Goal: Task Accomplishment & Management: Use online tool/utility

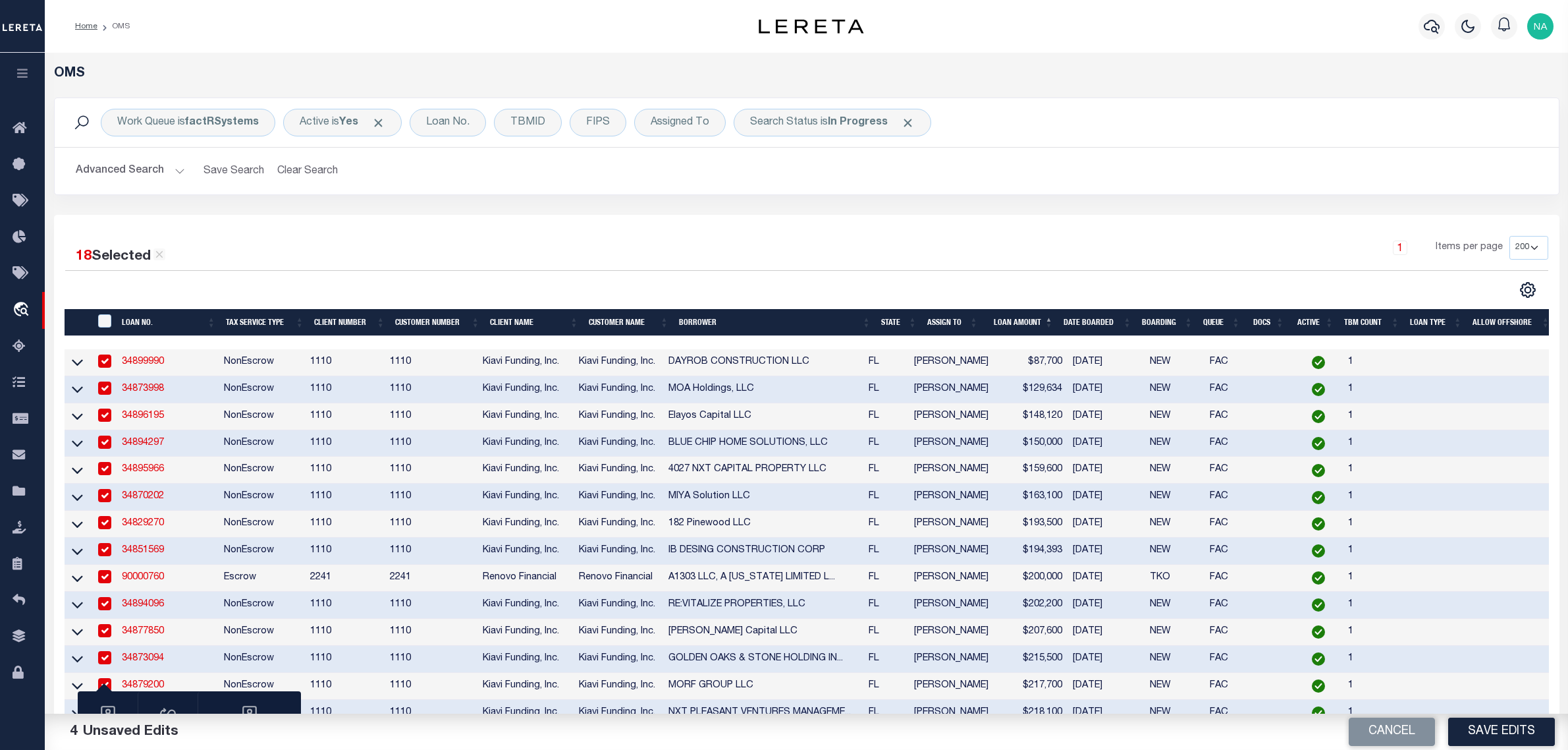
select select "200"
click at [378, 240] on div "18 Selected 30 Results" at bounding box center [243, 251] width 356 height 32
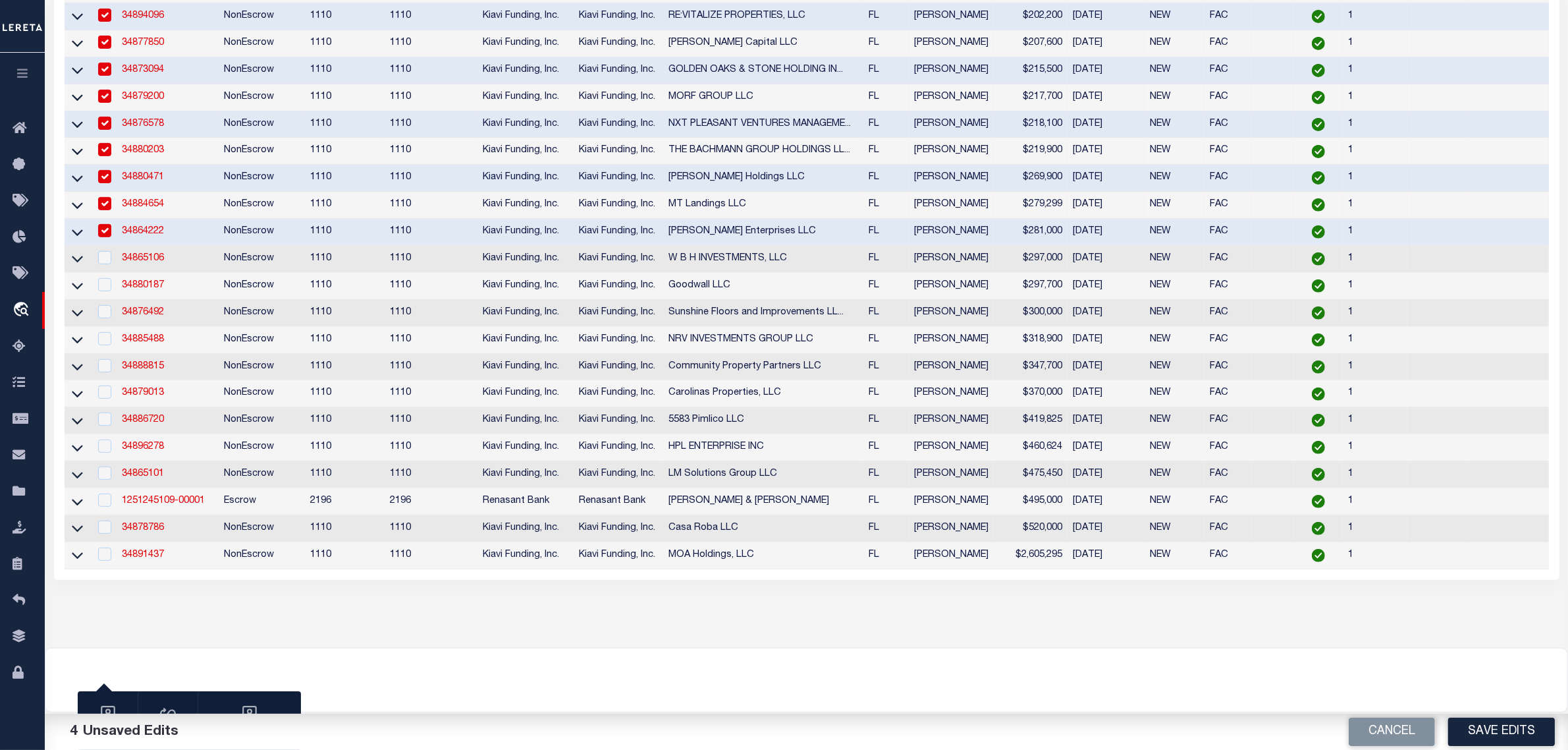
scroll to position [0, 0]
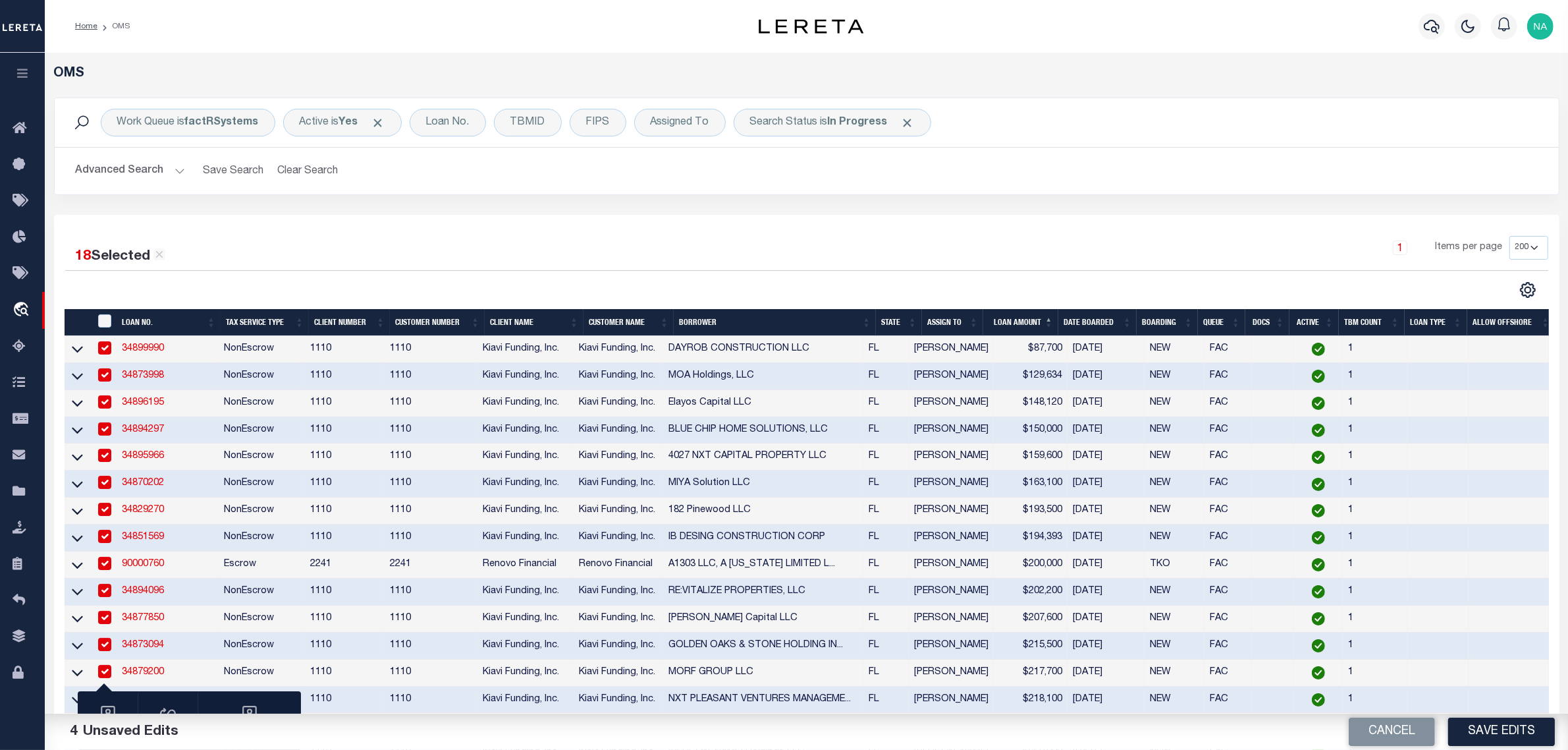
click at [409, 249] on div "18 Selected 30 Results" at bounding box center [243, 251] width 356 height 32
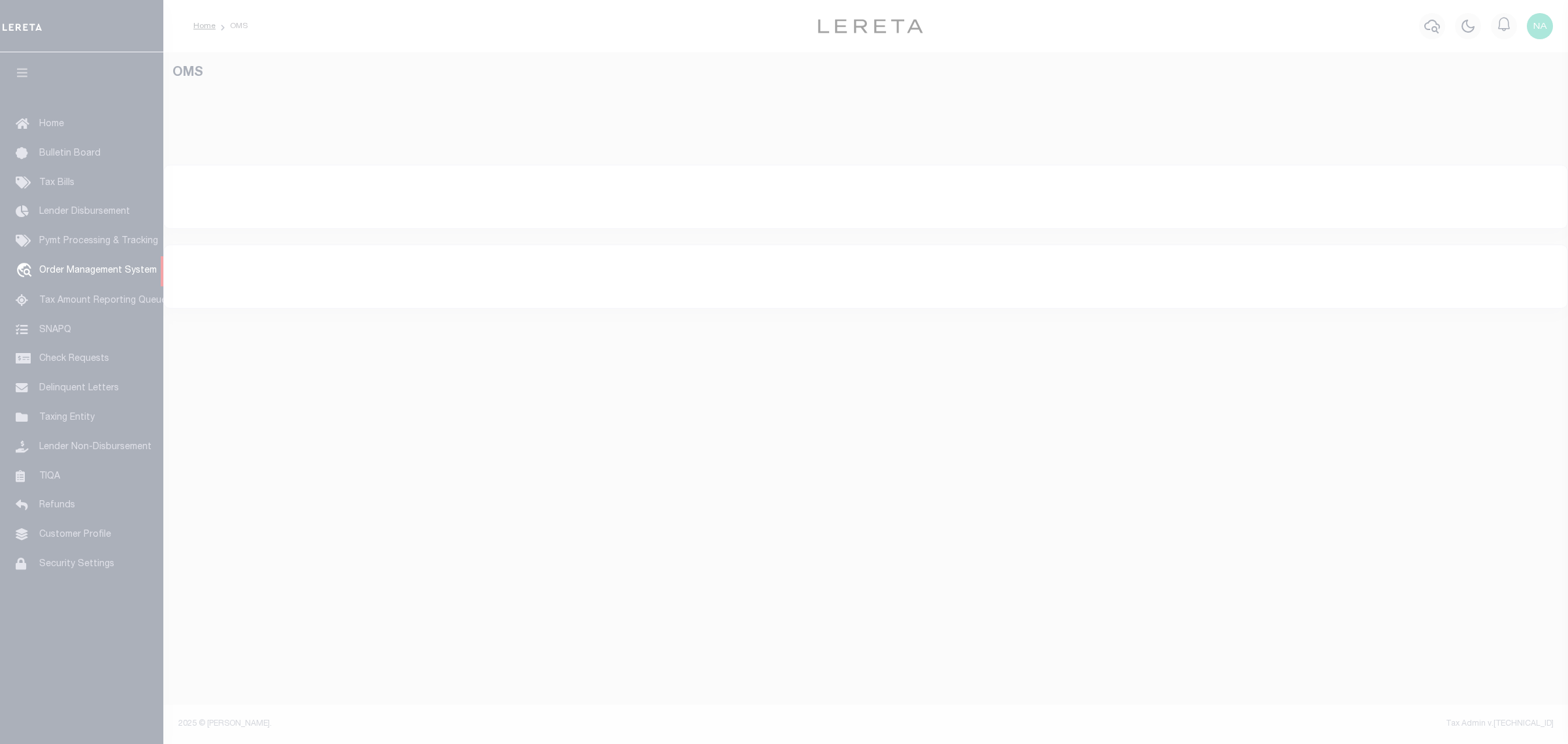
select select "200"
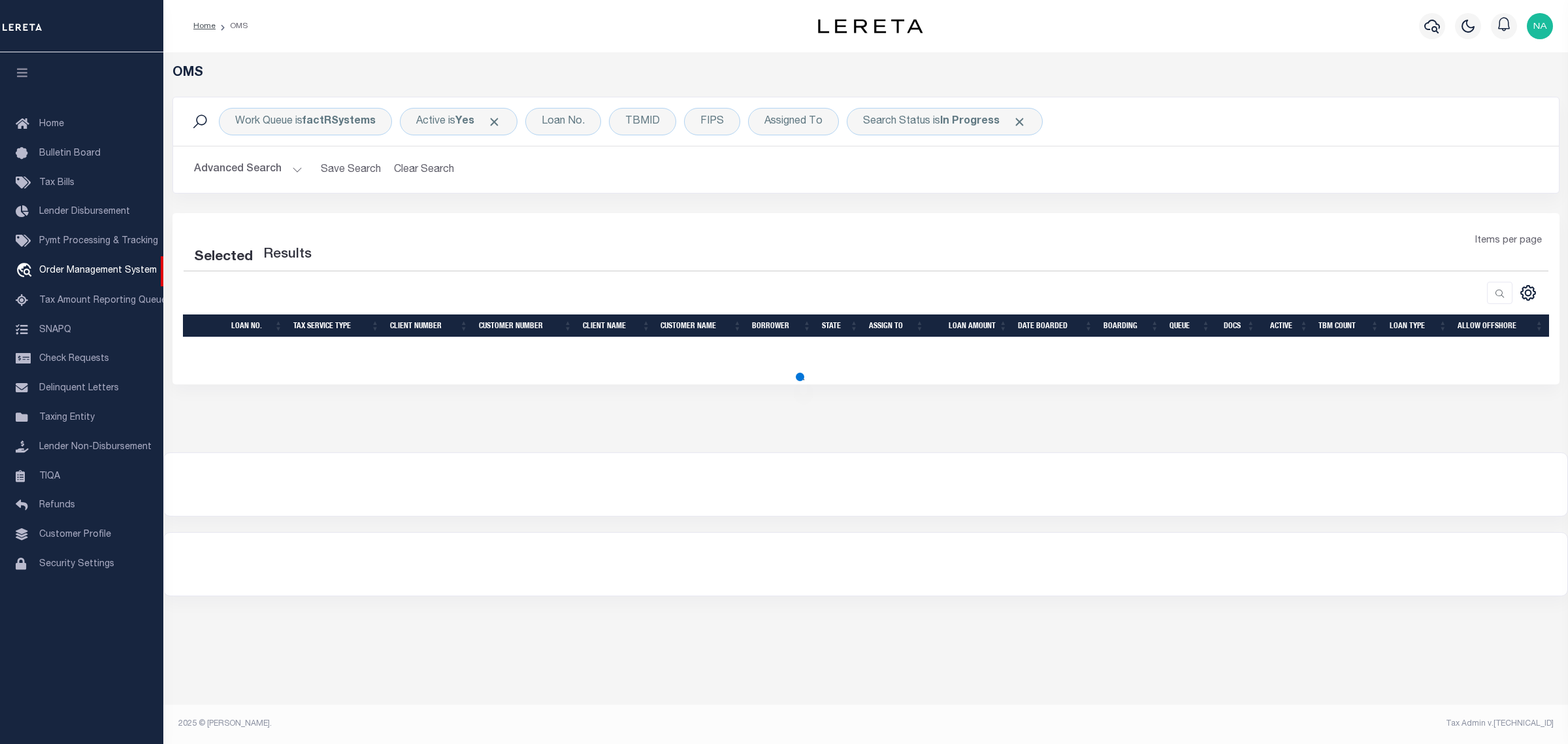
select select "200"
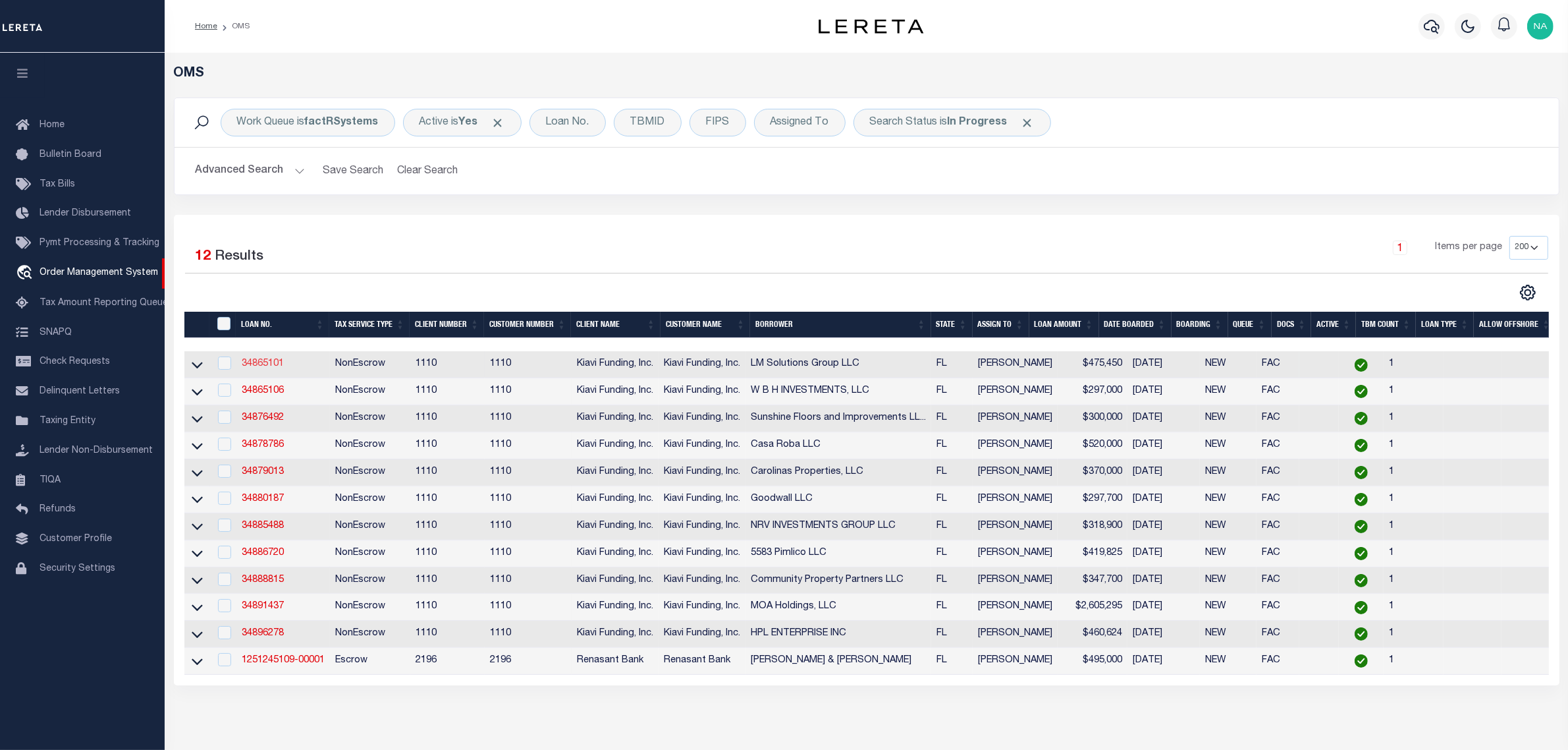
click at [268, 365] on link "34865101" at bounding box center [262, 363] width 42 height 9
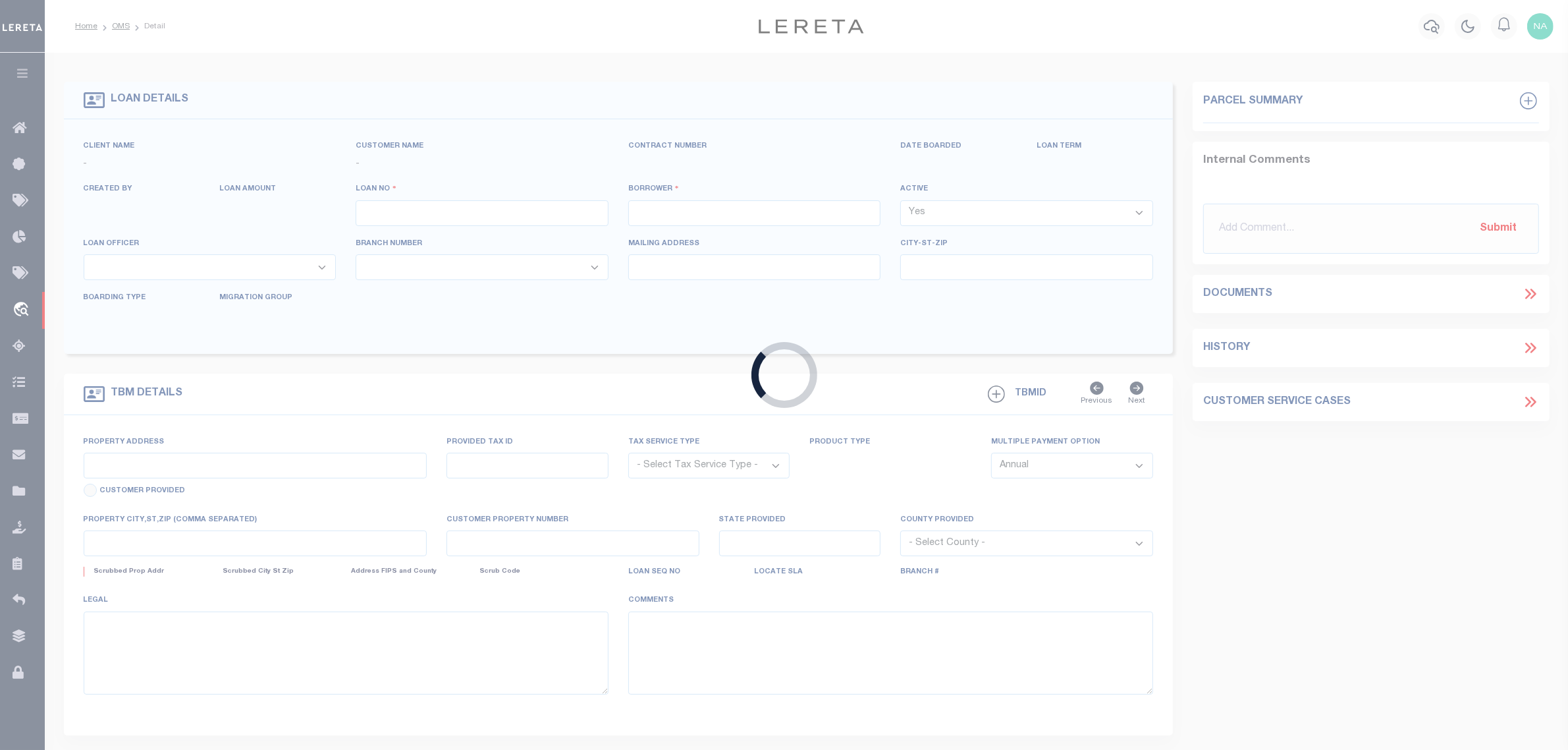
type input "34865101"
type input "LM Solutions Group LLC"
select select
select select "100"
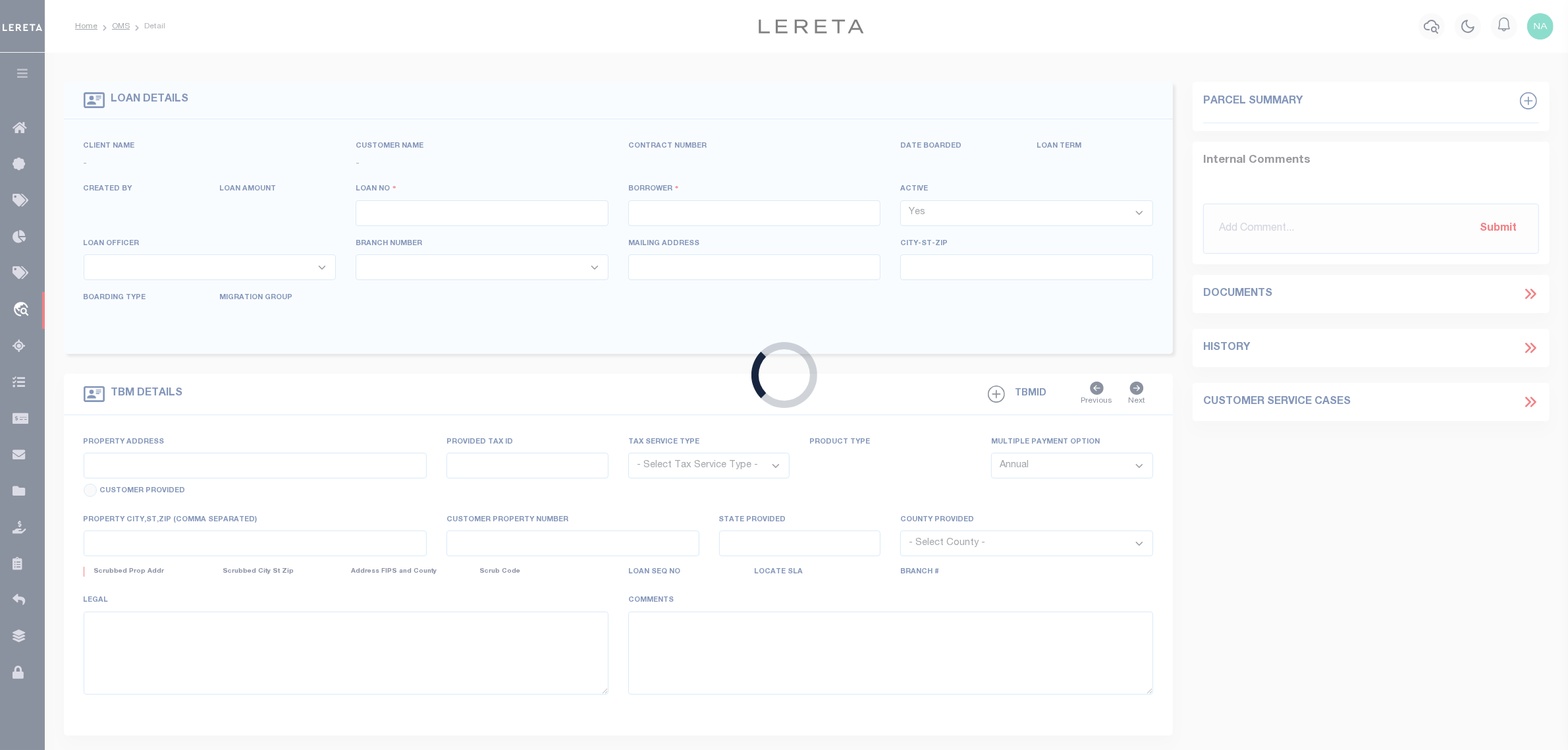
select select "NonEscrow"
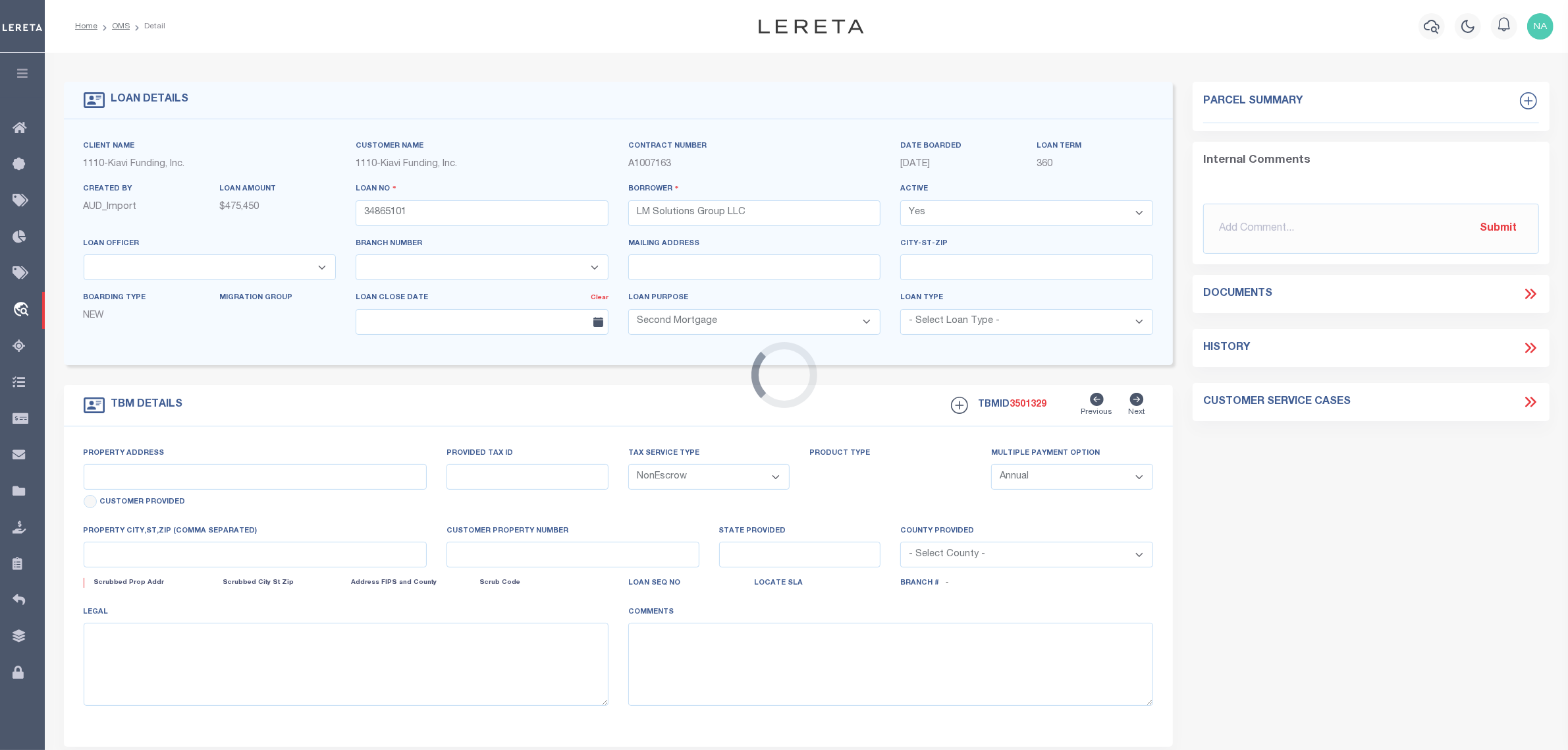
select select "8518"
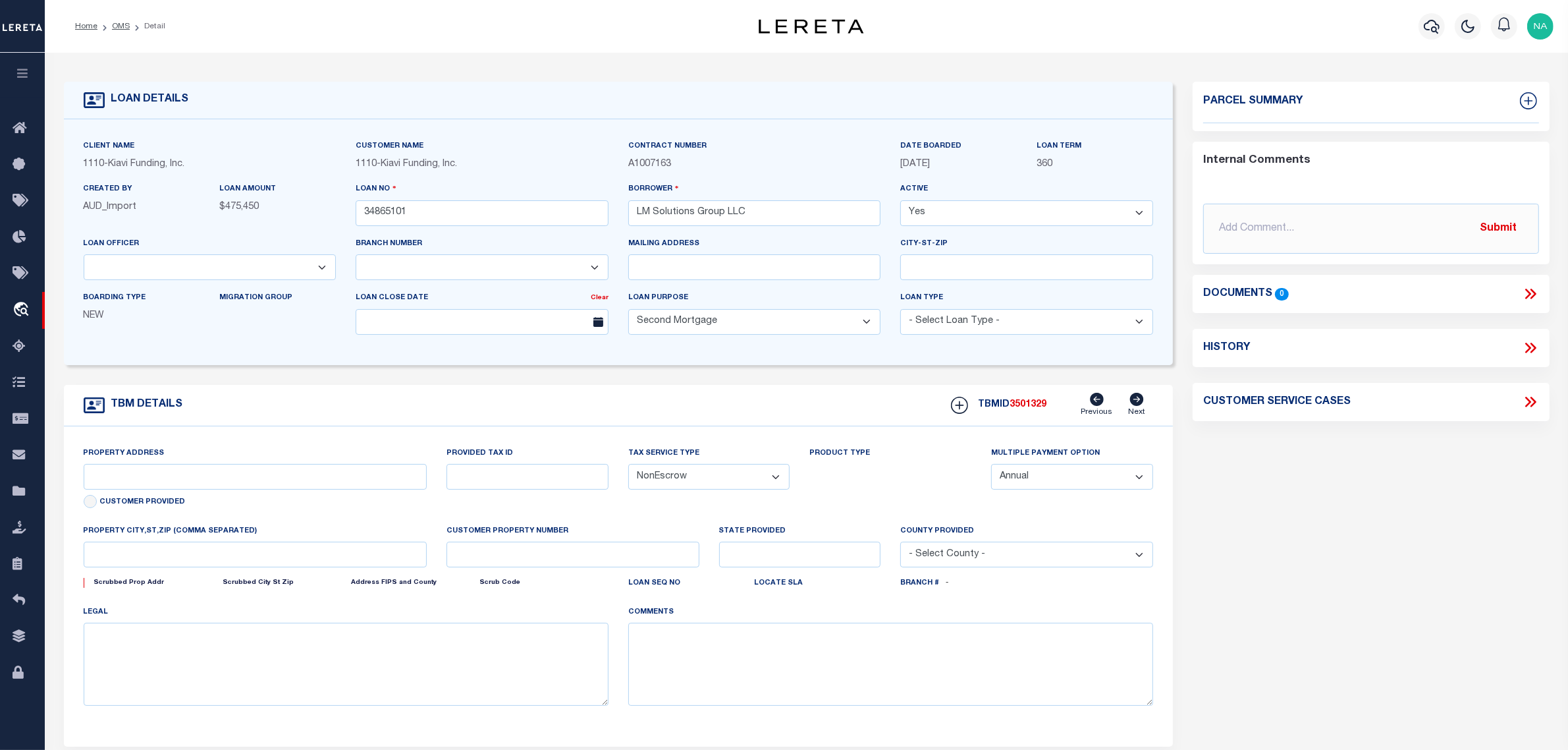
type input "[STREET_ADDRESS]"
type input "412214404001"
select select
type input "[GEOGRAPHIC_DATA]"
type input "FL"
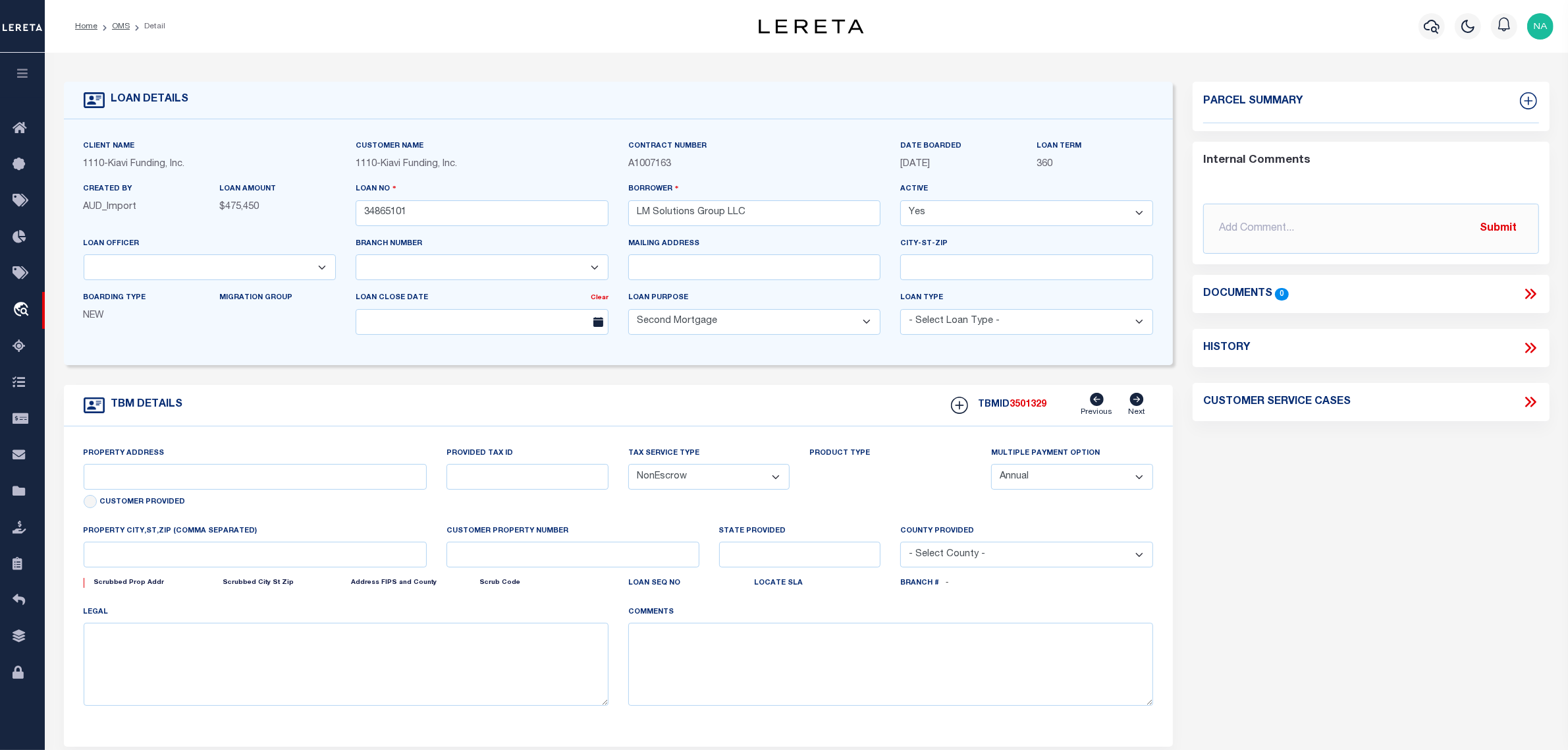
select select
select select "3485"
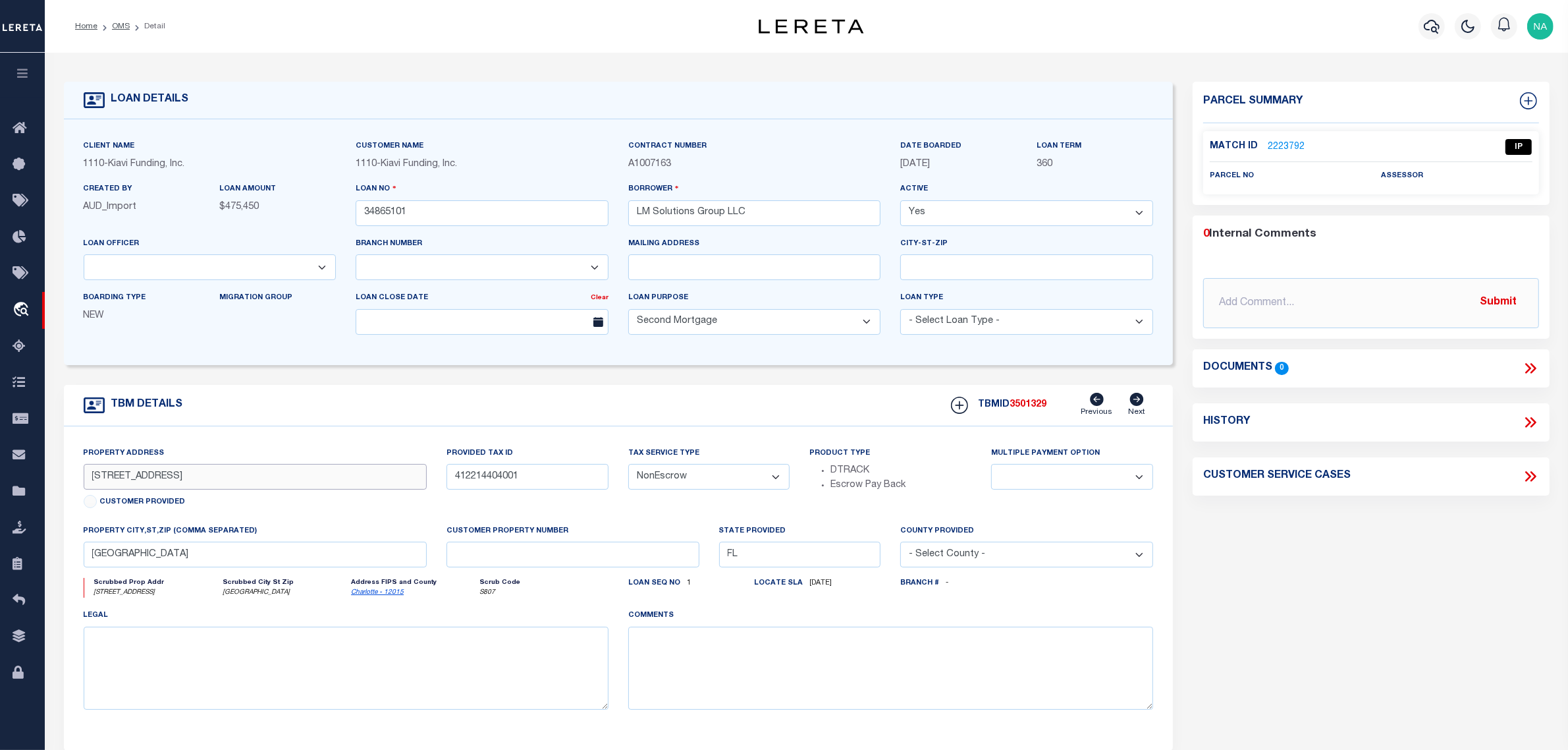
drag, startPoint x: 162, startPoint y: 481, endPoint x: 87, endPoint y: 477, distance: 75.1
click at [87, 477] on input "[STREET_ADDRESS]" at bounding box center [255, 476] width 343 height 25
click at [1281, 145] on link "2223792" at bounding box center [1286, 147] width 37 height 14
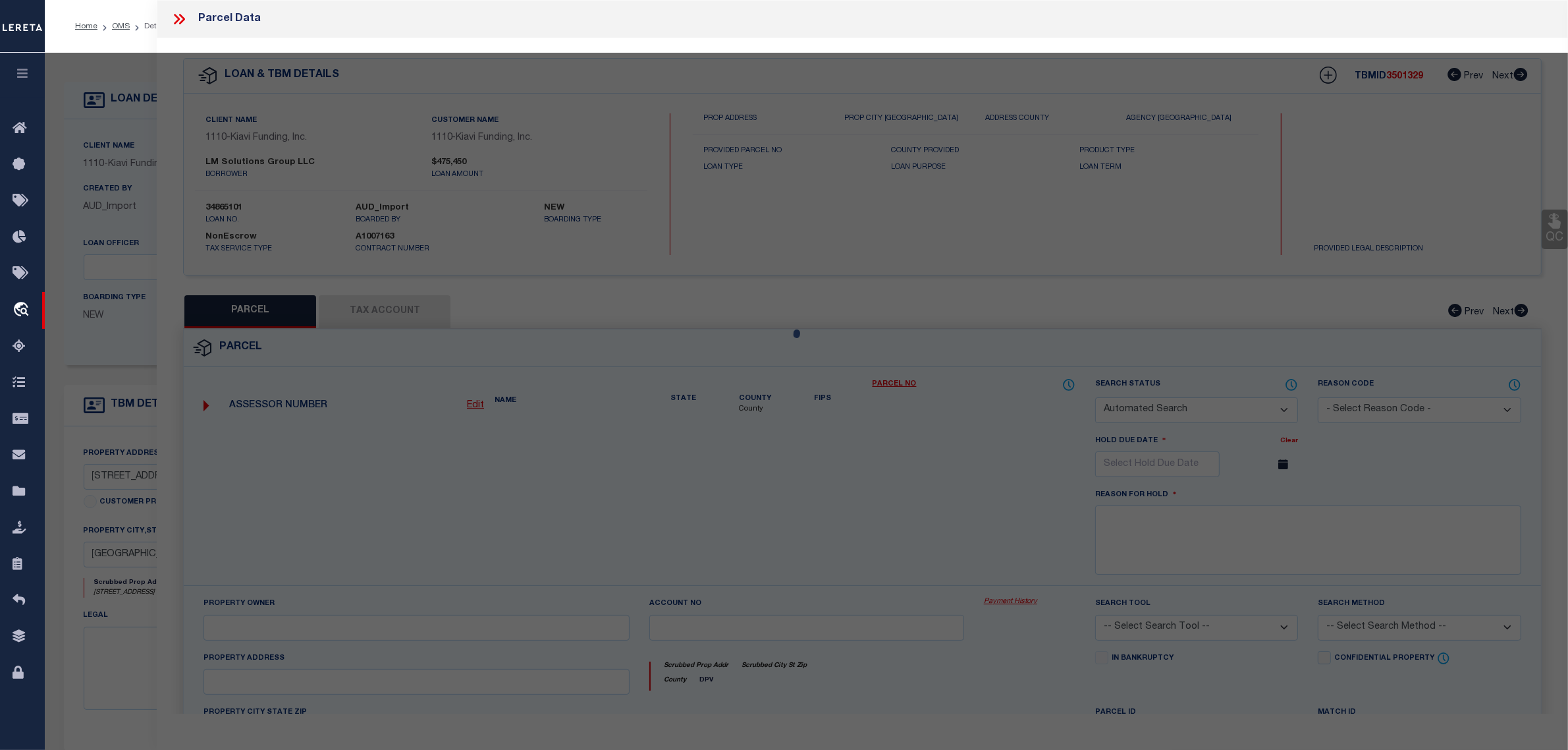
checkbox input "false"
select select "IP"
checkbox input "false"
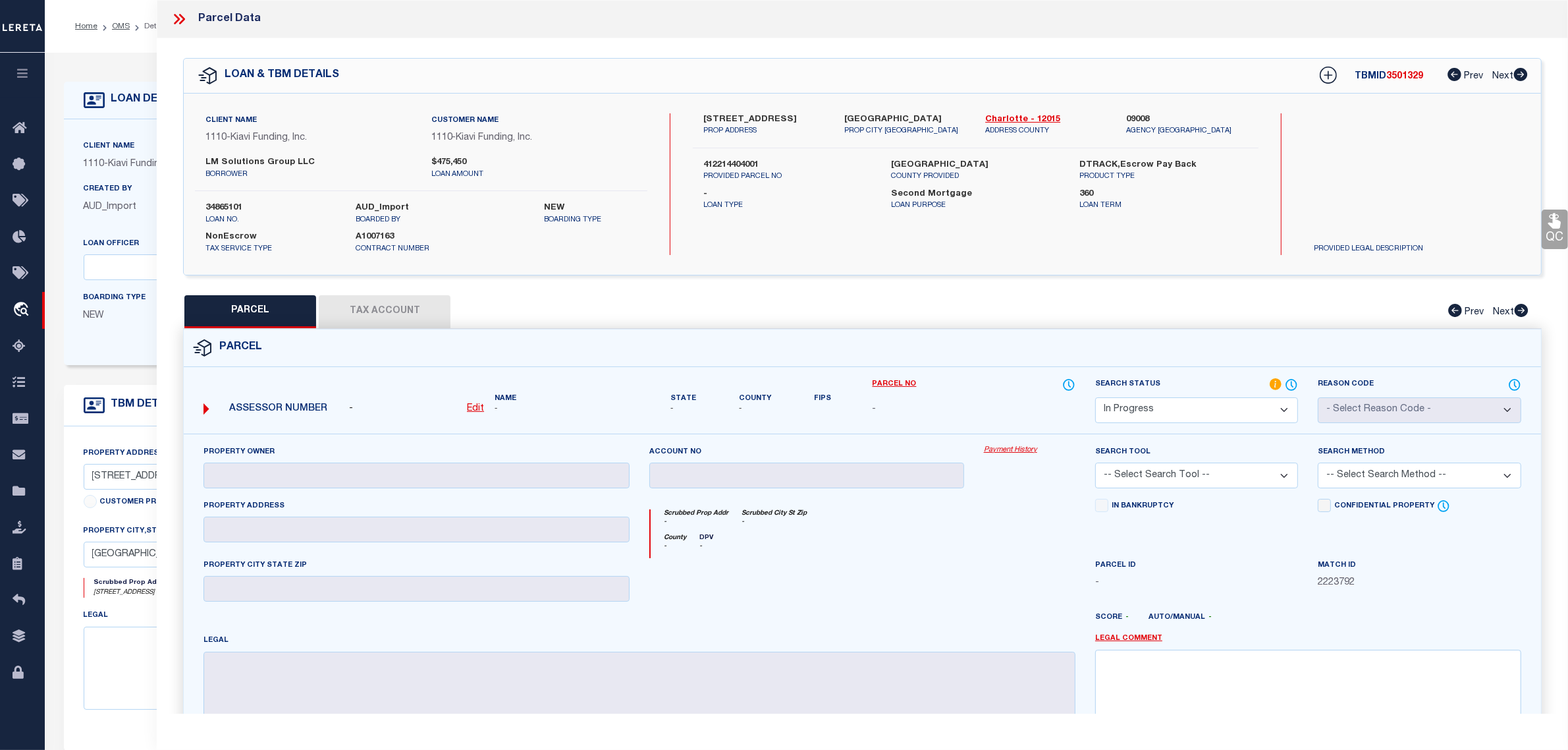
click at [469, 409] on u "Edit" at bounding box center [475, 408] width 17 height 9
select select "IP"
type textarea "-"
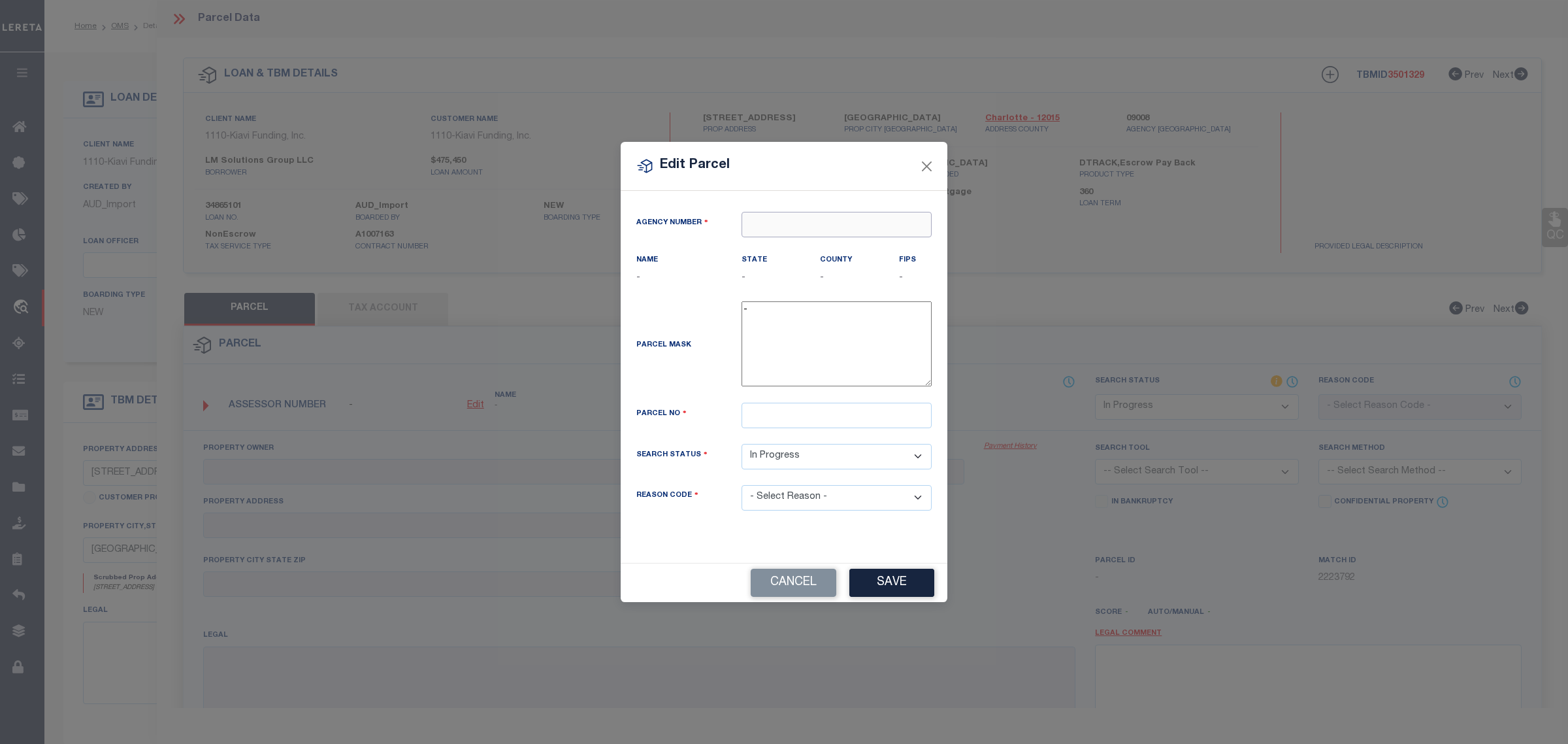
click at [847, 219] on input "text" at bounding box center [836, 224] width 190 height 25
click at [843, 239] on div "090080000 : [GEOGRAPHIC_DATA]" at bounding box center [842, 247] width 199 height 21
type input "090080000"
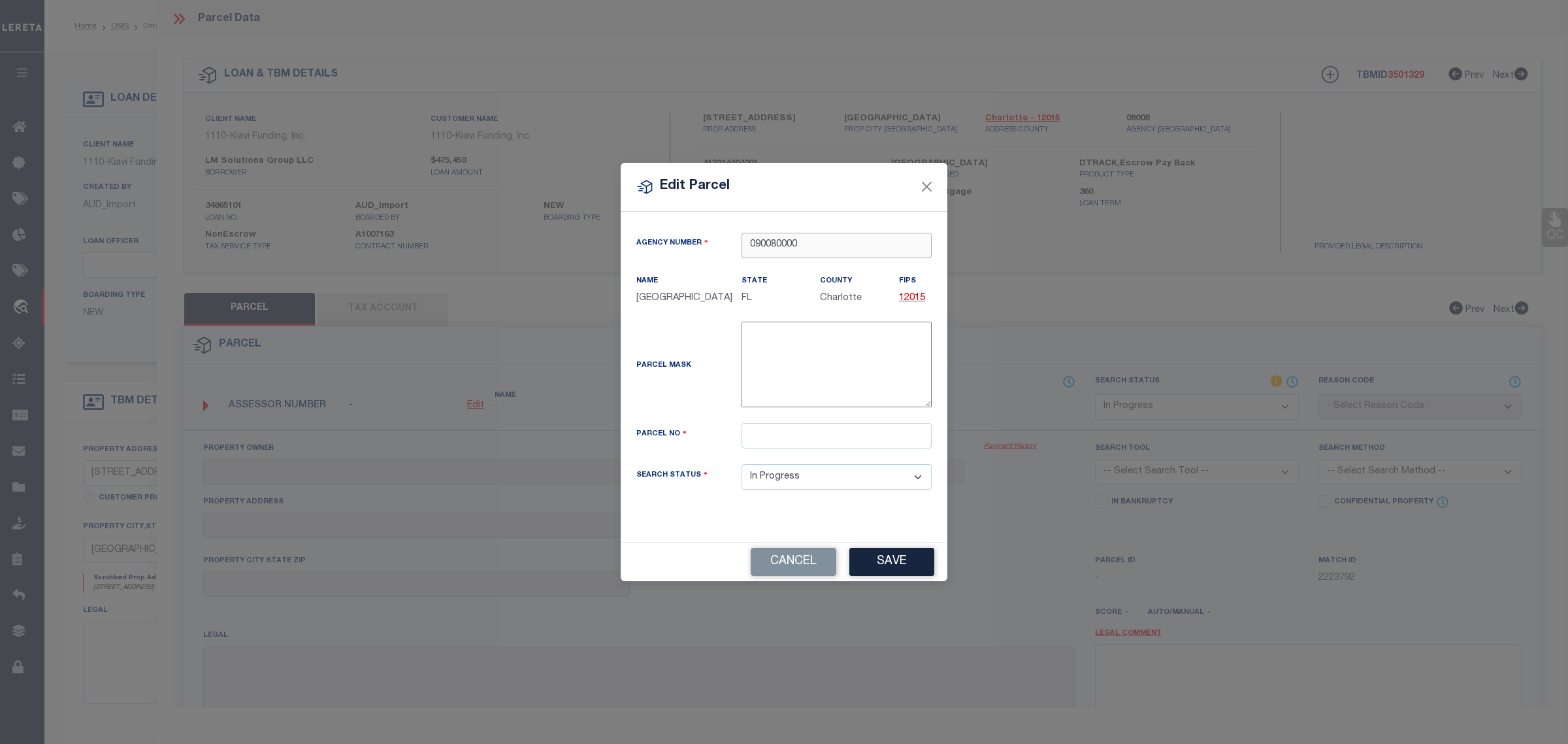
type input "090080000"
click at [861, 446] on input "text" at bounding box center [836, 435] width 190 height 25
paste input "412214404001"
type input "412214404001"
click at [894, 573] on button "Save" at bounding box center [892, 561] width 85 height 28
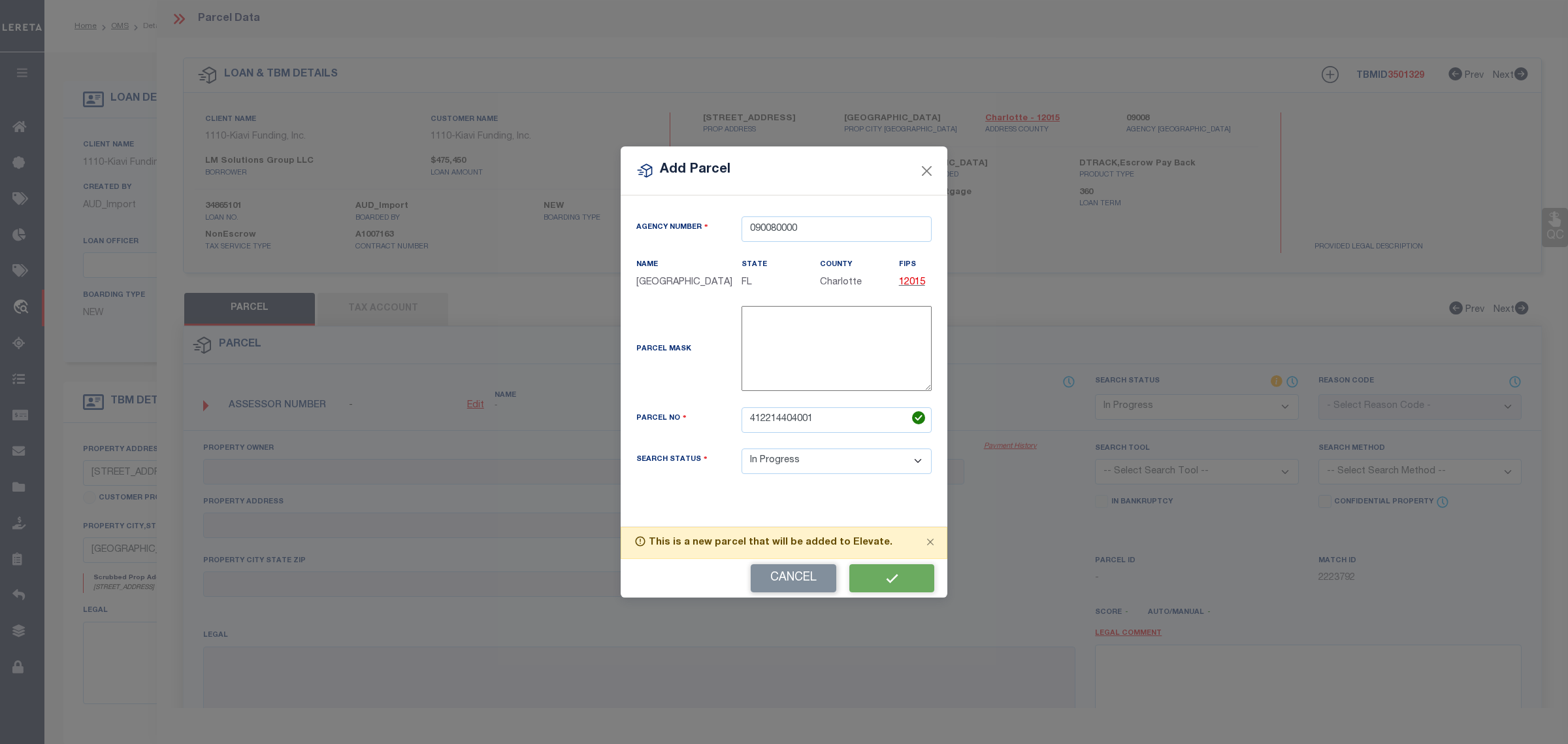
select select "IP"
checkbox input "false"
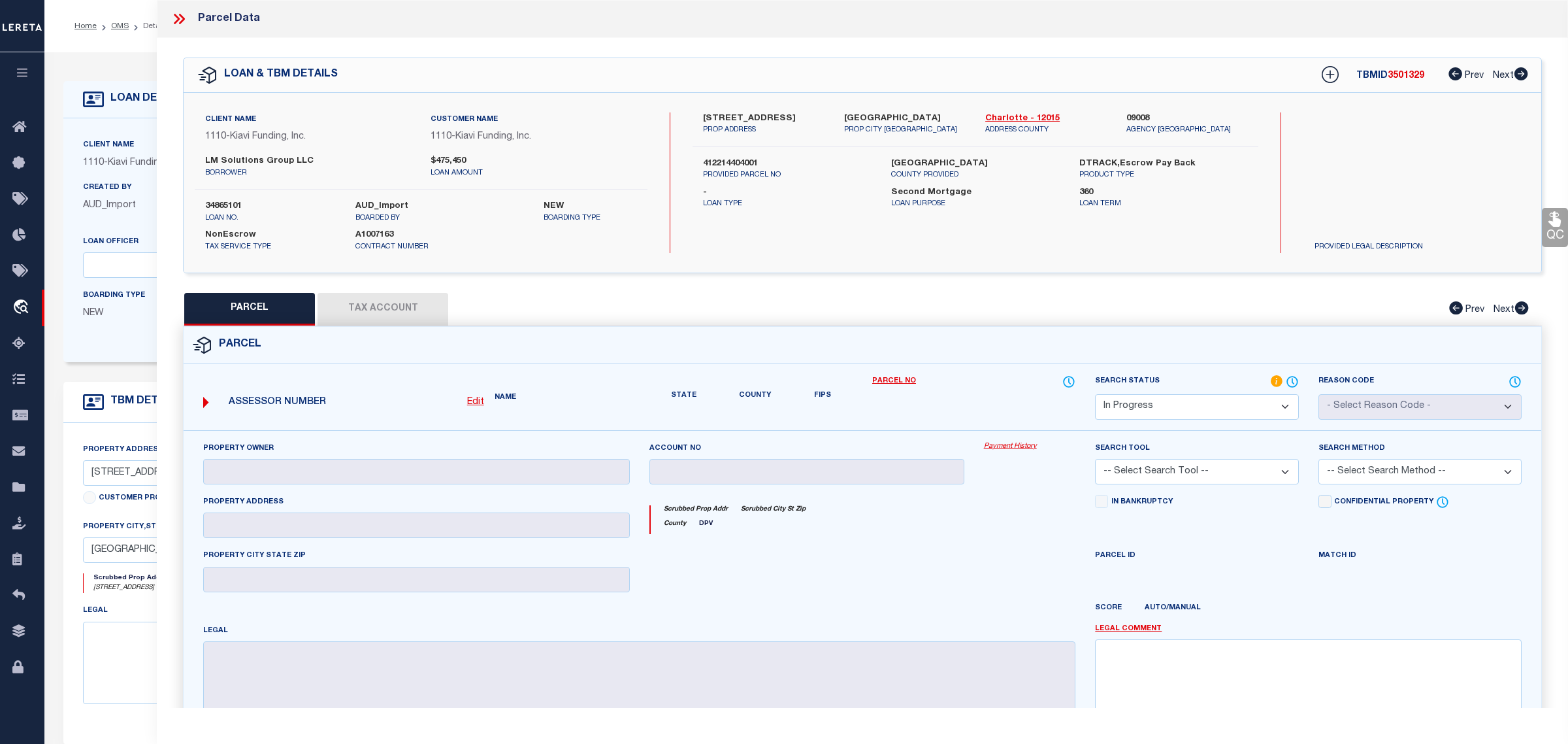
checkbox input "false"
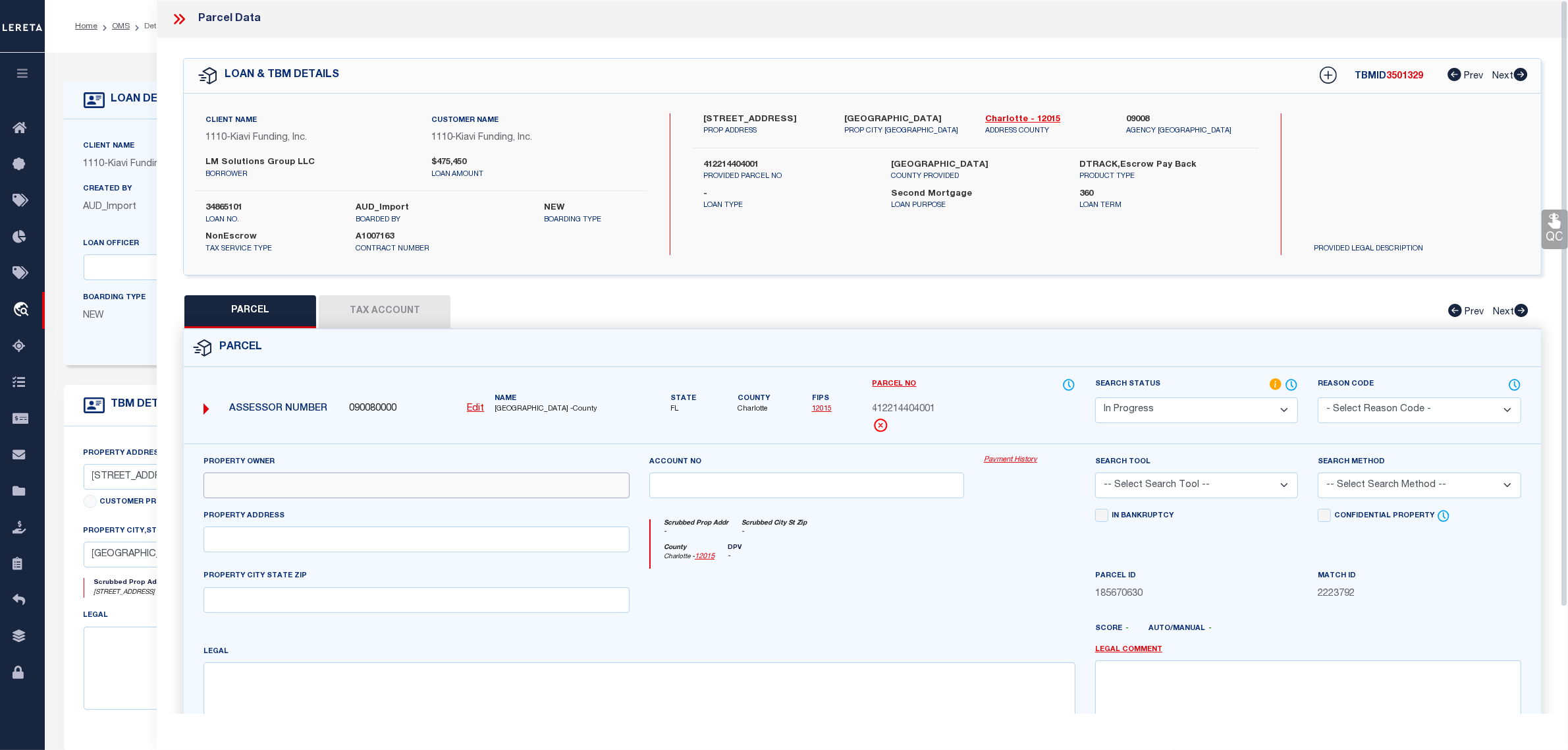
click at [319, 492] on input "text" at bounding box center [416, 485] width 426 height 25
paste input "LM SOLUTIONS GROUP LLC"
type input "LM SOLUTIONS GROUP LLC"
click at [608, 552] on input "text" at bounding box center [416, 538] width 426 height 25
paste input "[STREET_ADDRESS]"
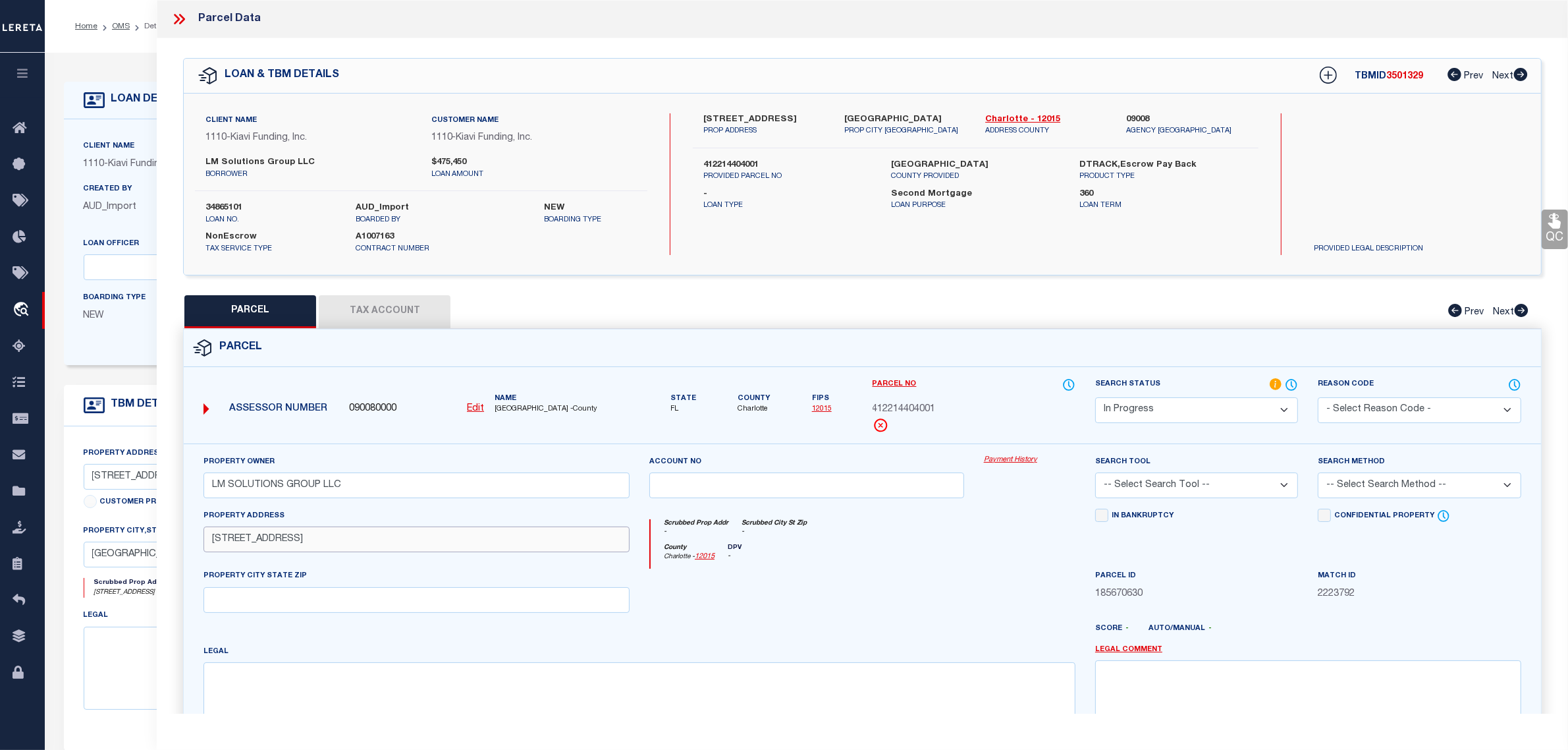
type input "[STREET_ADDRESS]"
click at [400, 598] on input "text" at bounding box center [416, 600] width 426 height 25
paste input "[GEOGRAPHIC_DATA]"
type input "[GEOGRAPHIC_DATA]"
click at [409, 547] on input "[STREET_ADDRESS]" at bounding box center [416, 538] width 426 height 25
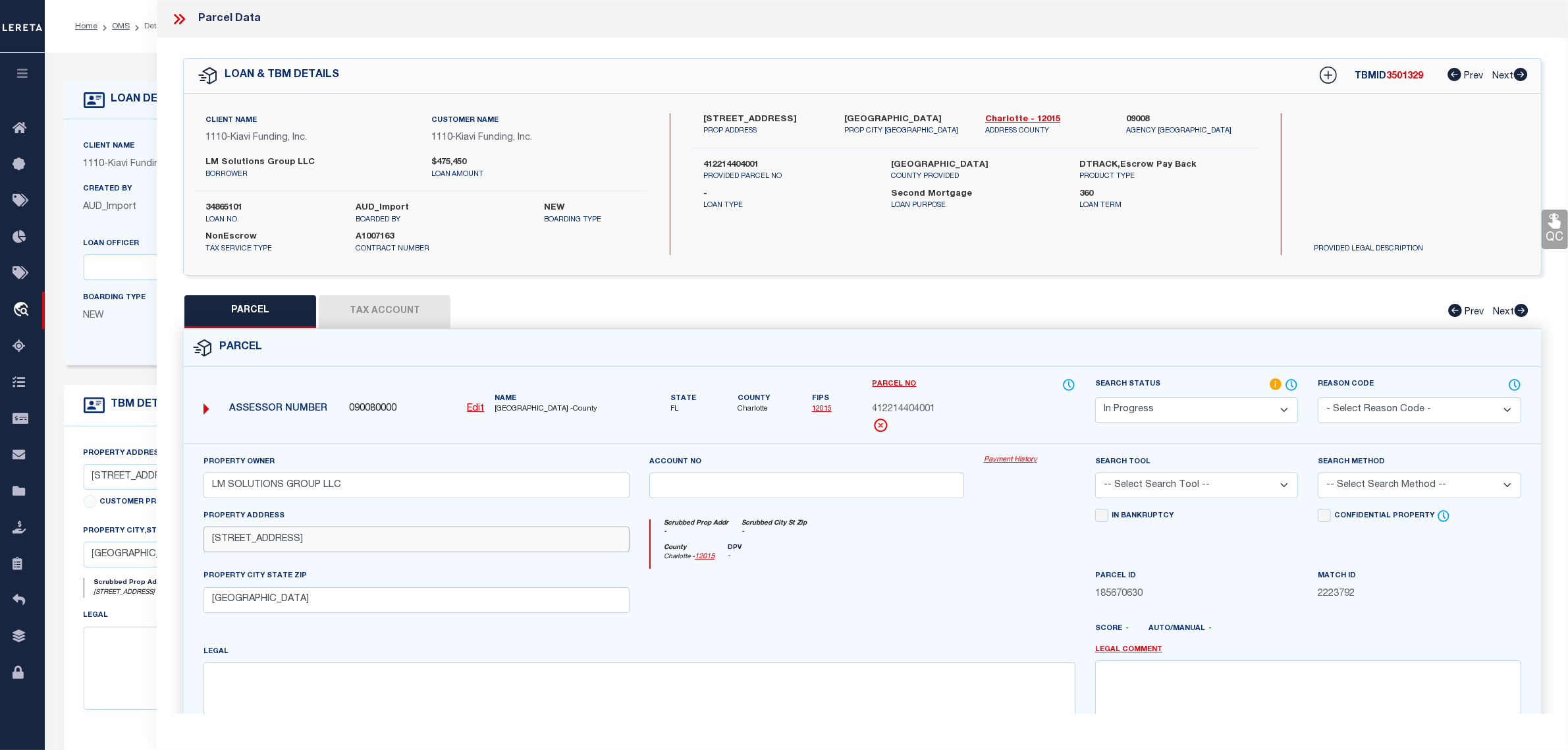
type input "[STREET_ADDRESS]"
click at [528, 697] on textarea at bounding box center [639, 703] width 872 height 83
paste textarea "[GEOGRAPHIC_DATA] BLK59 LT 1 312/379 577/1377 1609/2096 NT3398/467-DFH-SR PR24-…"
type textarea "[GEOGRAPHIC_DATA] BLK59 LT 1 312/379 577/1377 1609/2096 NT3398/467-DFH-SR PR24-…"
click at [397, 303] on button "Tax Account" at bounding box center [384, 312] width 132 height 33
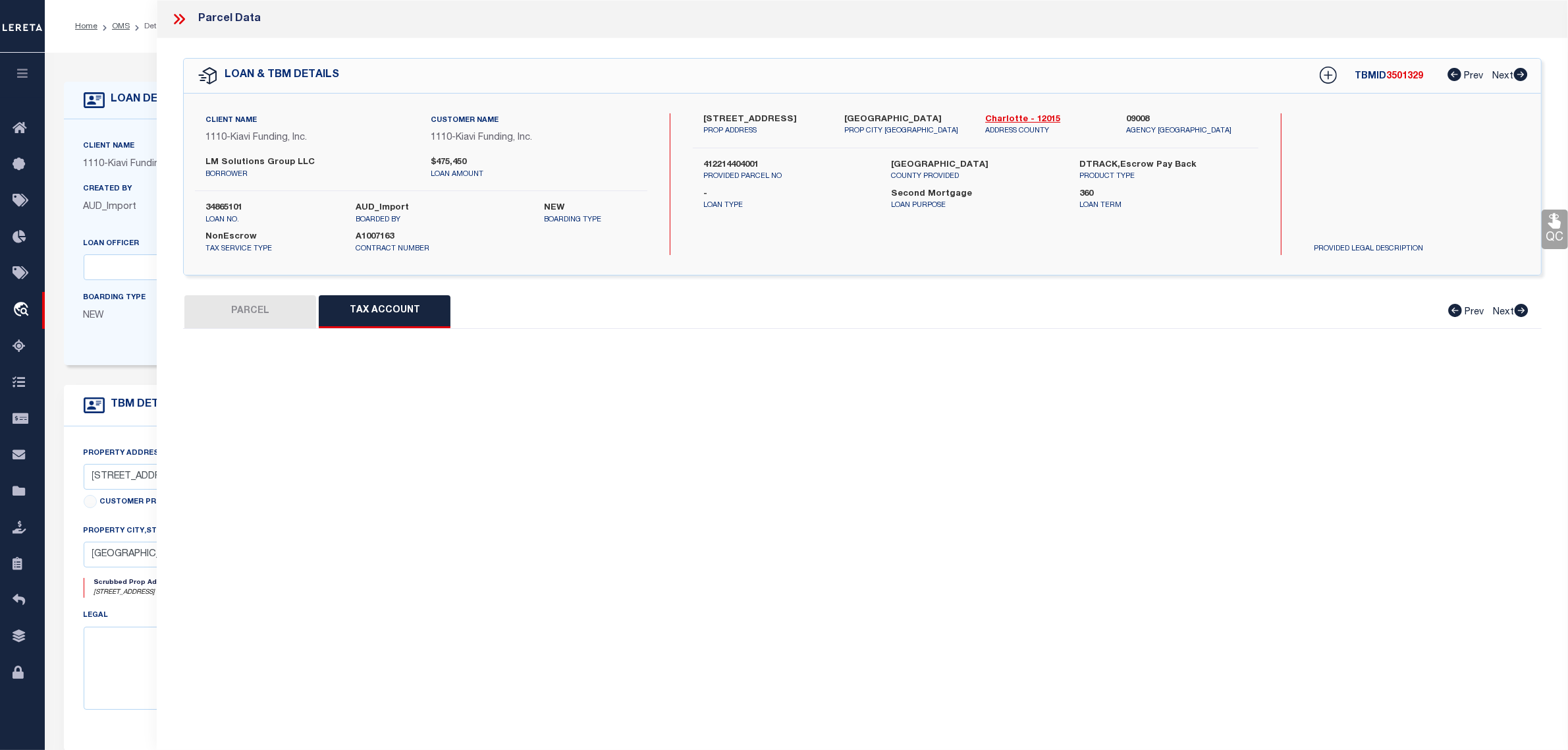
select select "100"
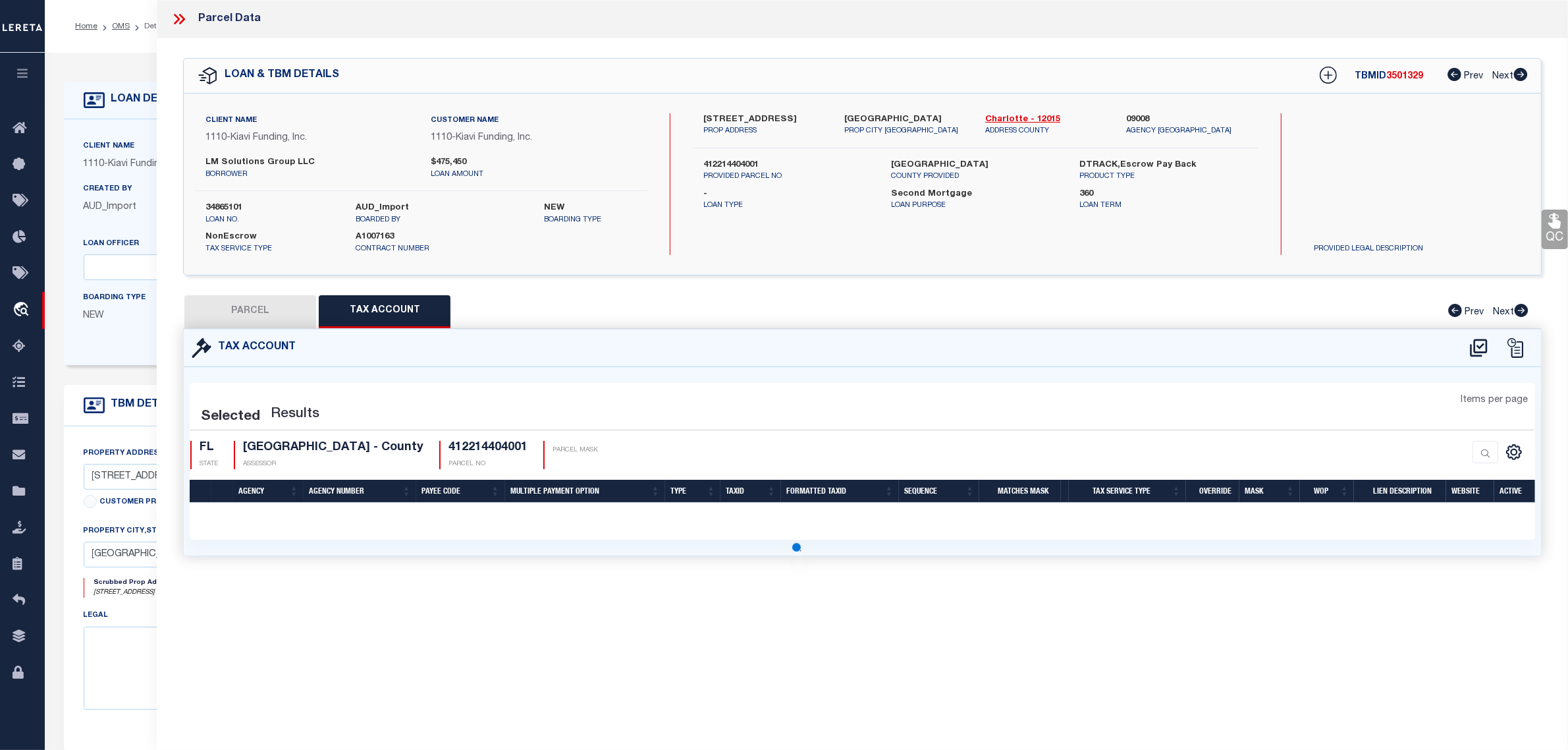
select select "100"
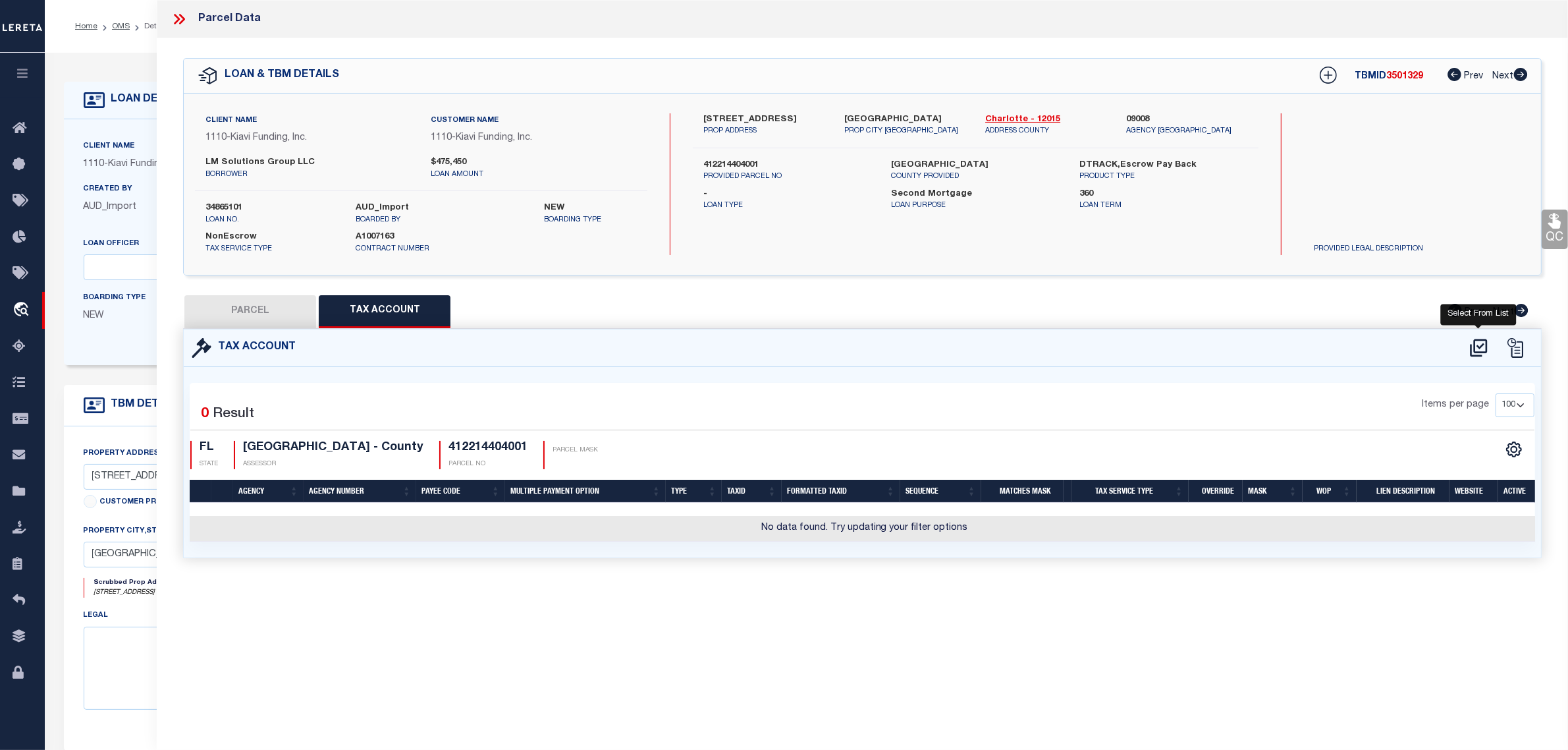
click at [1477, 344] on icon at bounding box center [1478, 348] width 17 height 18
select select "100"
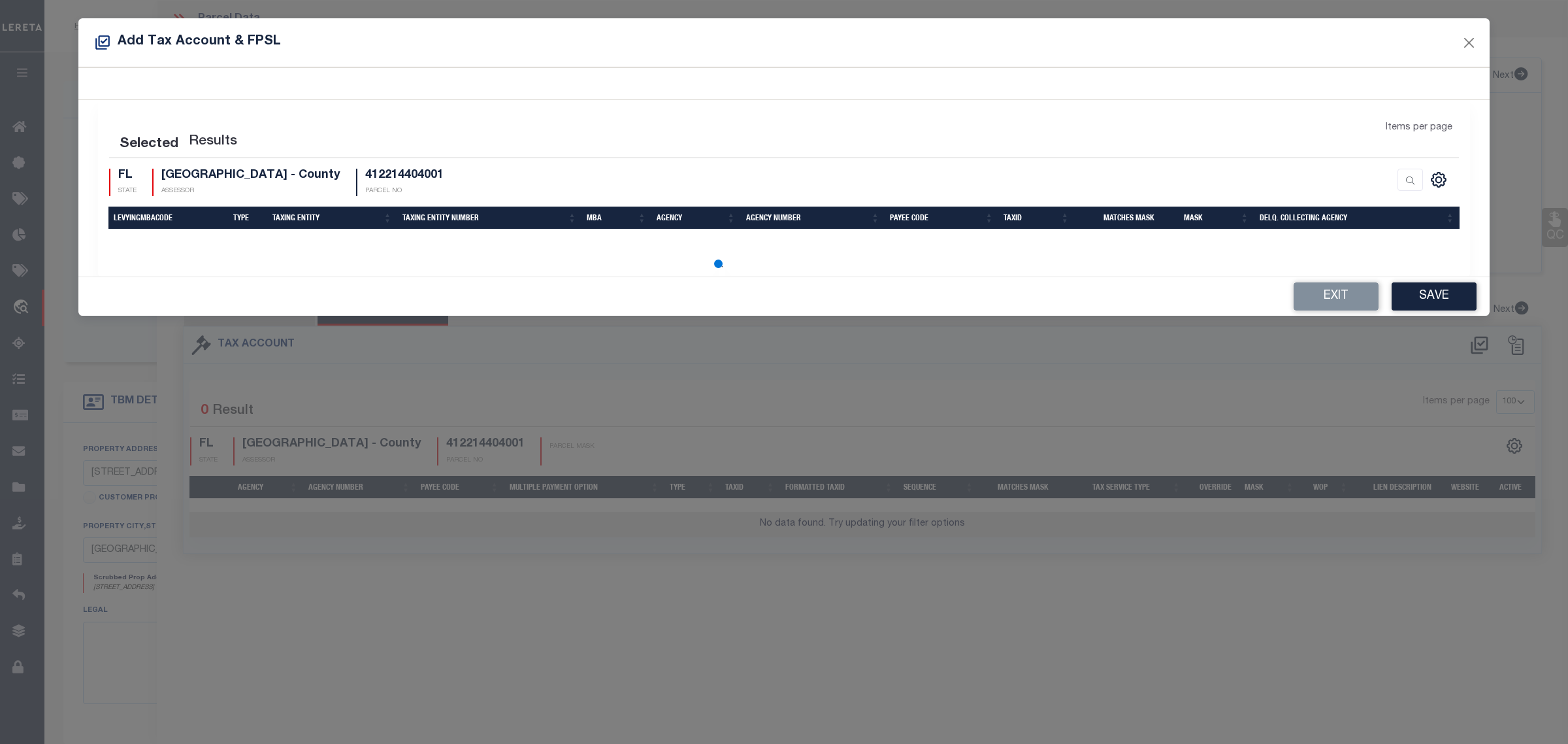
select select "100"
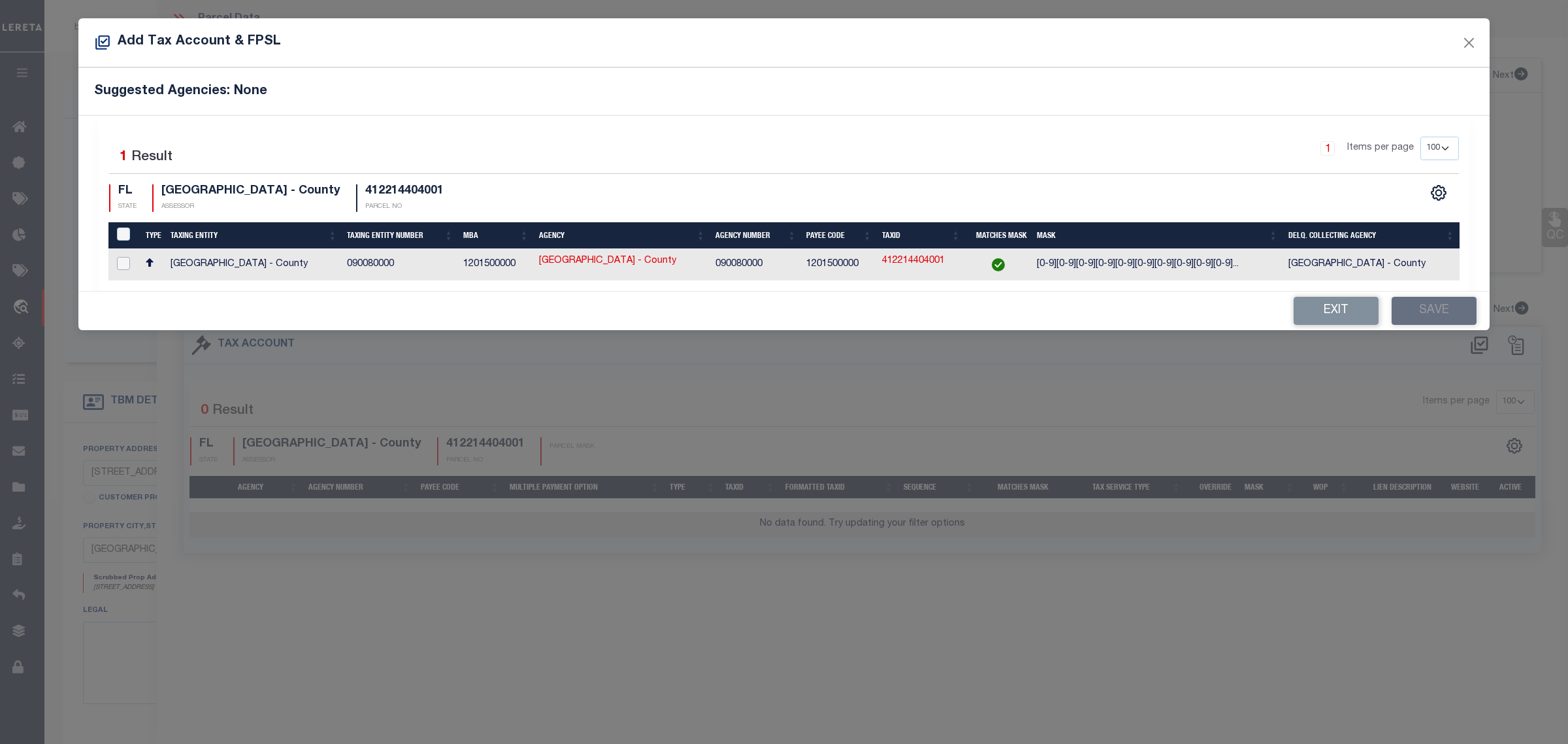
click at [121, 264] on input "checkbox" at bounding box center [123, 263] width 13 height 13
checkbox input "true"
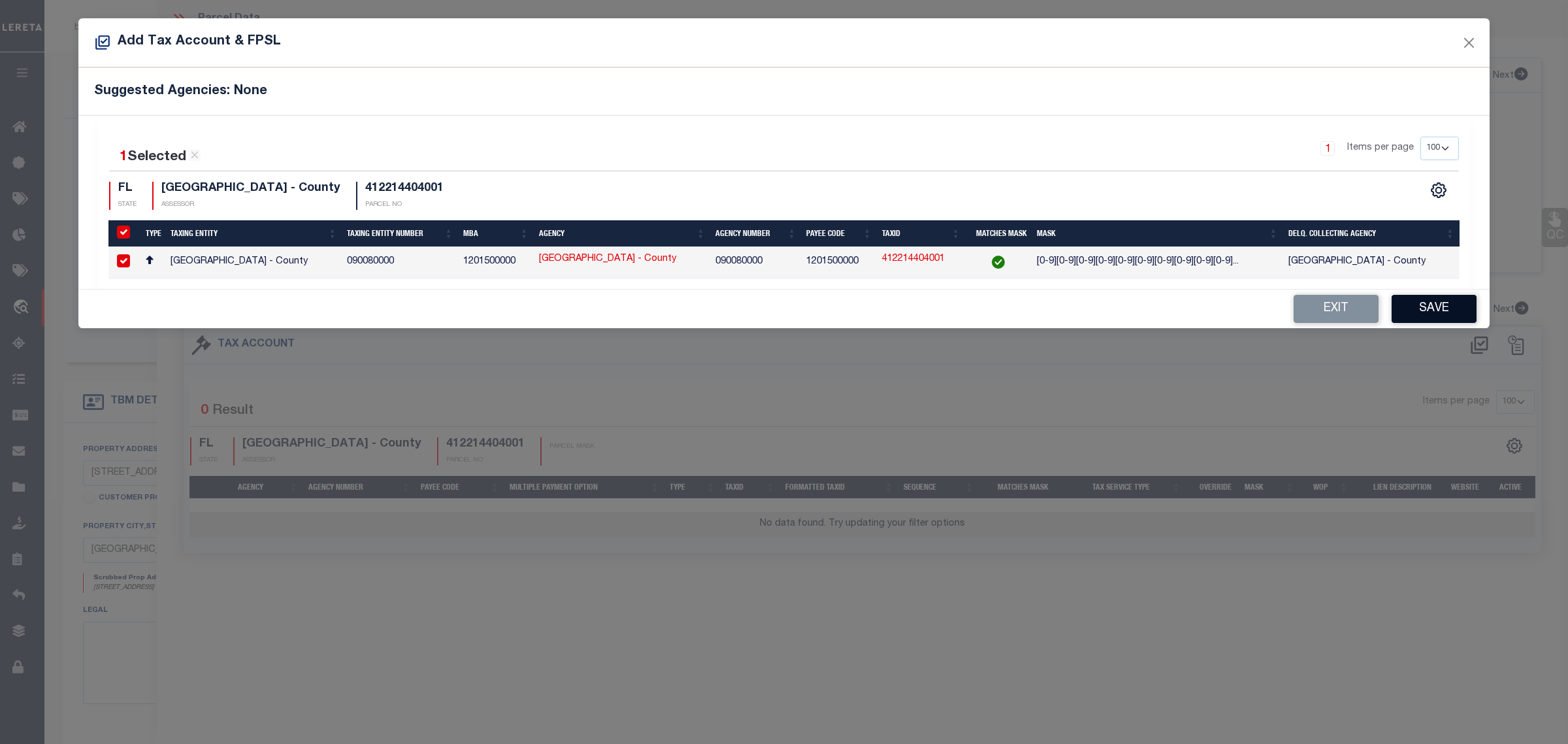
click at [1455, 307] on button "Save" at bounding box center [1434, 309] width 85 height 28
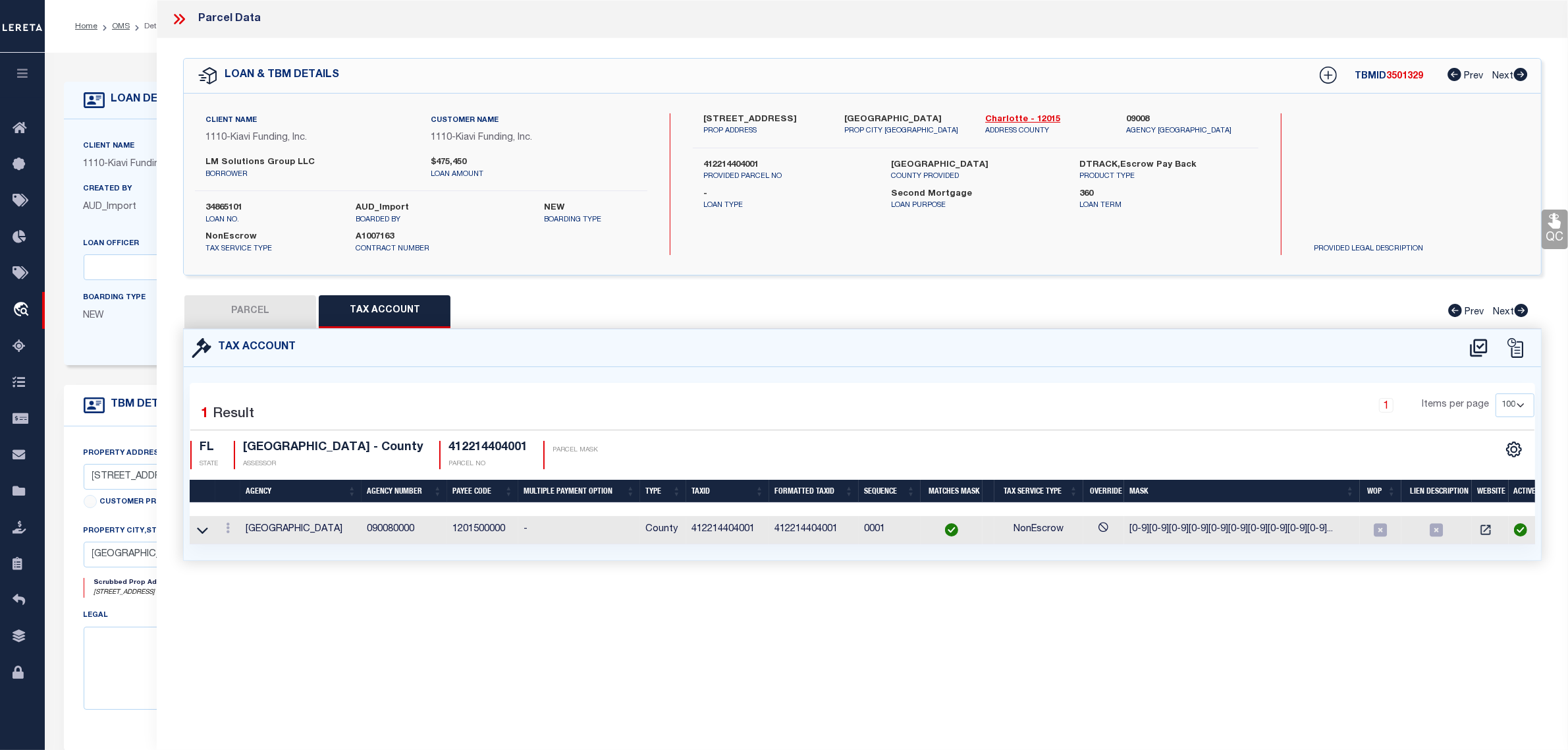
click at [252, 308] on button "PARCEL" at bounding box center [251, 312] width 132 height 33
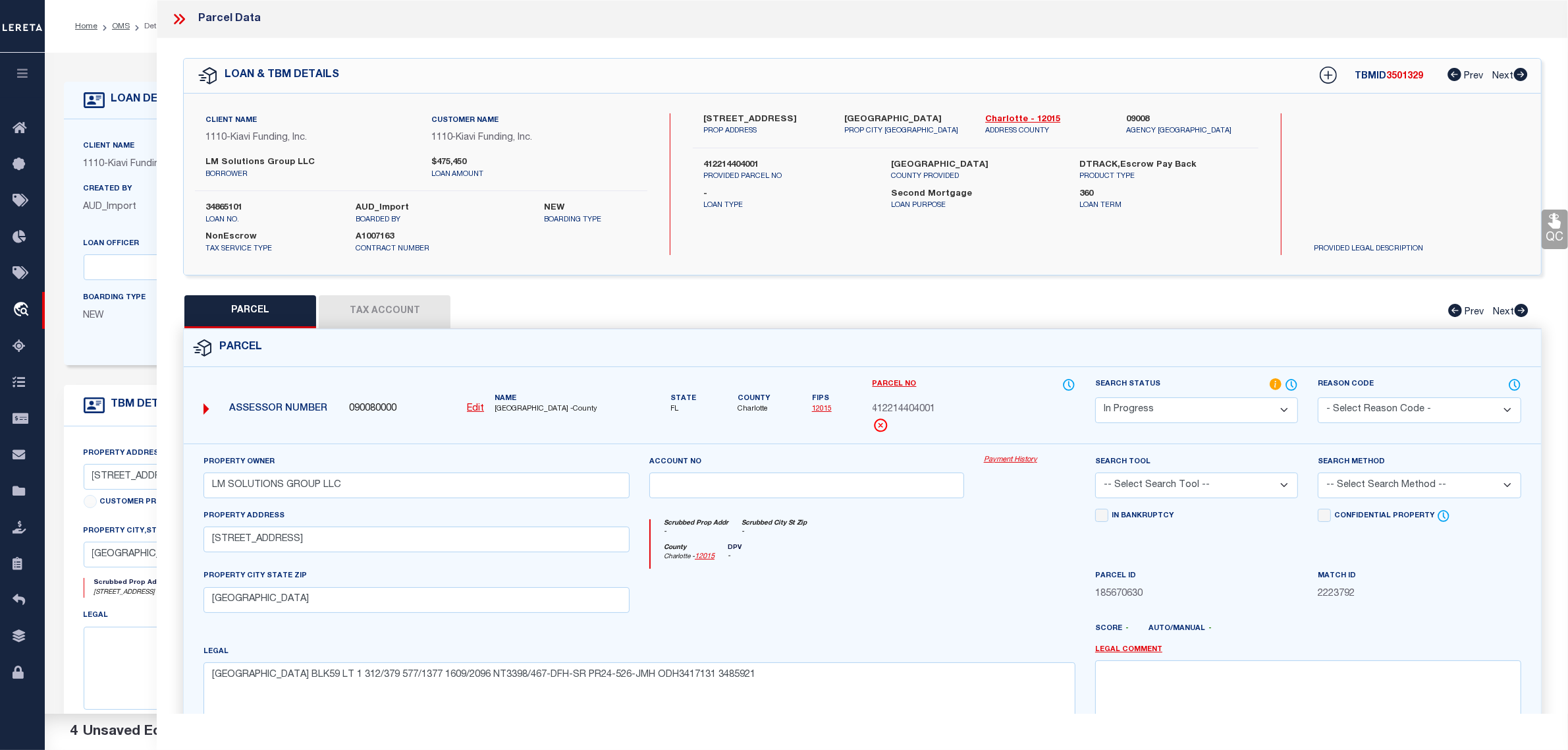
drag, startPoint x: 1229, startPoint y: 402, endPoint x: 1216, endPoint y: 405, distance: 13.3
click at [1229, 402] on select "Automated Search Bad Parcel Complete Duplicate Parcel High Dollar Reporting In …" at bounding box center [1196, 409] width 203 height 25
select select "PC"
click at [1095, 397] on select "Automated Search Bad Parcel Complete Duplicate Parcel High Dollar Reporting In …" at bounding box center [1196, 409] width 203 height 25
click at [1160, 482] on select "-- Select Search Tool -- 3rd Party Website Agency File Agency Website ATLS CNV-…" at bounding box center [1196, 485] width 203 height 25
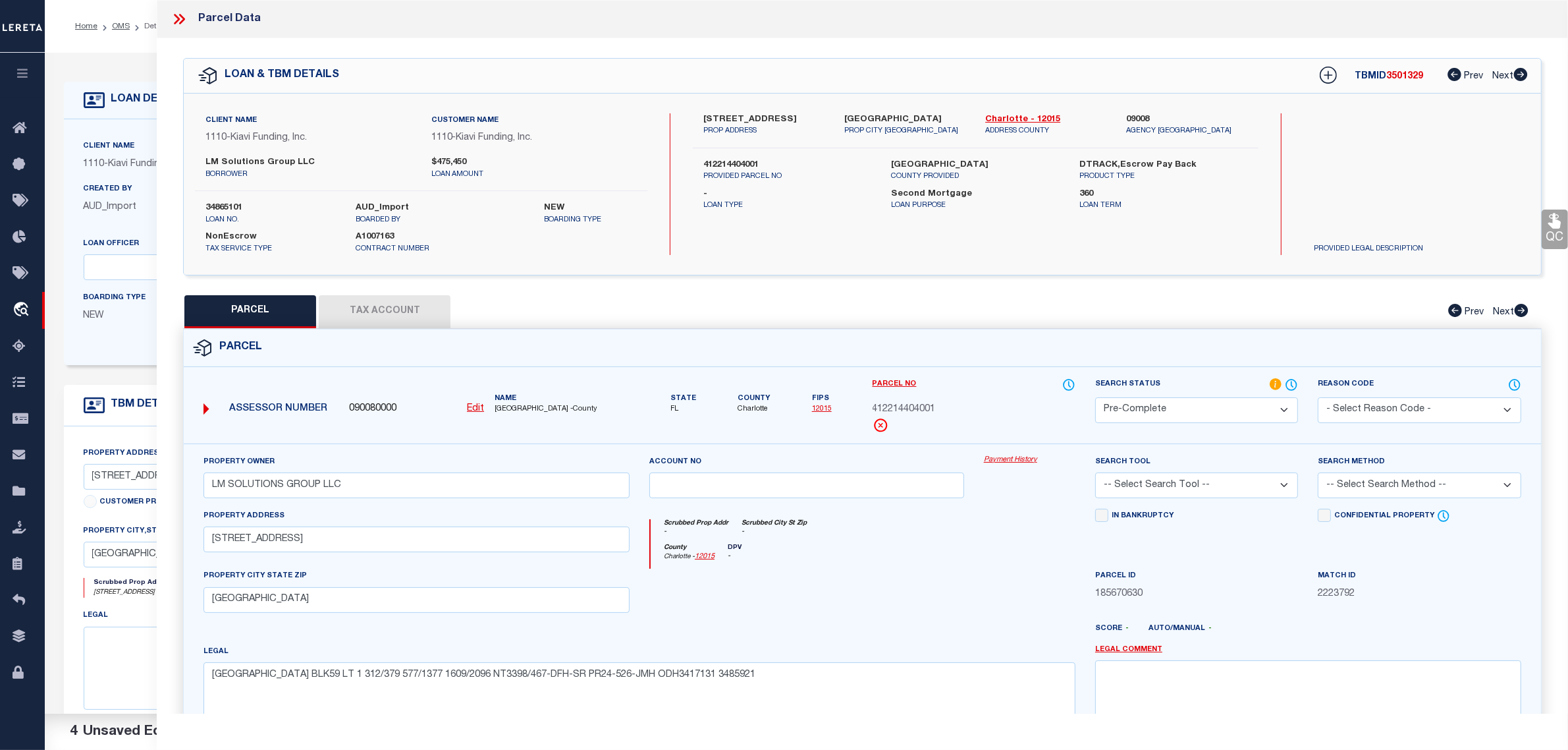
select select "AGW"
click at [1095, 474] on select "-- Select Search Tool -- 3rd Party Website Agency File Agency Website ATLS CNV-…" at bounding box center [1196, 485] width 203 height 25
click at [1371, 488] on select "-- Select Search Method -- Property Address Legal Liability Info Provided" at bounding box center [1418, 485] width 203 height 25
select select "ADD"
click at [1317, 474] on select "-- Select Search Method -- Property Address Legal Liability Info Provided" at bounding box center [1418, 485] width 203 height 25
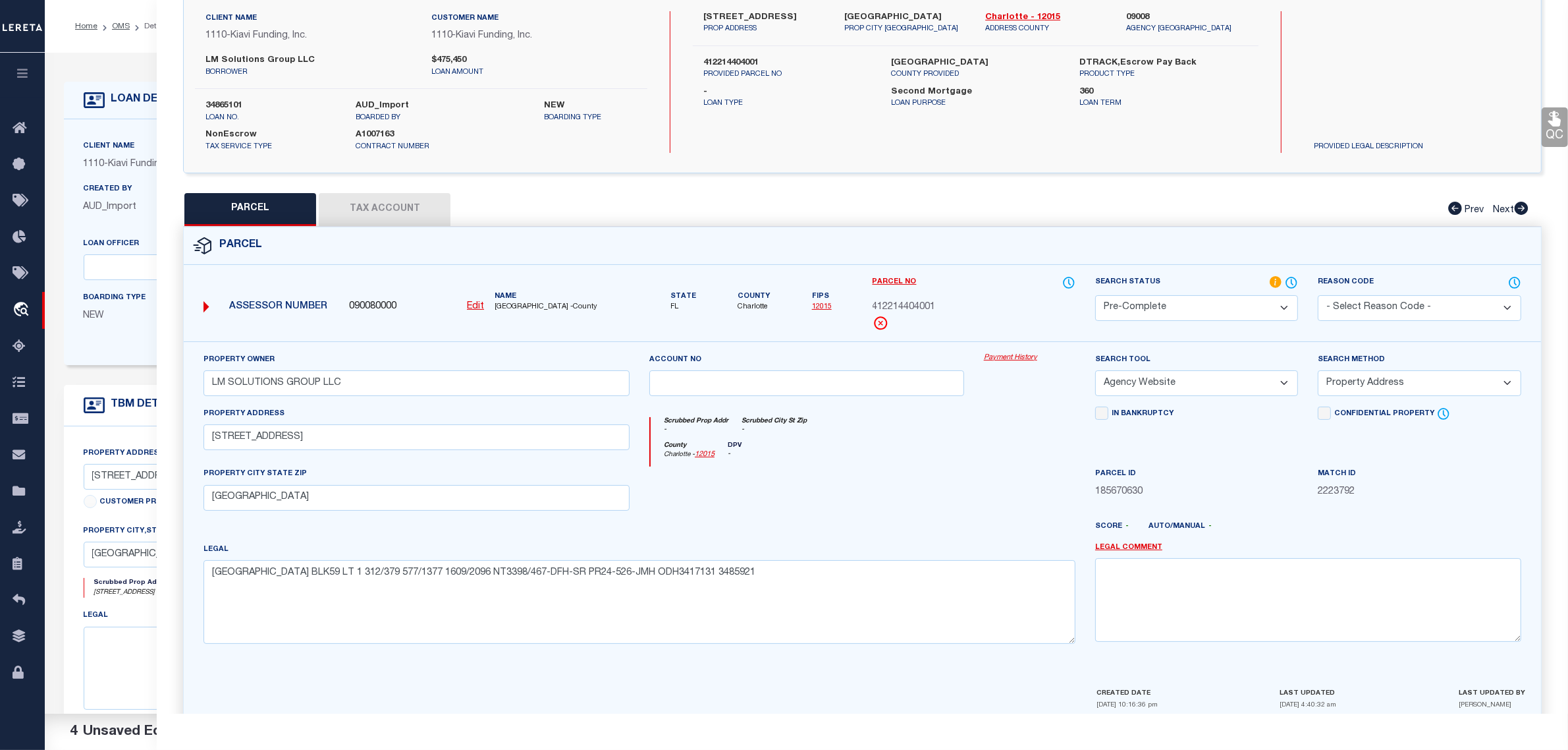
scroll to position [165, 0]
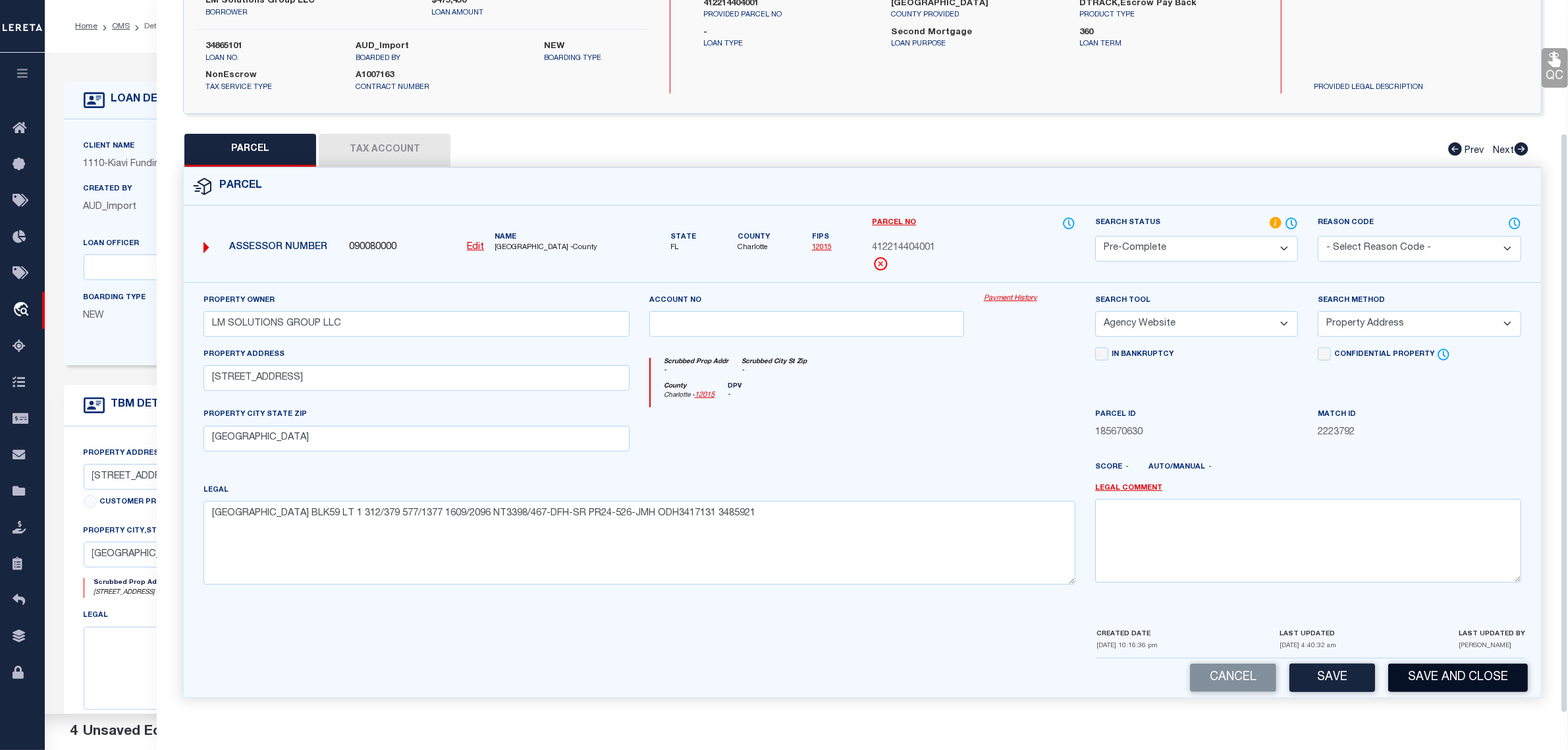
click at [1442, 677] on button "Save and Close" at bounding box center [1457, 677] width 139 height 28
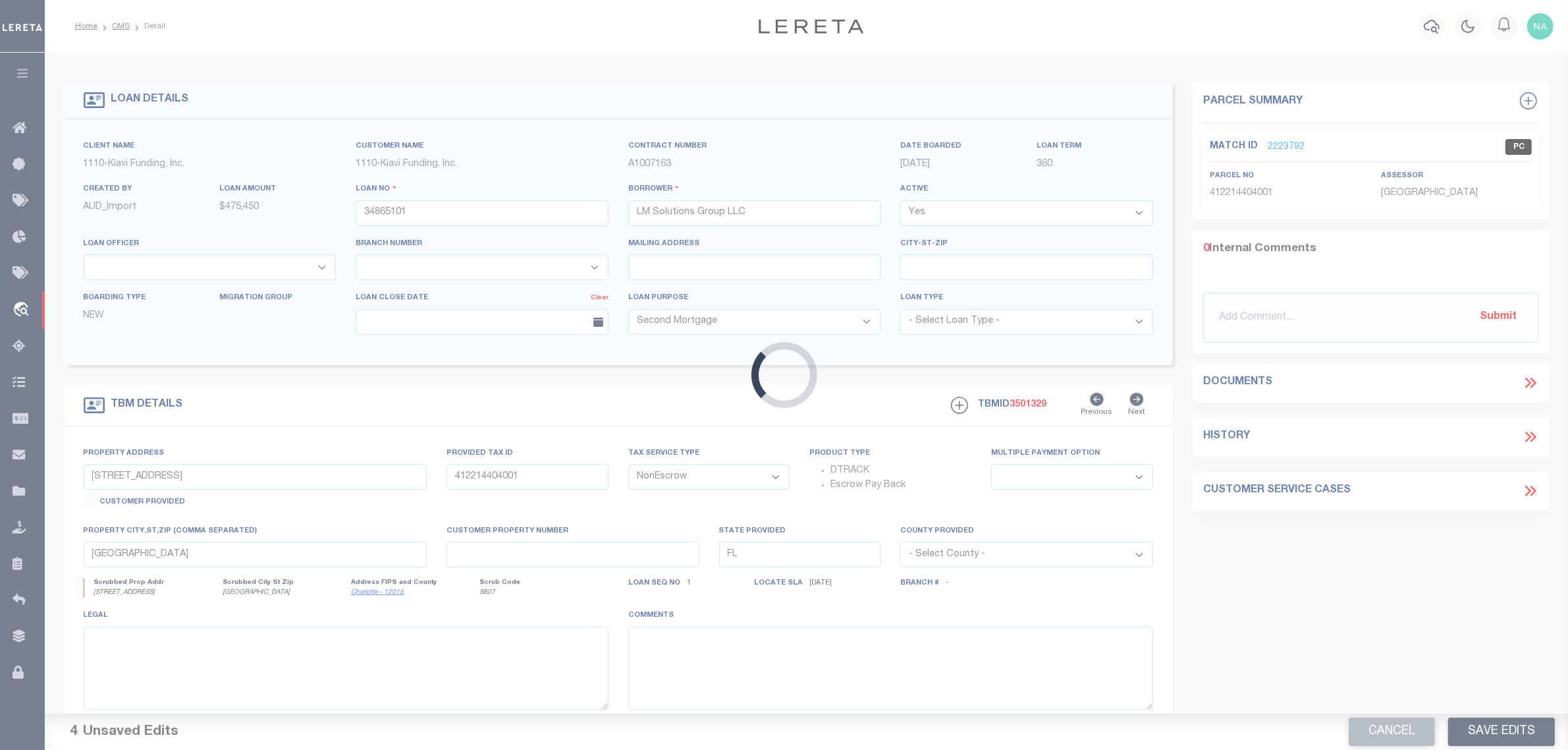
select select
select select "3485"
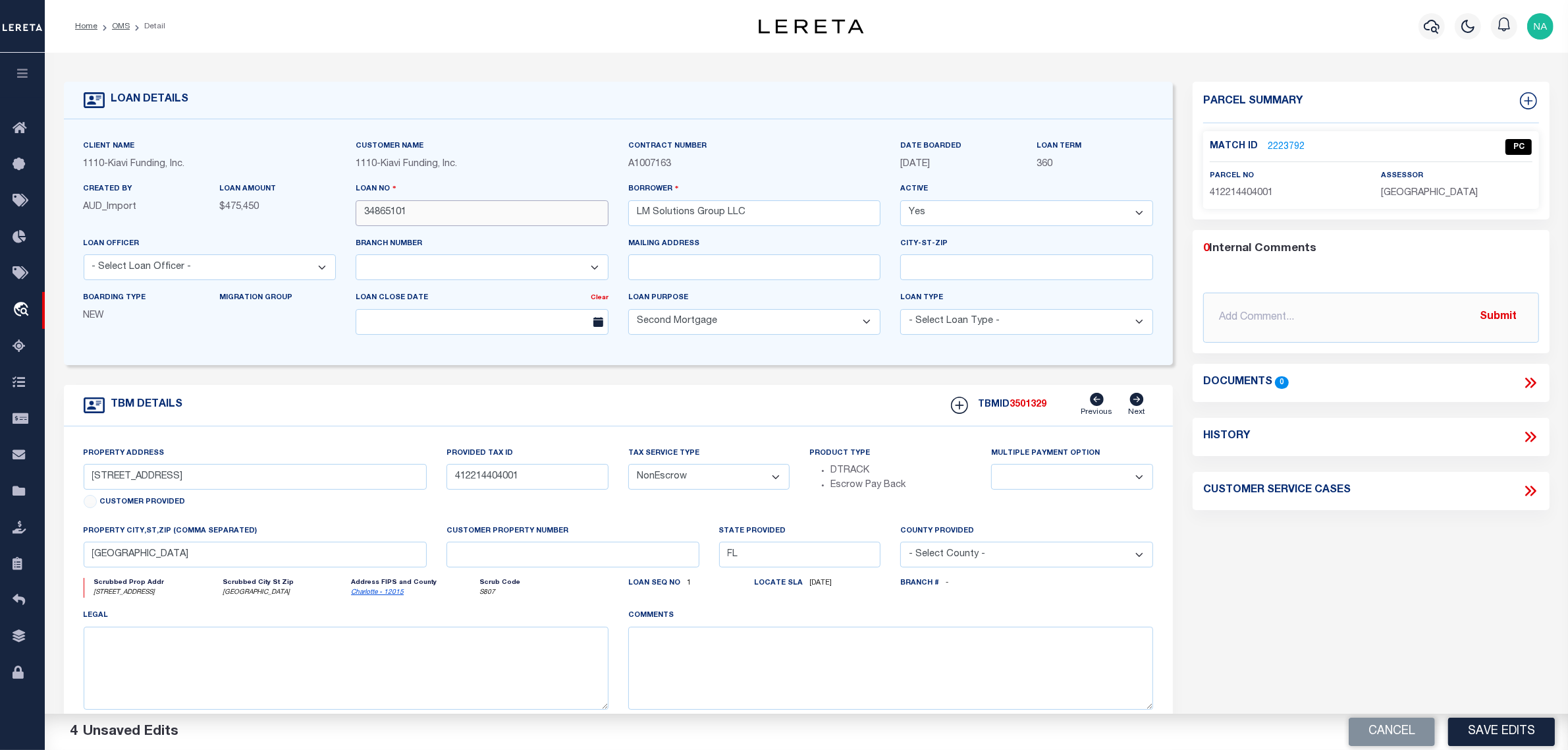
click at [389, 216] on input "34865101" at bounding box center [482, 213] width 253 height 25
click at [1019, 409] on span "3501329" at bounding box center [1028, 404] width 37 height 9
copy span "3501329"
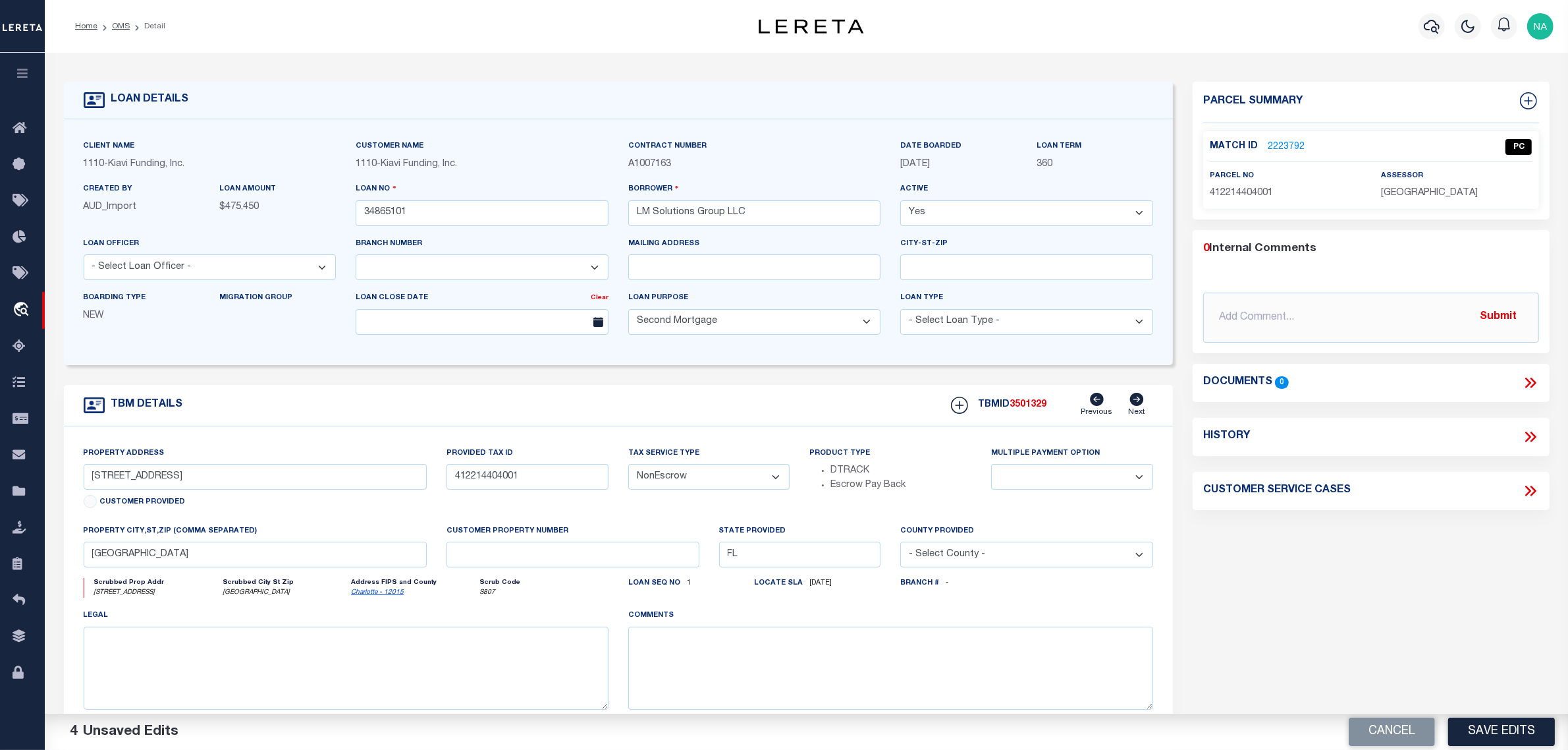
click at [1434, 194] on span "[GEOGRAPHIC_DATA]" at bounding box center [1429, 192] width 97 height 9
copy div "[GEOGRAPHIC_DATA]"
click at [1251, 190] on span "412214404001" at bounding box center [1241, 192] width 63 height 9
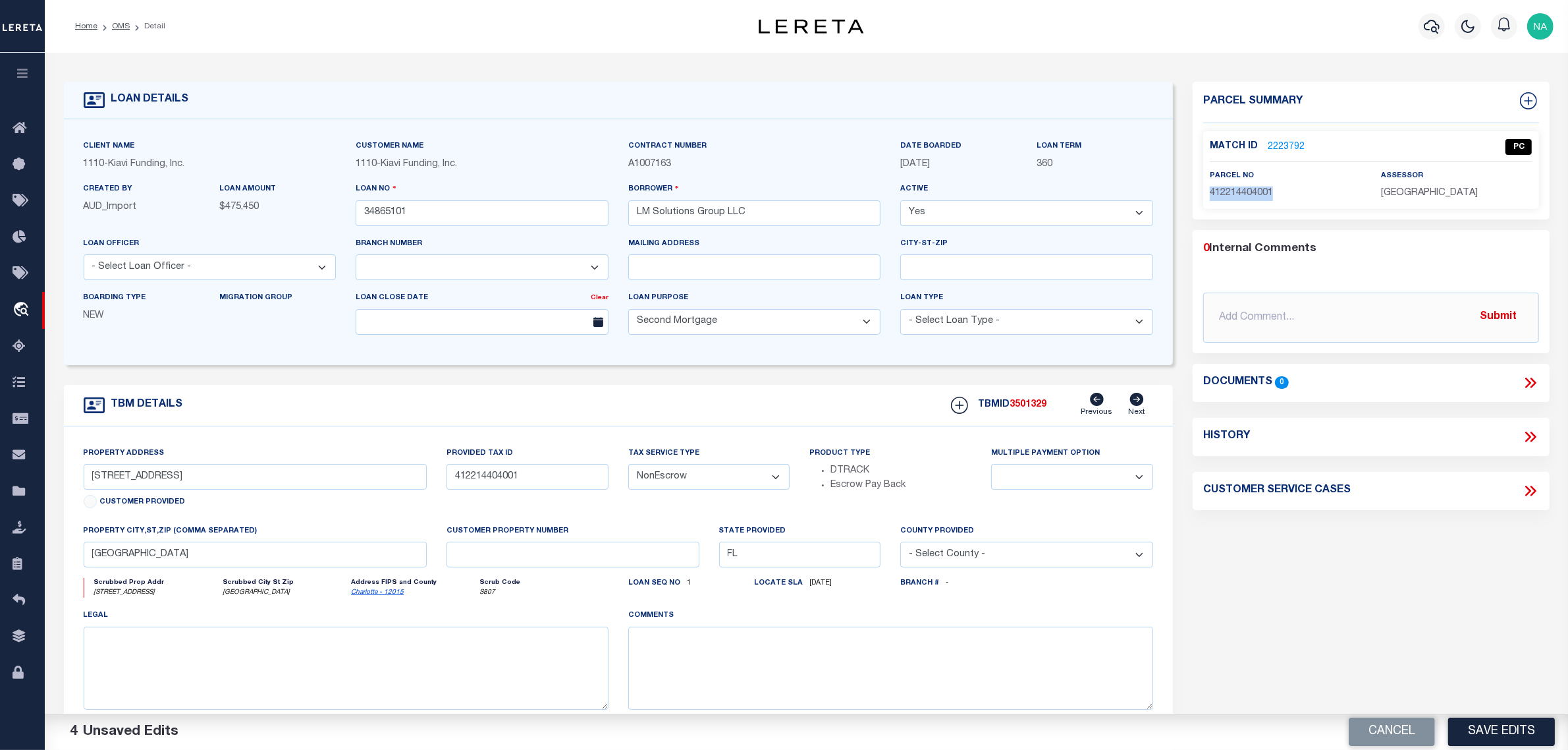
click at [1251, 190] on span "412214404001" at bounding box center [1241, 192] width 63 height 9
copy span "412214404001"
drag, startPoint x: 1399, startPoint y: 611, endPoint x: 1059, endPoint y: 443, distance: 379.2
click at [1399, 611] on div "Parcel Summary Match ID 2223792 0" at bounding box center [1371, 442] width 377 height 720
click at [119, 23] on link "OMS" at bounding box center [121, 27] width 18 height 8
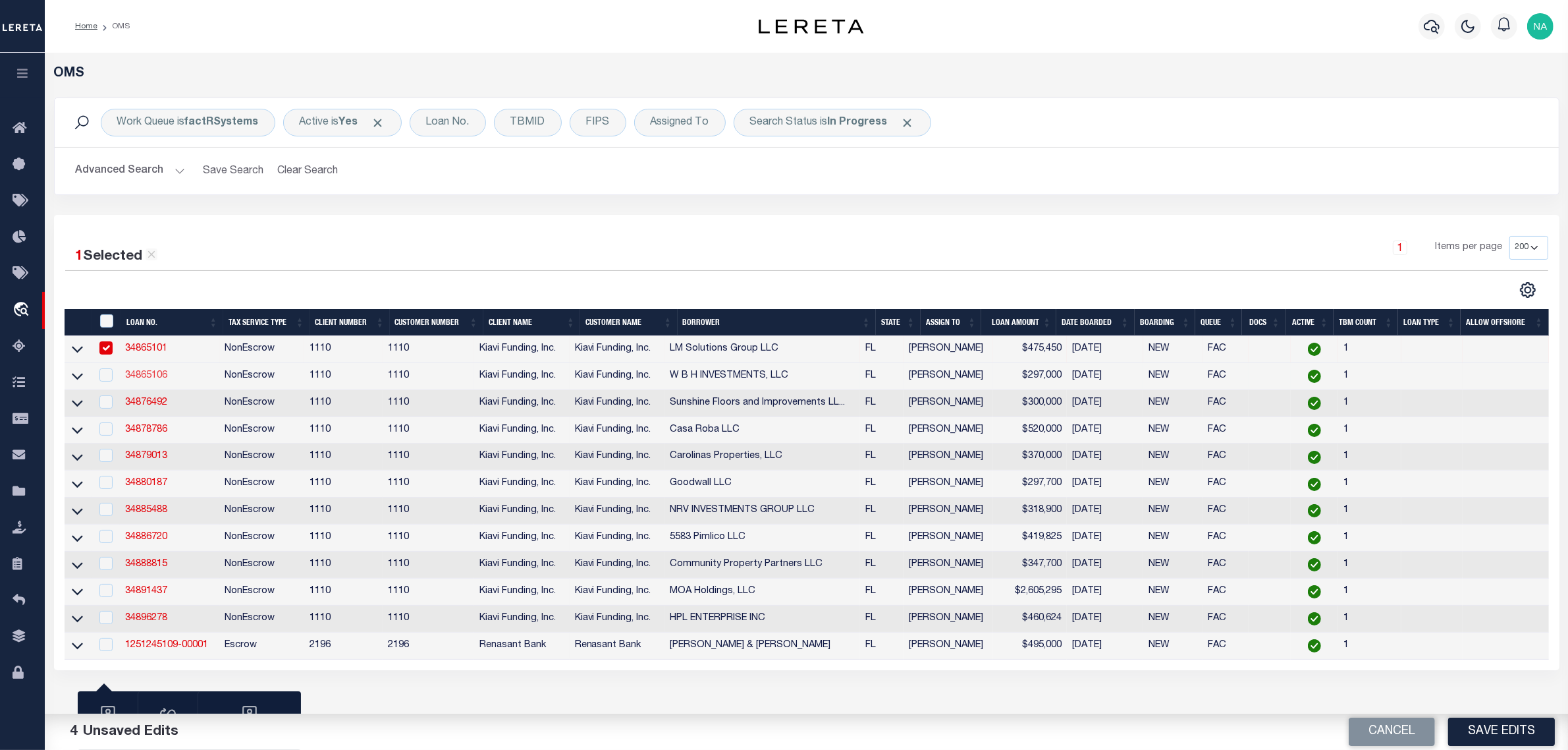
click at [159, 376] on link "34865106" at bounding box center [146, 375] width 42 height 9
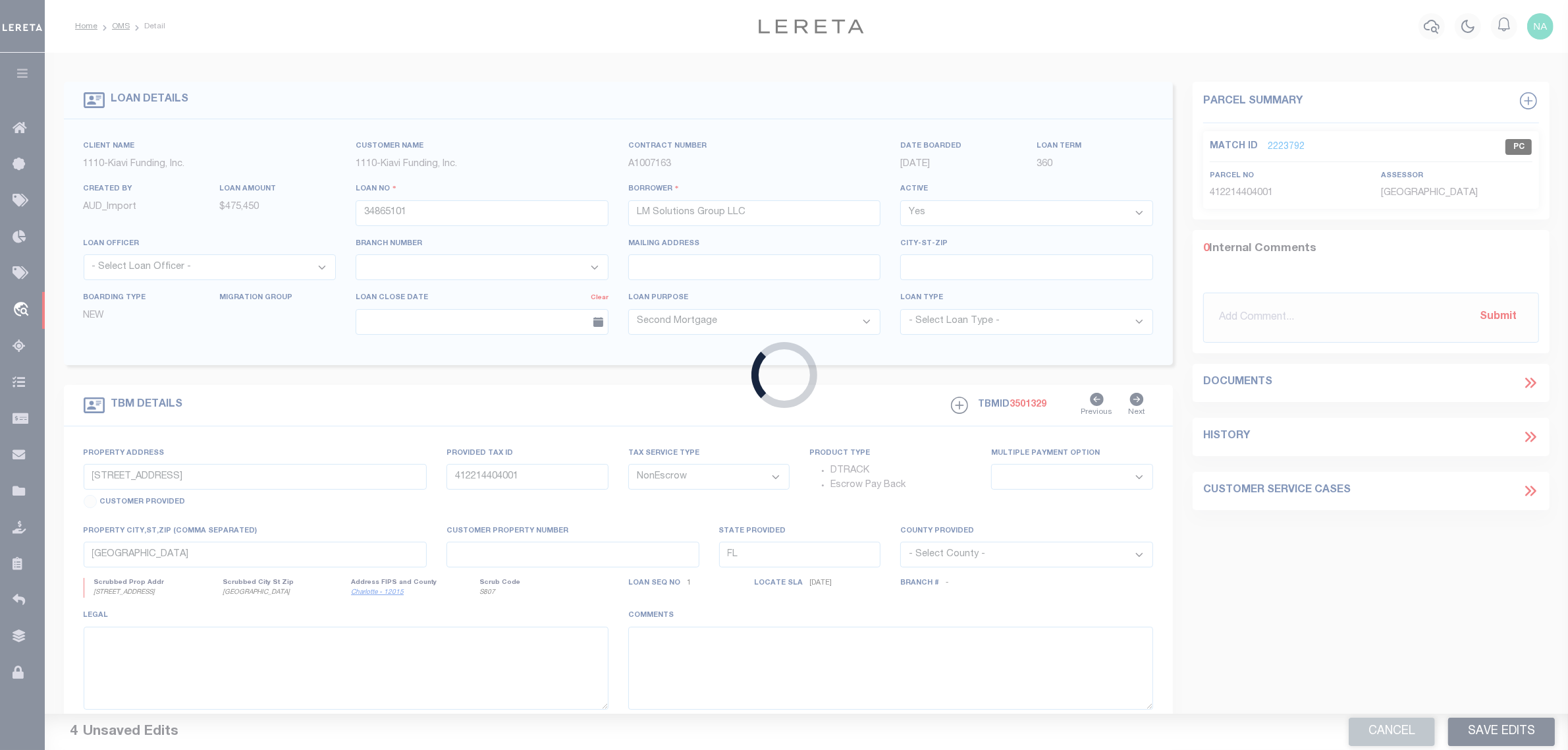
type input "34865106"
type input "W B H INVESTMENTS, LLC"
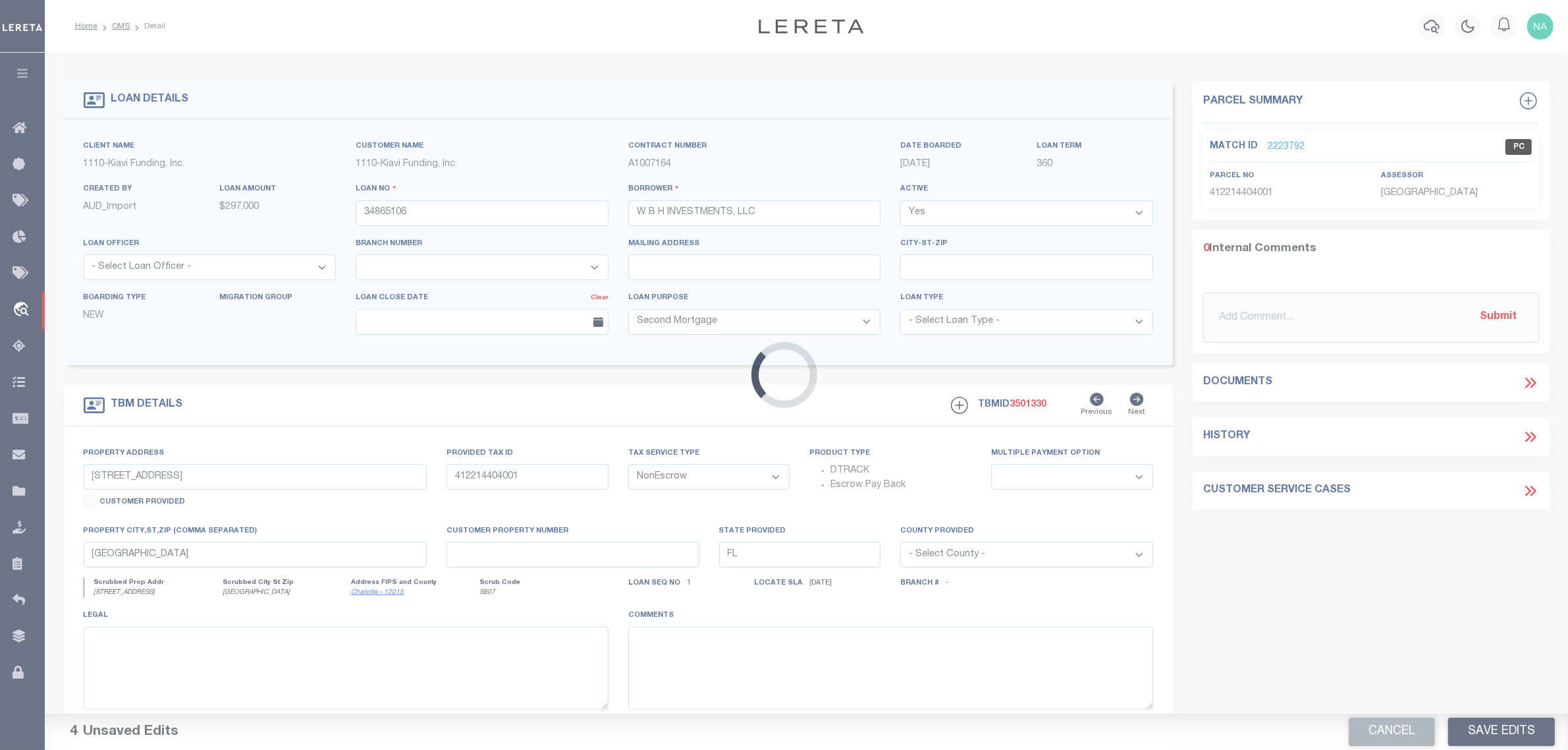
type input "[STREET_ADDRESS]"
type input "34-2114-001-0210"
select select
type input "OPA-LOCKA FL 33054"
select select
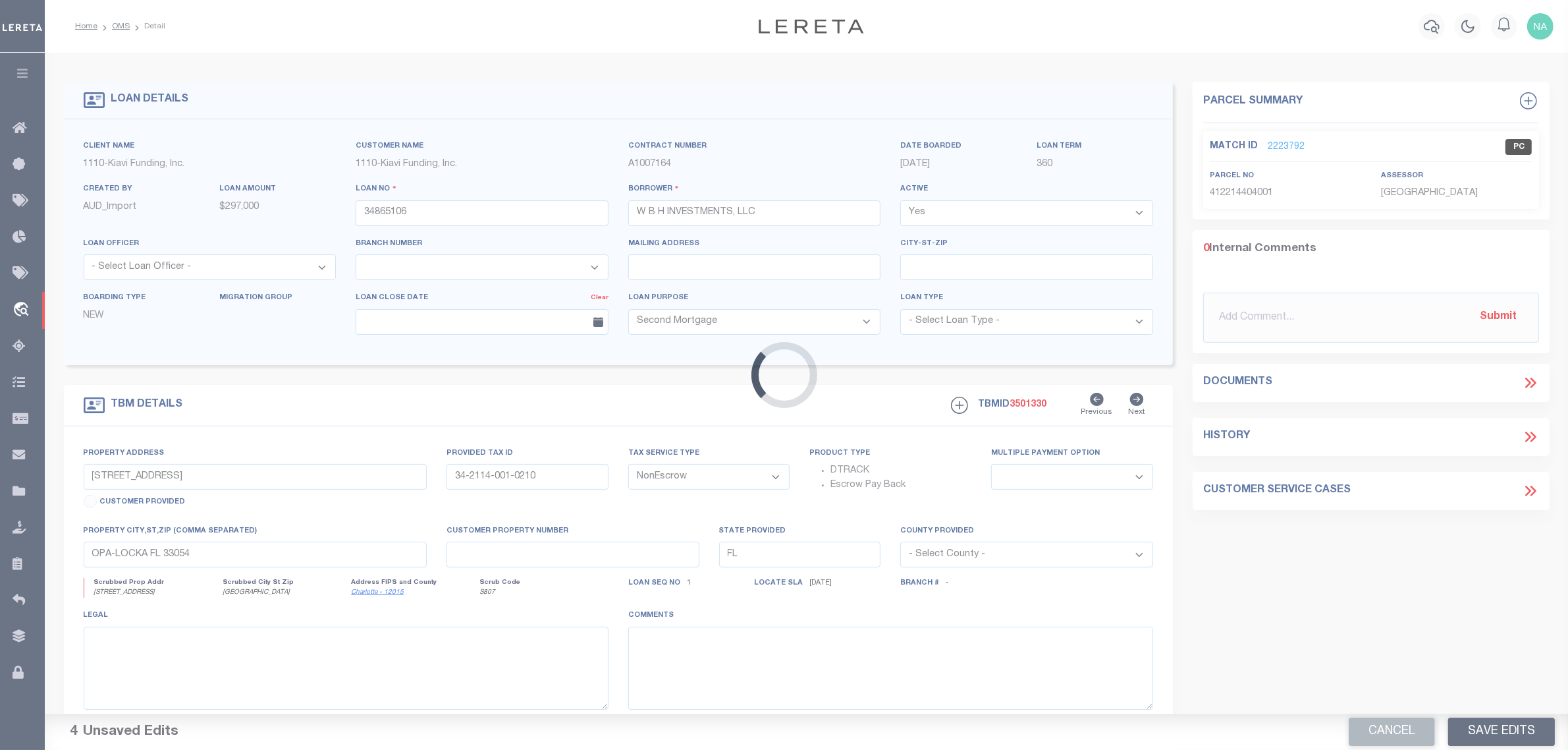
select select "3485"
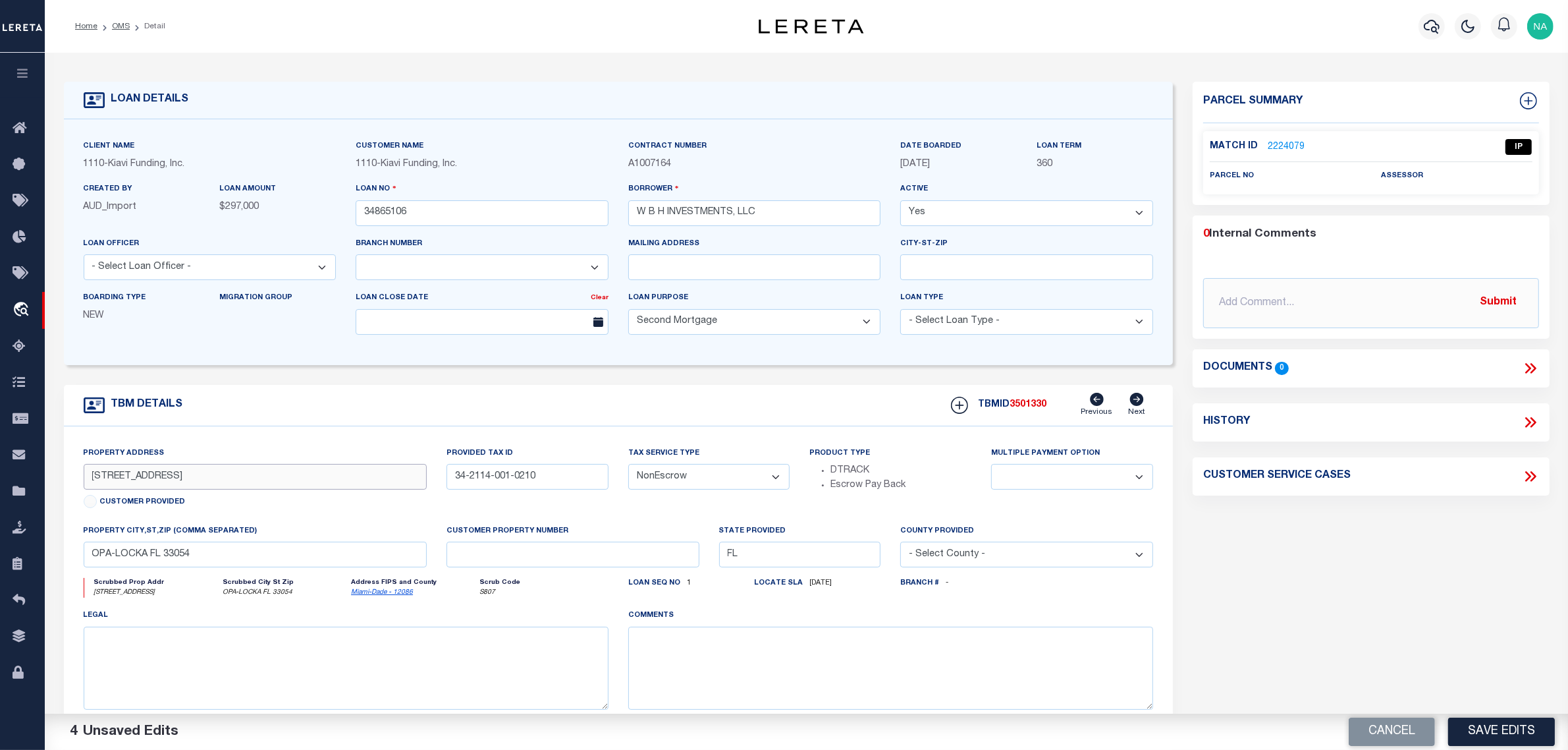
drag, startPoint x: 208, startPoint y: 481, endPoint x: 84, endPoint y: 479, distance: 124.0
click at [84, 479] on input "[STREET_ADDRESS]" at bounding box center [255, 476] width 343 height 25
click at [1276, 146] on link "2224079" at bounding box center [1286, 147] width 37 height 14
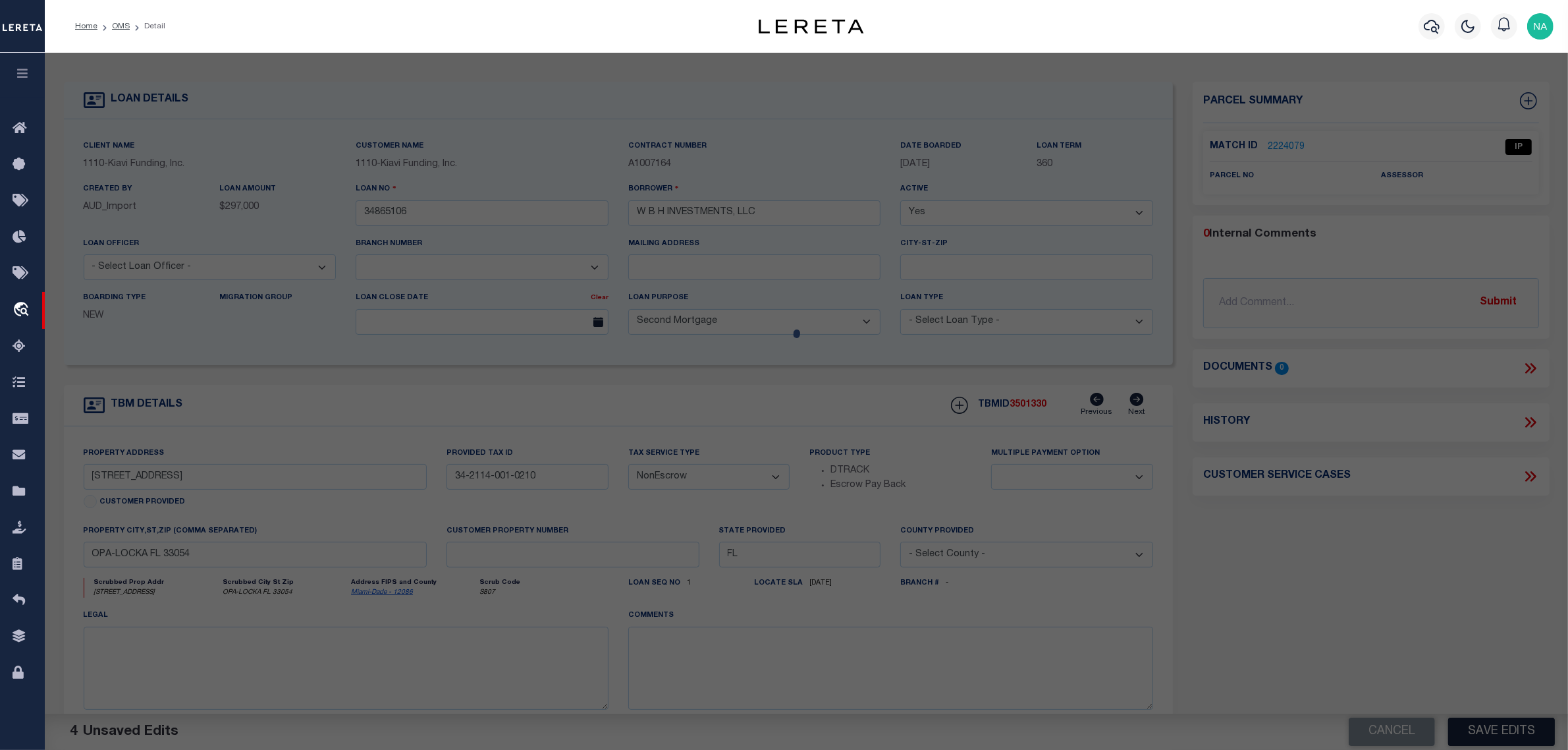
scroll to position [126, 0]
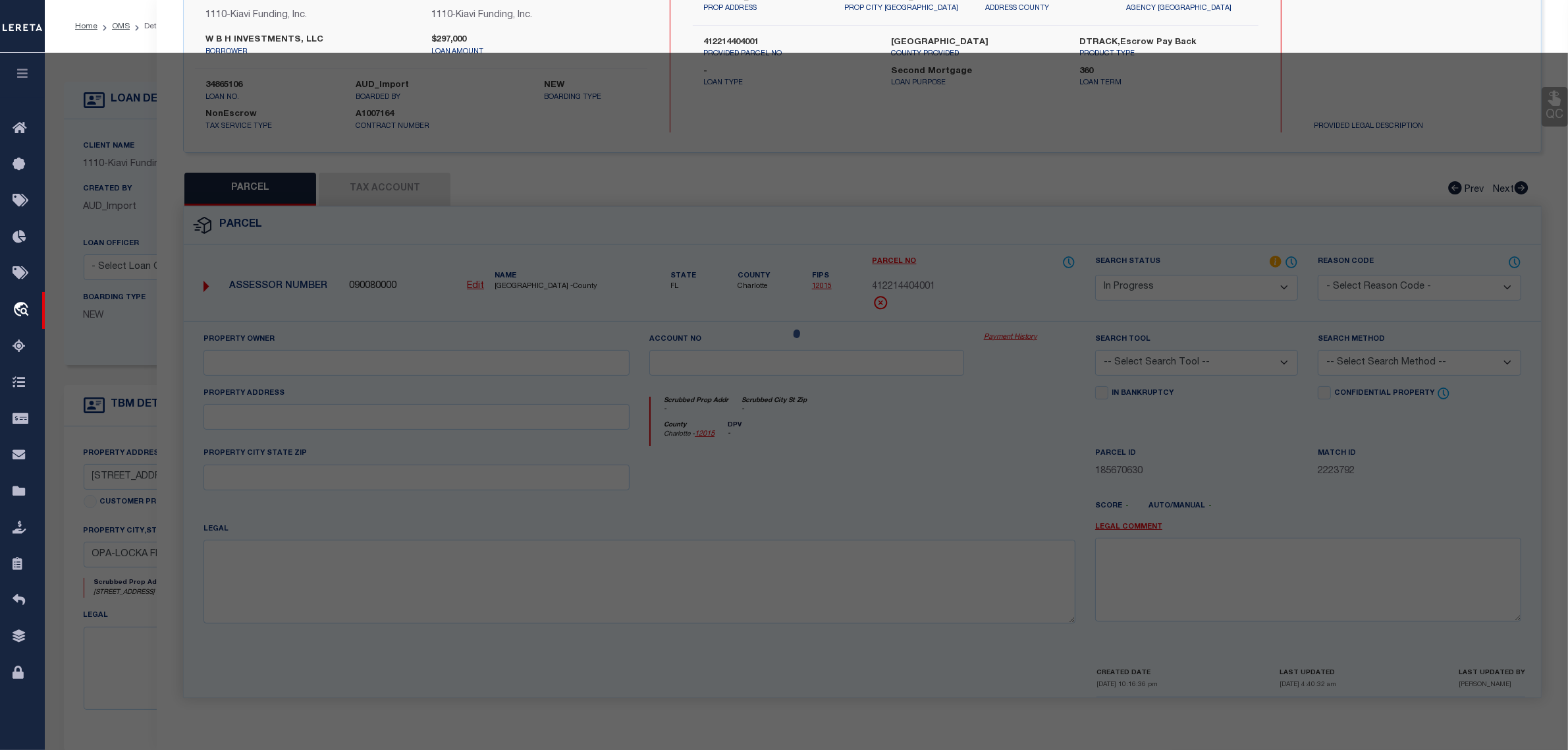
select select "AS"
checkbox input "false"
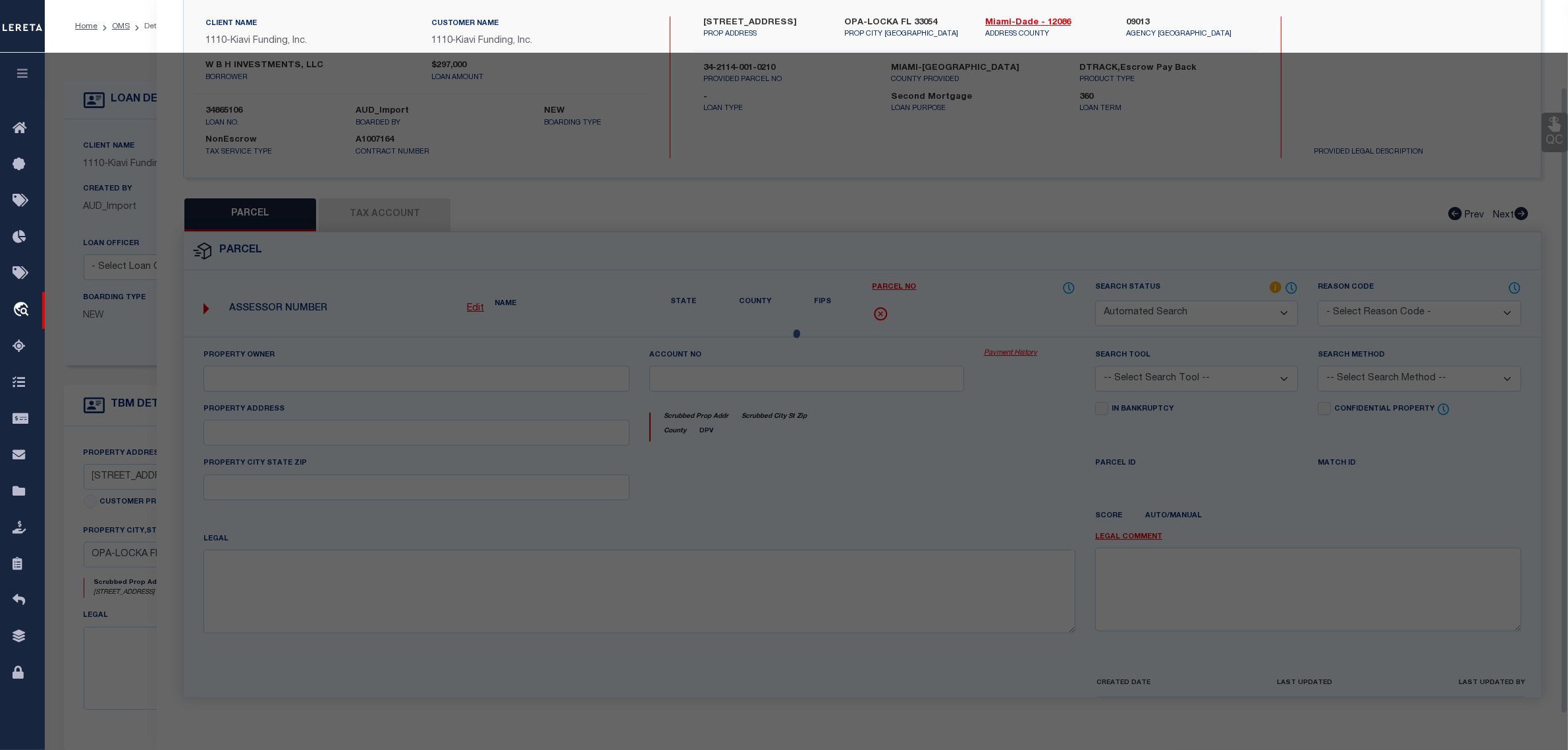
select select "IP"
checkbox input "false"
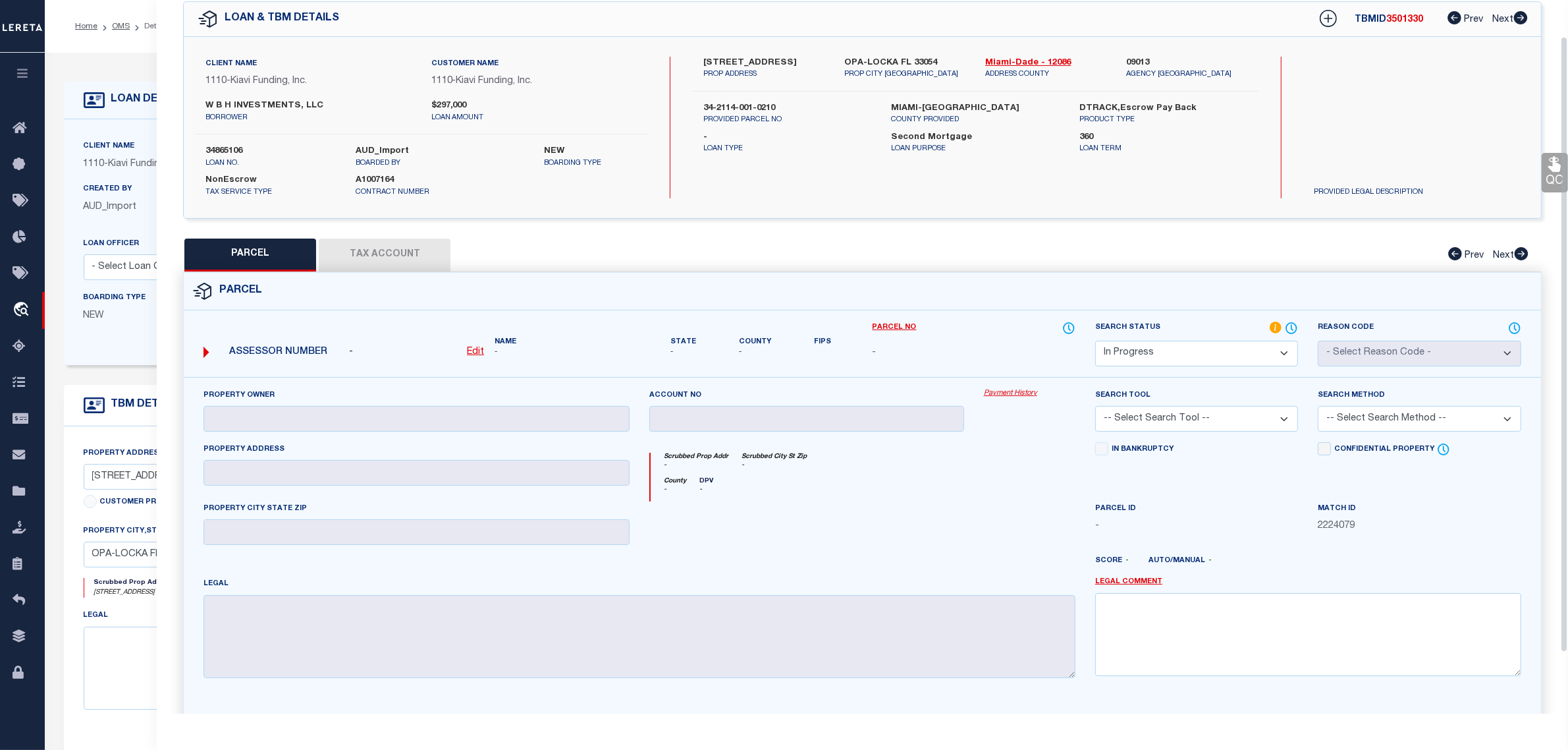
scroll to position [0, 0]
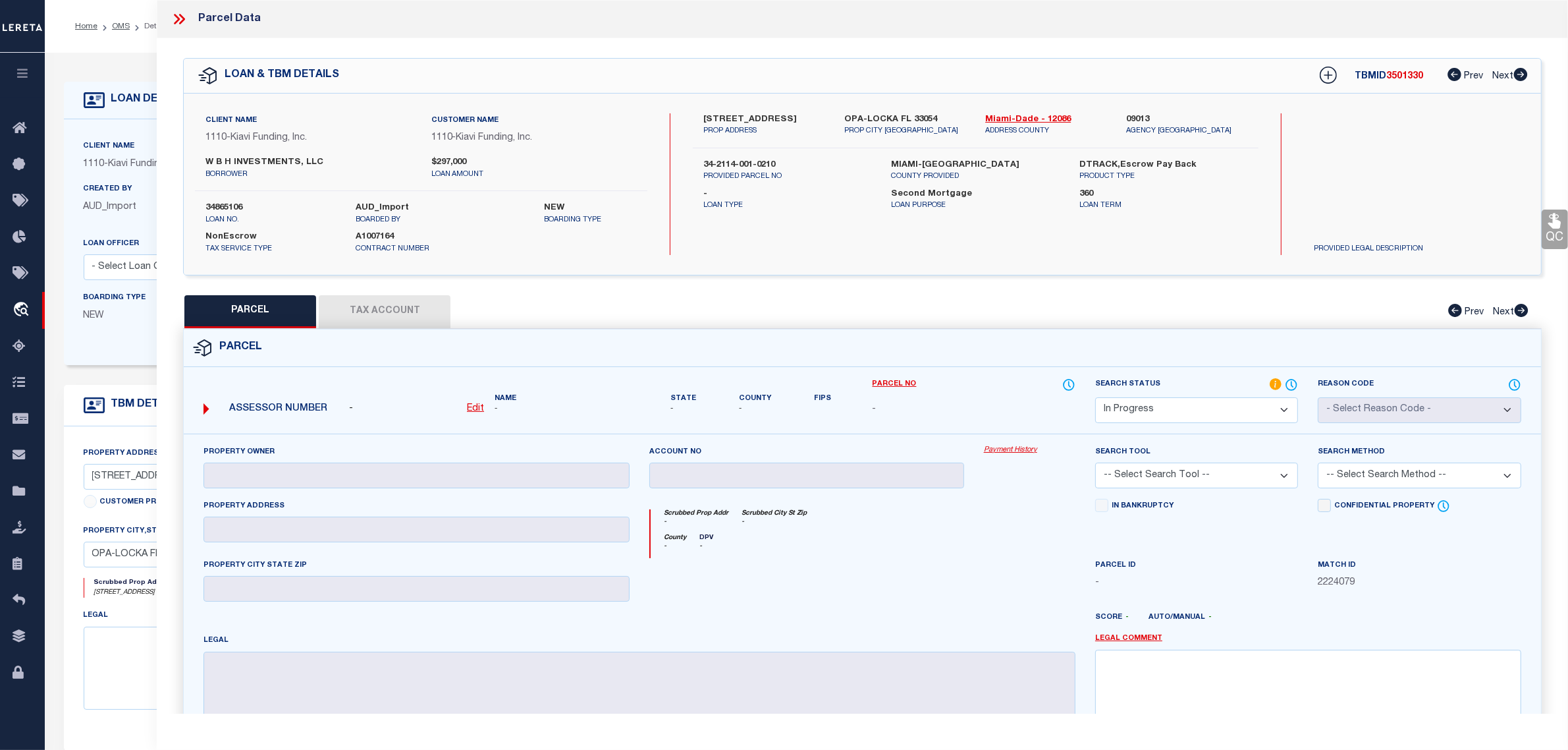
click at [476, 410] on u "Edit" at bounding box center [475, 408] width 17 height 9
select select "IP"
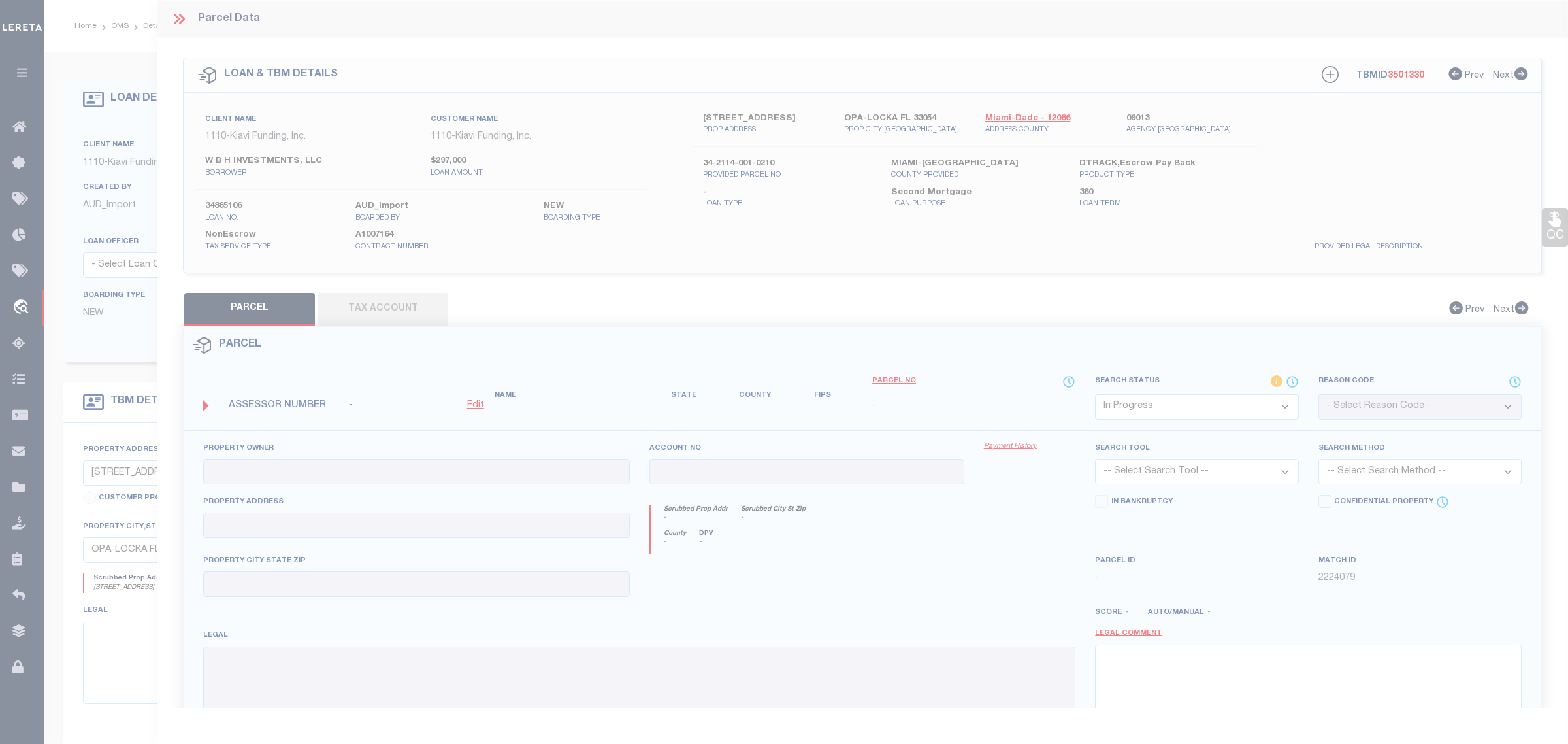
type textarea "-"
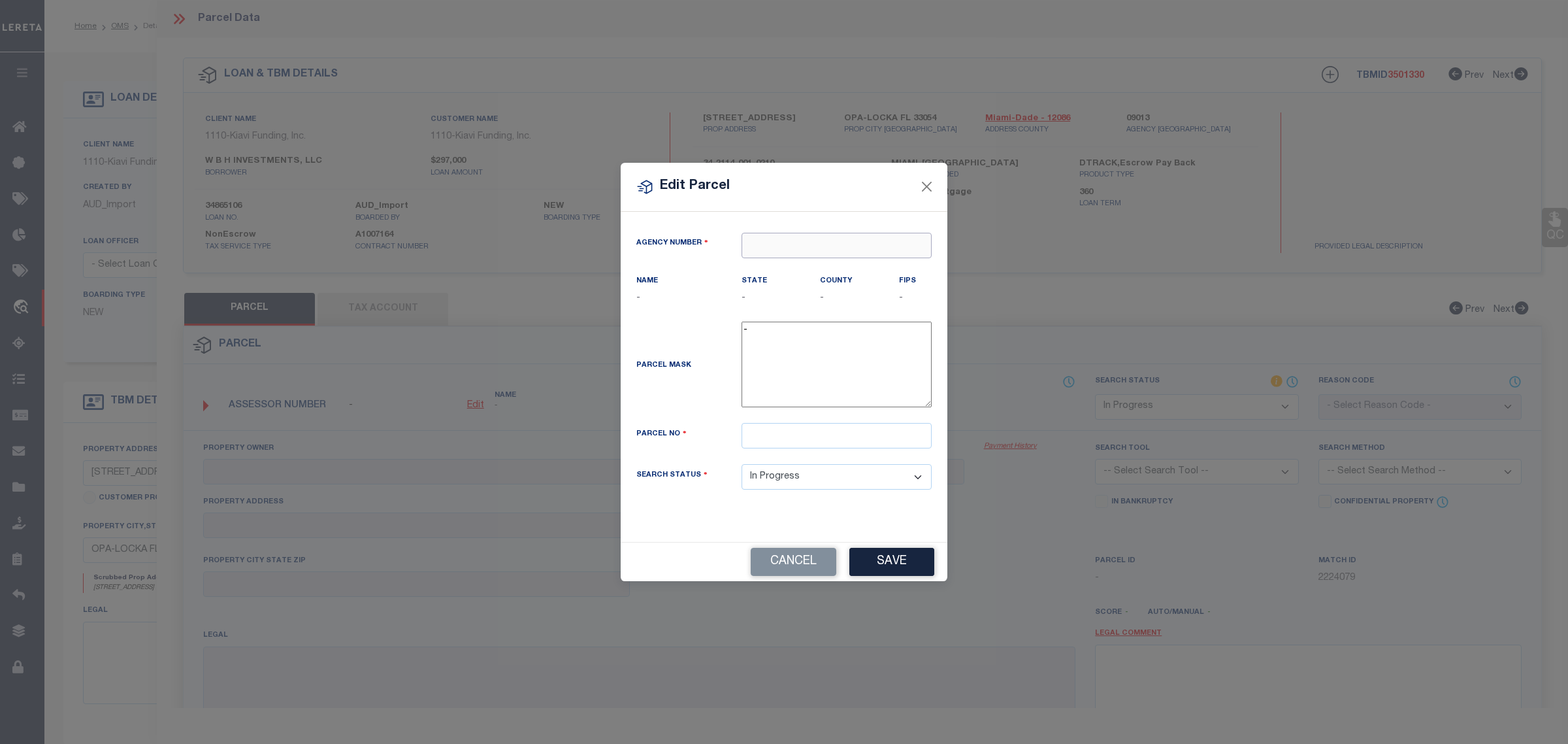
click at [779, 243] on input "text" at bounding box center [836, 245] width 190 height 25
click at [851, 262] on div "090130000 : [GEOGRAPHIC_DATA]-DADE COUNTY TAX COLLECTOR" at bounding box center [888, 277] width 292 height 37
type input "090130000"
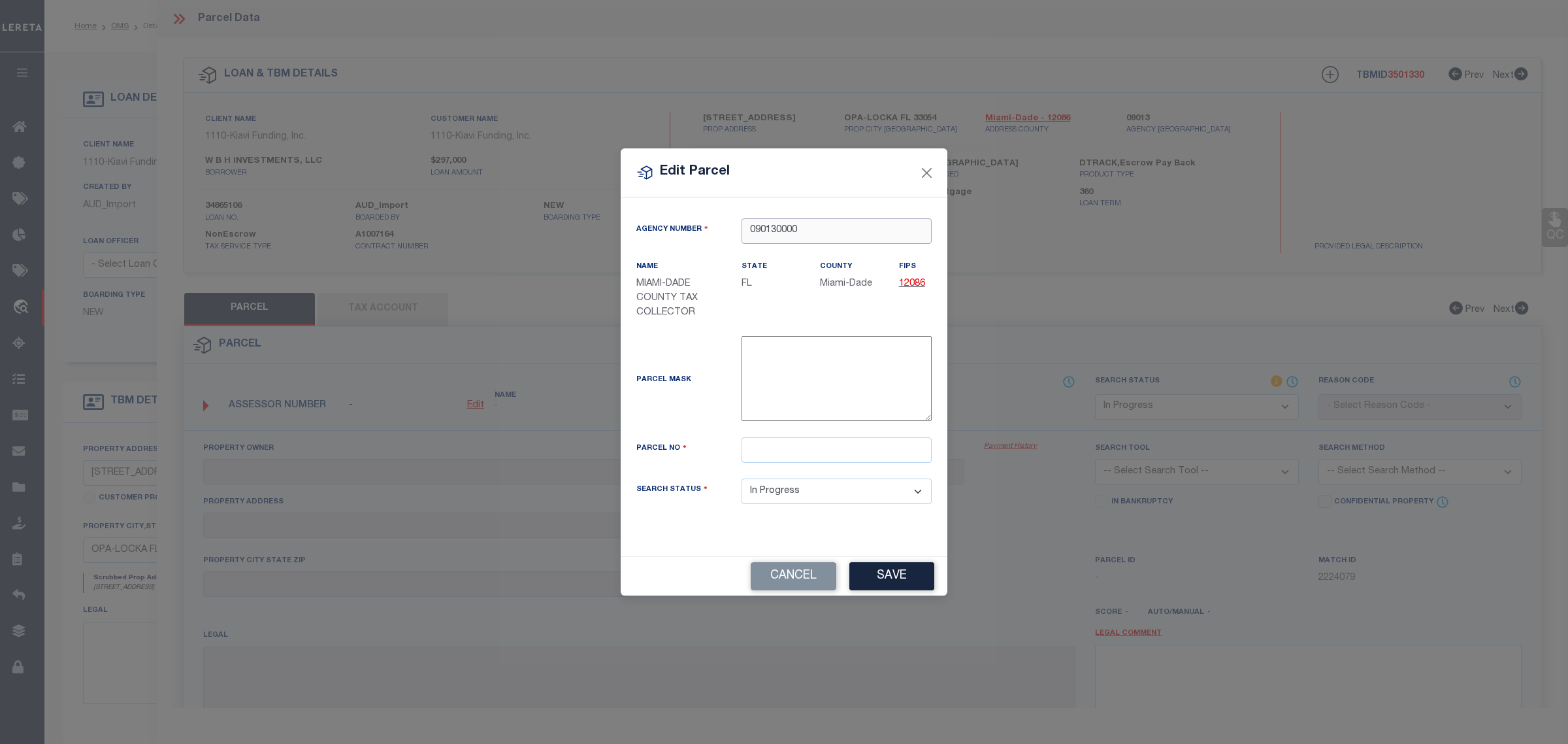
type input "090130000"
click at [788, 456] on input "text" at bounding box center [836, 450] width 190 height 25
paste input "34-2114-001-0210"
type input "34-2114-001-0210"
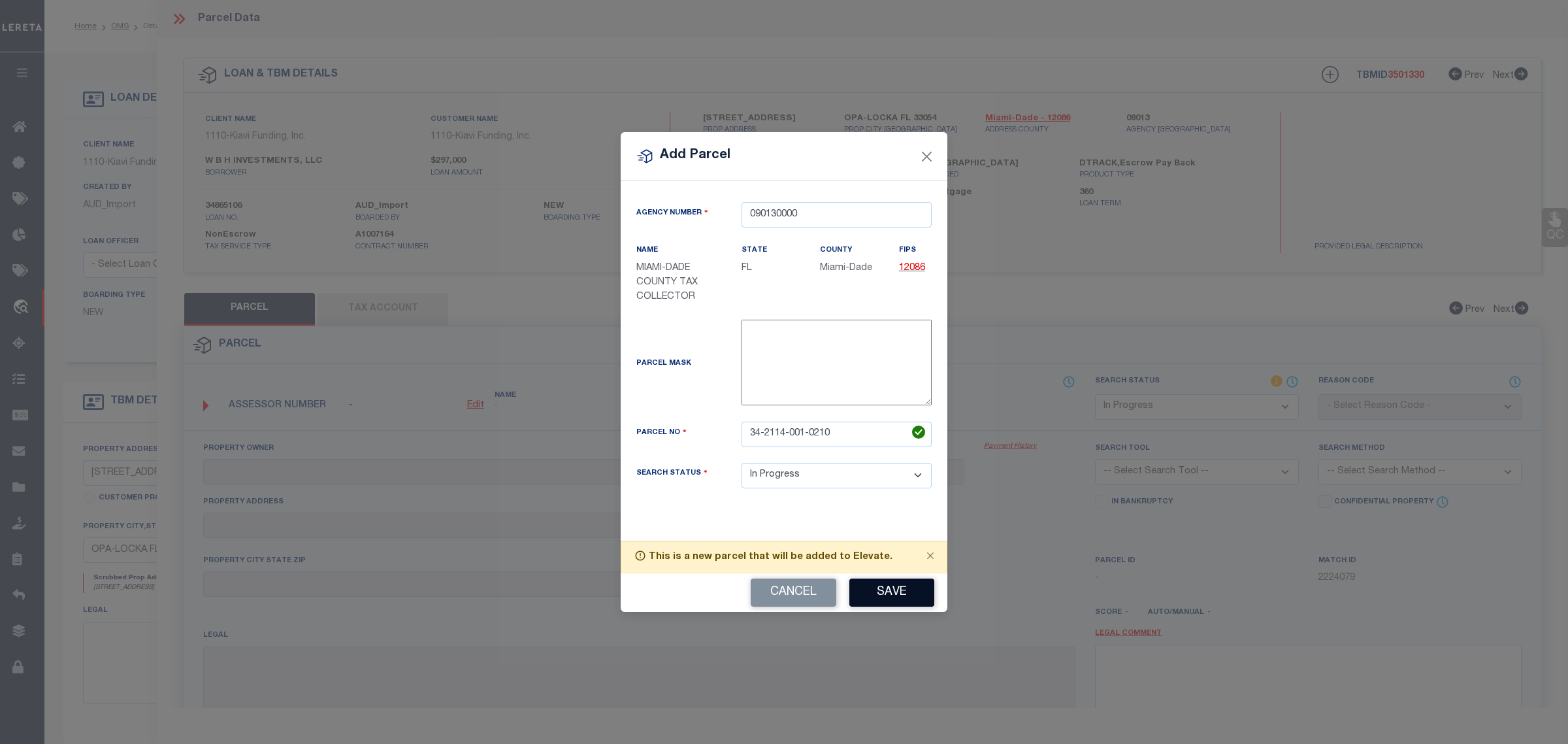
click at [900, 586] on button "Save" at bounding box center [892, 592] width 85 height 28
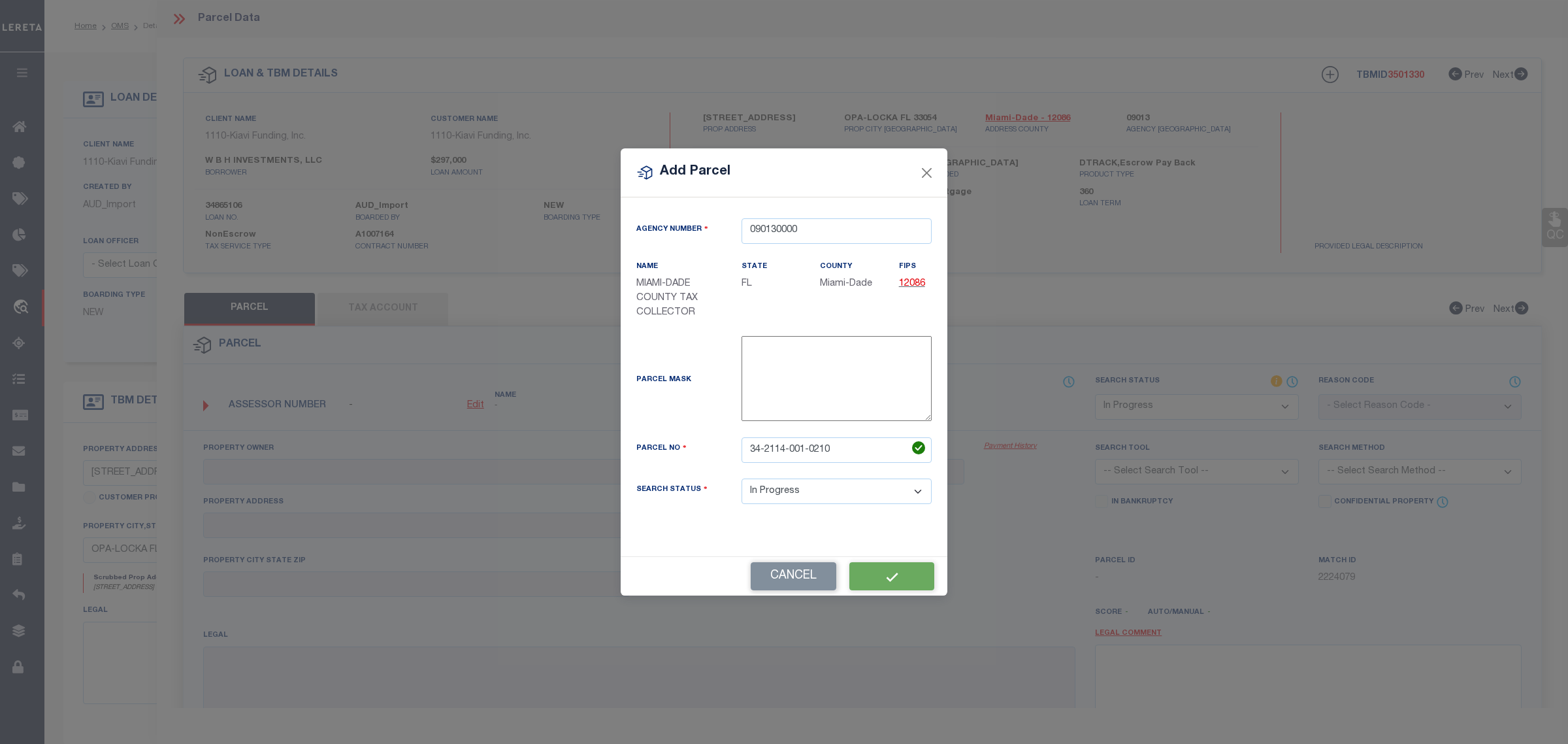
select select "IP"
checkbox input "false"
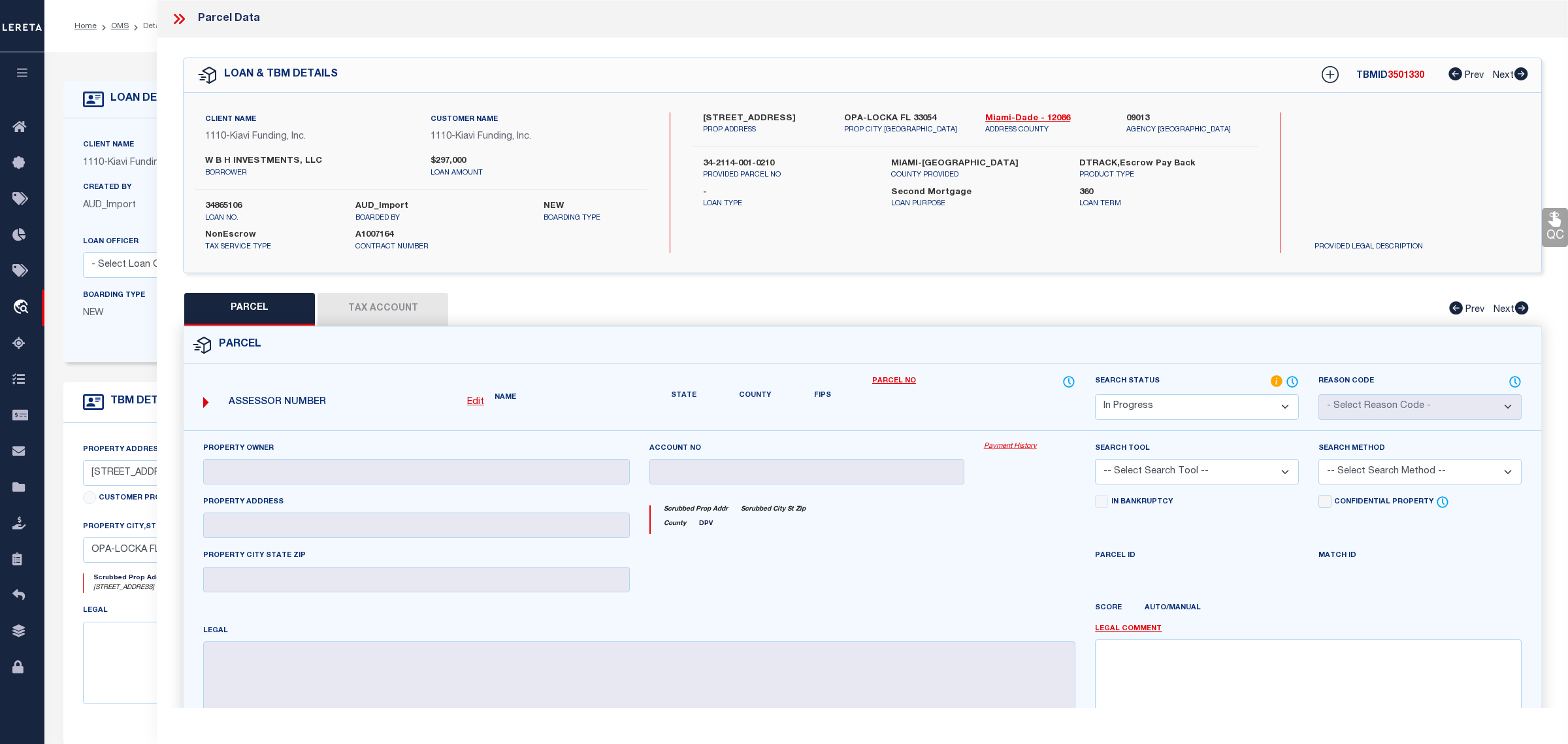
checkbox input "false"
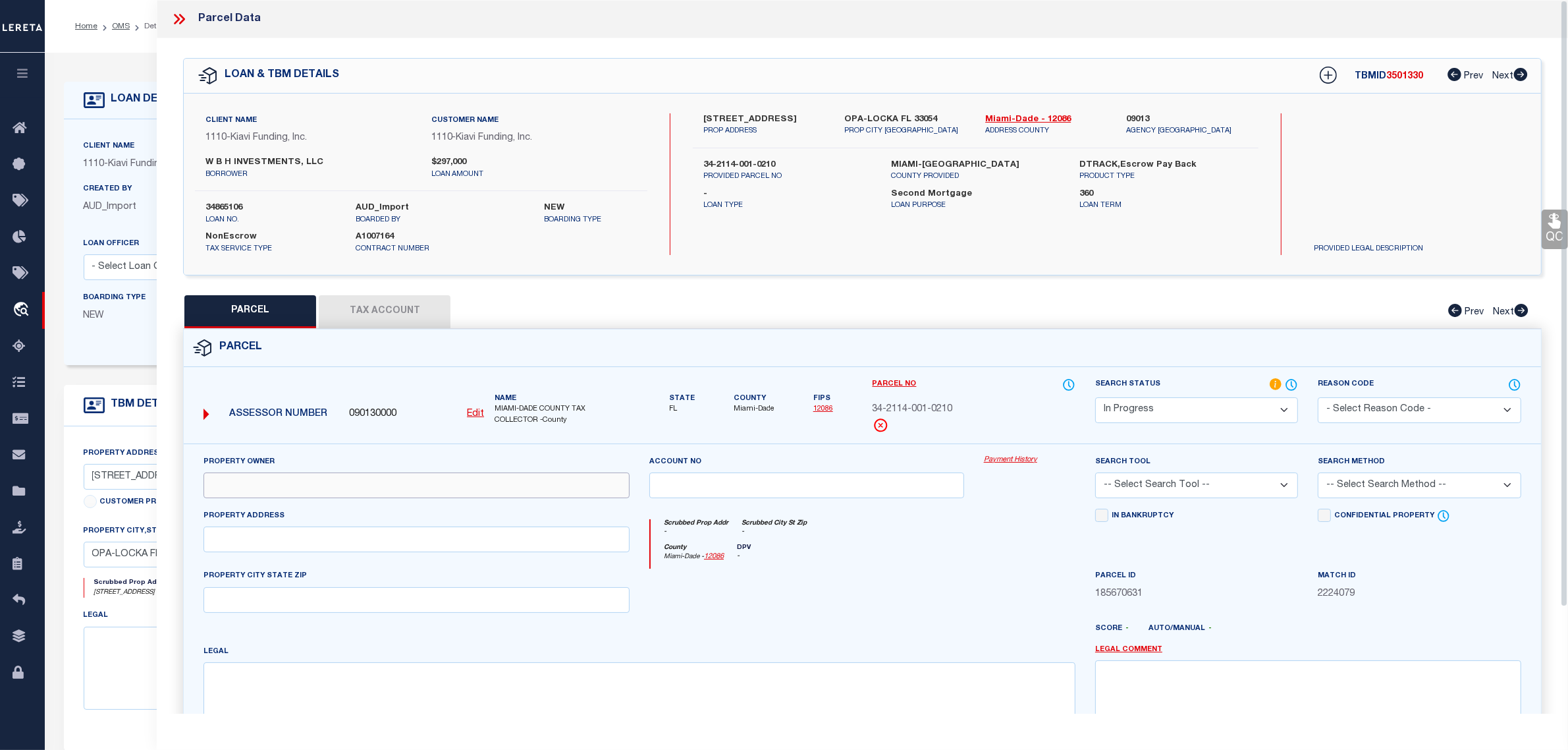
click at [424, 483] on input "text" at bounding box center [416, 485] width 426 height 25
paste input "W B H INVESTMENTS LLC"
type input "W B H INVESTMENTS LLC"
click at [347, 544] on input "text" at bounding box center [416, 538] width 426 height 25
paste input "[STREET_ADDRESS]"
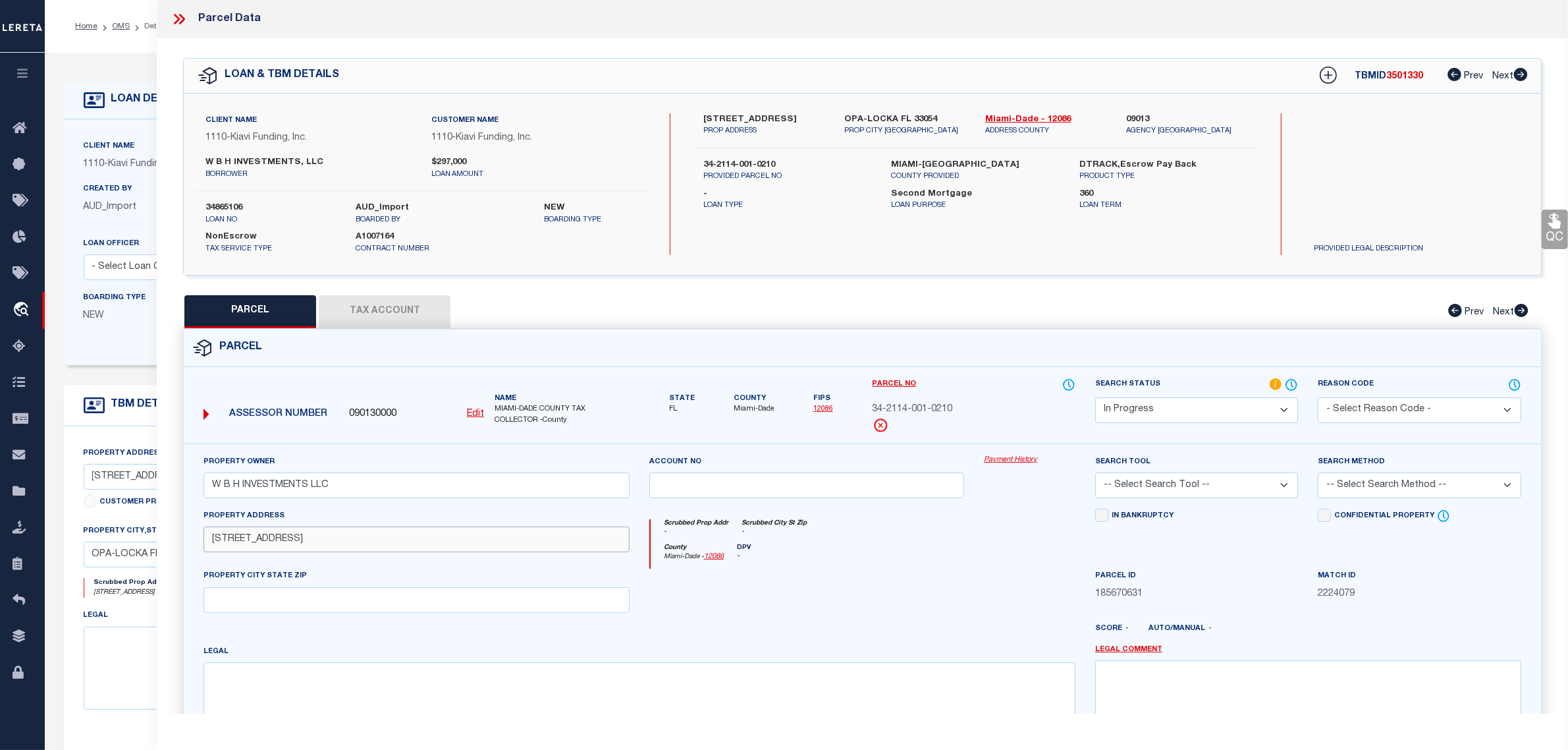
type input "[STREET_ADDRESS]"
drag, startPoint x: 916, startPoint y: 116, endPoint x: 841, endPoint y: 117, distance: 75.0
click at [841, 117] on div "OPA-LOCKA [GEOGRAPHIC_DATA] 33054 PROP CITY [GEOGRAPHIC_DATA]" at bounding box center [904, 125] width 141 height 24
copy label "OPA-LOCKA FL 33054"
click at [341, 604] on input "text" at bounding box center [416, 600] width 426 height 25
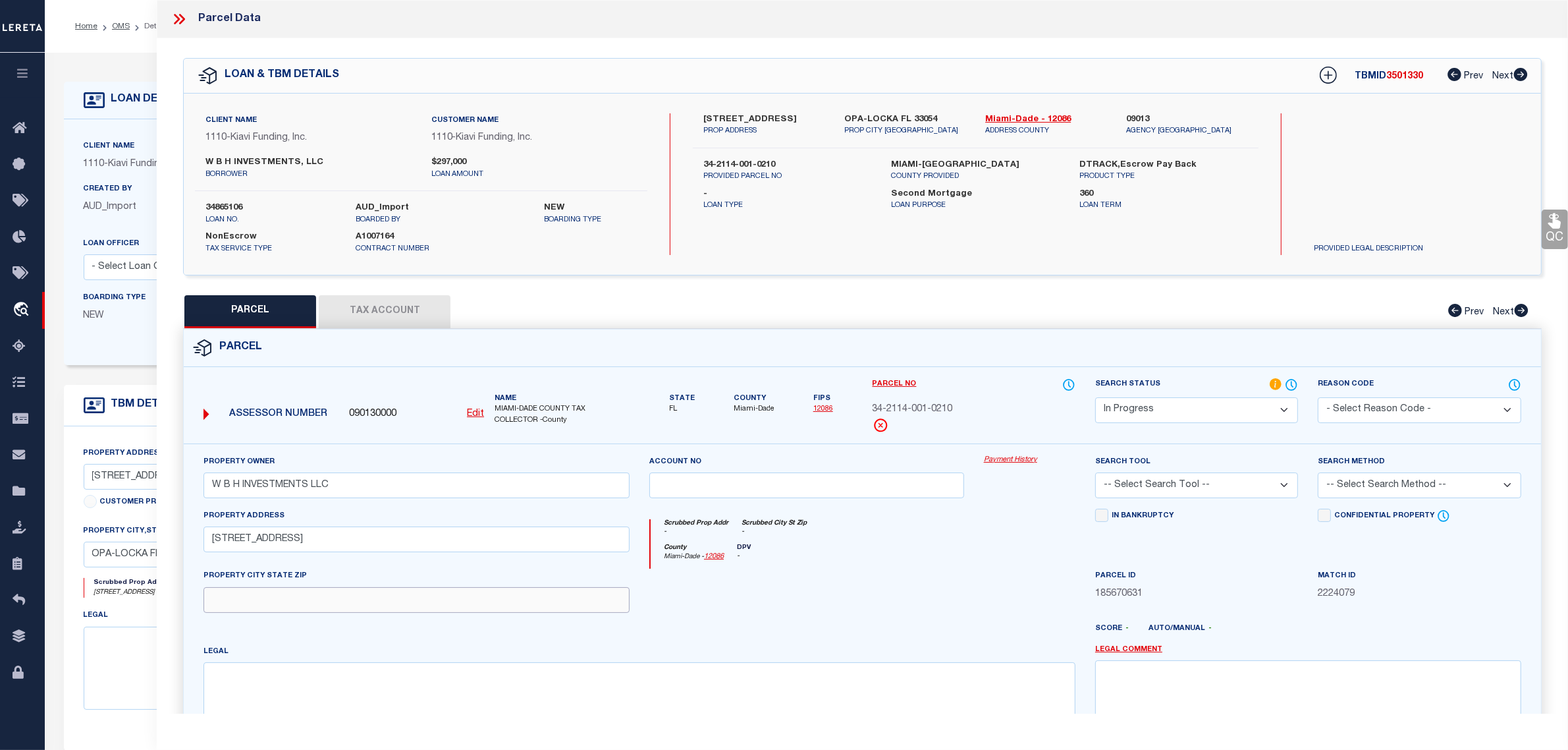
paste input "OPA-LOCKA FL 33054"
type input "OPA-LOCKA FL 33054"
click at [592, 689] on textarea at bounding box center [639, 703] width 872 height 83
paste textarea "14 52 41 RAINBOW GARDENS PB 43-55 LOT 2 BLK 2 LOT SIZE 50.000 X 100 OR 20720-02…"
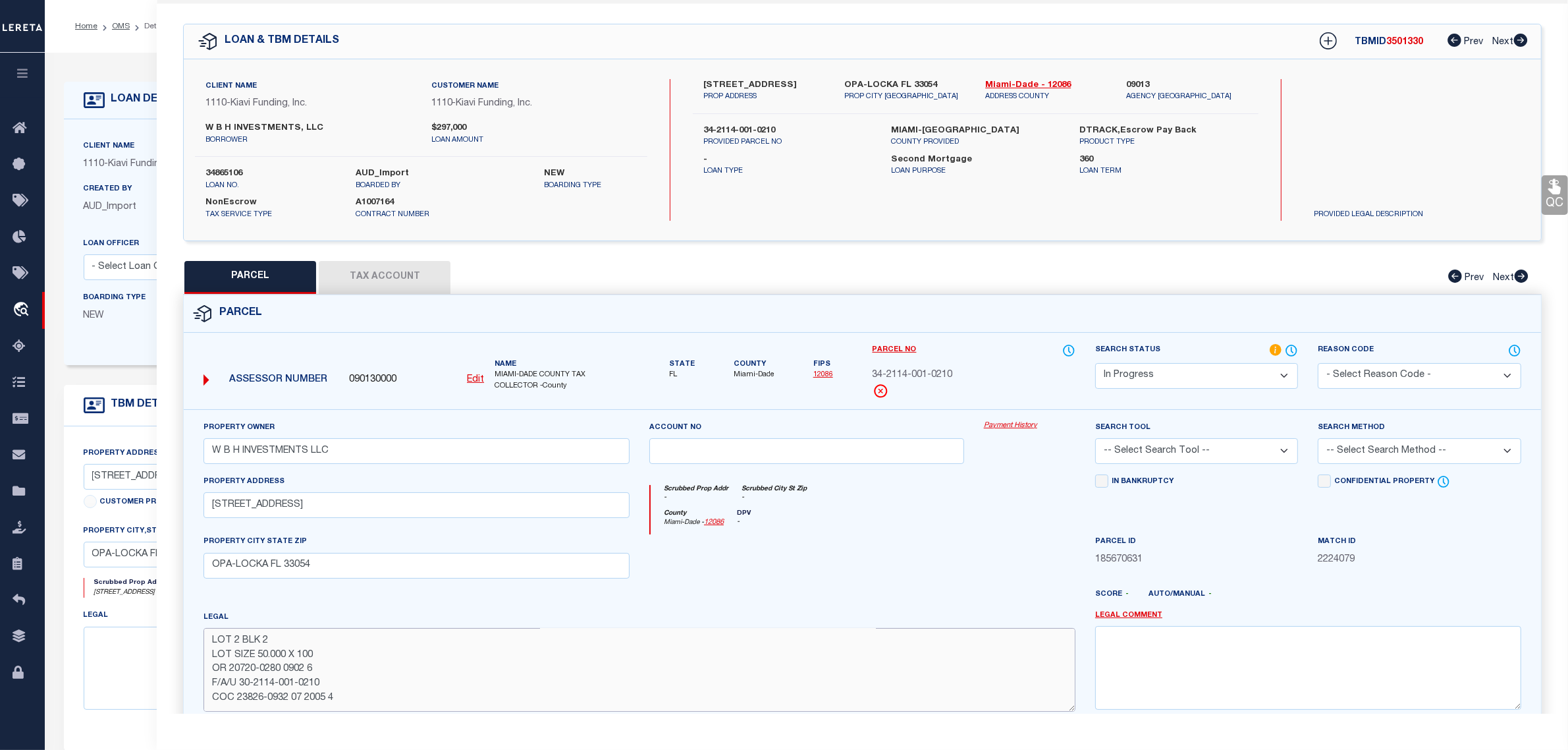
type textarea "14 52 41 RAINBOW GARDENS PB 43-55 LOT 2 BLK 2 LOT SIZE 50.000 X 100 OR 20720-02…"
click at [369, 270] on button "Tax Account" at bounding box center [384, 277] width 132 height 33
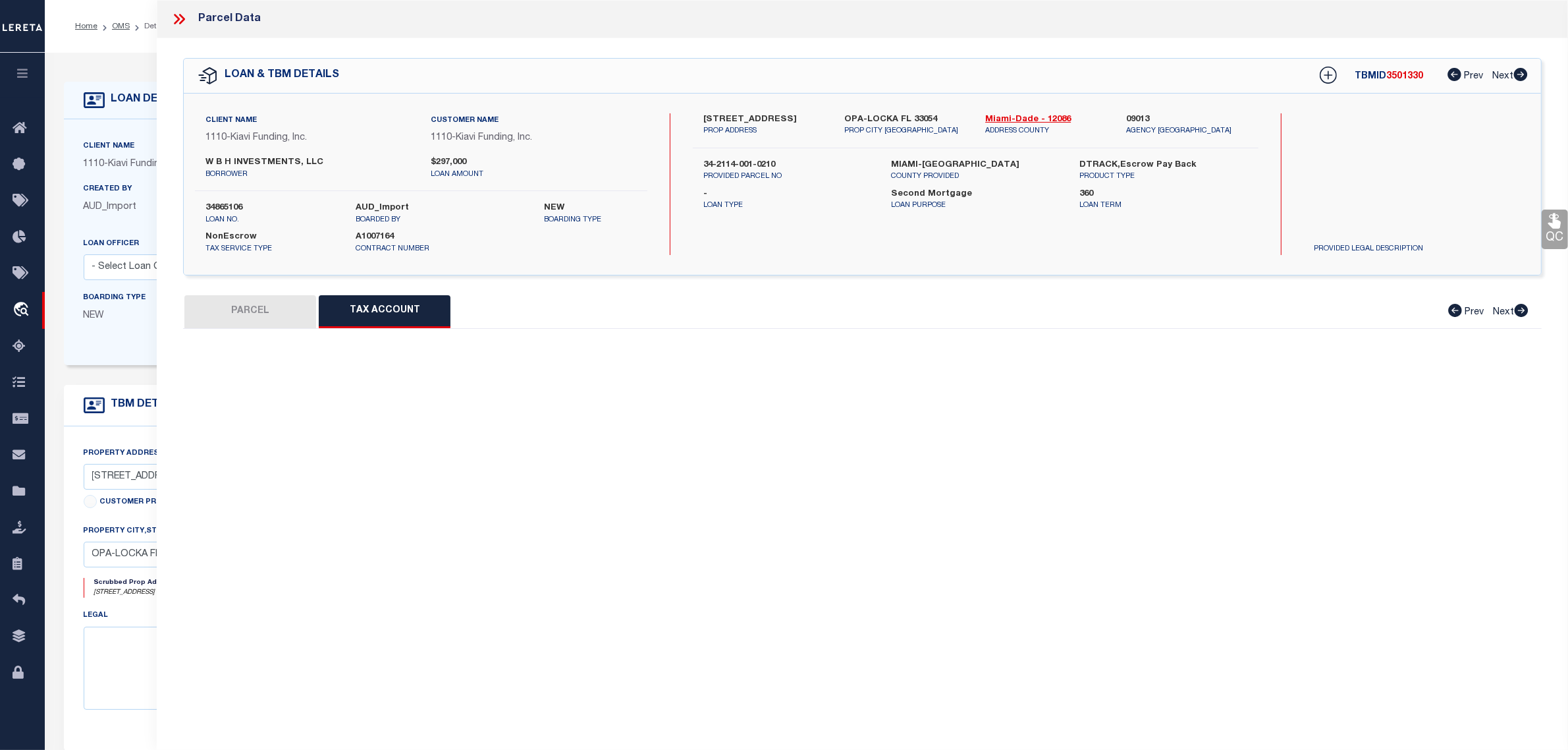
scroll to position [0, 0]
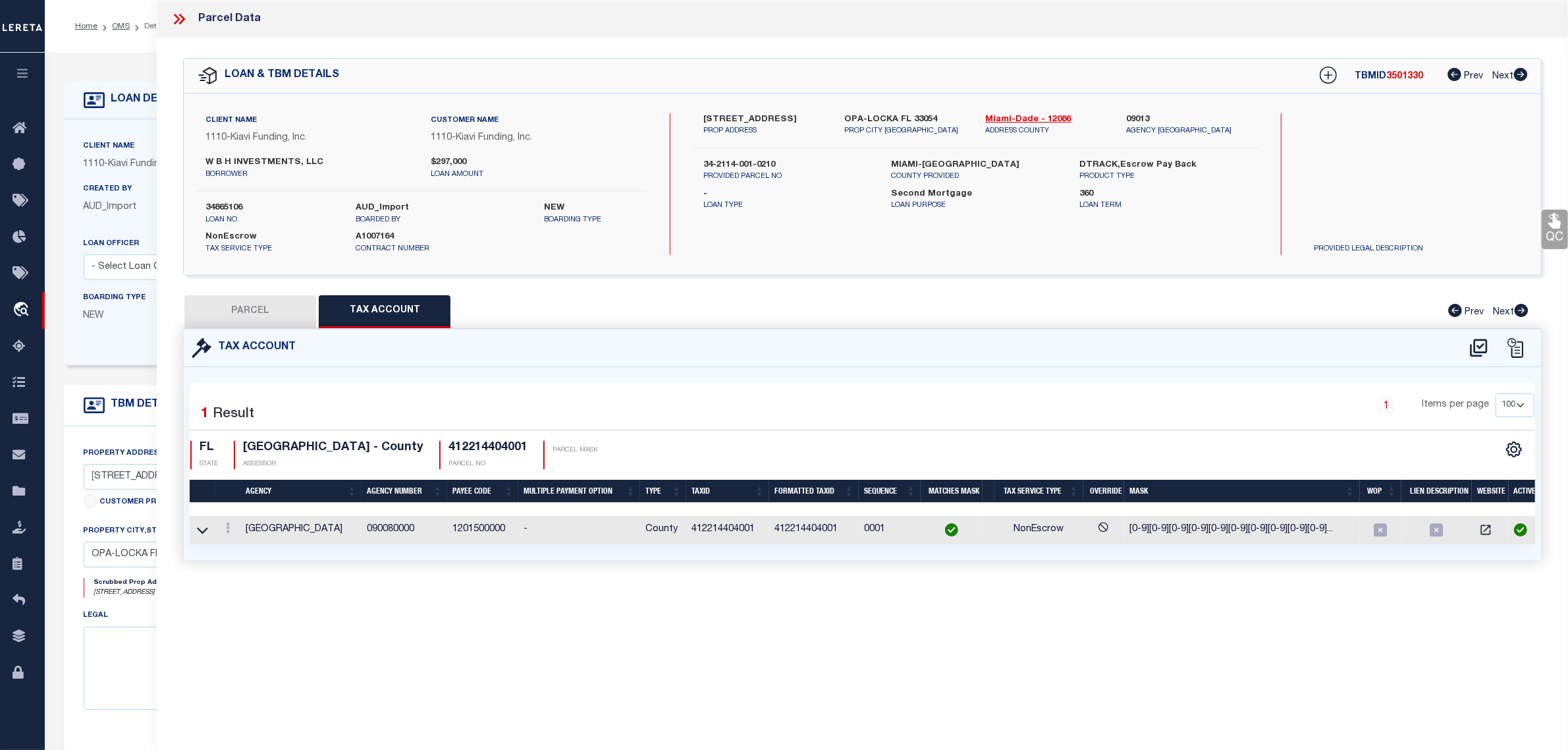
select select "100"
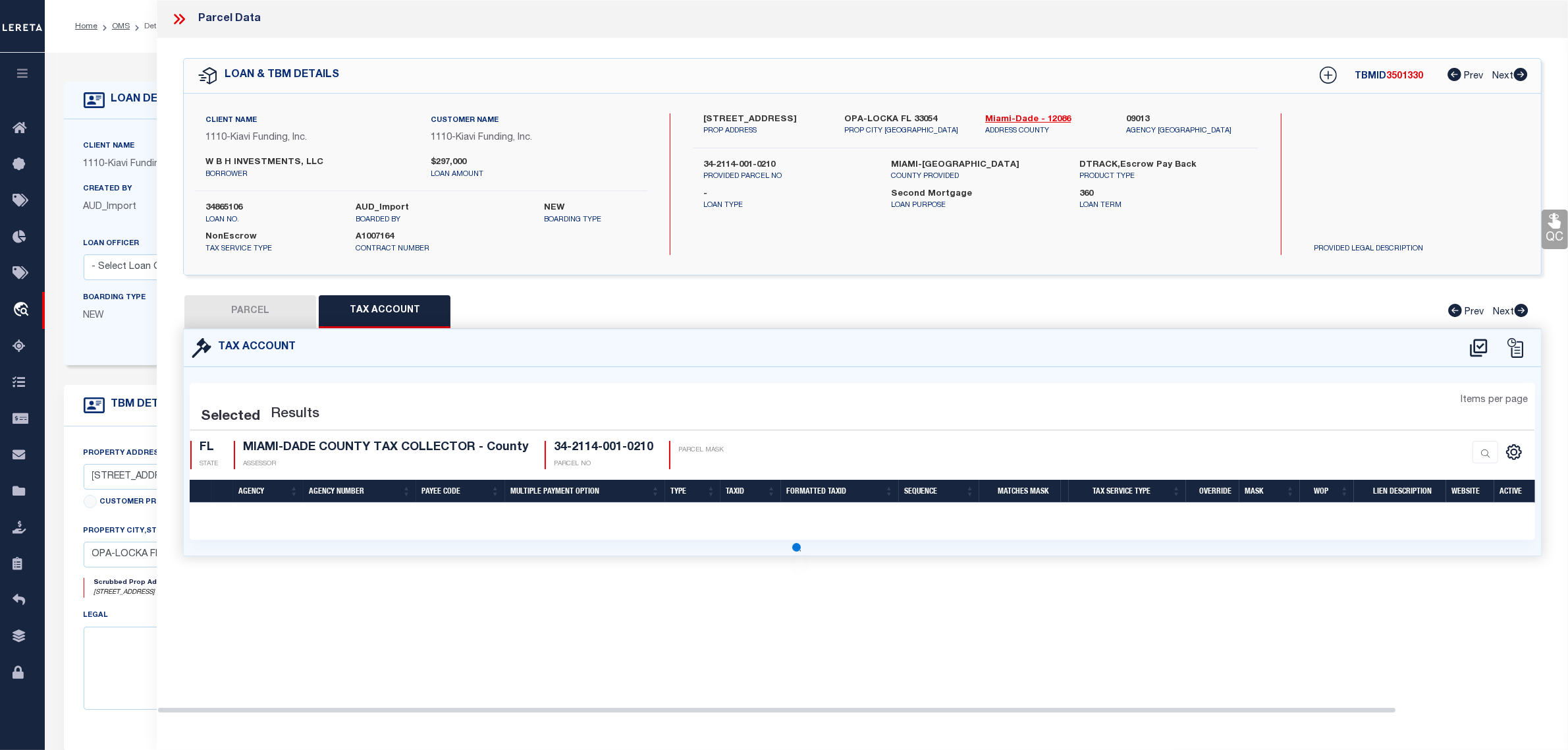
select select "100"
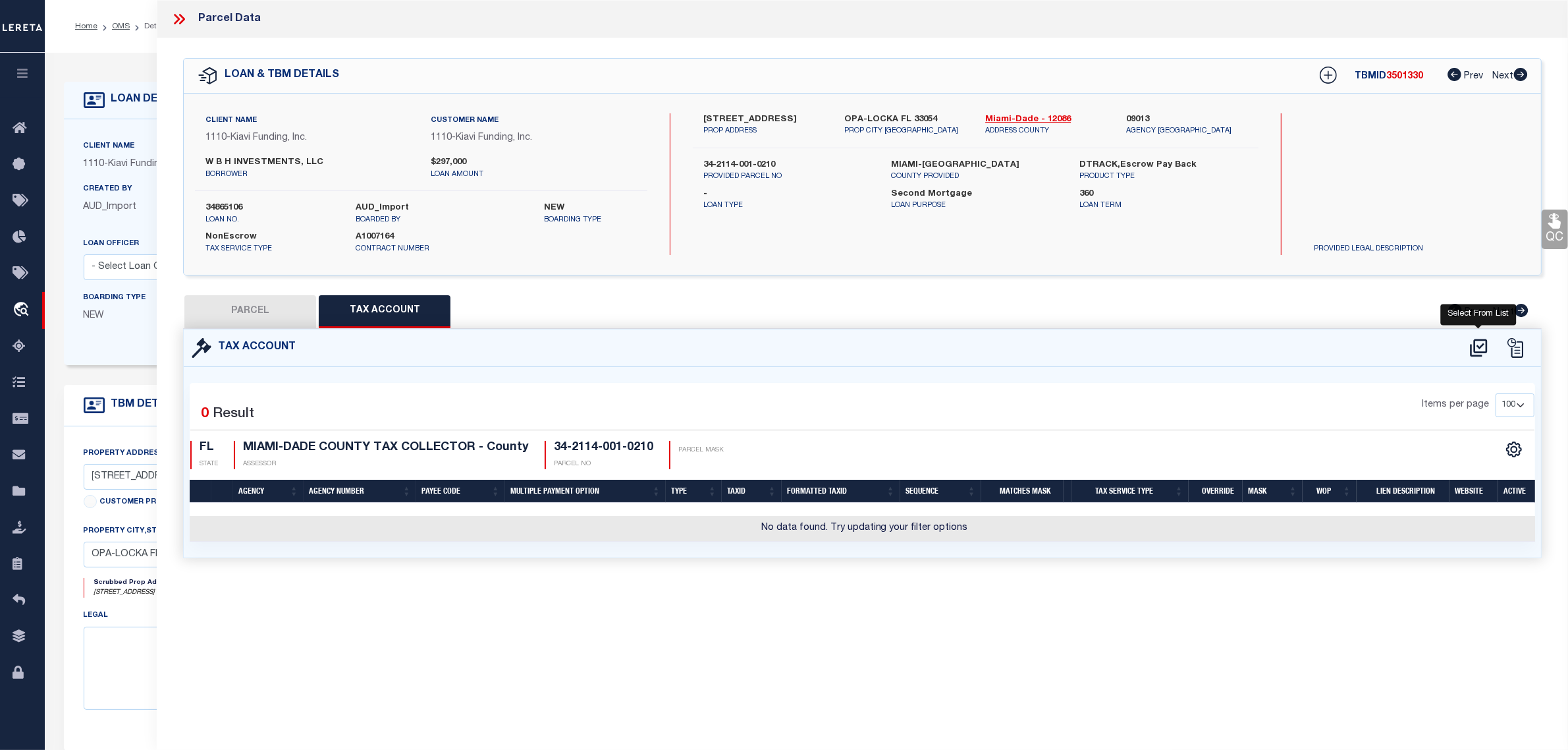
click at [1484, 350] on icon at bounding box center [1478, 348] width 17 height 18
select select "100"
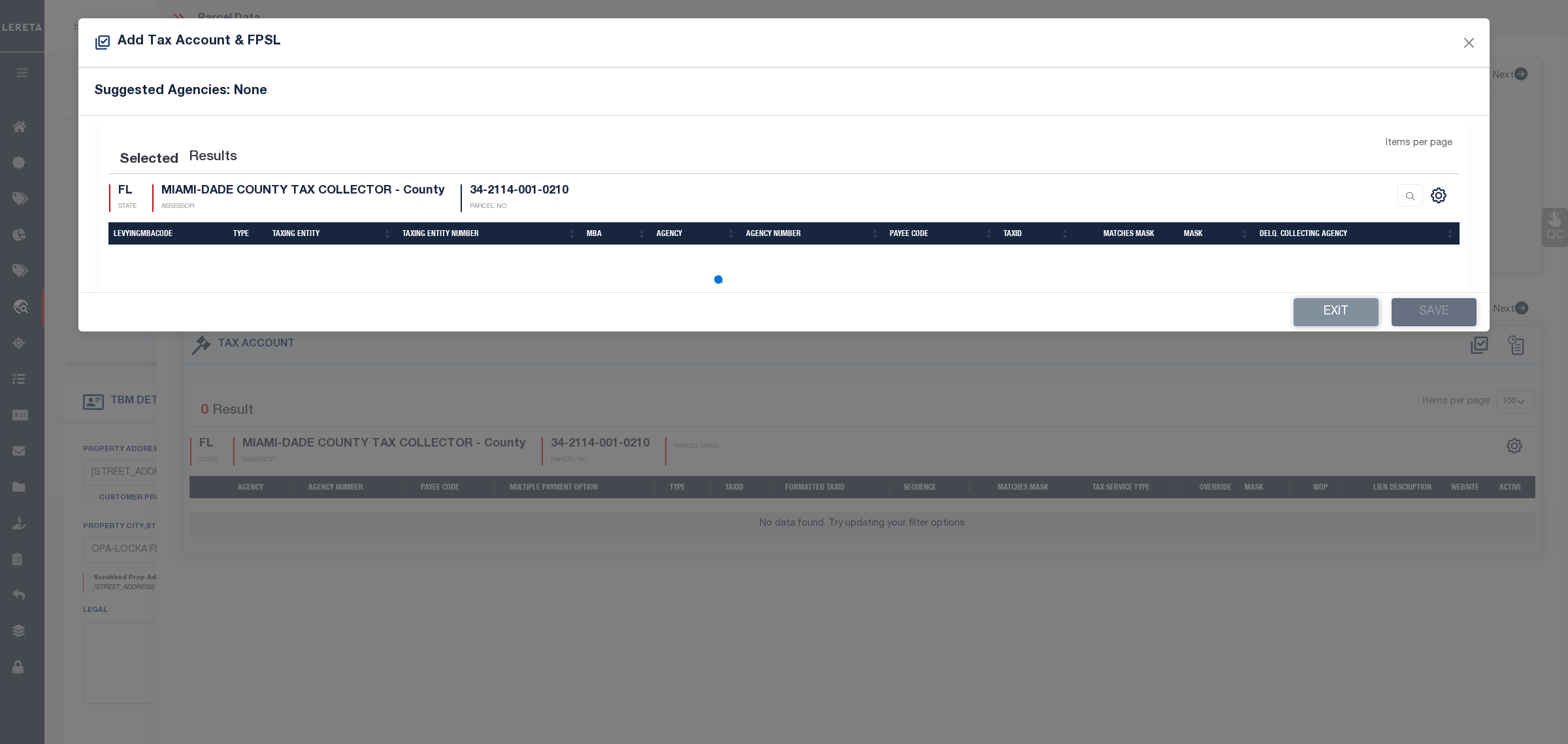
select select "100"
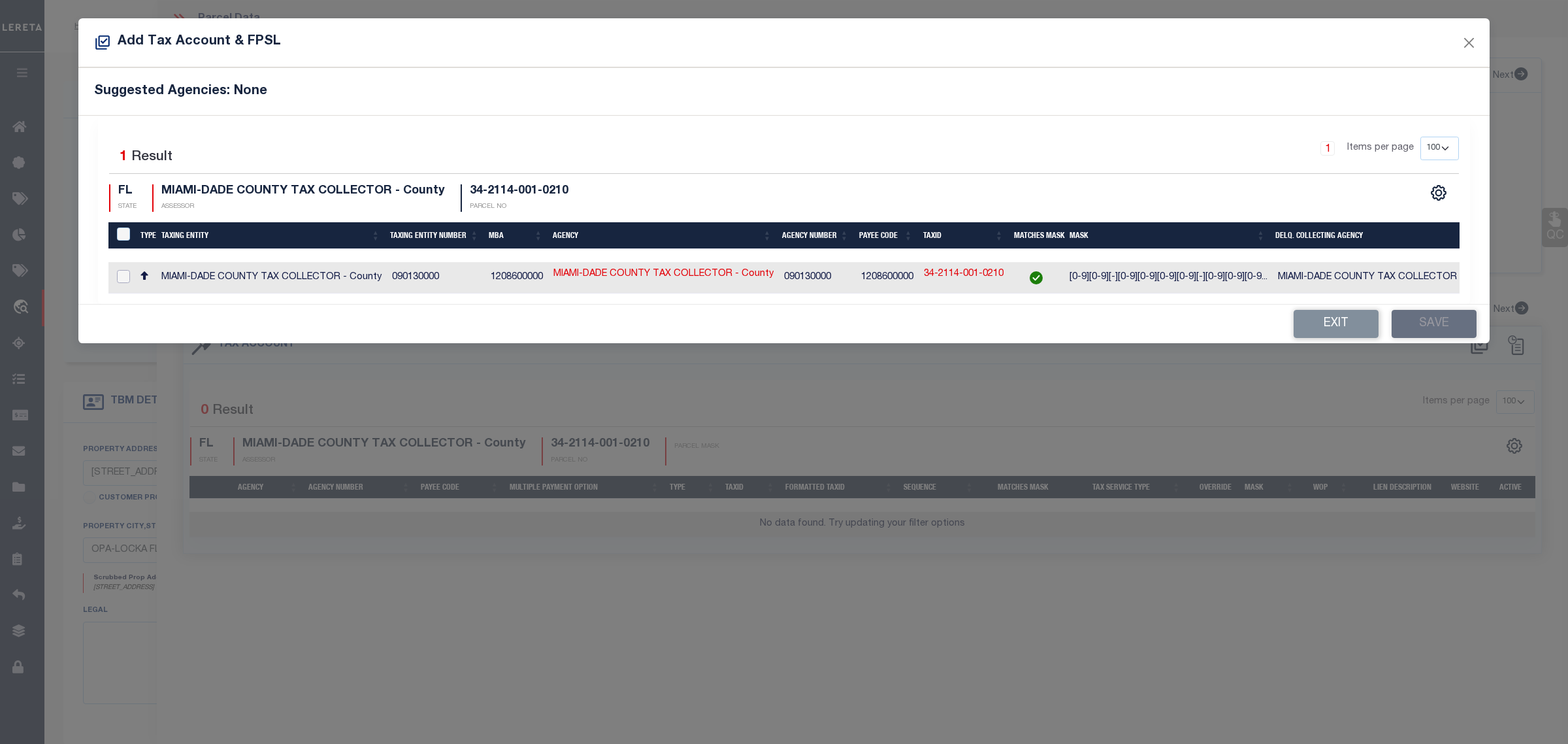
click at [121, 275] on input "checkbox" at bounding box center [123, 276] width 13 height 13
checkbox input "true"
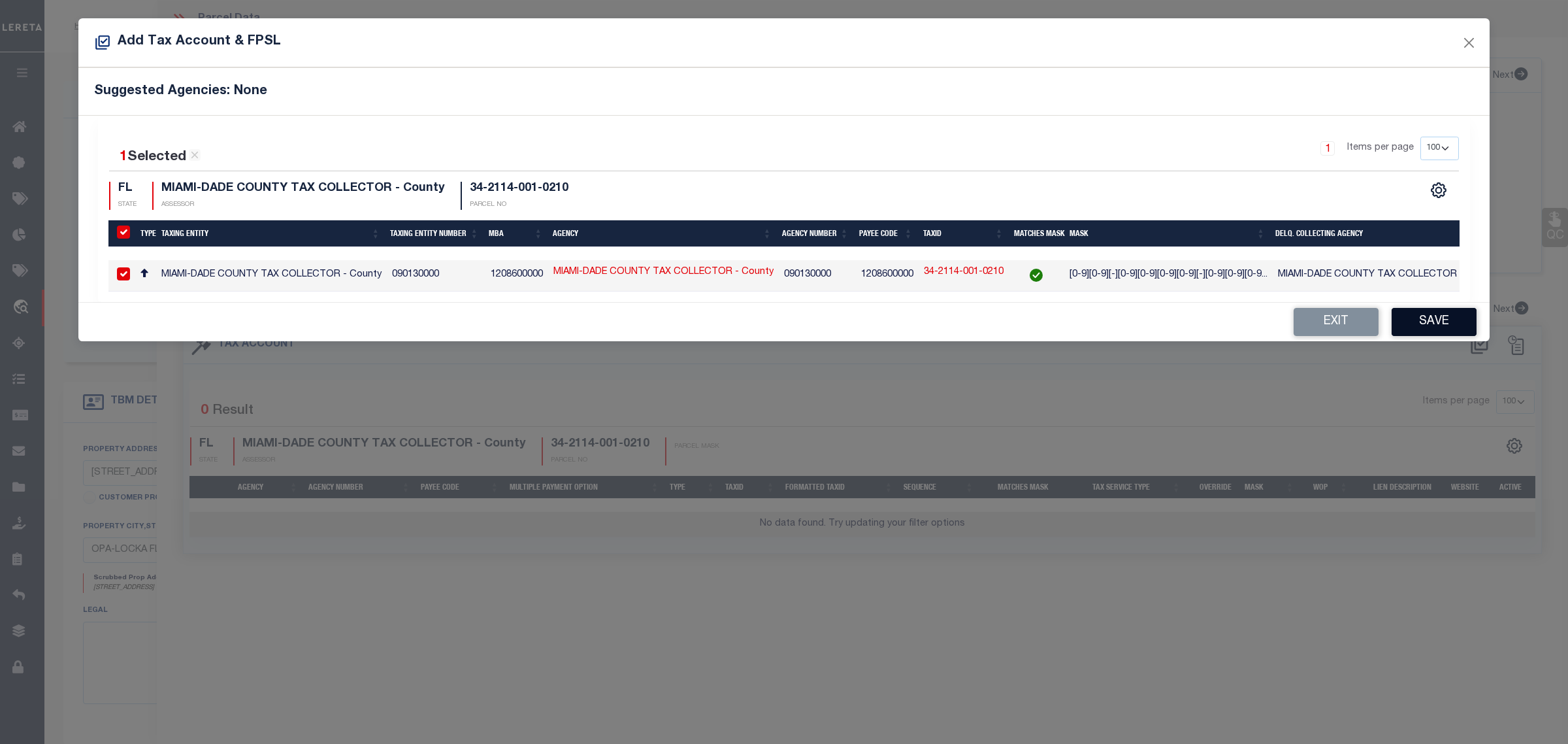
click at [1434, 331] on button "Save" at bounding box center [1434, 322] width 85 height 28
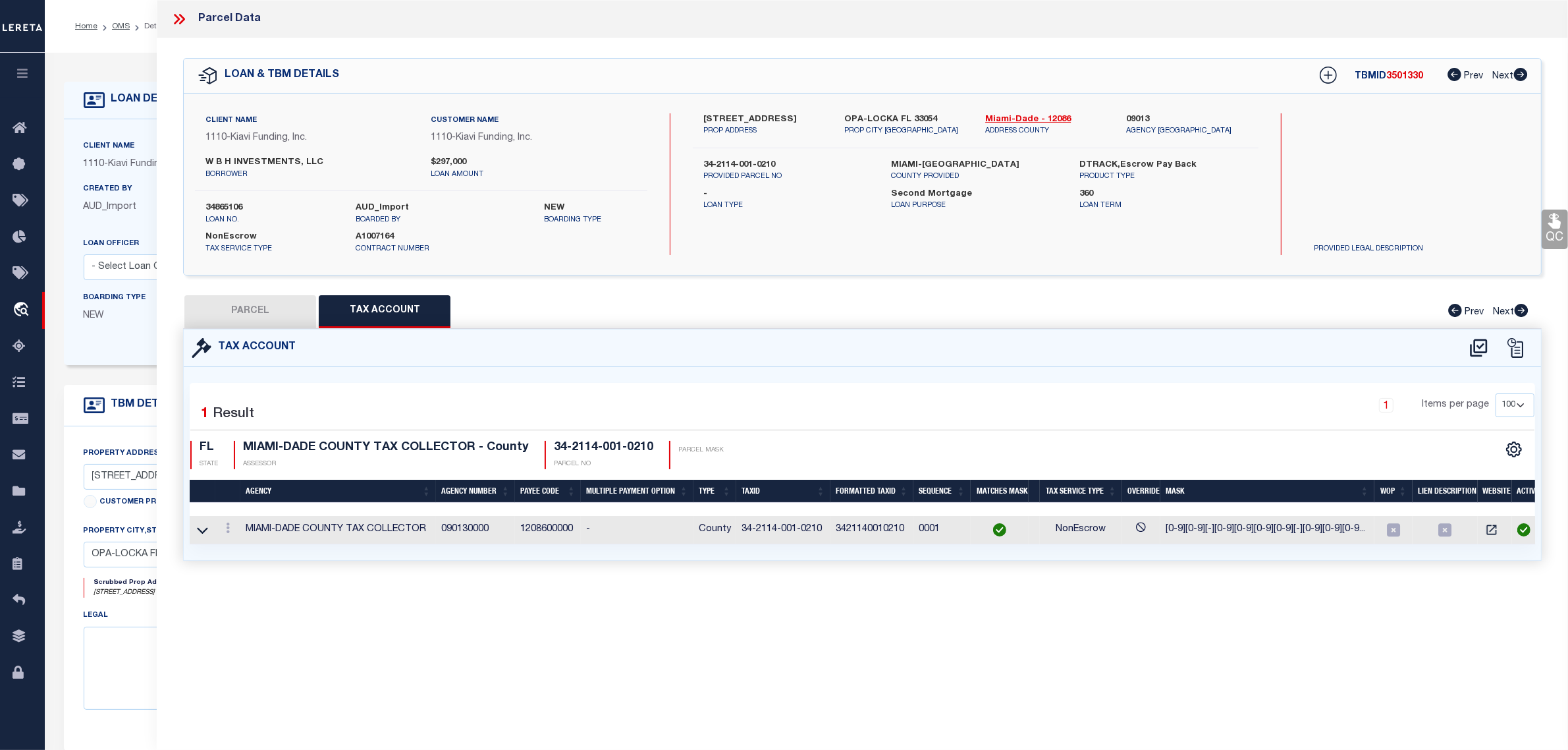
click at [232, 314] on button "PARCEL" at bounding box center [251, 312] width 132 height 33
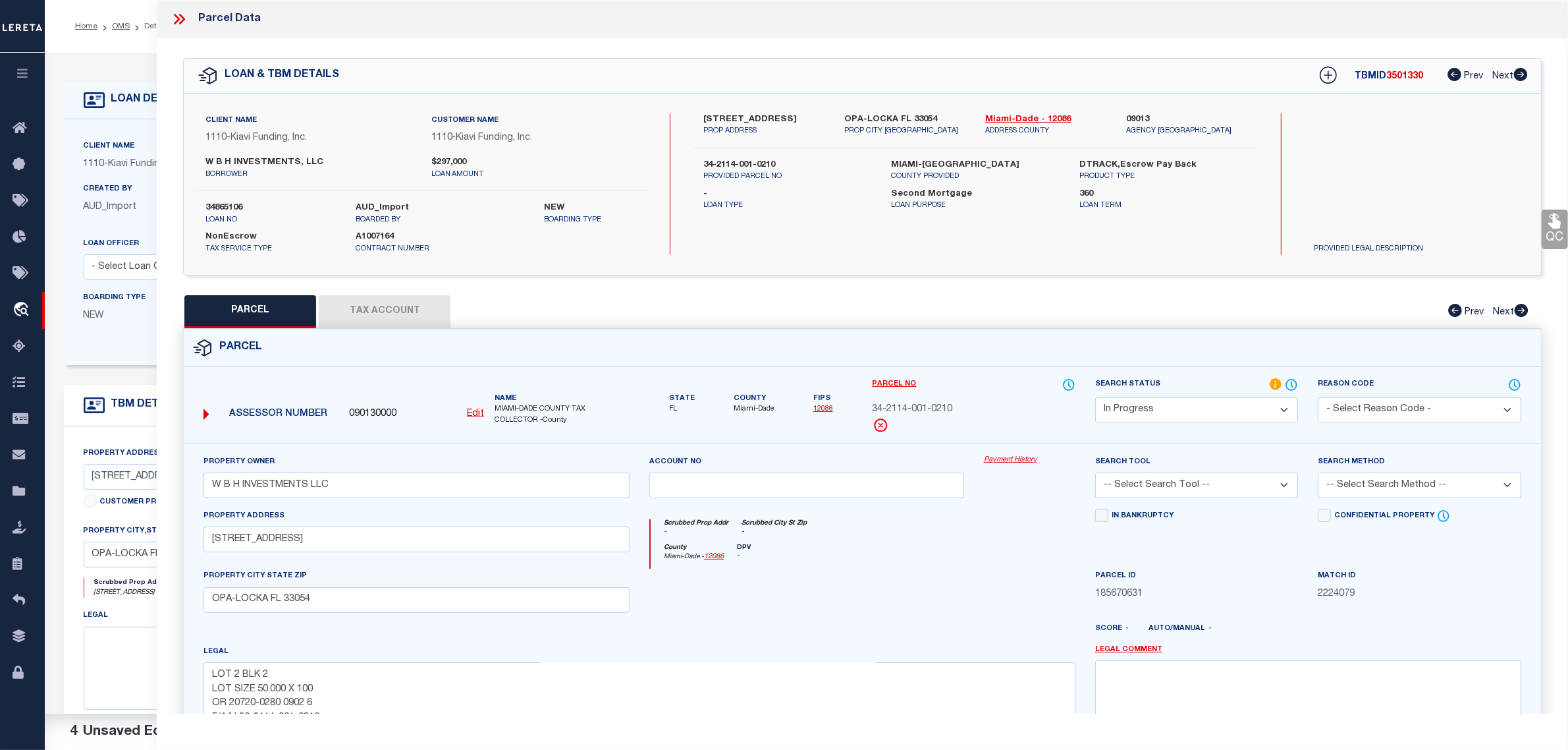
click at [1207, 416] on select "Automated Search Bad Parcel Complete Duplicate Parcel High Dollar Reporting In …" at bounding box center [1196, 409] width 203 height 25
select select "PC"
click at [1095, 397] on select "Automated Search Bad Parcel Complete Duplicate Parcel High Dollar Reporting In …" at bounding box center [1196, 409] width 203 height 25
click at [1156, 491] on select "-- Select Search Tool -- 3rd Party Website Agency File Agency Website ATLS CNV-…" at bounding box center [1196, 485] width 203 height 25
select select "AGW"
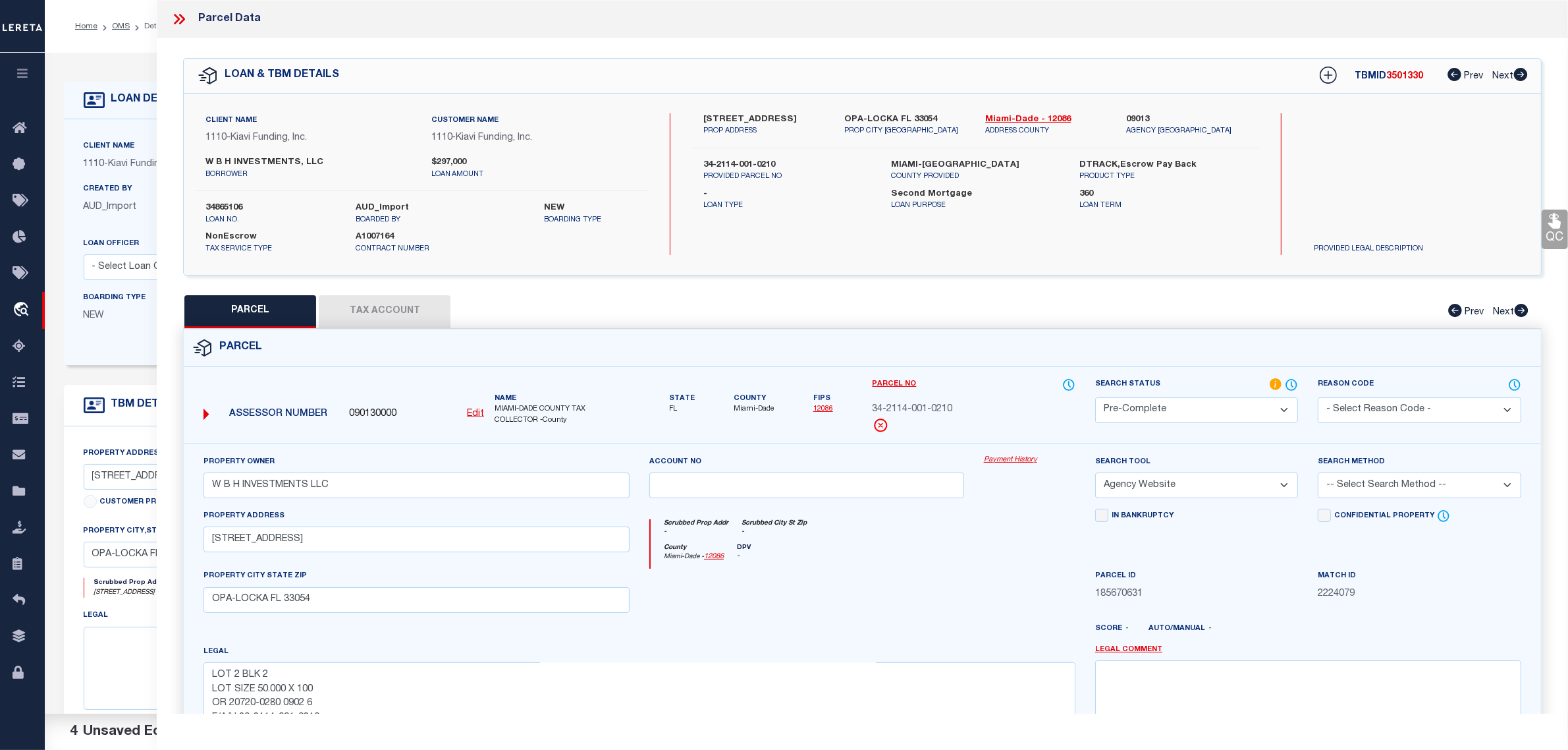
click at [1095, 474] on select "-- Select Search Tool -- 3rd Party Website Agency File Agency Website ATLS CNV-…" at bounding box center [1196, 485] width 203 height 25
click at [1355, 481] on select "-- Select Search Method -- Property Address Legal Liability Info Provided" at bounding box center [1418, 485] width 203 height 25
select select "ADD"
click at [1317, 474] on select "-- Select Search Method -- Property Address Legal Liability Info Provided" at bounding box center [1418, 485] width 203 height 25
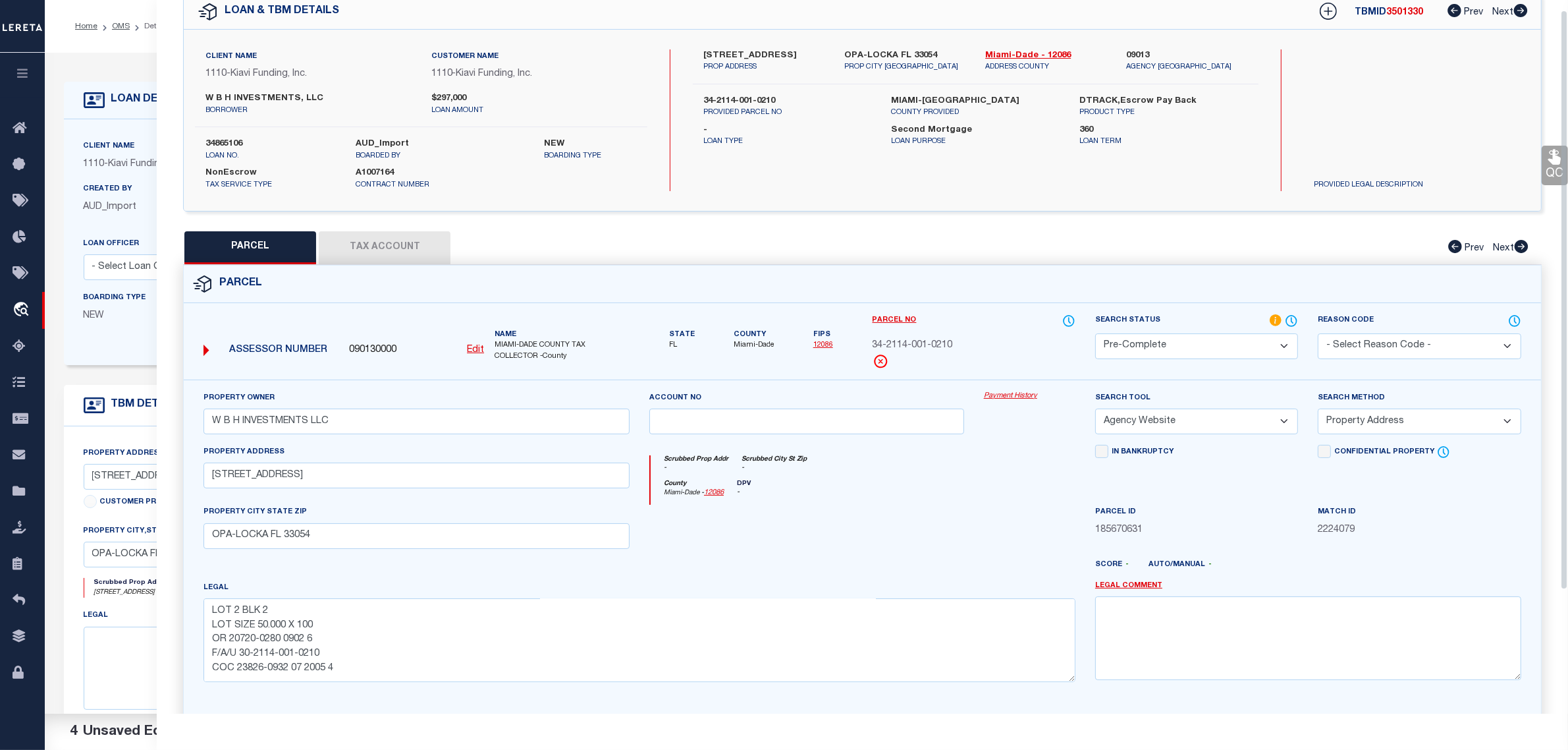
scroll to position [165, 0]
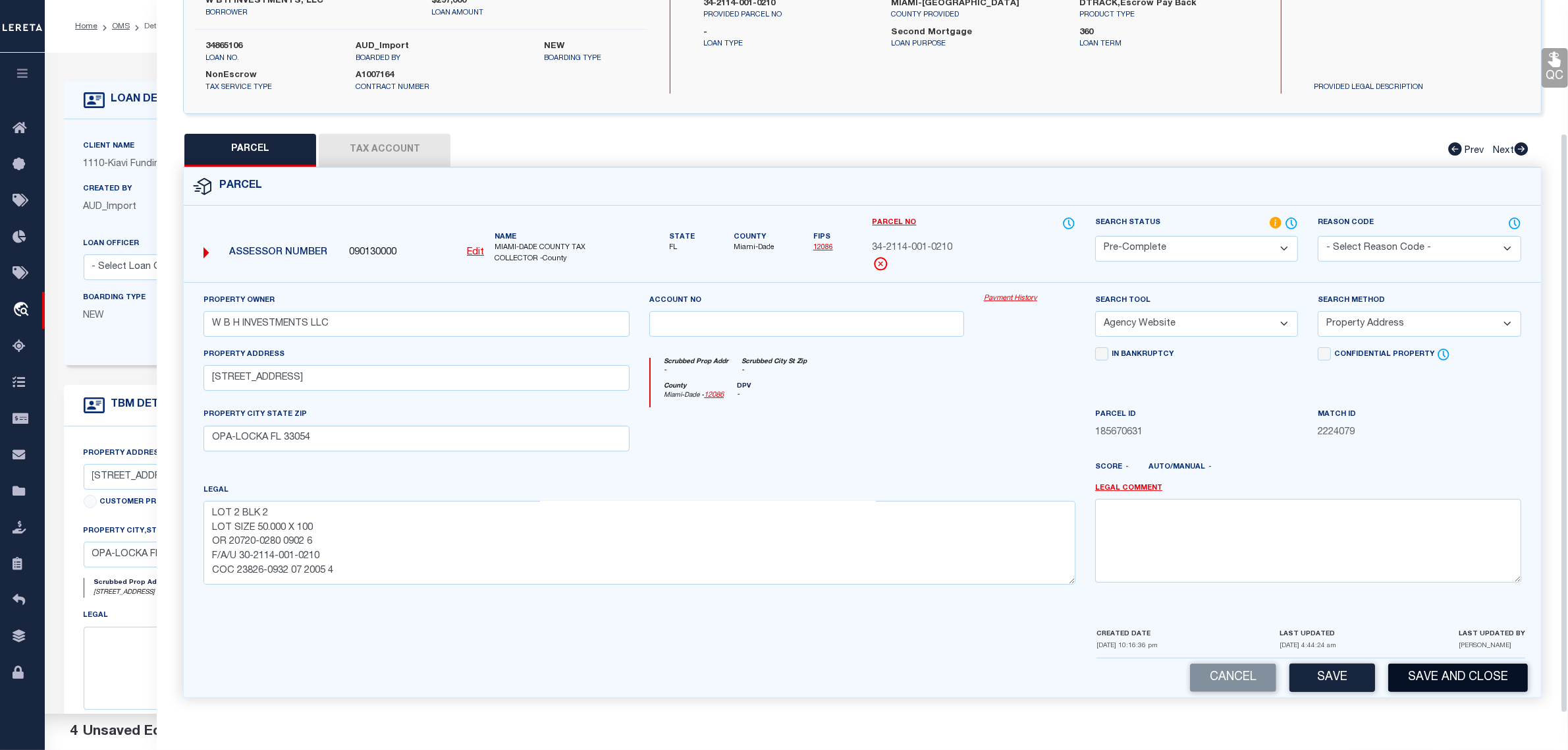
click at [1455, 677] on button "Save and Close" at bounding box center [1457, 677] width 139 height 28
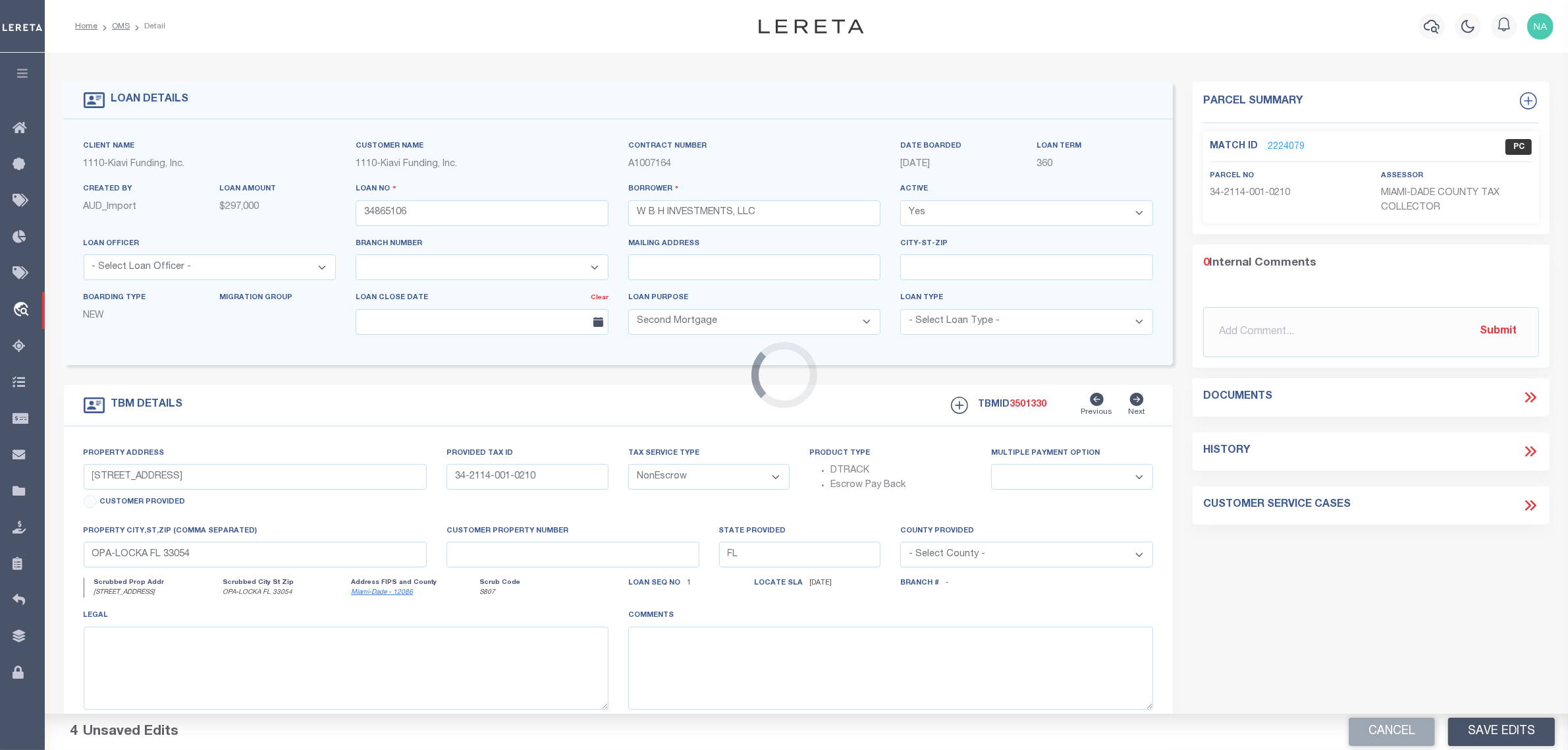
select select
select select "3485"
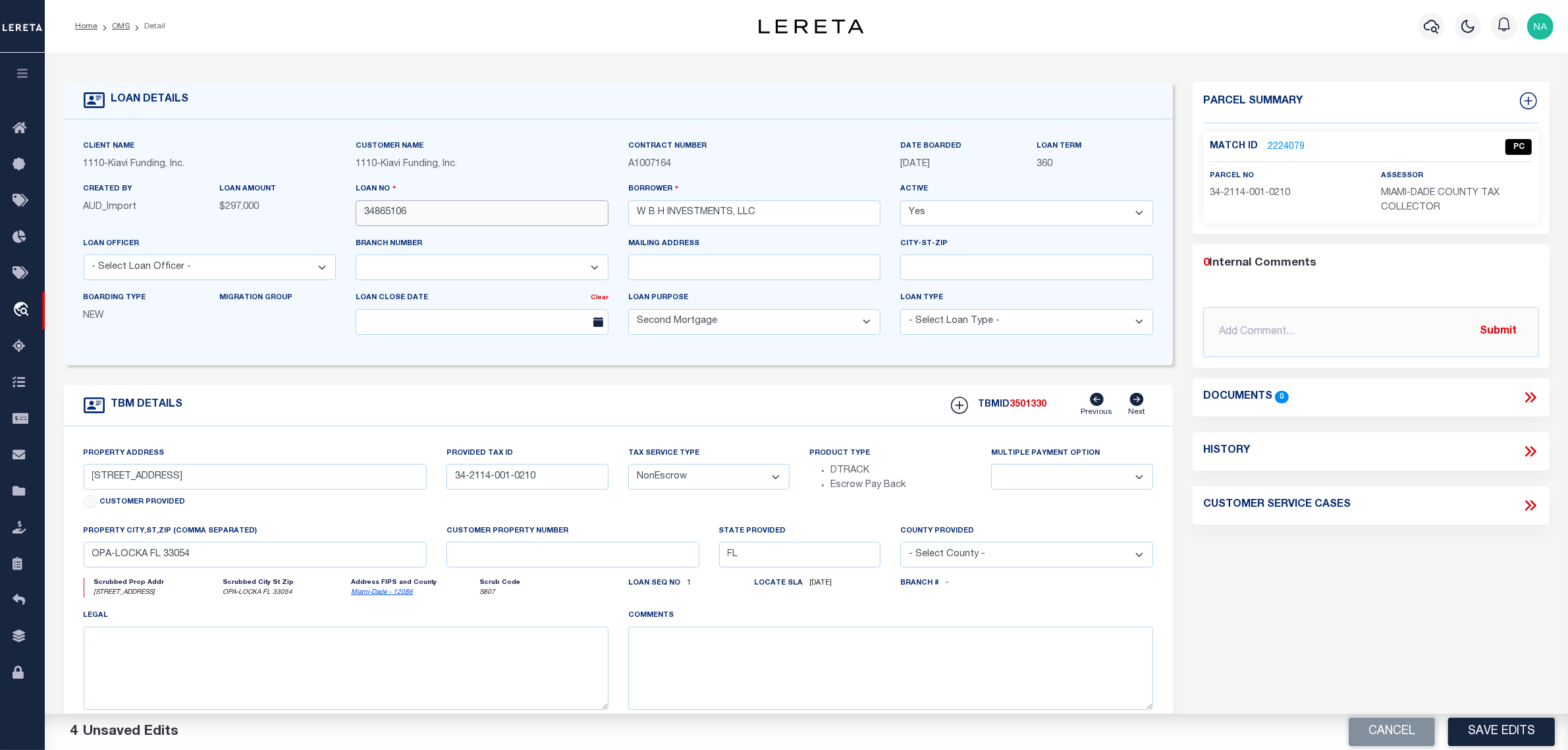
click at [393, 212] on input "34865106" at bounding box center [482, 213] width 253 height 25
click at [1017, 404] on span "3501330" at bounding box center [1028, 404] width 37 height 9
copy span "3501330"
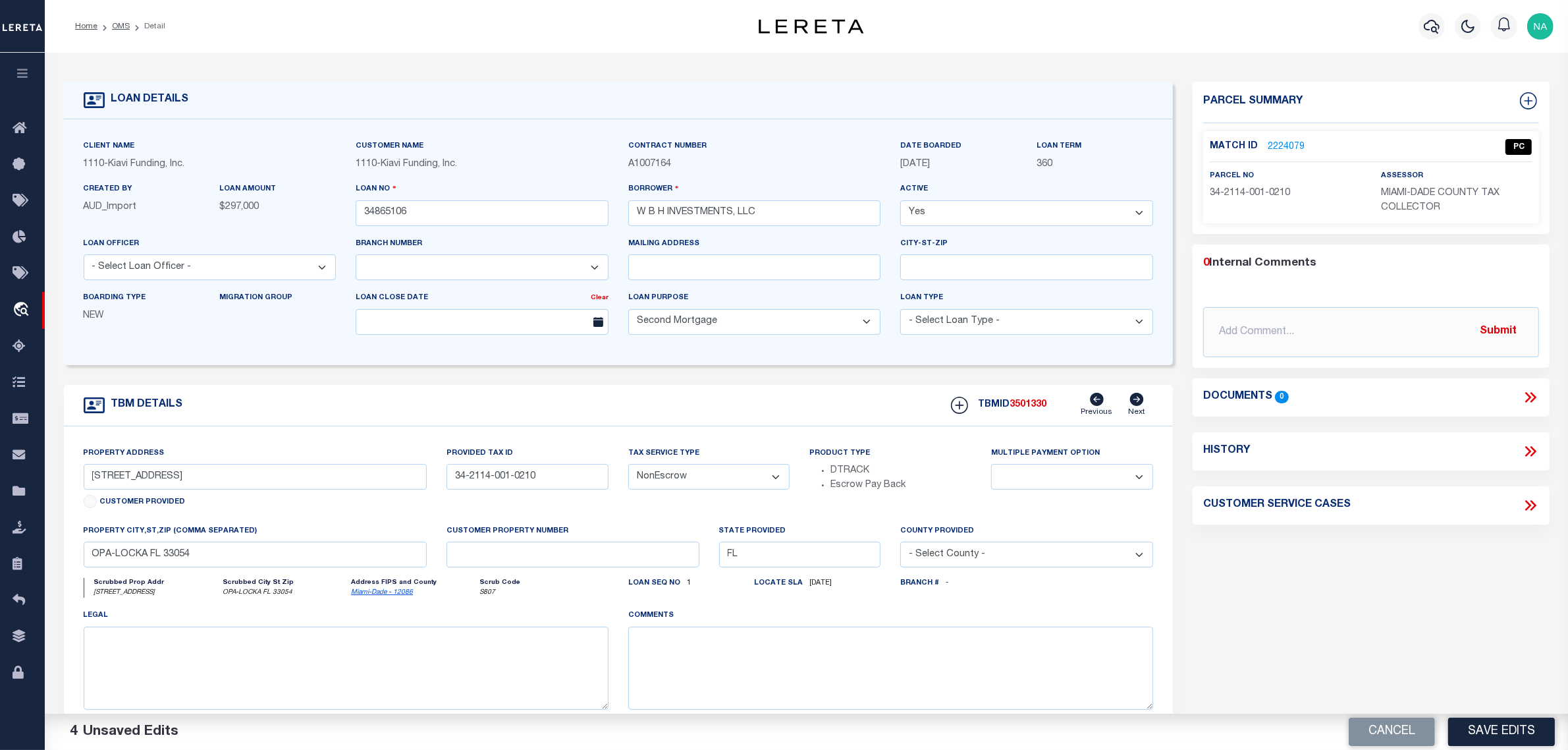
click at [1414, 200] on p "MIAMI-DADE COUNTY TAX COLLECTOR" at bounding box center [1456, 201] width 152 height 29
copy div "MIAMI-DADE COUNTY TAX COLLECTOR"
click at [1273, 193] on span "34-2114-001-0210" at bounding box center [1249, 192] width 80 height 9
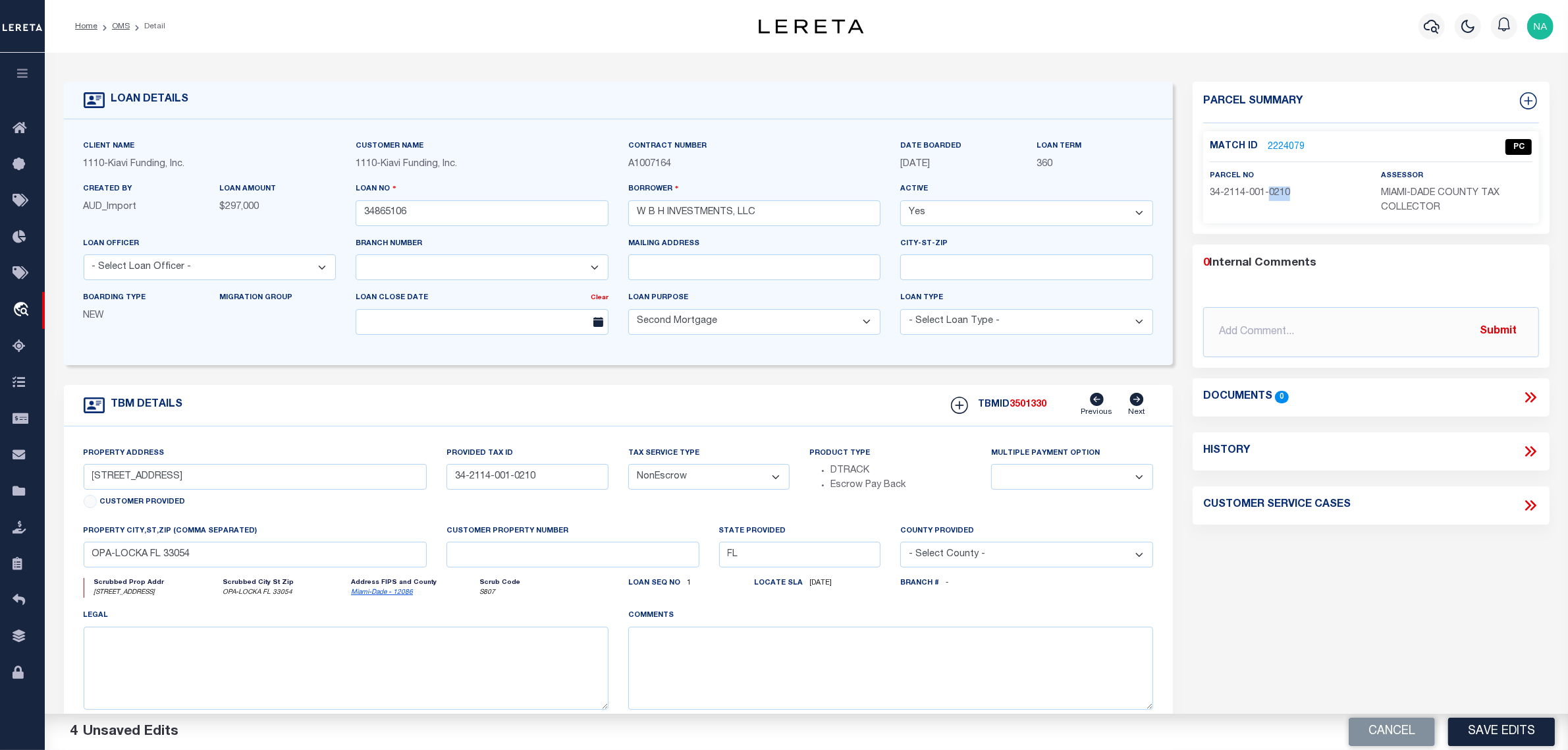
click at [1273, 193] on span "34-2114-001-0210" at bounding box center [1249, 192] width 80 height 9
copy div "34-2114-001-0210"
click at [1347, 630] on div "Parcel Summary Match ID 2224079 0" at bounding box center [1371, 442] width 377 height 720
drag, startPoint x: 122, startPoint y: 24, endPoint x: 126, endPoint y: 37, distance: 13.6
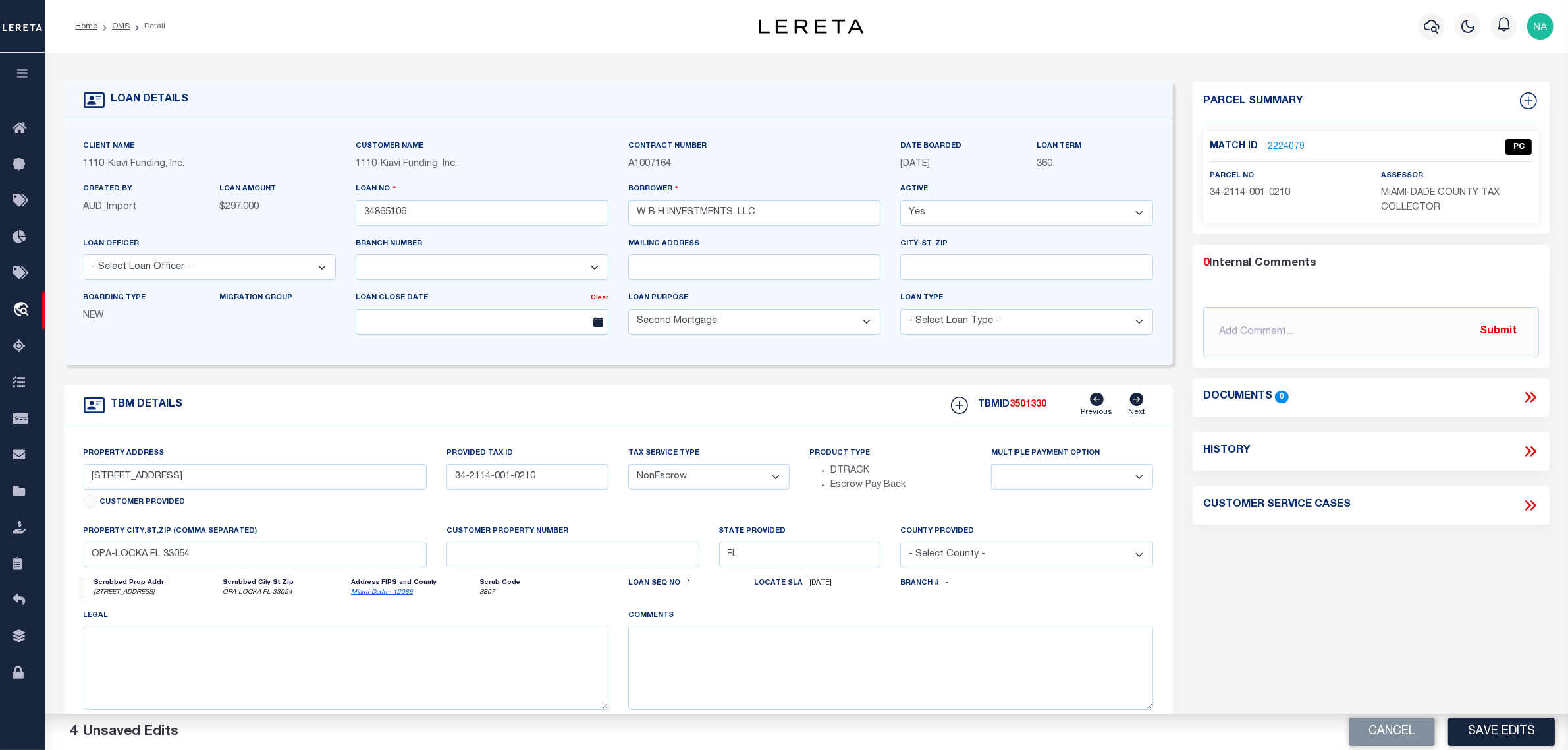
click at [122, 24] on link "OMS" at bounding box center [121, 27] width 18 height 8
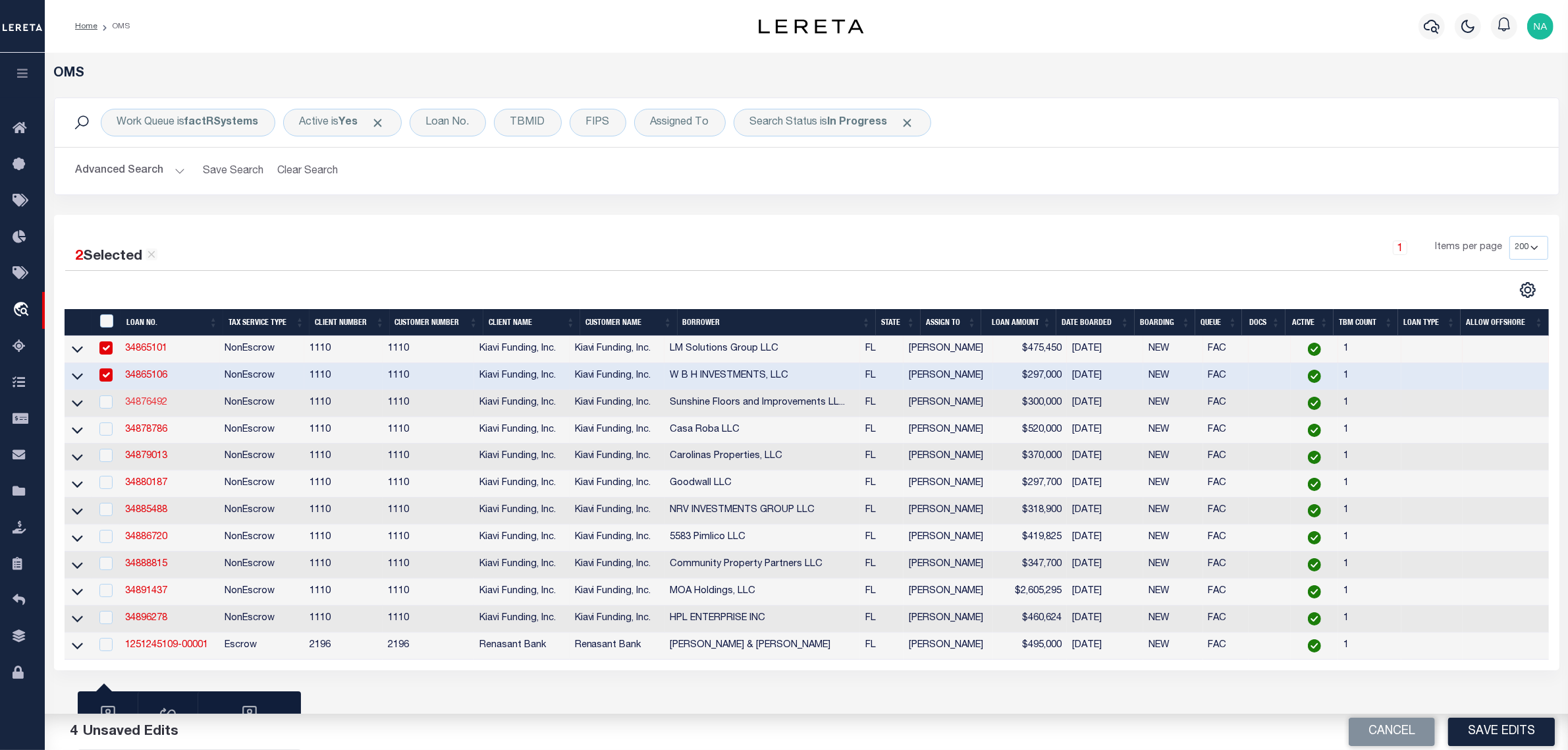
click at [150, 406] on link "34876492" at bounding box center [146, 402] width 42 height 9
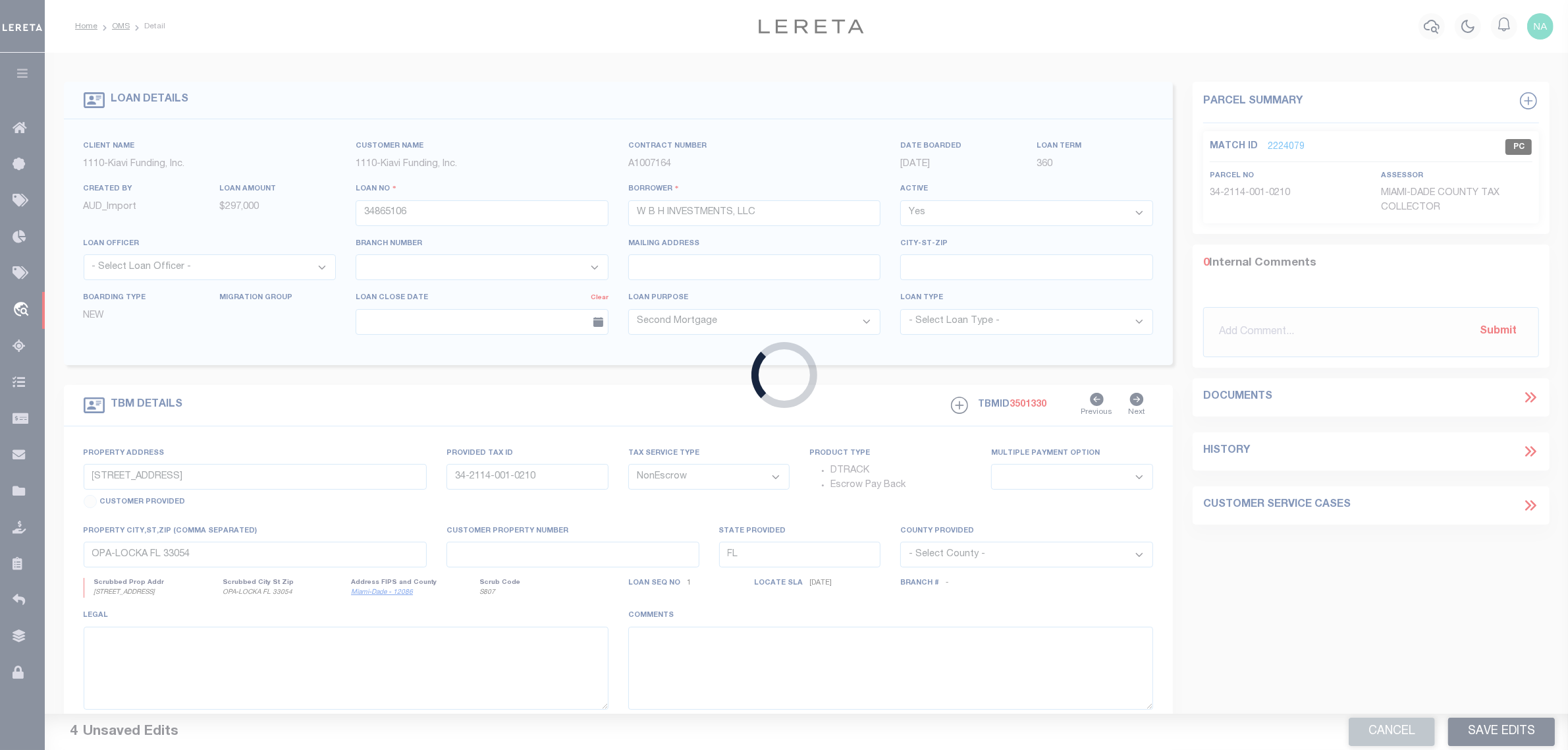
type input "34876492"
type input "Sunshine Floors and Improvements LLC"
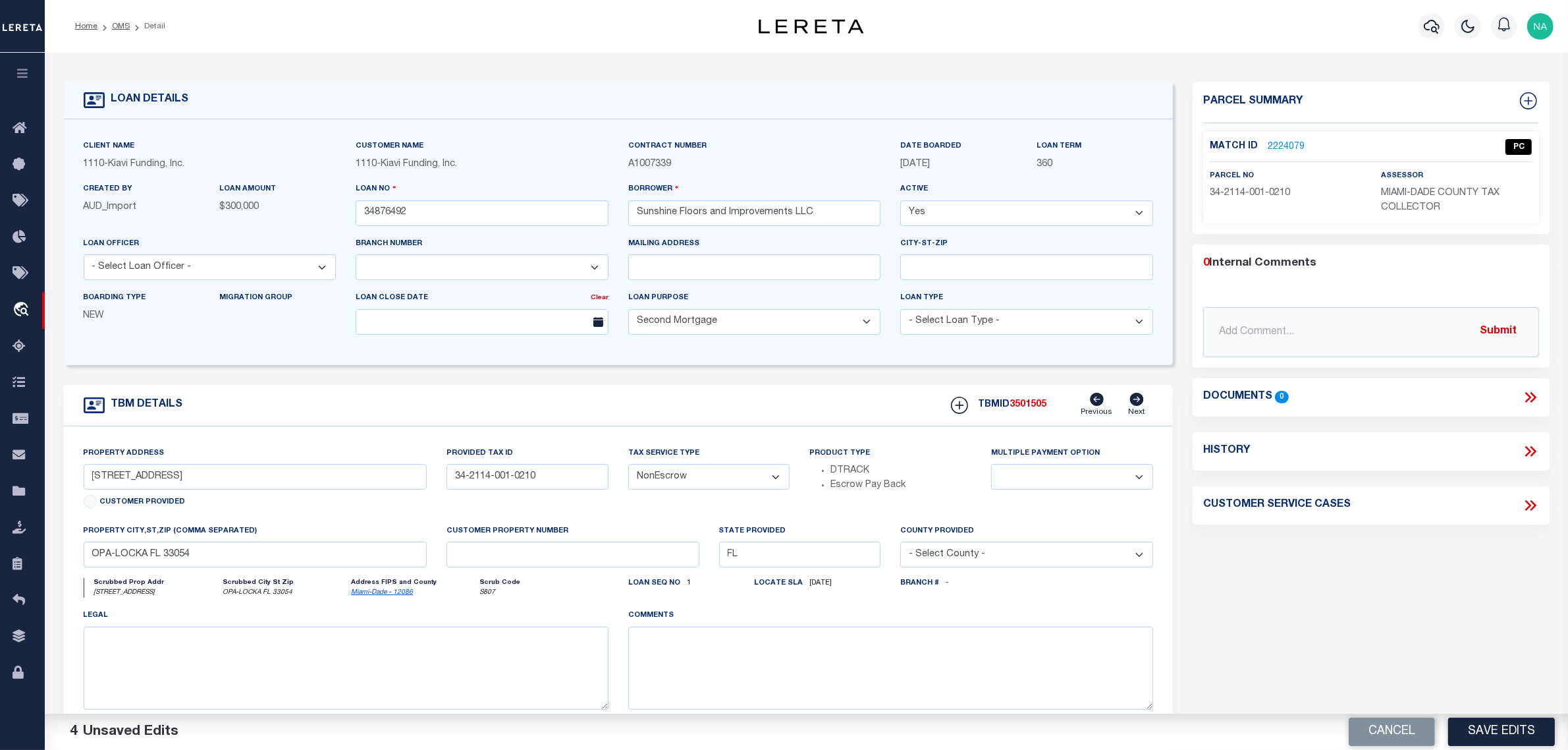
type input "[STREET_ADDRESS][PERSON_NAME]"
type input "14-22-29-1470-02060"
select select
type input "ORLANDO FL 32804"
select select
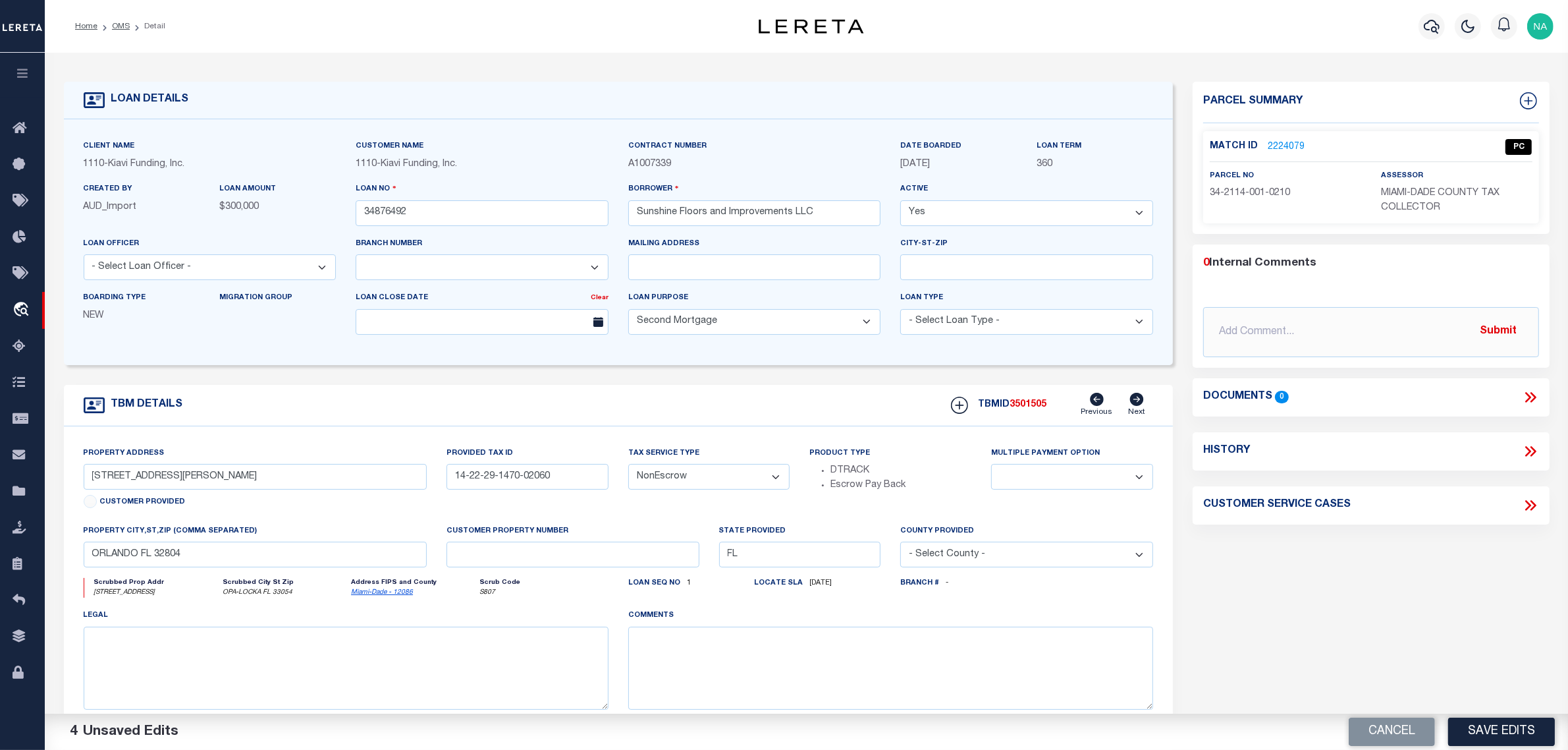
select select "3485"
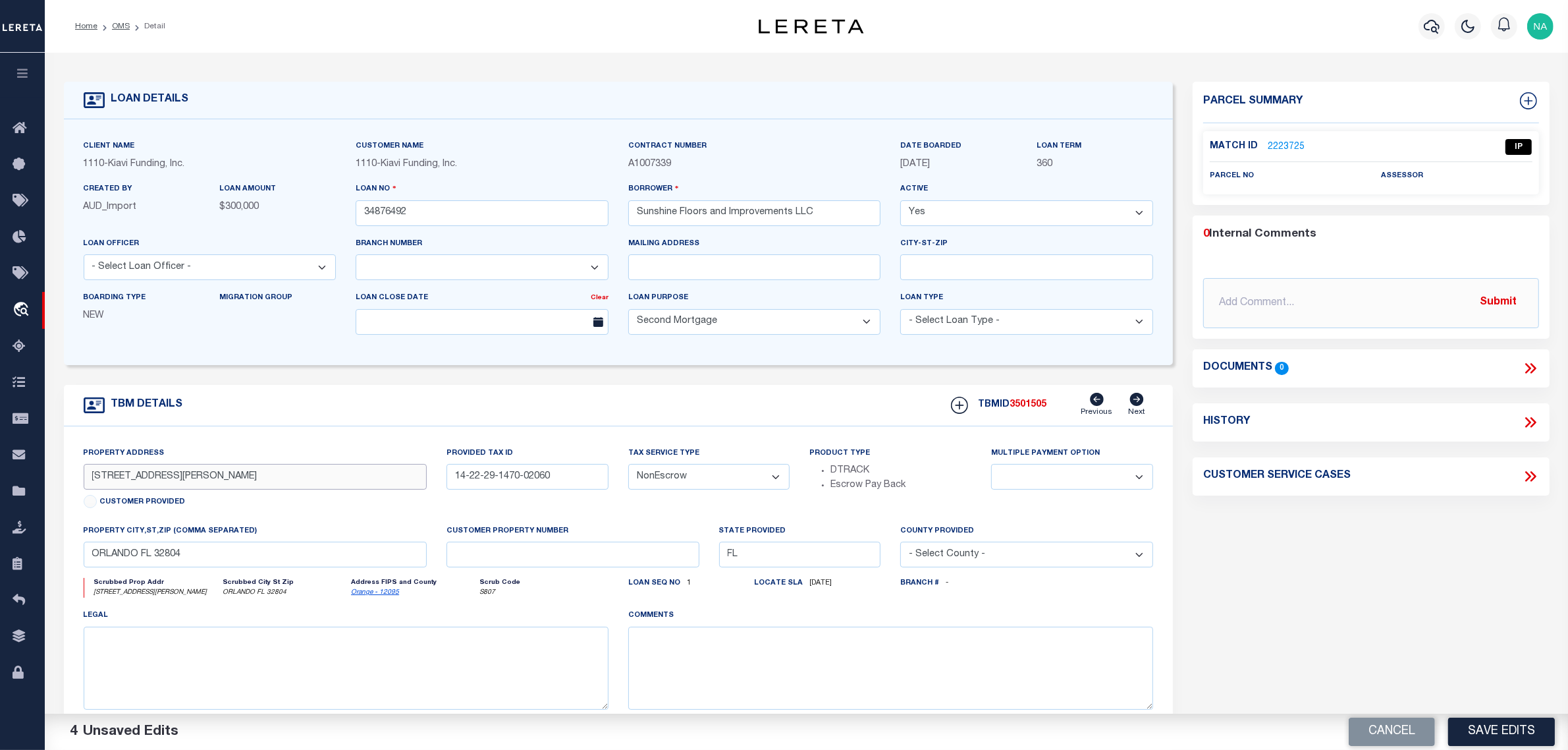
drag, startPoint x: 175, startPoint y: 476, endPoint x: 83, endPoint y: 486, distance: 92.5
click at [84, 486] on input "[STREET_ADDRESS][PERSON_NAME]" at bounding box center [255, 476] width 343 height 25
click at [1271, 584] on div "Parcel Summary Match ID 2223725 0" at bounding box center [1371, 442] width 377 height 720
click at [1284, 146] on link "2223725" at bounding box center [1286, 147] width 37 height 14
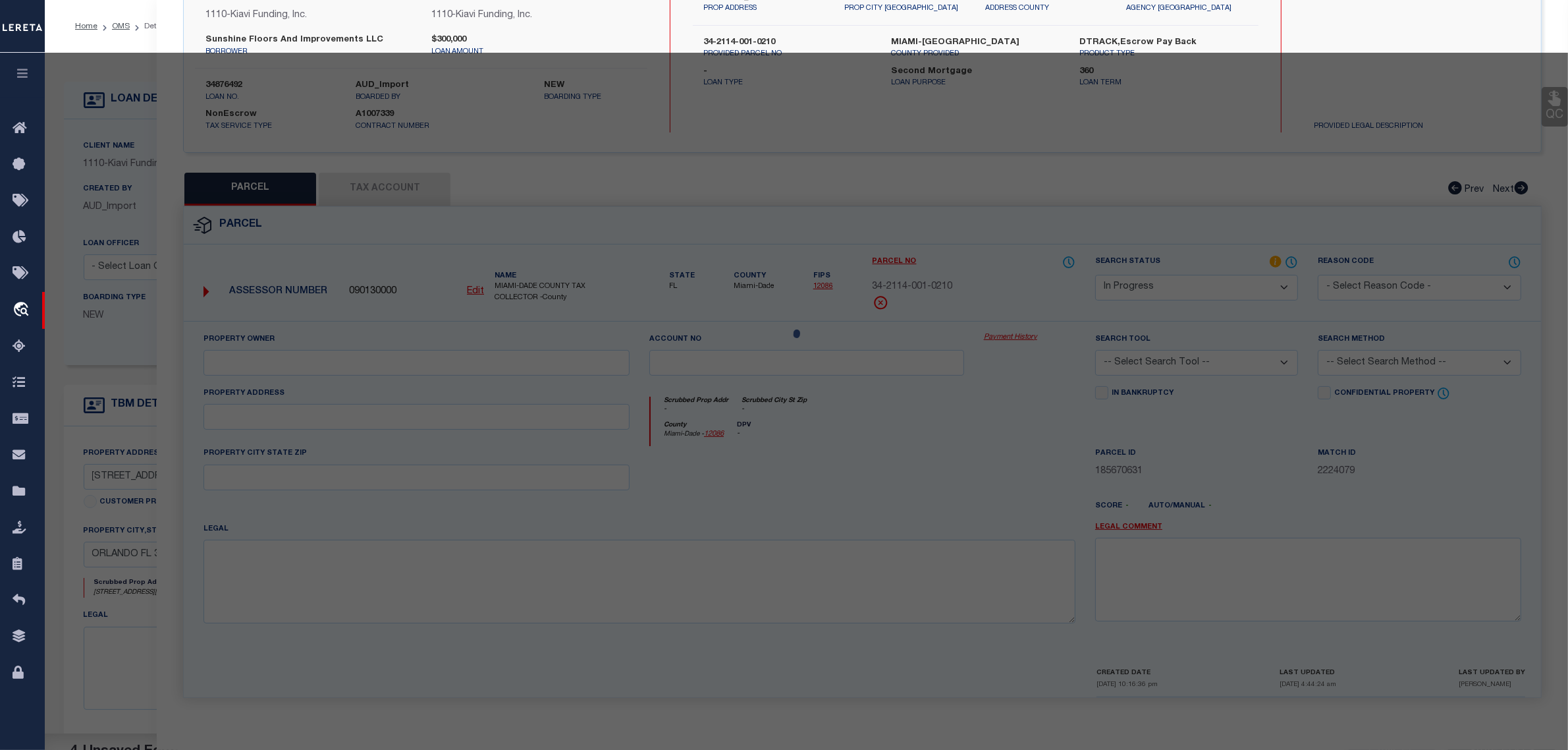
select select "AS"
checkbox input "false"
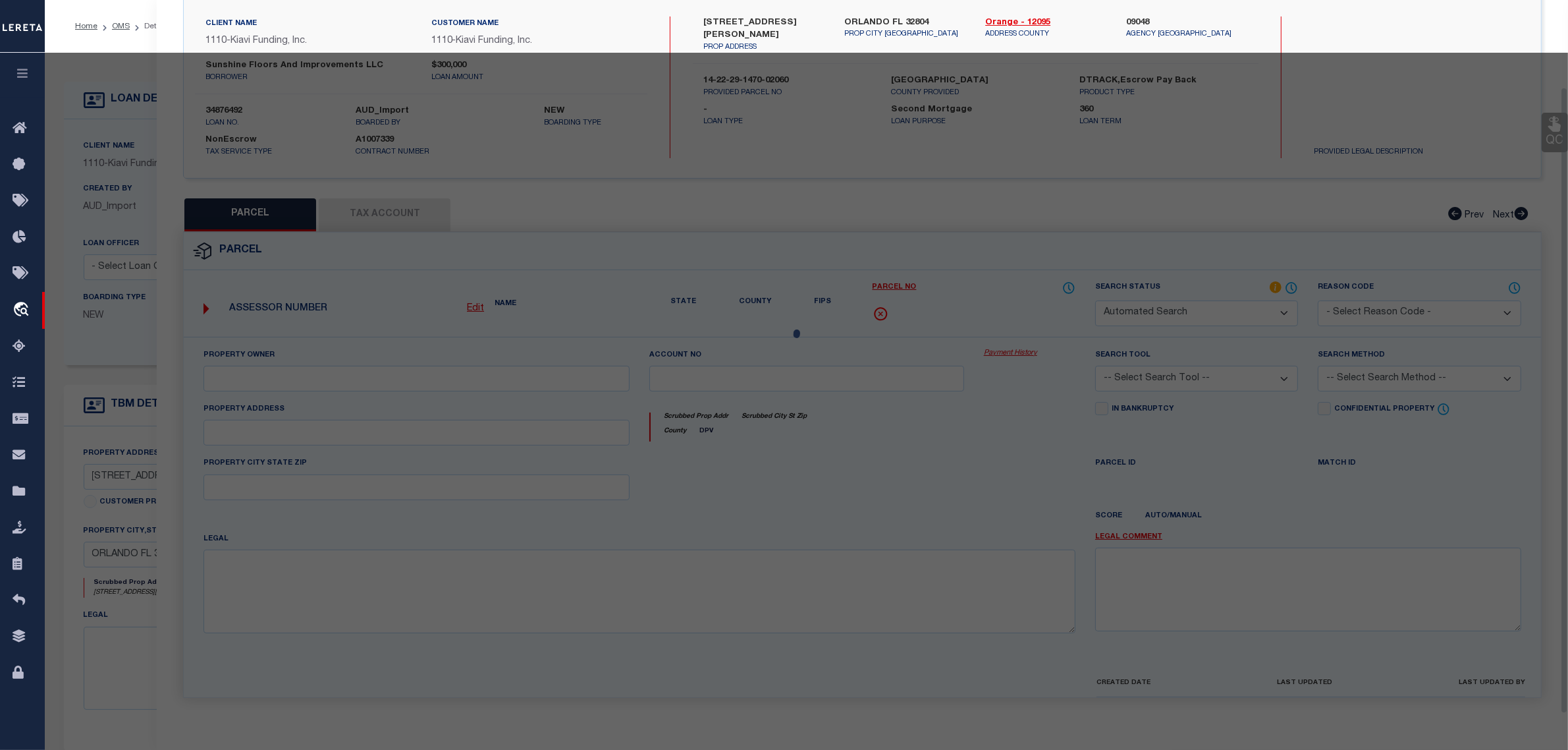
select select "IP"
checkbox input "false"
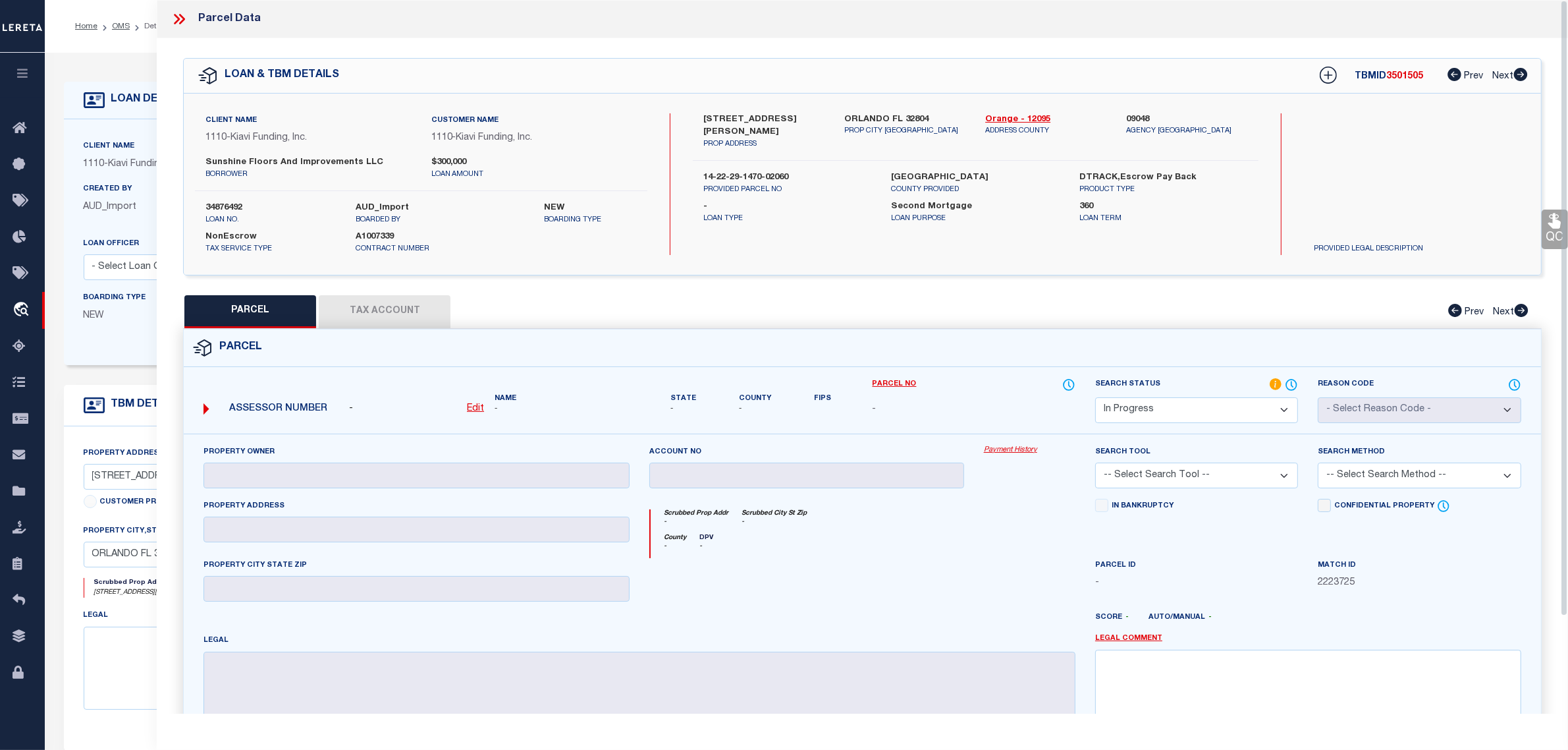
click at [479, 410] on u "Edit" at bounding box center [475, 408] width 17 height 9
select select "IP"
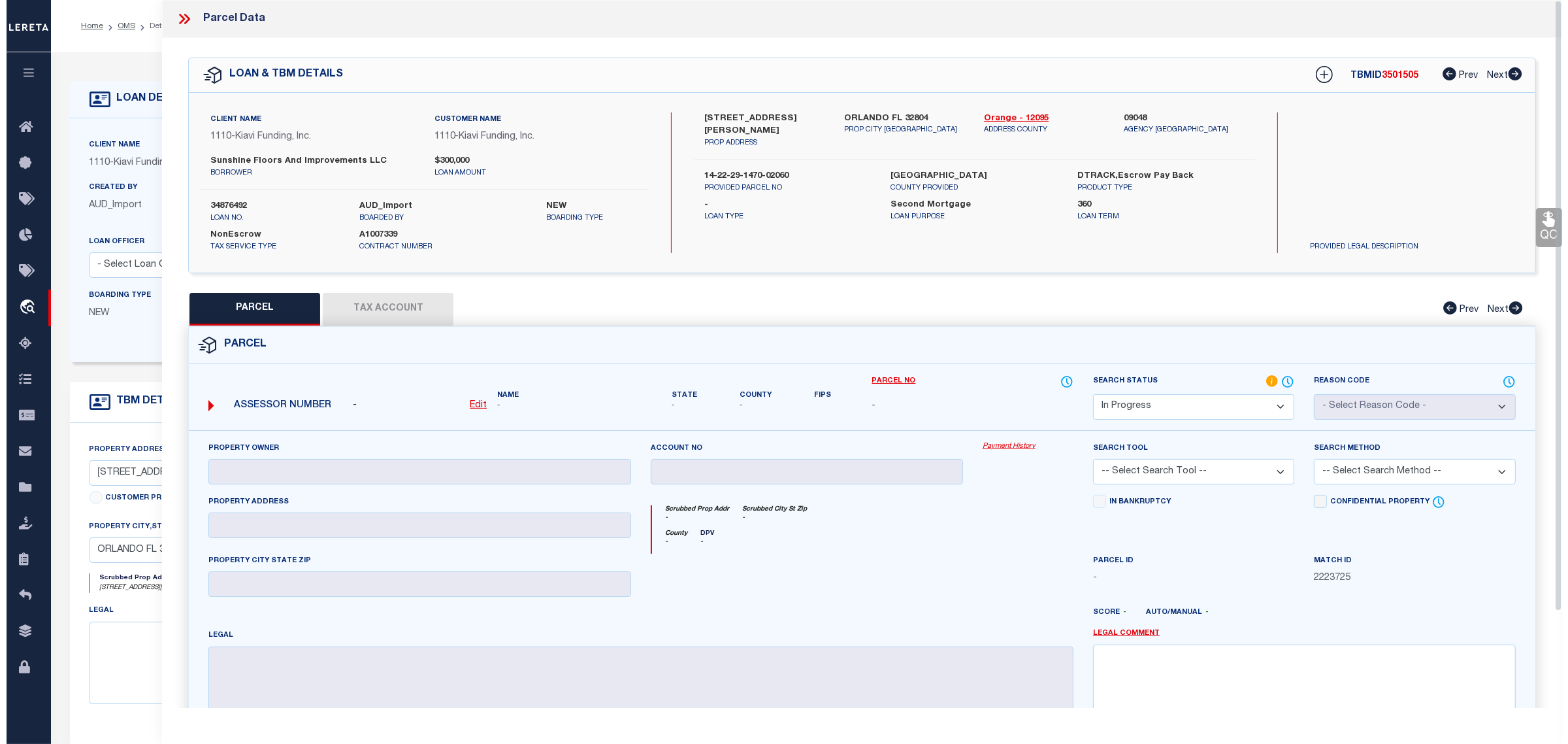
type textarea "-"
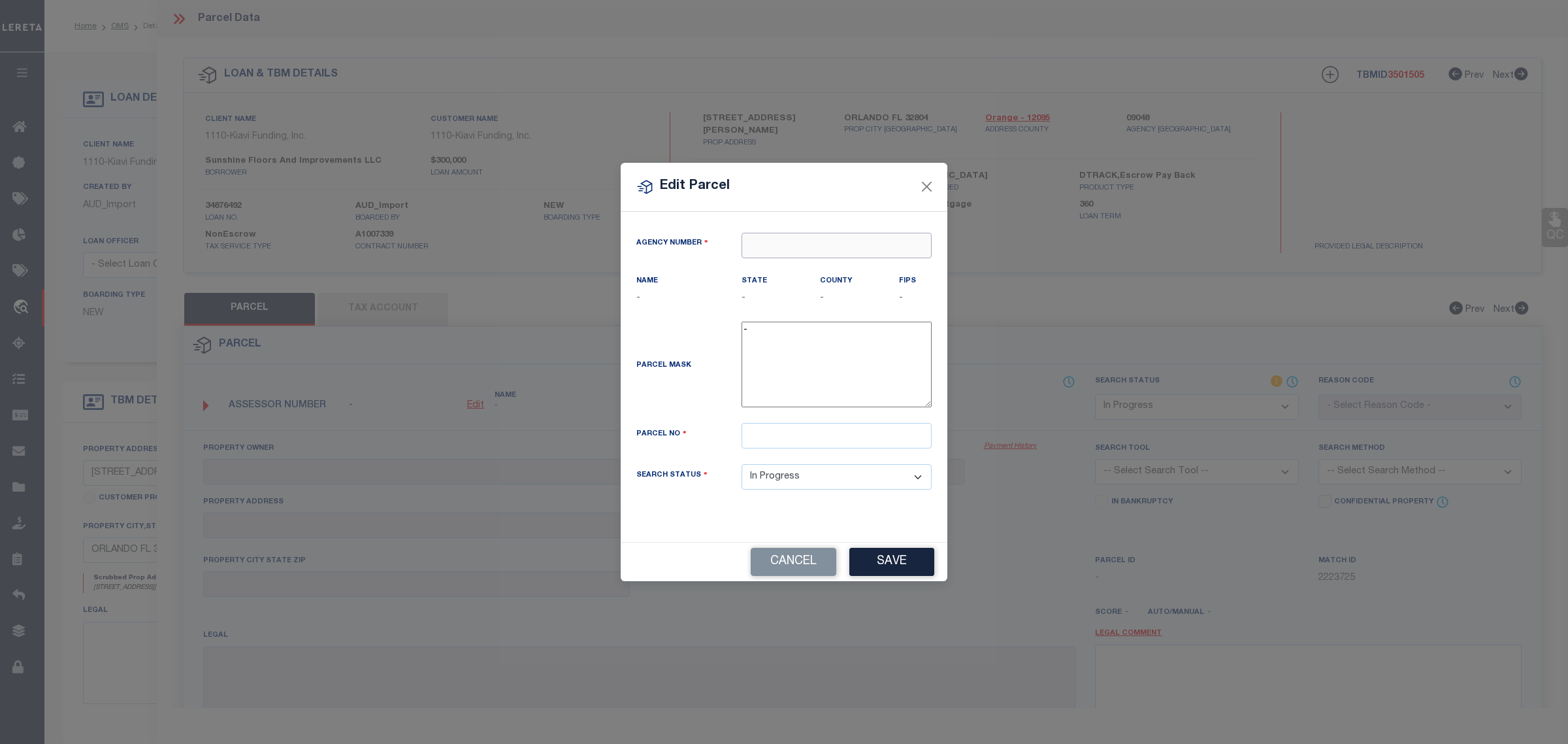
click at [856, 248] on input "text" at bounding box center [836, 245] width 190 height 25
click at [819, 266] on div "090480000 : [GEOGRAPHIC_DATA]" at bounding box center [836, 277] width 189 height 37
type input "090480000"
click at [781, 441] on input "text" at bounding box center [836, 435] width 190 height 25
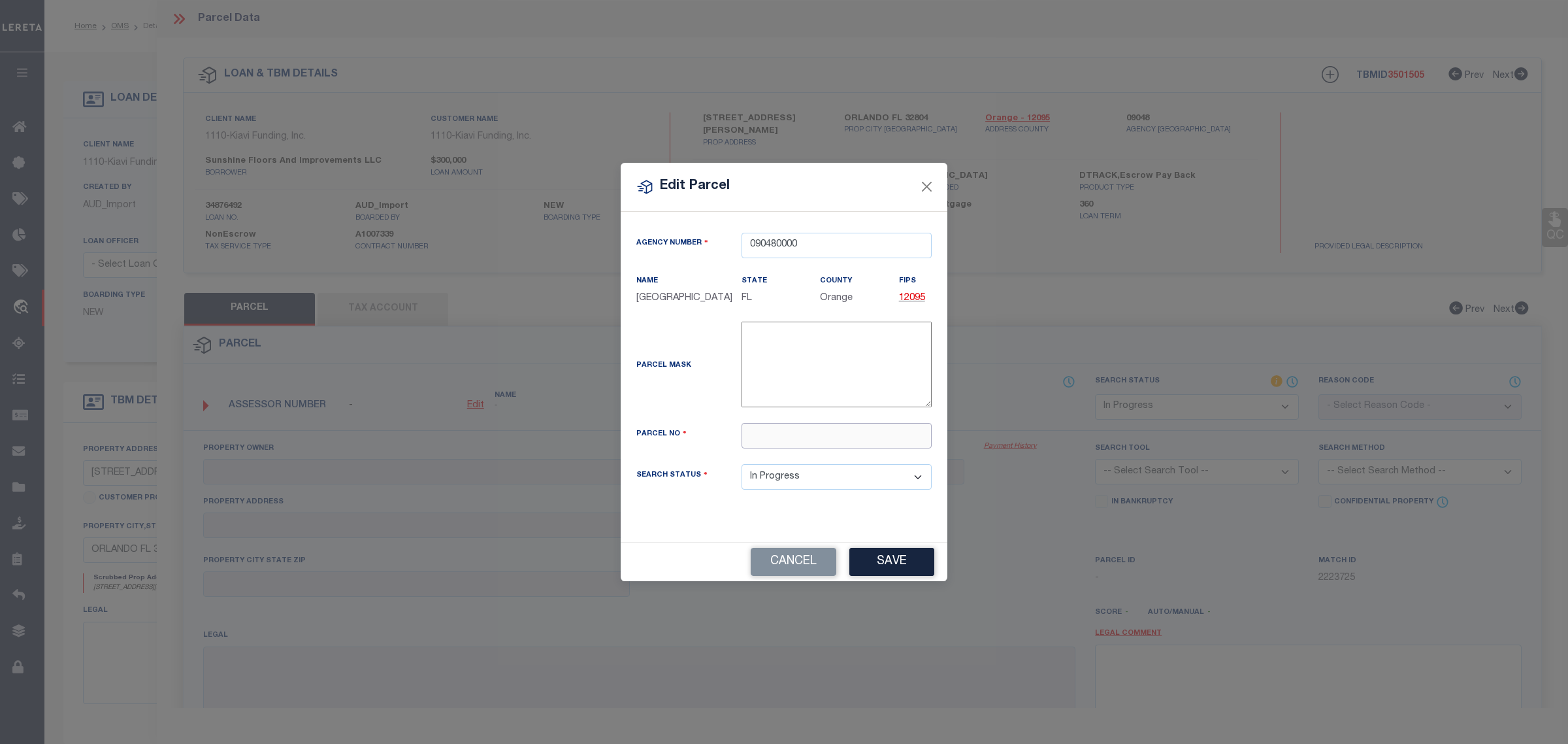
paste input "14-22-29-1470-02-060"
type input "14-22-29-1470-02-060"
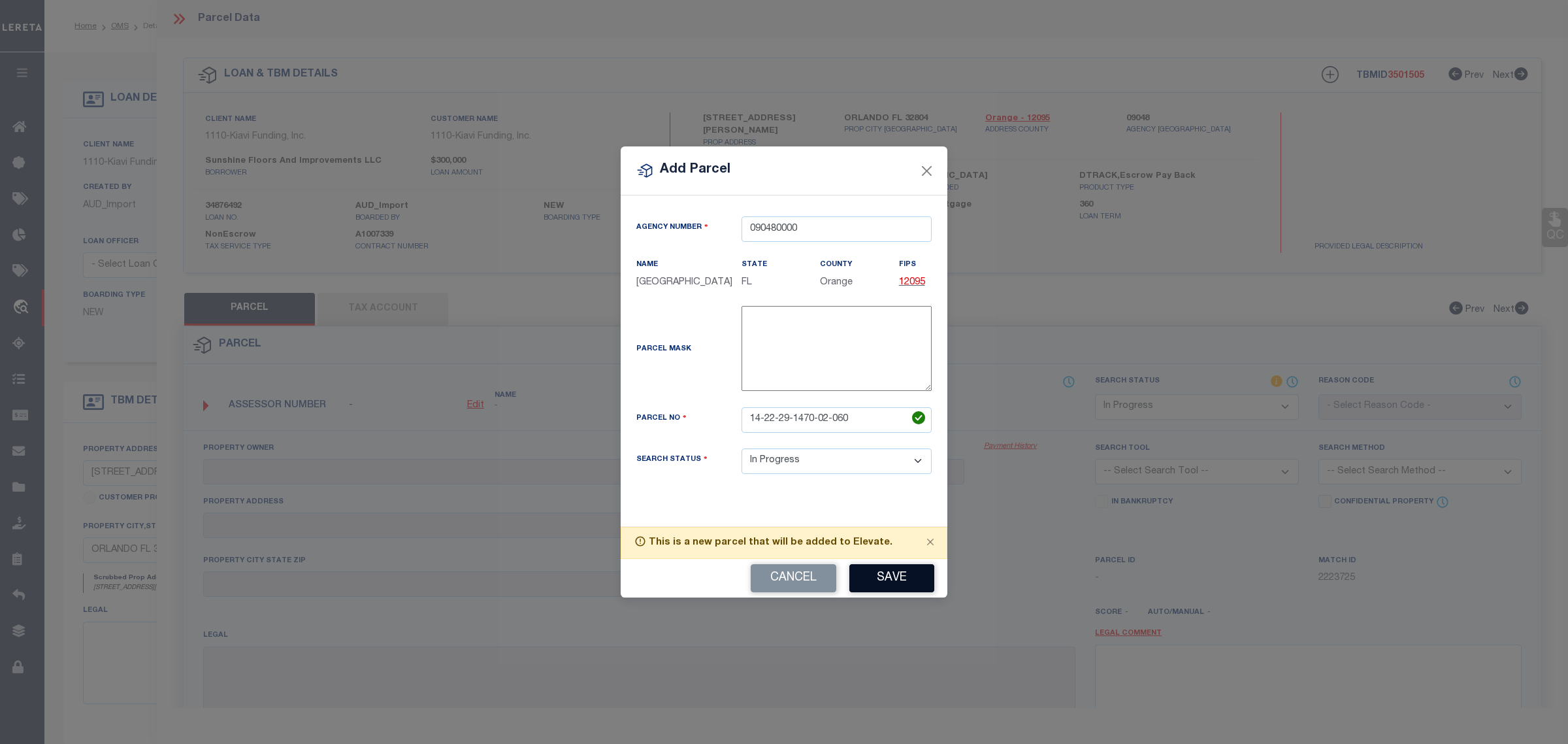
click at [881, 583] on button "Save" at bounding box center [892, 578] width 85 height 28
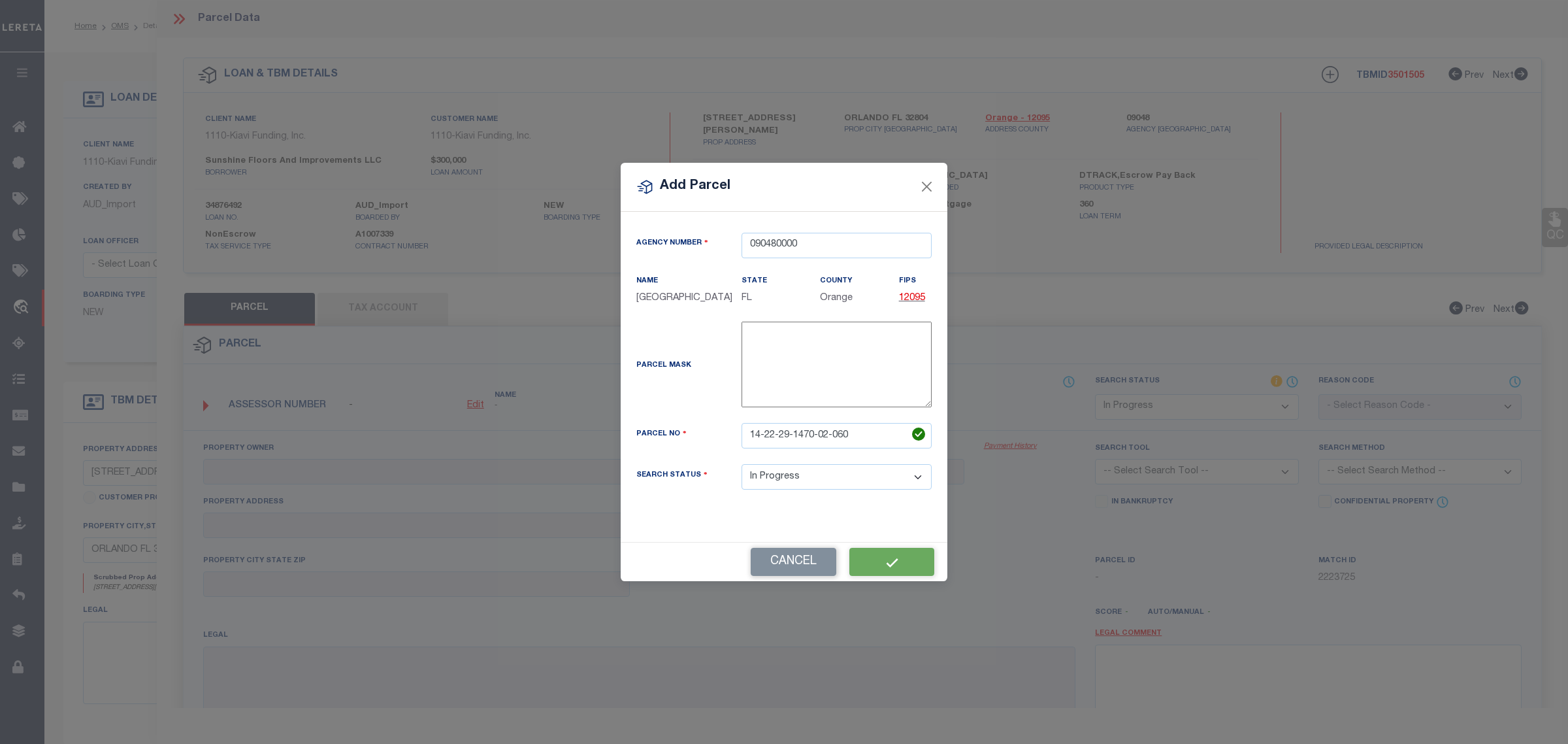
select select "IP"
checkbox input "false"
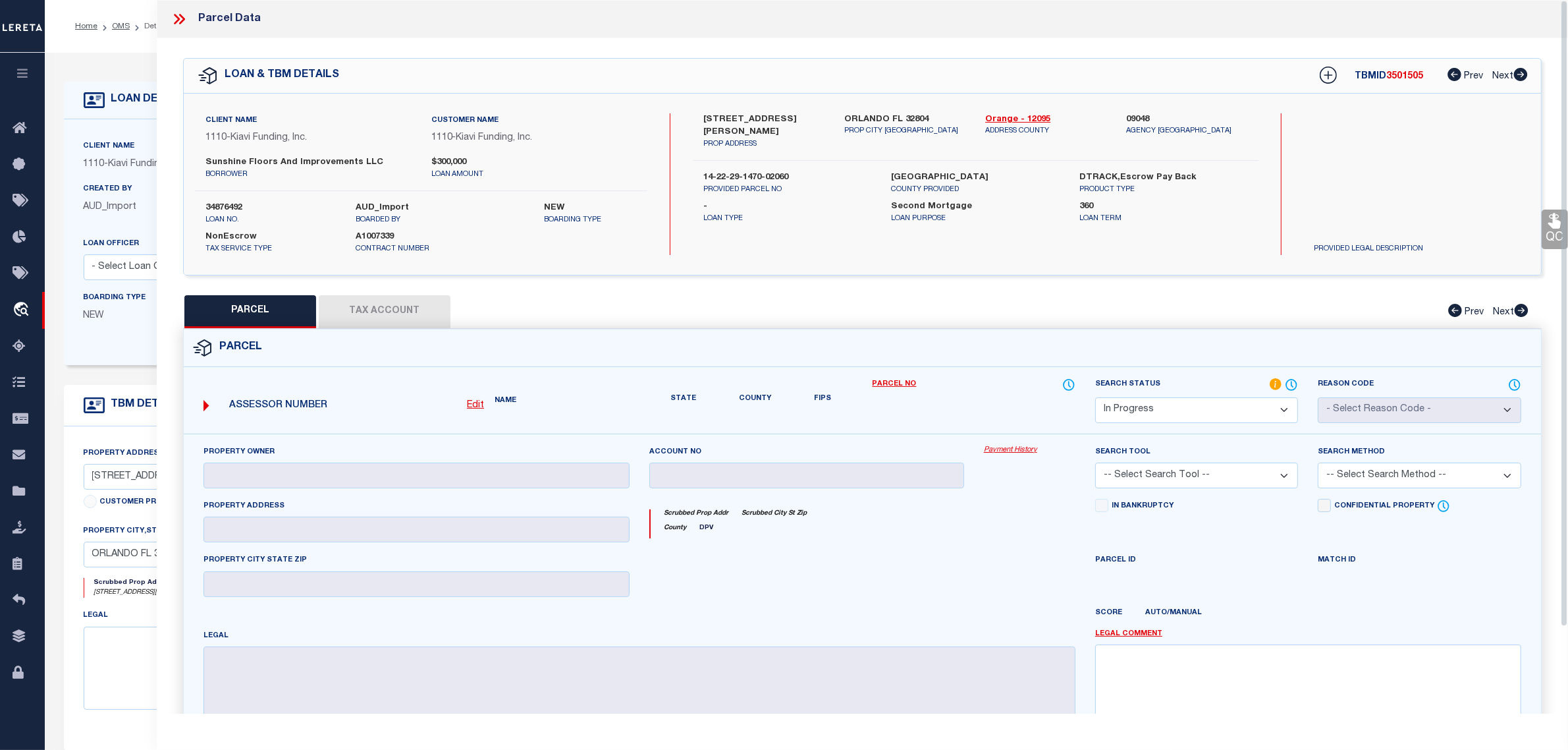
checkbox input "false"
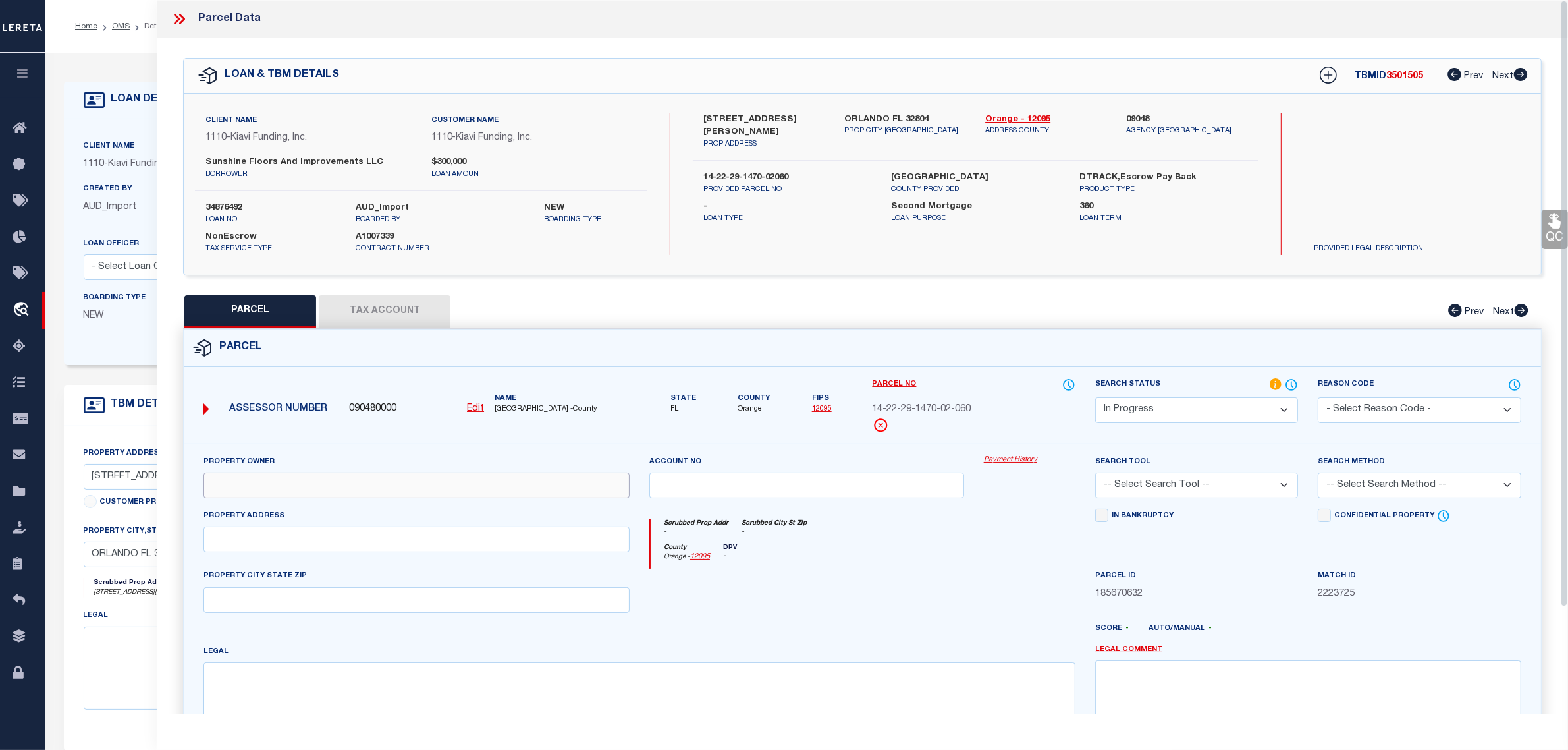
click at [357, 486] on input "text" at bounding box center [416, 485] width 426 height 25
paste input "SUNSHINE FLOORS AND IMPROVEMENTS LLC"
type input "SUNSHINE FLOORS AND IMPROVEMENTS LLC"
click at [524, 543] on input "text" at bounding box center [416, 538] width 426 height 25
paste input "[STREET_ADDRESS][PERSON_NAME]"
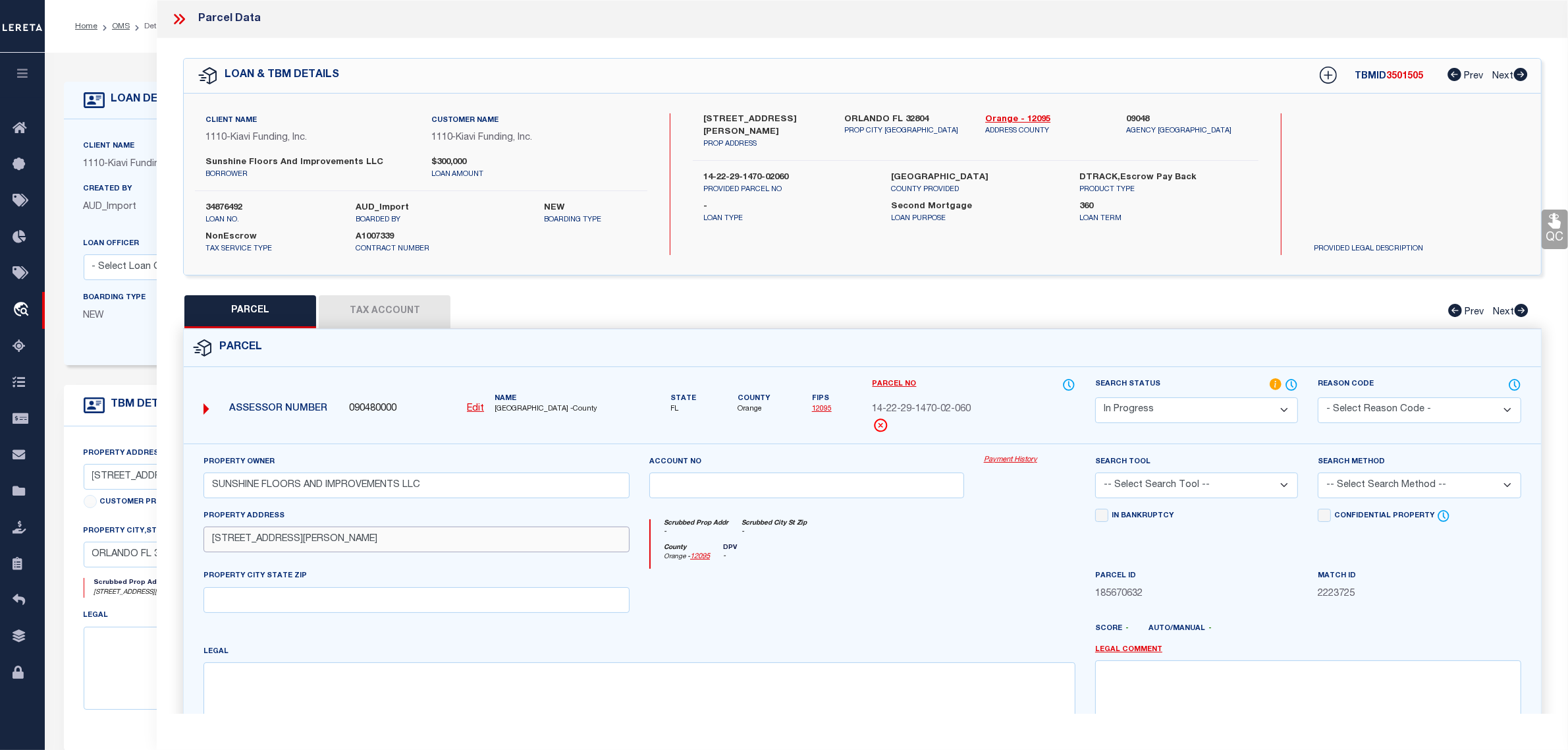
type input "[STREET_ADDRESS][PERSON_NAME]"
click at [530, 598] on input "text" at bounding box center [416, 600] width 426 height 25
paste input "[GEOGRAPHIC_DATA]"
type input "[GEOGRAPHIC_DATA]"
click at [468, 686] on textarea at bounding box center [639, 703] width 872 height 83
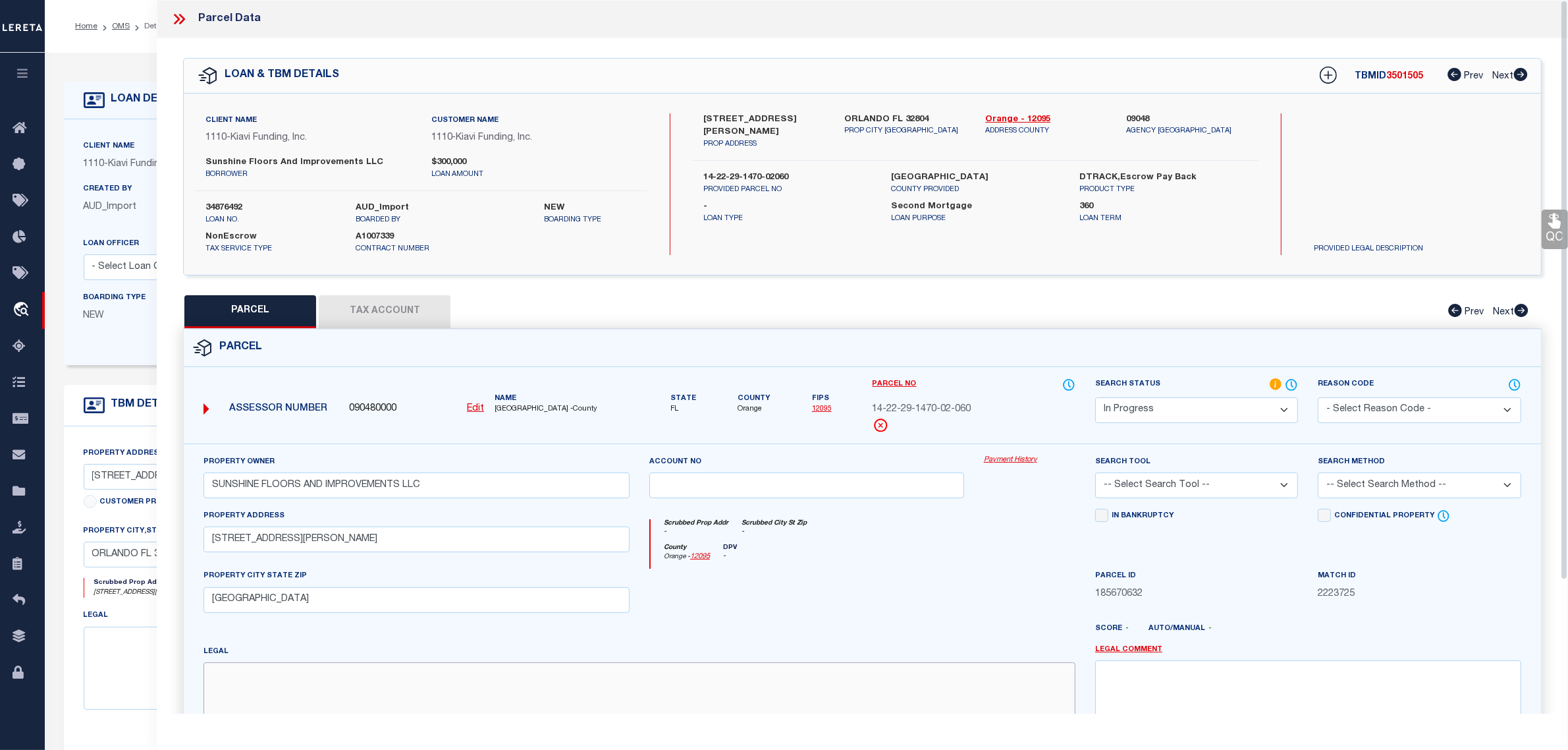
paste textarea "COLLEGE PARK FOURTH ADDITION TO COUNTRY CLUB SECTION N/87 LOT 6 & W 1/2 OF LOT …"
type textarea "COLLEGE PARK FOURTH ADDITION TO COUNTRY CLUB SECTION N/87 LOT 6 & W 1/2 OF LOT …"
click at [399, 315] on button "Tax Account" at bounding box center [384, 312] width 132 height 33
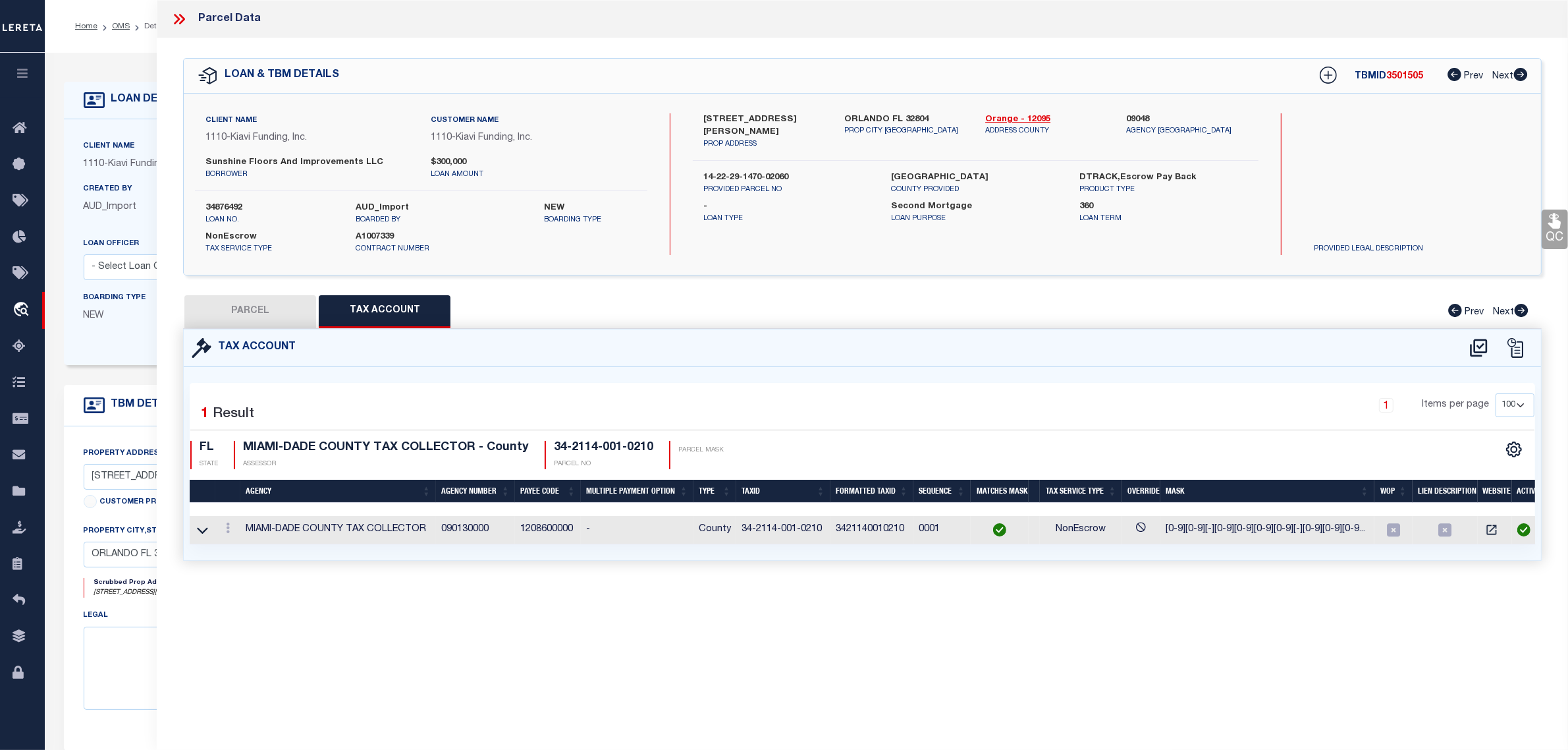
select select "100"
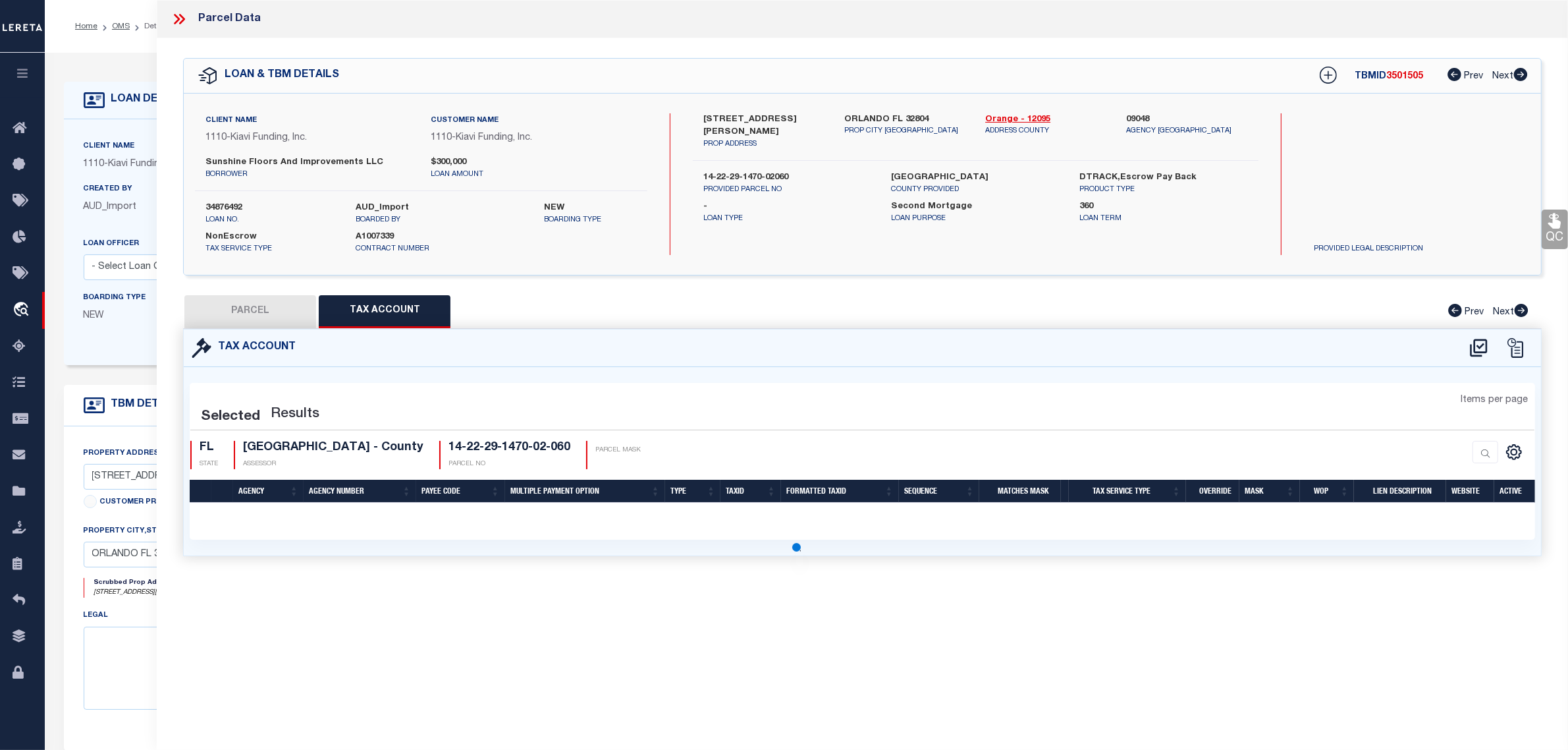
select select "100"
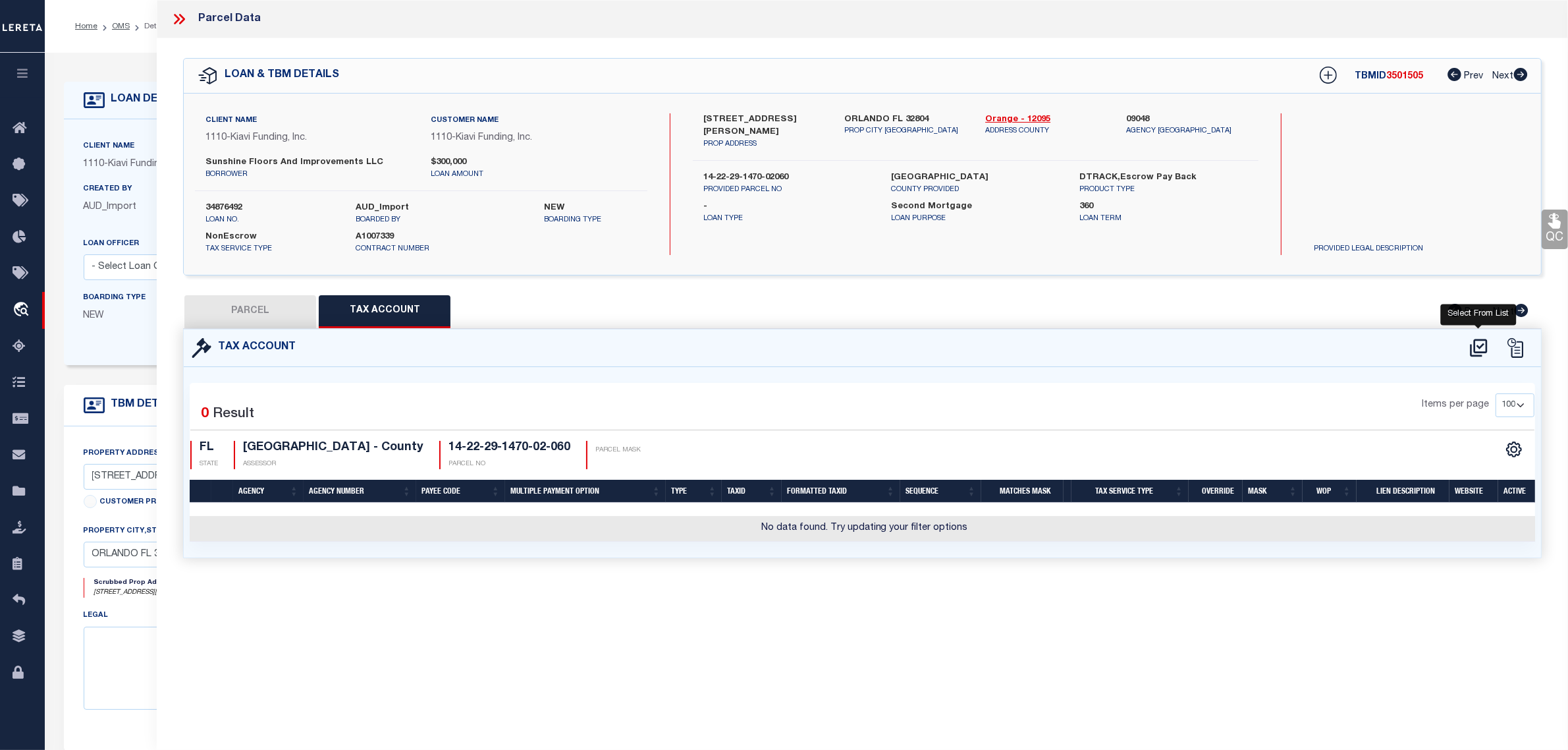
click at [1479, 348] on icon at bounding box center [1479, 348] width 22 height 21
select select "100"
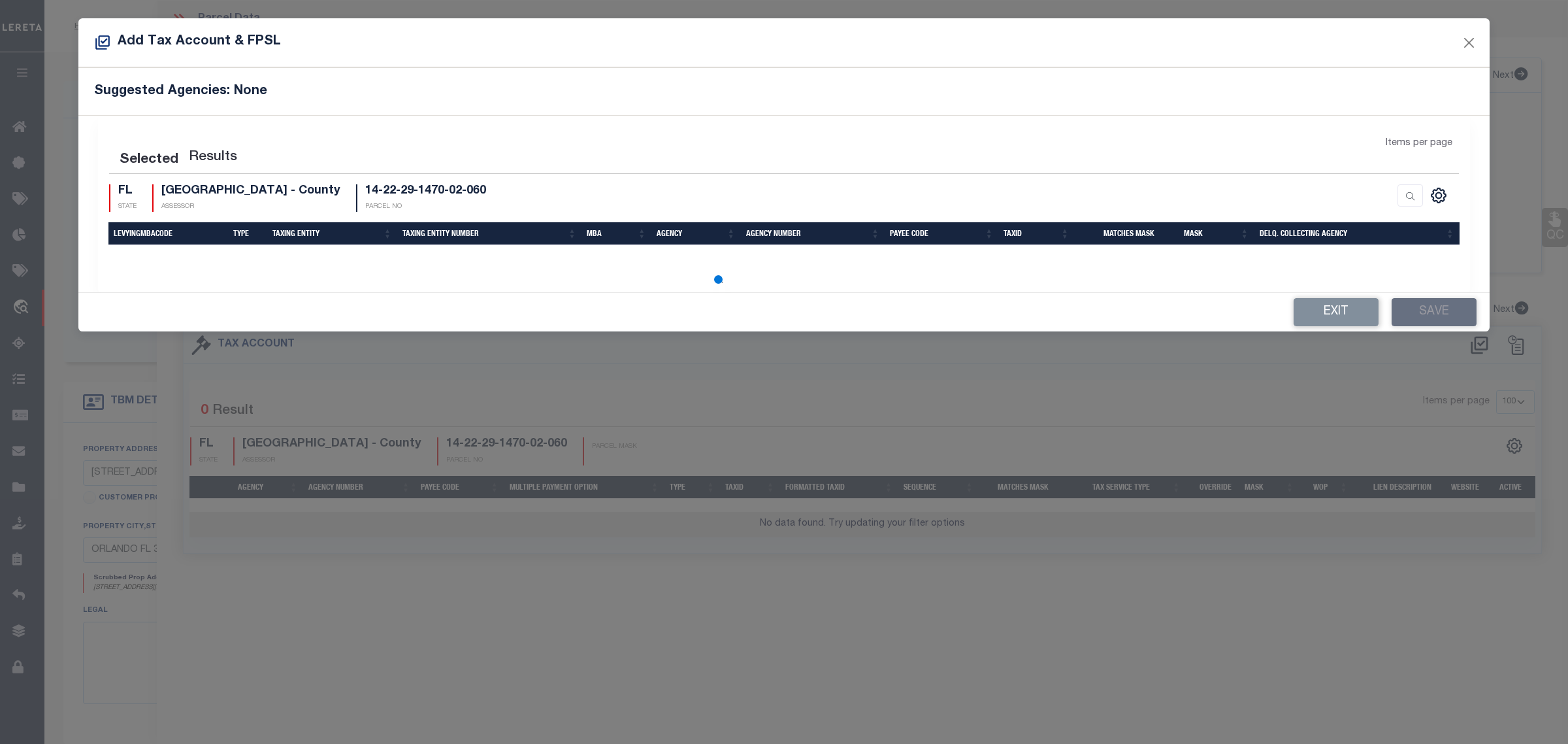
select select "100"
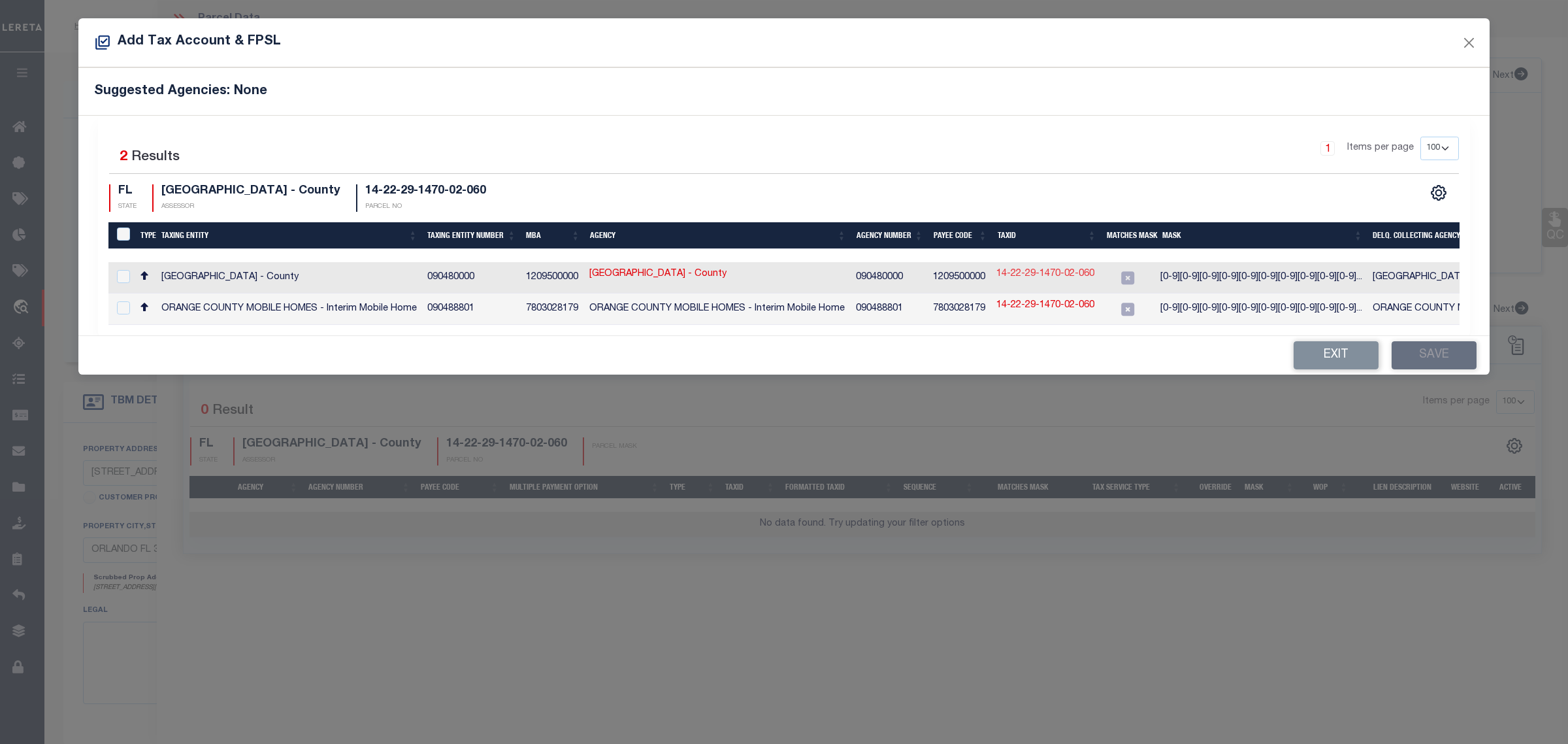
click at [1063, 275] on link "14-22-29-1470-02-060" at bounding box center [1046, 274] width 98 height 14
type input "14-22-29-1470-02-060"
type textarea "[0-9][0-9][0-9][0-9][0-9][0-9][0-9][0-9][0-9][0-9][0-9][0-9][0-9][0-9][0-9]$"
checkbox input "false"
checkbox input "true"
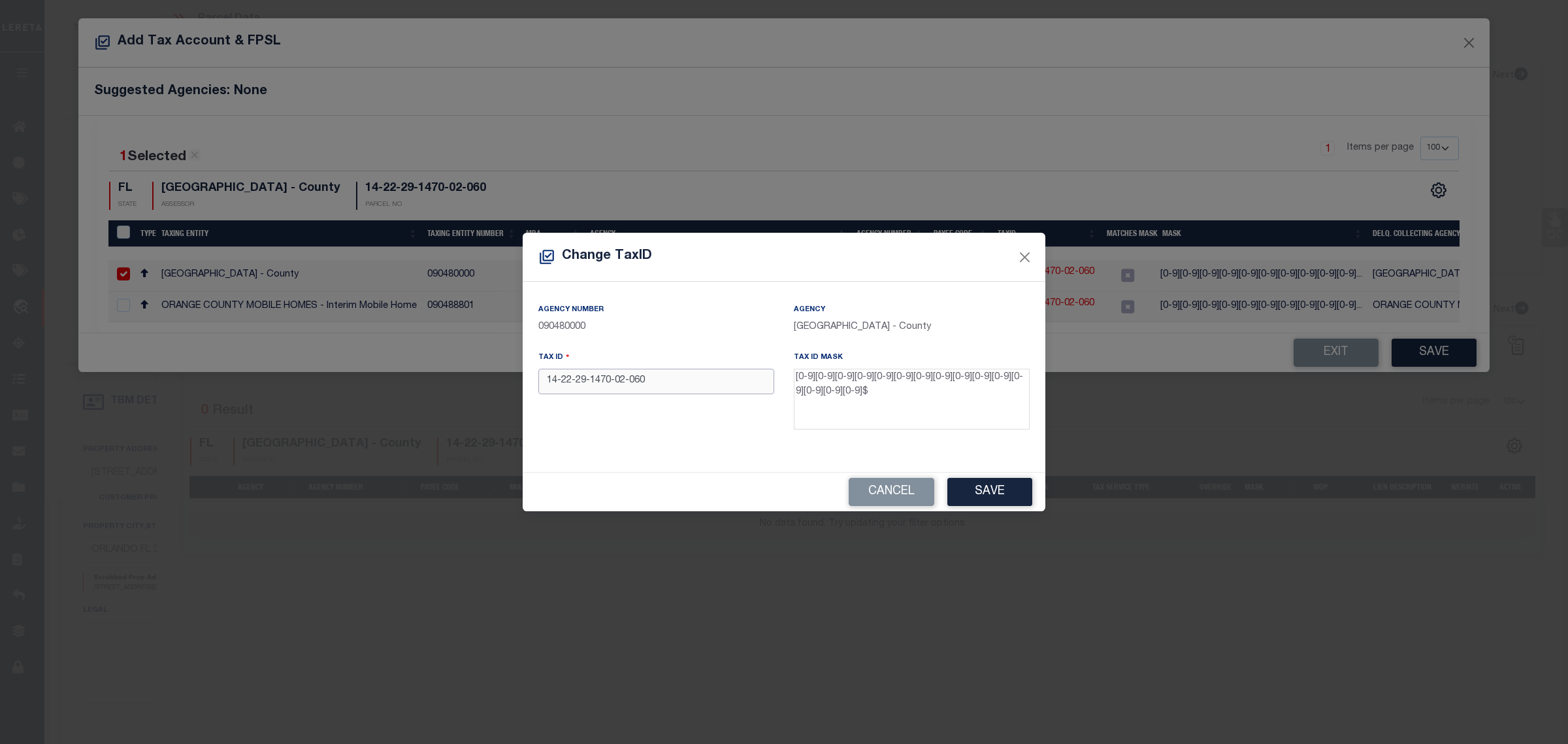
click at [559, 384] on input "14-22-29-1470-02-060" at bounding box center [656, 381] width 236 height 25
type input "142229147002060"
click at [1006, 498] on button "Save" at bounding box center [990, 491] width 85 height 28
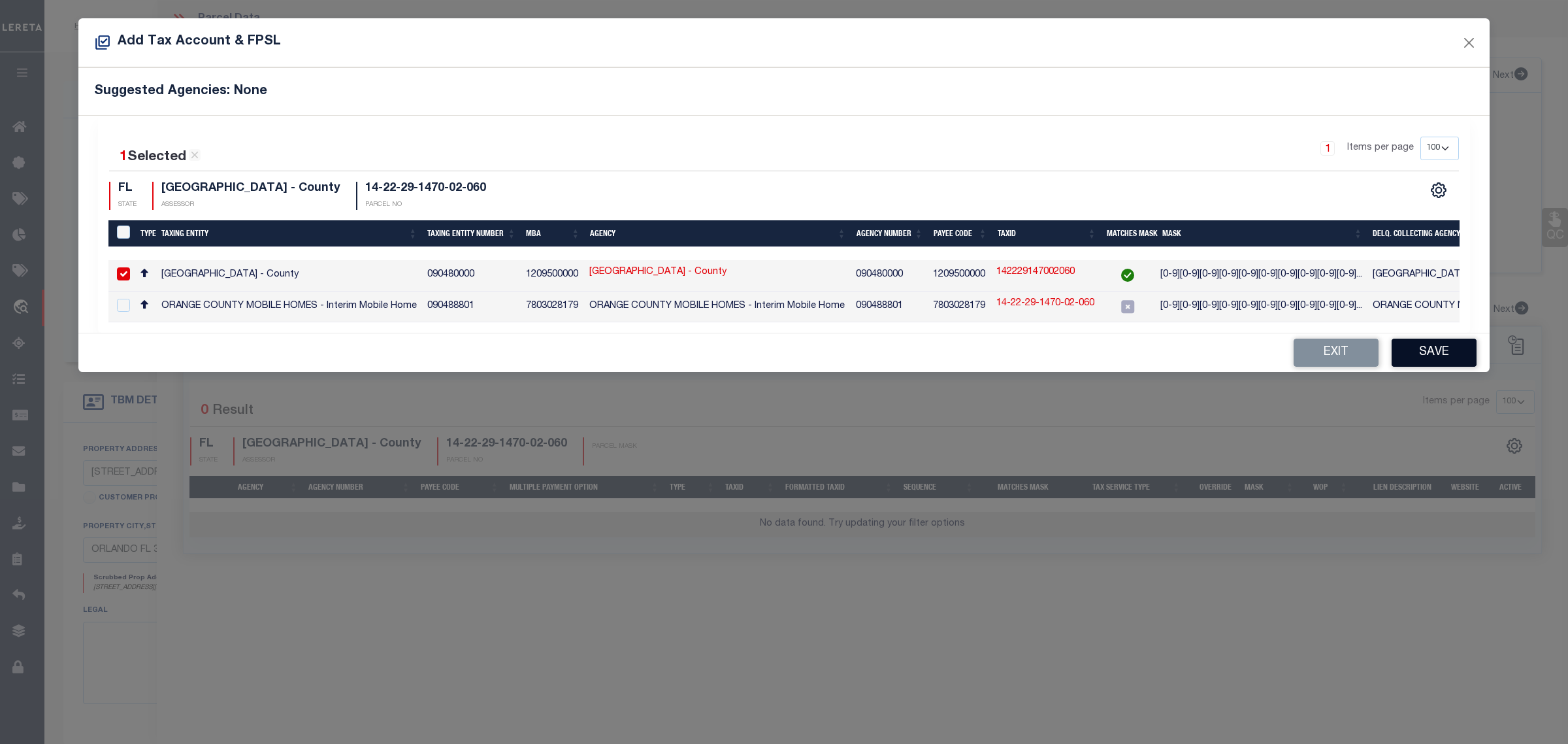
click at [1454, 352] on button "Save" at bounding box center [1434, 352] width 85 height 28
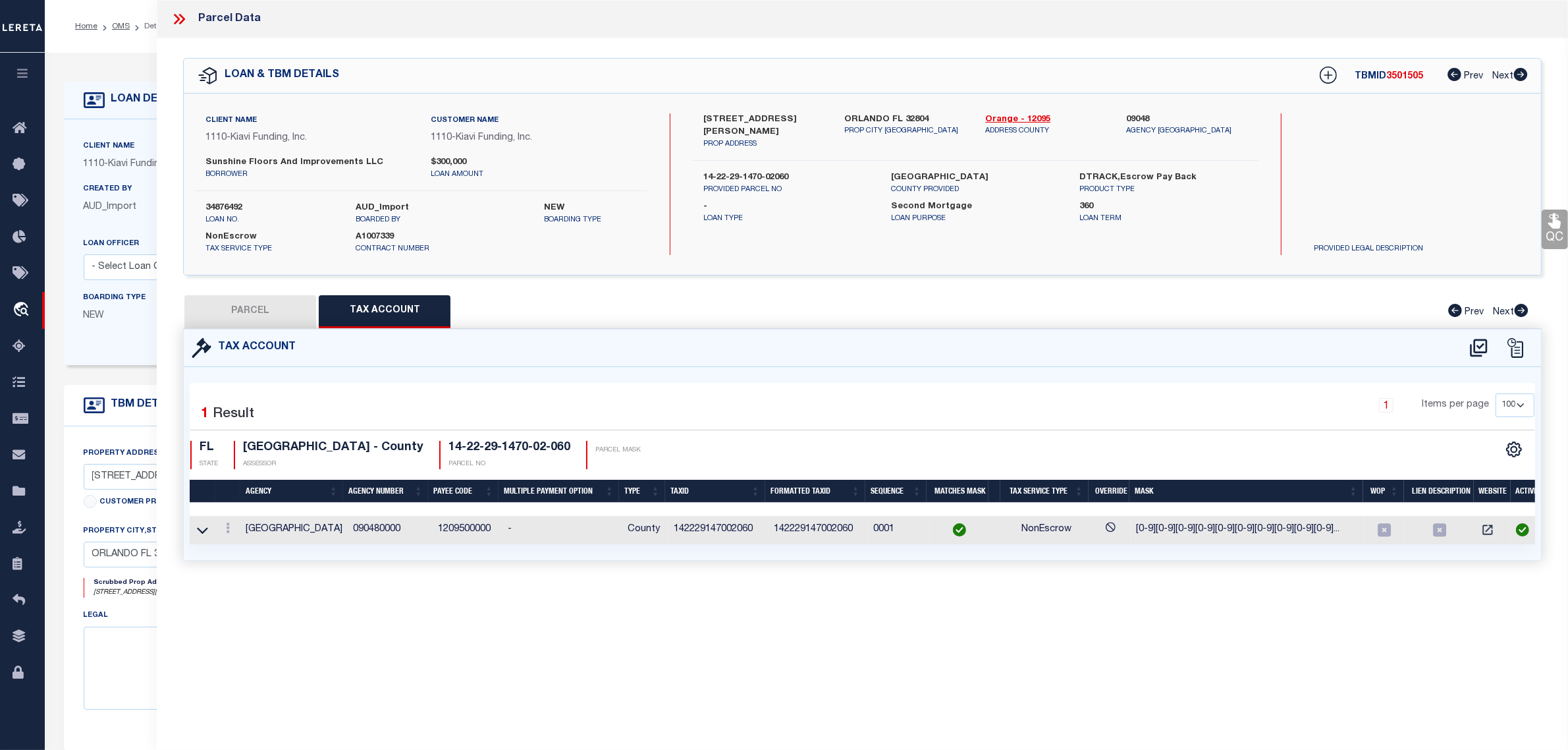
click at [242, 314] on button "PARCEL" at bounding box center [251, 312] width 132 height 33
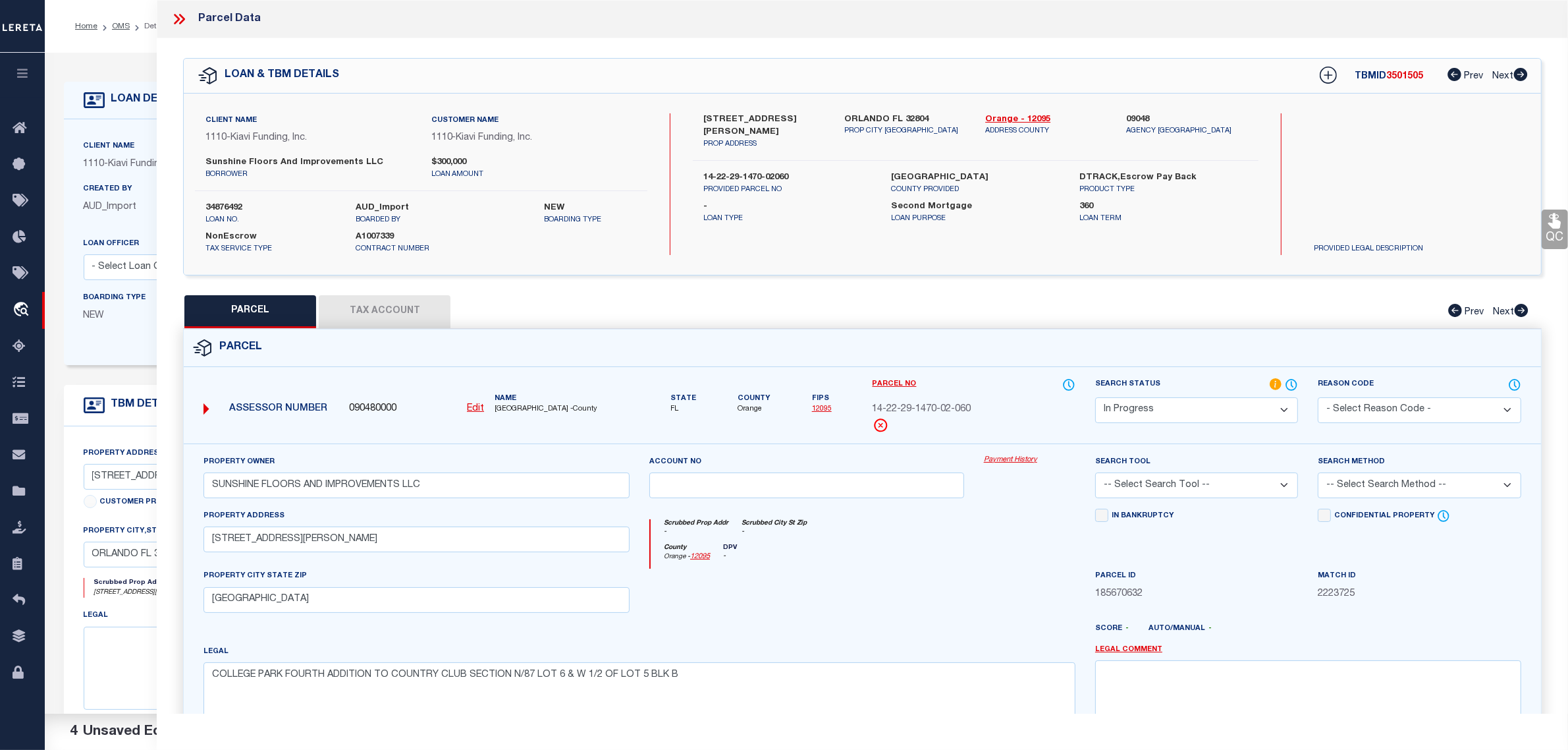
click at [1187, 402] on select "Automated Search Bad Parcel Complete Duplicate Parcel High Dollar Reporting In …" at bounding box center [1196, 409] width 203 height 25
select select "PC"
click at [1095, 397] on select "Automated Search Bad Parcel Complete Duplicate Parcel High Dollar Reporting In …" at bounding box center [1196, 409] width 203 height 25
click at [1155, 481] on select "-- Select Search Tool -- 3rd Party Website Agency File Agency Website ATLS CNV-…" at bounding box center [1196, 485] width 203 height 25
select select "AGW"
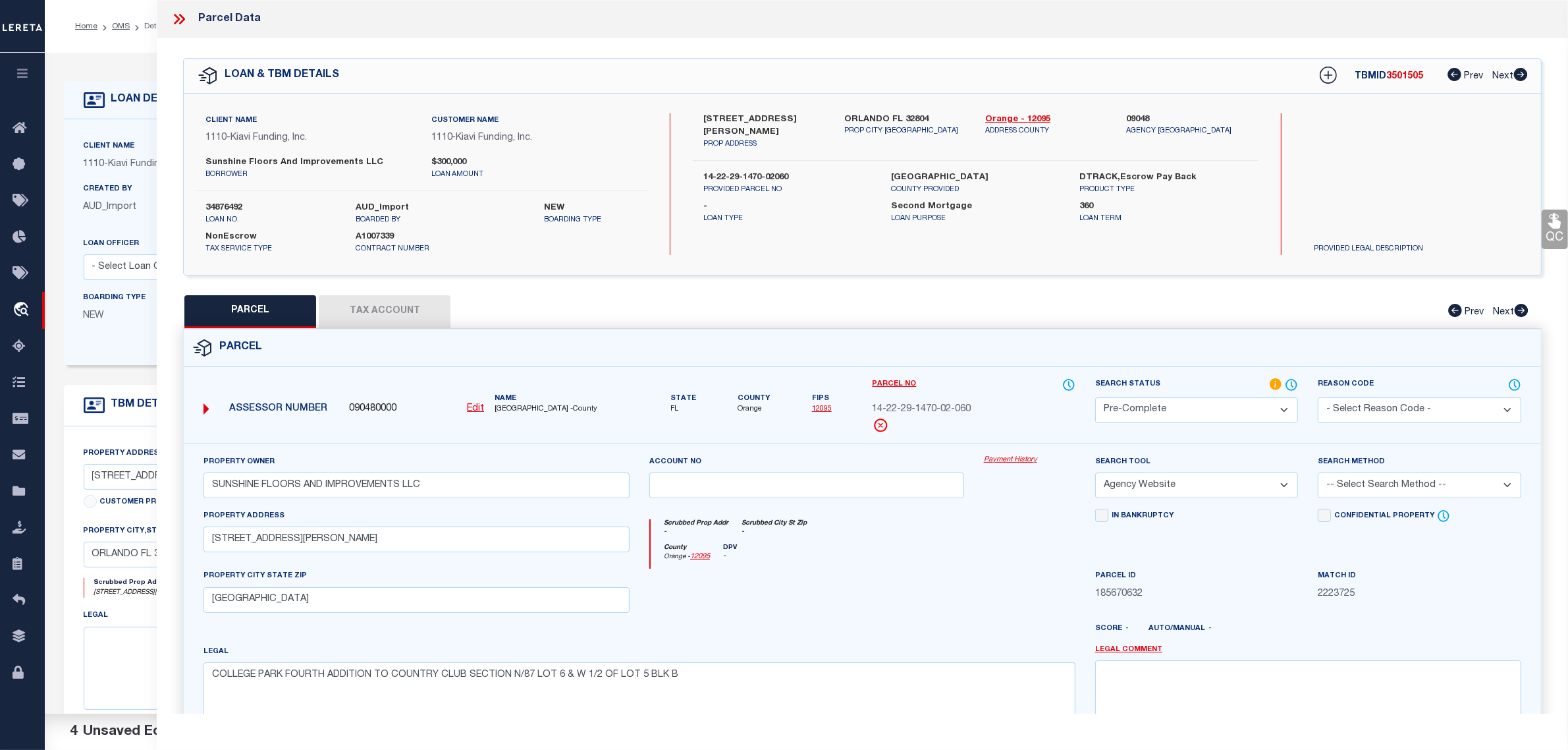
click at [1095, 474] on select "-- Select Search Tool -- 3rd Party Website Agency File Agency Website ATLS CNV-…" at bounding box center [1196, 485] width 203 height 25
click at [1346, 486] on select "-- Select Search Method -- Property Address Legal Liability Info Provided" at bounding box center [1418, 485] width 203 height 25
select select "ADD"
click at [1317, 474] on select "-- Select Search Method -- Property Address Legal Liability Info Provided" at bounding box center [1418, 485] width 203 height 25
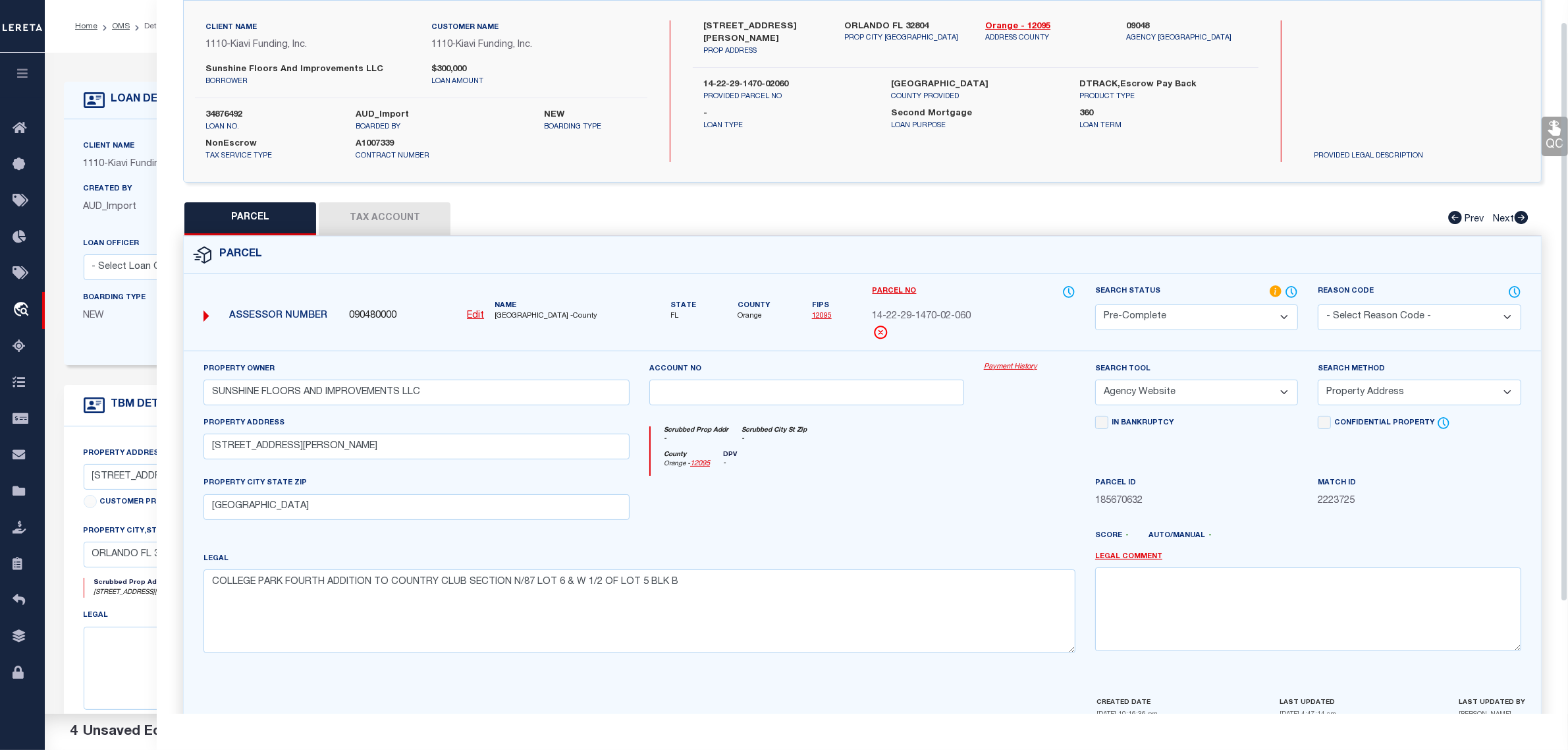
scroll to position [165, 0]
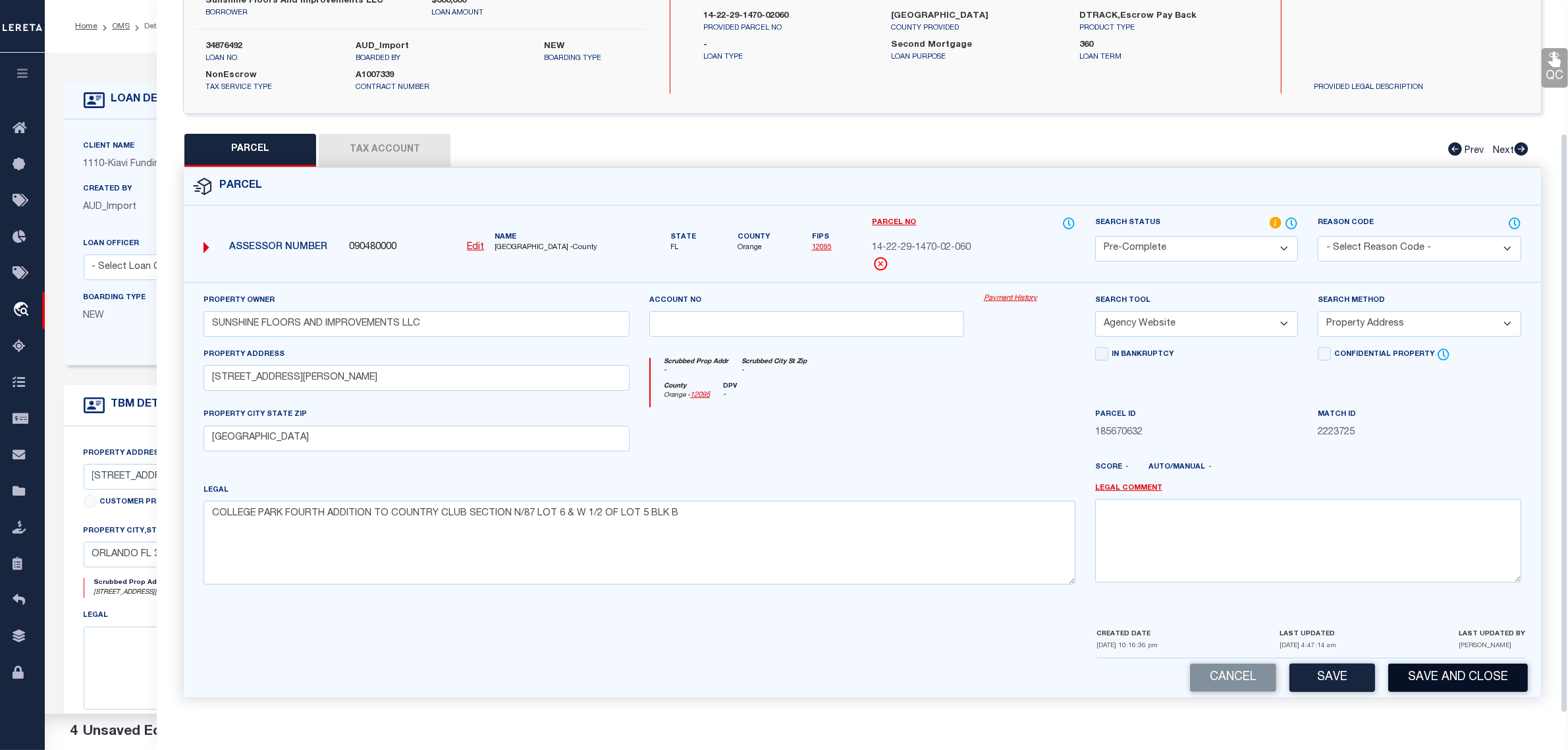
click at [1476, 679] on button "Save and Close" at bounding box center [1457, 677] width 139 height 28
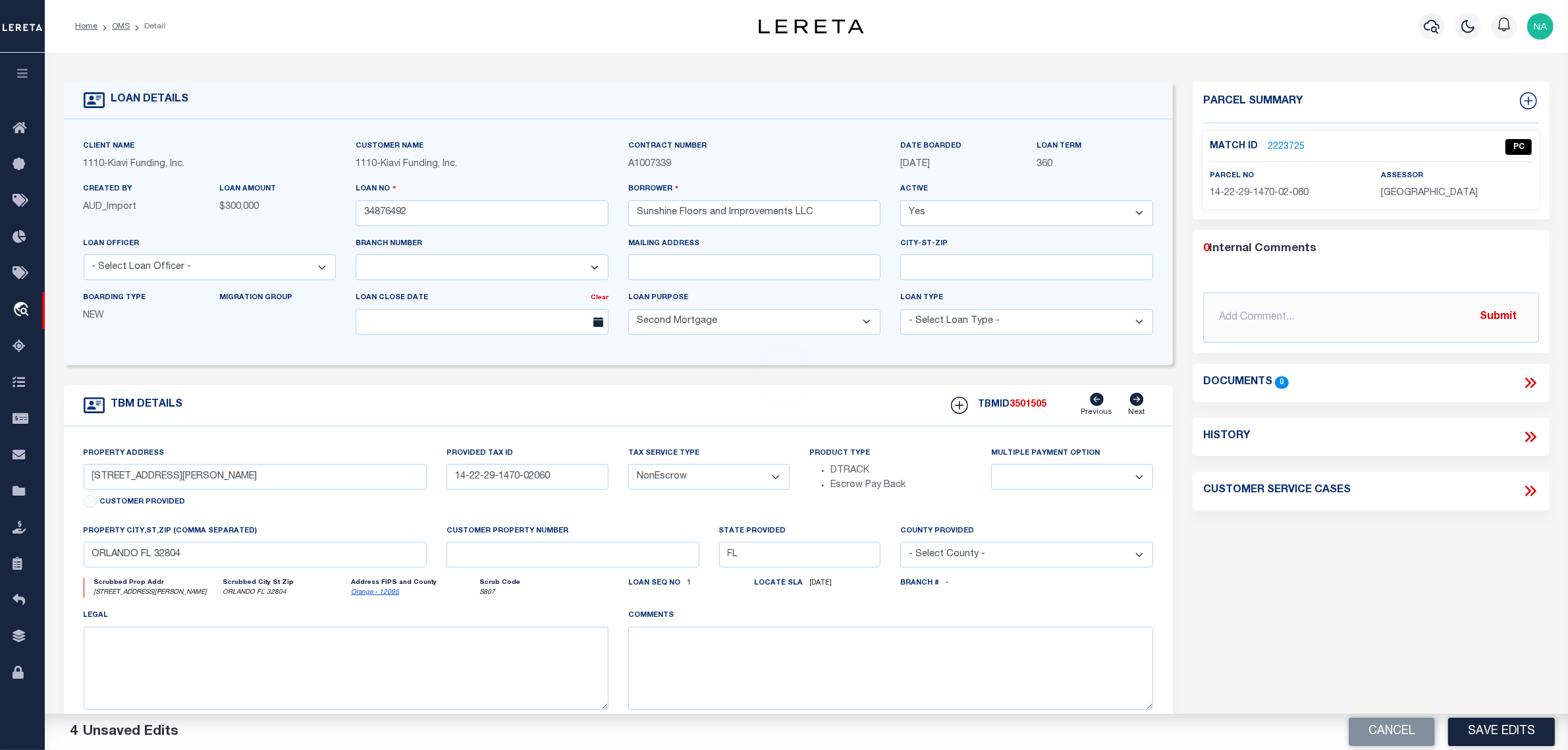
select select "3485"
select select
click at [386, 213] on input "34876492" at bounding box center [482, 213] width 253 height 25
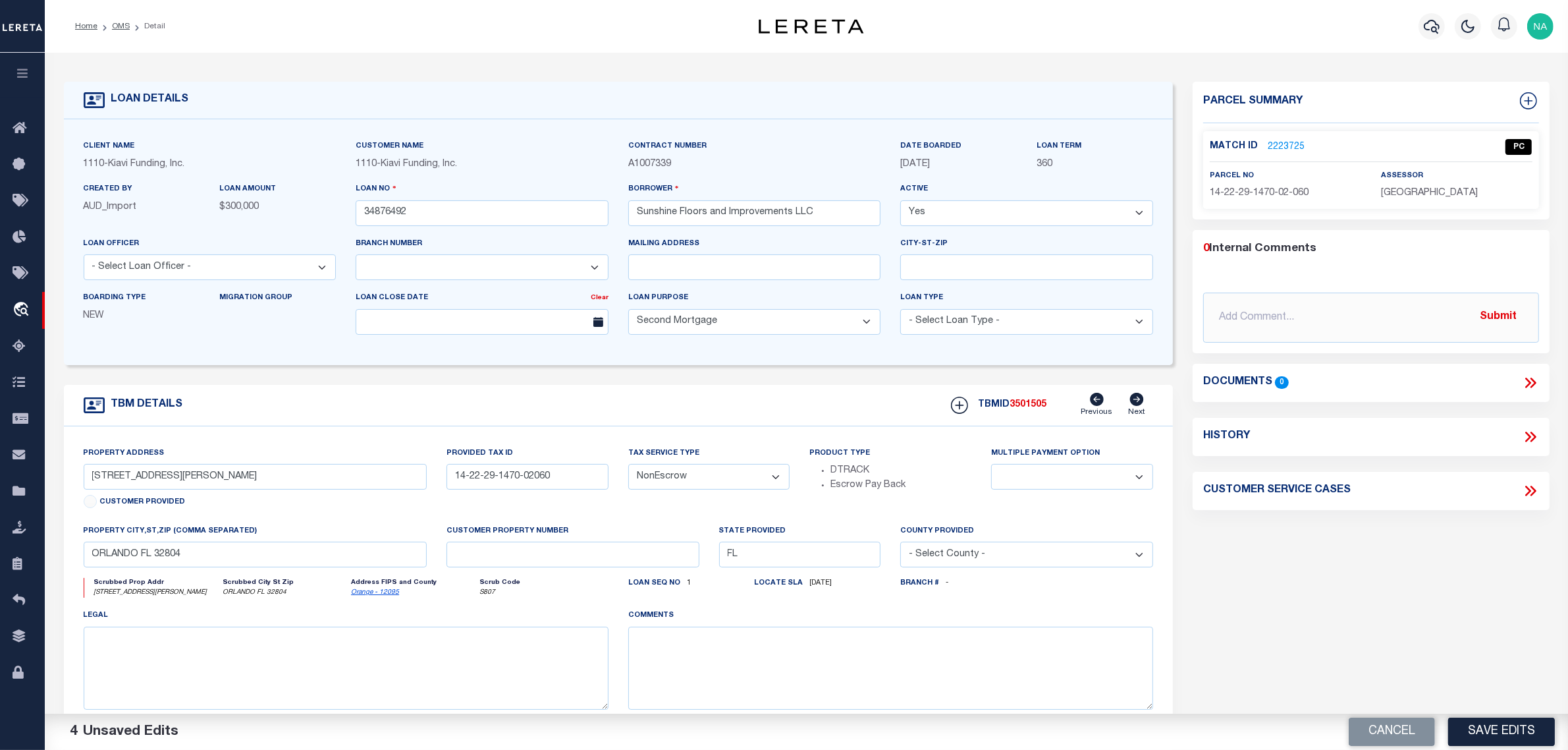
click at [1024, 409] on span "3501505" at bounding box center [1028, 404] width 37 height 9
copy span "3501505"
click at [1438, 192] on span "[GEOGRAPHIC_DATA]" at bounding box center [1429, 192] width 97 height 9
click at [1437, 192] on span "[GEOGRAPHIC_DATA]" at bounding box center [1429, 192] width 97 height 9
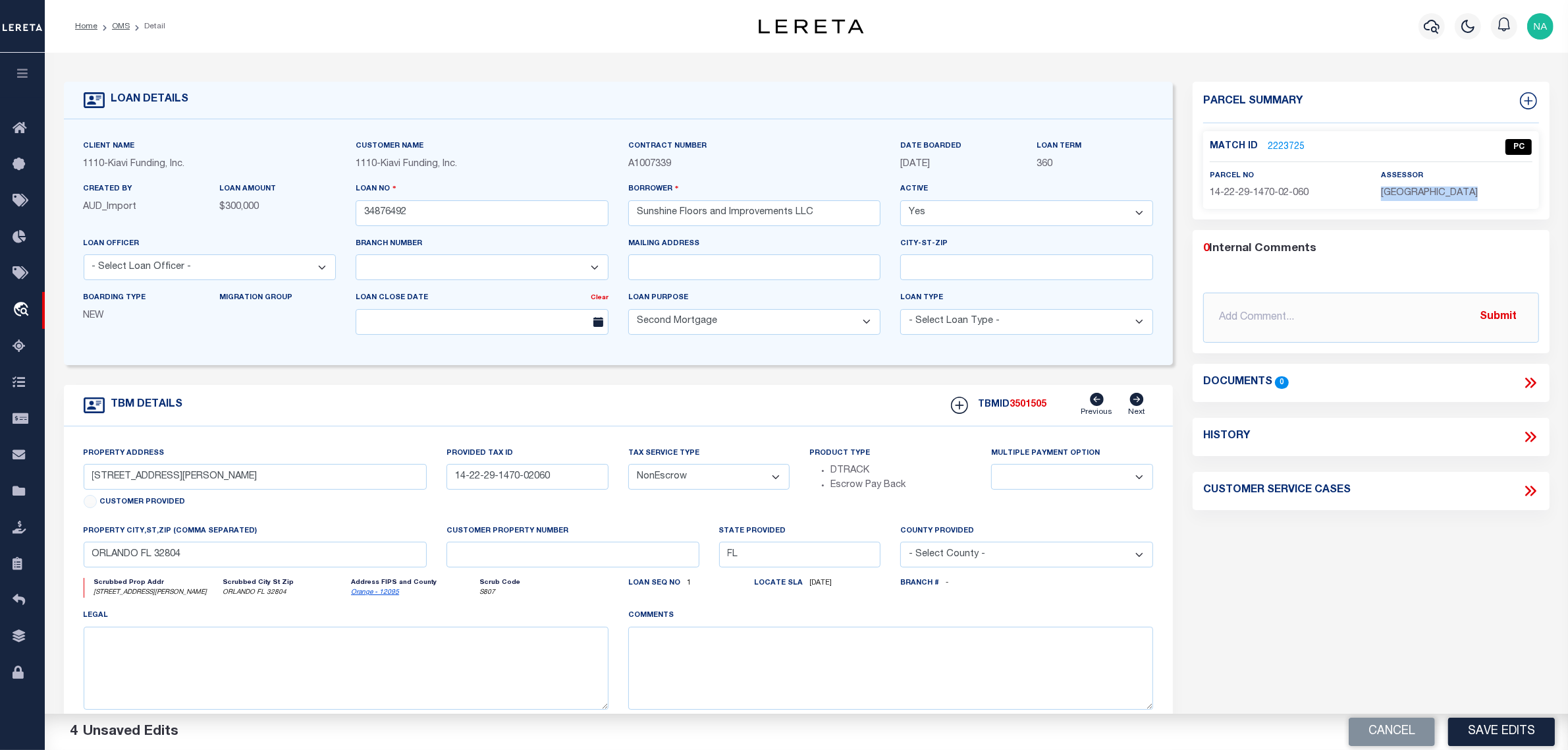
click at [1437, 192] on span "[GEOGRAPHIC_DATA]" at bounding box center [1429, 192] width 97 height 9
copy div "[GEOGRAPHIC_DATA]"
click at [1273, 192] on span "14-22-29-1470-02-060" at bounding box center [1259, 192] width 99 height 9
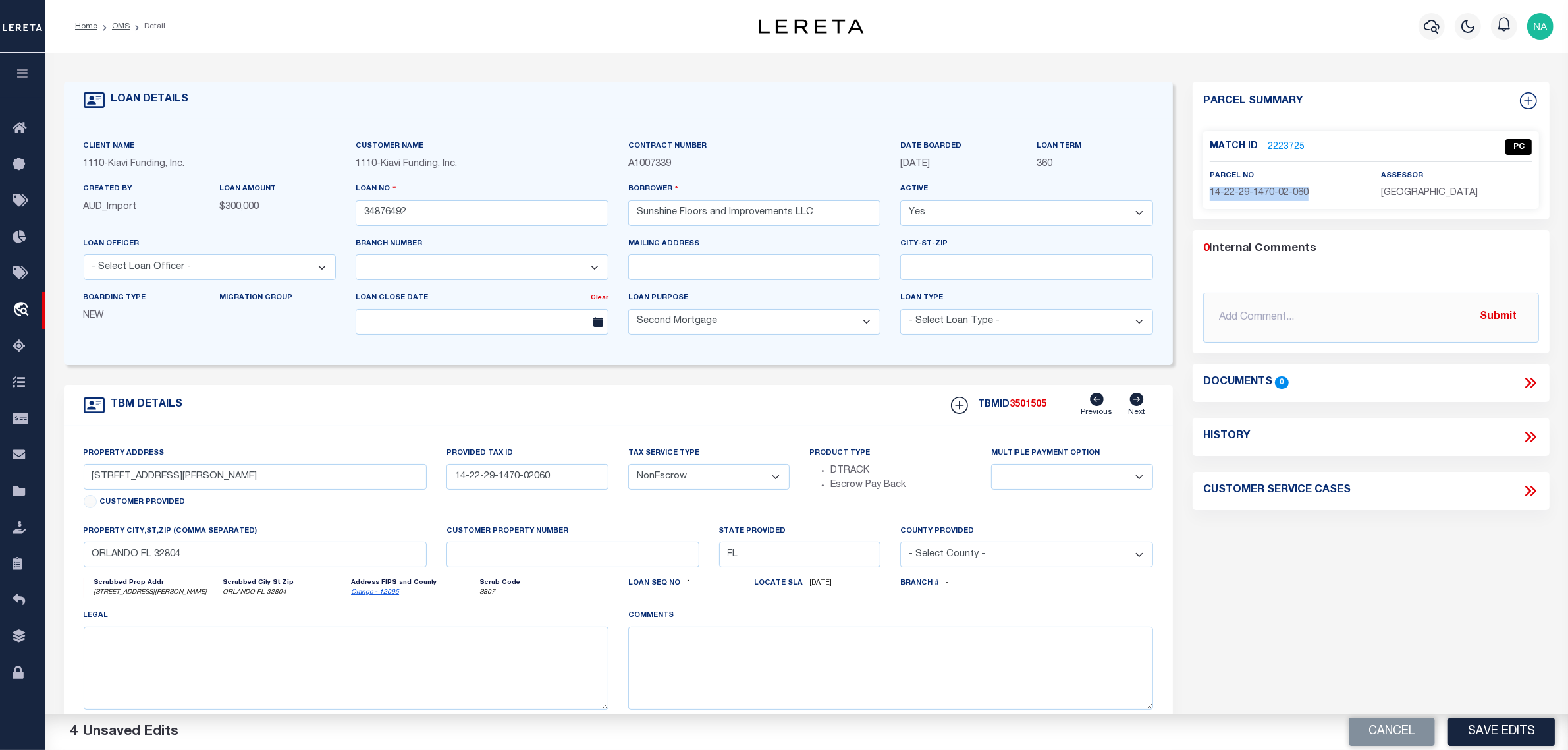
copy div "14-22-29-1470-02-060"
click at [122, 26] on link "OMS" at bounding box center [121, 27] width 18 height 8
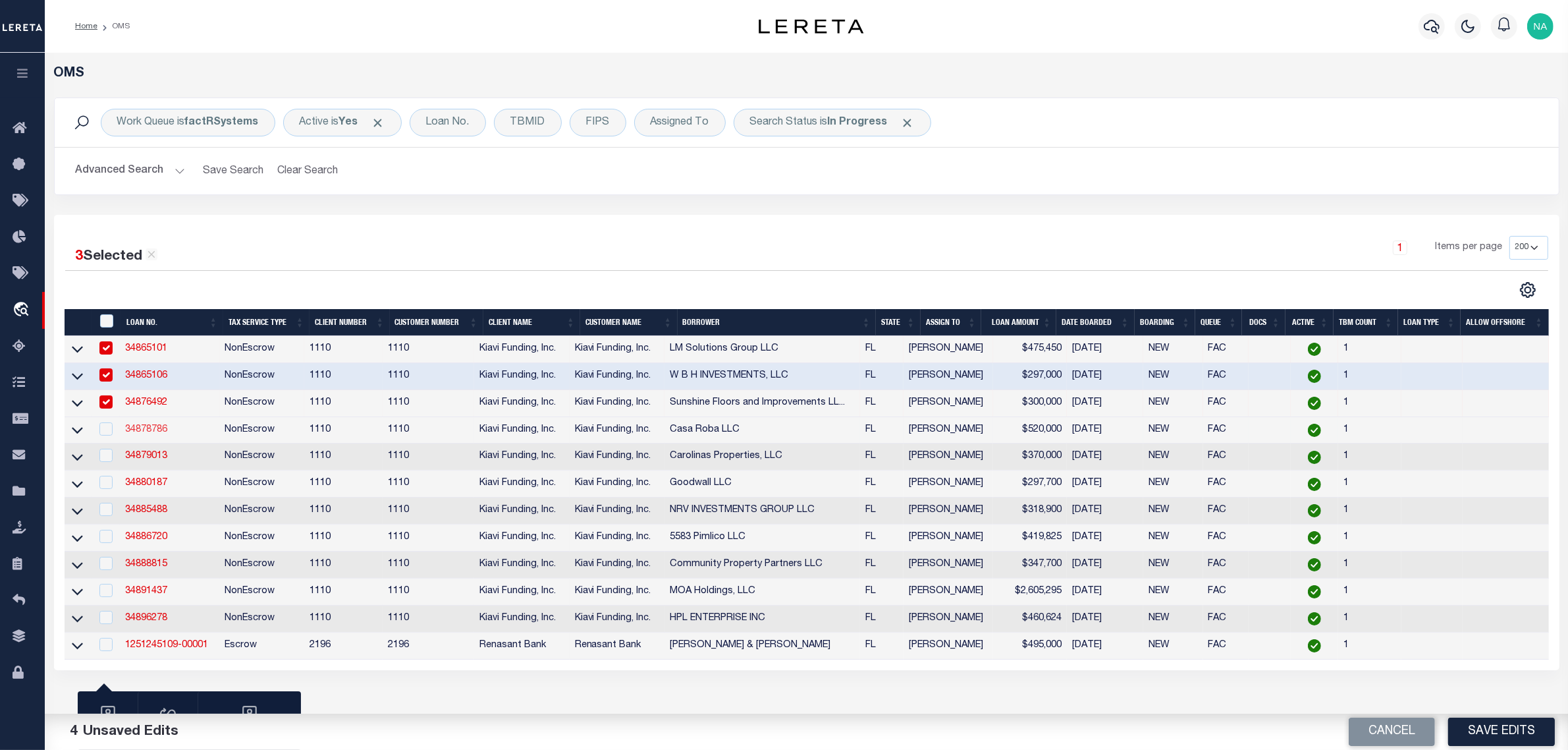
click at [157, 431] on link "34878786" at bounding box center [146, 429] width 42 height 9
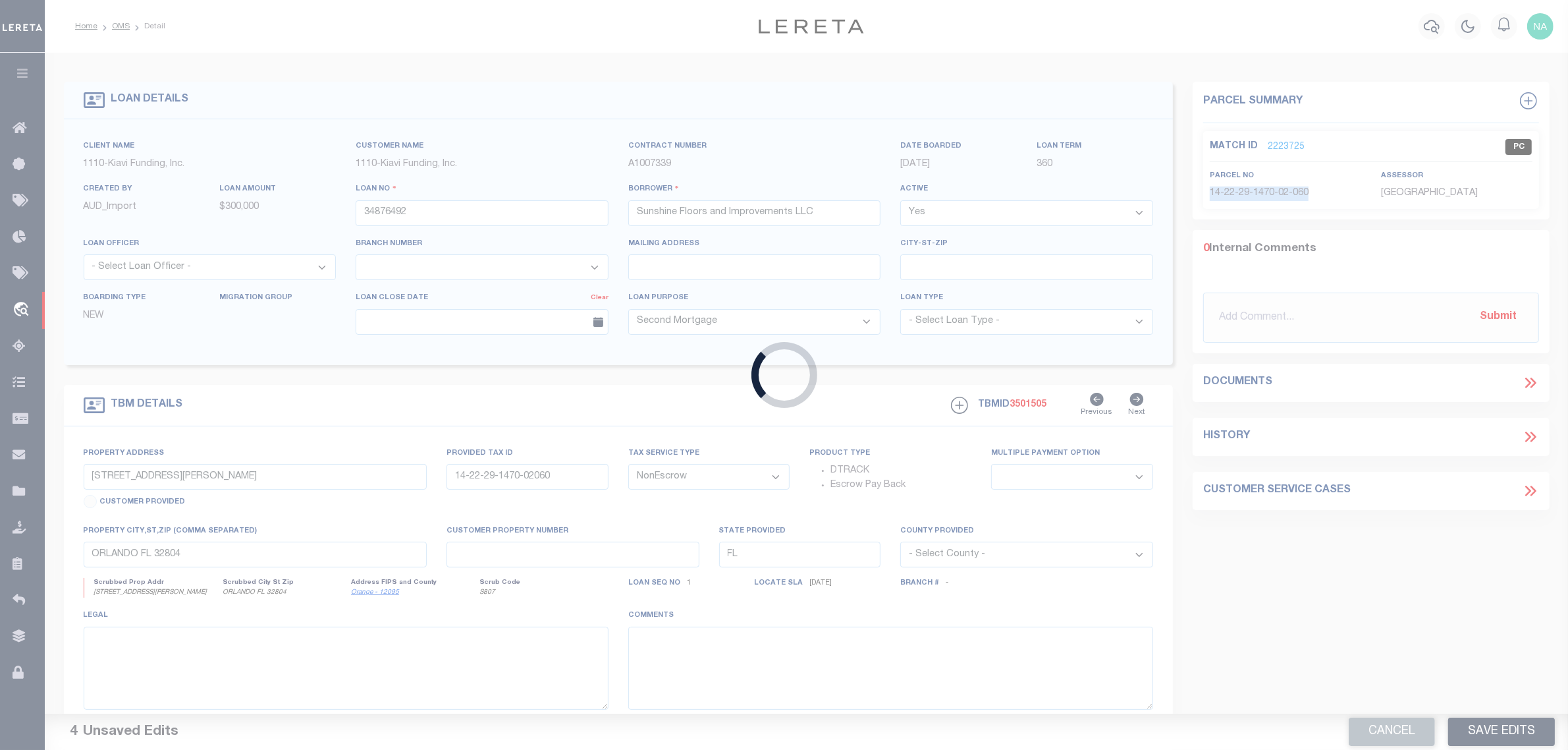
type input "34878786"
type input "Casa Roba LLC"
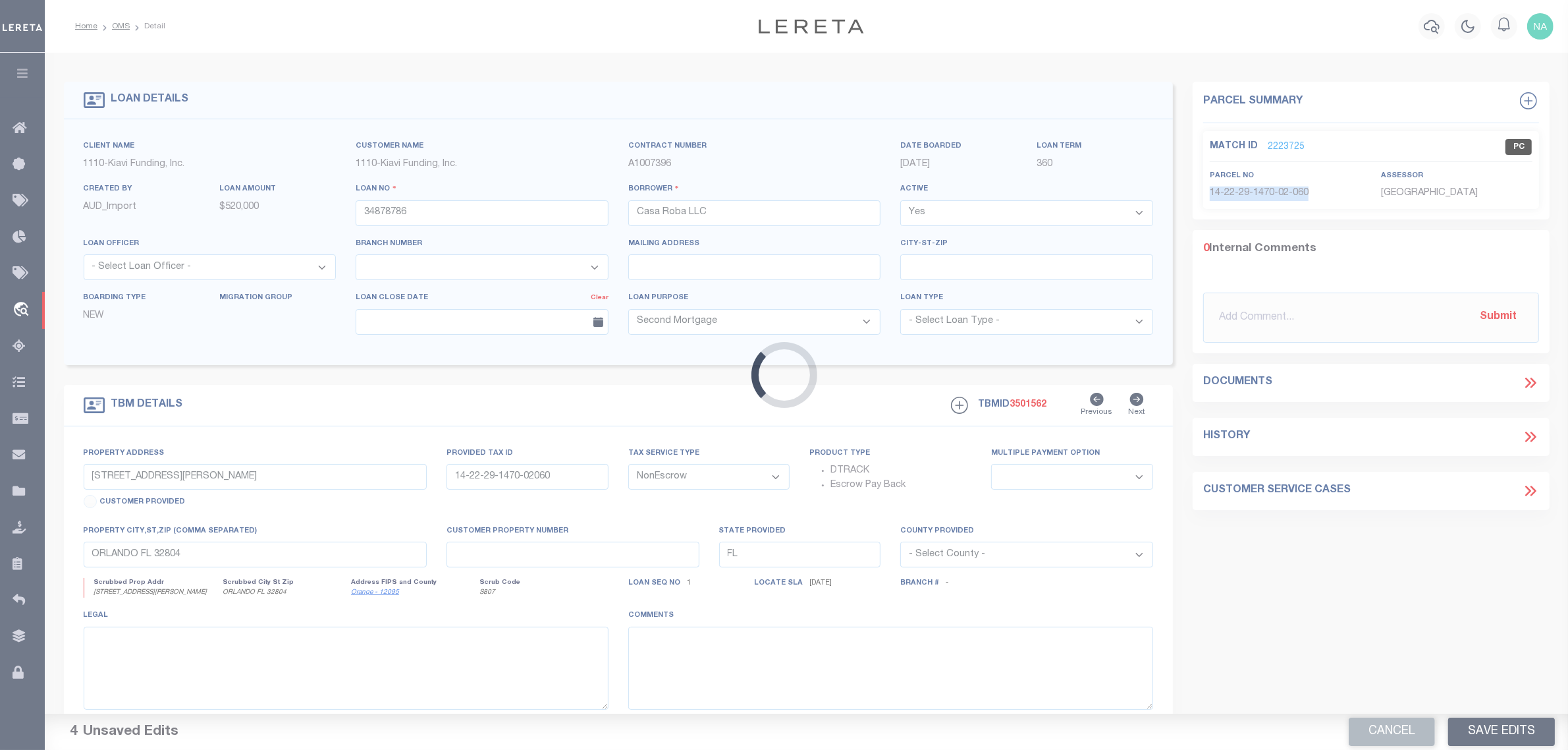
type input "[STREET_ADDRESS]"
type input "05-29-15-54666-059-0050"
select select
type input "CLEARWATER FL 33767"
select select
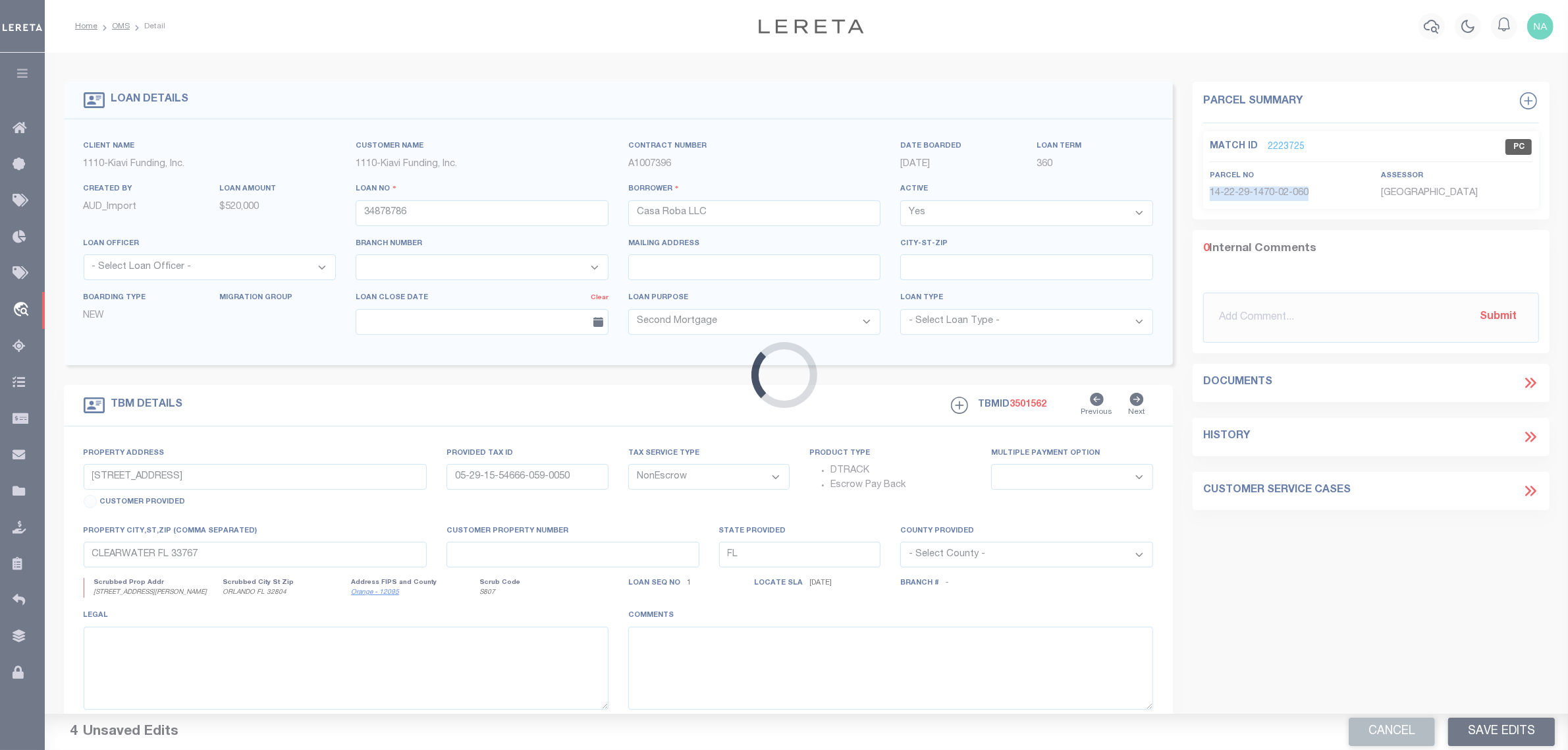
select select "3485"
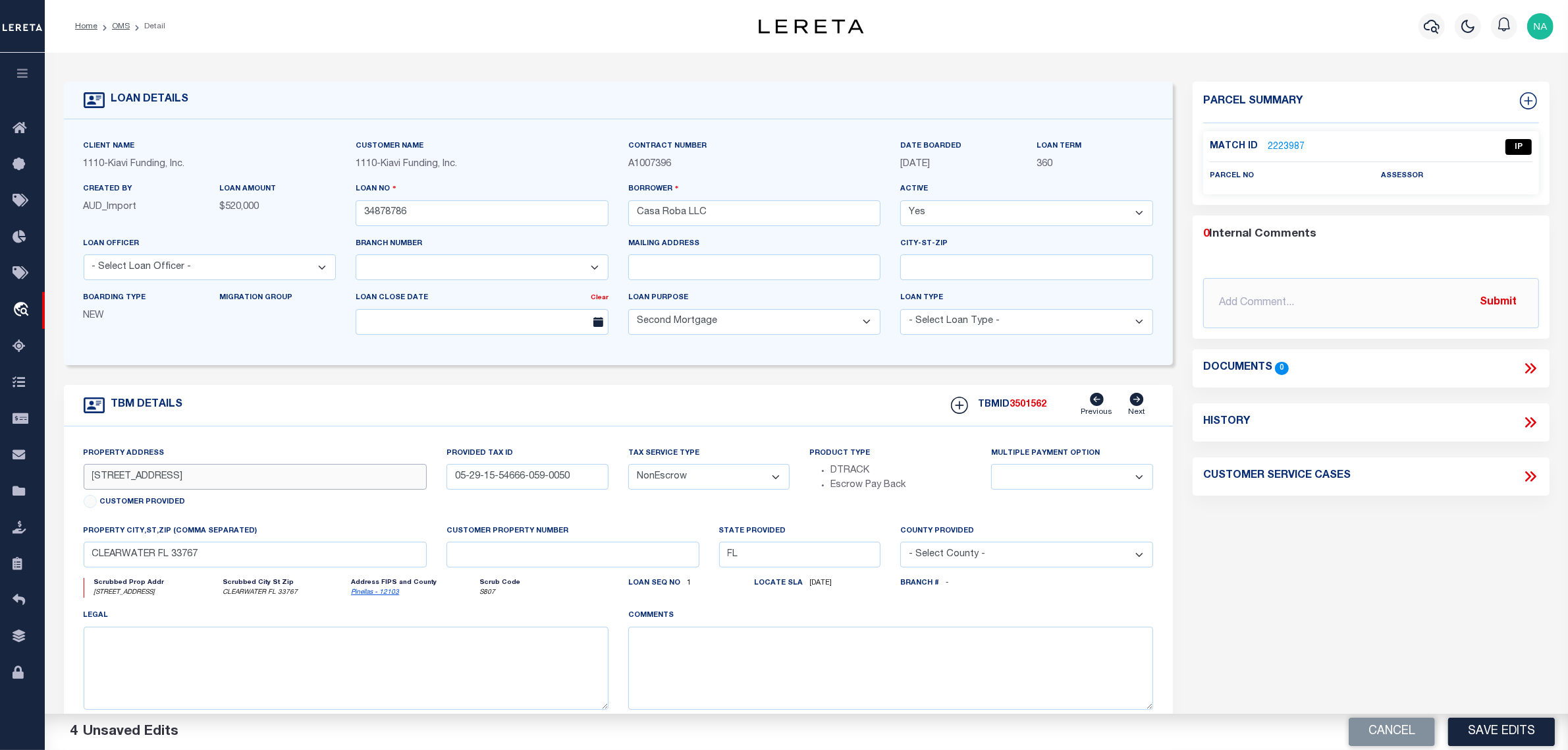
drag, startPoint x: 166, startPoint y: 476, endPoint x: 61, endPoint y: 481, distance: 105.1
click at [61, 481] on div "TBM DETAILS TBMID 3501562" at bounding box center [619, 567] width 1129 height 365
drag, startPoint x: 1335, startPoint y: 609, endPoint x: 1333, endPoint y: 532, distance: 77.0
click at [1335, 609] on div "Parcel Summary Match ID 2223987 0" at bounding box center [1371, 442] width 377 height 720
click at [1275, 145] on link "2223987" at bounding box center [1286, 147] width 37 height 14
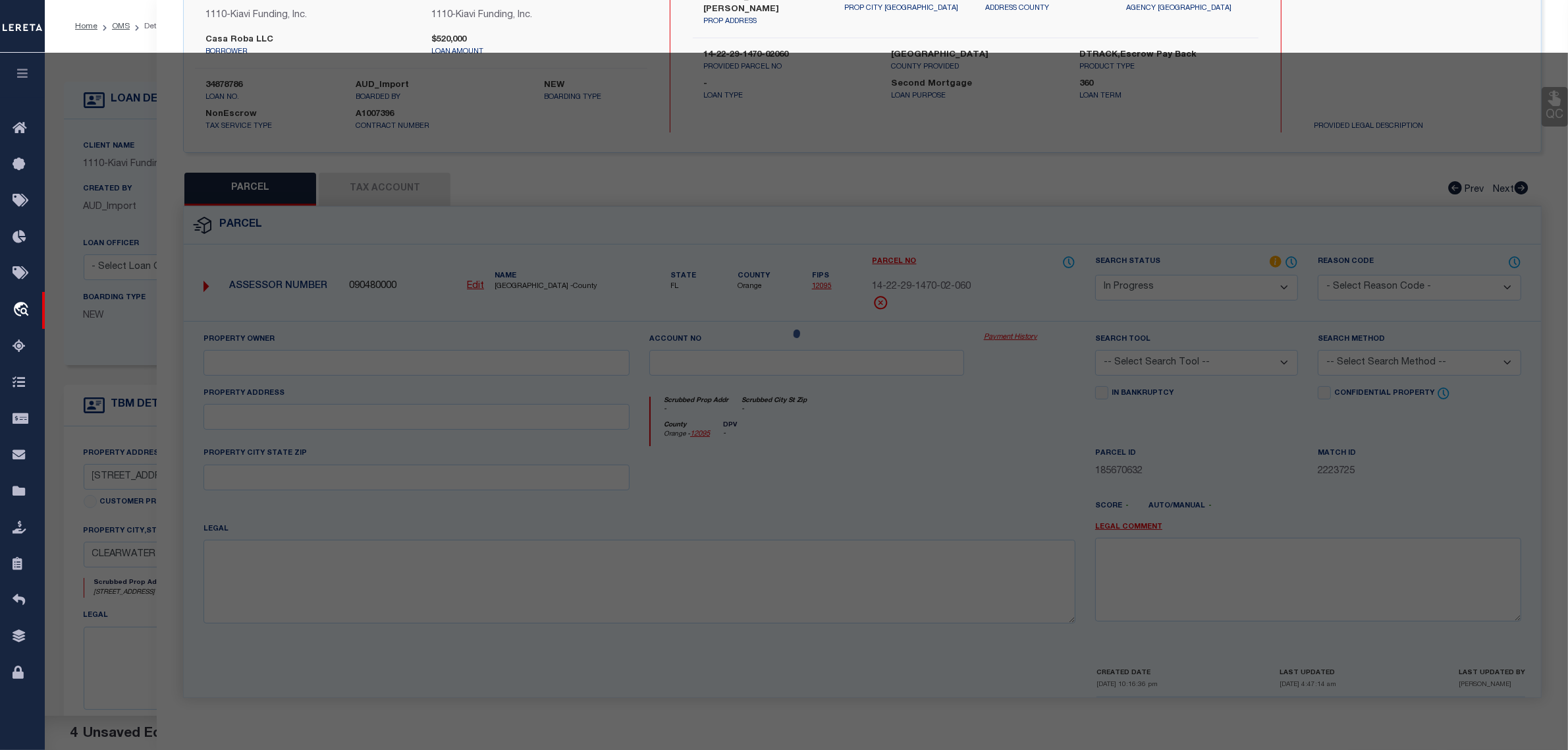
scroll to position [126, 0]
select select "AS"
checkbox input "false"
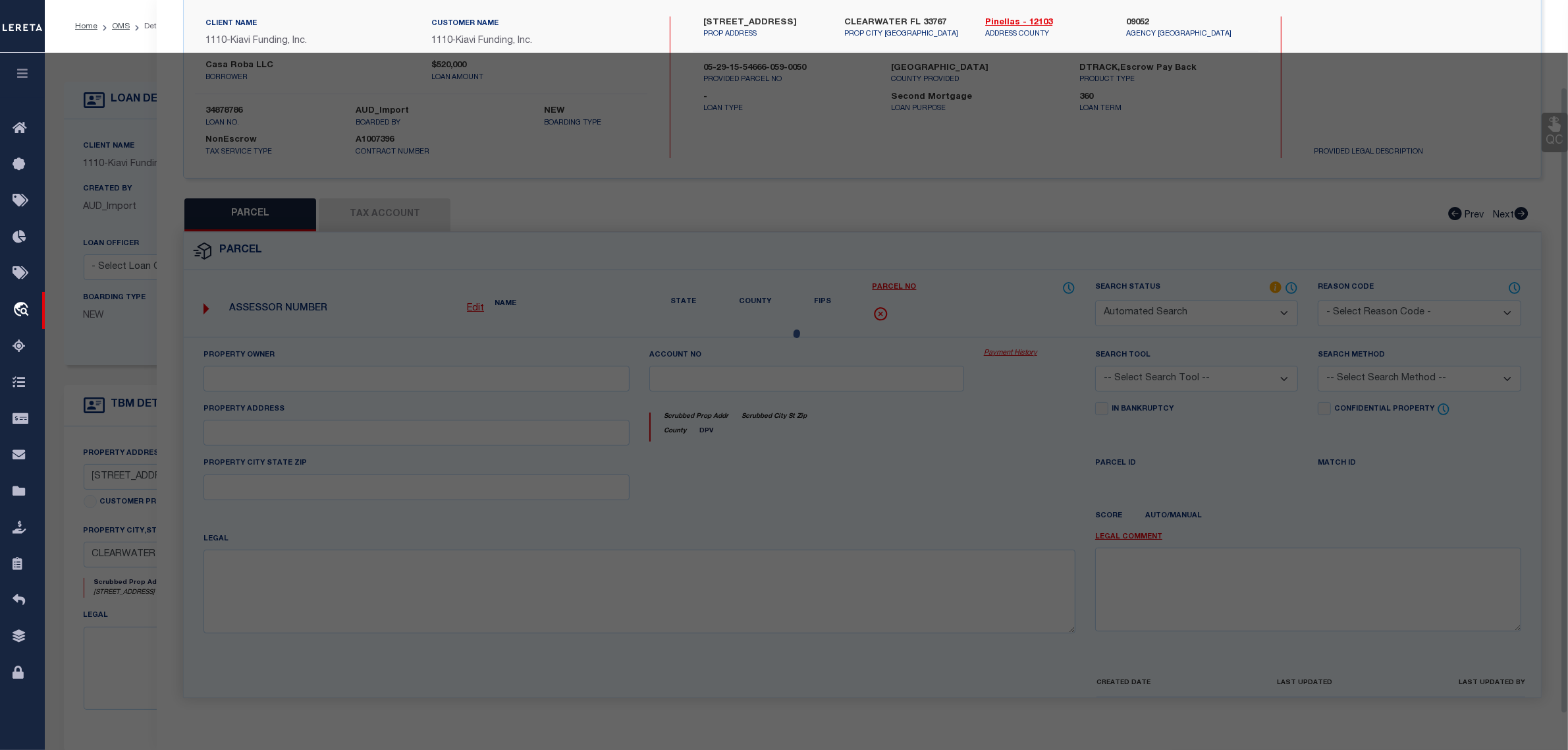
select select "IP"
checkbox input "false"
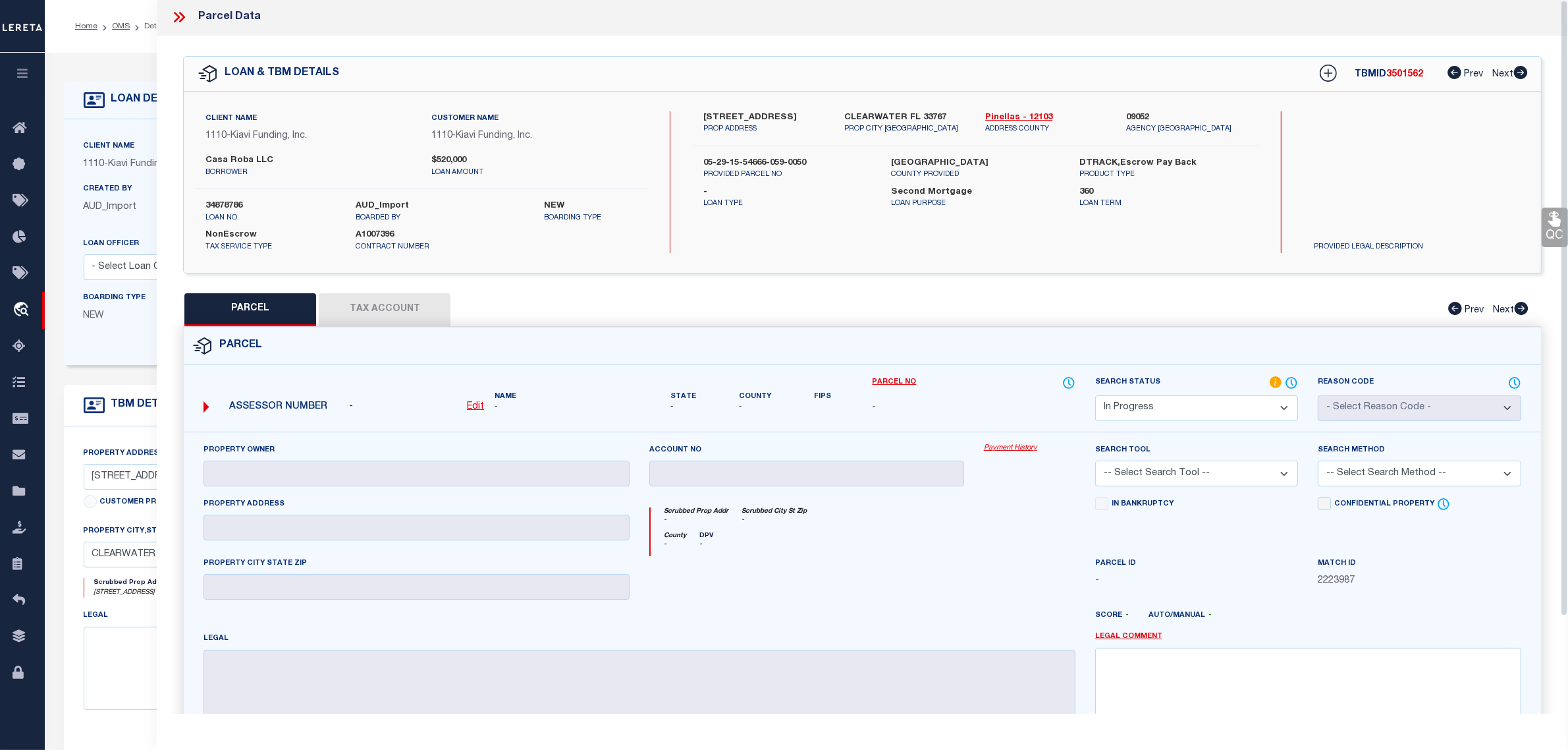
scroll to position [0, 0]
click at [479, 407] on u "Edit" at bounding box center [475, 408] width 17 height 9
select select "IP"
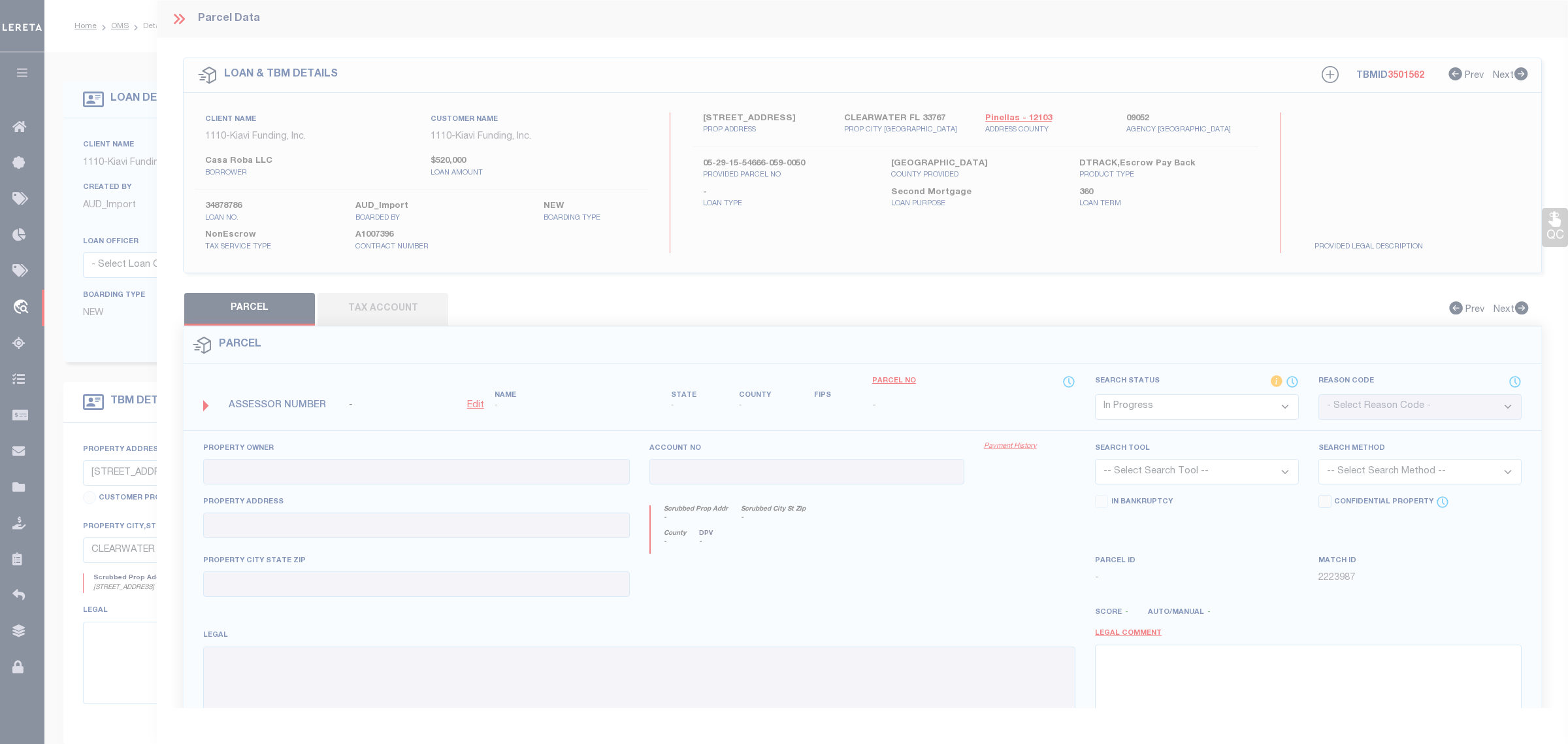
type textarea "-"
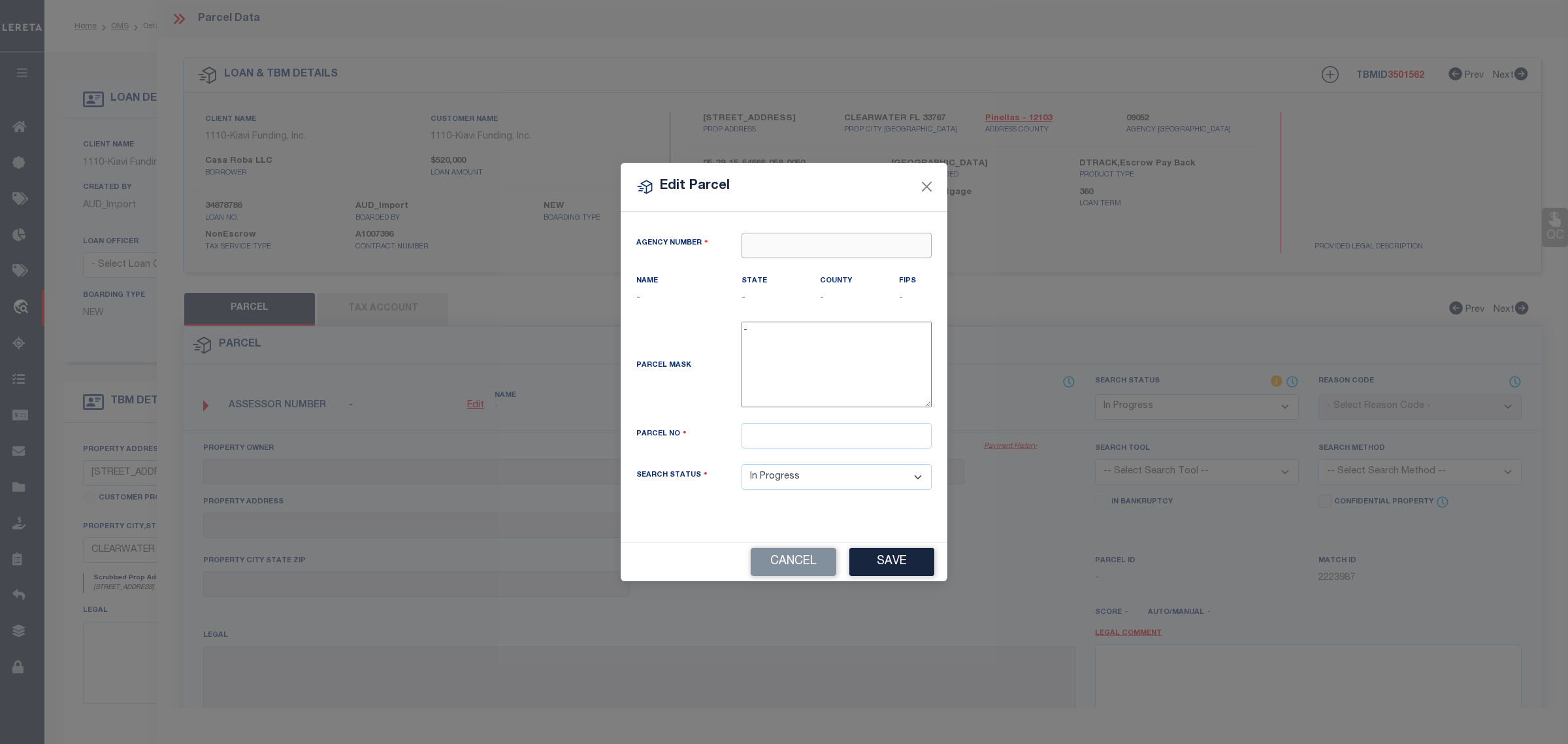
click at [777, 249] on input "text" at bounding box center [836, 245] width 190 height 25
click at [830, 268] on div "090520000 : [GEOGRAPHIC_DATA]" at bounding box center [836, 277] width 189 height 37
type input "090520000"
click at [786, 444] on input "text" at bounding box center [836, 435] width 190 height 25
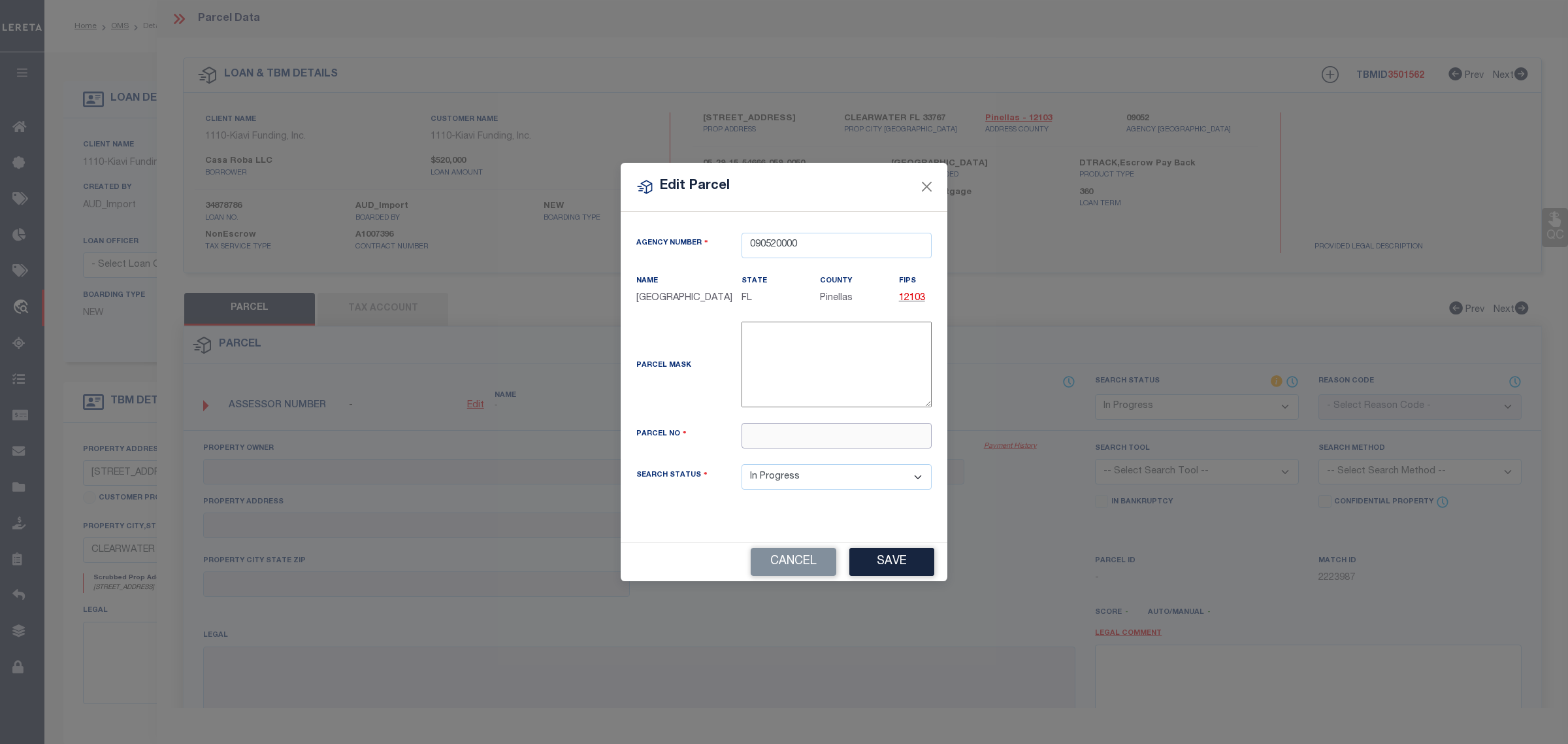
paste input "05-29-15-54666-059-0050"
type input "05-29-15-54666-059-0050"
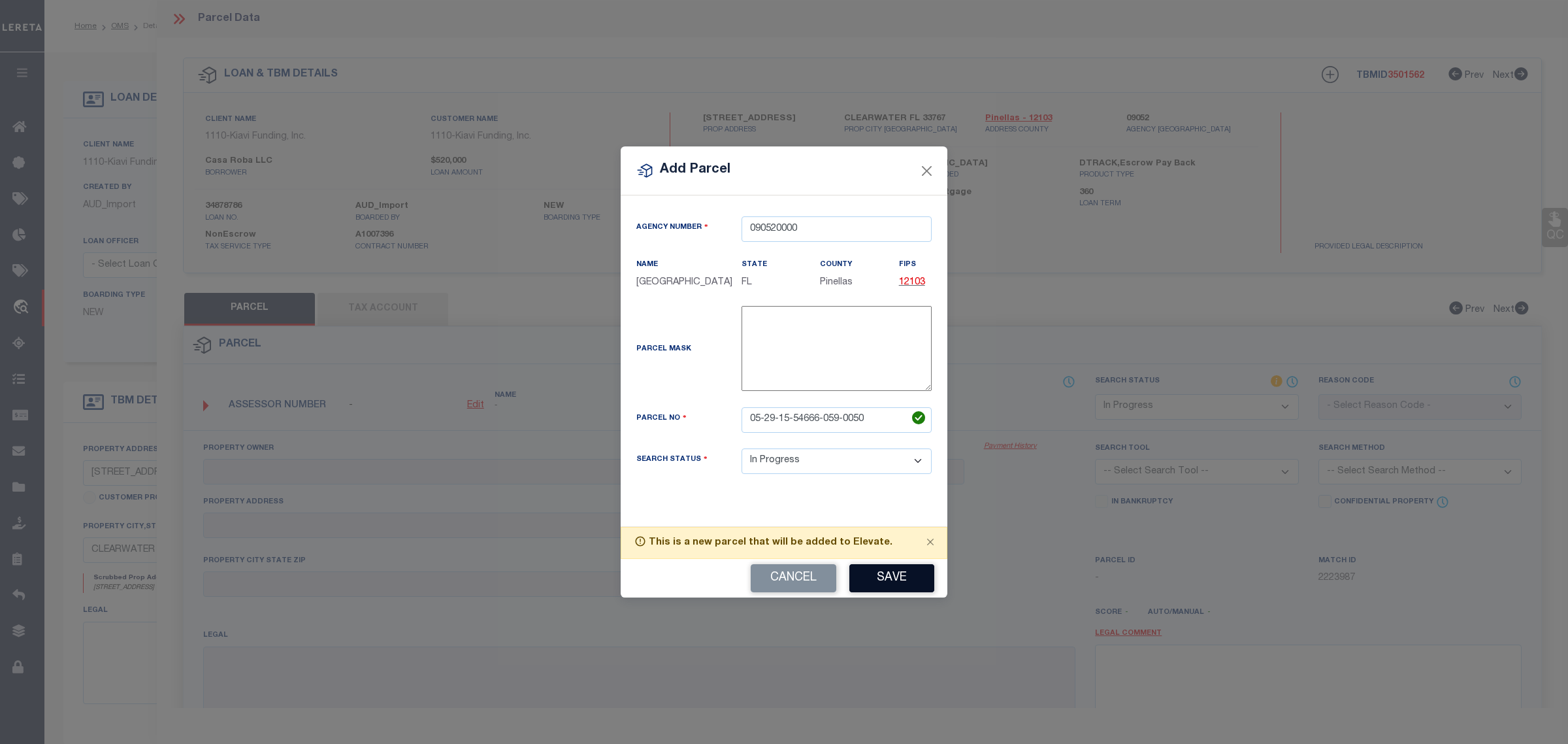
click at [905, 587] on button "Save" at bounding box center [892, 578] width 85 height 28
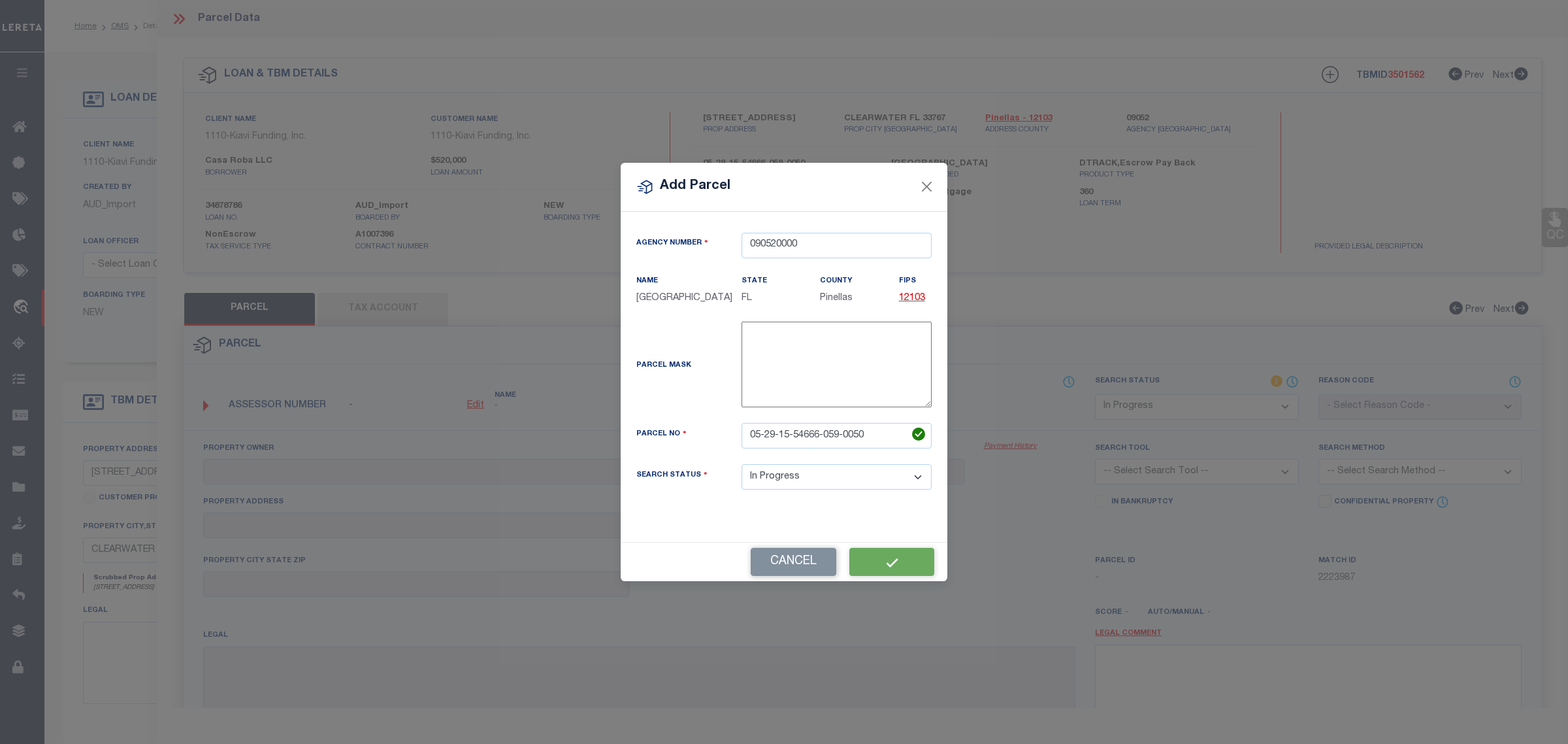
select select "IP"
checkbox input "false"
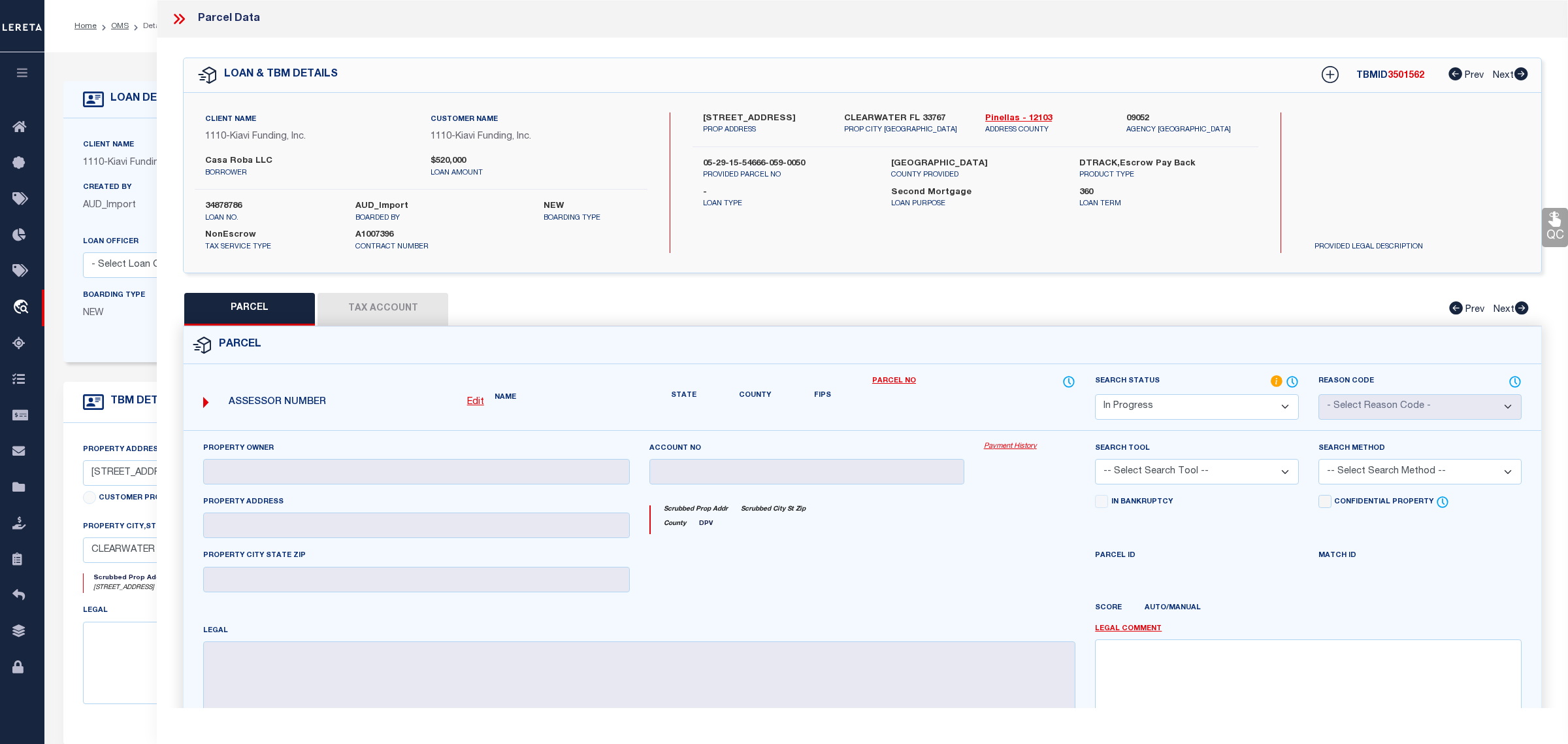
checkbox input "false"
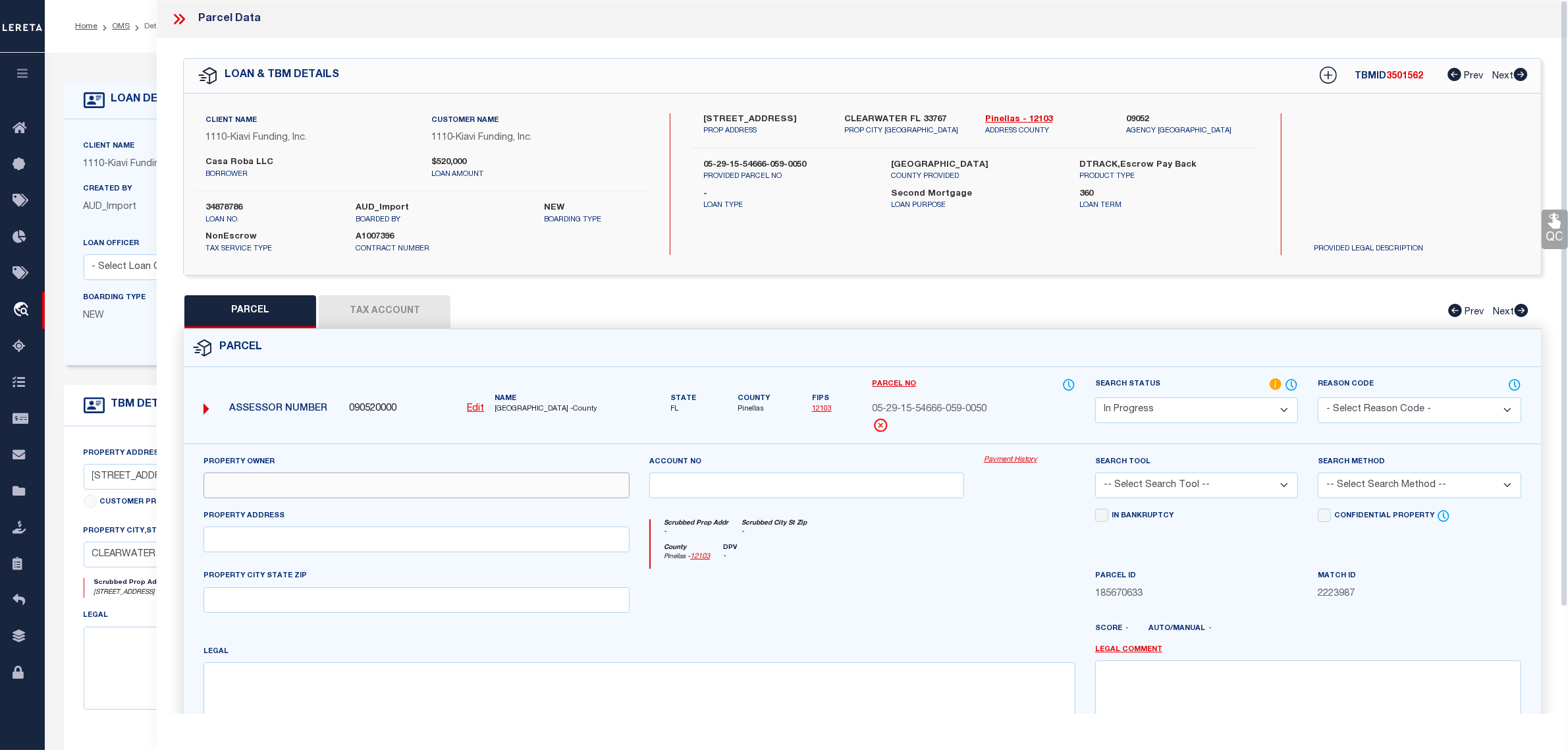
click at [334, 477] on input "text" at bounding box center [416, 485] width 426 height 25
paste input "CASA ROBA LLC"
type input "CASA ROBA LLC"
click at [387, 537] on input "text" at bounding box center [416, 538] width 426 height 25
paste input "[STREET_ADDRESS]"
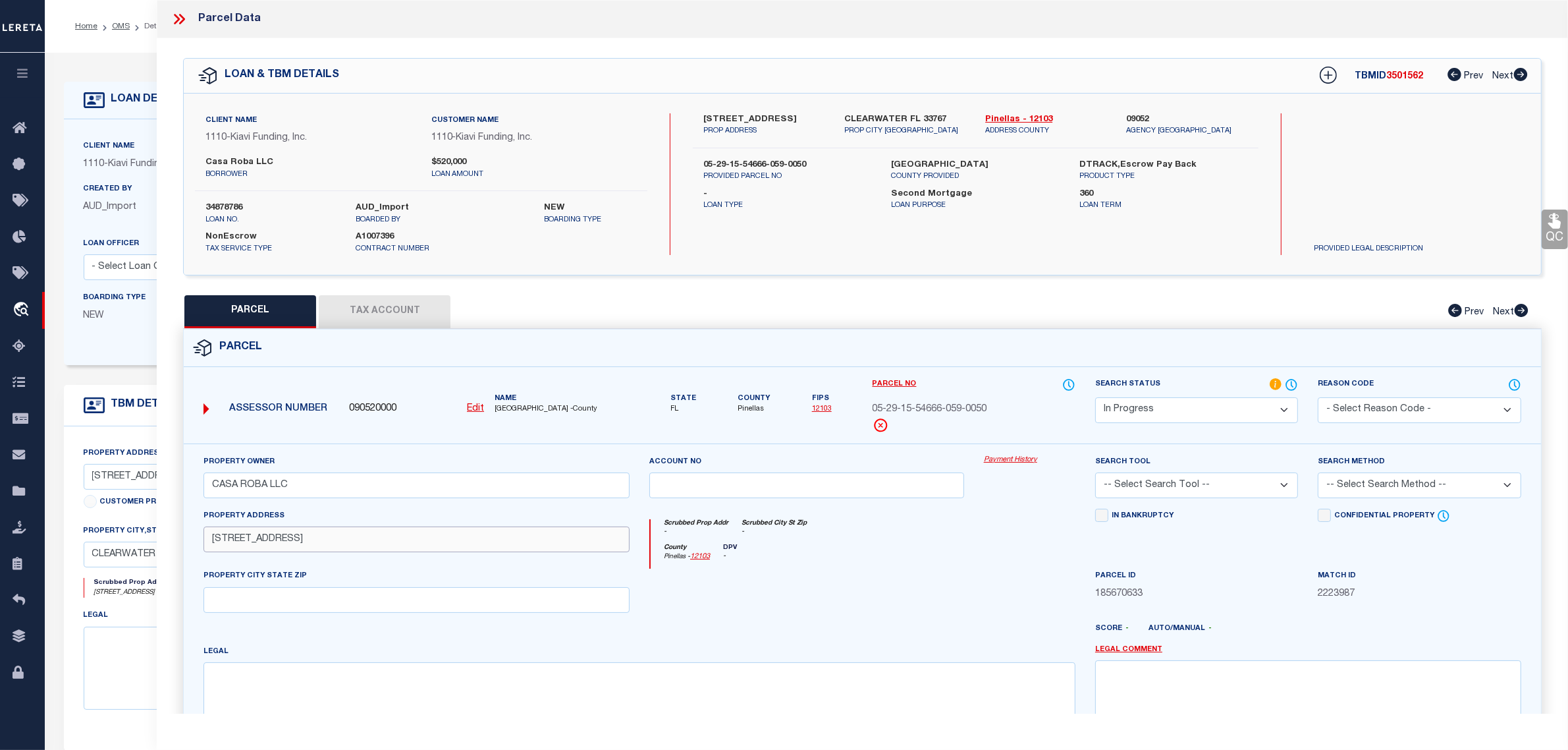
drag, startPoint x: 314, startPoint y: 542, endPoint x: 530, endPoint y: 547, distance: 216.1
click at [530, 547] on input "[STREET_ADDRESS]" at bounding box center [416, 538] width 426 height 25
type input "[STREET_ADDRESS]"
click at [408, 620] on div "Property Owner CASA ROBA LLC Account no Payment History Search Tool -- Select S…" at bounding box center [862, 605] width 1337 height 302
click at [404, 610] on input "text" at bounding box center [416, 600] width 426 height 25
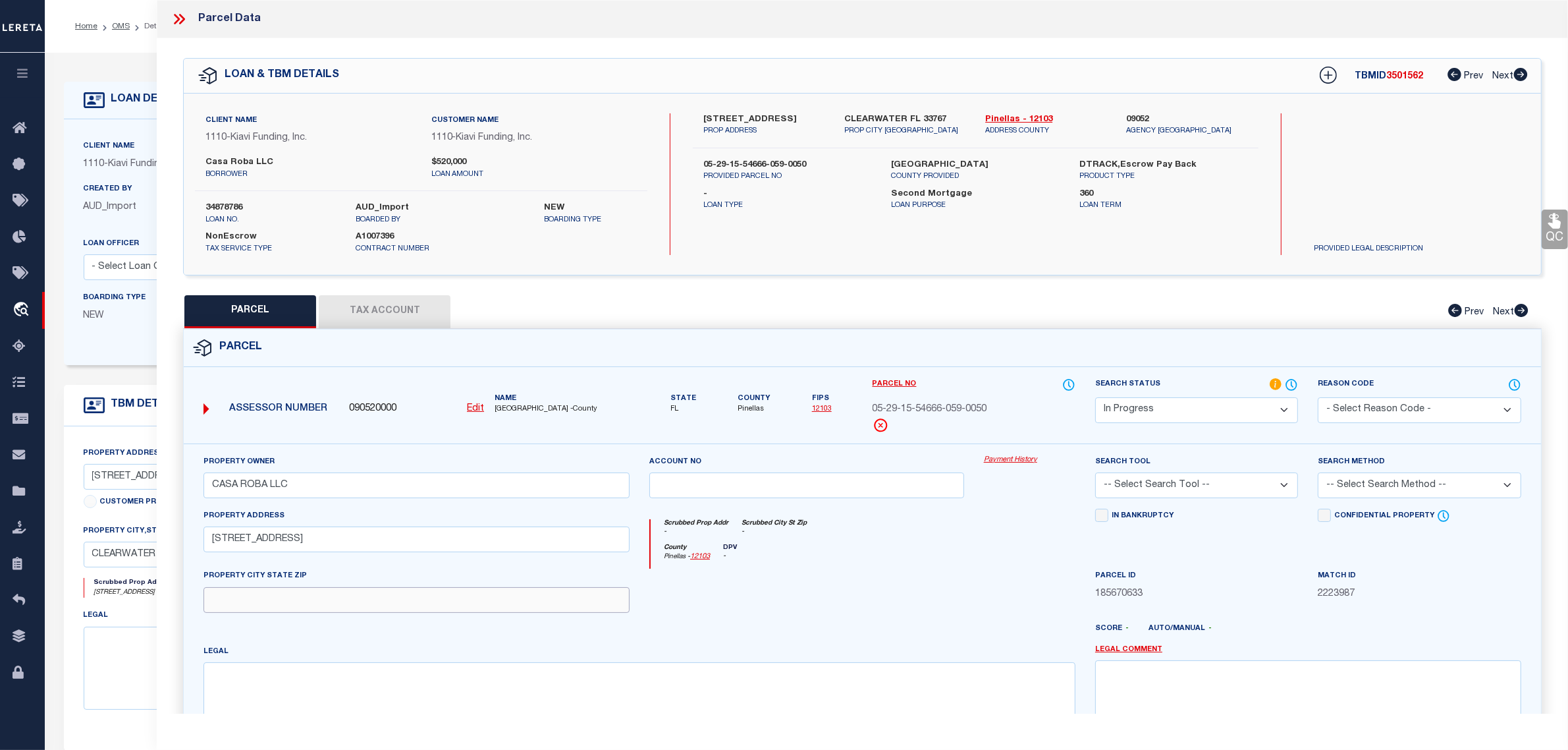
paste input "[GEOGRAPHIC_DATA]"
type input "[GEOGRAPHIC_DATA]"
click at [586, 692] on textarea at bounding box center [639, 703] width 872 height 83
paste textarea "MANDALAY SUB BLK 59, LOT 5"
type textarea "MANDALAY SUB BLK 59, LOT 5"
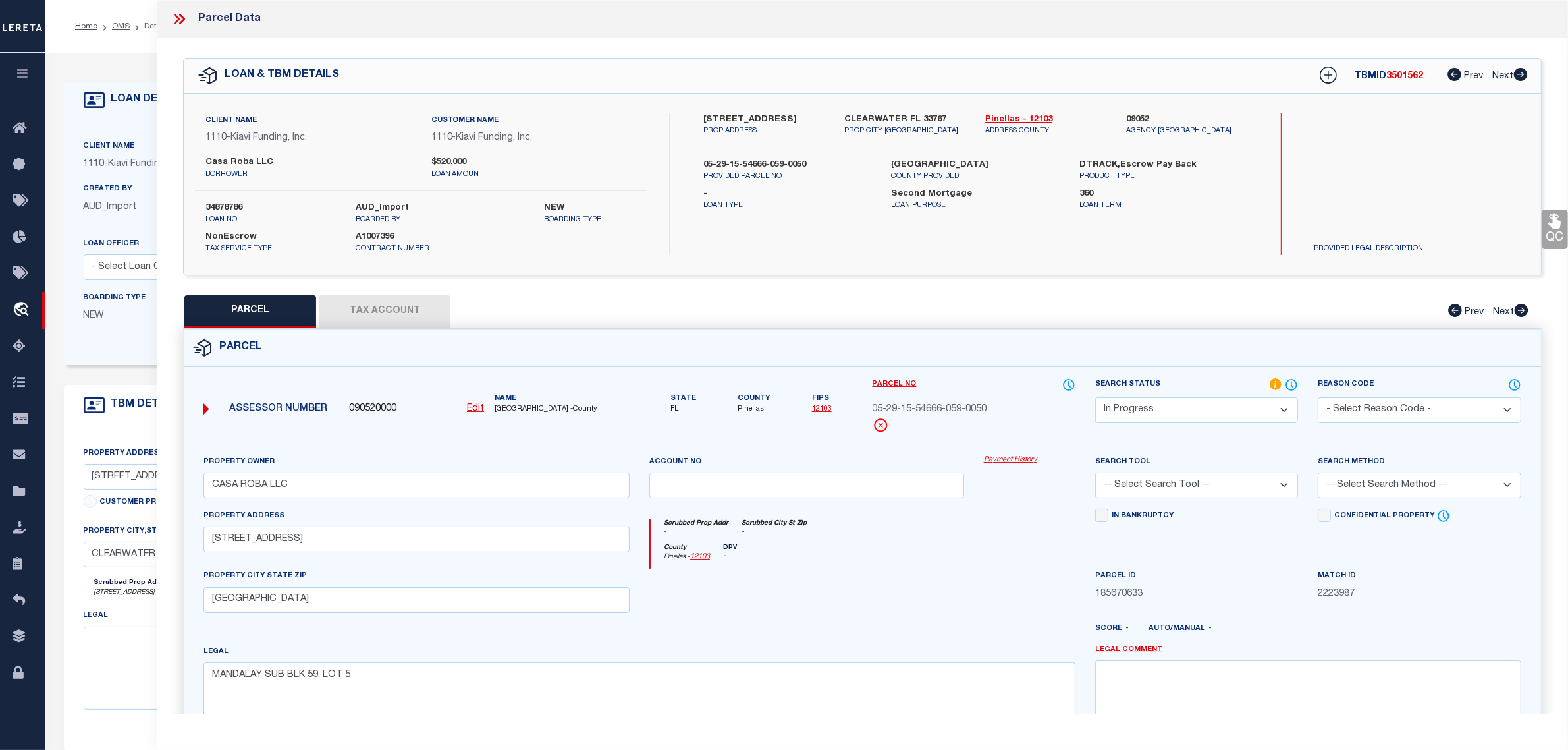
click at [417, 314] on button "Tax Account" at bounding box center [384, 312] width 132 height 33
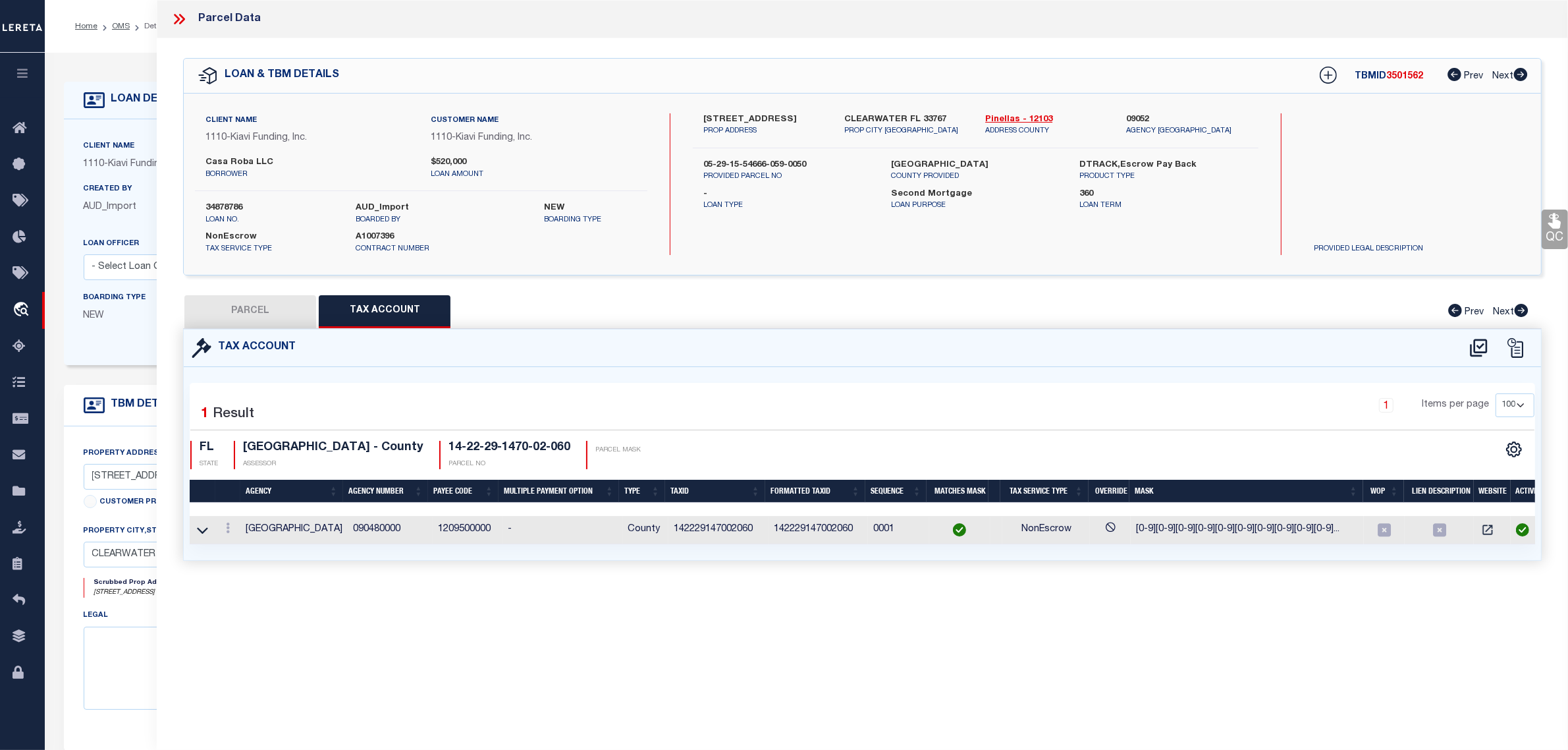
select select "100"
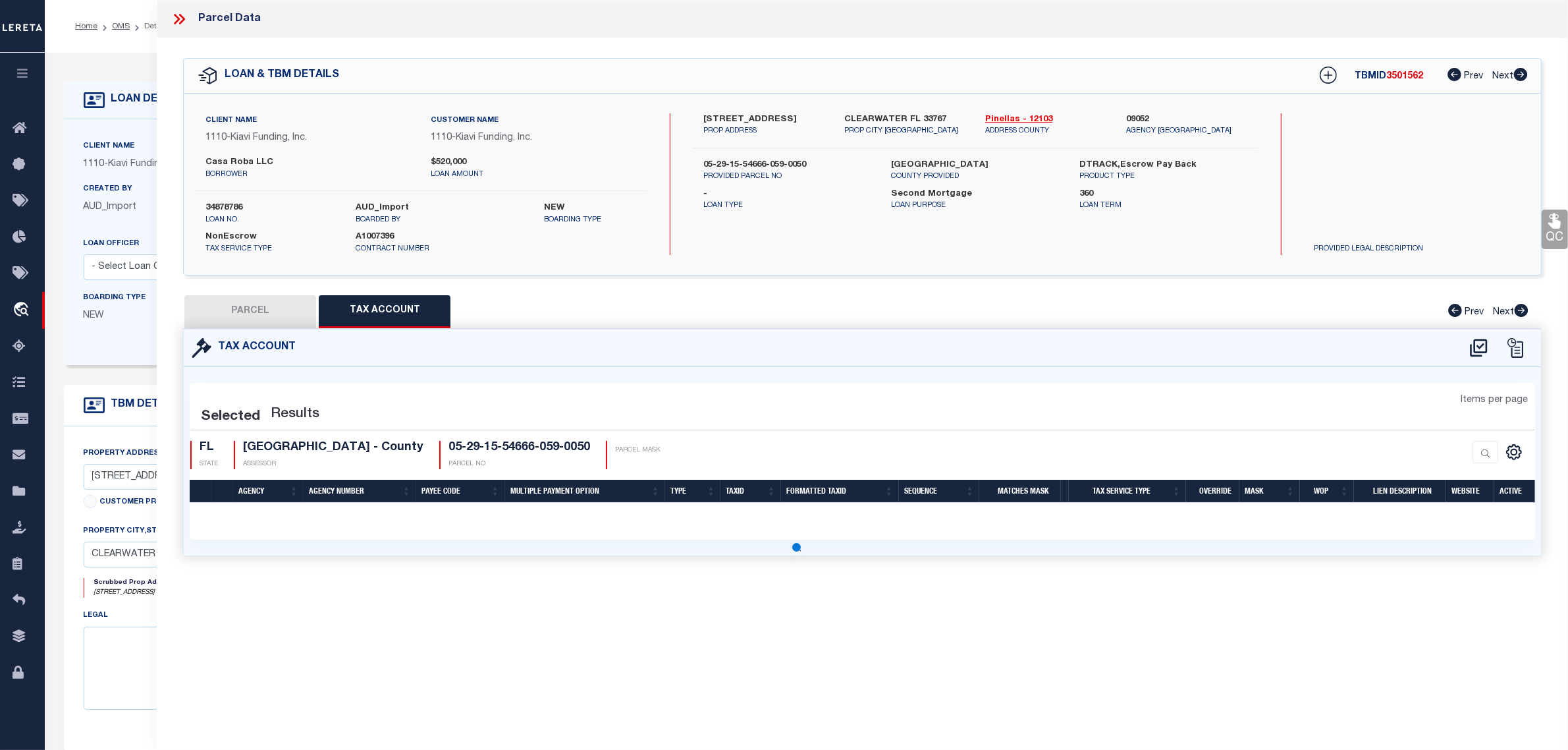
select select "100"
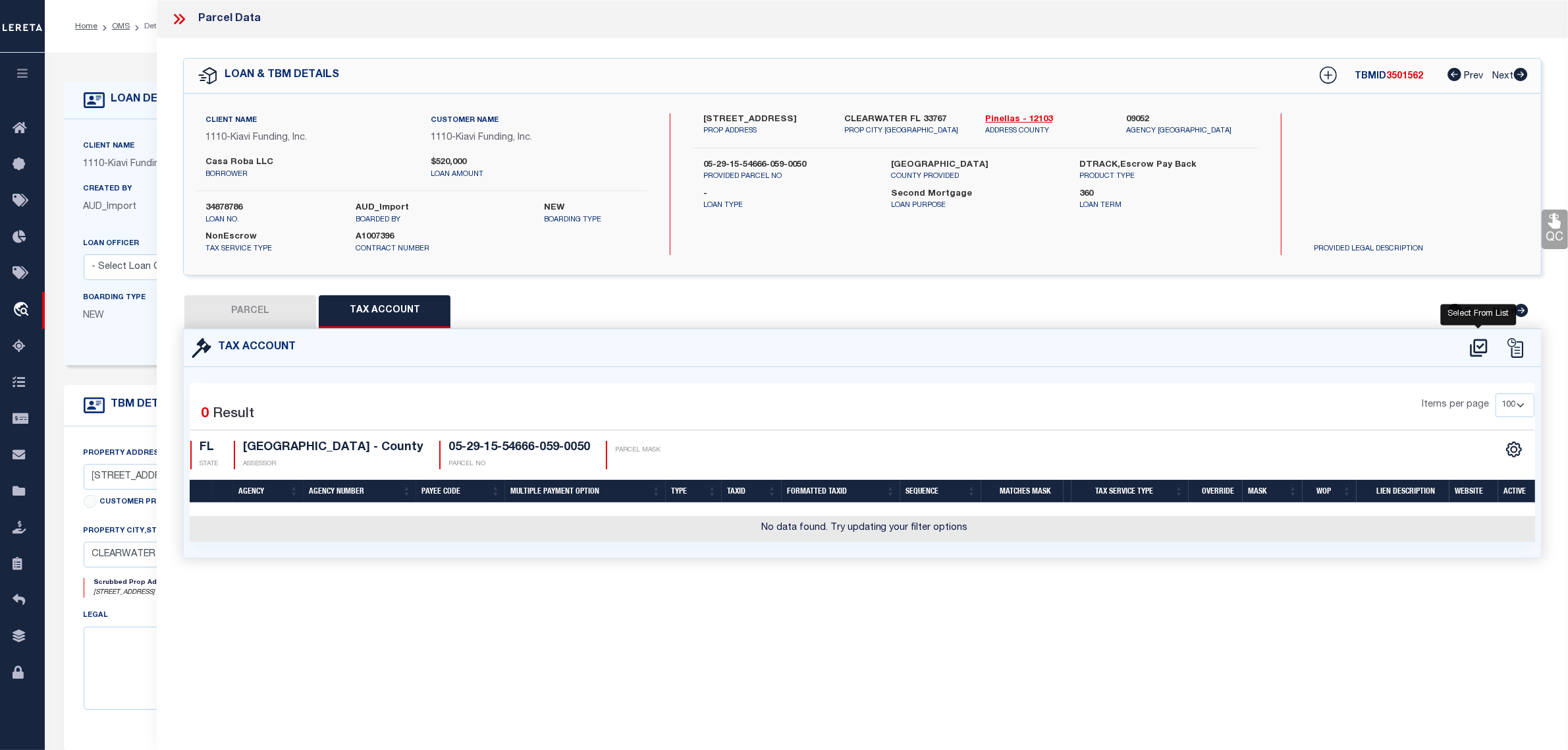
click at [1474, 345] on icon at bounding box center [1478, 348] width 17 height 18
select select "100"
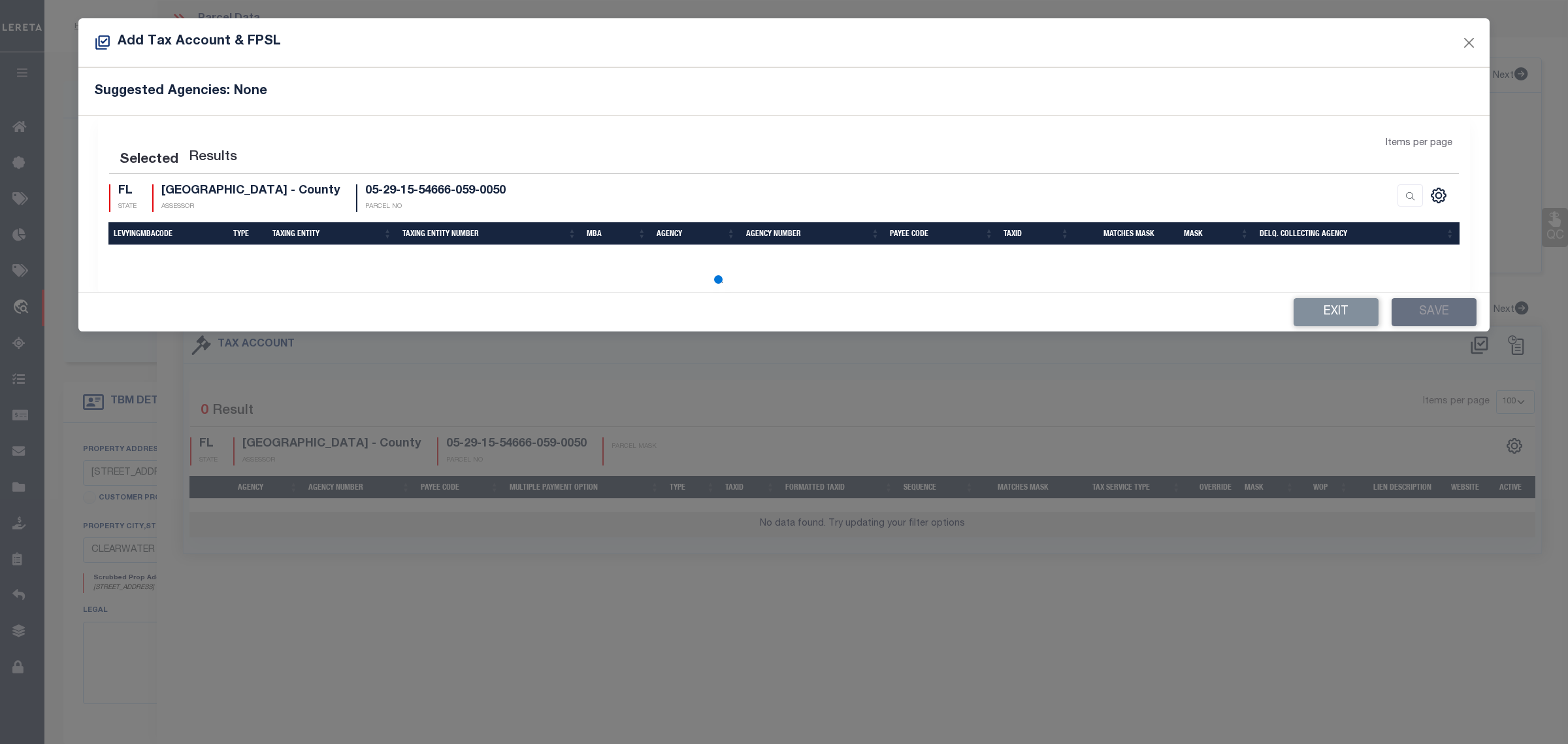
select select "100"
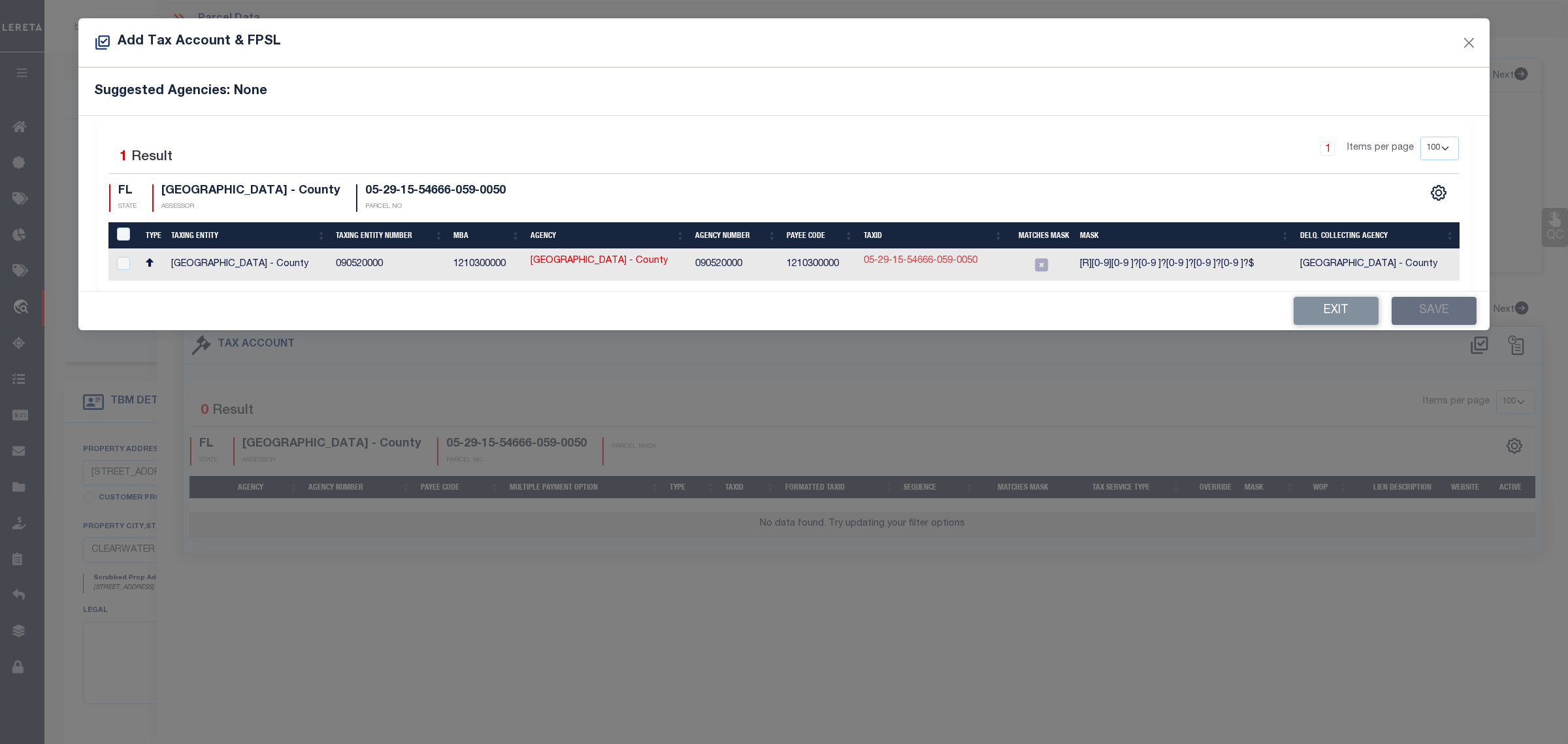
click at [967, 263] on link "05-29-15-54666-059-0050" at bounding box center [920, 261] width 114 height 14
type input "05-29-15-54666-059-0050"
type textarea "[R][0-9][0-9 ]?[0-9 ]?[0-9 ]?[0-9 ]?[0-9 ]?$"
checkbox input "true"
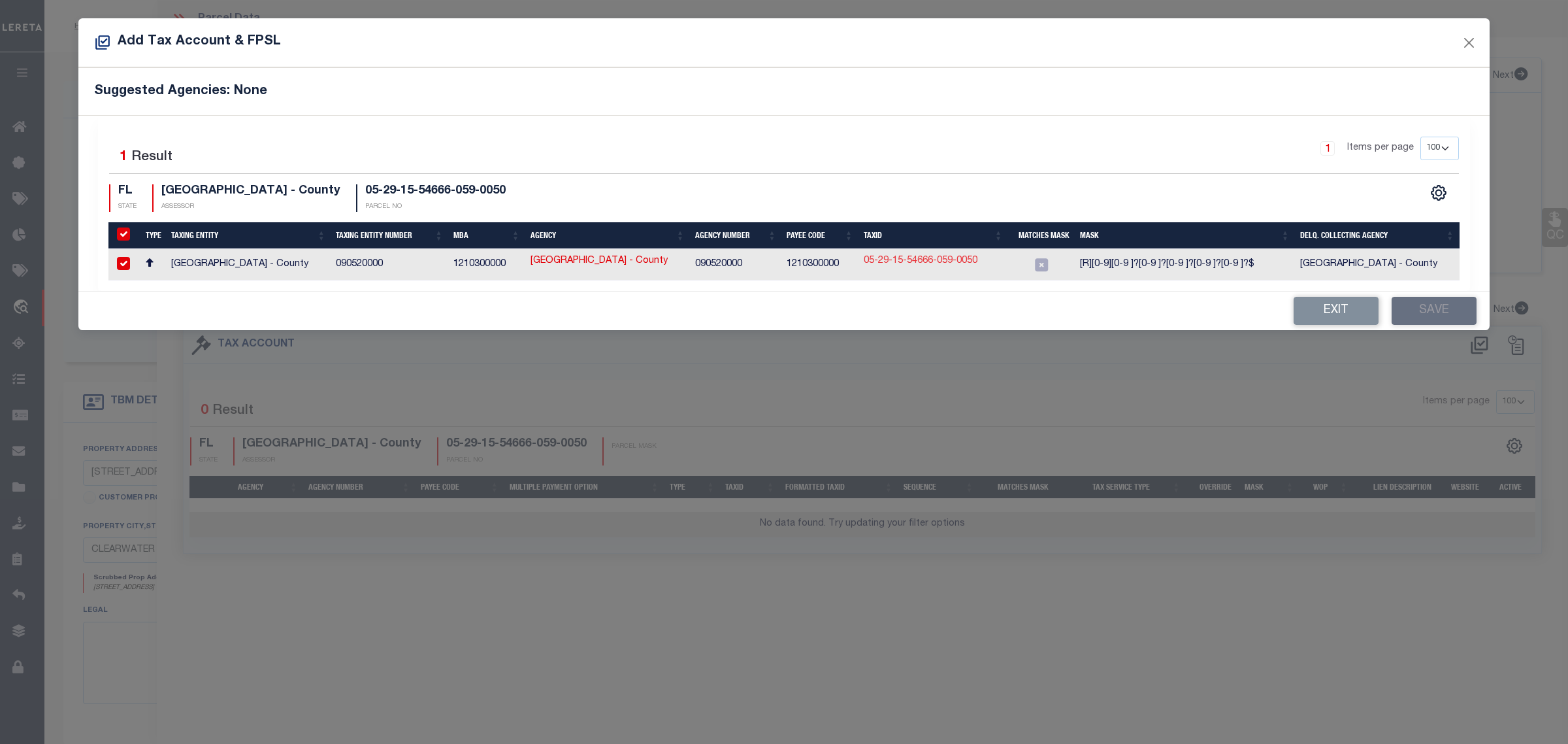
checkbox input "true"
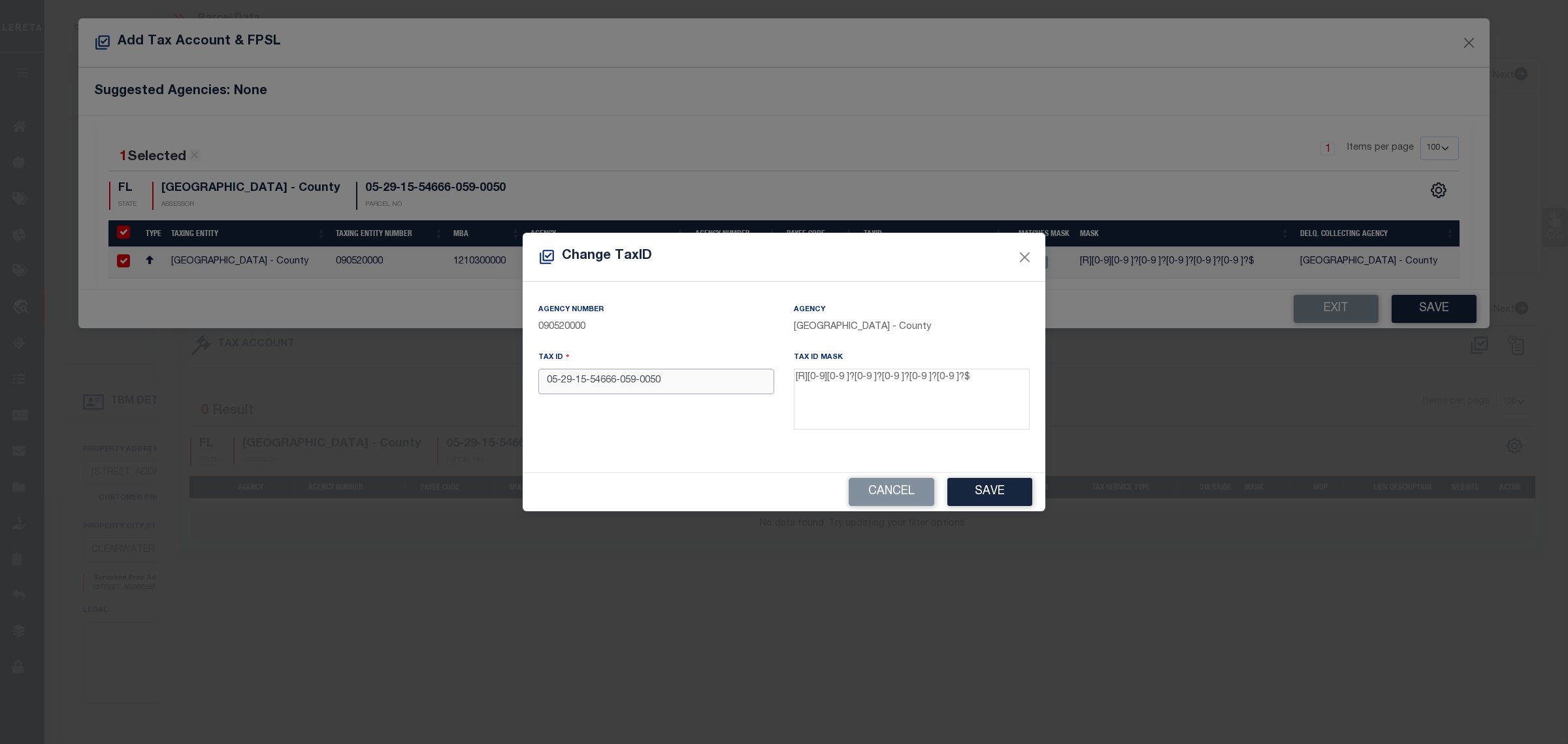
drag, startPoint x: 648, startPoint y: 386, endPoint x: 451, endPoint y: 379, distance: 197.1
click at [451, 379] on div "Change TaxID Agency Number 090520000 Agency [GEOGRAPHIC_DATA] - County Tax ID 0…" at bounding box center [784, 372] width 1568 height 744
paste input "R4553"
type input "R45530"
click at [1014, 497] on button "Save" at bounding box center [990, 491] width 85 height 28
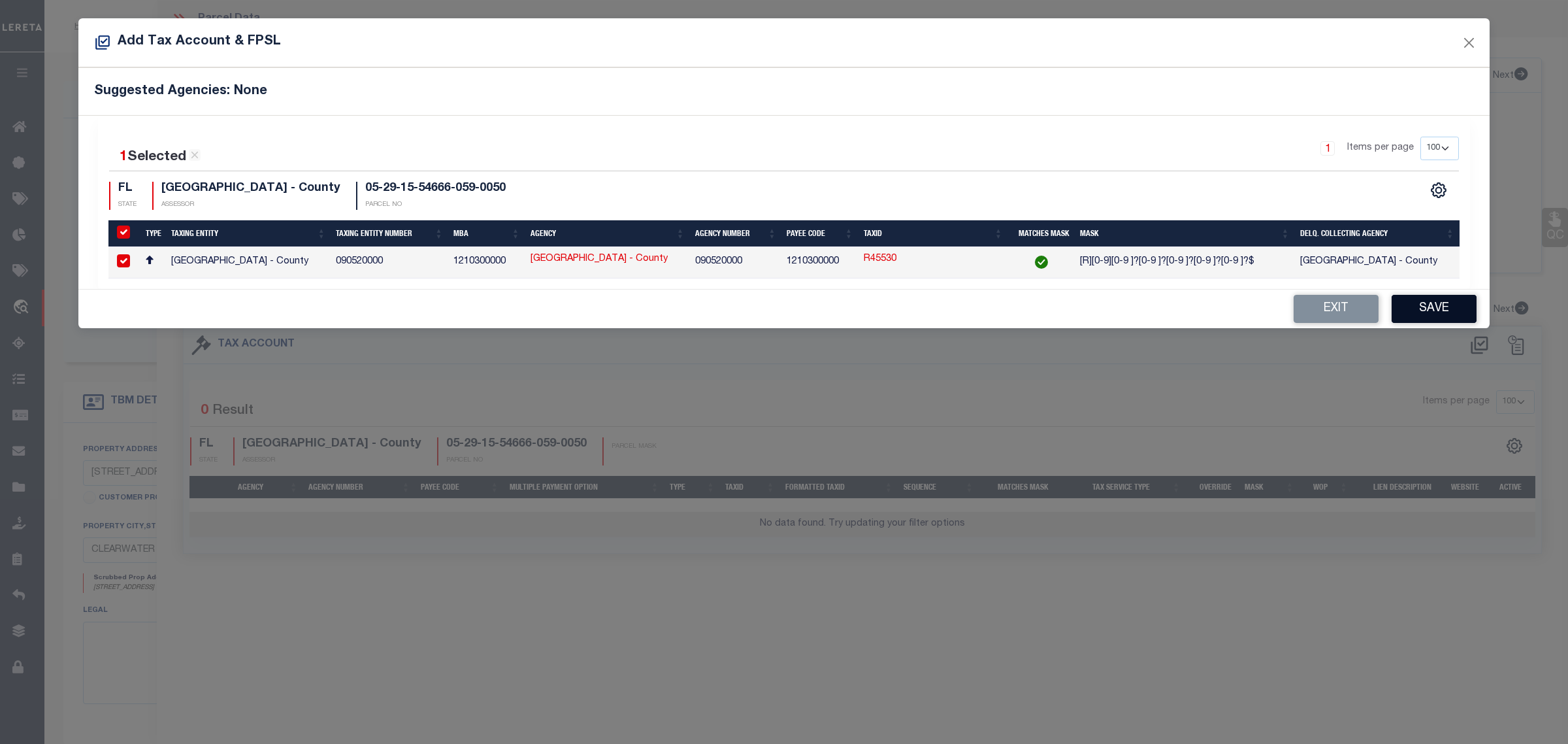
click at [1441, 305] on button "Save" at bounding box center [1434, 309] width 85 height 28
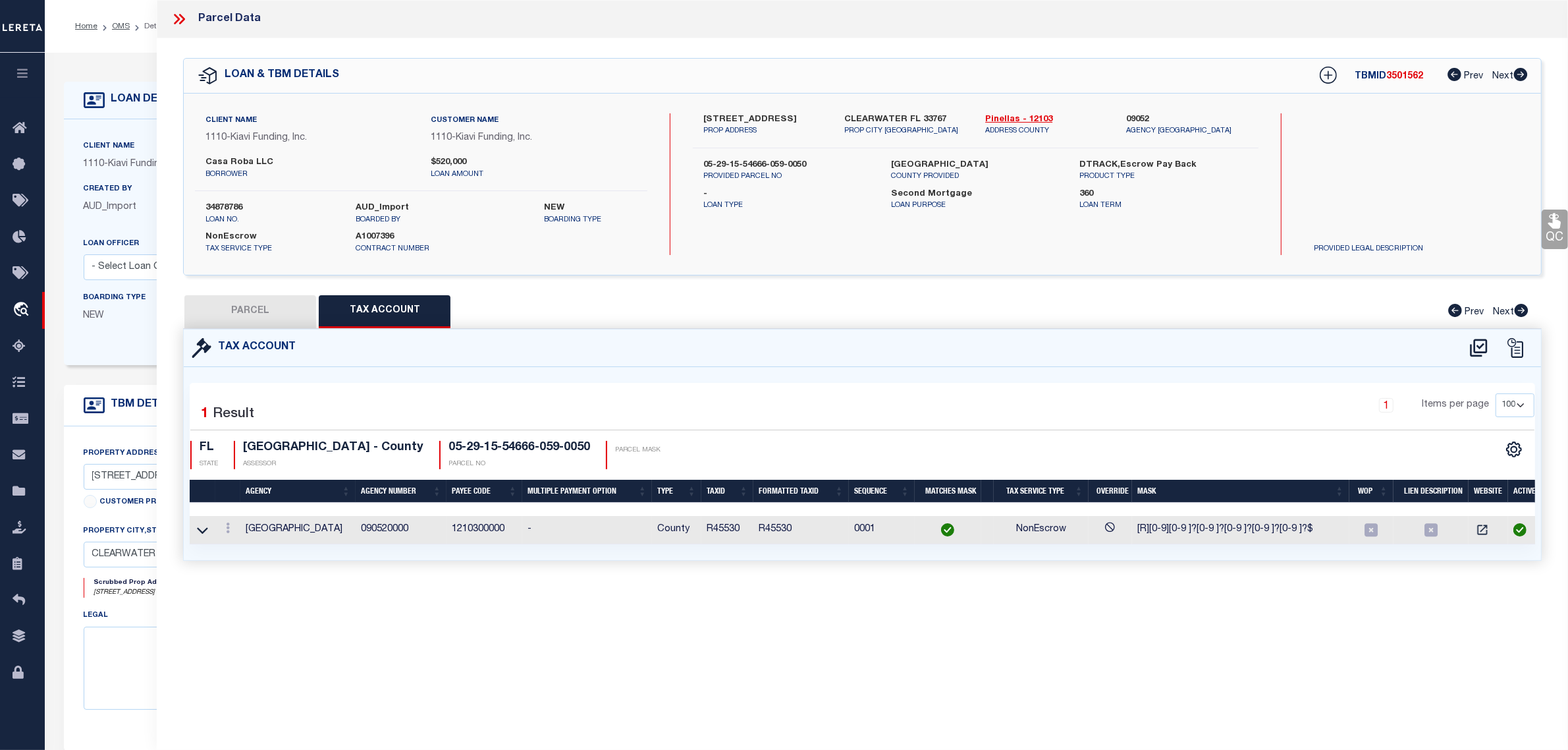
click at [267, 312] on button "PARCEL" at bounding box center [251, 312] width 132 height 33
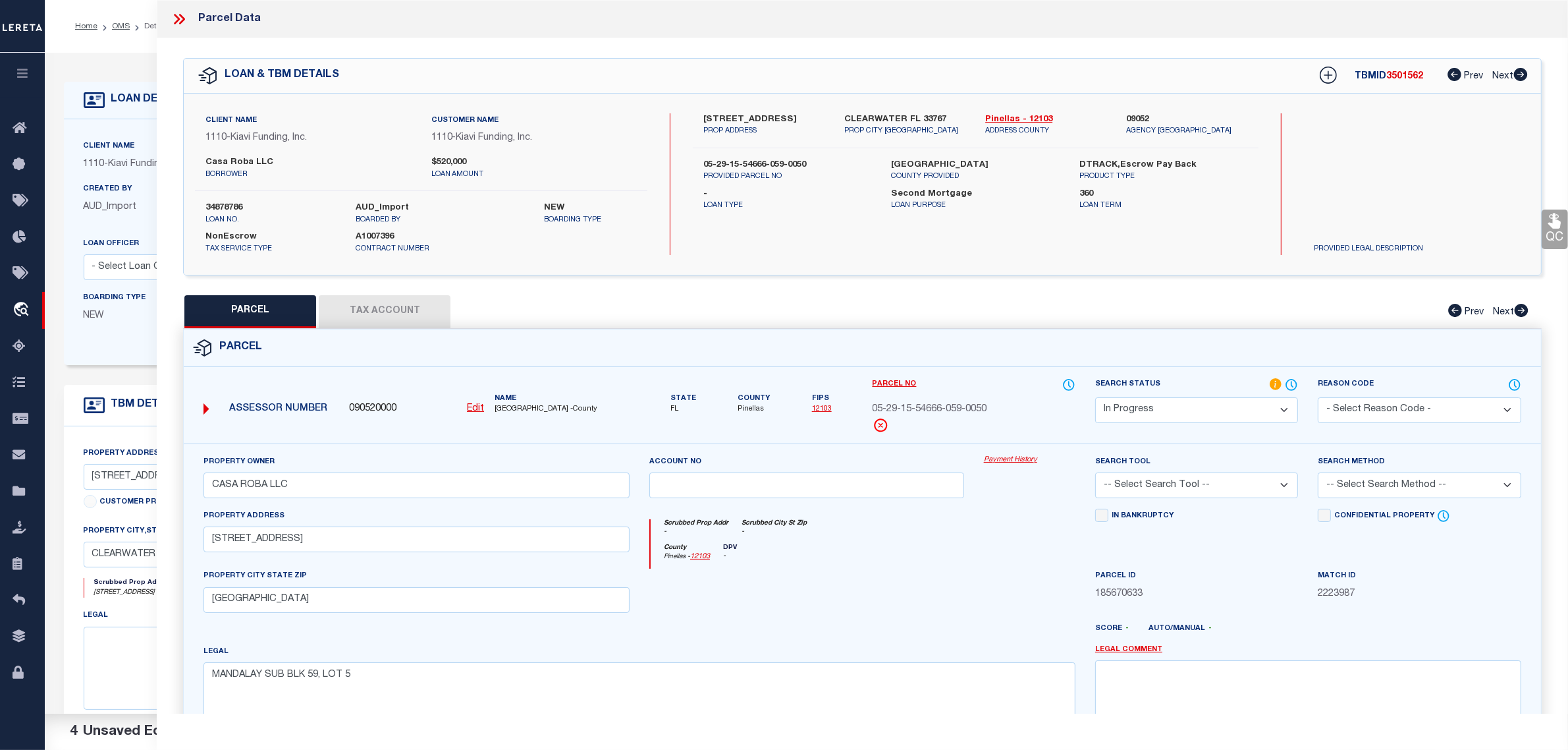
click at [1189, 411] on select "Automated Search Bad Parcel Complete Duplicate Parcel High Dollar Reporting In …" at bounding box center [1196, 409] width 203 height 25
select select "PC"
click at [1095, 397] on select "Automated Search Bad Parcel Complete Duplicate Parcel High Dollar Reporting In …" at bounding box center [1196, 409] width 203 height 25
click at [1163, 494] on select "-- Select Search Tool -- 3rd Party Website Agency File Agency Website ATLS CNV-…" at bounding box center [1196, 485] width 203 height 25
select select "AGW"
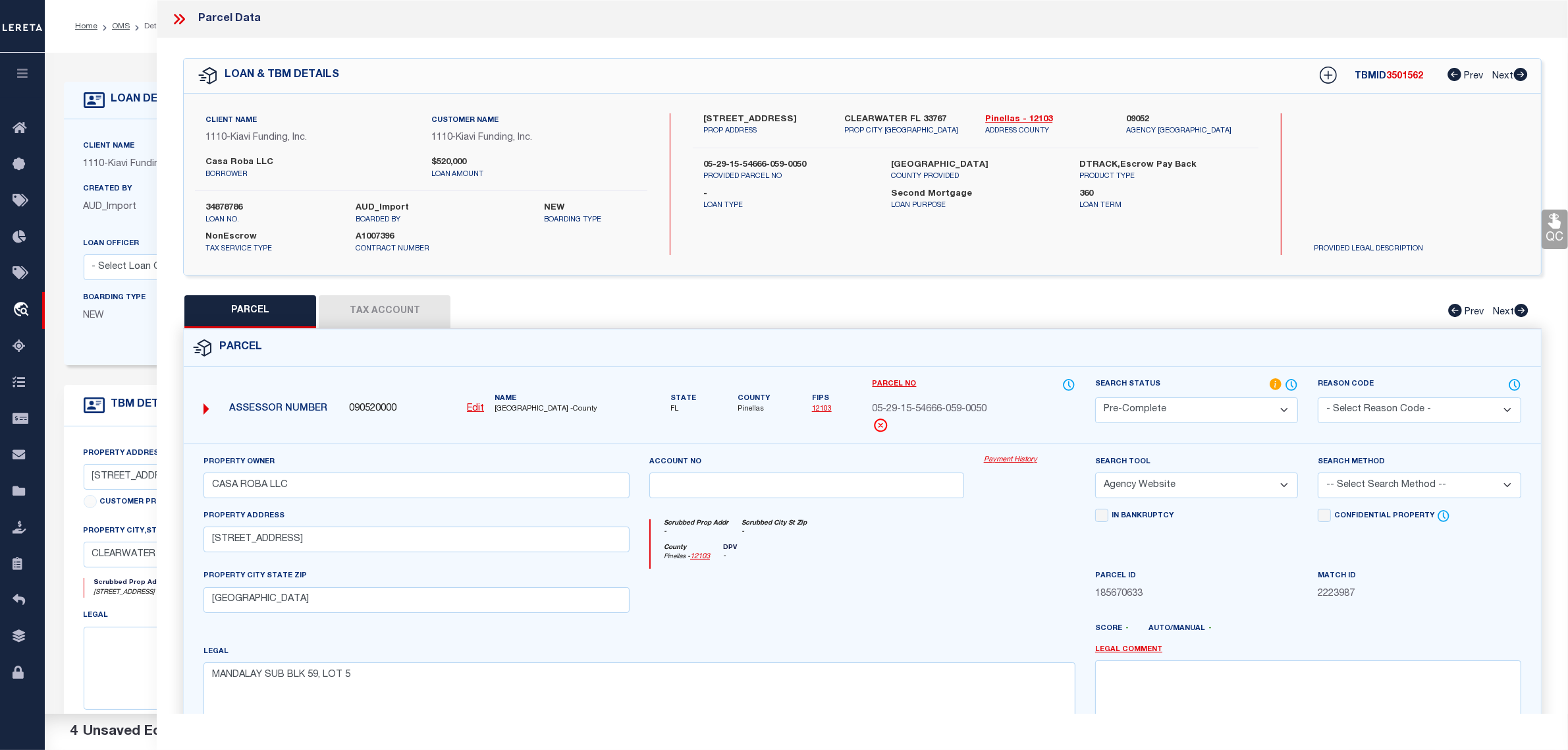
click at [1095, 474] on select "-- Select Search Tool -- 3rd Party Website Agency File Agency Website ATLS CNV-…" at bounding box center [1196, 485] width 203 height 25
click at [1354, 485] on select "-- Select Search Method -- Property Address Legal Liability Info Provided" at bounding box center [1418, 485] width 203 height 25
select select "ADD"
click at [1317, 474] on select "-- Select Search Method -- Property Address Legal Liability Info Provided" at bounding box center [1418, 485] width 203 height 25
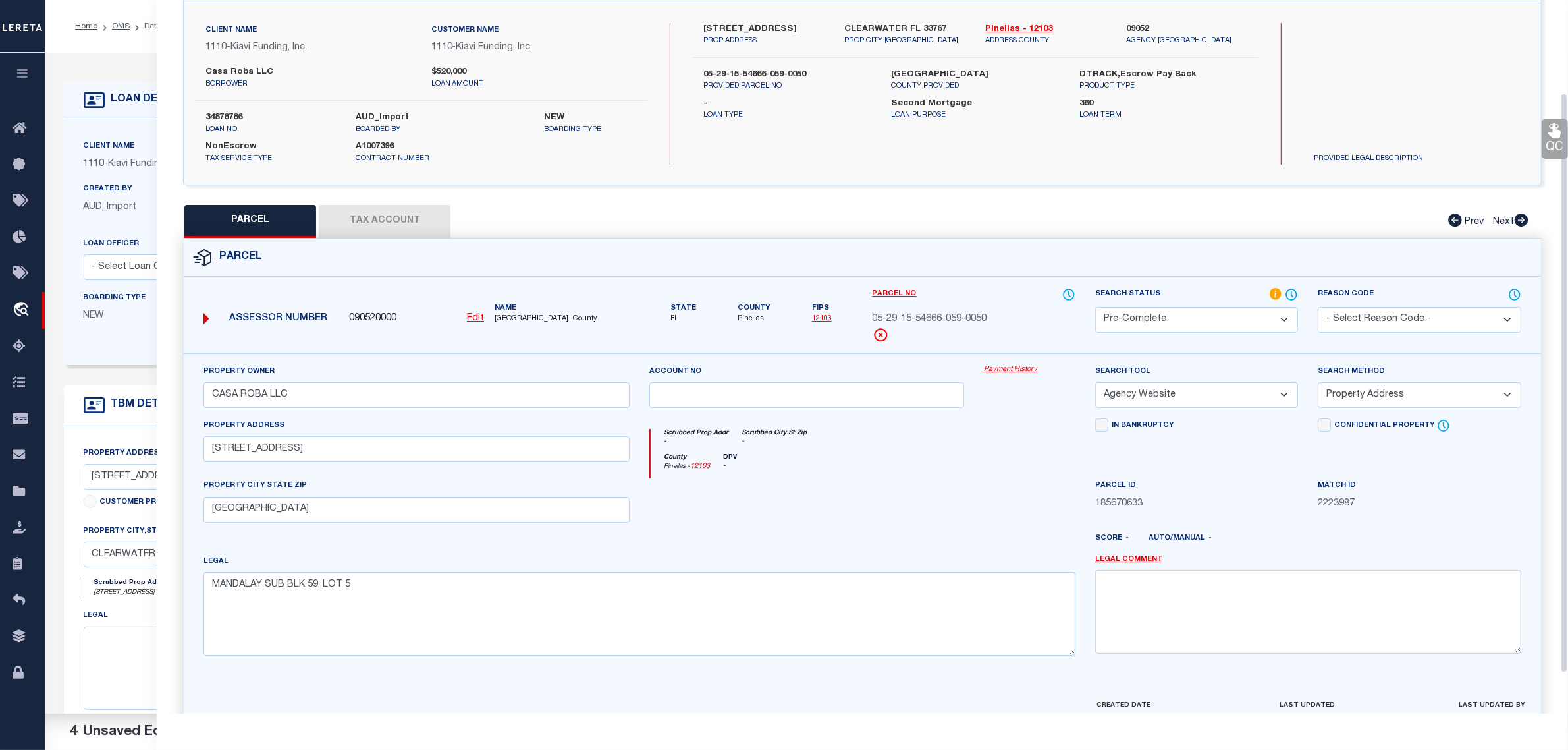
scroll to position [165, 0]
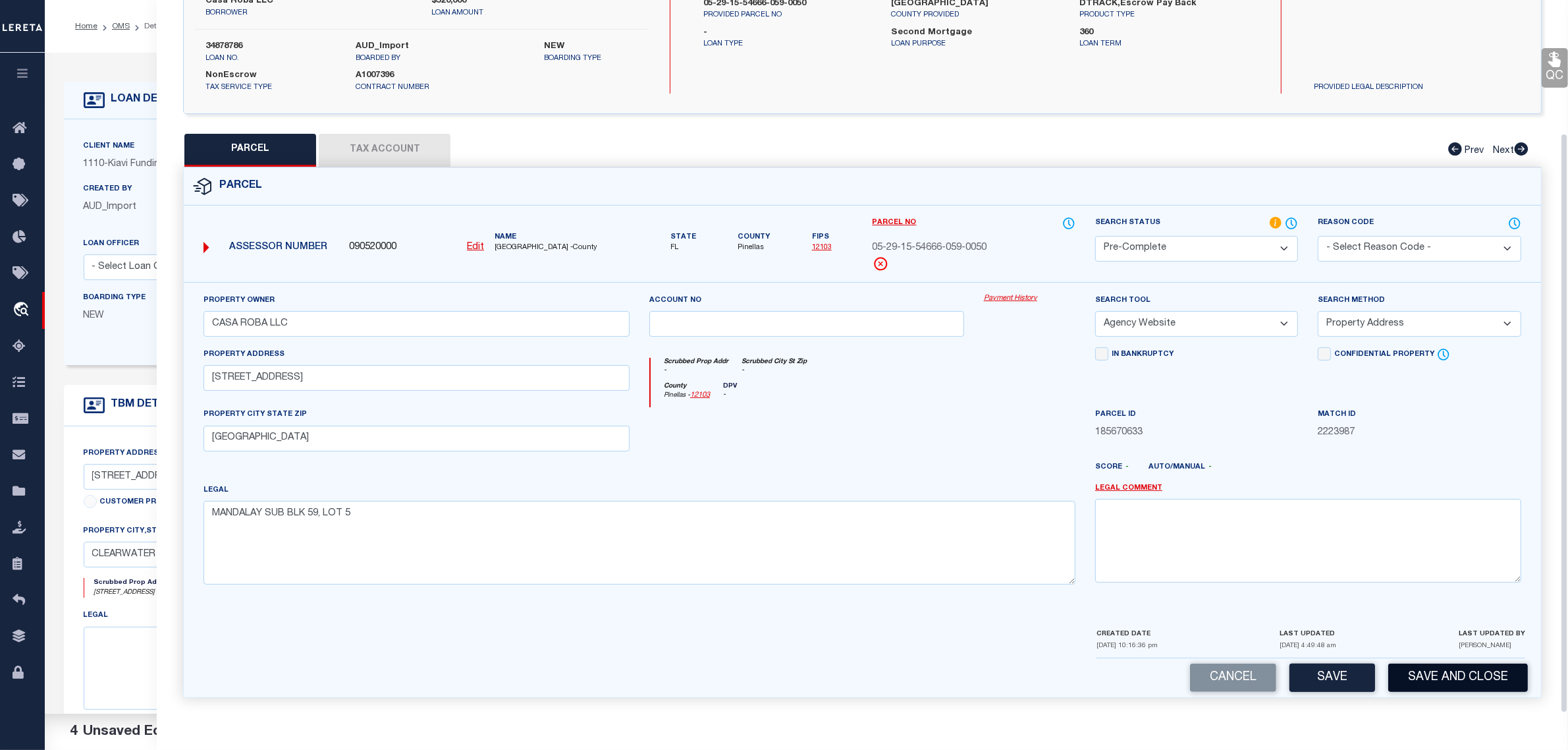
click at [1474, 683] on button "Save and Close" at bounding box center [1457, 677] width 139 height 28
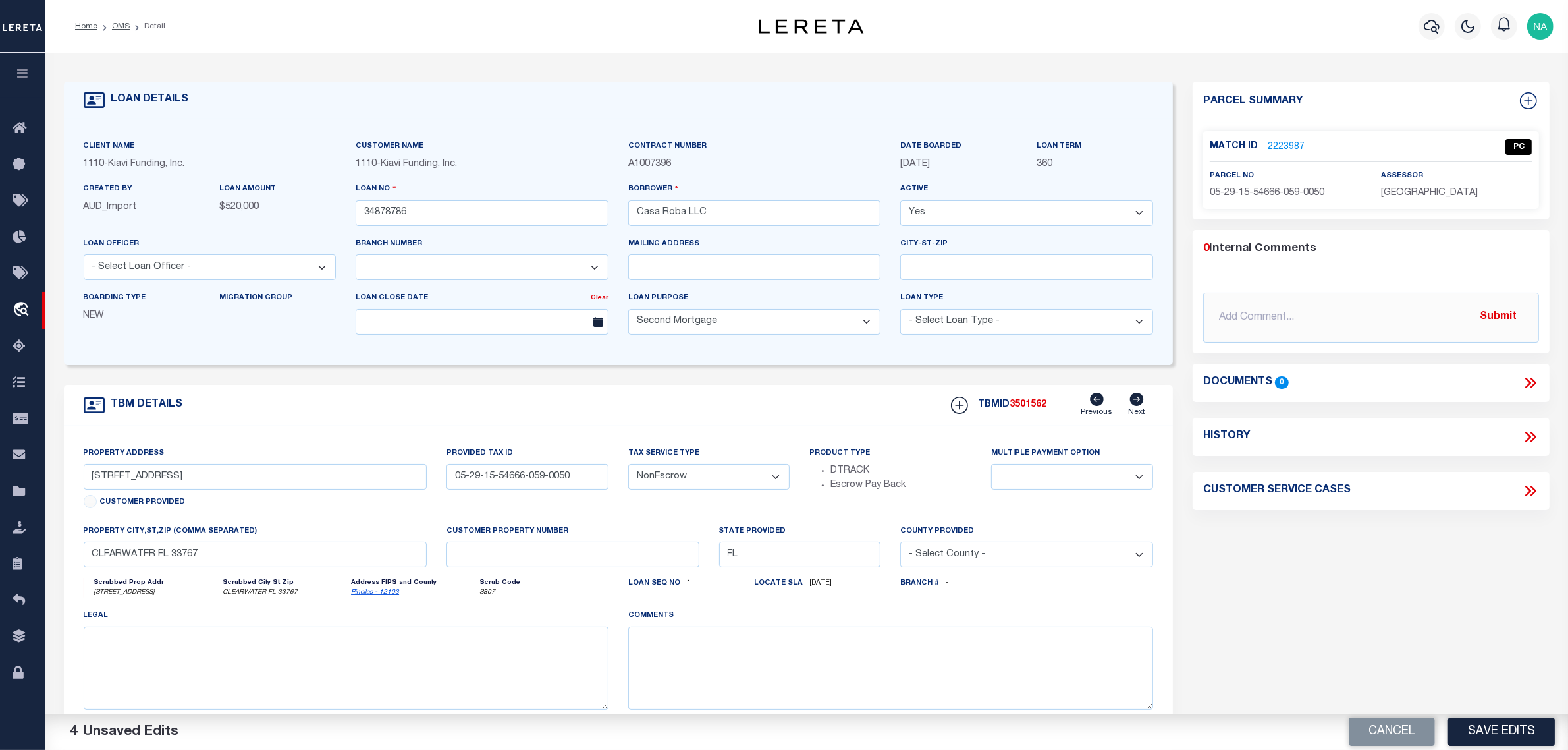
select select
select select "3485"
click at [367, 214] on input "34878786" at bounding box center [482, 213] width 253 height 25
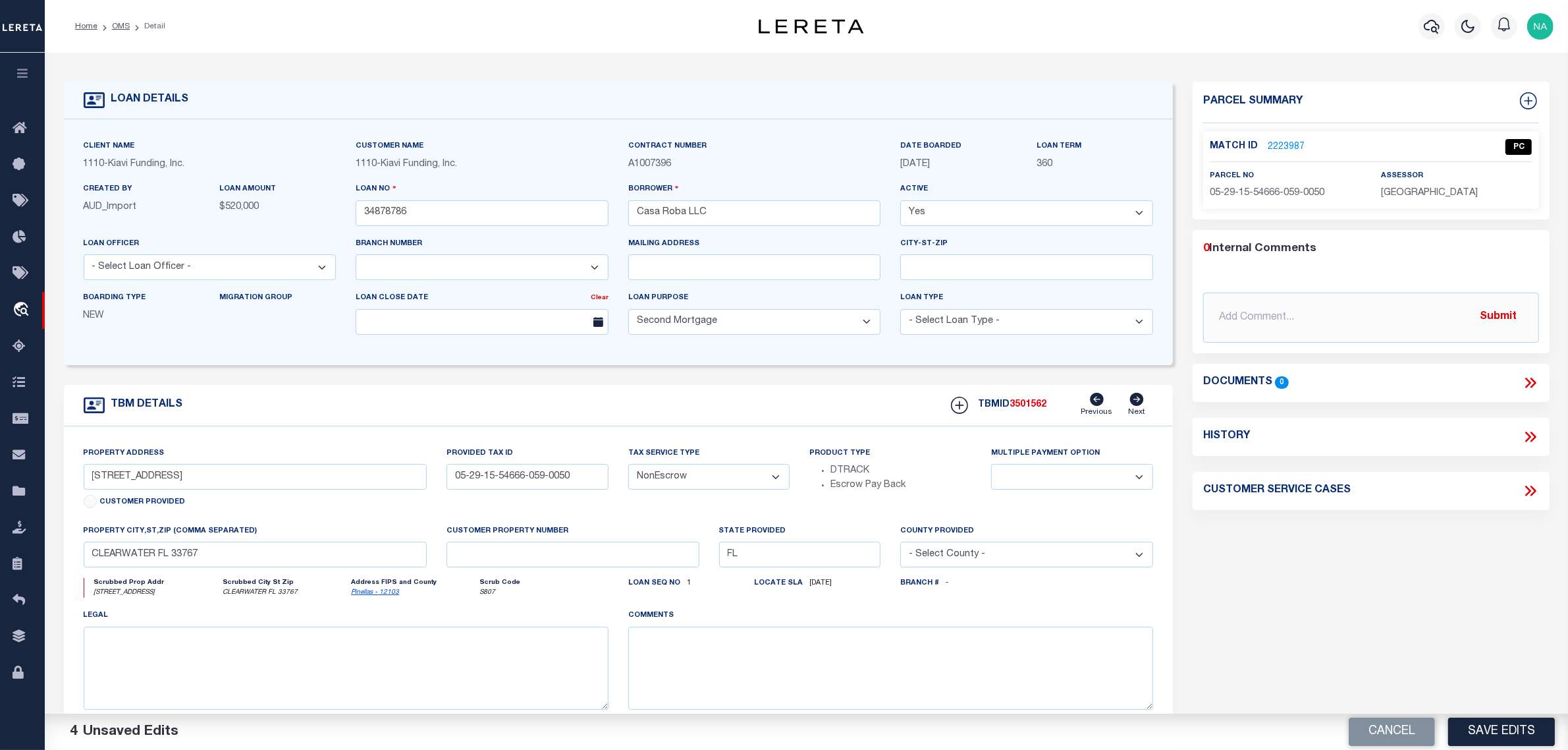
click at [1023, 409] on span "3501562" at bounding box center [1028, 404] width 37 height 9
click at [1436, 196] on span "[GEOGRAPHIC_DATA]" at bounding box center [1429, 192] width 97 height 9
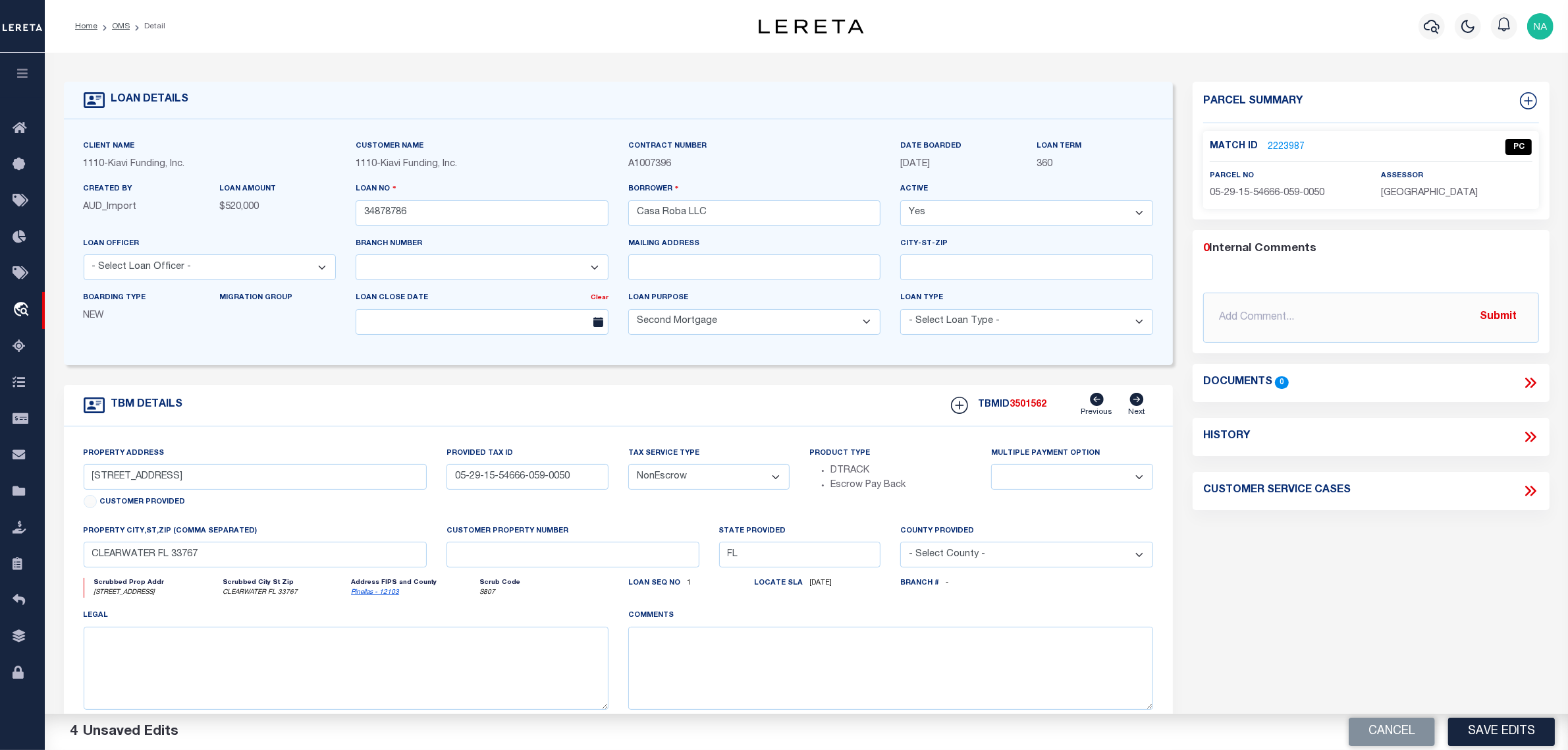
click at [1284, 193] on span "05-29-15-54666-059-0050" at bounding box center [1267, 192] width 115 height 9
click at [1440, 606] on div "Parcel Summary Match ID 2223987 0" at bounding box center [1371, 442] width 377 height 720
click at [122, 27] on link "OMS" at bounding box center [121, 27] width 18 height 8
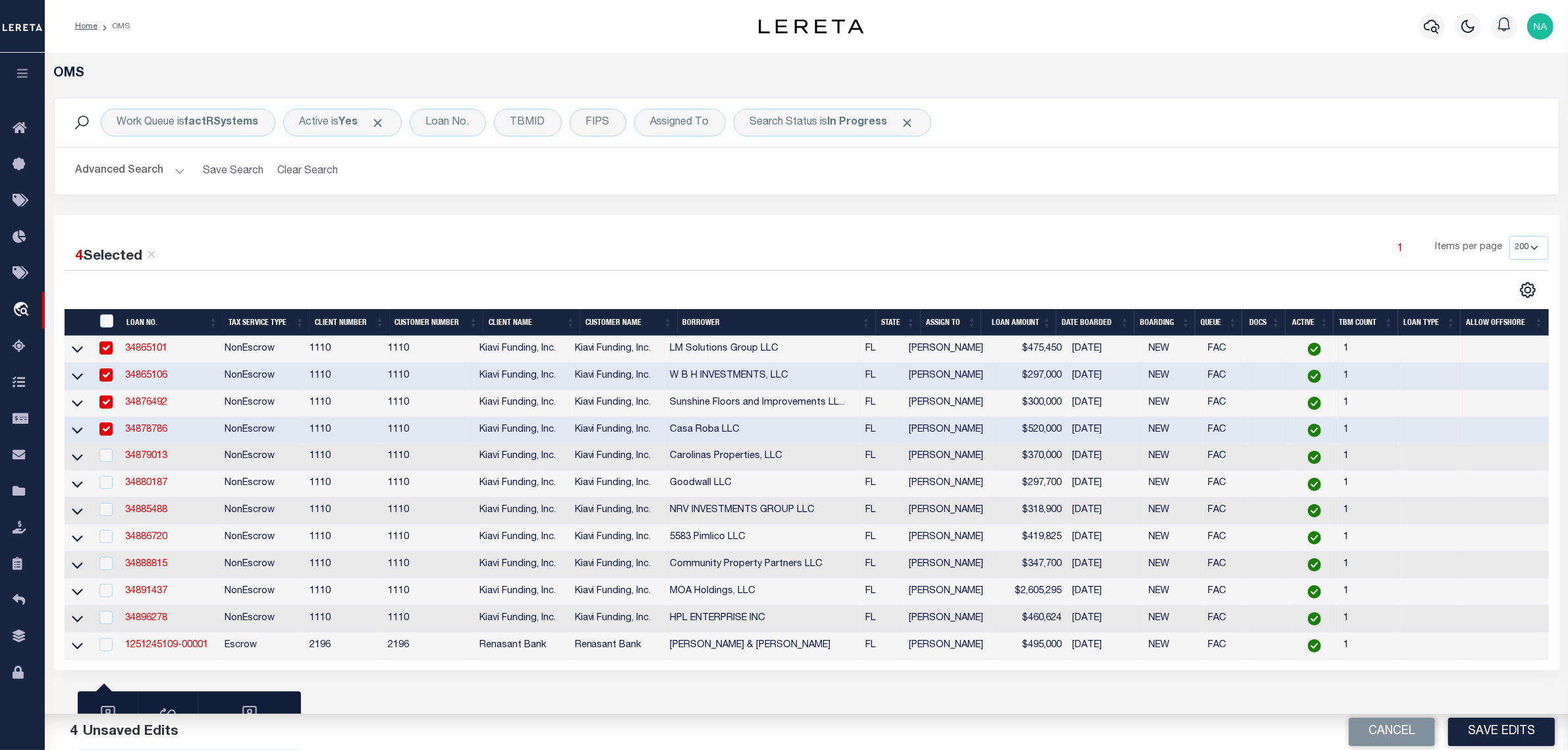
click at [159, 432] on link "34878786" at bounding box center [146, 429] width 42 height 9
checkbox input "false"
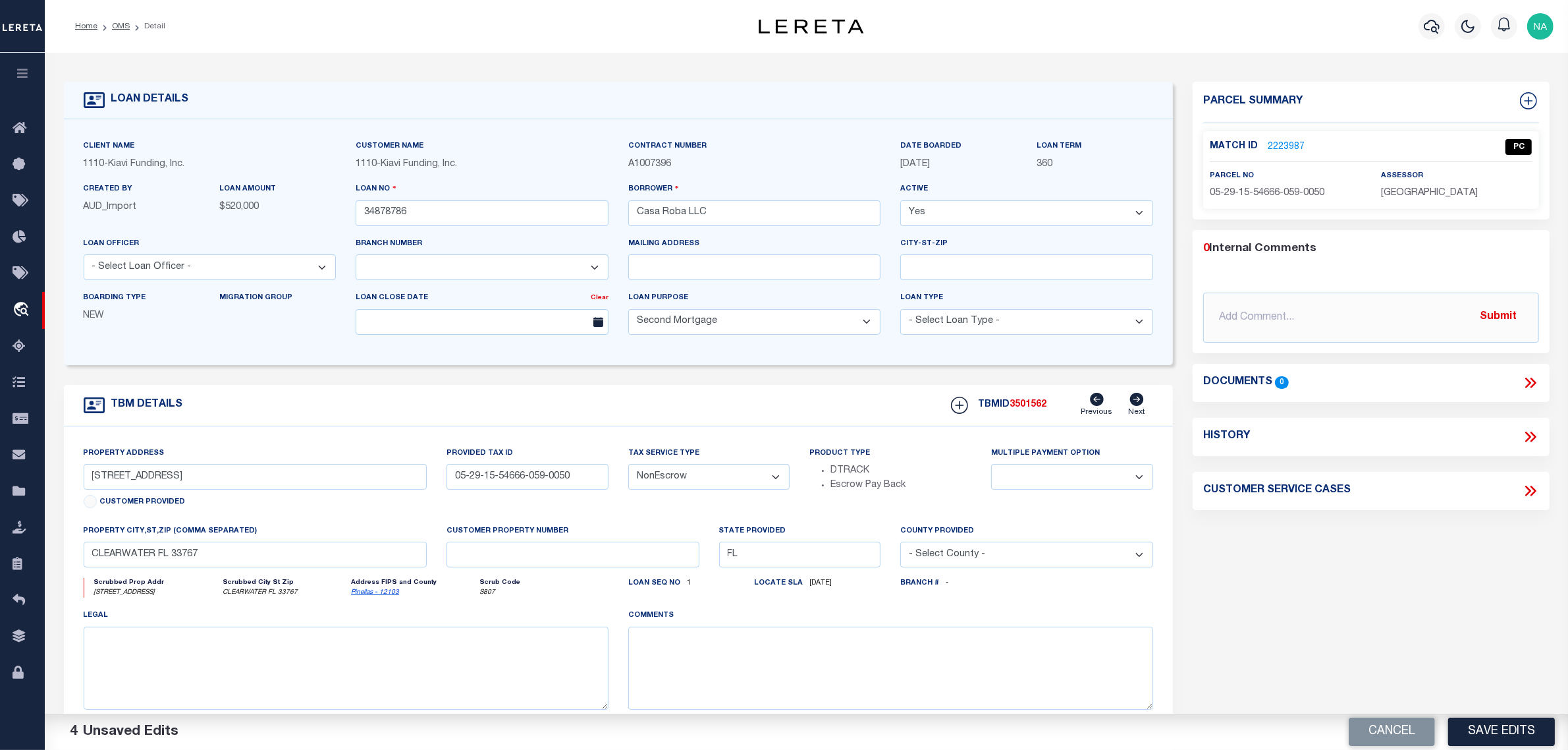
select select "3485"
select select
click at [126, 25] on link "OMS" at bounding box center [121, 27] width 18 height 8
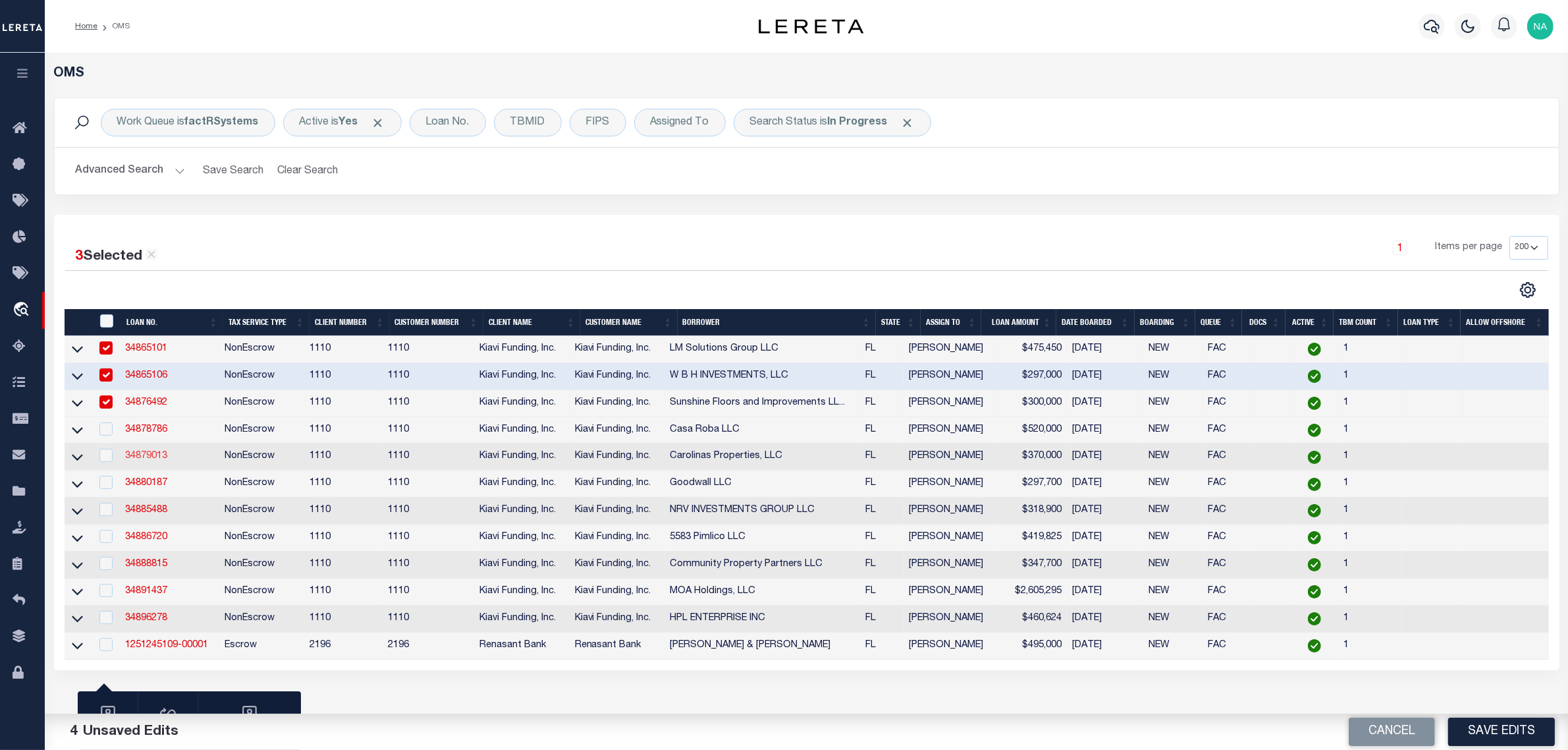
click at [149, 460] on link "34879013" at bounding box center [146, 455] width 42 height 9
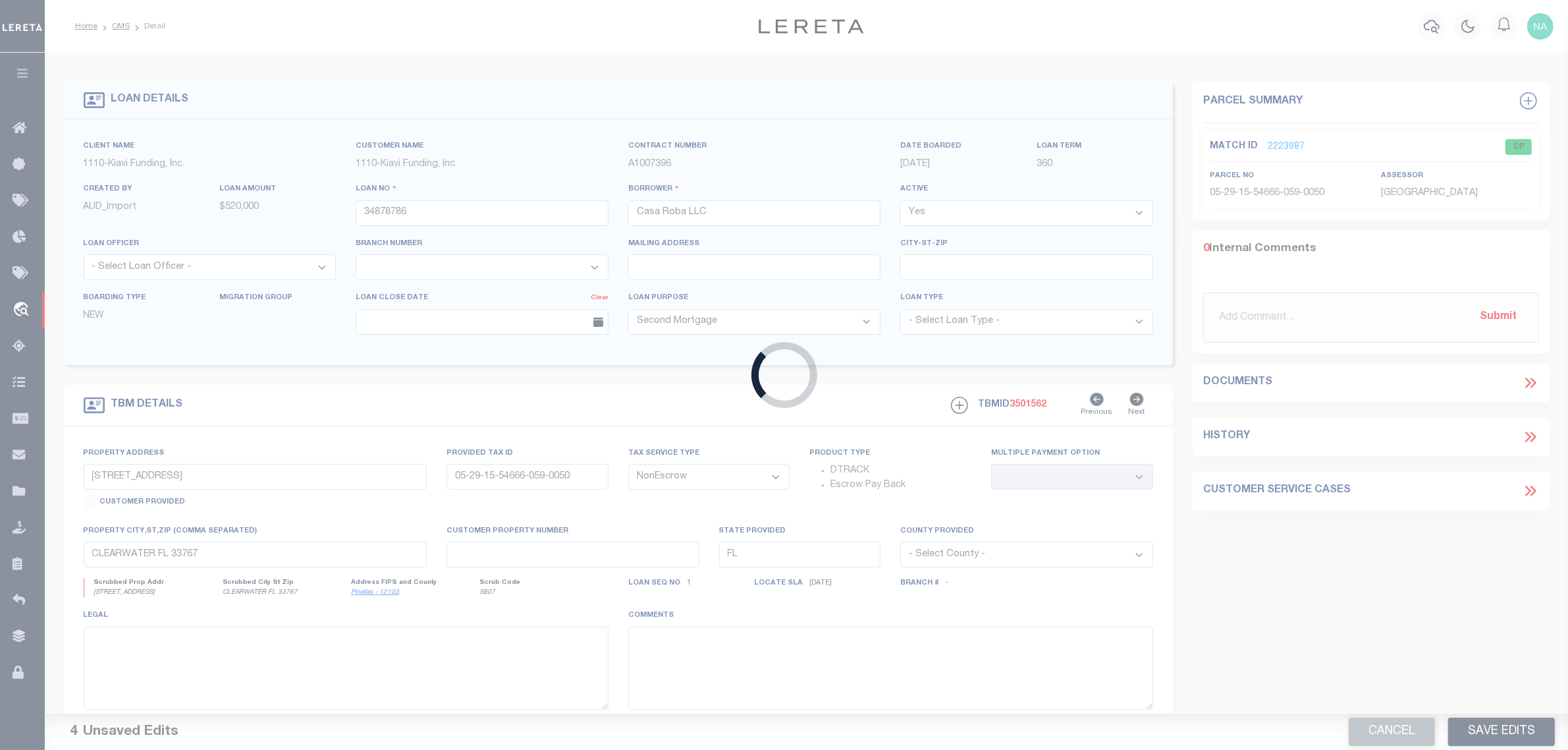
type input "34879013"
type input "Carolinas Properties, LLC"
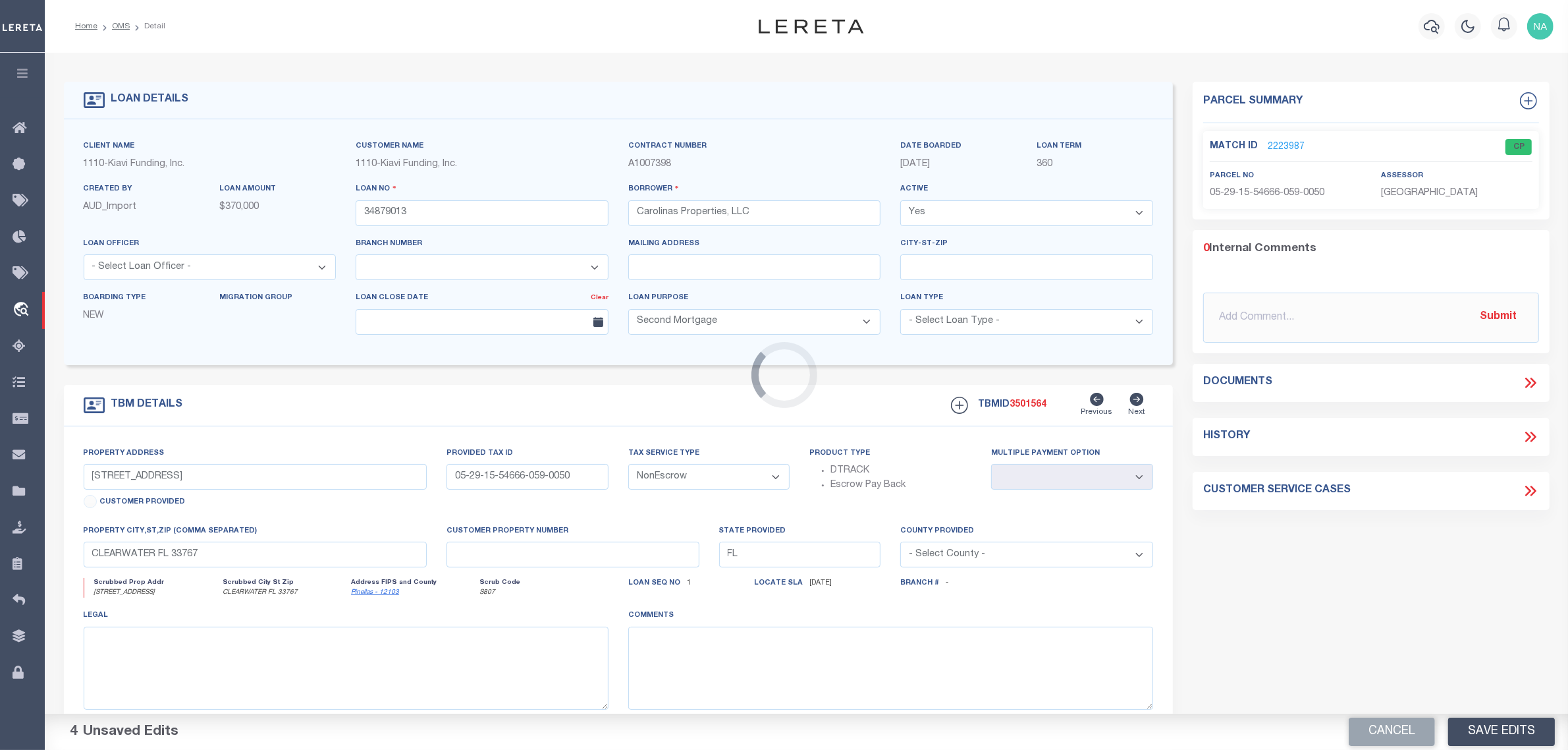
type input "1905 [GEOGRAPHIC_DATA]"
type input "23-28-25-135500-005150"
select select
type input "[GEOGRAPHIC_DATA]"
select select
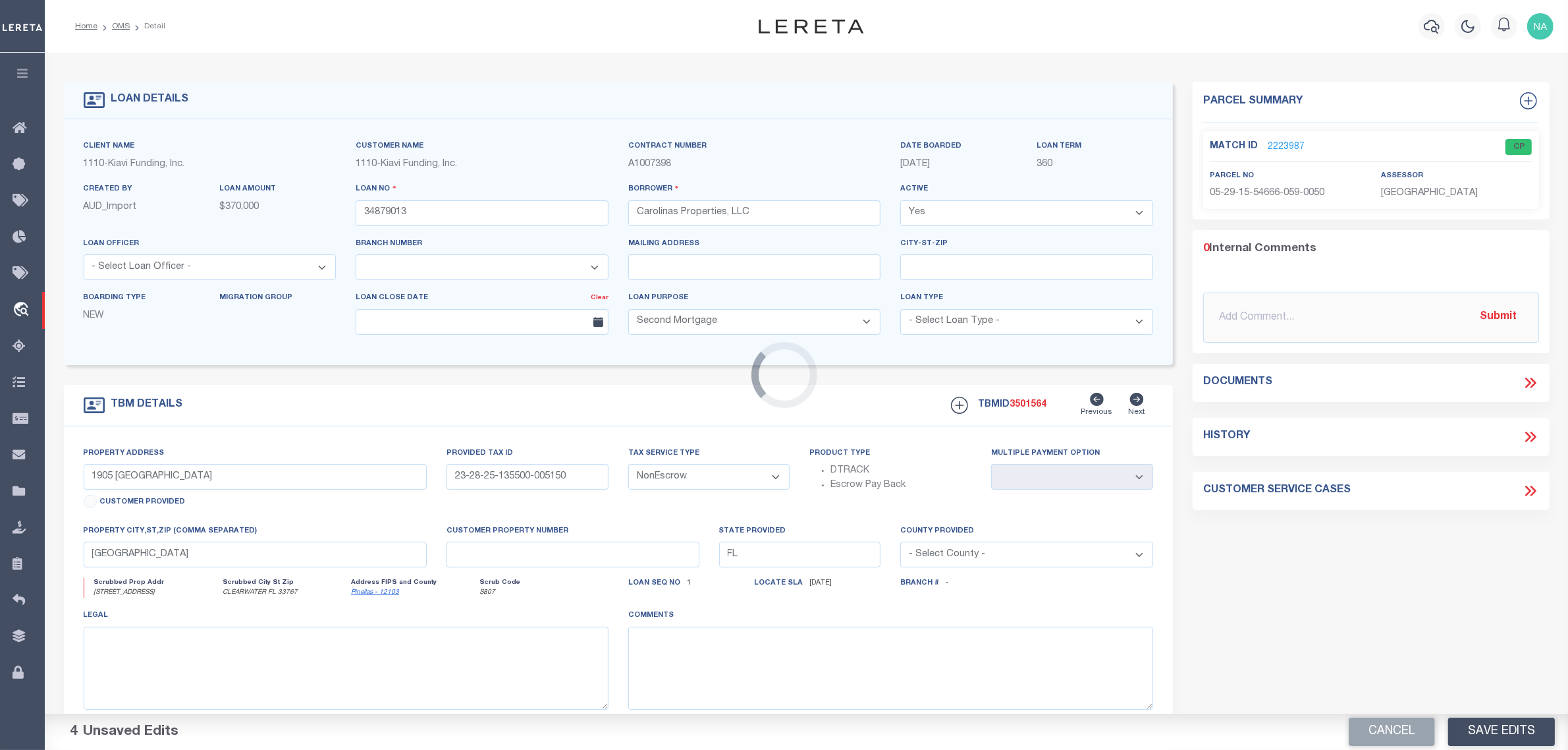
select select "3485"
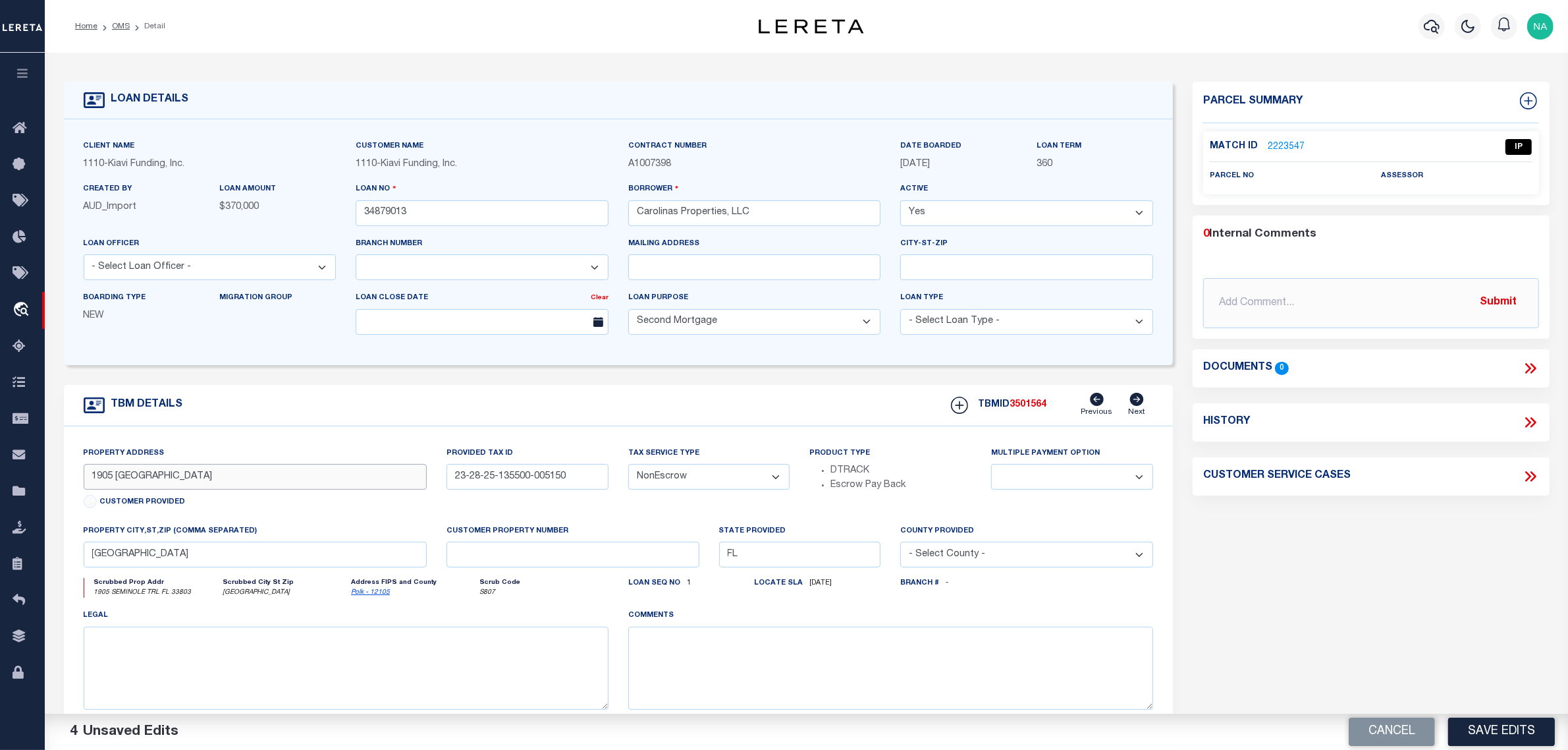
drag, startPoint x: 156, startPoint y: 484, endPoint x: 90, endPoint y: 486, distance: 66.0
click at [90, 486] on input "1905 [GEOGRAPHIC_DATA]" at bounding box center [255, 476] width 343 height 25
click at [1291, 146] on link "2223547" at bounding box center [1286, 147] width 37 height 14
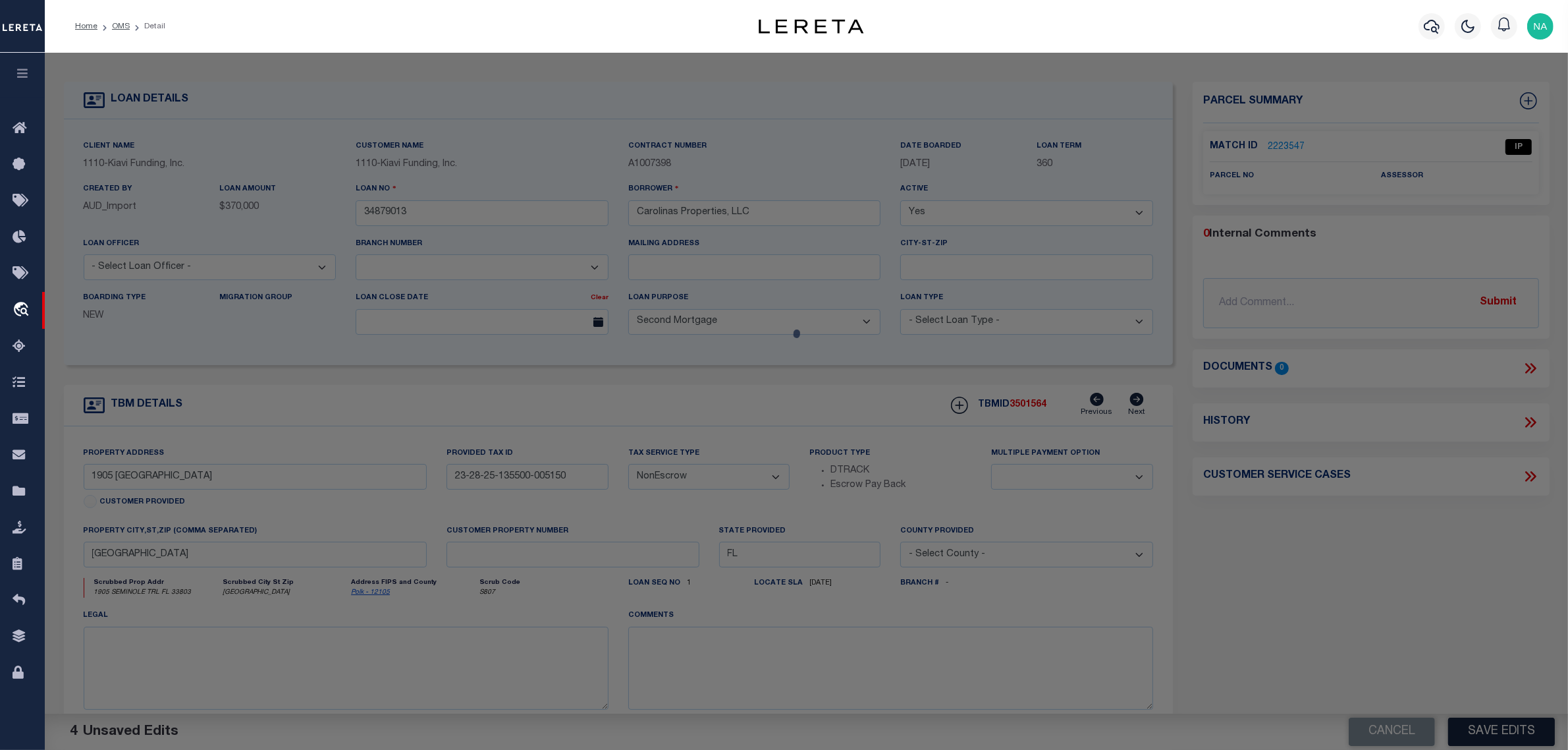
scroll to position [126, 0]
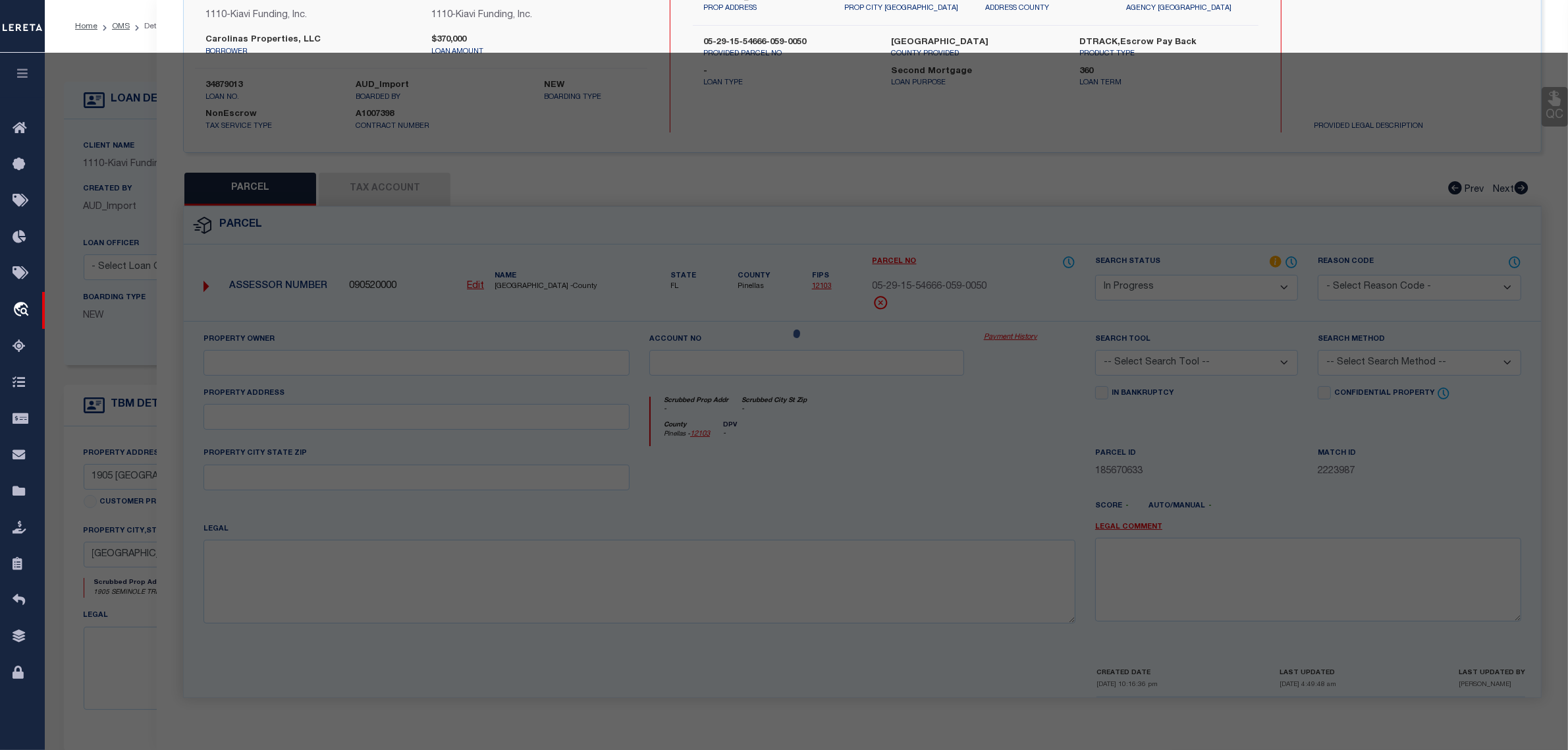
select select "AS"
checkbox input "false"
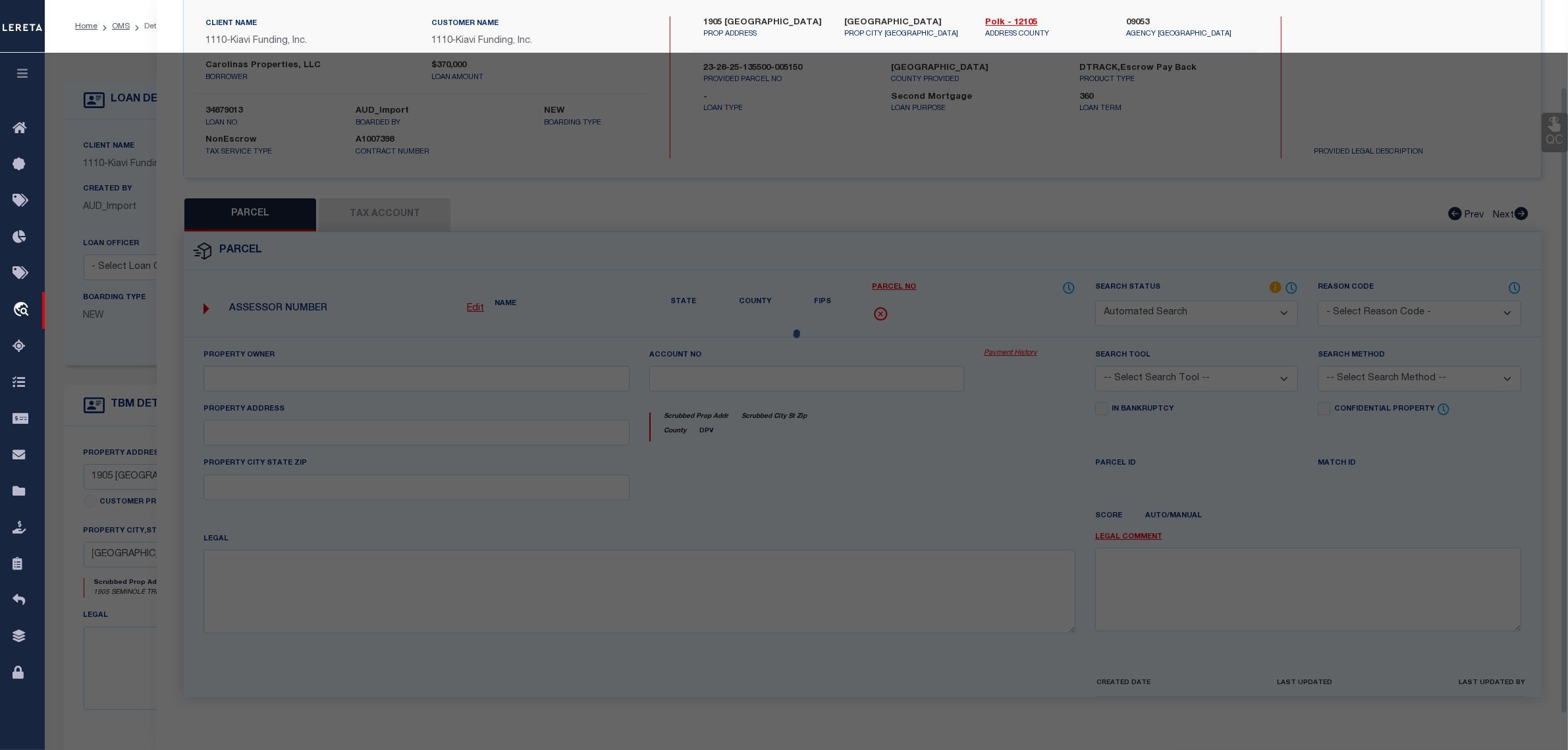
select select "IP"
checkbox input "false"
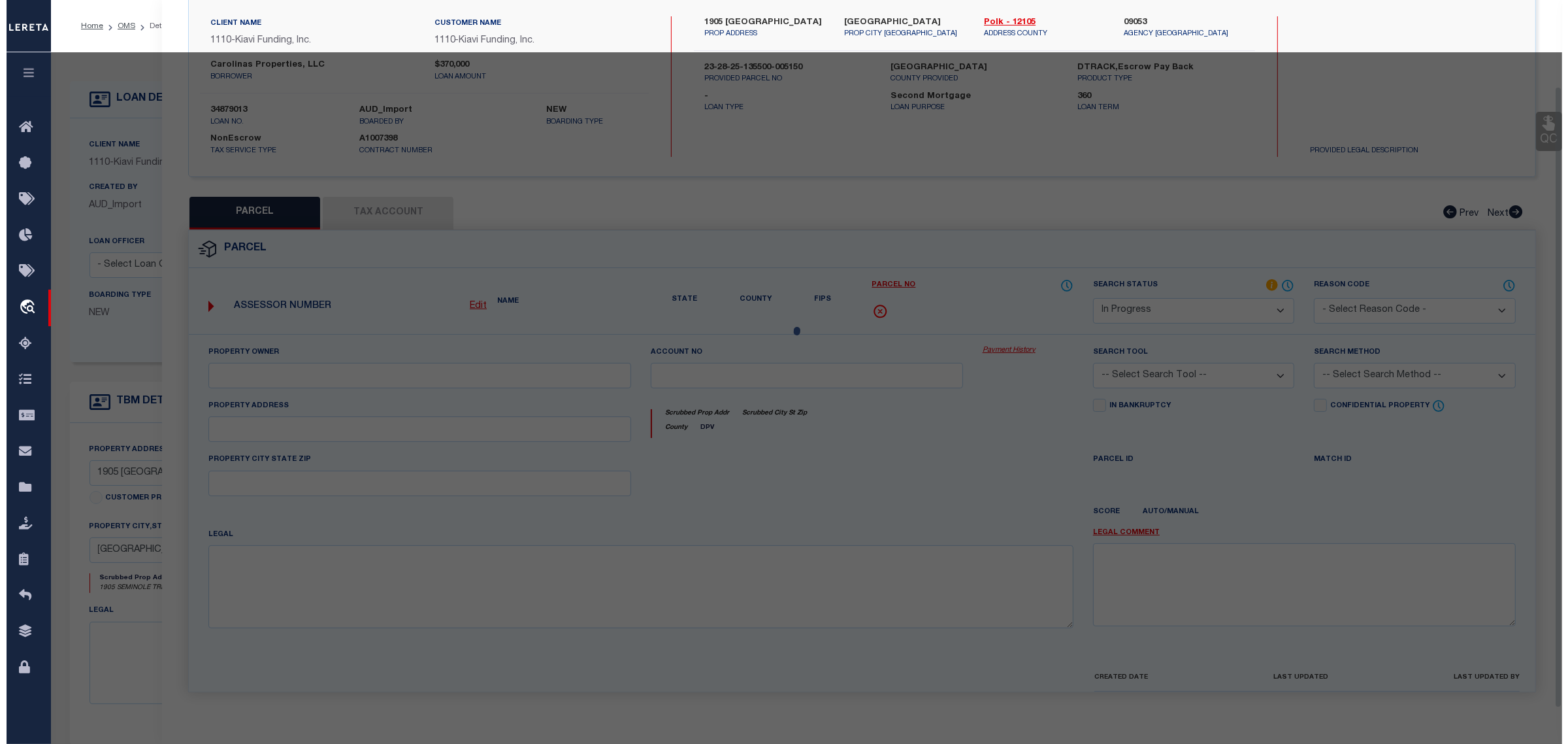
scroll to position [112, 0]
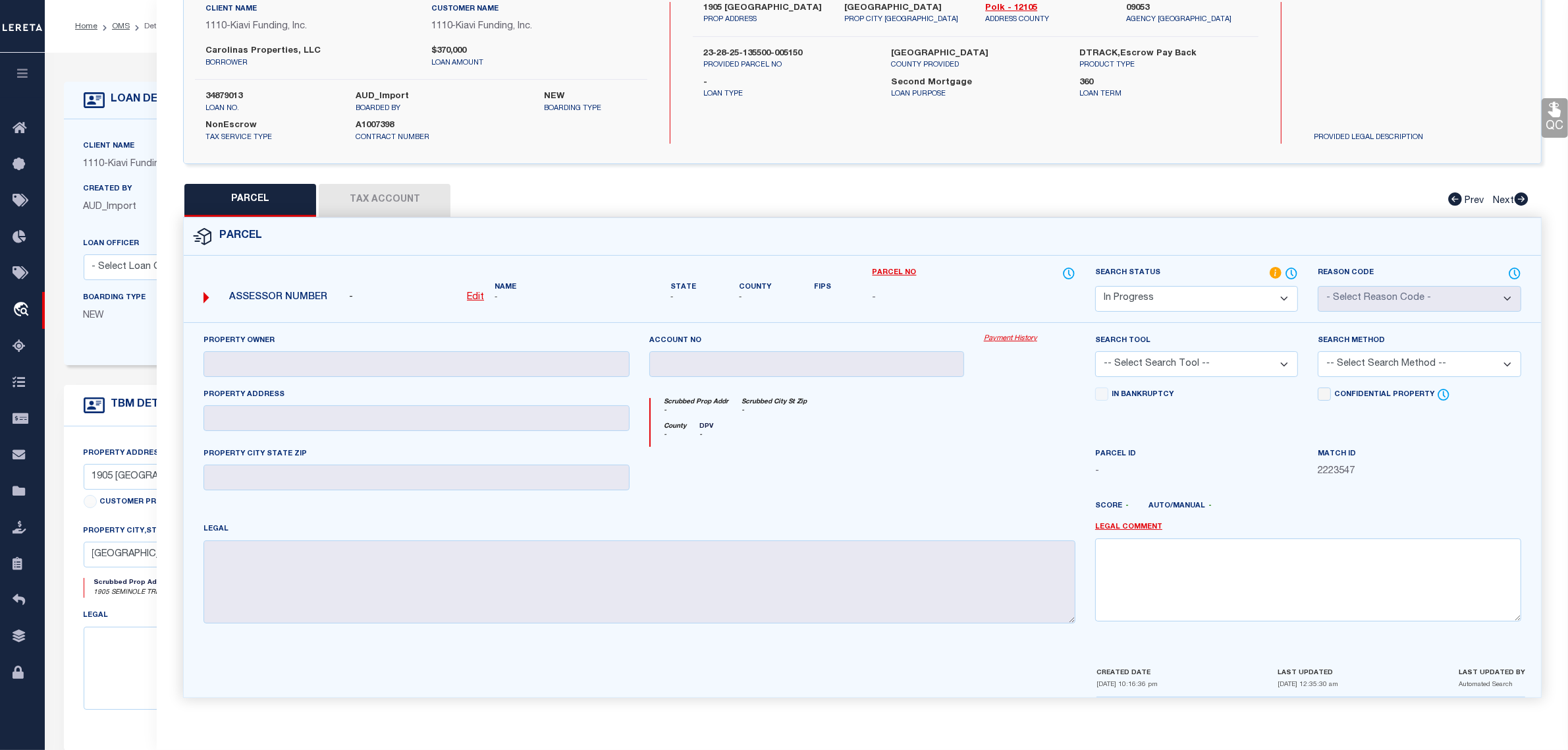
click at [476, 297] on u "Edit" at bounding box center [475, 297] width 17 height 9
select select "IP"
type textarea "-"
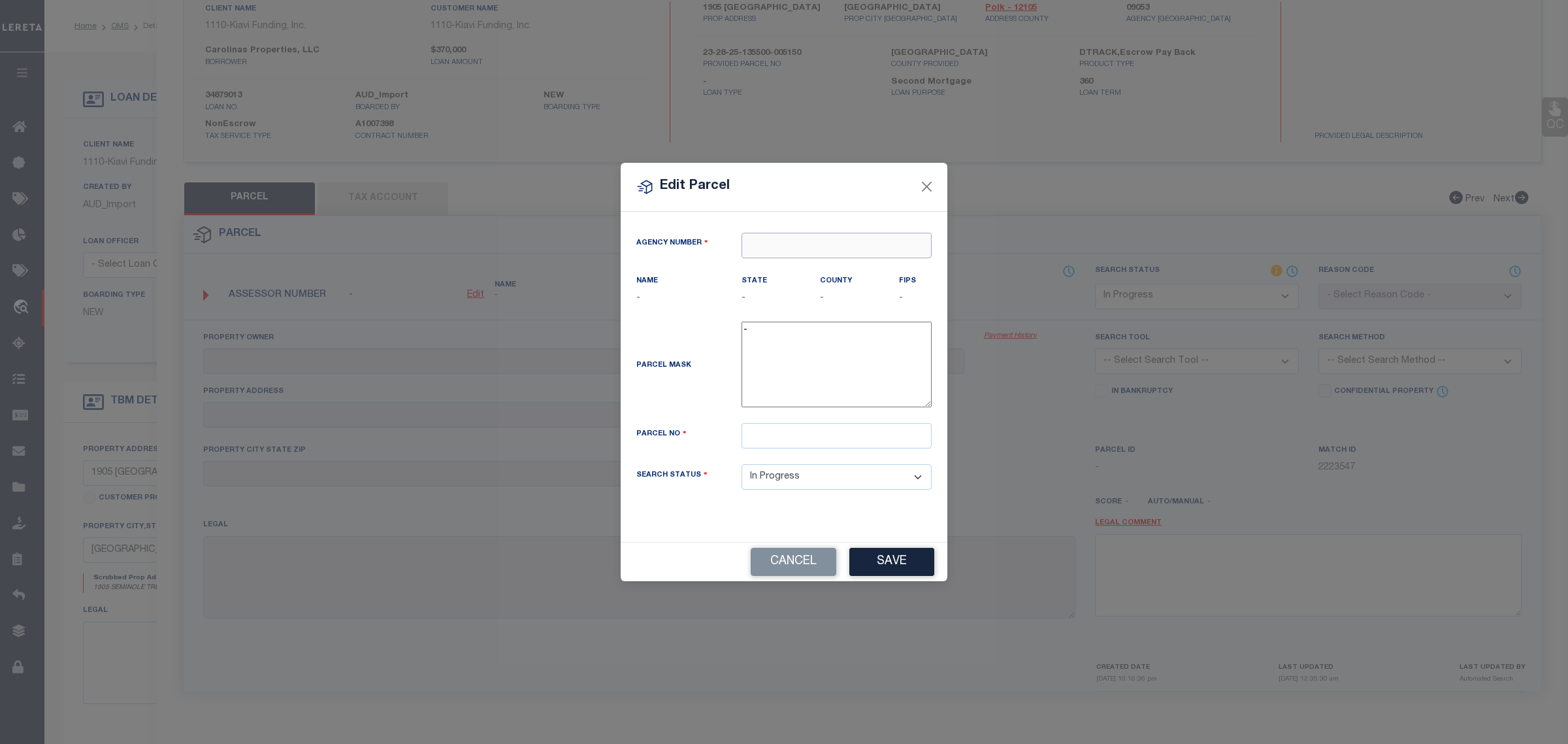
click at [781, 236] on input "text" at bounding box center [836, 245] width 190 height 25
click at [838, 262] on div "090530000 : [GEOGRAPHIC_DATA]" at bounding box center [836, 277] width 189 height 37
type input "090530000"
click at [769, 441] on input "text" at bounding box center [836, 435] width 190 height 25
paste input "23-28-25-135500-005150"
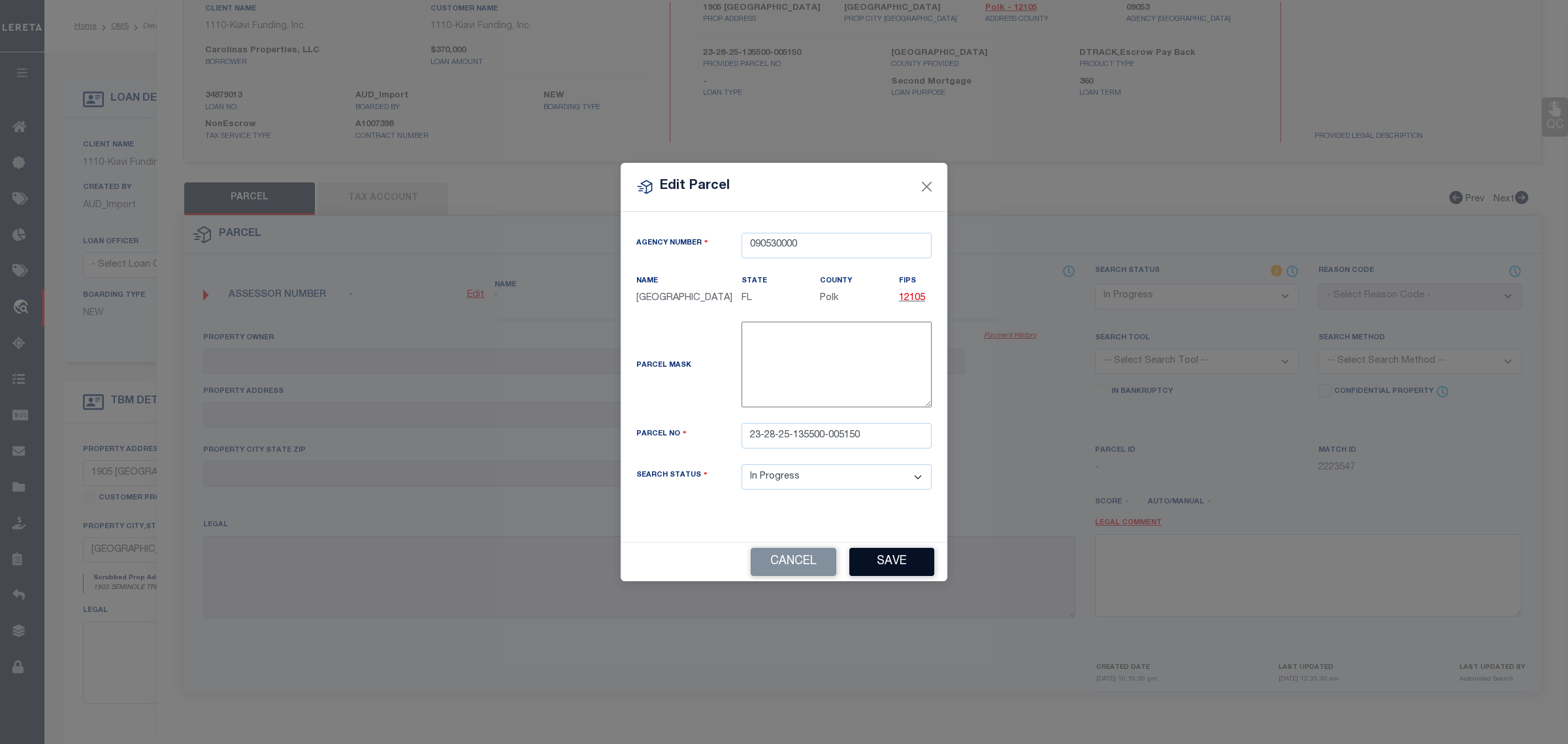
click at [899, 570] on button "Save" at bounding box center [892, 561] width 85 height 28
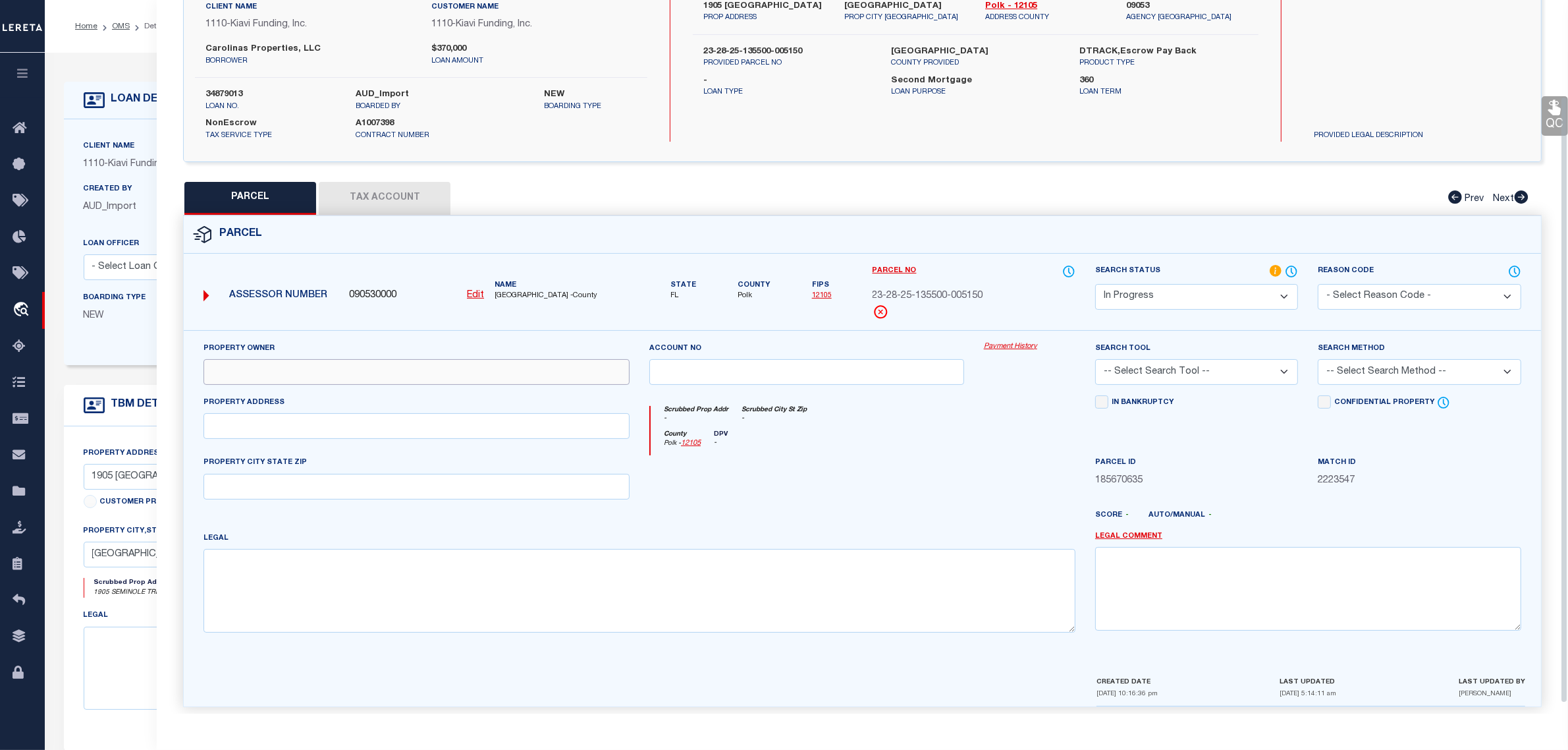
click at [327, 372] on input "text" at bounding box center [416, 372] width 426 height 25
paste input "CAROLINAS PROPERTIES LLC"
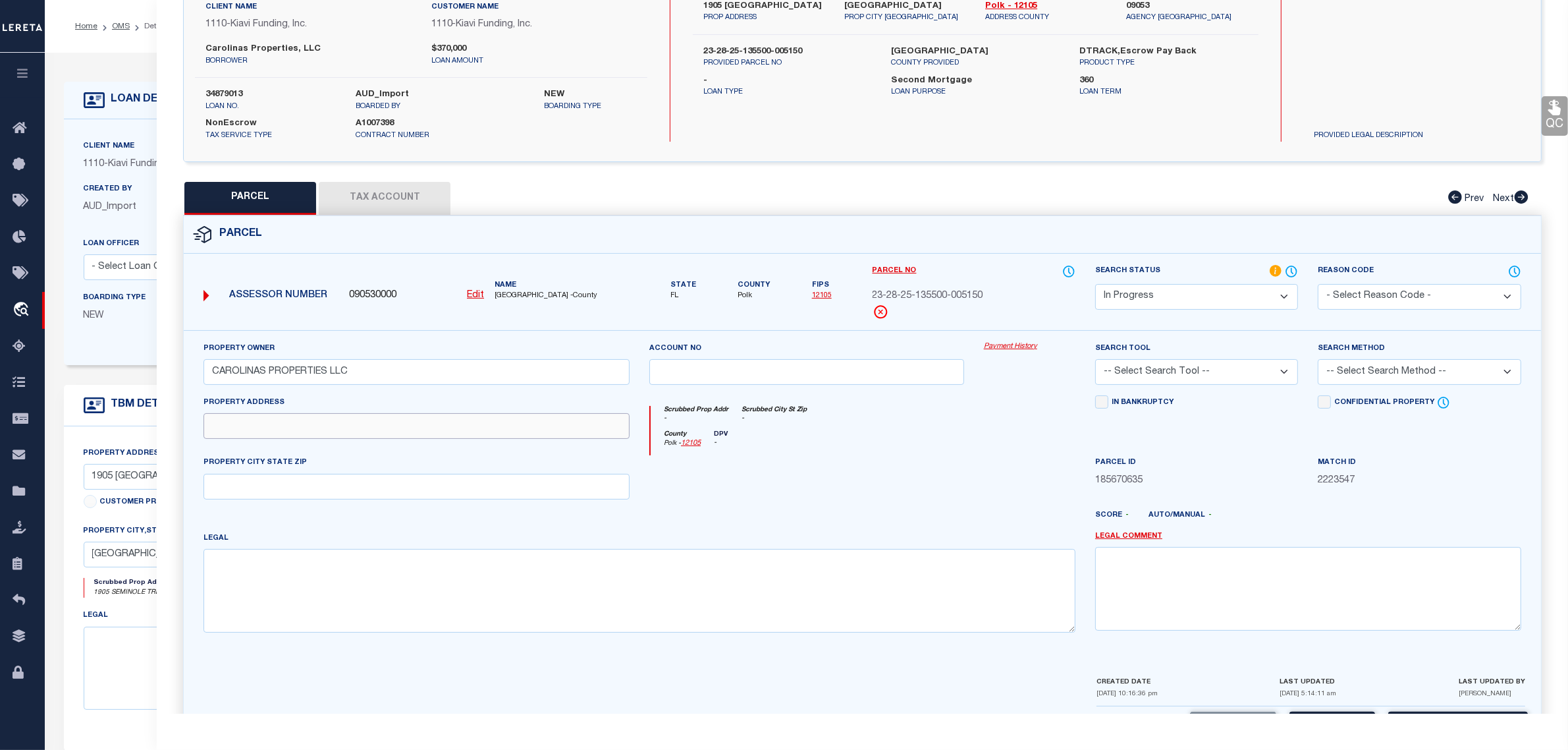
click at [266, 423] on input "text" at bounding box center [416, 425] width 426 height 25
paste input "1905 SEMINOLE TRL"
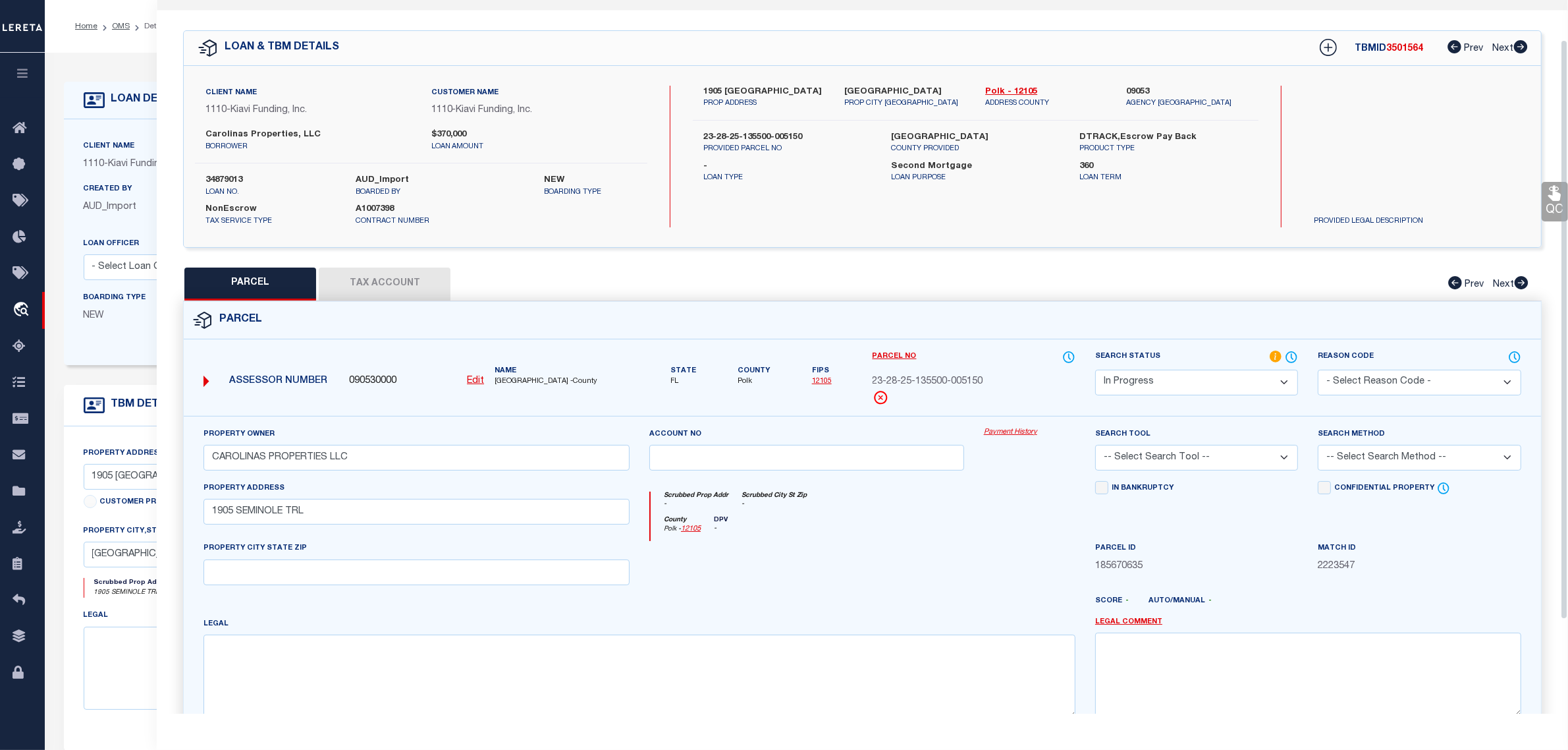
scroll to position [0, 0]
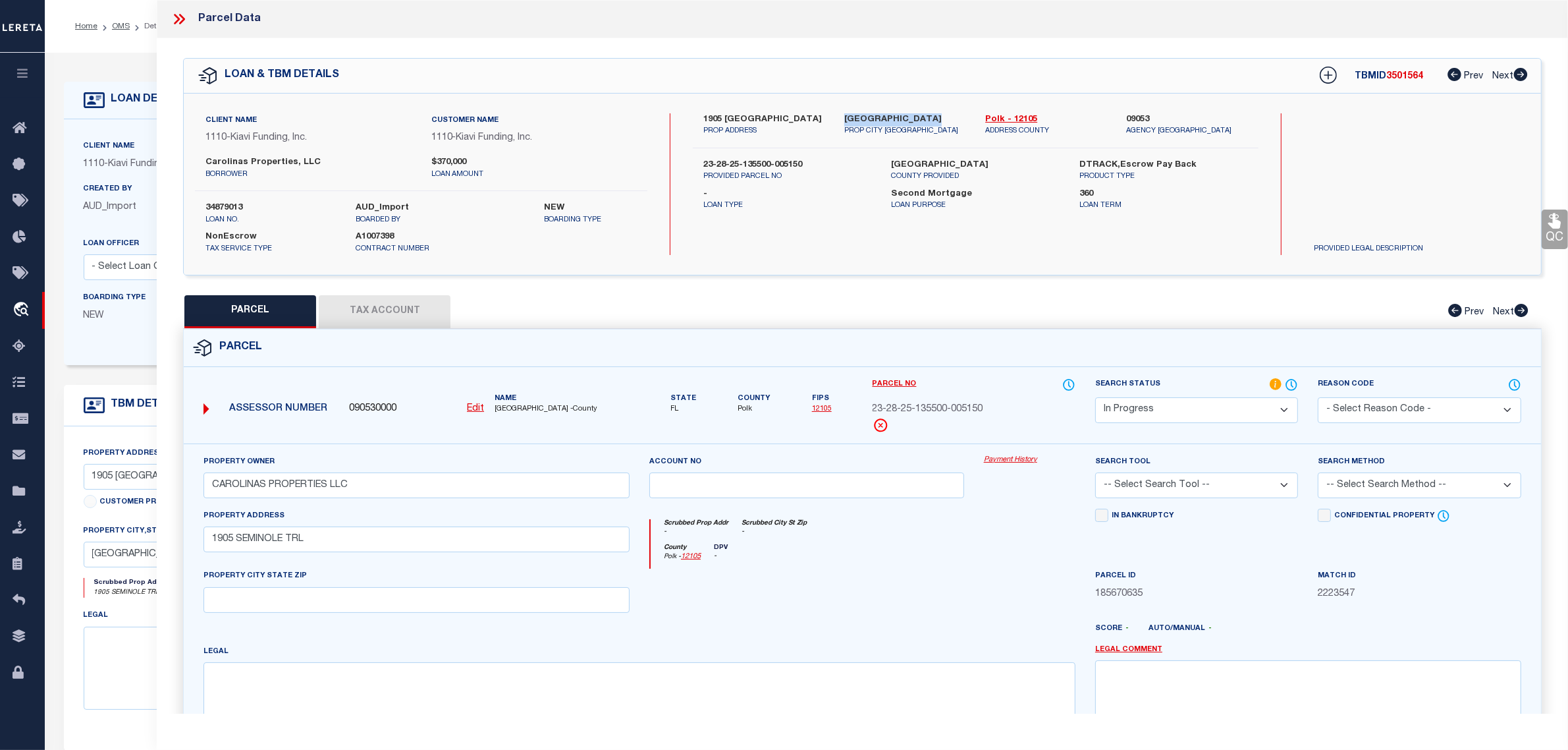
drag, startPoint x: 929, startPoint y: 5, endPoint x: 844, endPoint y: 117, distance: 140.6
click at [844, 117] on label "[GEOGRAPHIC_DATA]" at bounding box center [905, 120] width 121 height 13
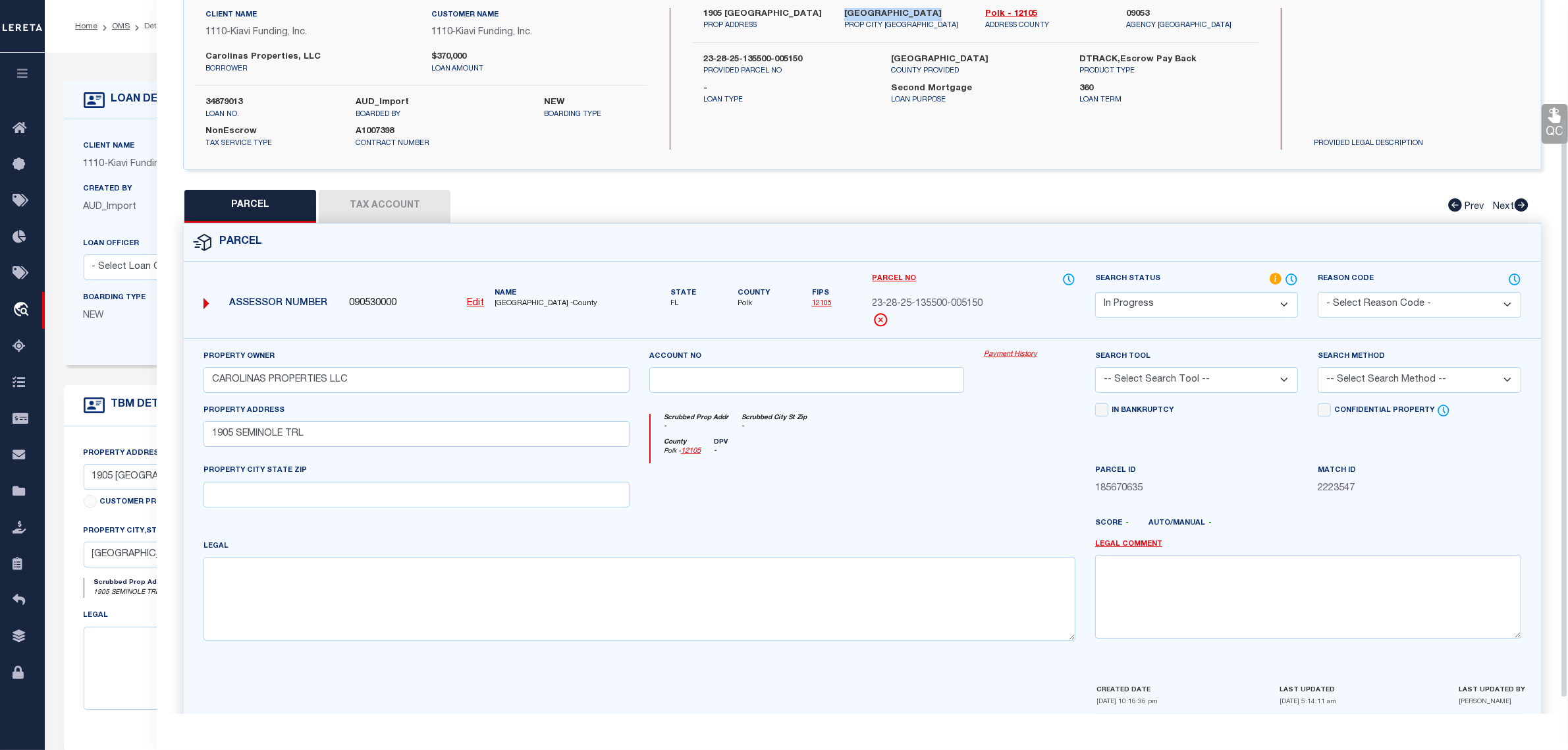
scroll to position [165, 0]
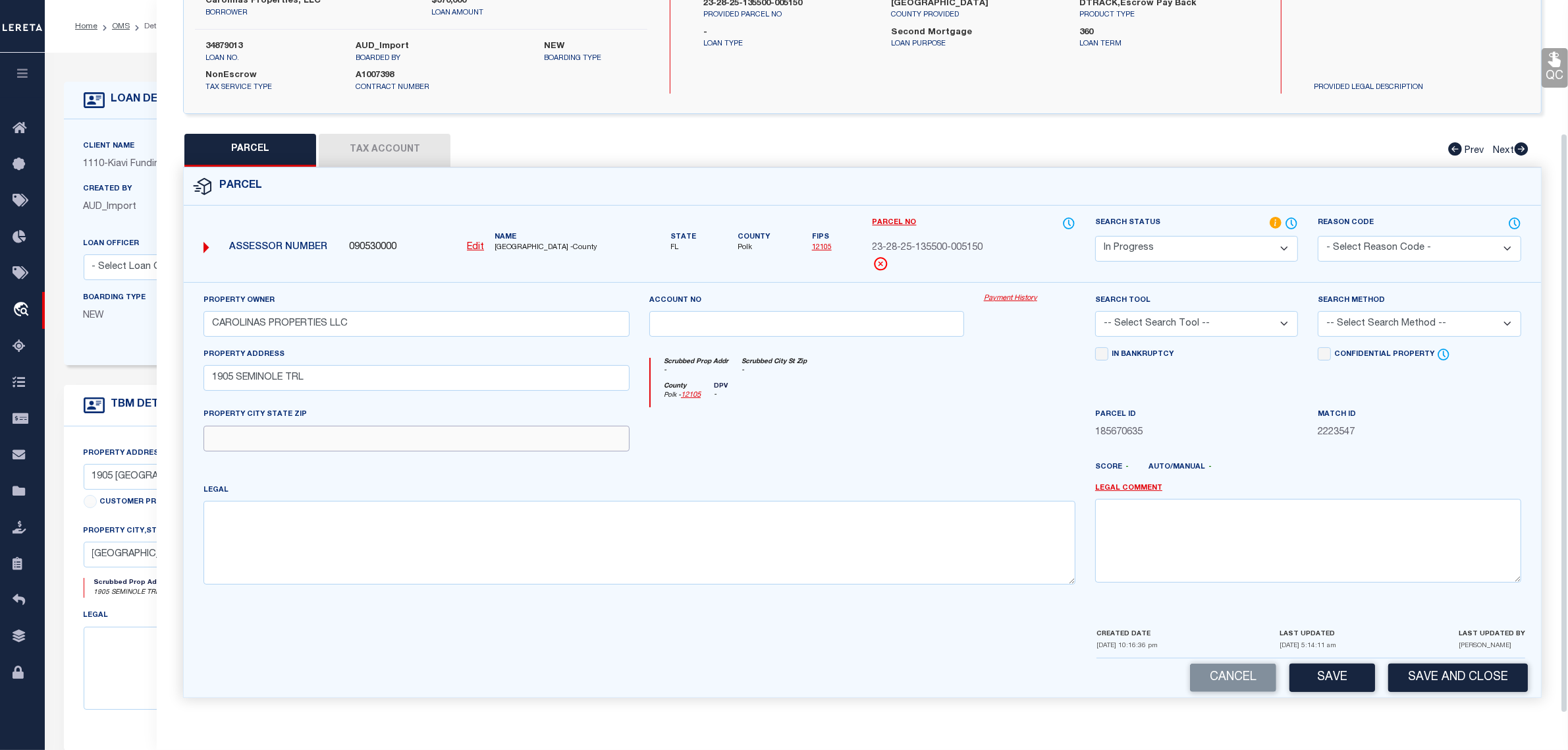
click at [321, 435] on input "text" at bounding box center [416, 438] width 426 height 25
paste input "[GEOGRAPHIC_DATA]"
click at [271, 537] on textarea at bounding box center [639, 542] width 872 height 83
click at [669, 534] on textarea at bounding box center [639, 542] width 872 height 83
paste textarea "BEACON [PERSON_NAME] 9 PG 17"
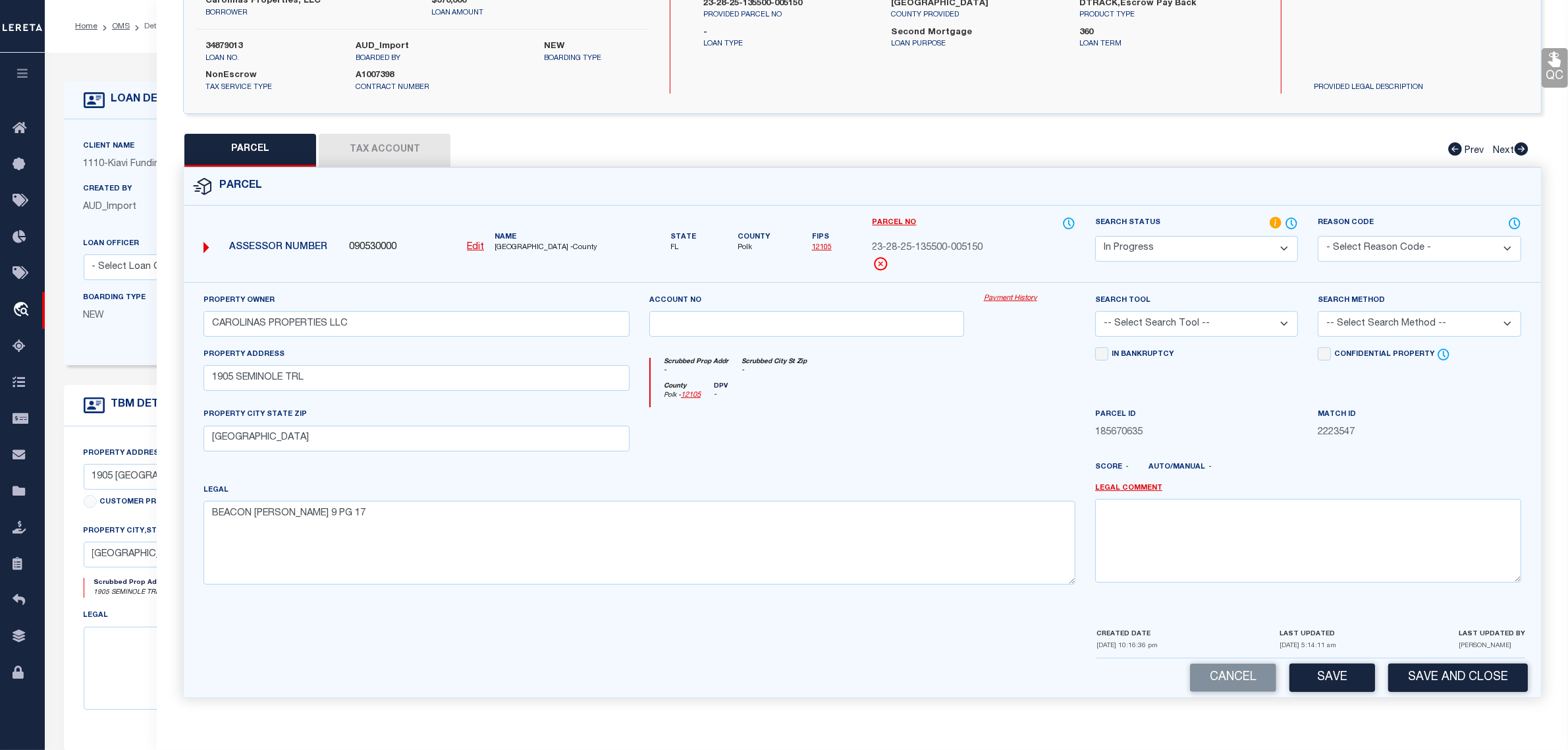
click at [393, 146] on button "Tax Account" at bounding box center [384, 150] width 132 height 33
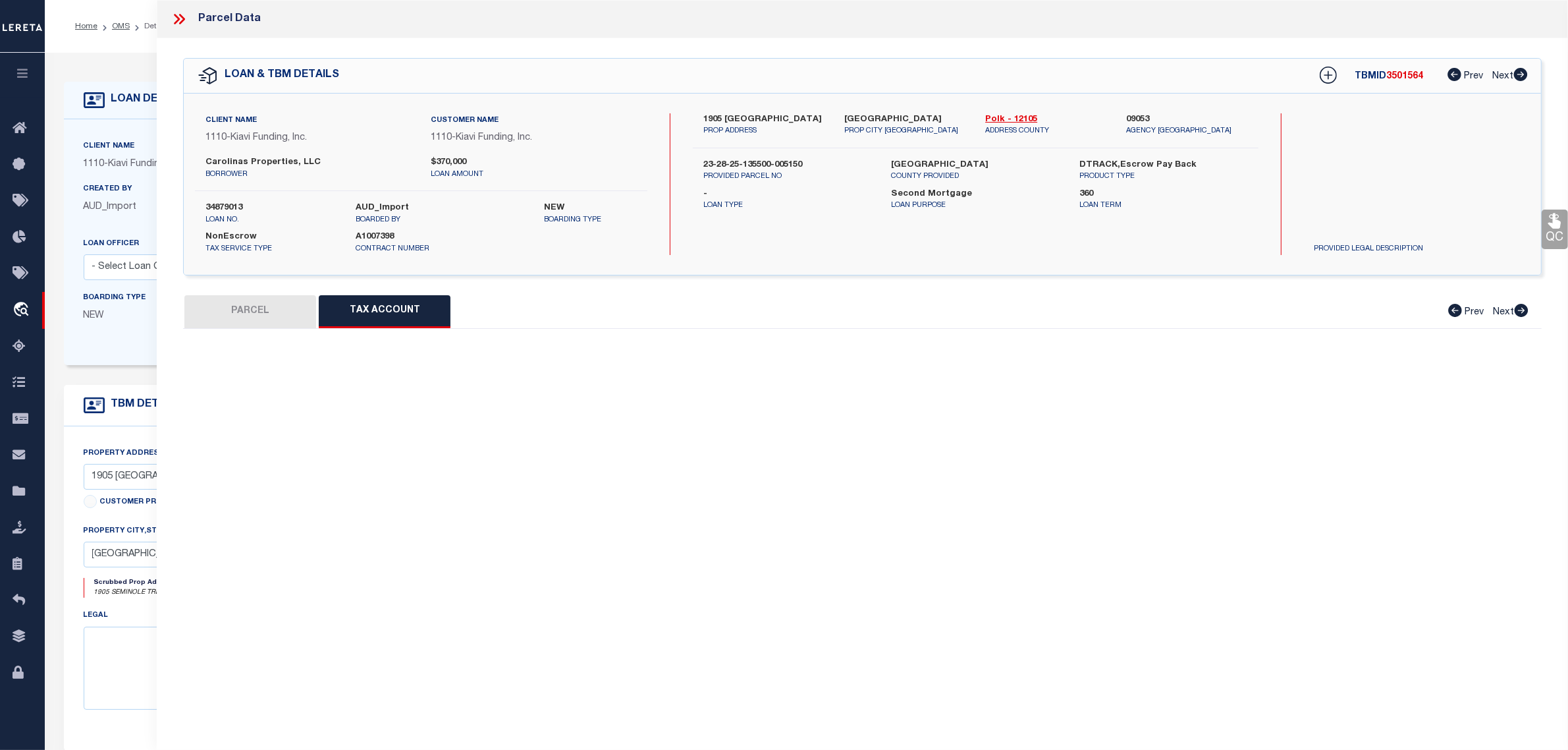
scroll to position [0, 0]
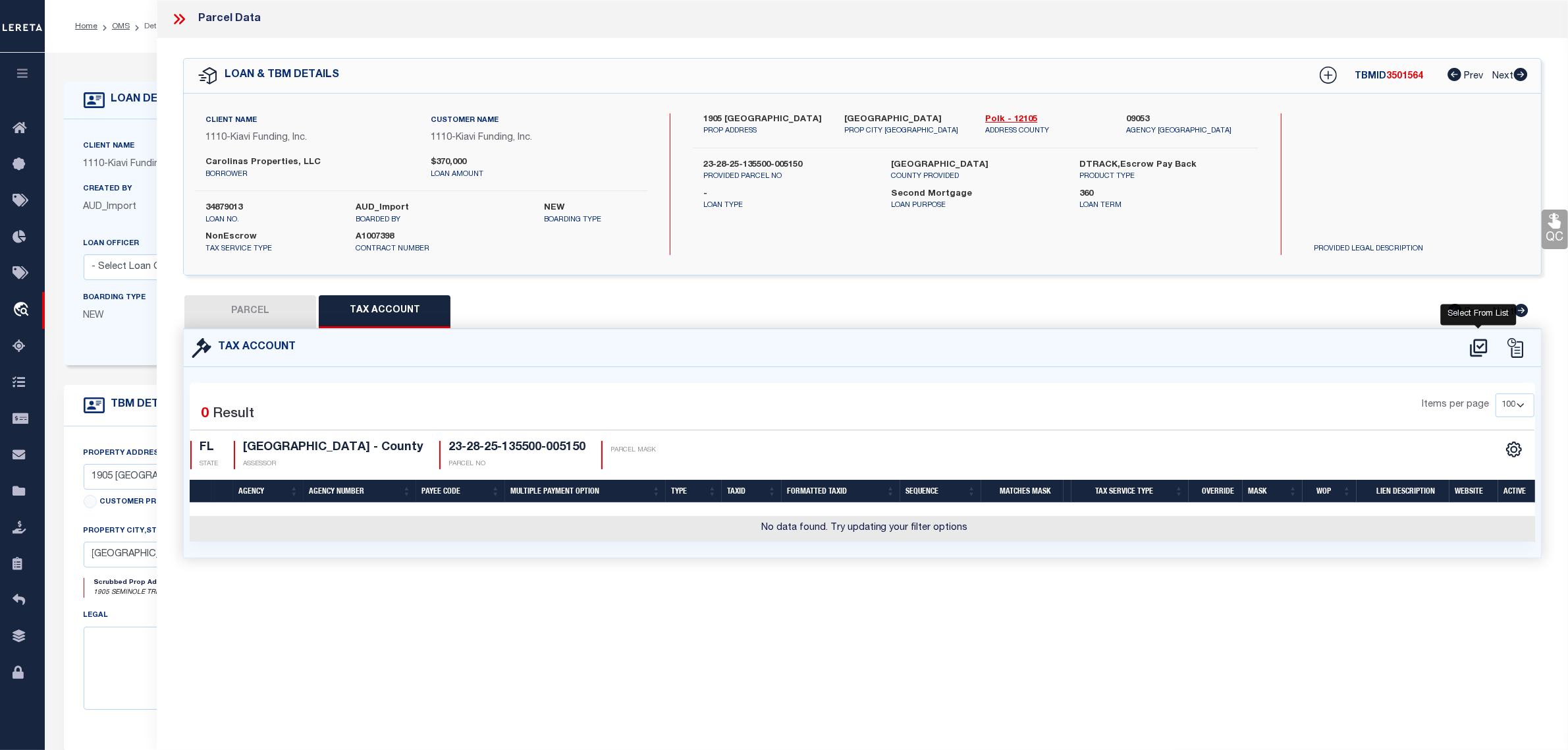
click at [1483, 343] on icon at bounding box center [1478, 348] width 17 height 18
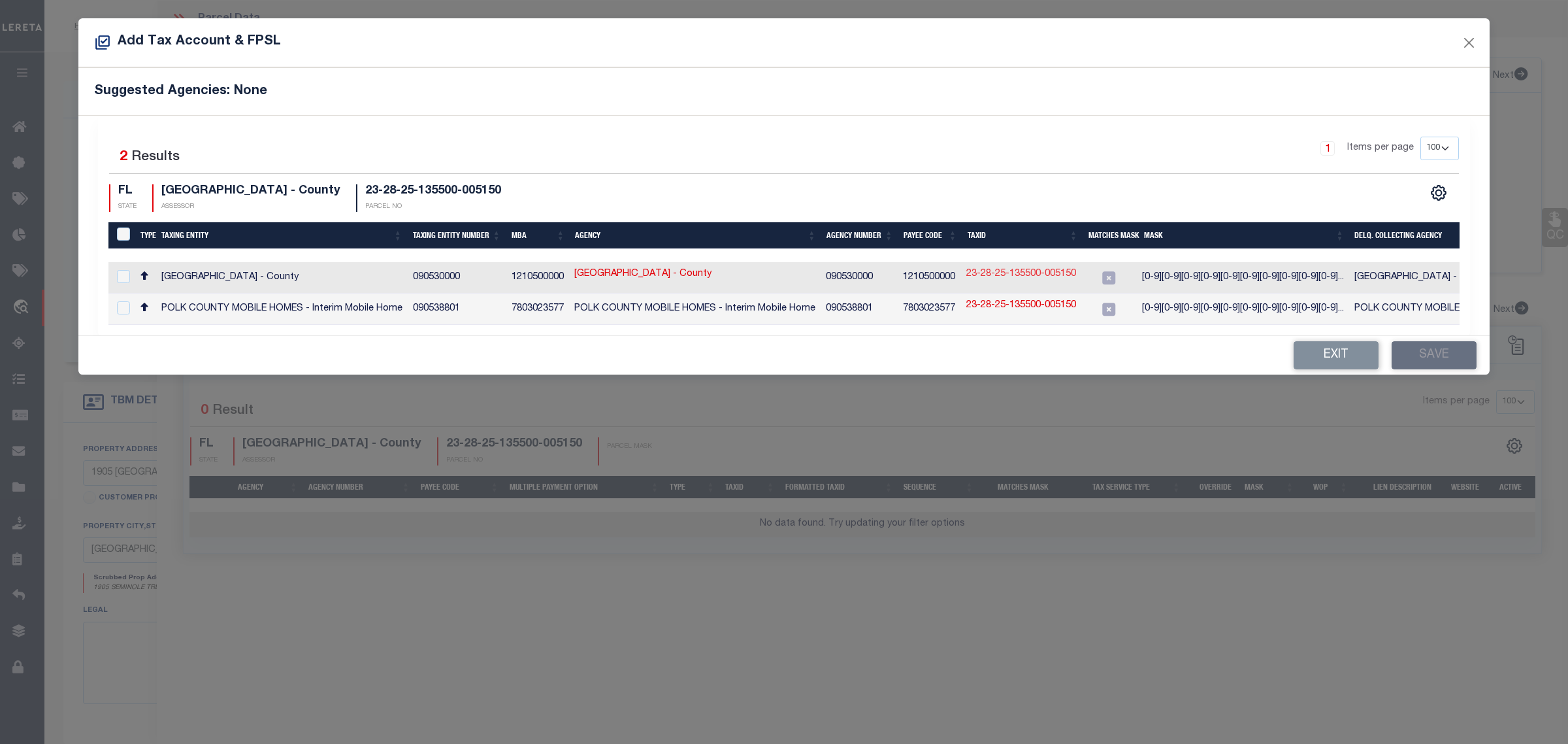
click at [1013, 275] on link "23-28-25-135500-005150" at bounding box center [1021, 274] width 110 height 14
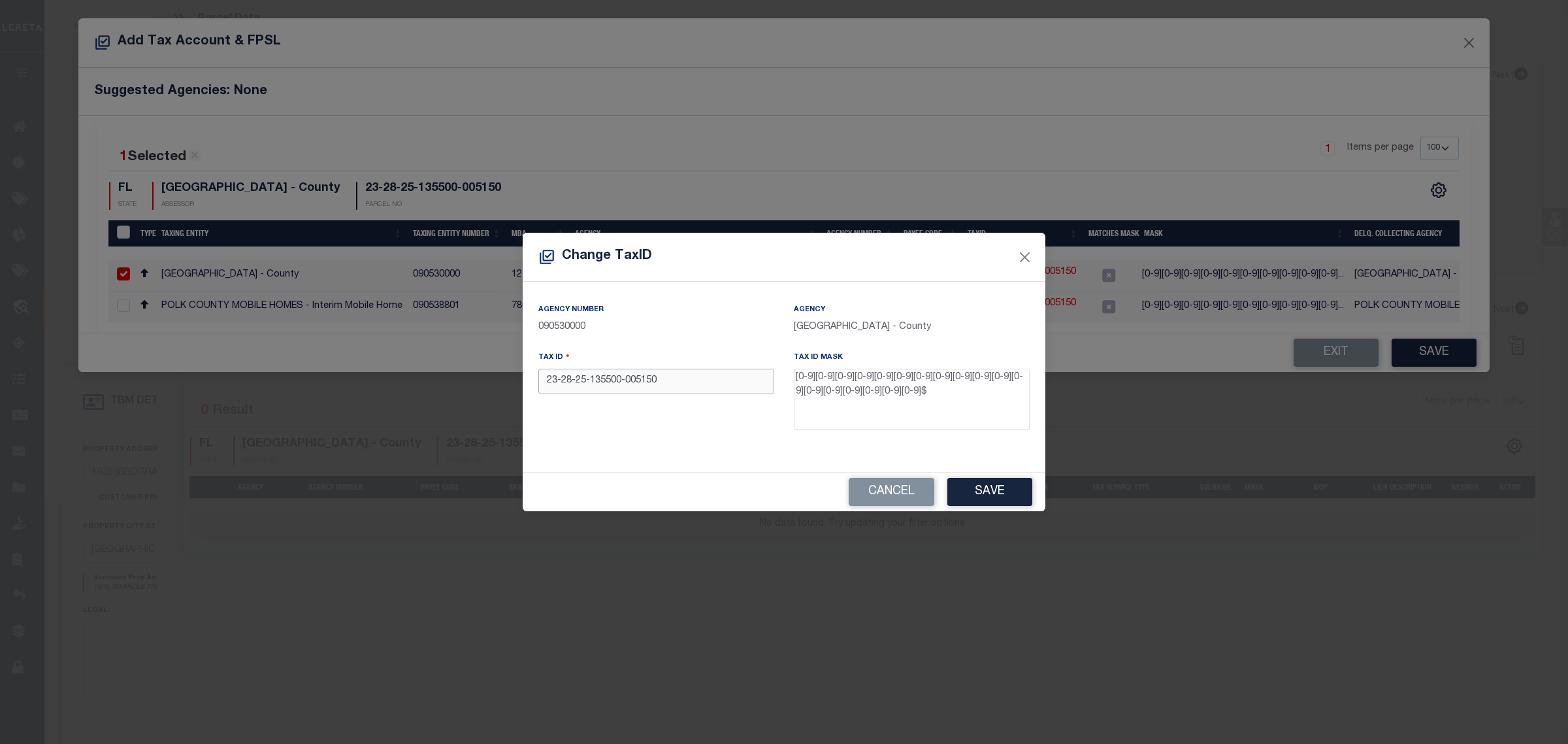
click at [556, 384] on input "23-28-25-135500-005150" at bounding box center [656, 381] width 236 height 25
click at [980, 492] on button "Save" at bounding box center [990, 491] width 85 height 28
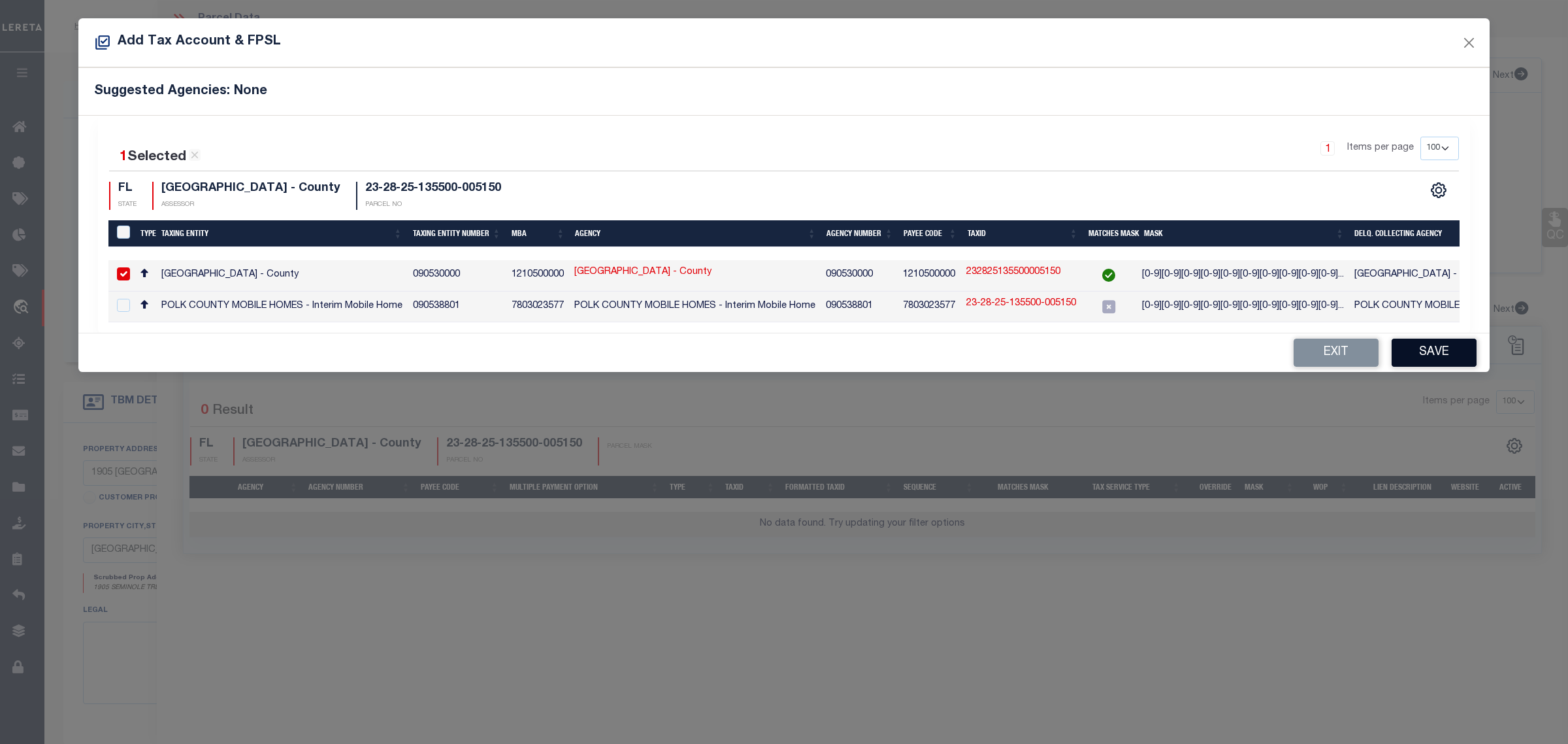
click at [1424, 363] on button "Save" at bounding box center [1434, 352] width 85 height 28
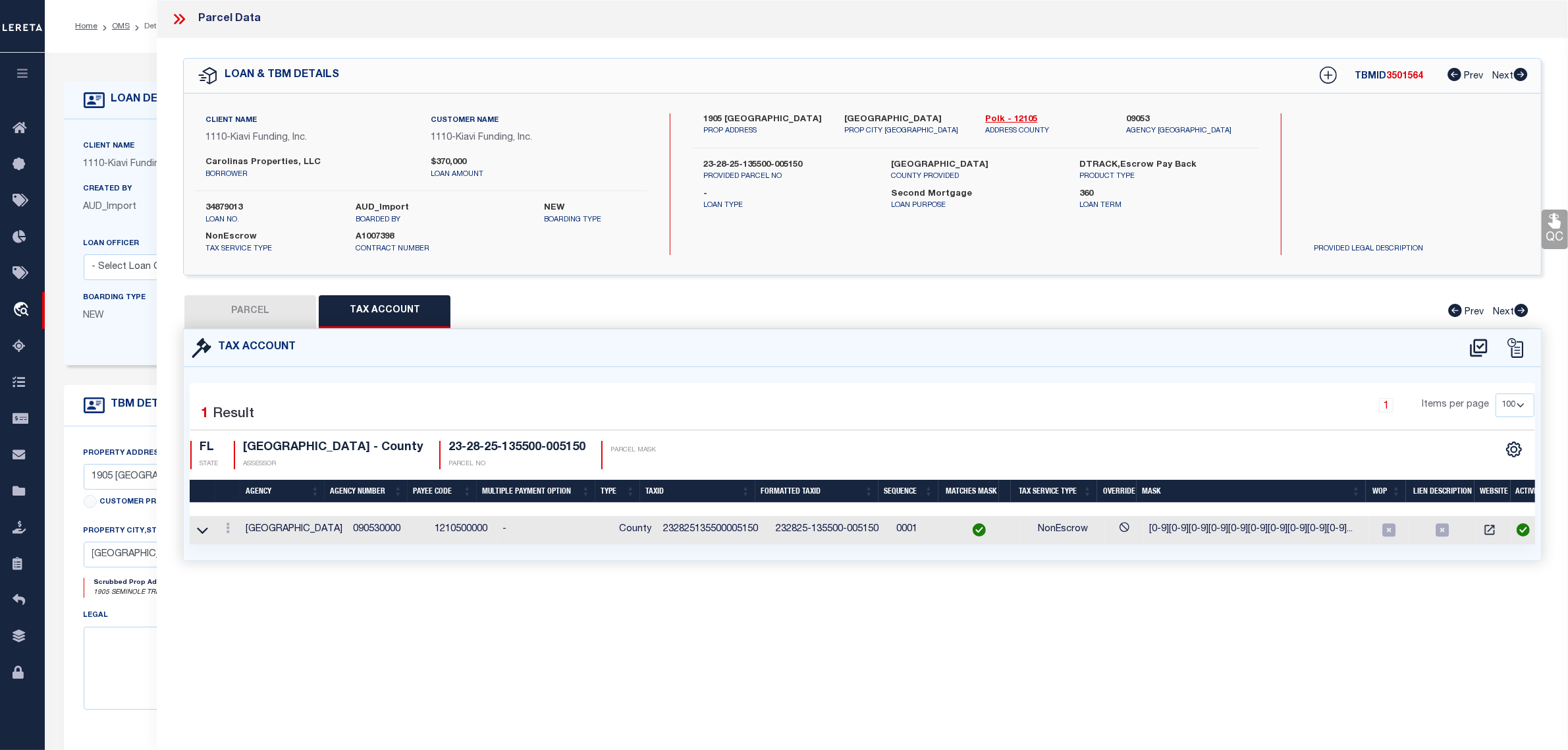
click at [264, 313] on button "PARCEL" at bounding box center [251, 312] width 132 height 33
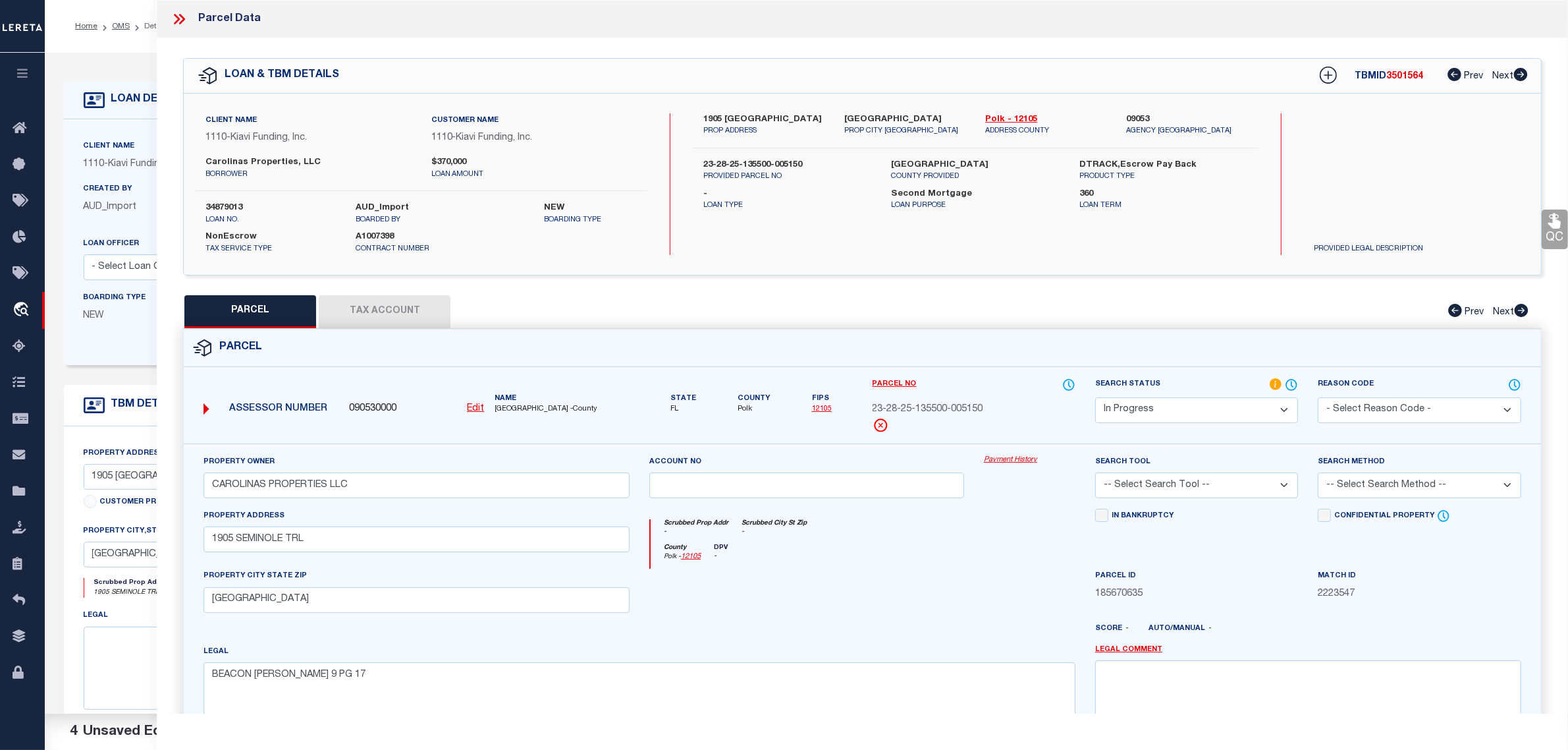
click at [1234, 402] on select "Automated Search Bad Parcel Complete Duplicate Parcel High Dollar Reporting In …" at bounding box center [1196, 409] width 203 height 25
click at [1095, 397] on select "Automated Search Bad Parcel Complete Duplicate Parcel High Dollar Reporting In …" at bounding box center [1196, 409] width 203 height 25
click at [1156, 488] on select "-- Select Search Tool -- 3rd Party Website Agency File Agency Website ATLS CNV-…" at bounding box center [1196, 485] width 203 height 25
click at [1095, 474] on select "-- Select Search Tool -- 3rd Party Website Agency File Agency Website ATLS CNV-…" at bounding box center [1196, 485] width 203 height 25
click at [1387, 492] on select "-- Select Search Method -- Property Address Legal Liability Info Provided" at bounding box center [1418, 485] width 203 height 25
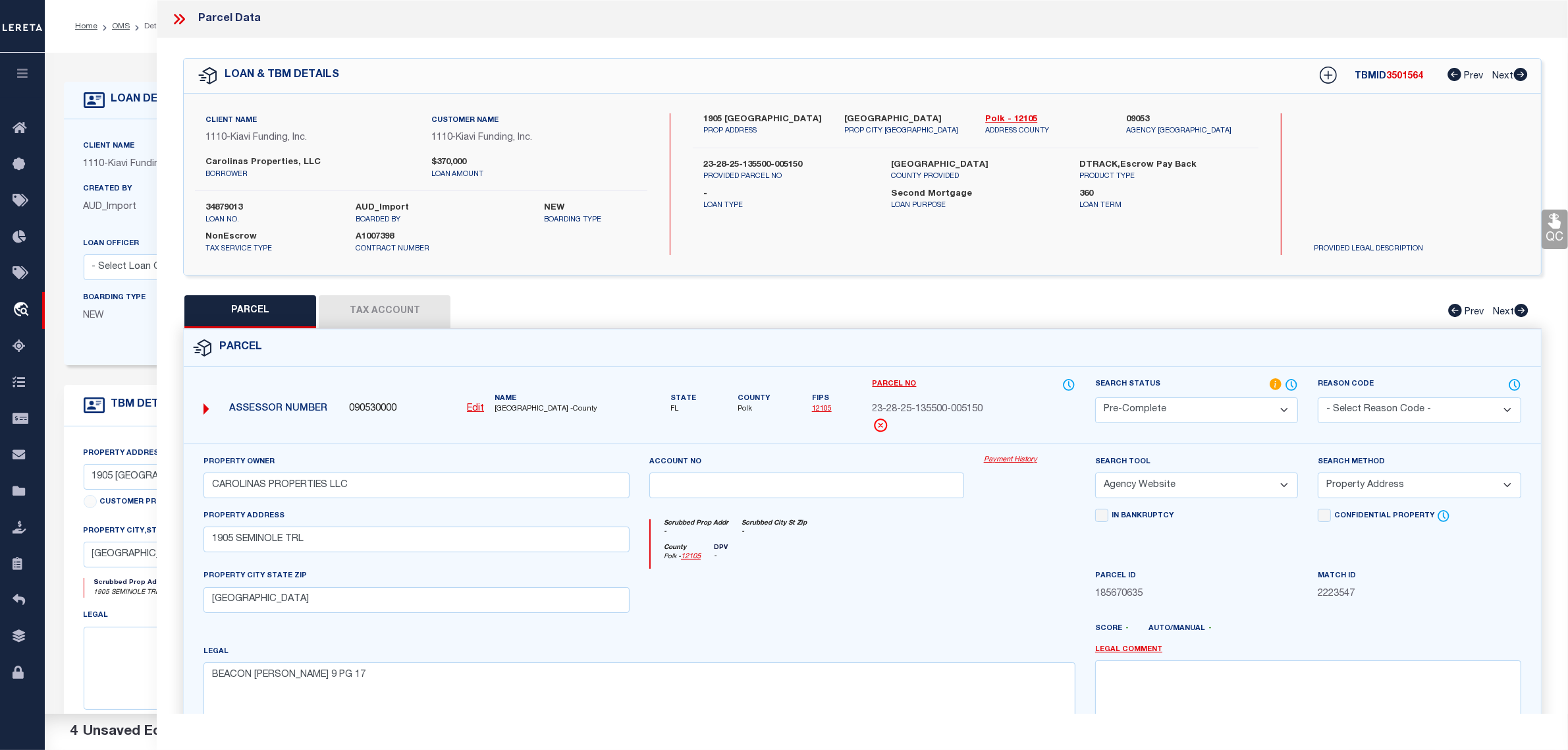
click at [1317, 474] on select "-- Select Search Method -- Property Address Legal Liability Info Provided" at bounding box center [1418, 485] width 203 height 25
click at [1294, 550] on div "In Bankruptcy" at bounding box center [1197, 538] width 222 height 60
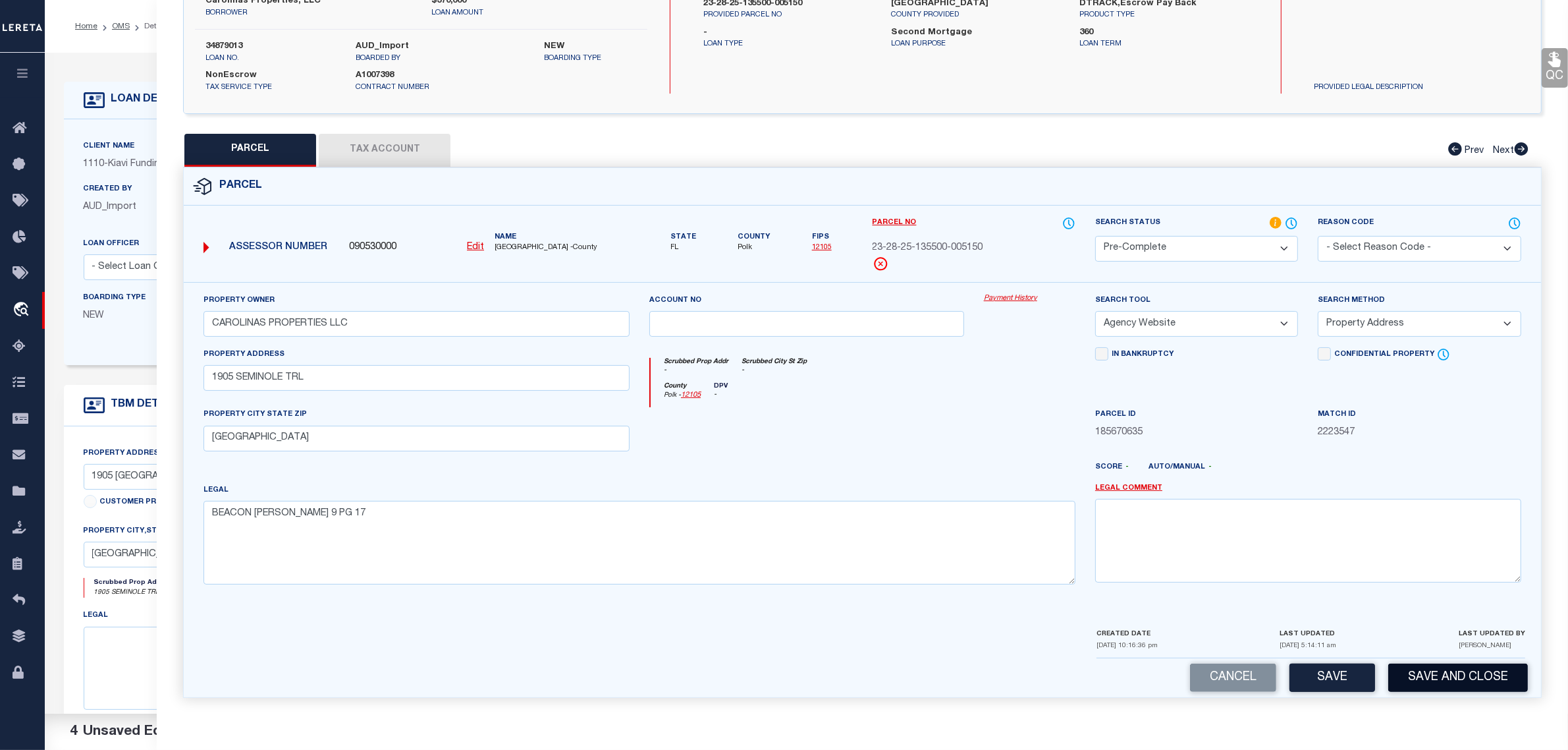
click at [1445, 675] on button "Save and Close" at bounding box center [1457, 677] width 139 height 28
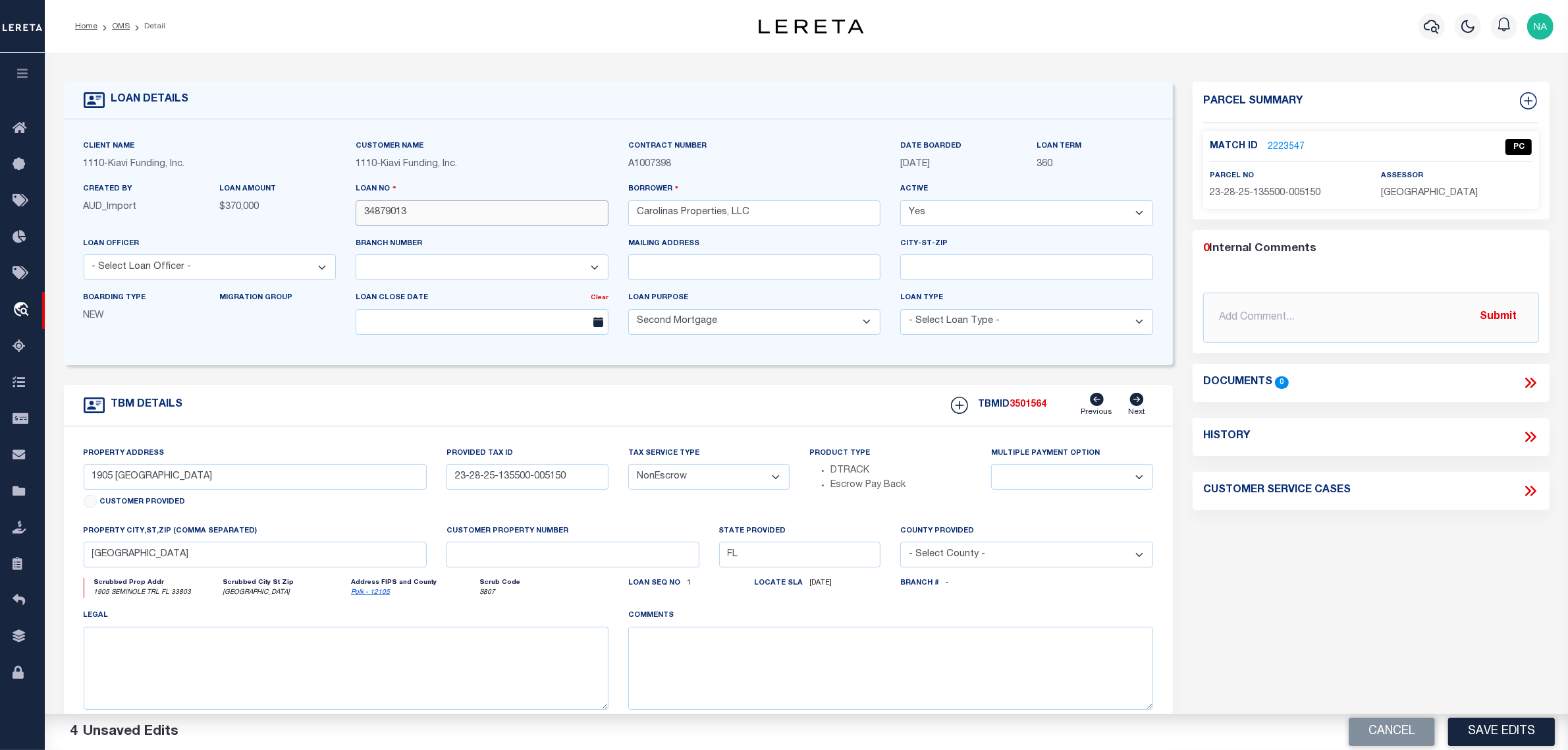
click at [400, 218] on input "34879013" at bounding box center [482, 213] width 253 height 25
click at [1024, 409] on span "3501564" at bounding box center [1028, 404] width 37 height 9
click at [1407, 192] on span "[GEOGRAPHIC_DATA]" at bounding box center [1429, 192] width 97 height 9
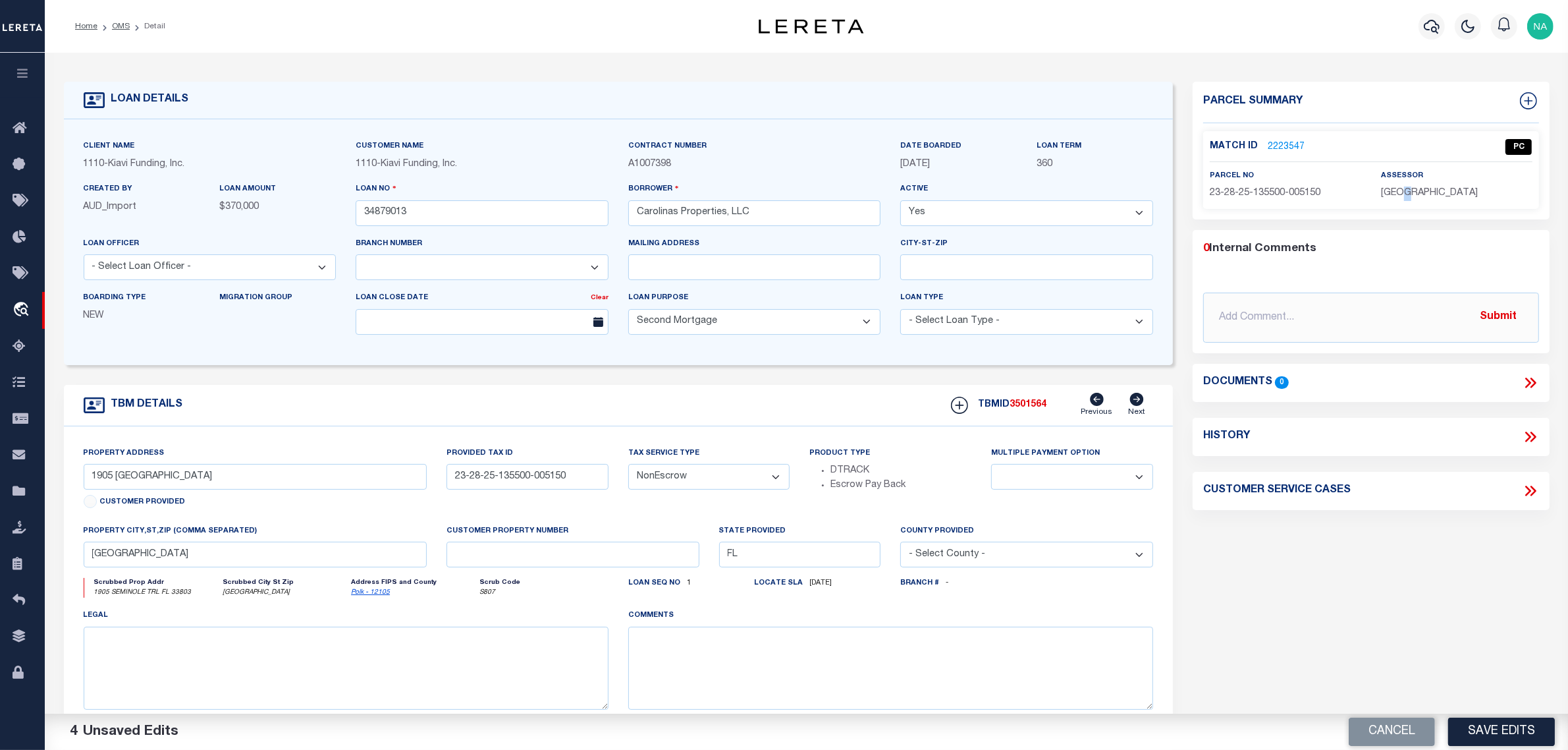
click at [1407, 192] on span "[GEOGRAPHIC_DATA]" at bounding box center [1429, 192] width 97 height 9
click at [1278, 196] on span "23-28-25-135500-005150" at bounding box center [1265, 192] width 111 height 9
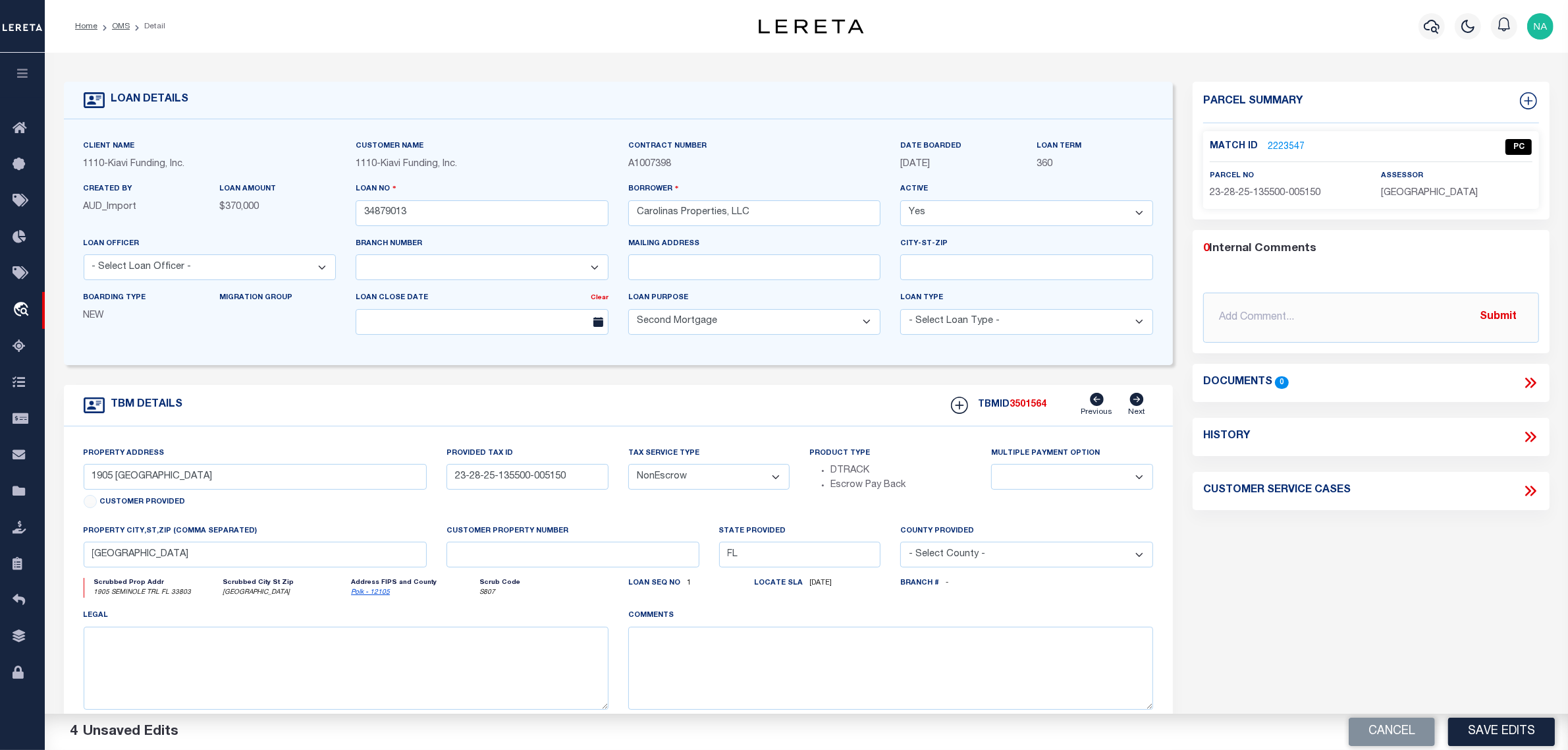
click at [1308, 562] on div "Parcel Summary Match ID 2223547 0" at bounding box center [1371, 442] width 377 height 720
click at [119, 28] on link "OMS" at bounding box center [121, 27] width 18 height 8
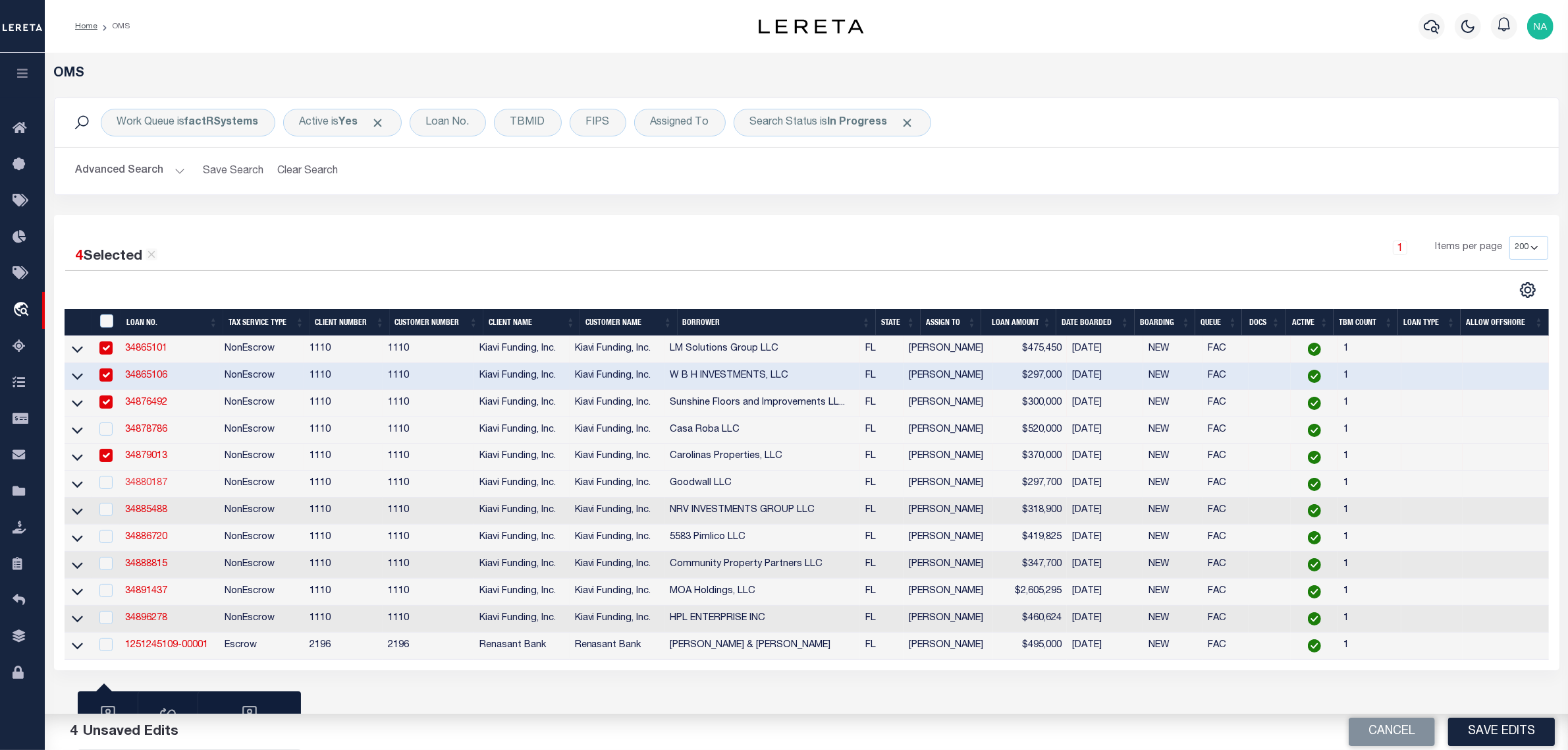
click at [152, 488] on link "34880187" at bounding box center [146, 482] width 42 height 9
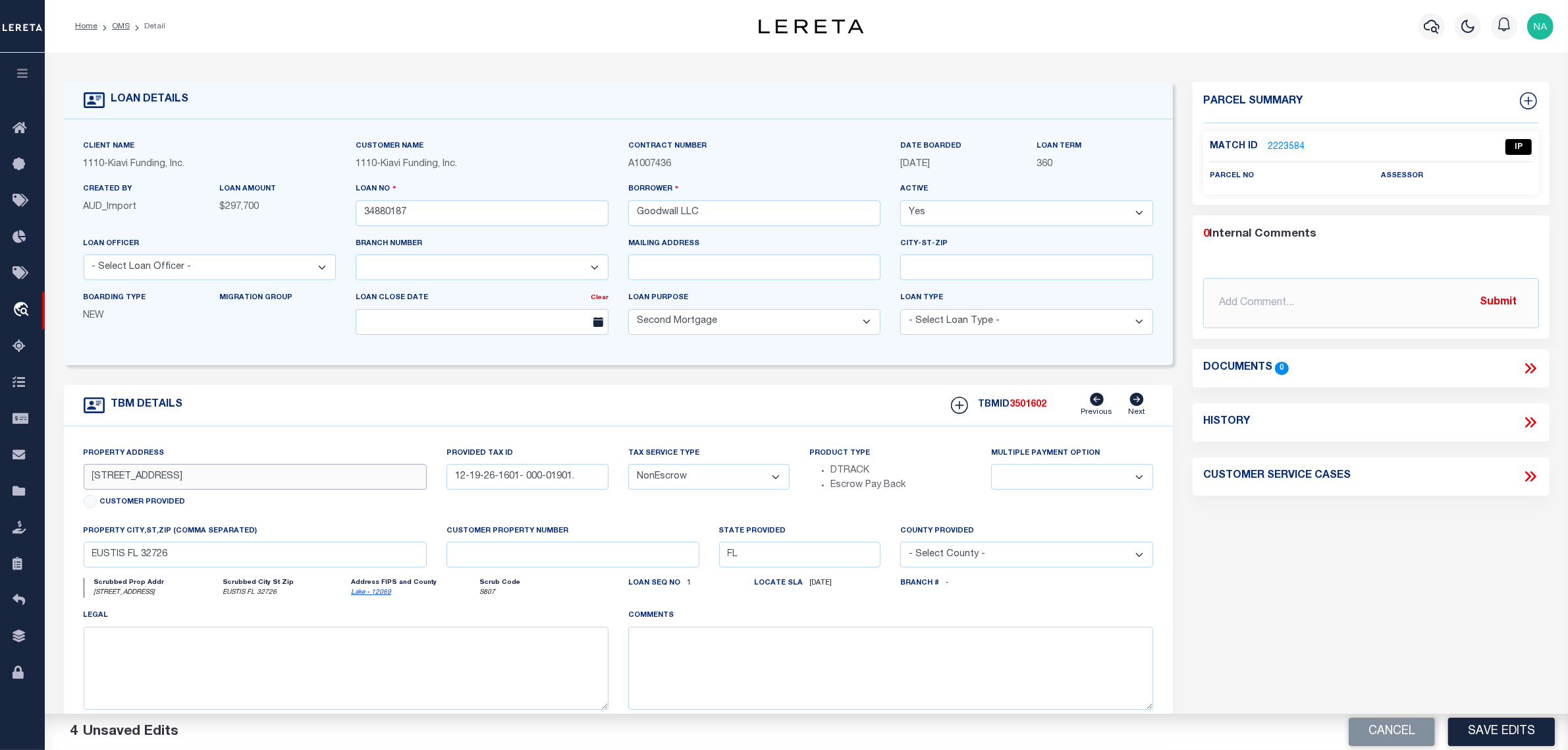
drag, startPoint x: 192, startPoint y: 477, endPoint x: 84, endPoint y: 481, distance: 108.1
click at [84, 481] on input "[STREET_ADDRESS]" at bounding box center [255, 476] width 343 height 25
click at [1287, 144] on link "2223584" at bounding box center [1286, 147] width 37 height 14
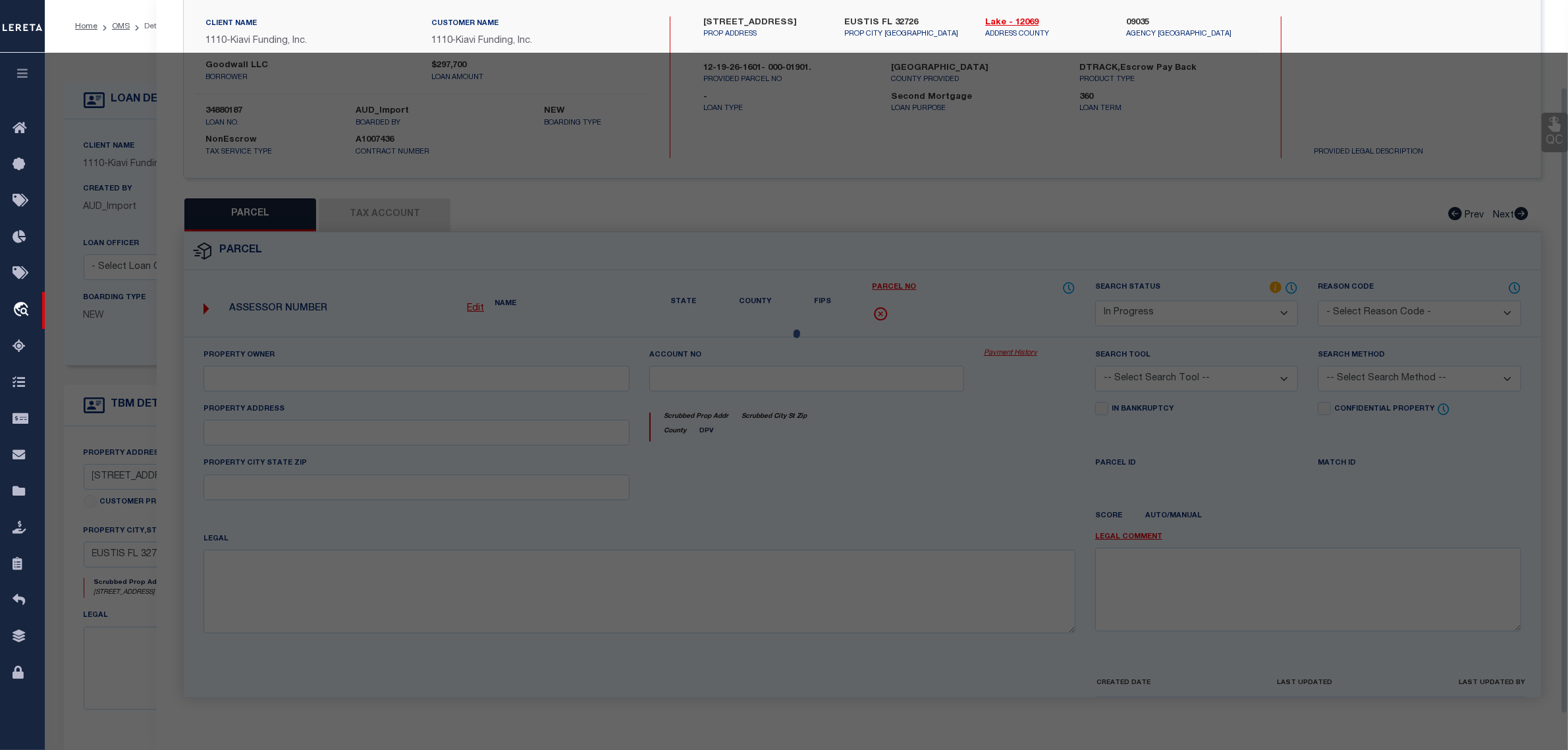
scroll to position [113, 0]
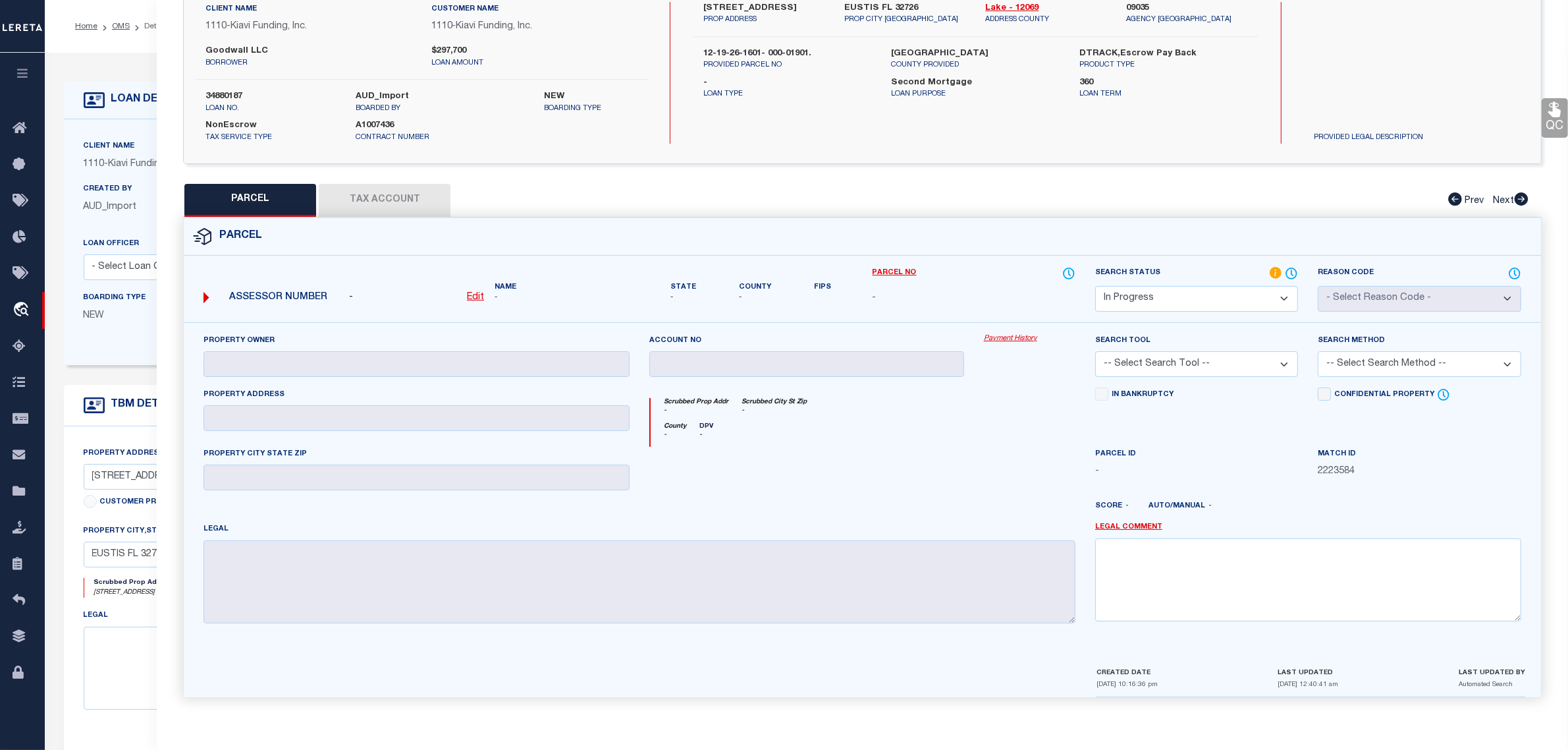
click at [476, 293] on u "Edit" at bounding box center [475, 297] width 17 height 9
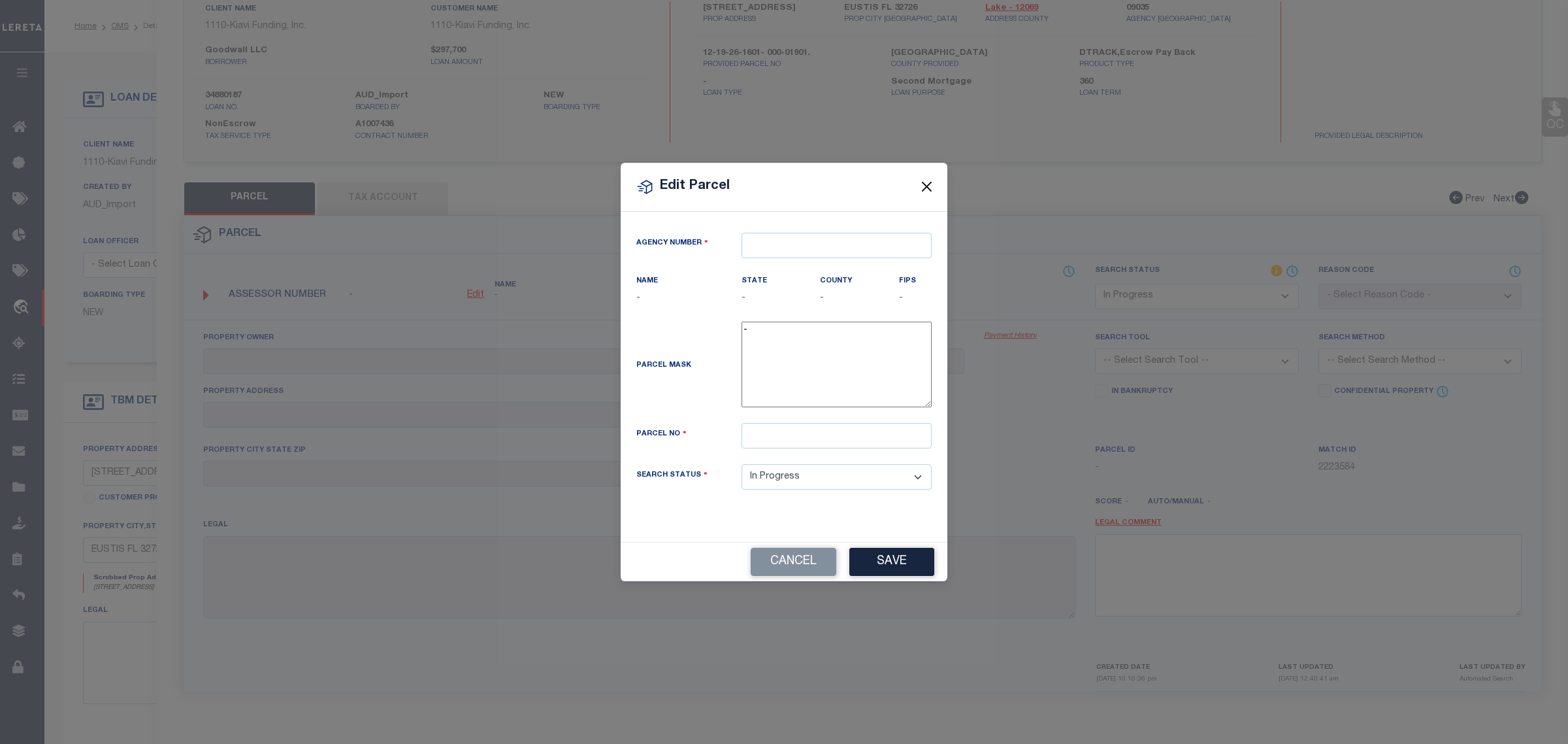
click at [926, 187] on button "Close" at bounding box center [927, 187] width 17 height 17
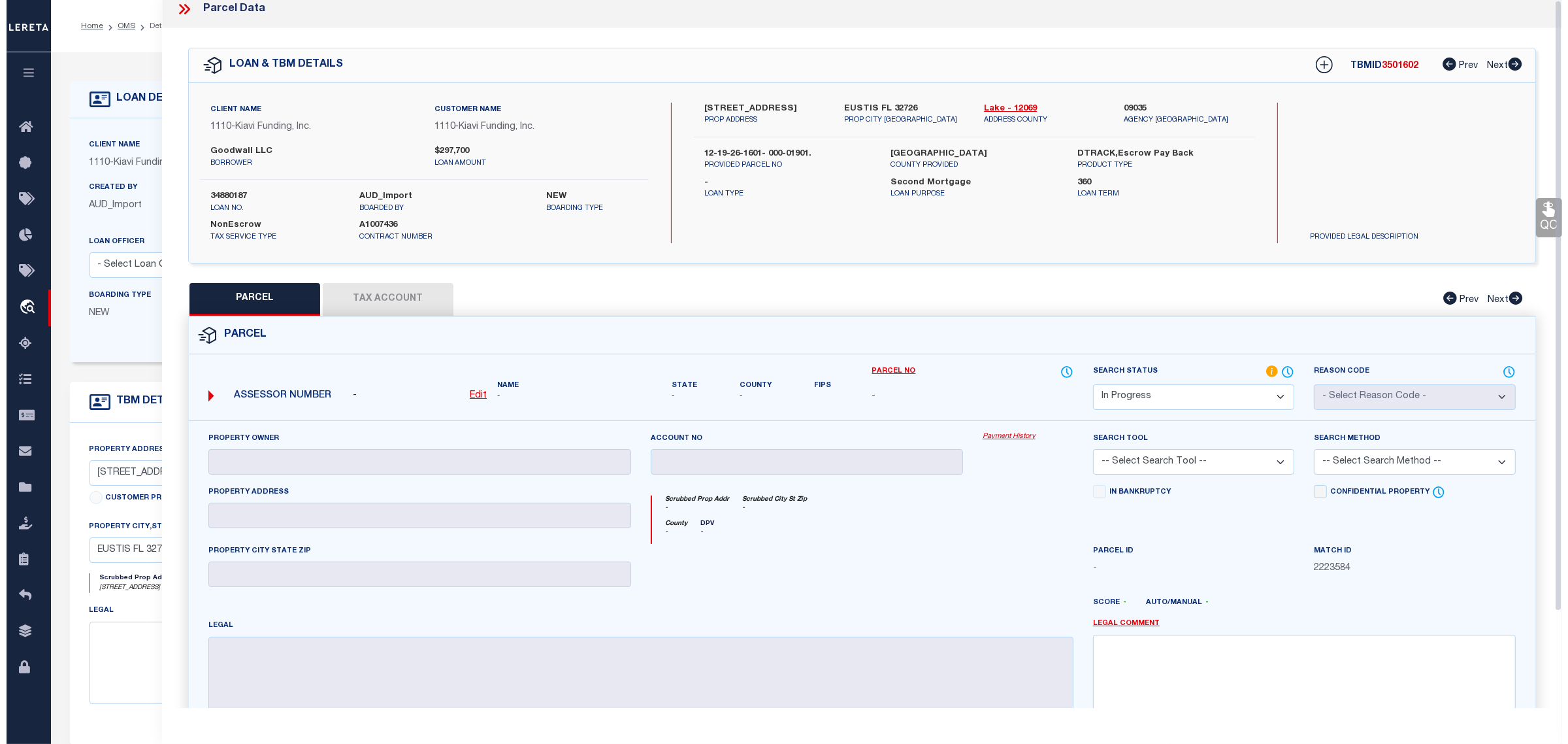
scroll to position [0, 0]
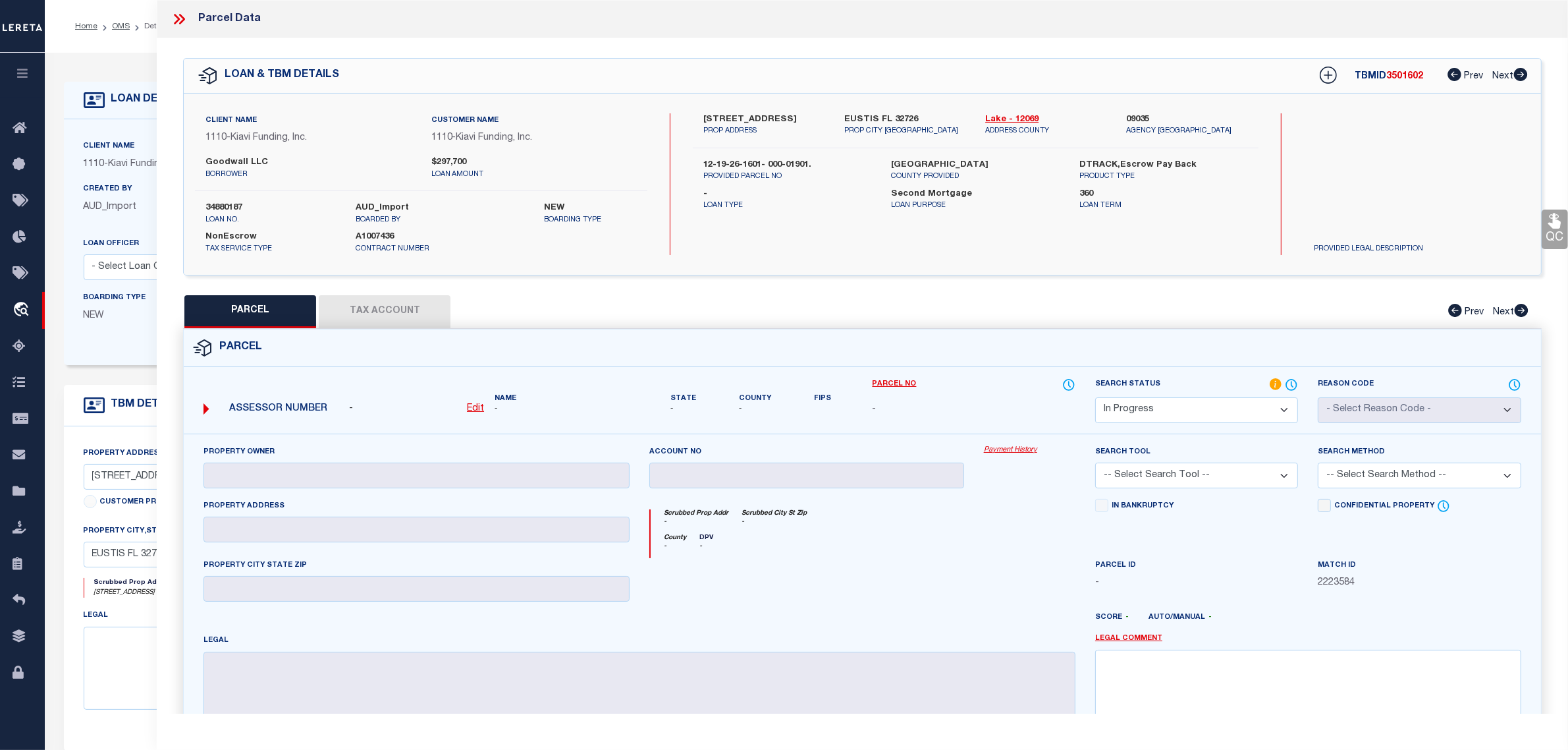
click at [472, 407] on u "Edit" at bounding box center [475, 408] width 17 height 9
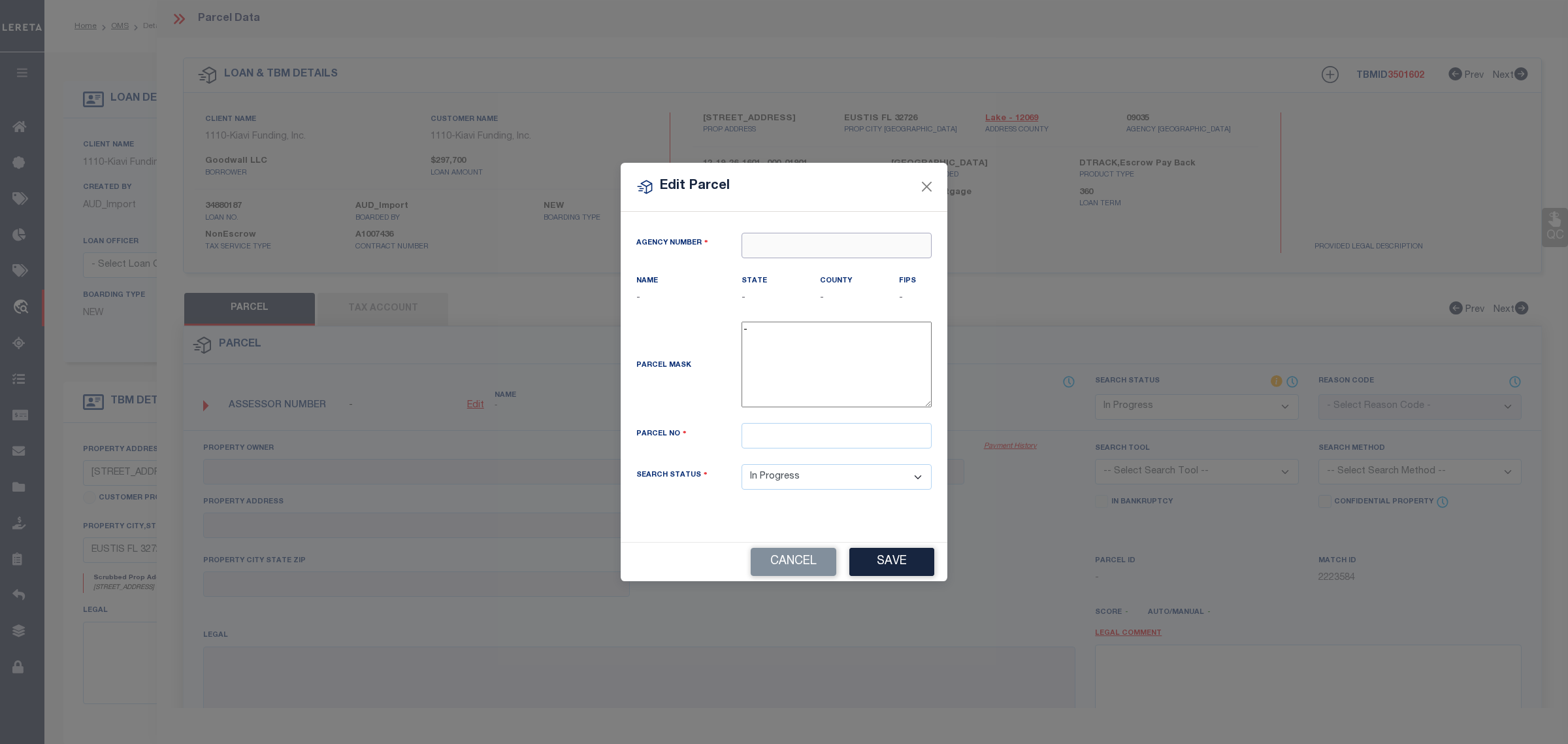
click at [831, 238] on input "text" at bounding box center [836, 245] width 190 height 25
click at [843, 269] on div "090350000 : [GEOGRAPHIC_DATA]" at bounding box center [836, 277] width 189 height 37
click at [796, 438] on input "text" at bounding box center [836, 435] width 190 height 25
paste input "12-19-26-1601-000-01901"
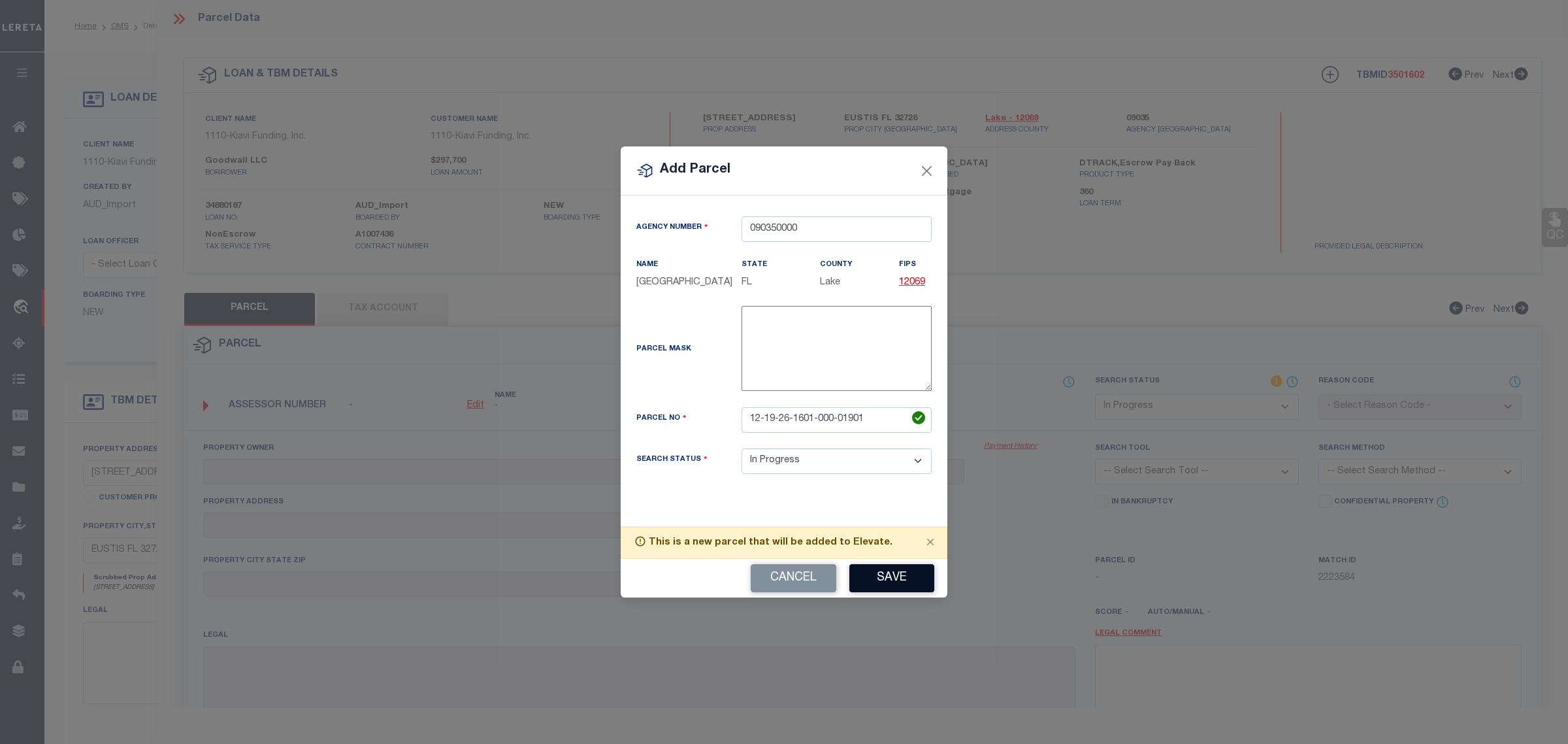
click at [893, 572] on button "Save" at bounding box center [892, 578] width 85 height 28
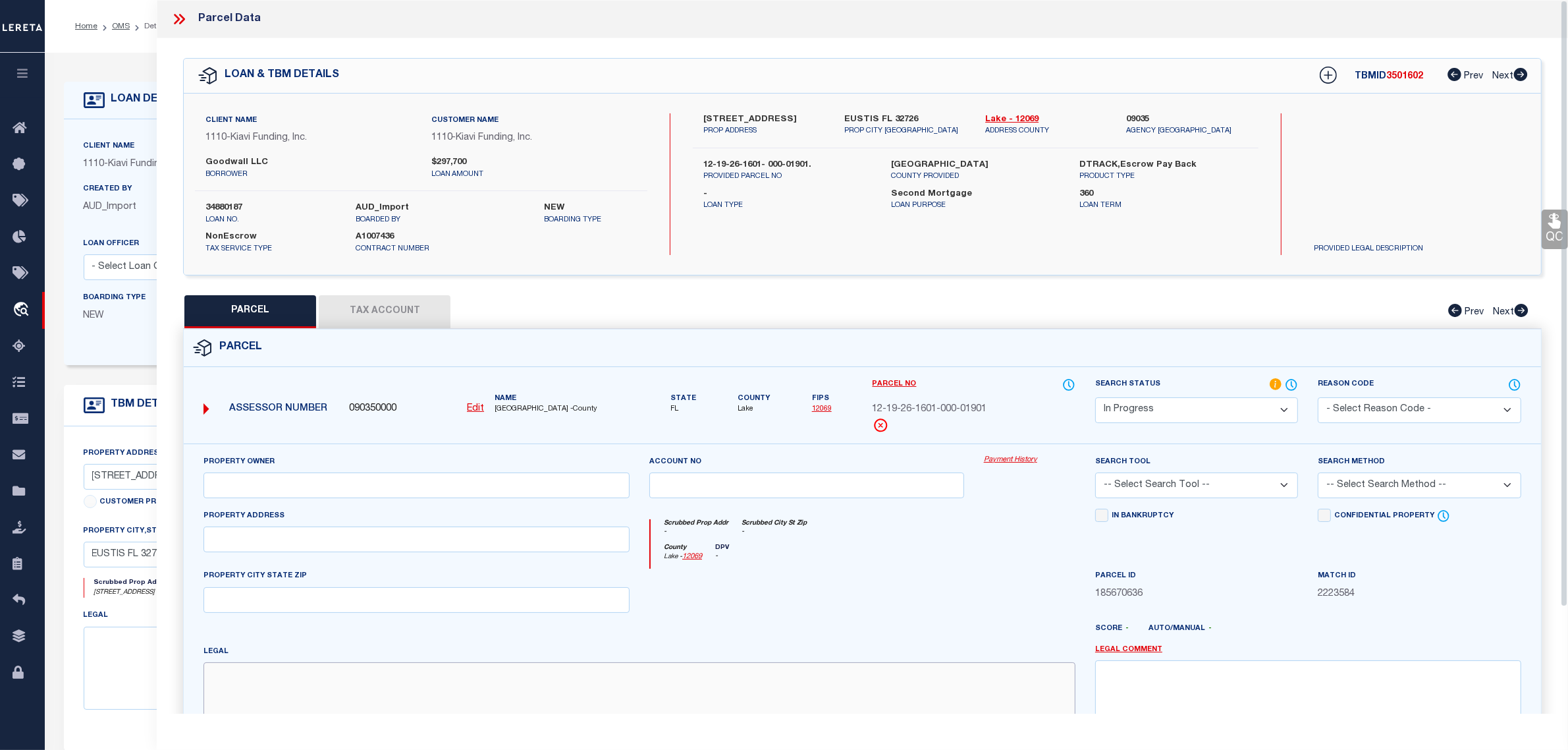
click at [804, 705] on textarea at bounding box center [639, 703] width 872 height 83
paste textarea "[PERSON_NAME], KING HOMESTEAD BEG AT SW COR OF LOT 19, RUN N 150.7 FT, E 155.8 …"
click at [378, 486] on input "text" at bounding box center [416, 485] width 426 height 25
paste input "GOODWALL LLC"
click at [393, 539] on input "text" at bounding box center [416, 538] width 426 height 25
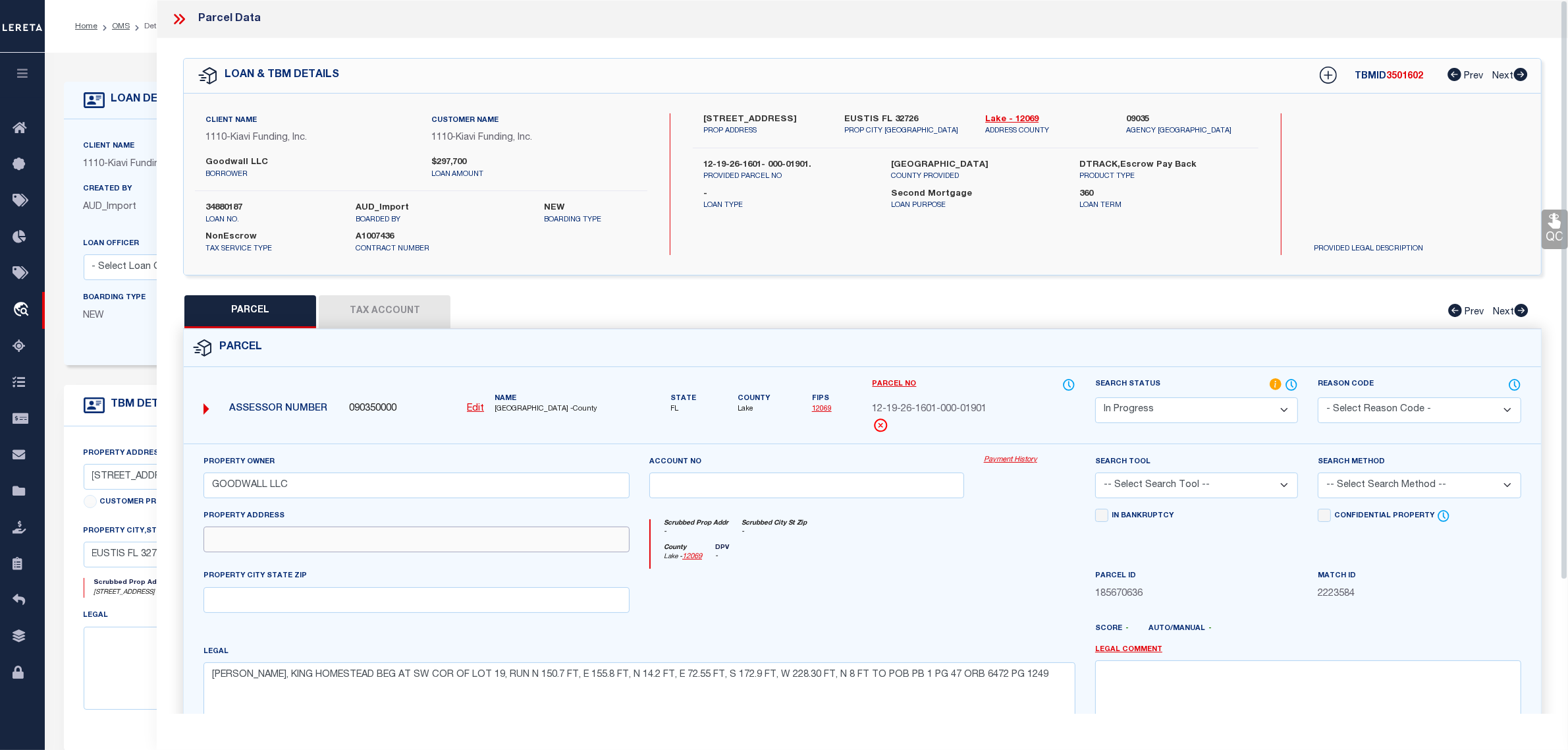
paste input "[STREET_ADDRESS]"
drag, startPoint x: 376, startPoint y: 545, endPoint x: 464, endPoint y: 547, distance: 88.0
click at [464, 547] on input "[STREET_ADDRESS]" at bounding box center [416, 538] width 426 height 25
click at [410, 600] on input "text" at bounding box center [416, 600] width 426 height 25
paste input "EUSTIS FL, 32726"
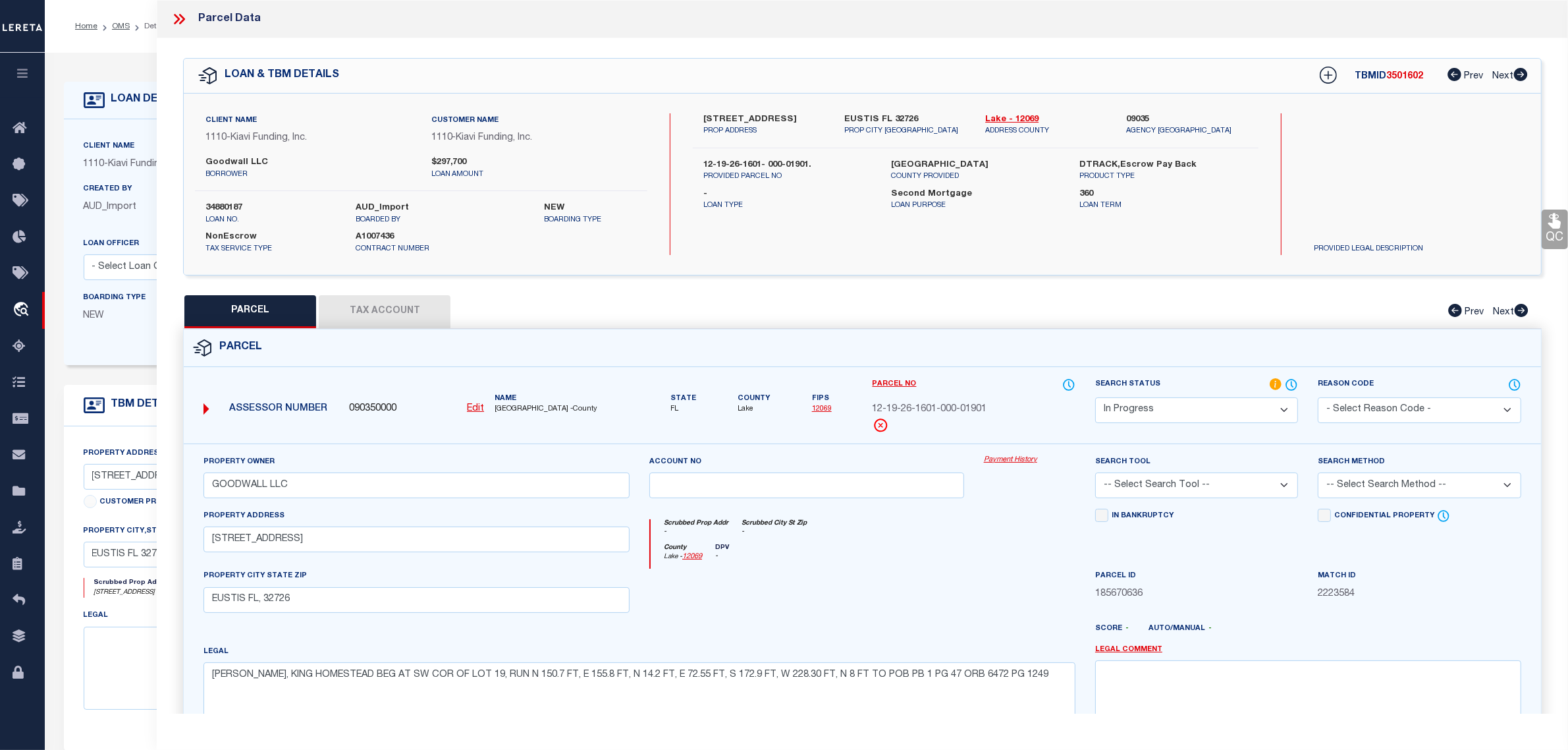
click at [888, 576] on div at bounding box center [806, 595] width 334 height 54
click at [1161, 410] on select "Automated Search Bad Parcel Complete Duplicate Parcel High Dollar Reporting In …" at bounding box center [1196, 409] width 203 height 25
click at [973, 554] on div "[GEOGRAPHIC_DATA] - 12069 DPV -" at bounding box center [863, 556] width 425 height 25
click at [382, 308] on button "Tax Account" at bounding box center [384, 312] width 132 height 33
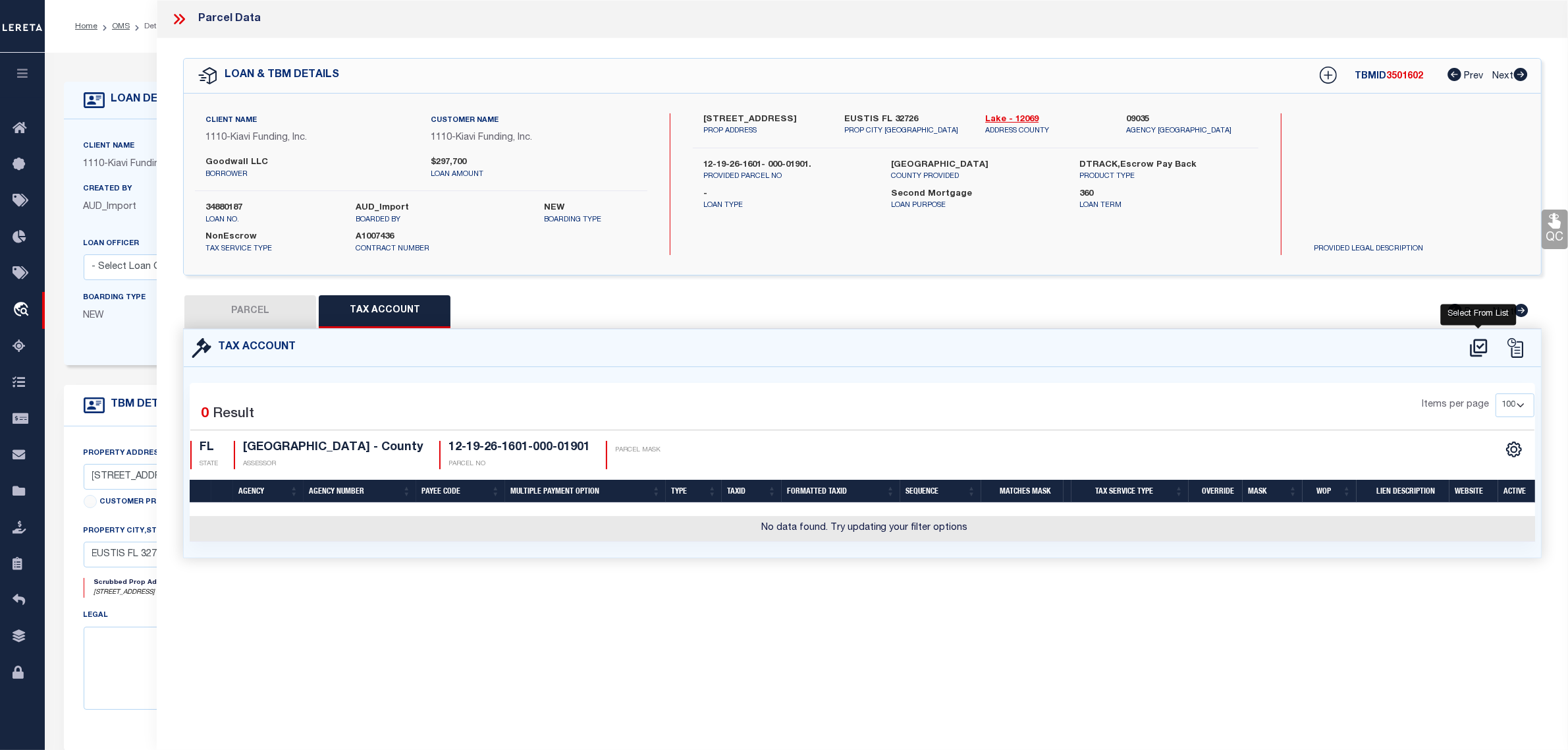
click at [1479, 348] on icon at bounding box center [1479, 348] width 22 height 21
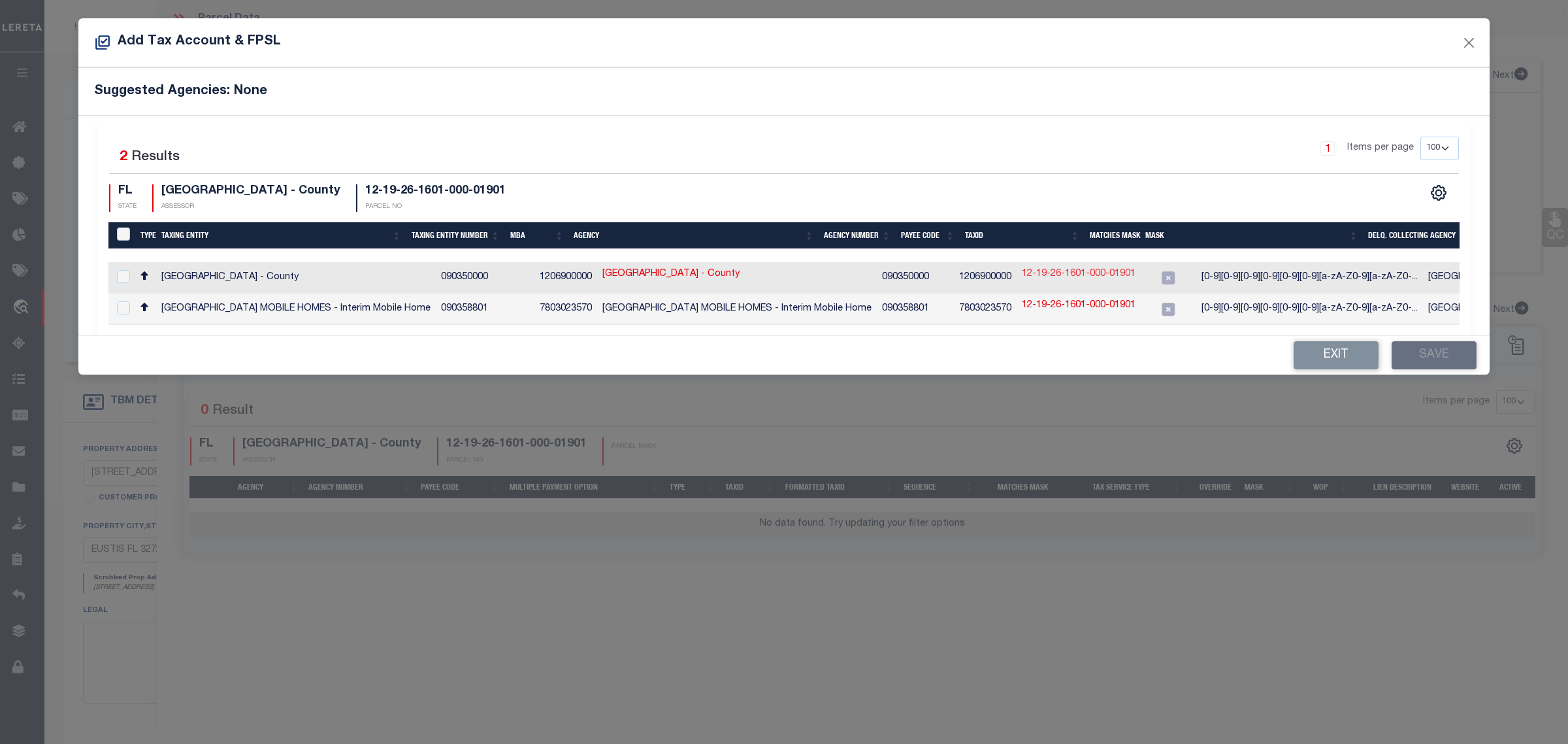
click at [1022, 279] on link "12-19-26-1601-000-01901" at bounding box center [1078, 274] width 114 height 14
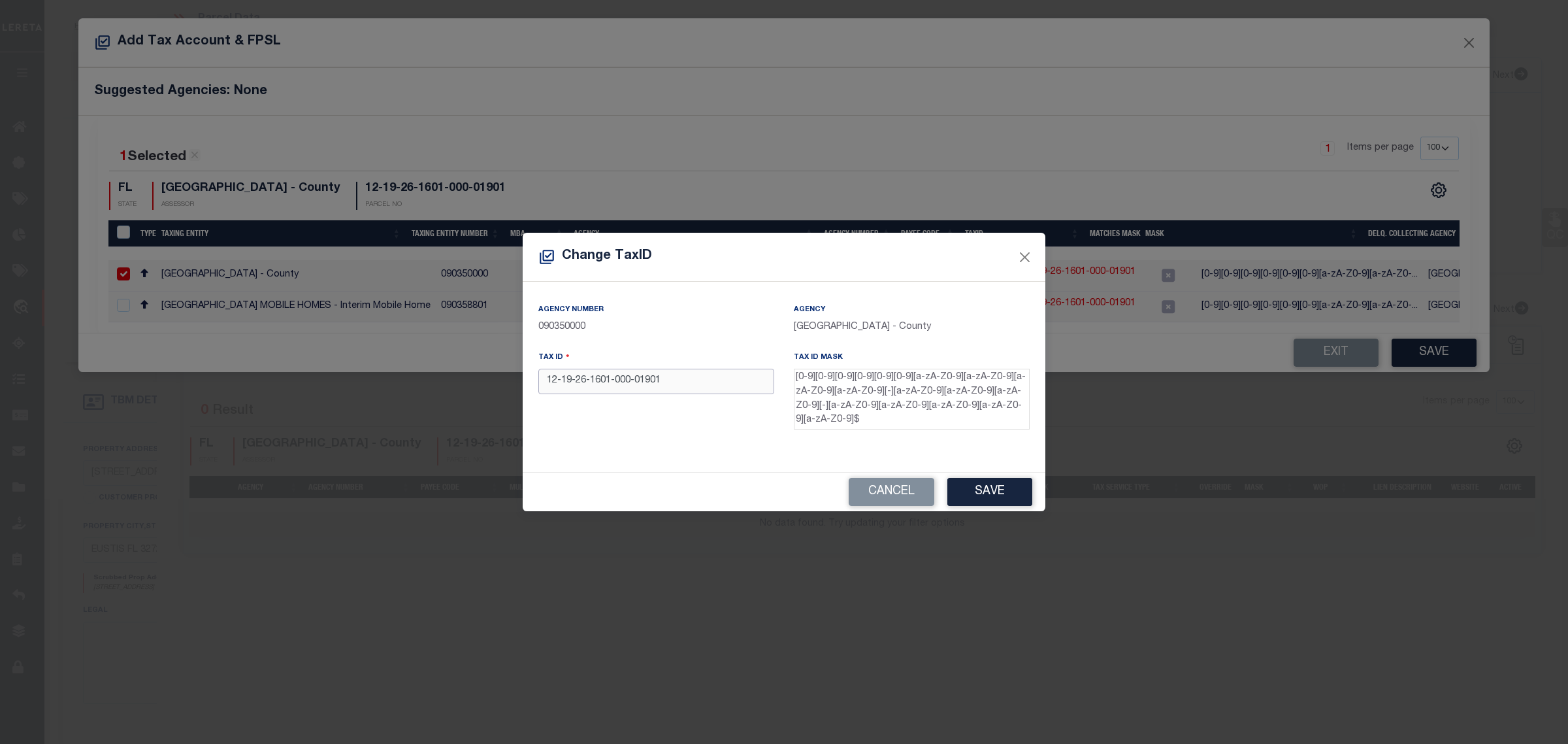
click at [557, 384] on input "12-19-26-1601-000-01901" at bounding box center [656, 381] width 236 height 25
click at [1001, 491] on button "Save" at bounding box center [990, 491] width 85 height 28
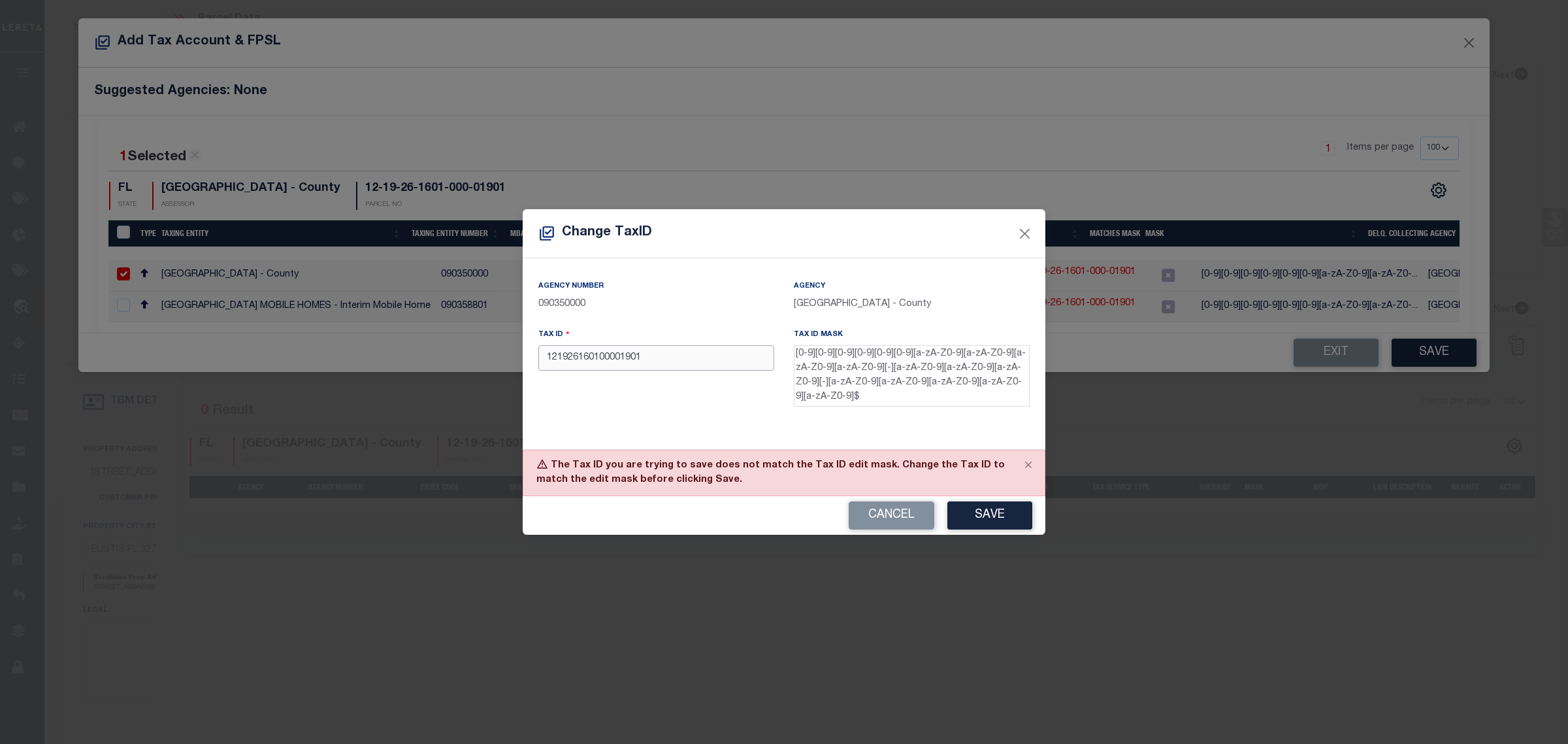
click at [695, 358] on input "121926160100001901" at bounding box center [656, 357] width 236 height 25
drag, startPoint x: 640, startPoint y: 362, endPoint x: 475, endPoint y: 362, distance: 165.0
click at [475, 362] on div "Change TaxID Agency Number 090350000 [GEOGRAPHIC_DATA] - County Tax ID 12192616…" at bounding box center [784, 372] width 1568 height 744
paste input "633656"
click at [995, 521] on button "Save" at bounding box center [990, 515] width 85 height 28
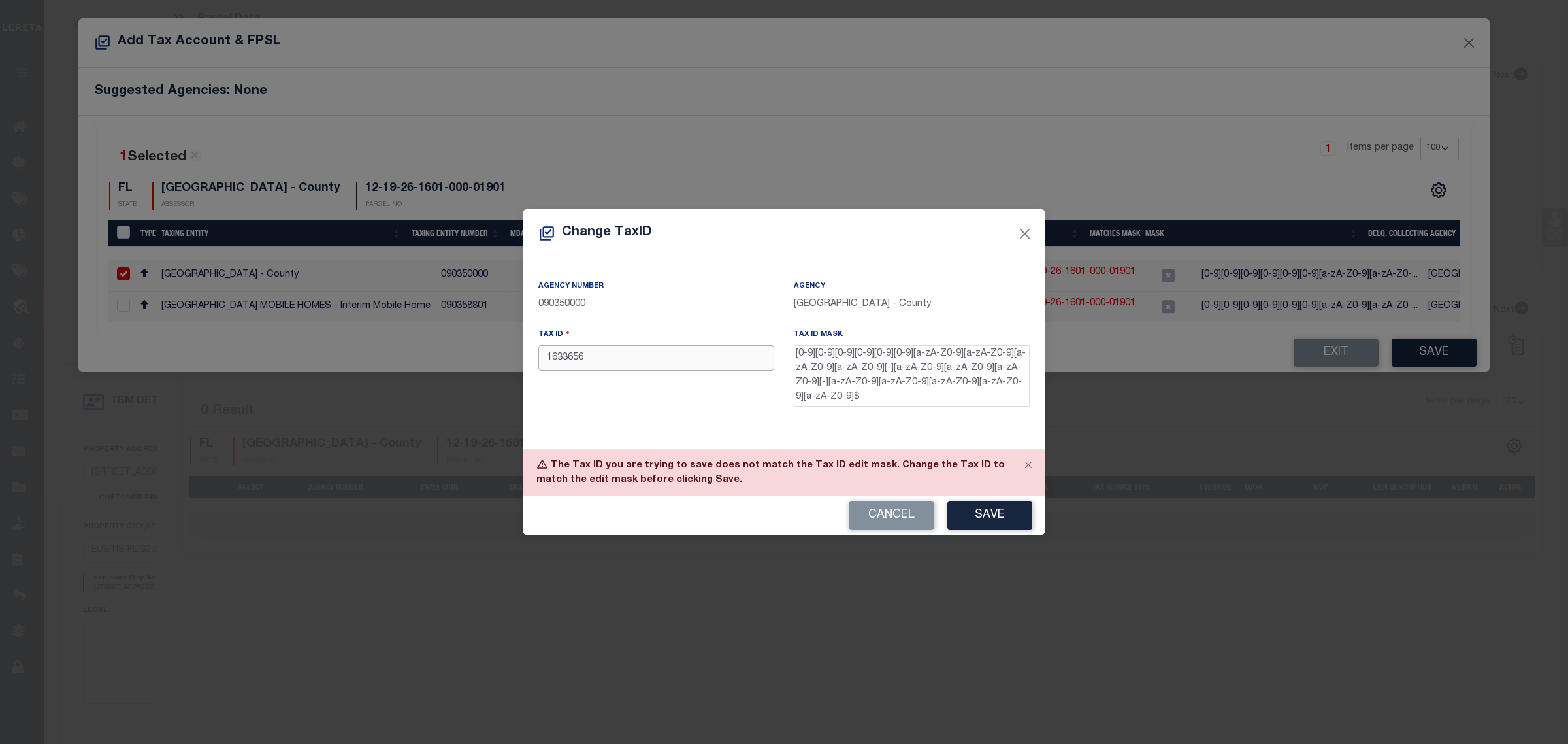
drag, startPoint x: 627, startPoint y: 361, endPoint x: 446, endPoint y: 361, distance: 181.0
click at [446, 361] on div "Change TaxID Agency Number 090350000 [GEOGRAPHIC_DATA] - County Tax ID 1633656 …" at bounding box center [784, 372] width 1568 height 744
paste input "2-19-26-1601-000-01901"
drag, startPoint x: 913, startPoint y: 224, endPoint x: 916, endPoint y: 288, distance: 64.1
click at [916, 288] on div "Change TaxID Agency Number 090350000 [GEOGRAPHIC_DATA] - County Tax ID 12-19-26…" at bounding box center [783, 371] width 522 height 325
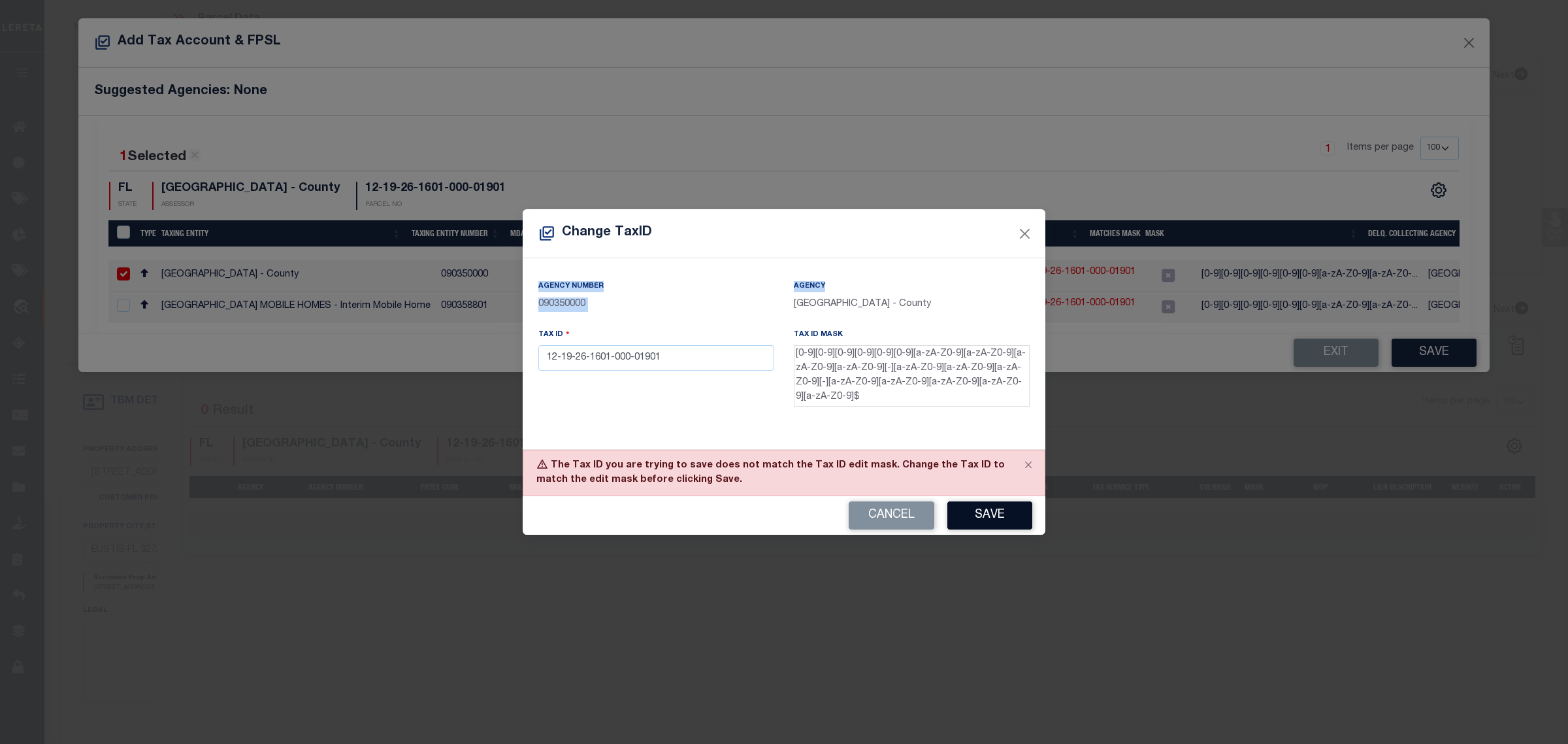
click at [978, 515] on button "Save" at bounding box center [990, 515] width 85 height 28
click at [1026, 233] on button "Close" at bounding box center [1024, 234] width 17 height 17
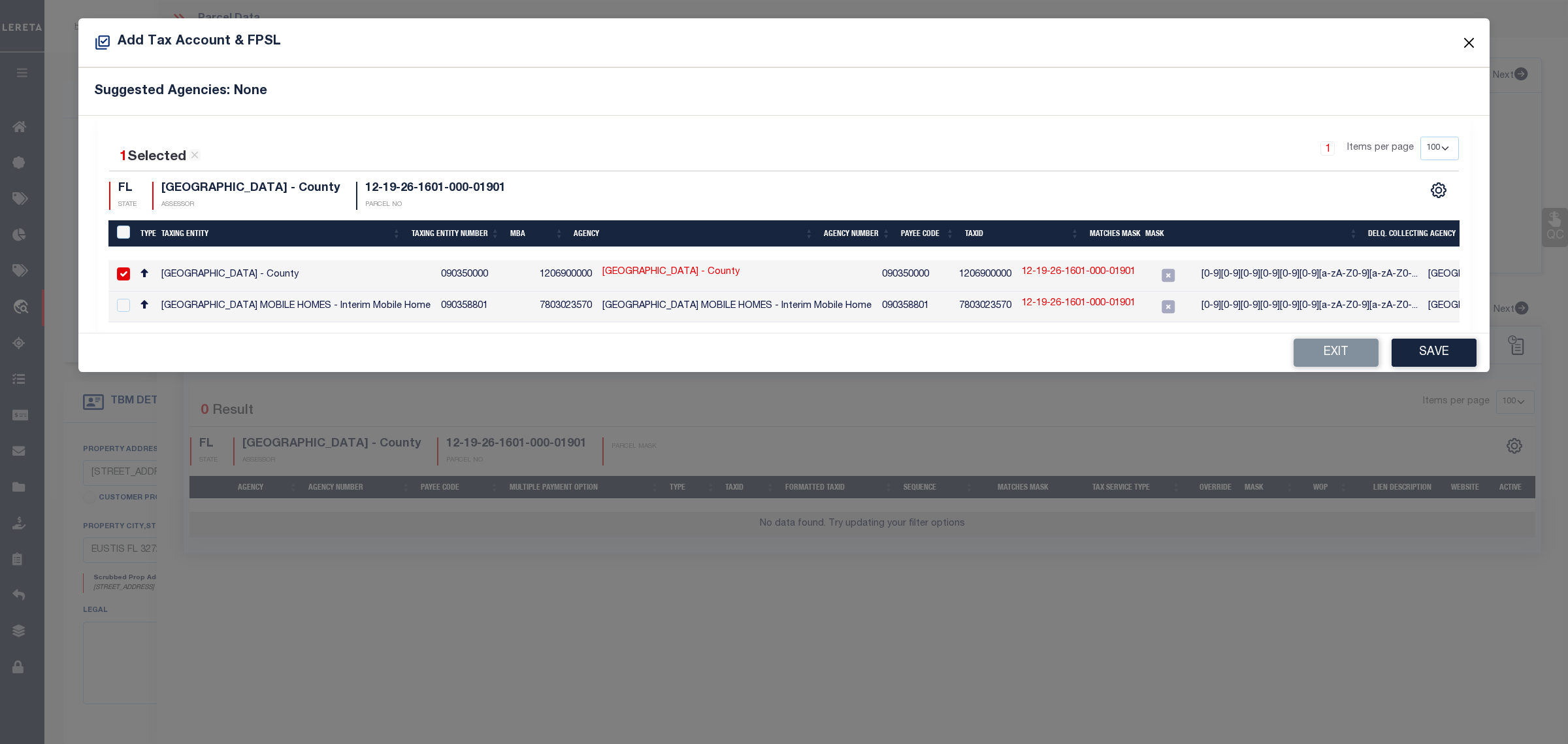
click at [1469, 42] on button "Close" at bounding box center [1469, 42] width 17 height 17
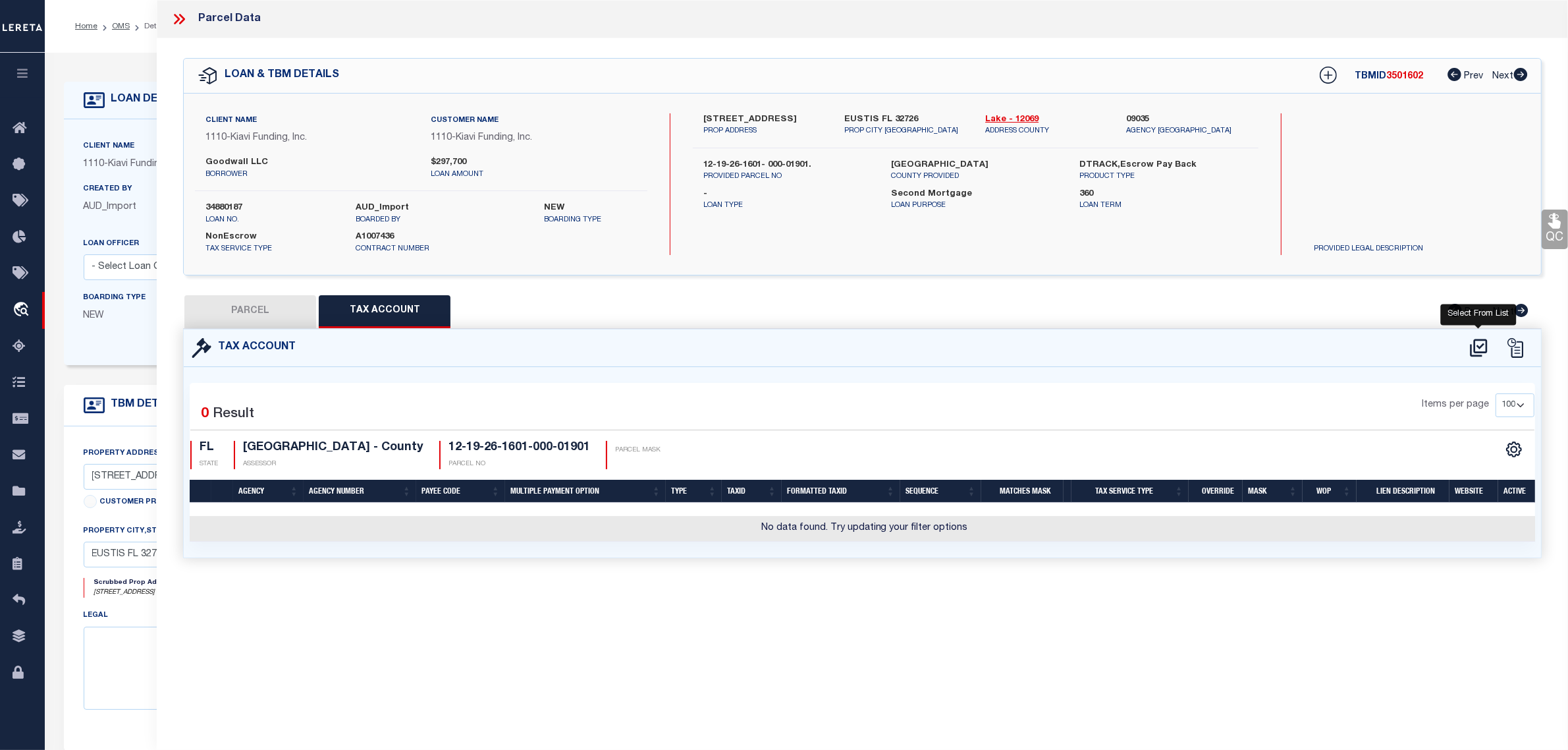
click at [1481, 344] on icon at bounding box center [1478, 348] width 17 height 18
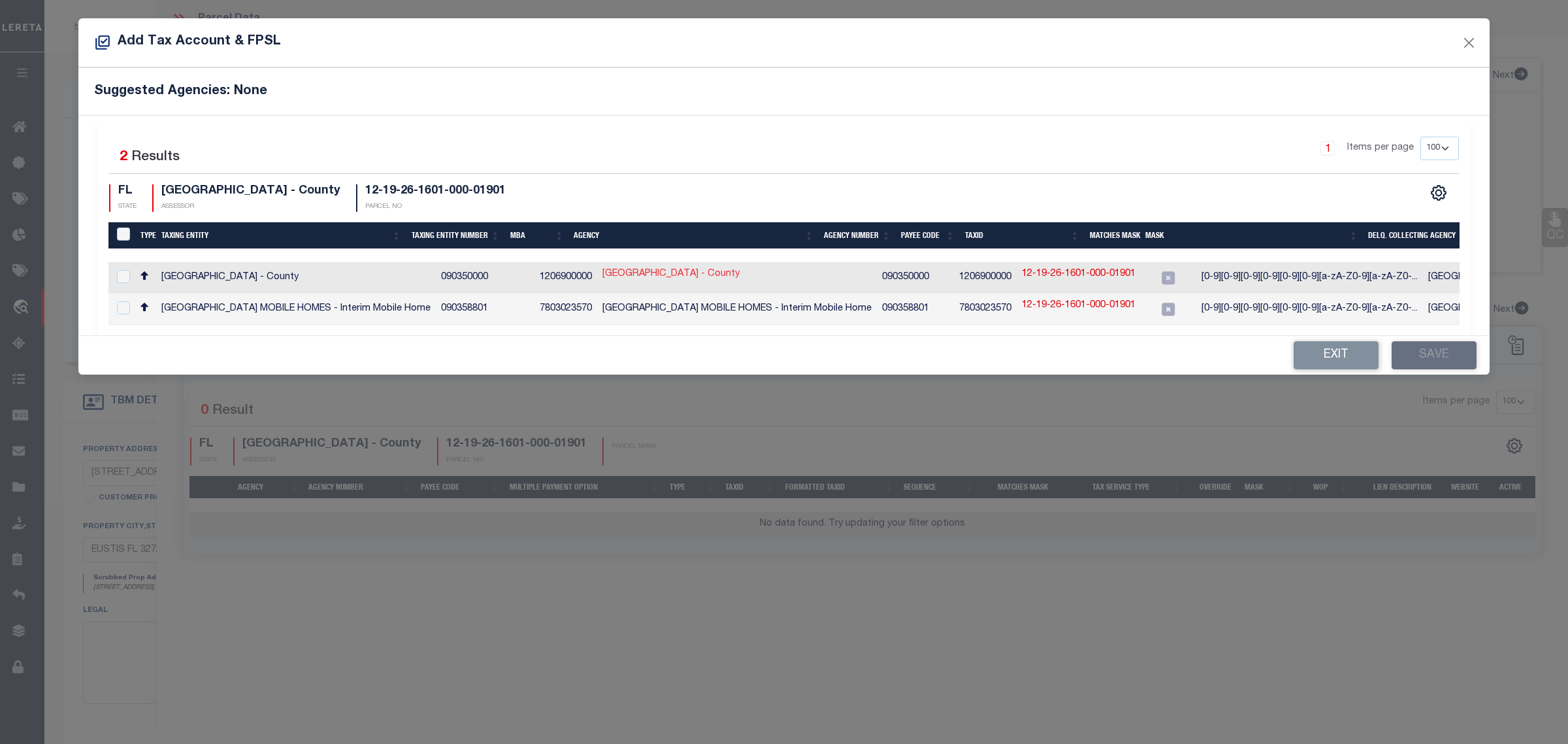
click at [655, 275] on link "[GEOGRAPHIC_DATA] - County" at bounding box center [670, 274] width 137 height 14
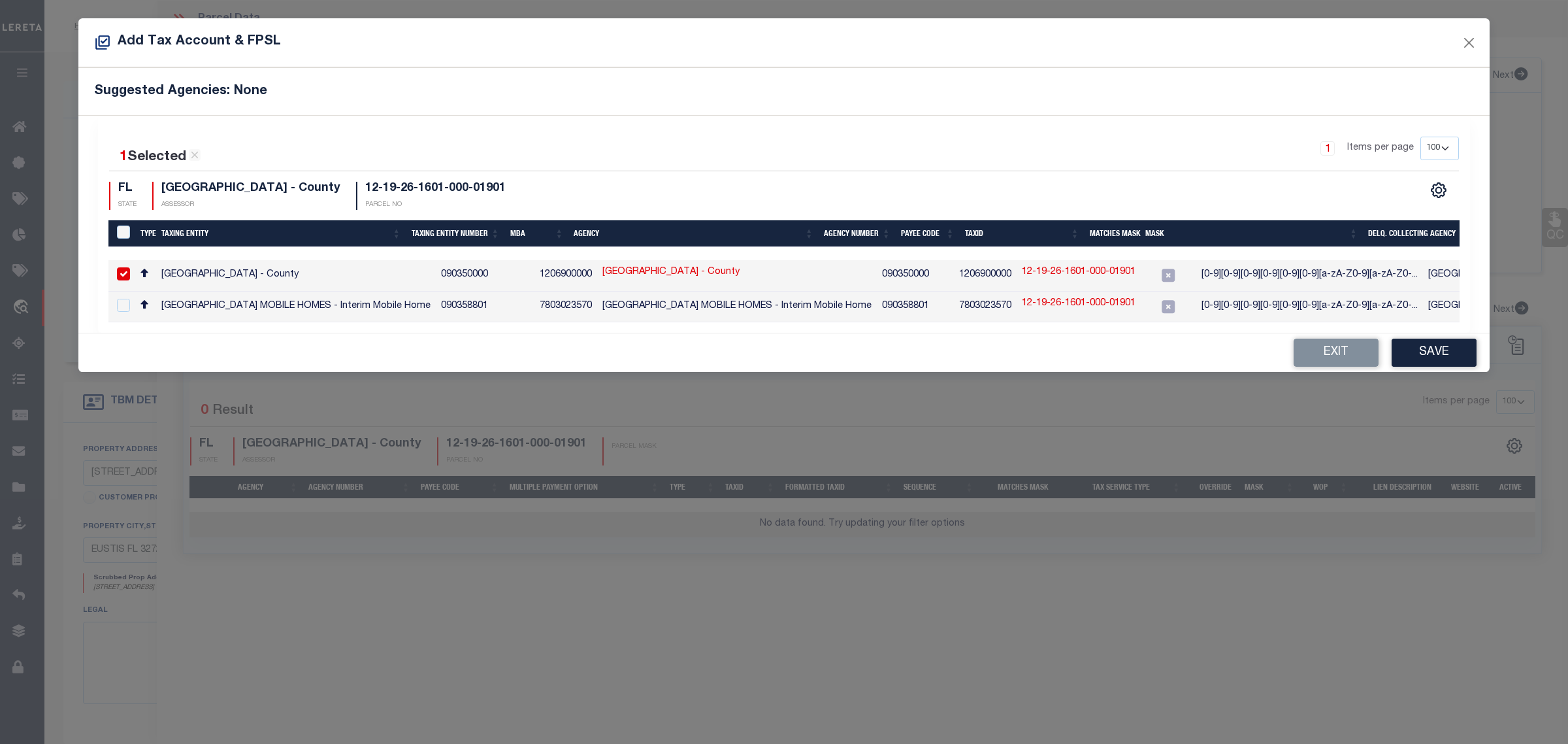
click at [1037, 275] on link "12-19-26-1601-000-01901" at bounding box center [1078, 272] width 114 height 14
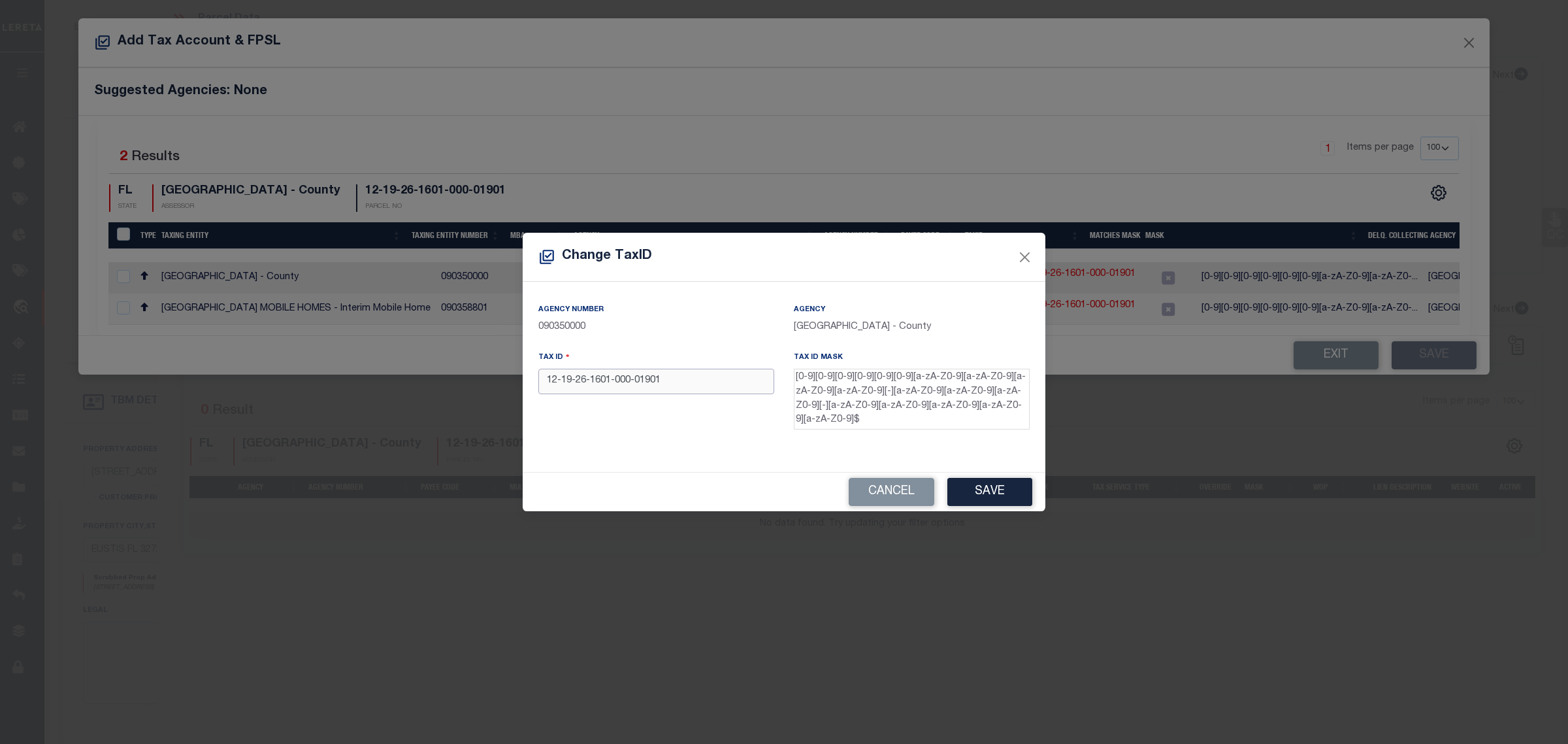
click at [676, 379] on input "12-19-26-1601-000-01901" at bounding box center [656, 381] width 236 height 25
click at [971, 484] on button "Save" at bounding box center [990, 491] width 85 height 28
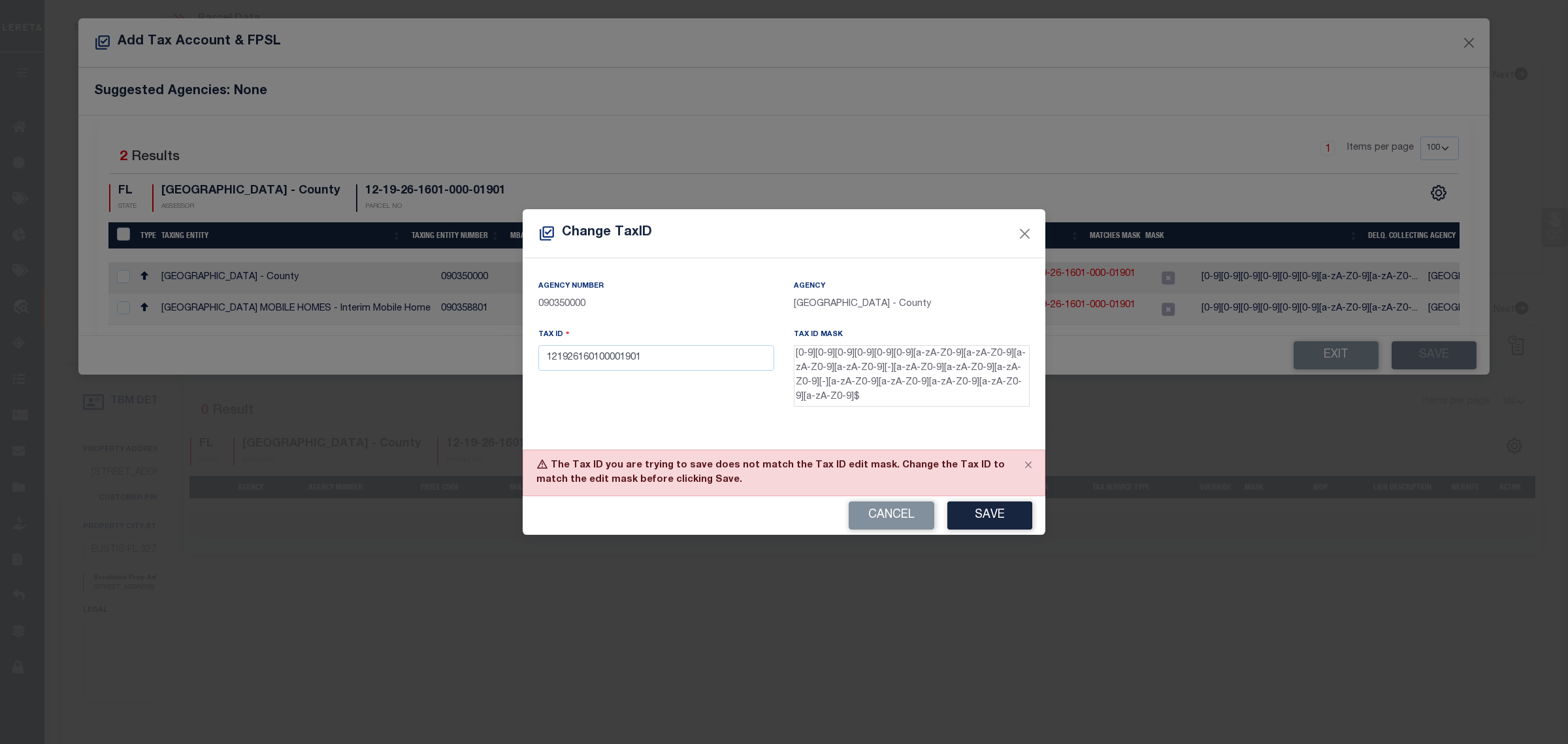
click at [882, 515] on button "Cancel" at bounding box center [892, 515] width 86 height 28
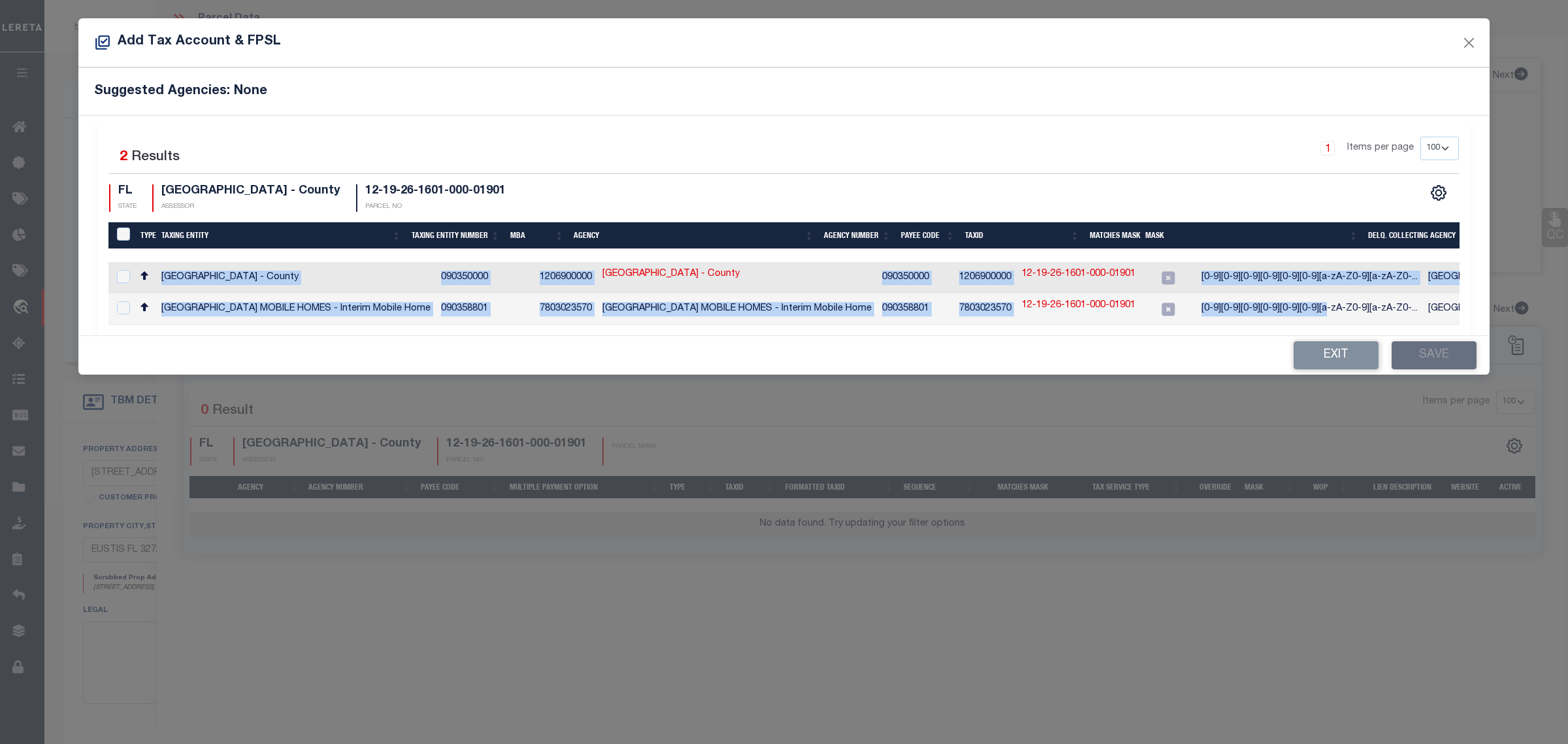
drag, startPoint x: 1289, startPoint y: 324, endPoint x: 1422, endPoint y: 324, distance: 133.0
click at [1422, 324] on div "Type Taxing Entity Taxing Entity Number MBA Agency Agency Number Payee Code Tax…" at bounding box center [784, 294] width 1351 height 63
click at [1047, 273] on link "12-19-26-1601-000-01901" at bounding box center [1078, 274] width 114 height 14
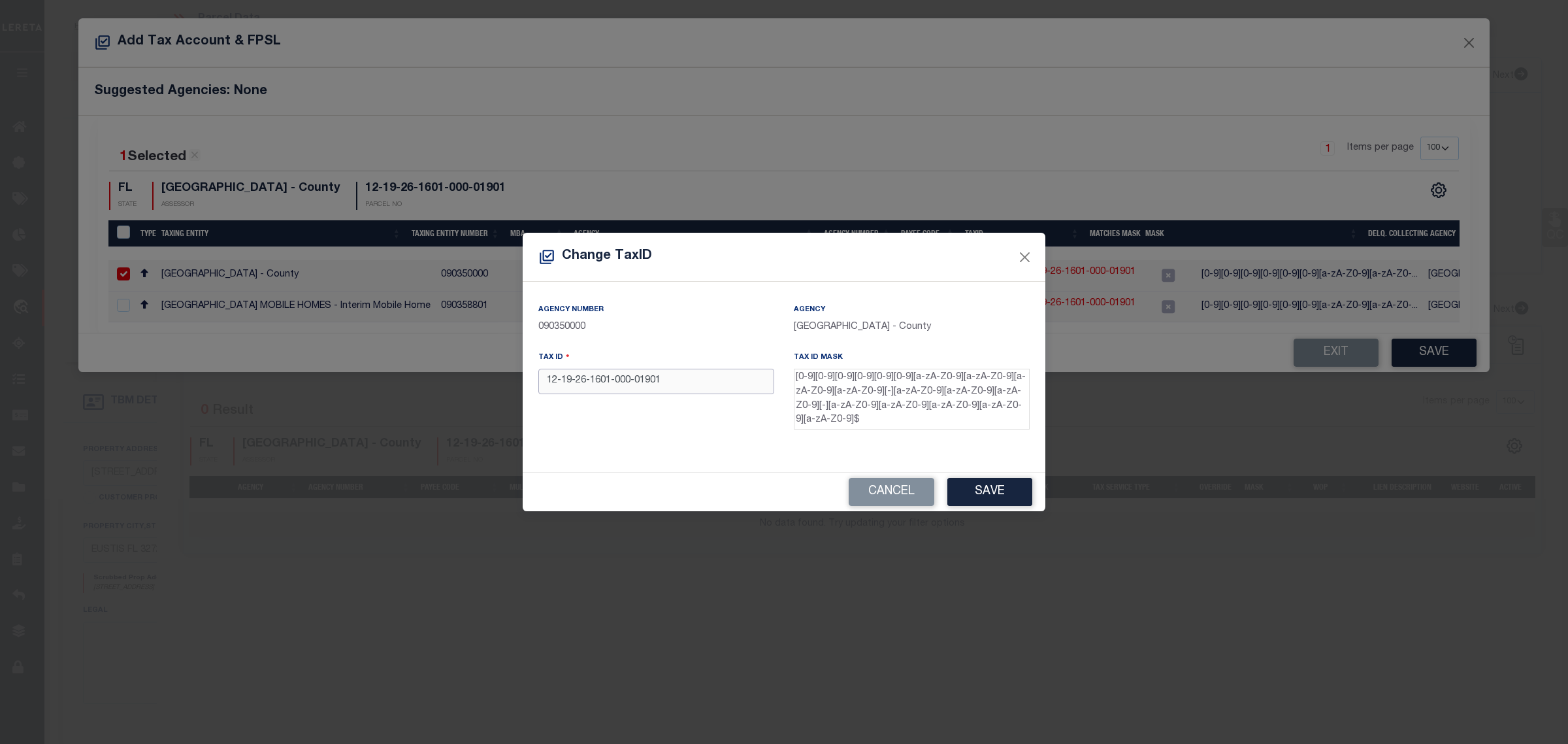
drag, startPoint x: 699, startPoint y: 386, endPoint x: 524, endPoint y: 384, distance: 175.0
click at [524, 384] on div "Agency Number 090350000 [GEOGRAPHIC_DATA] - County Tax ID 12-19-26-1601-000-019…" at bounding box center [783, 376] width 522 height 190
paste input "1926"
click at [993, 497] on button "Save" at bounding box center [990, 491] width 85 height 28
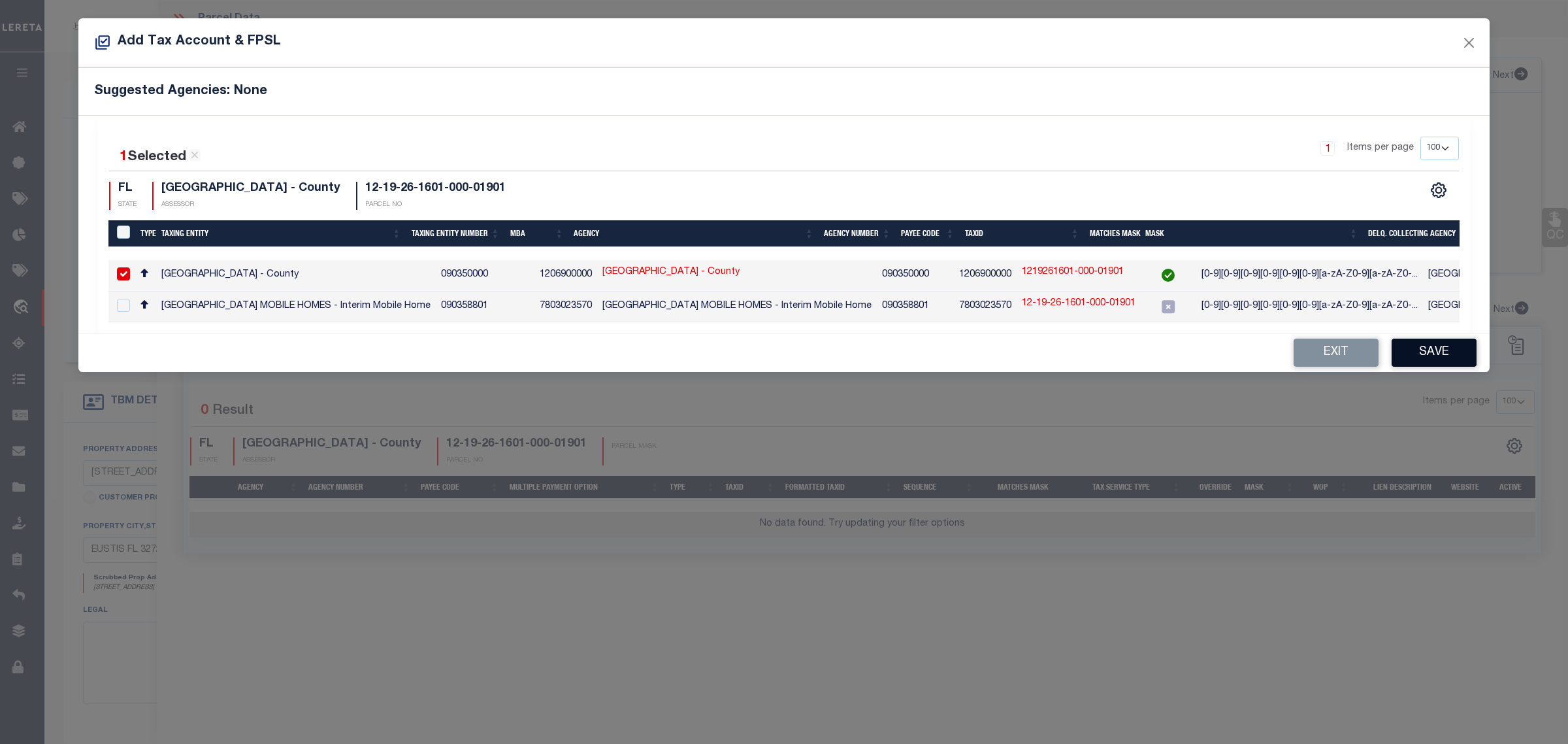
click at [1446, 358] on button "Save" at bounding box center [1434, 352] width 85 height 28
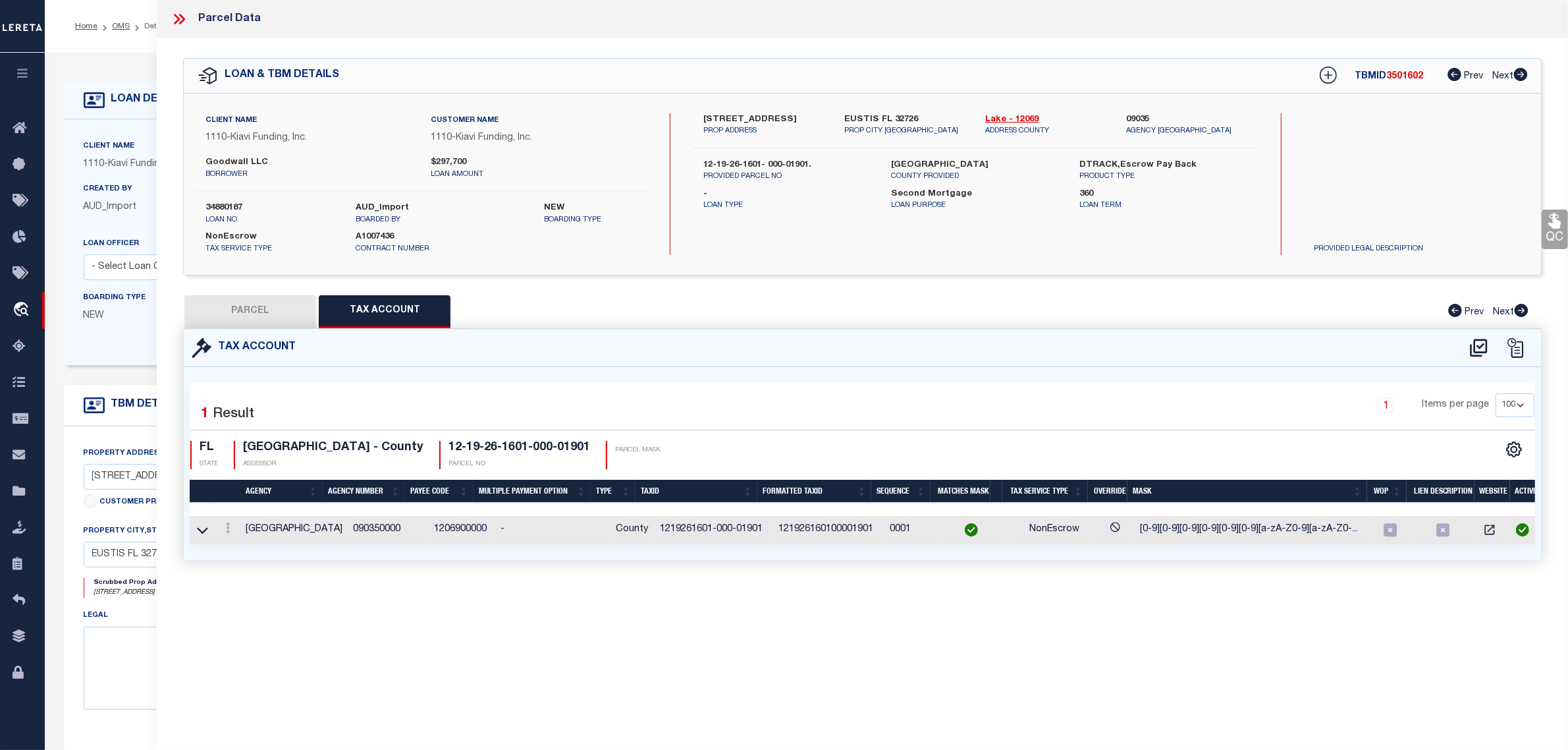
click at [240, 311] on button "PARCEL" at bounding box center [251, 312] width 132 height 33
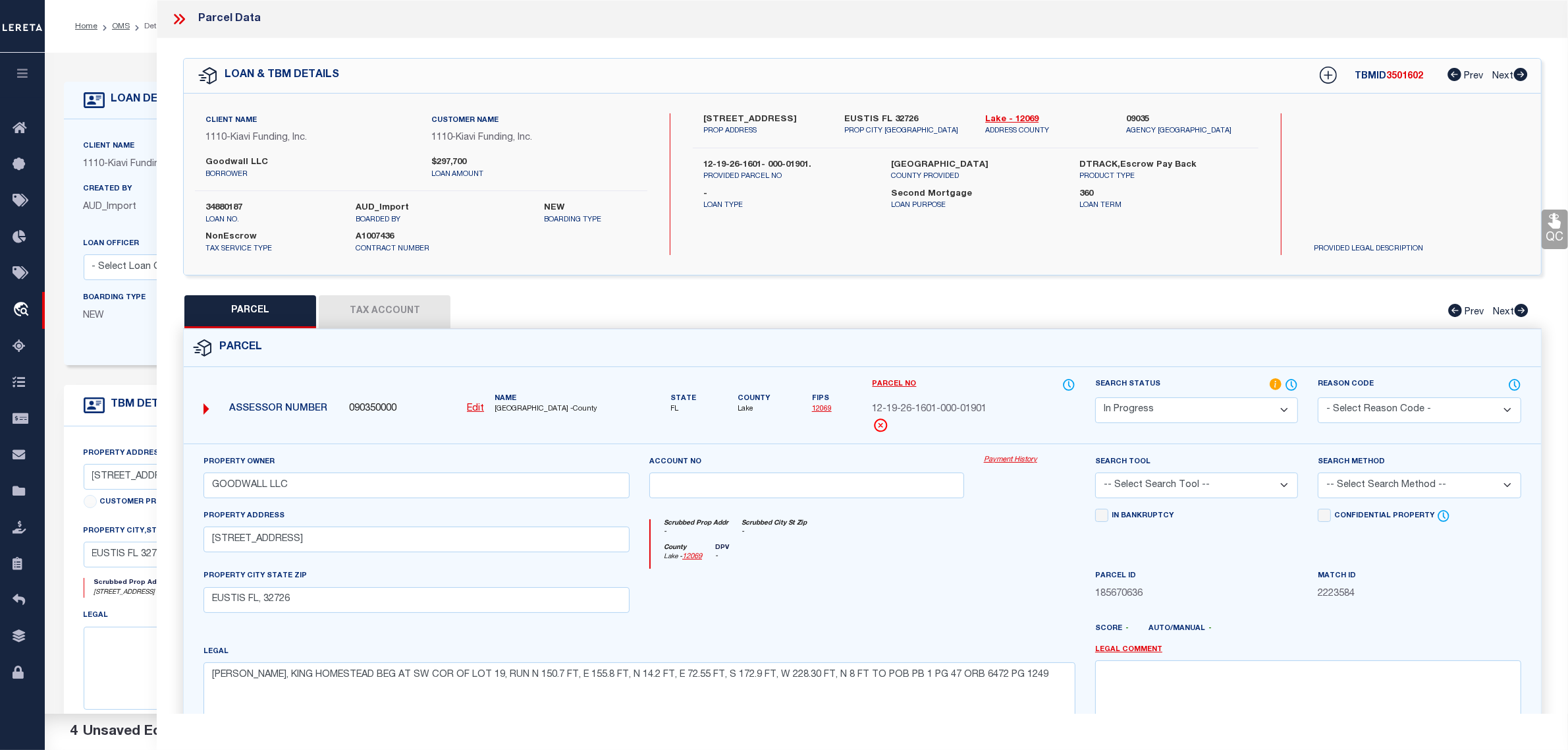
click at [1151, 396] on div "Search Status Automated Search Bad Parcel Complete Duplicate Parcel High Dollar…" at bounding box center [1196, 400] width 203 height 45
click at [1150, 404] on select "Automated Search Bad Parcel Complete Duplicate Parcel High Dollar Reporting In …" at bounding box center [1196, 409] width 203 height 25
click at [1095, 397] on select "Automated Search Bad Parcel Complete Duplicate Parcel High Dollar Reporting In …" at bounding box center [1196, 409] width 203 height 25
click at [1133, 490] on select "-- Select Search Tool -- 3rd Party Website Agency File Agency Website ATLS CNV-…" at bounding box center [1196, 485] width 203 height 25
click at [1095, 474] on select "-- Select Search Tool -- 3rd Party Website Agency File Agency Website ATLS CNV-…" at bounding box center [1196, 485] width 203 height 25
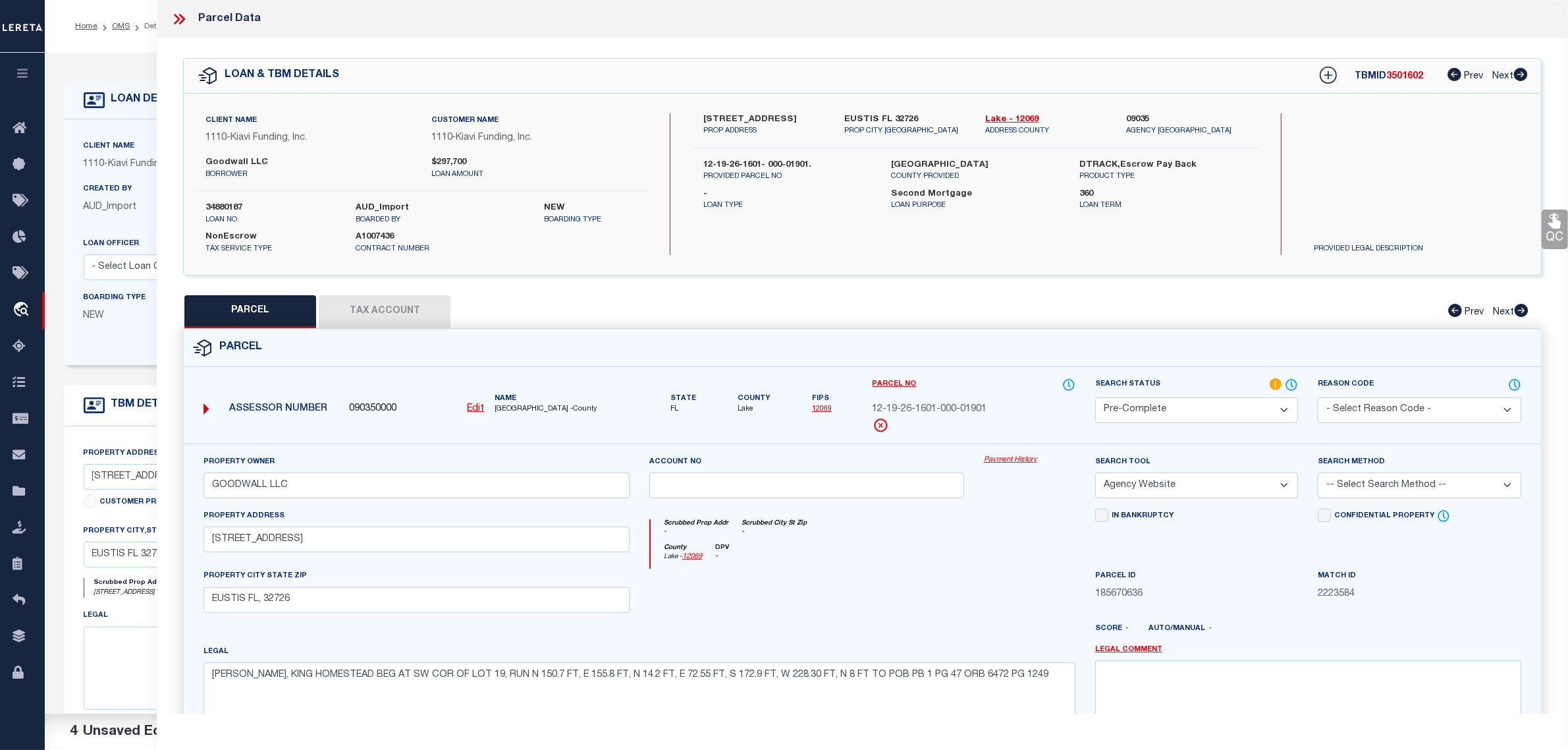
click at [1388, 485] on select "-- Select Search Method -- Property Address Legal Liability Info Provided" at bounding box center [1418, 485] width 203 height 25
click at [1317, 474] on select "-- Select Search Method -- Property Address Legal Liability Info Provided" at bounding box center [1418, 485] width 203 height 25
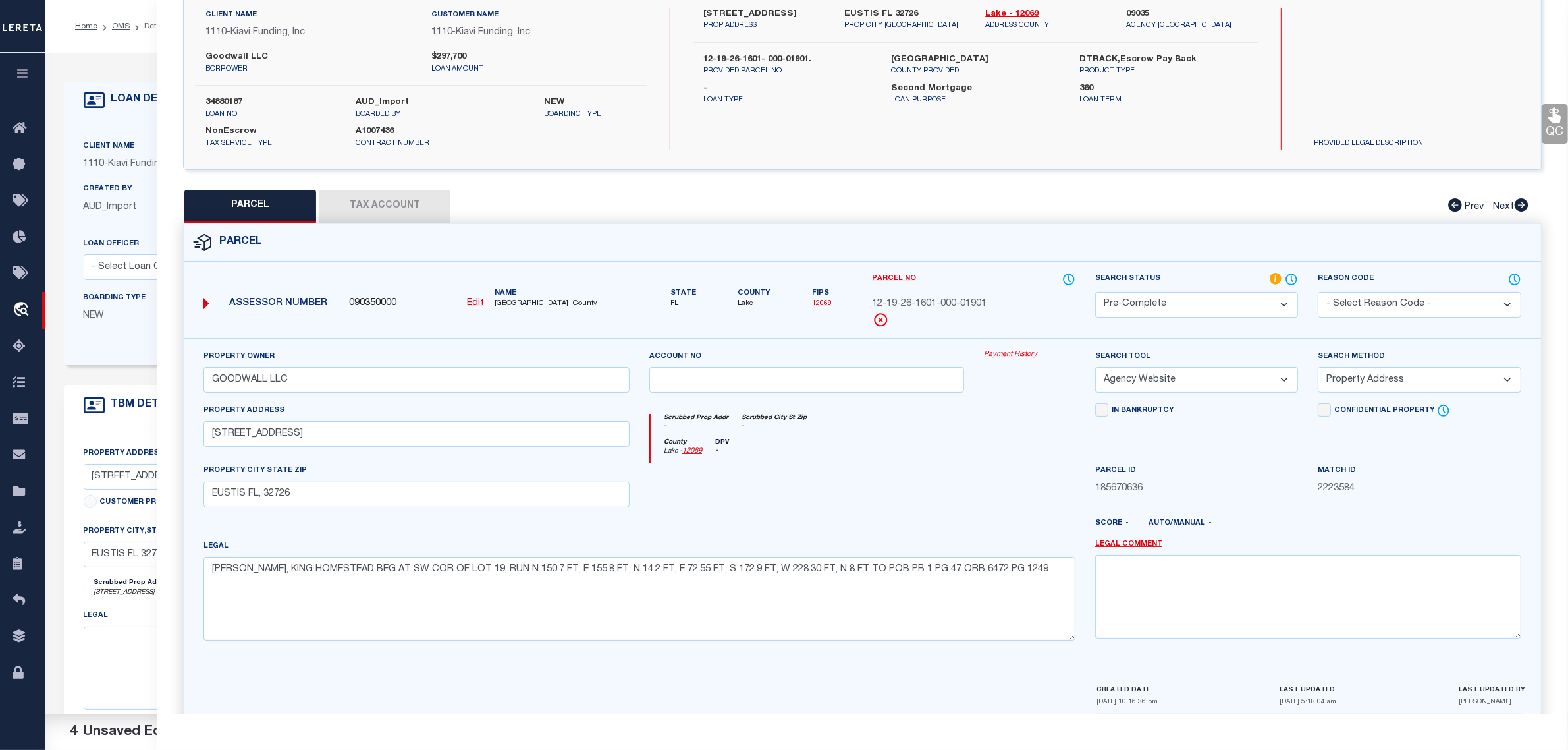
scroll to position [165, 0]
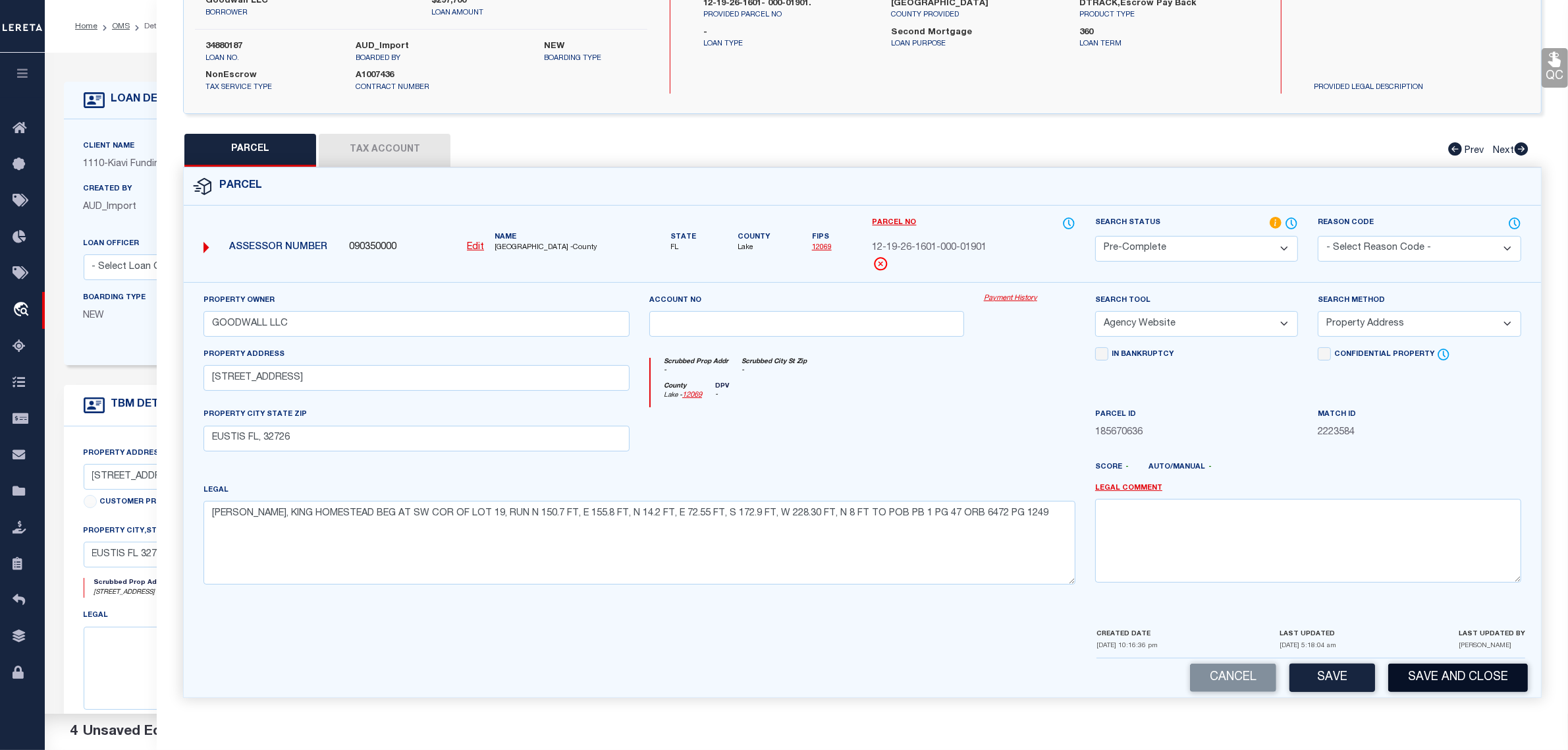
click at [1443, 673] on button "Save and Close" at bounding box center [1457, 677] width 139 height 28
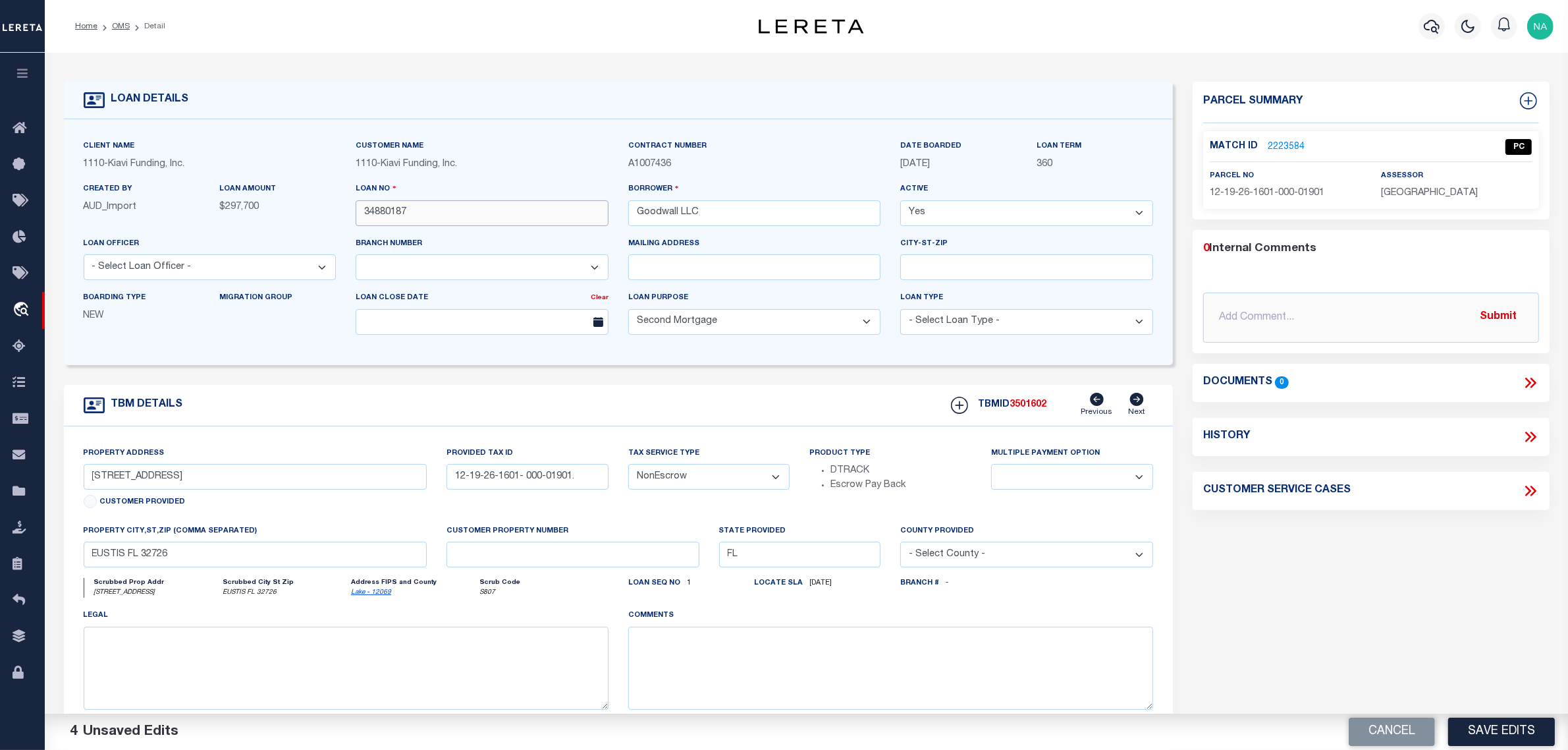
click at [391, 211] on input "34880187" at bounding box center [482, 213] width 253 height 25
click at [1031, 409] on span "3501602" at bounding box center [1028, 404] width 37 height 9
click at [1403, 192] on span "[GEOGRAPHIC_DATA]" at bounding box center [1429, 192] width 97 height 9
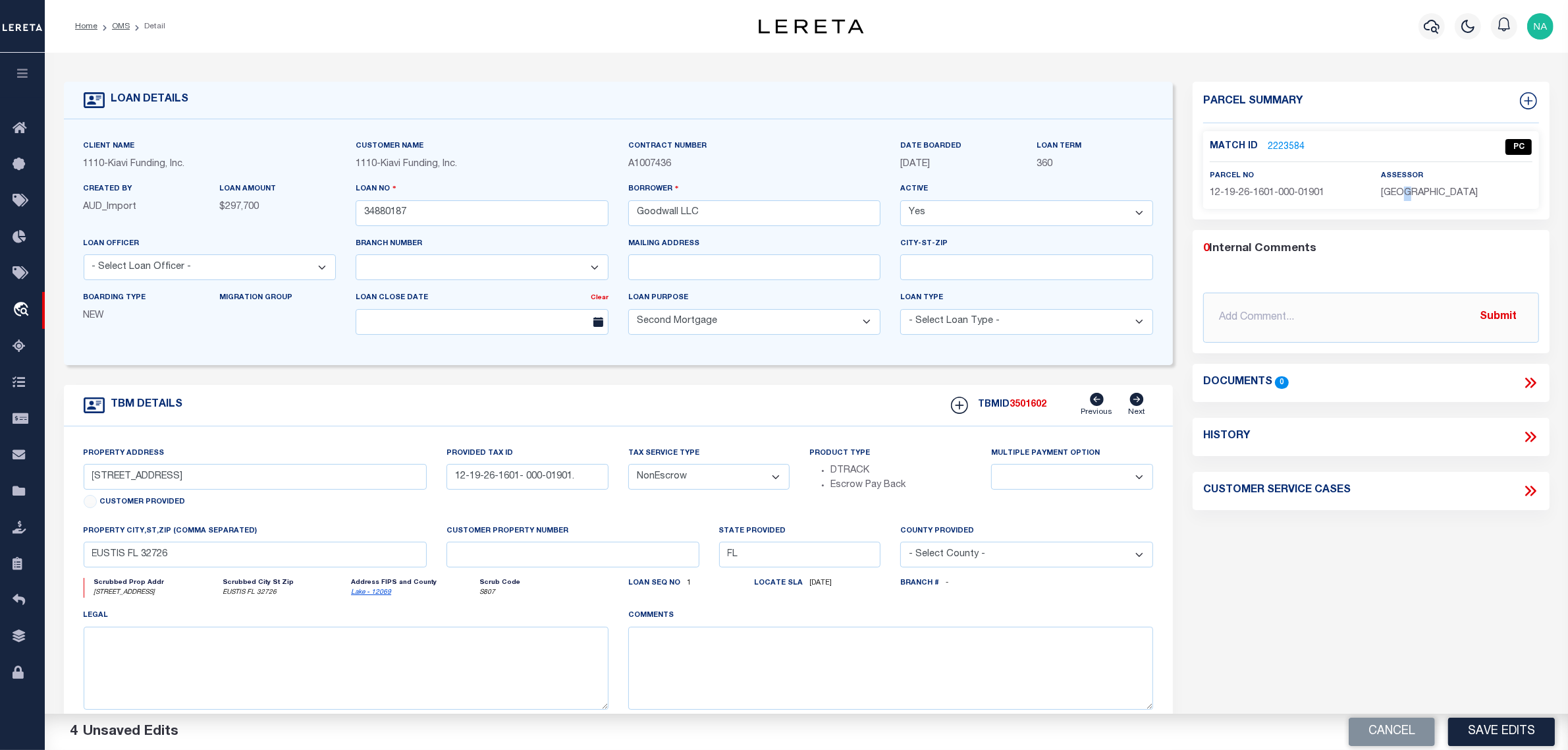
click at [1403, 192] on span "[GEOGRAPHIC_DATA]" at bounding box center [1429, 192] width 97 height 9
click at [1306, 193] on span "12-19-26-1601-000-01901" at bounding box center [1267, 192] width 115 height 9
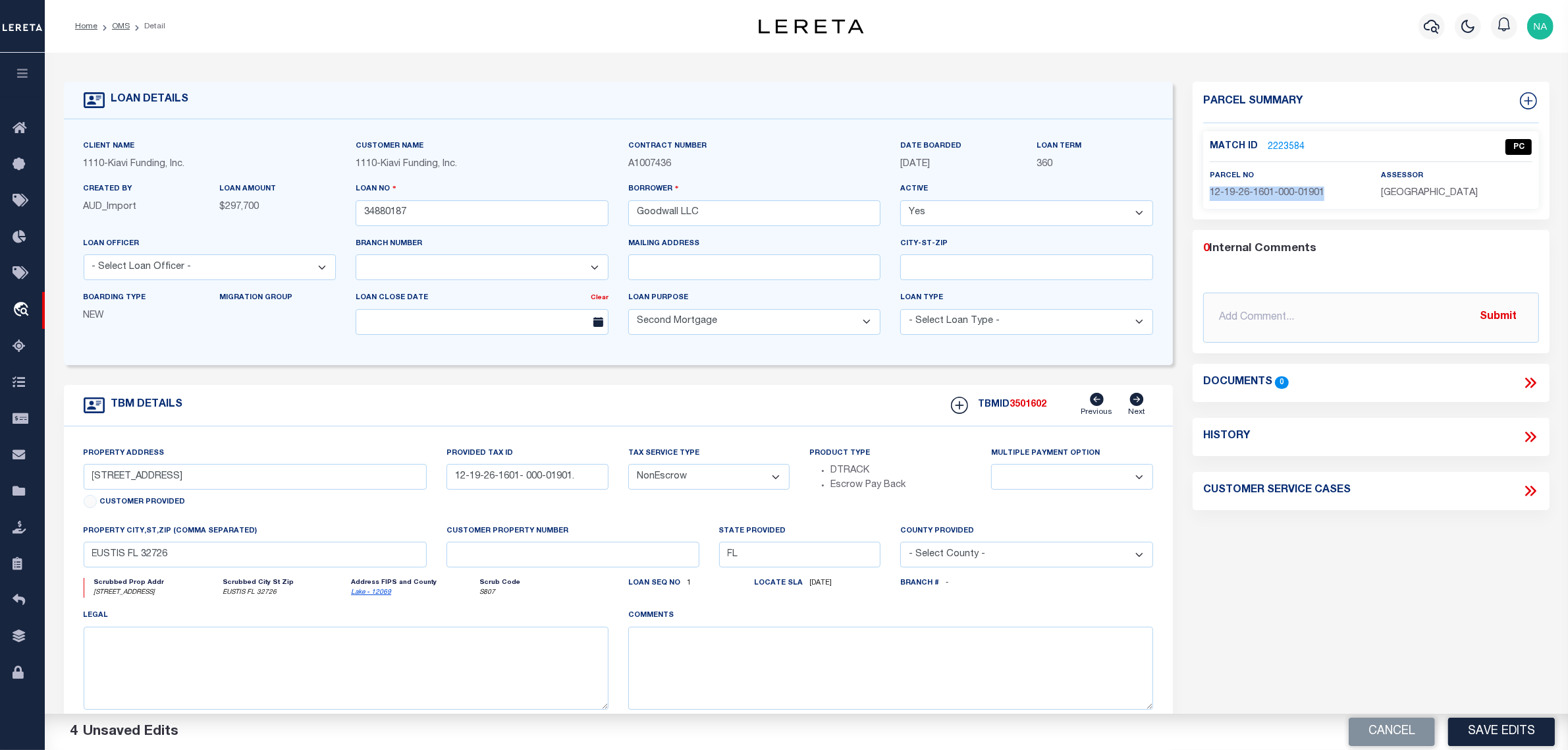
click at [1306, 193] on span "12-19-26-1601-000-01901" at bounding box center [1267, 192] width 115 height 9
click at [117, 25] on link "OMS" at bounding box center [121, 27] width 18 height 8
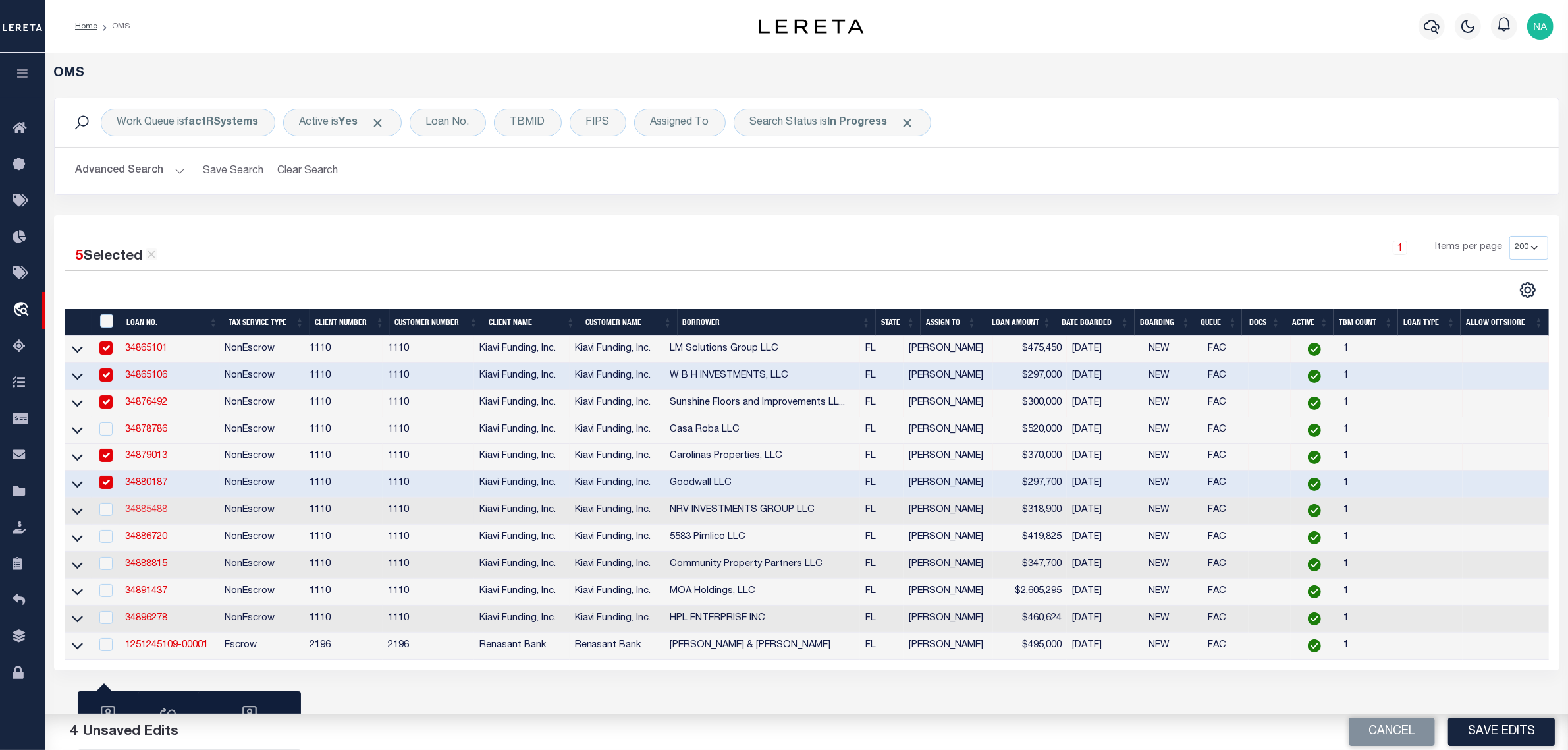
click at [137, 514] on link "34885488" at bounding box center [146, 510] width 42 height 9
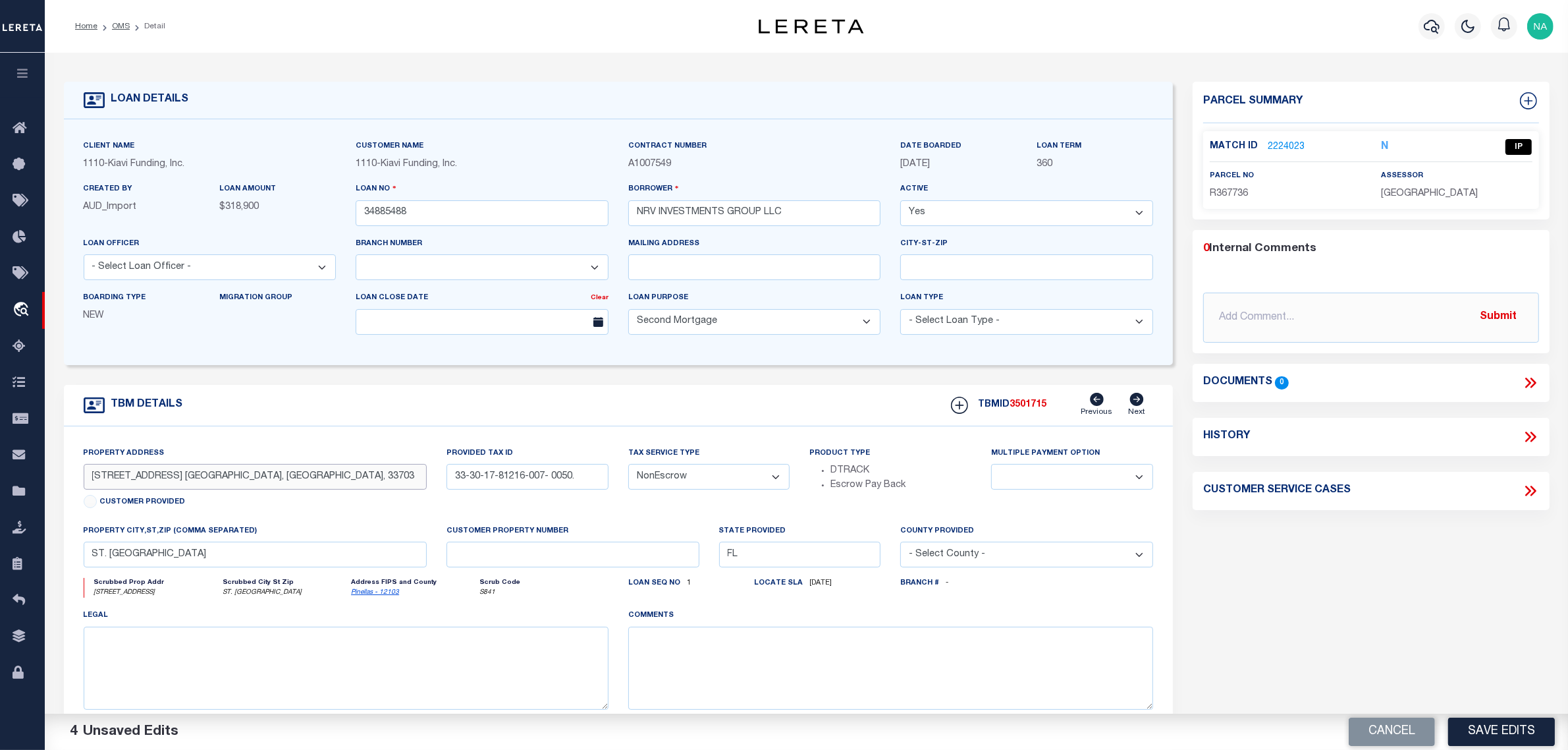
drag, startPoint x: 153, startPoint y: 479, endPoint x: 87, endPoint y: 485, distance: 66.3
click at [87, 485] on input "[STREET_ADDRESS] [GEOGRAPHIC_DATA], [GEOGRAPHIC_DATA], 33703" at bounding box center [255, 476] width 343 height 25
click at [1281, 143] on link "2224023" at bounding box center [1286, 147] width 37 height 14
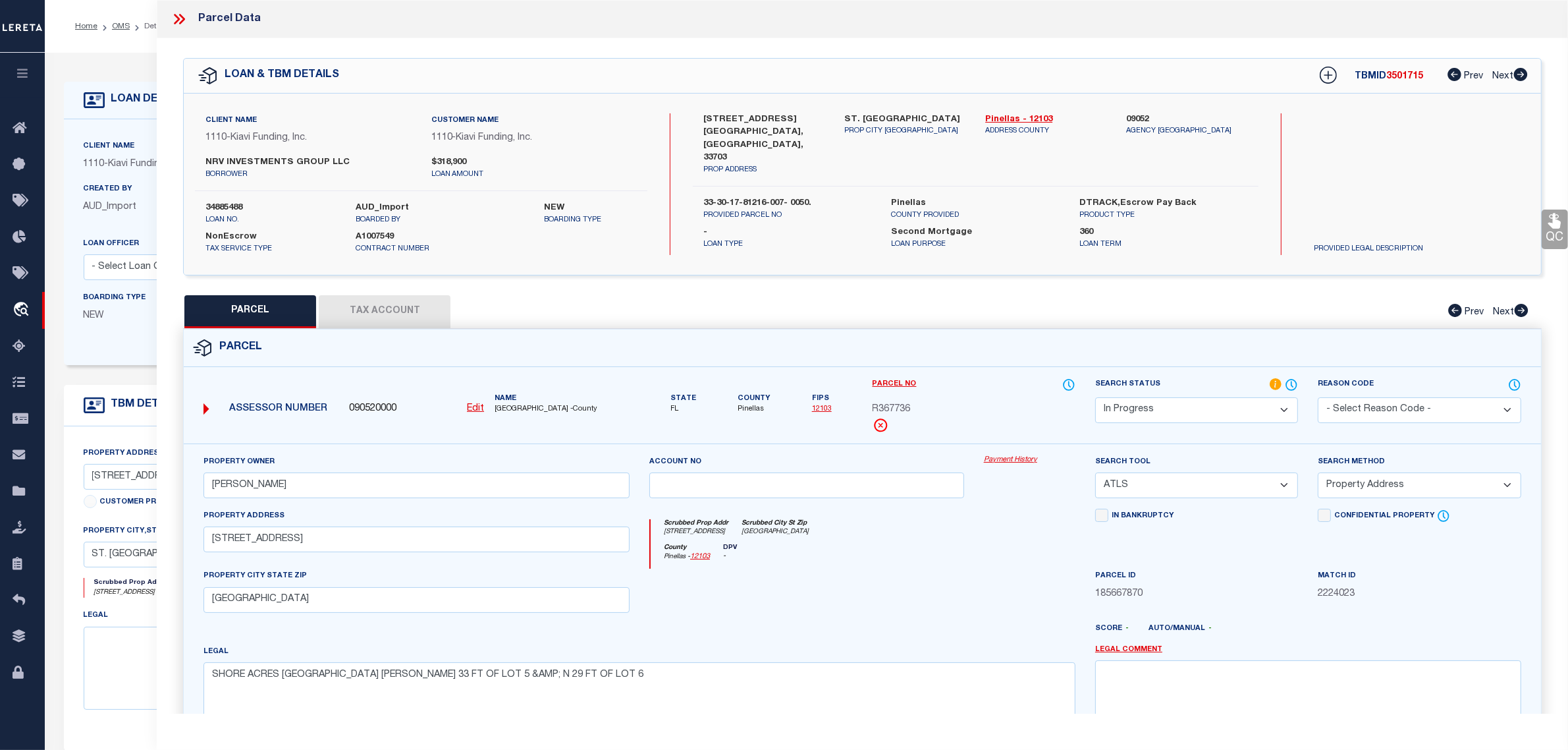
click at [180, 14] on icon at bounding box center [182, 19] width 6 height 10
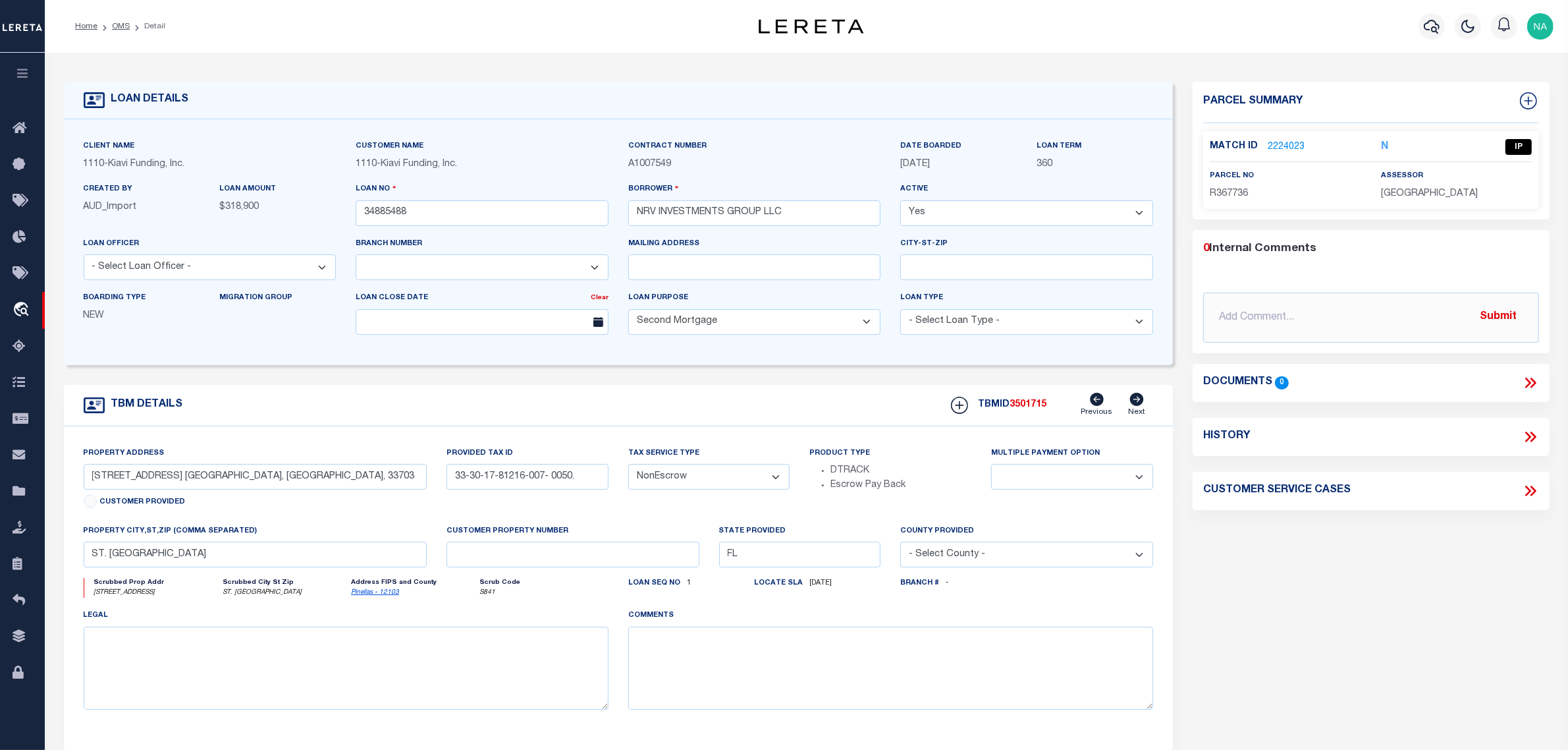
click at [1289, 147] on link "2224023" at bounding box center [1286, 147] width 37 height 14
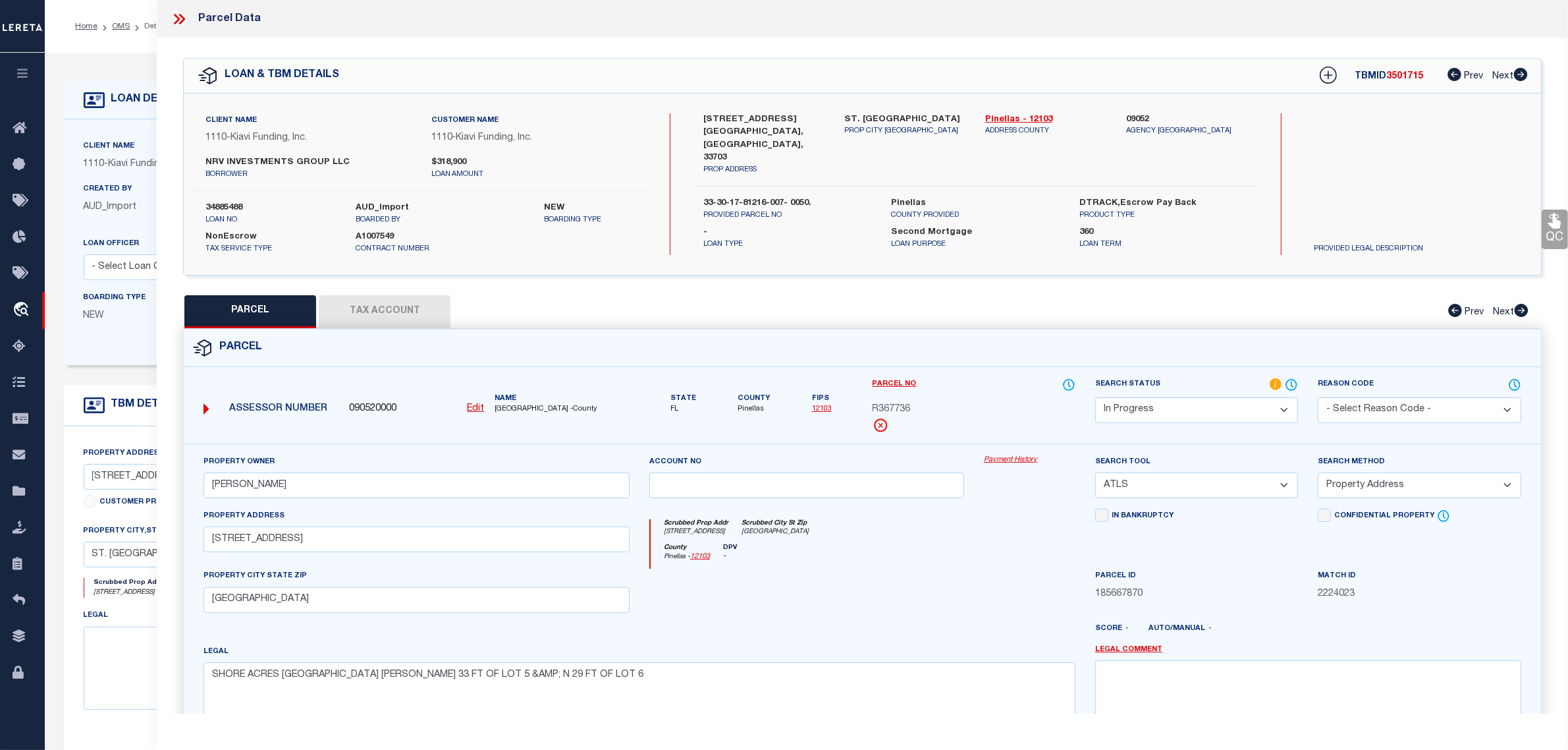
click at [476, 407] on u "Edit" at bounding box center [475, 408] width 17 height 9
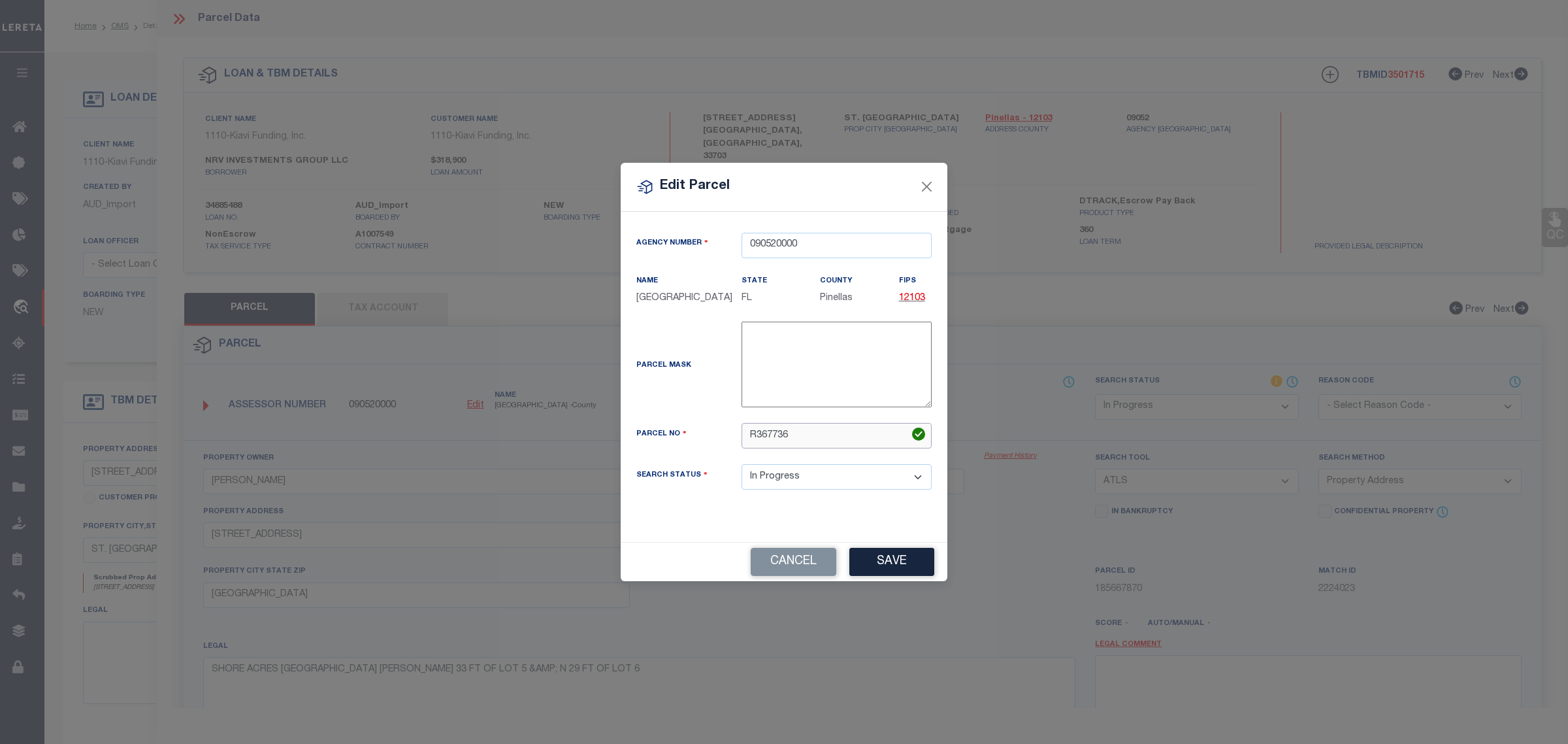
drag, startPoint x: 791, startPoint y: 446, endPoint x: 638, endPoint y: 444, distance: 153.0
click at [639, 444] on div "Parcel No R367736" at bounding box center [784, 435] width 315 height 25
paste input "33-30-17-81216-007-0050"
click at [892, 567] on button "Save" at bounding box center [892, 561] width 85 height 28
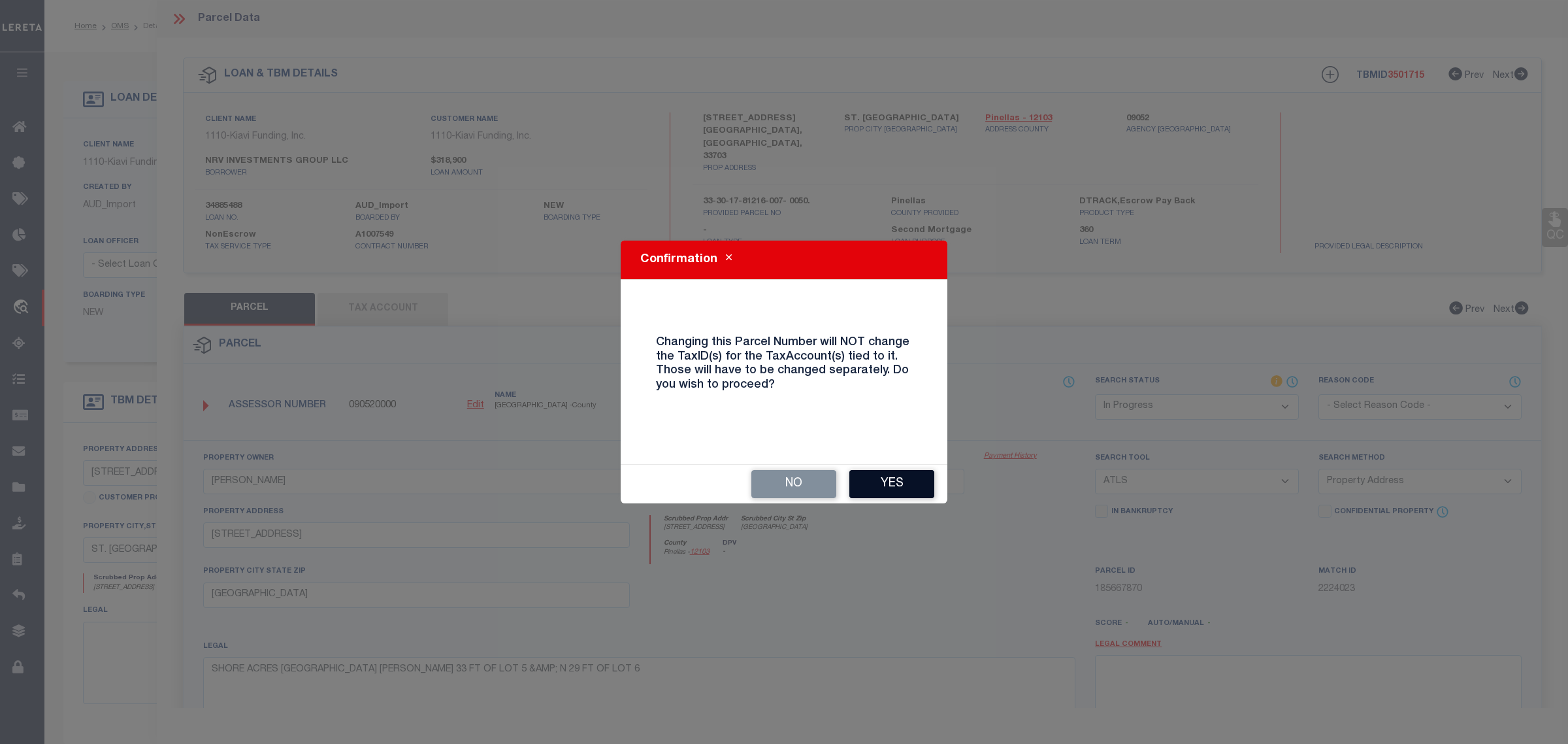
click at [892, 485] on button "Yes" at bounding box center [892, 484] width 85 height 28
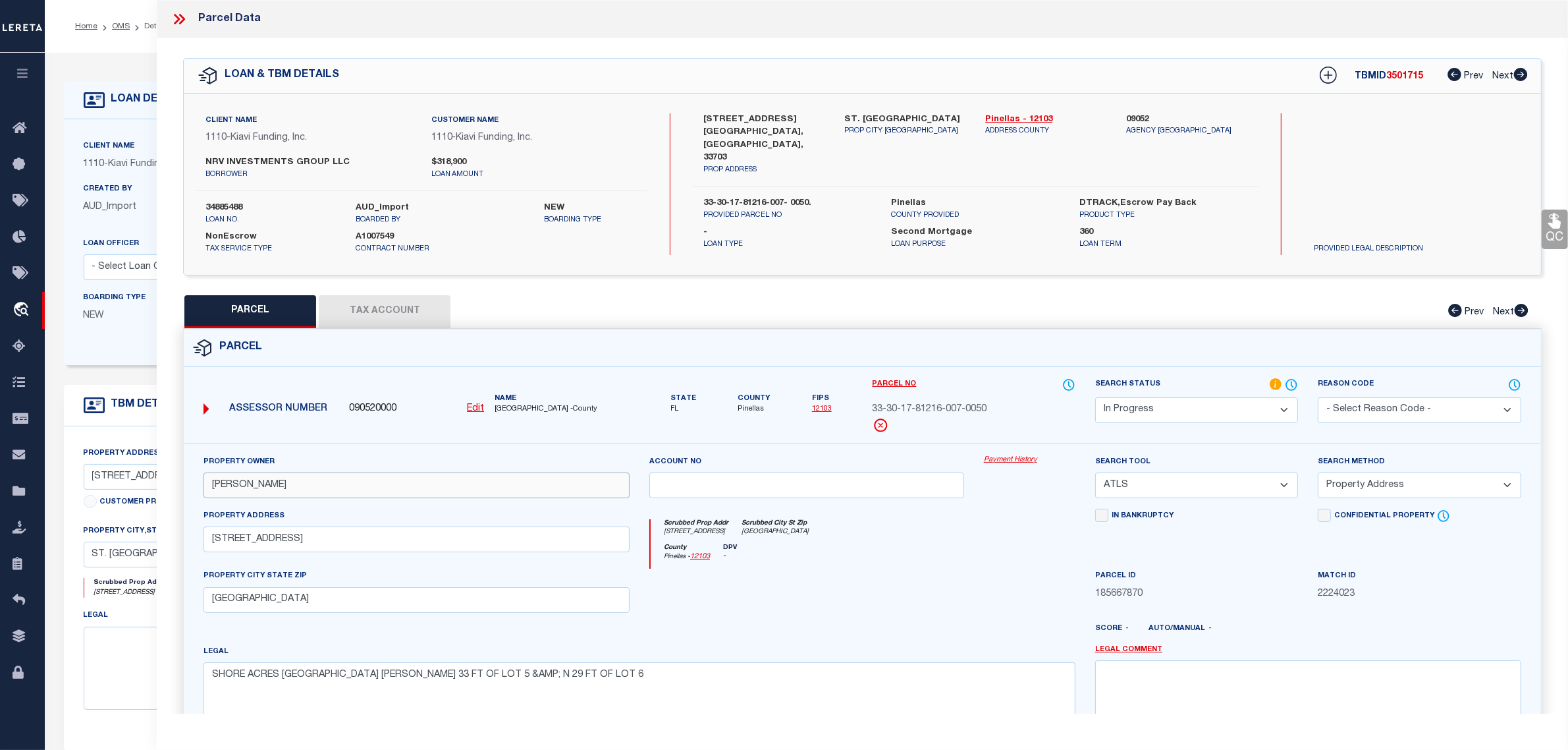
drag, startPoint x: 284, startPoint y: 486, endPoint x: 182, endPoint y: 488, distance: 102.0
click at [183, 488] on div "Property Owner [PERSON_NAME] Account no Payment History Search Tool" at bounding box center [862, 632] width 1377 height 376
paste input "NRV INVESTMENTS GROUP LLC"
click at [405, 311] on button "Tax Account" at bounding box center [384, 312] width 132 height 33
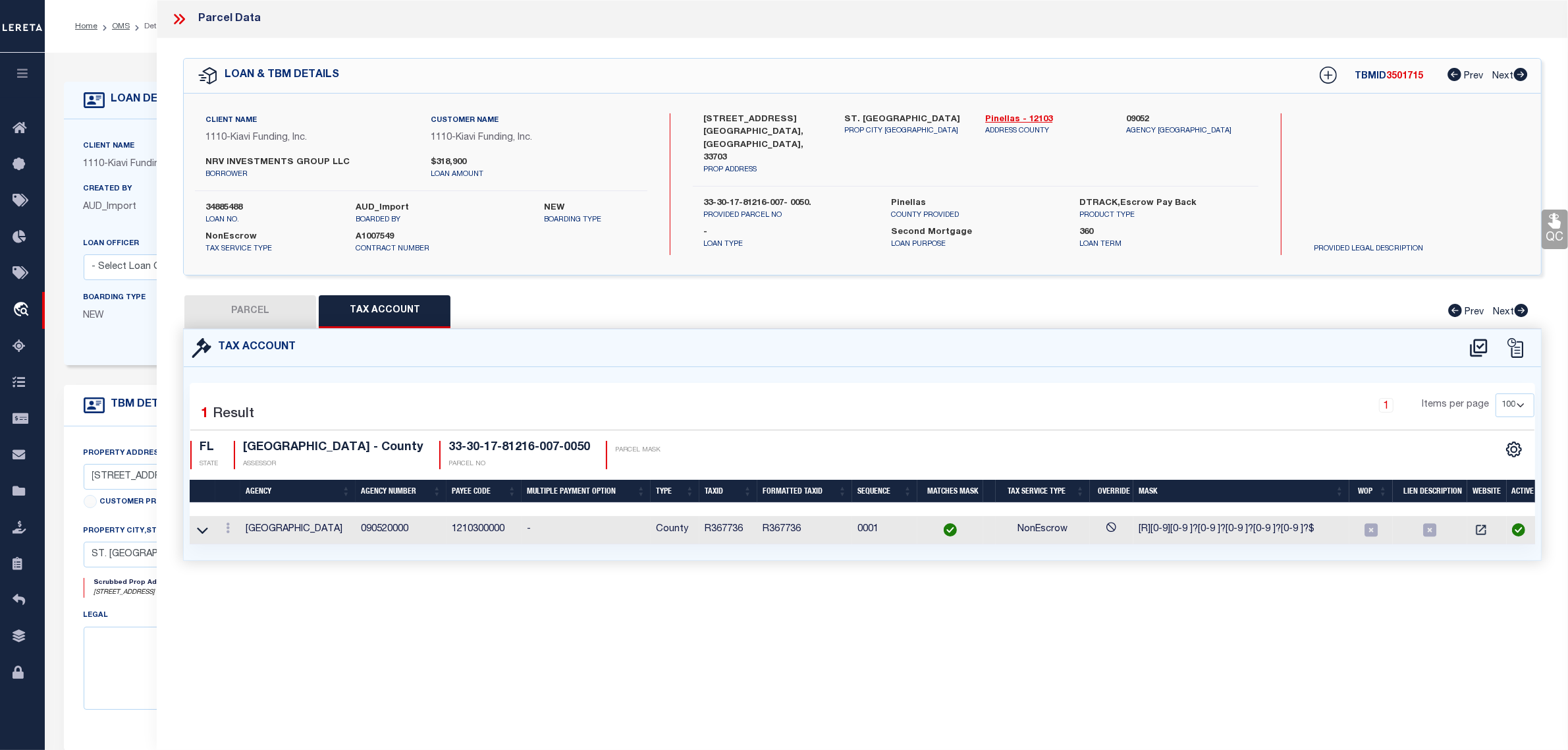
click at [250, 312] on button "PARCEL" at bounding box center [251, 312] width 132 height 33
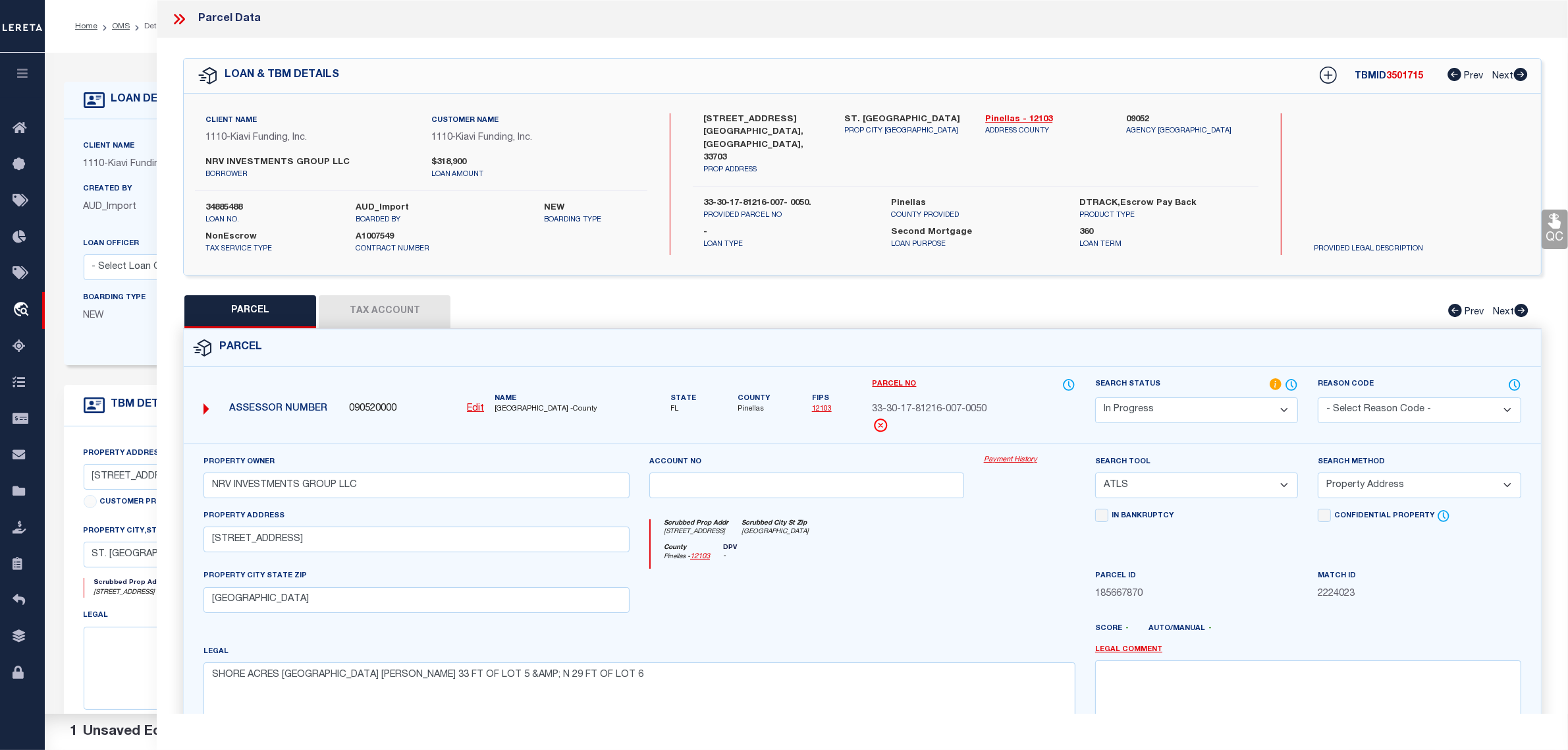
click at [1172, 411] on select "Automated Search Bad Parcel Complete Duplicate Parcel High Dollar Reporting In …" at bounding box center [1196, 409] width 203 height 25
click at [1095, 397] on select "Automated Search Bad Parcel Complete Duplicate Parcel High Dollar Reporting In …" at bounding box center [1196, 409] width 203 height 25
click at [1151, 482] on select "-- Select Search Tool -- 3rd Party Website Agency File Agency Website ATLS CNV-…" at bounding box center [1196, 485] width 203 height 25
click at [1095, 474] on select "-- Select Search Tool -- 3rd Party Website Agency File Agency Website ATLS CNV-…" at bounding box center [1196, 485] width 203 height 25
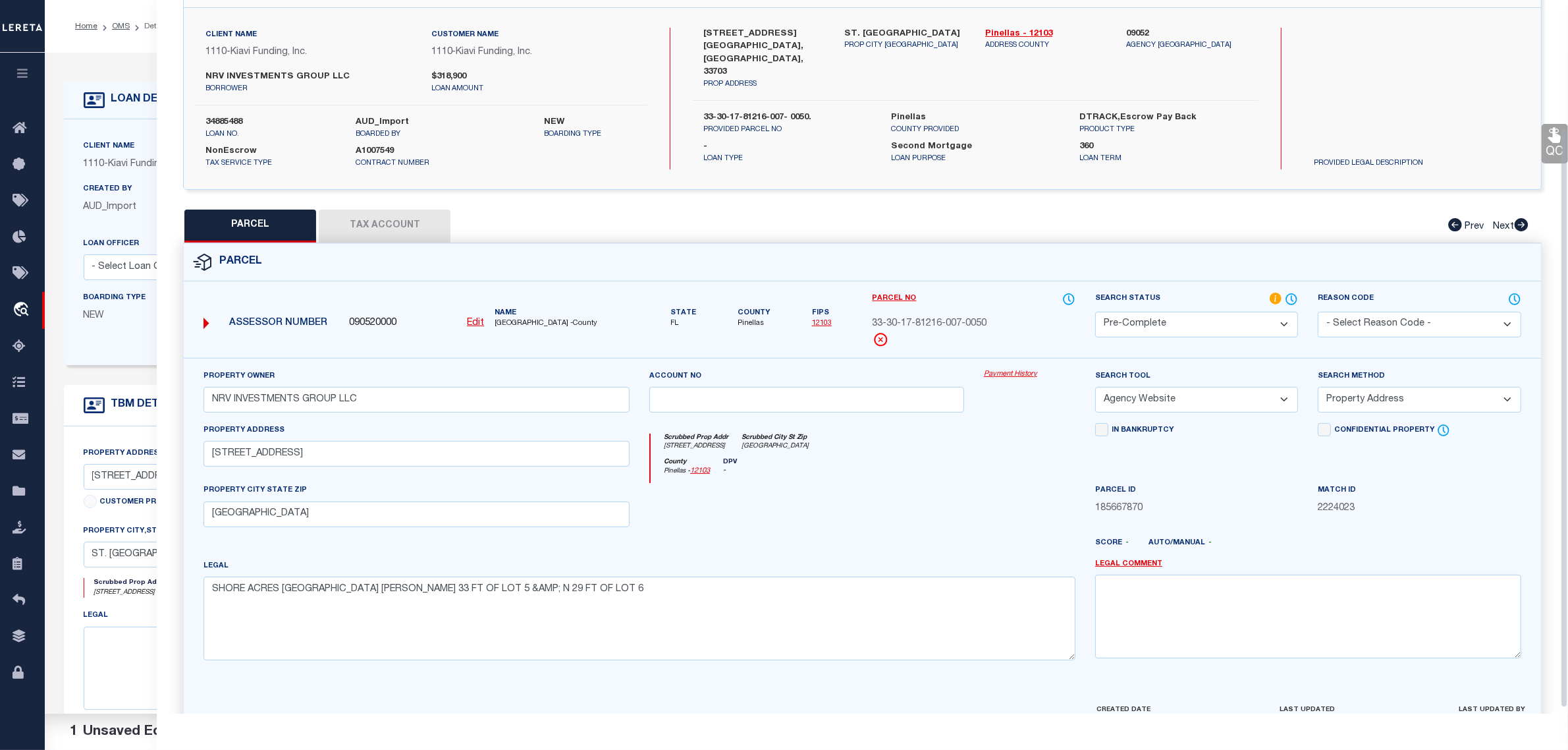
scroll to position [165, 0]
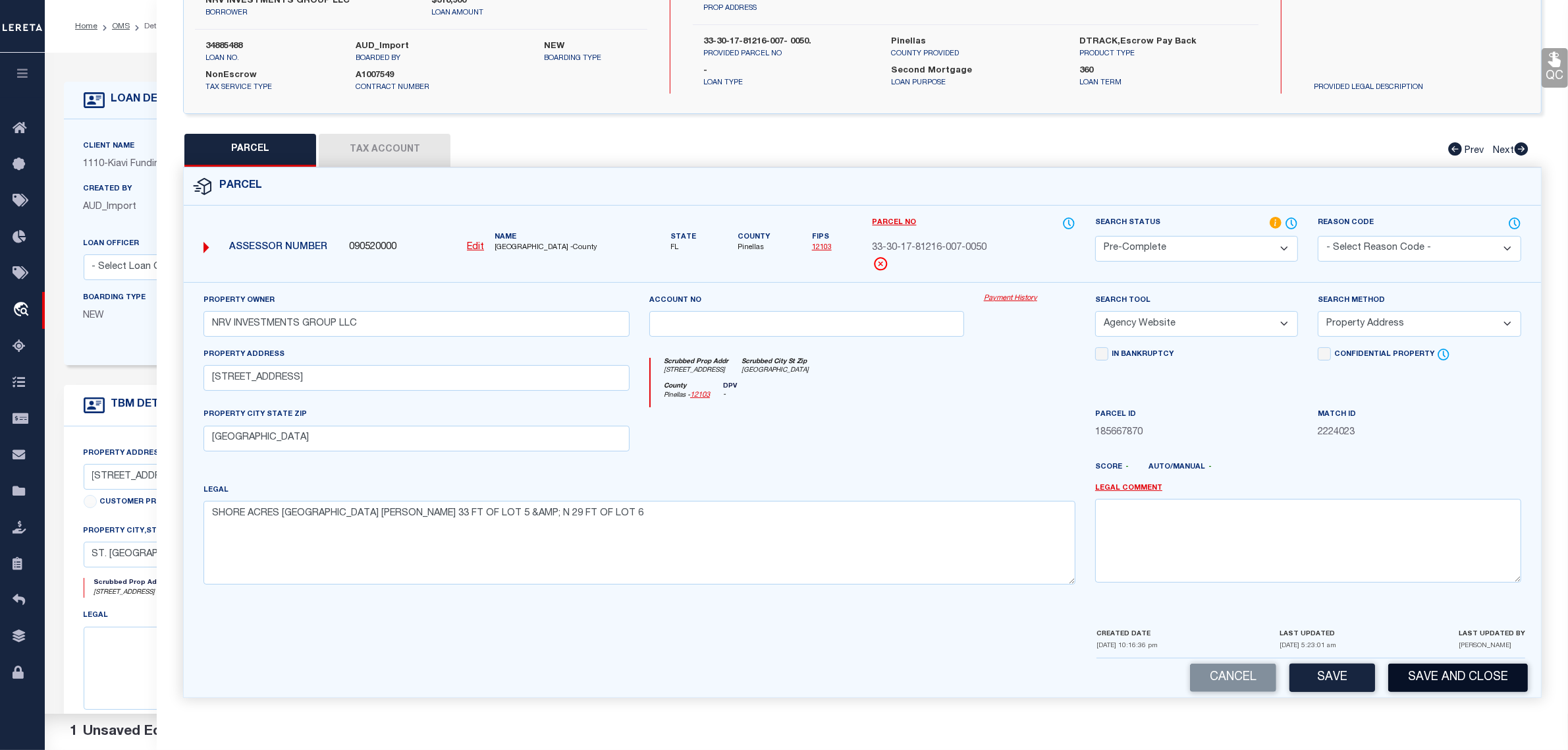
click at [1469, 679] on button "Save and Close" at bounding box center [1457, 677] width 139 height 28
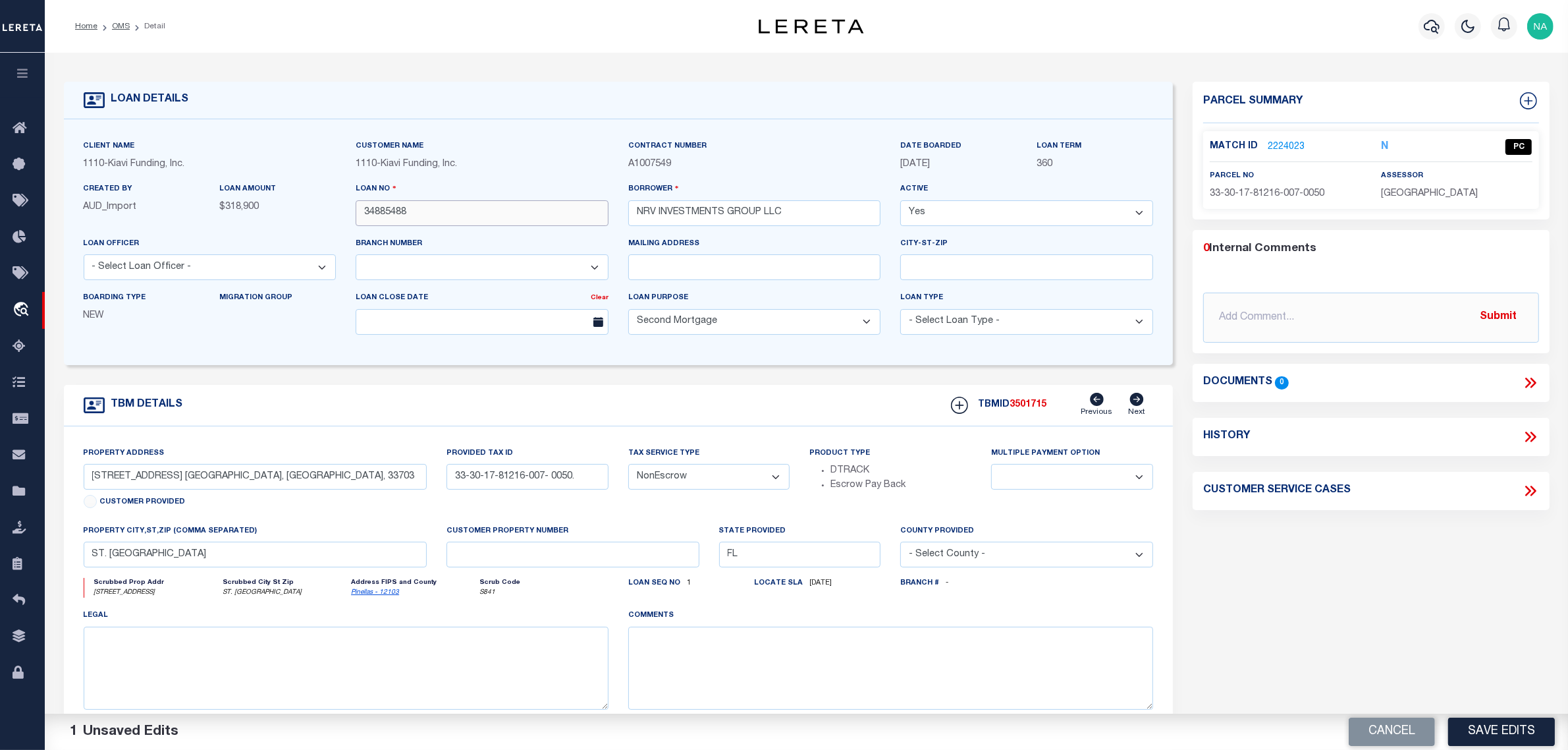
click at [386, 216] on input "34885488" at bounding box center [482, 213] width 253 height 25
click at [1028, 404] on span "3501715" at bounding box center [1028, 404] width 37 height 9
click at [1422, 187] on p "[GEOGRAPHIC_DATA]" at bounding box center [1456, 194] width 152 height 14
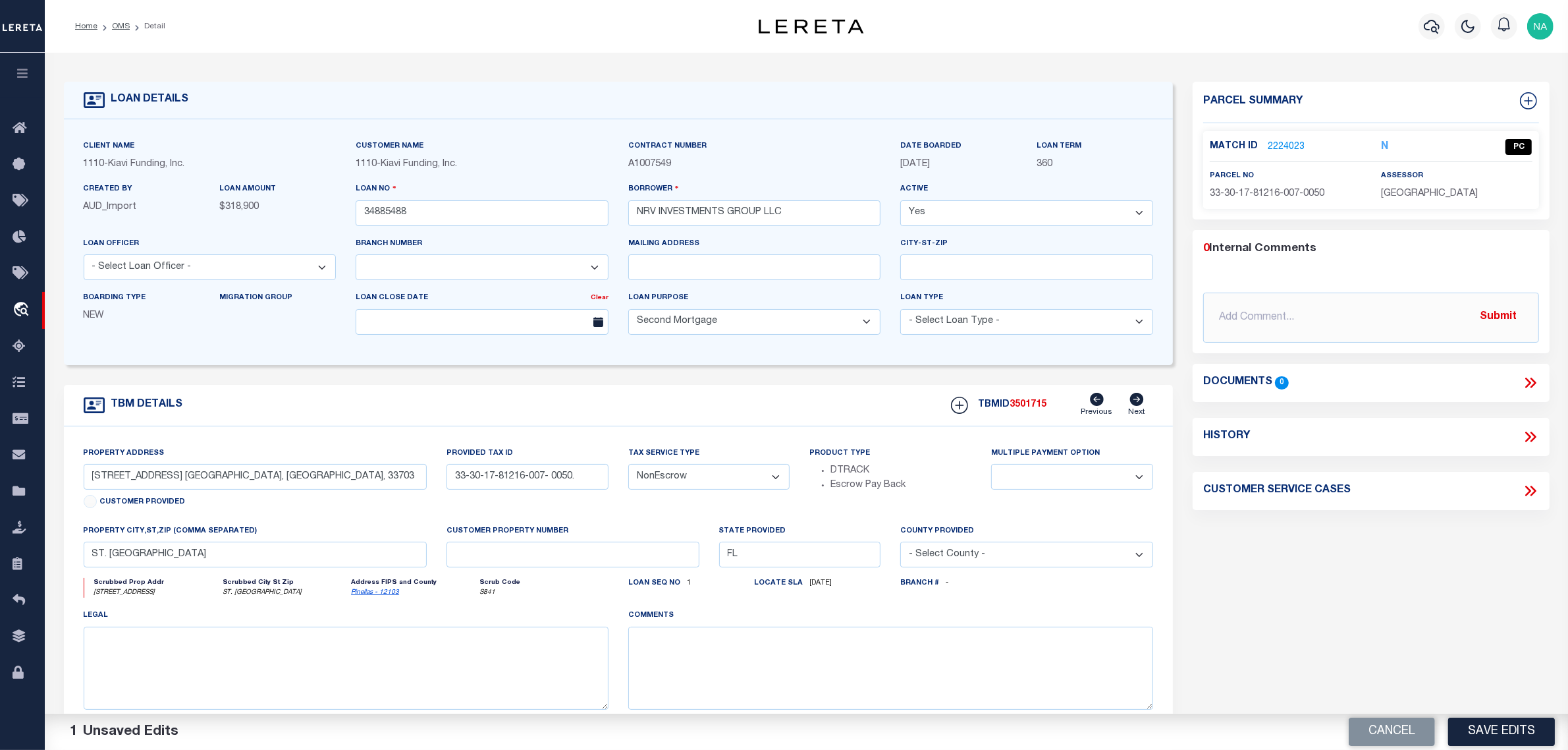
click at [1421, 189] on span "[GEOGRAPHIC_DATA]" at bounding box center [1429, 193] width 97 height 9
click at [1255, 193] on span "33-30-17-81216-007-0050" at bounding box center [1267, 193] width 115 height 9
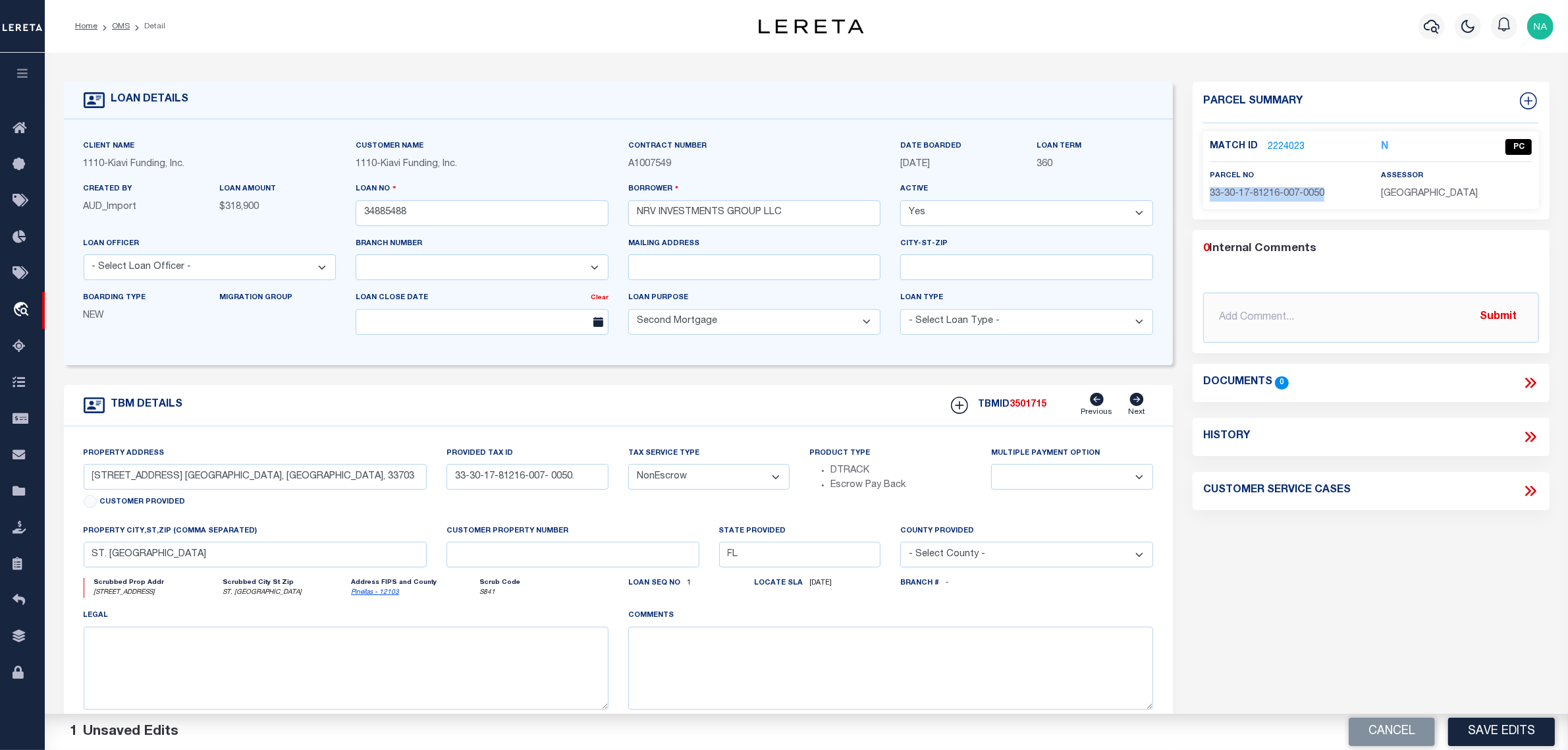
click at [1255, 193] on span "33-30-17-81216-007-0050" at bounding box center [1267, 193] width 115 height 9
click at [1407, 630] on div "Parcel Summary Match ID 2224023 N parcel no assessor 0 Submit 0" at bounding box center [1371, 442] width 377 height 720
drag, startPoint x: 114, startPoint y: 22, endPoint x: 134, endPoint y: 22, distance: 20.0
click at [114, 23] on link "OMS" at bounding box center [121, 27] width 18 height 8
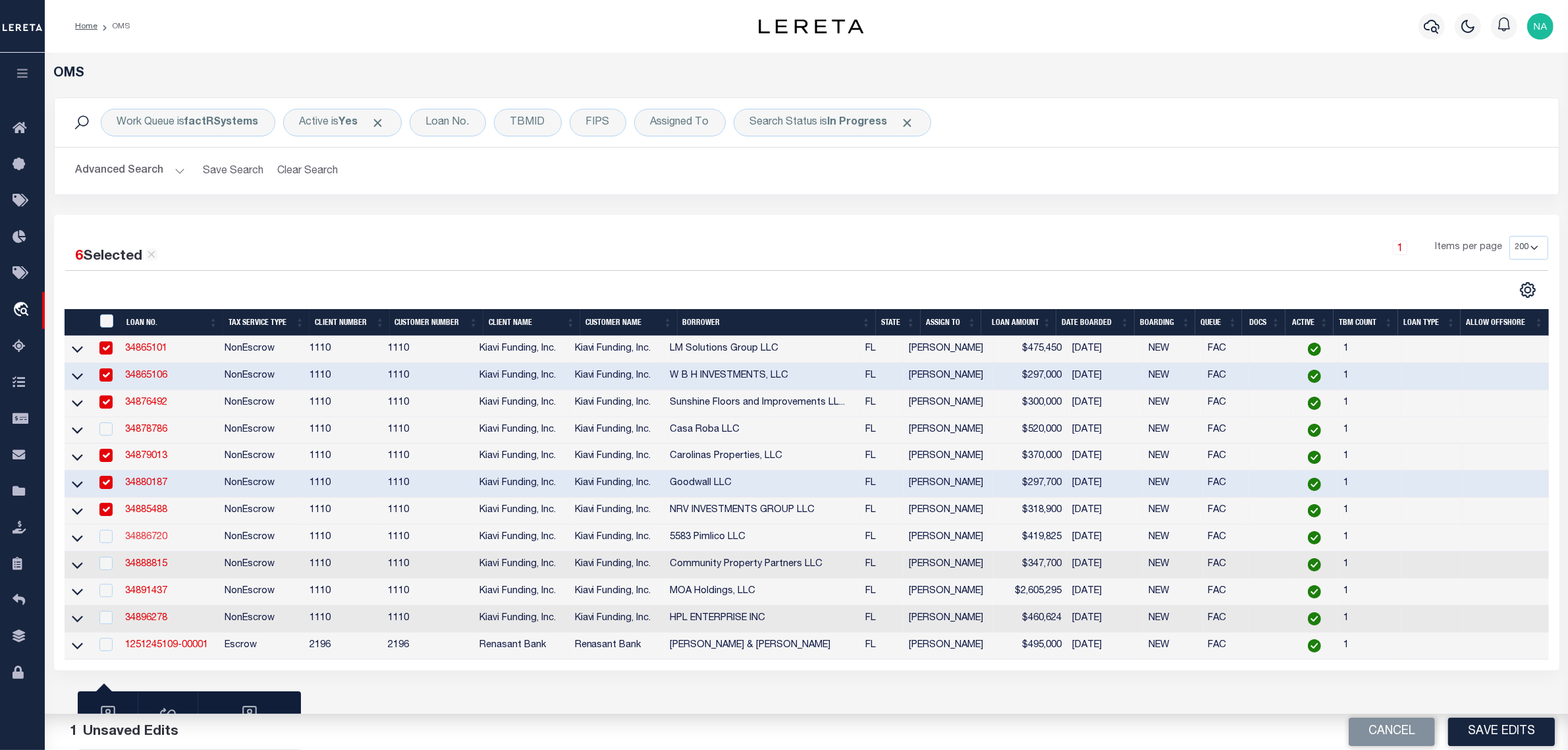
click at [146, 541] on link "34886720" at bounding box center [146, 536] width 42 height 9
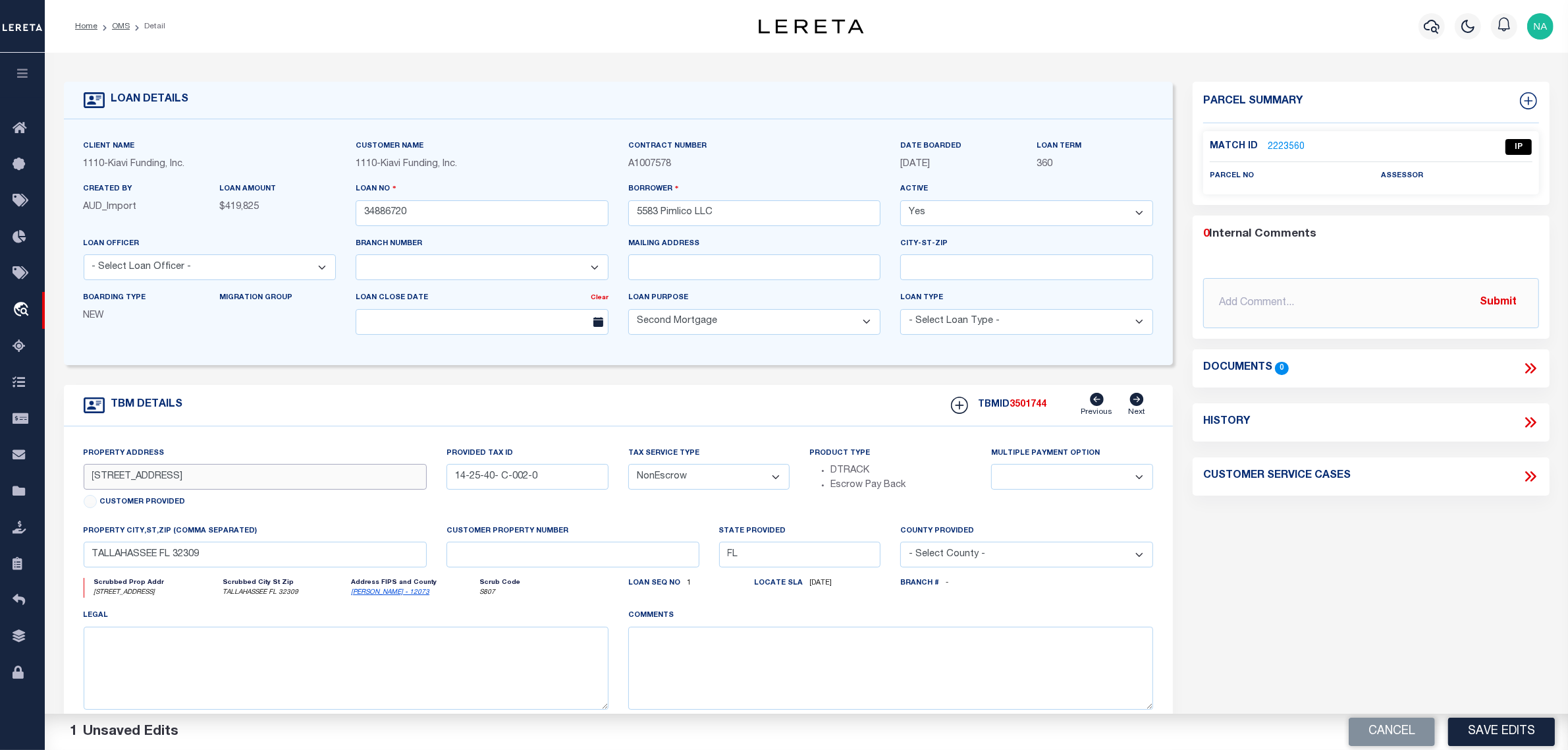
drag, startPoint x: 158, startPoint y: 481, endPoint x: 82, endPoint y: 481, distance: 76.0
click at [82, 481] on div "Property Address [STREET_ADDRESS] Customer Provided" at bounding box center [255, 484] width 363 height 78
click at [1295, 146] on link "2223560" at bounding box center [1286, 147] width 37 height 14
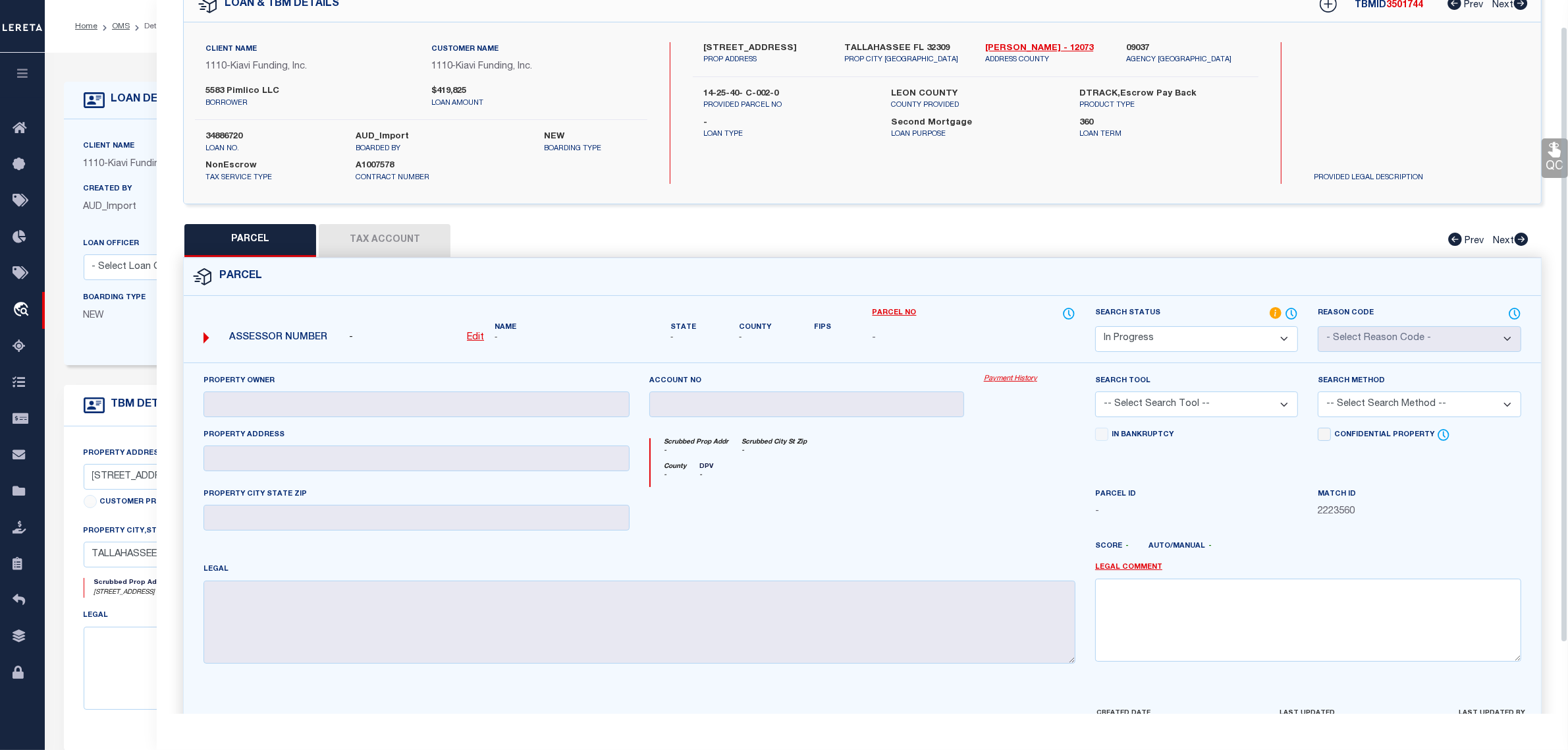
scroll to position [31, 0]
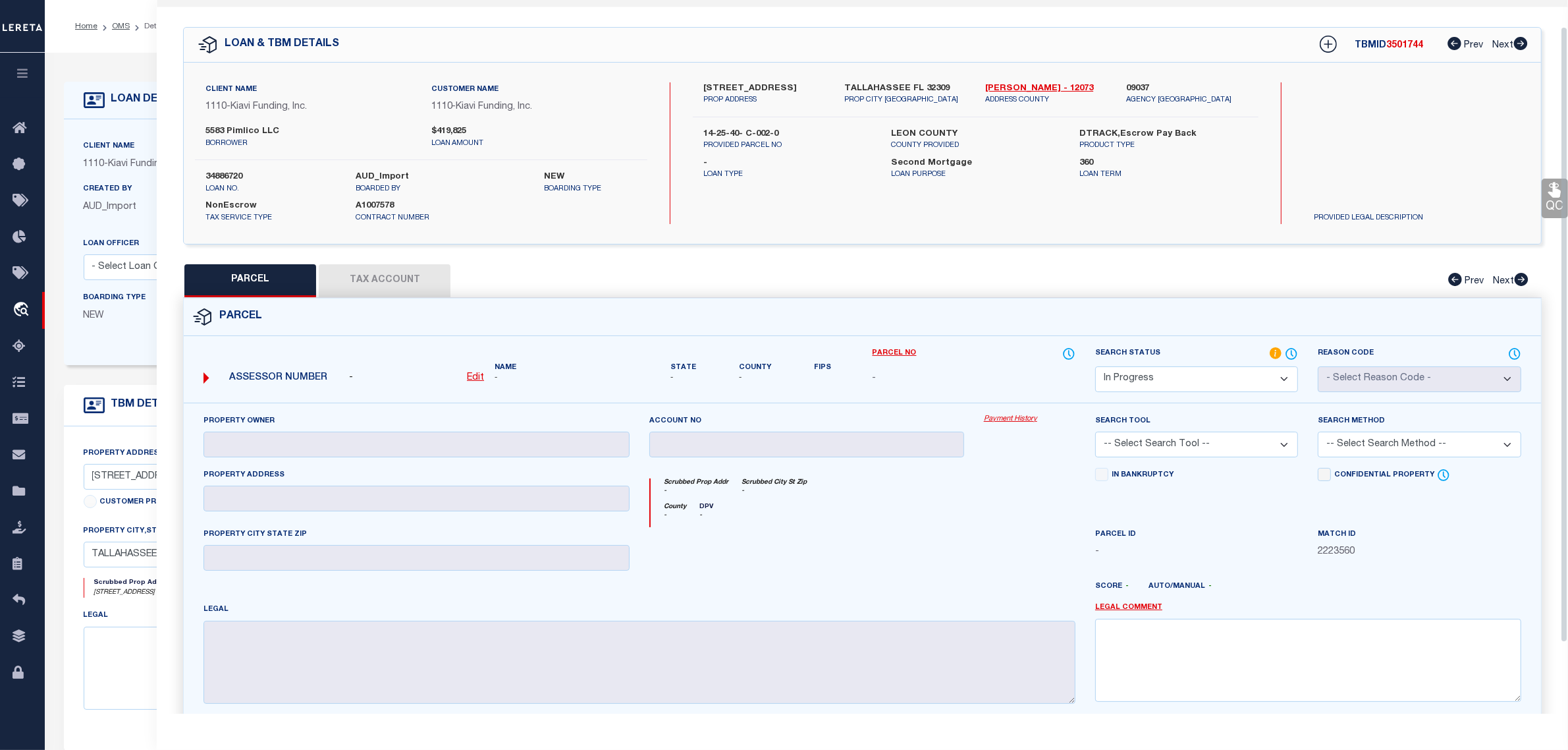
click at [472, 379] on u "Edit" at bounding box center [475, 377] width 17 height 9
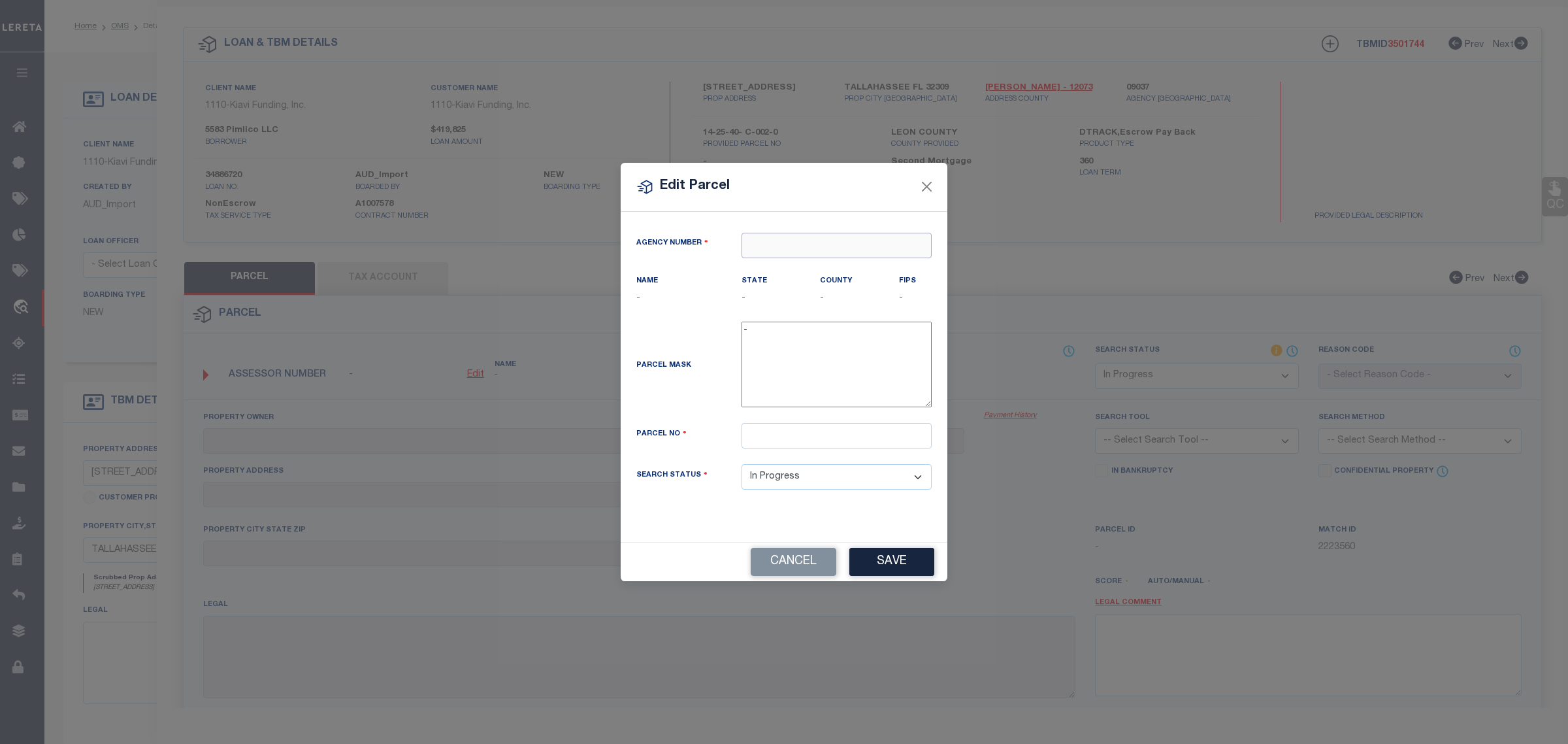
click at [751, 240] on input "text" at bounding box center [836, 245] width 190 height 25
click at [824, 266] on div "090370000 : [GEOGRAPHIC_DATA]" at bounding box center [836, 277] width 189 height 37
click at [804, 438] on input "text" at bounding box center [836, 435] width 190 height 25
paste input "142540 C0020"
click at [877, 570] on button "Save" at bounding box center [892, 561] width 85 height 28
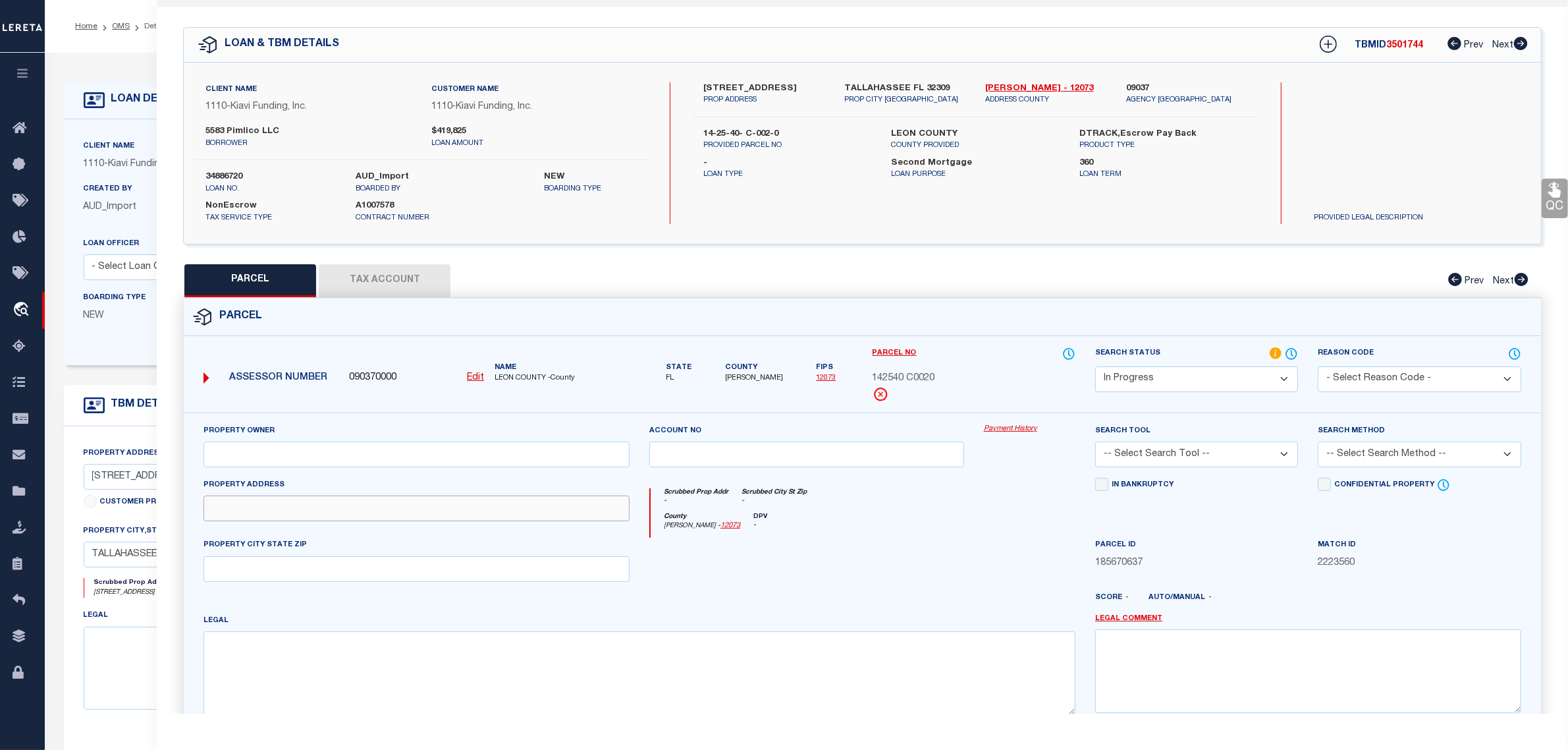
click at [297, 505] on input "text" at bounding box center [416, 508] width 426 height 25
paste input "5583 PIMLICO DR"
drag, startPoint x: 958, startPoint y: 86, endPoint x: 844, endPoint y: 86, distance: 114.0
click at [844, 86] on label "TALLAHASSEE FL 32309" at bounding box center [905, 89] width 121 height 13
click at [317, 571] on input "text" at bounding box center [416, 569] width 426 height 25
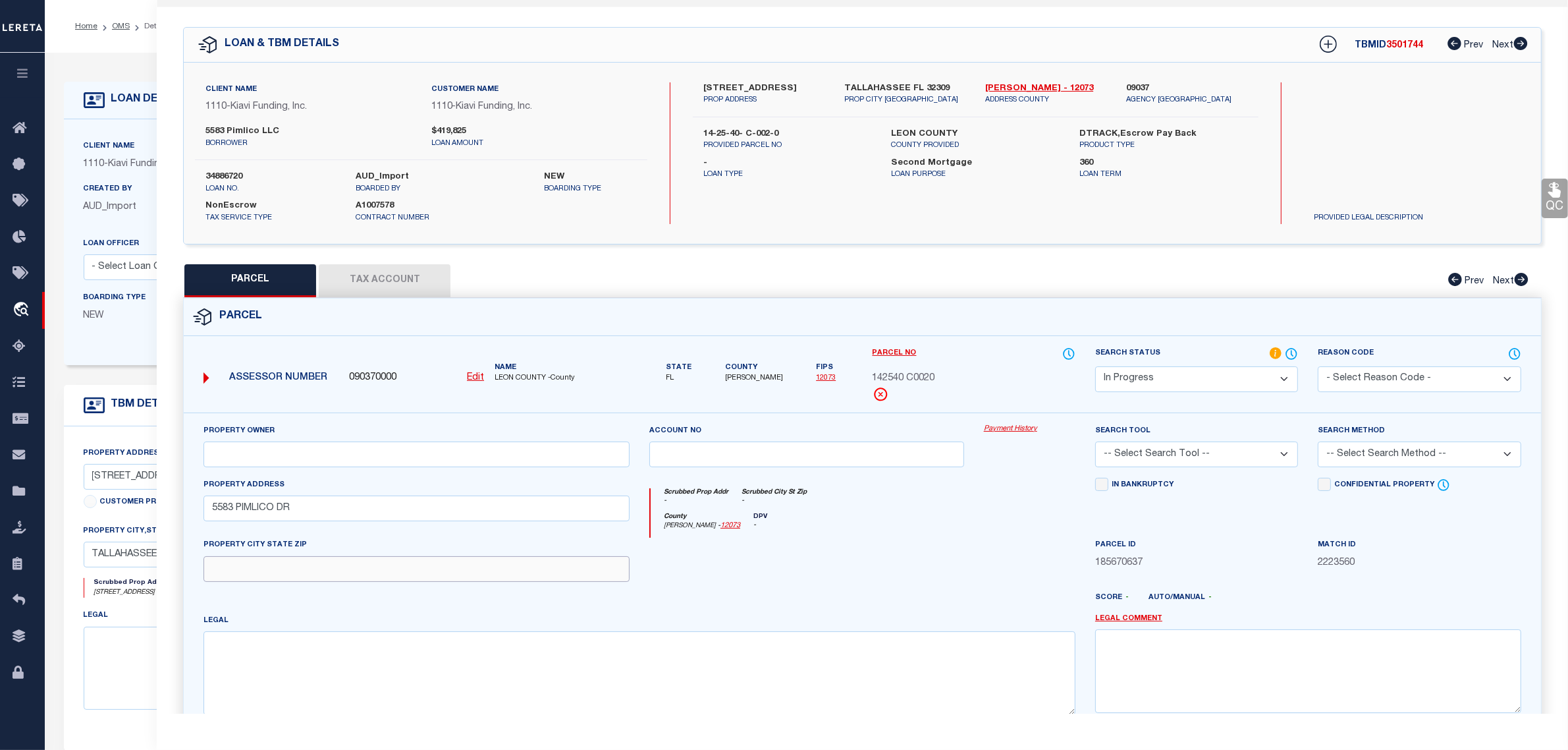
paste input "TALLAHASSEE FL 32309"
click at [460, 446] on input "text" at bounding box center [416, 454] width 426 height 25
paste input "5583 PIMLICO LLC"
click at [430, 655] on textarea at bounding box center [639, 672] width 872 height 83
click at [824, 657] on textarea at bounding box center [639, 672] width 872 height 83
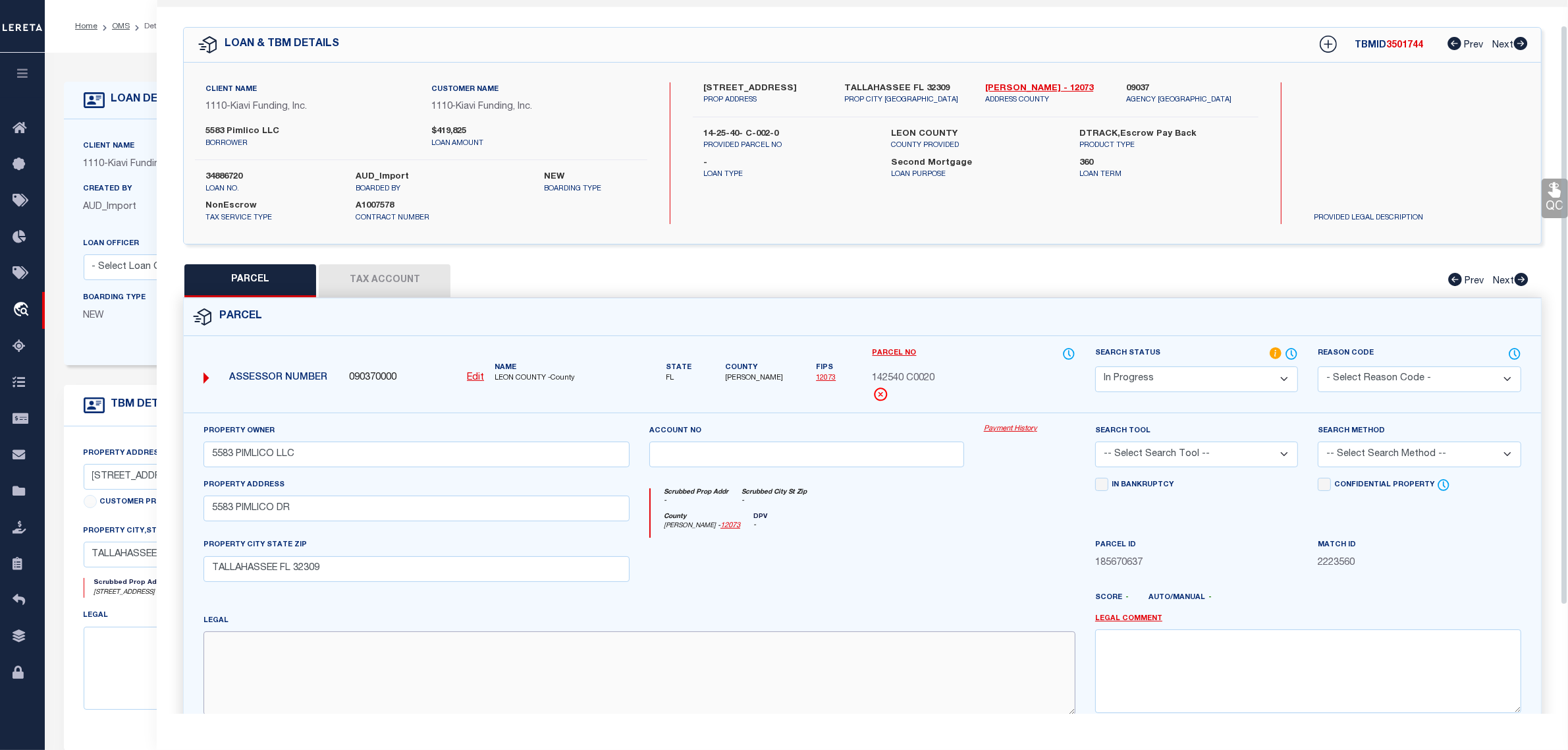
paste textarea "DUBLIN DOWNS UNIT 1 25 & 36 2N 1E 4.59 A LOT 2 BLOCK C"
click at [386, 277] on button "Tax Account" at bounding box center [384, 281] width 132 height 33
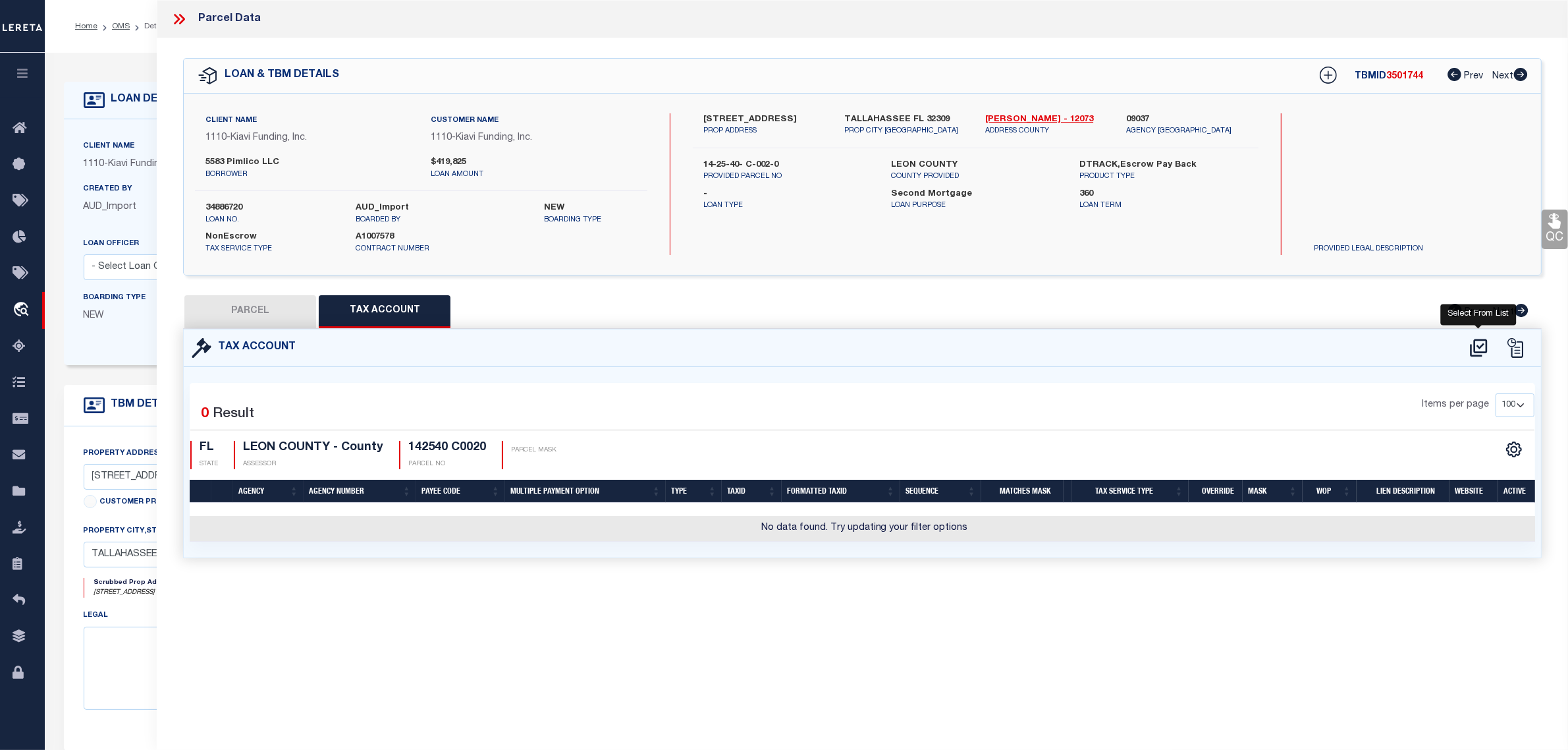
click at [1479, 339] on icon at bounding box center [1478, 348] width 17 height 18
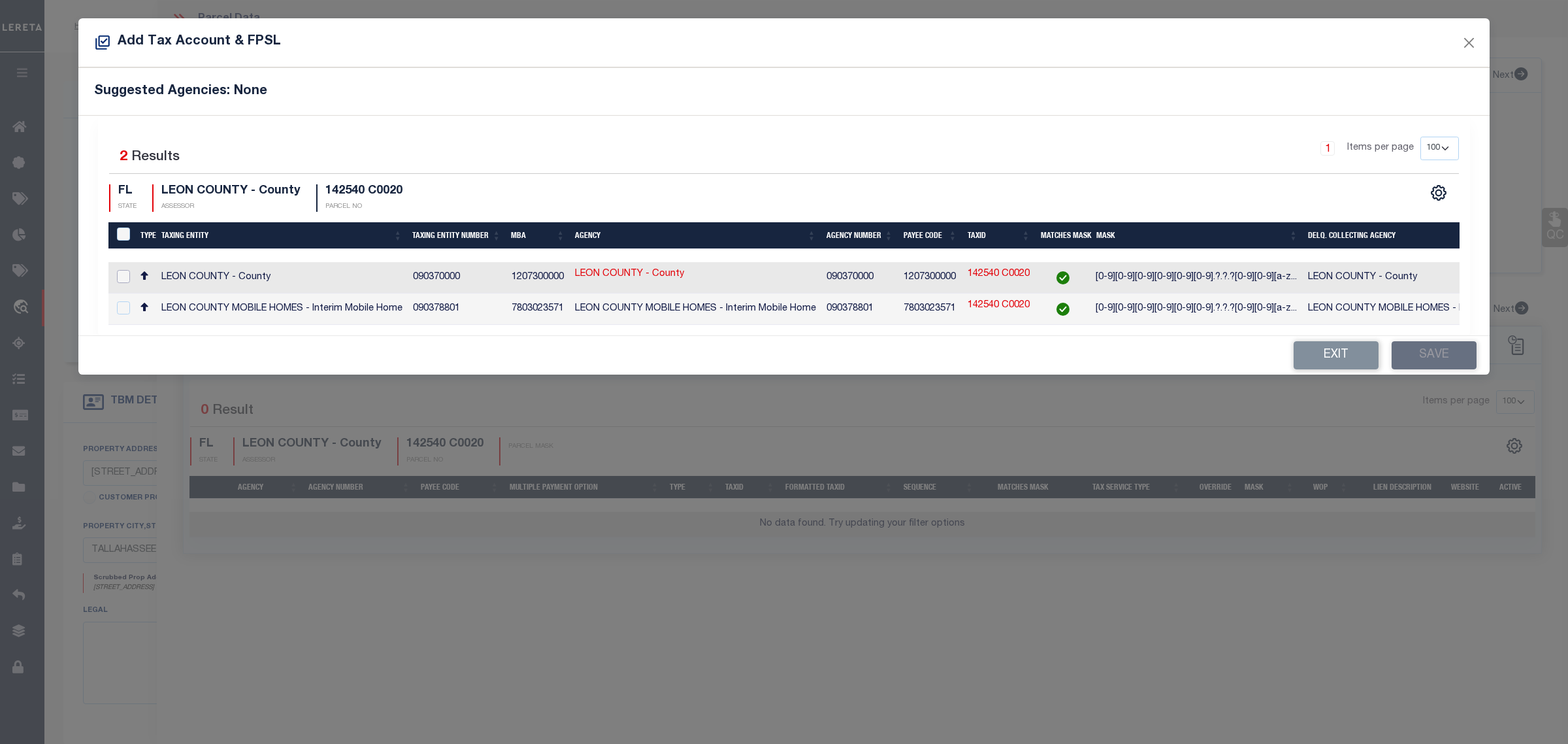
click at [121, 275] on input "checkbox" at bounding box center [123, 276] width 13 height 13
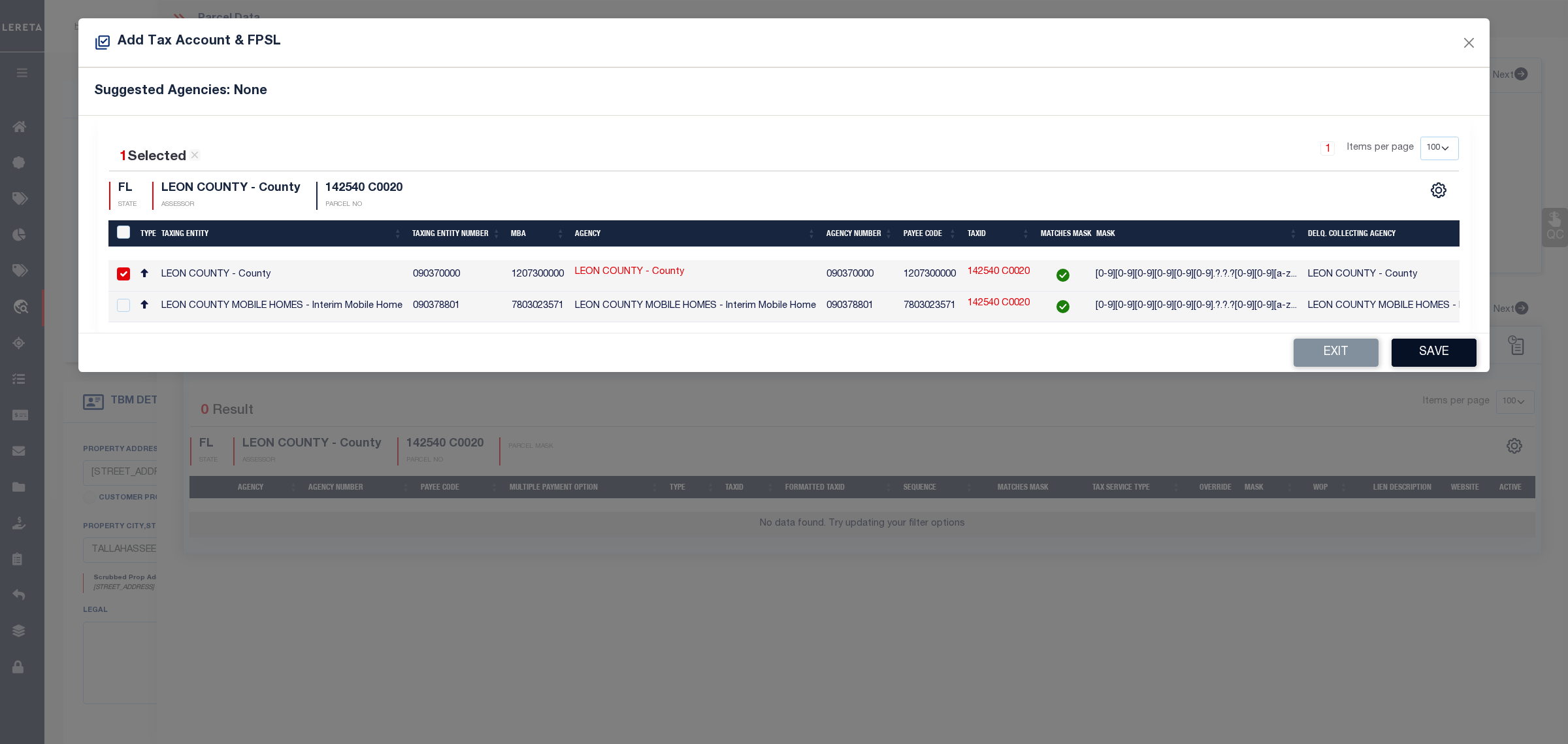
click at [1413, 363] on button "Save" at bounding box center [1434, 352] width 85 height 28
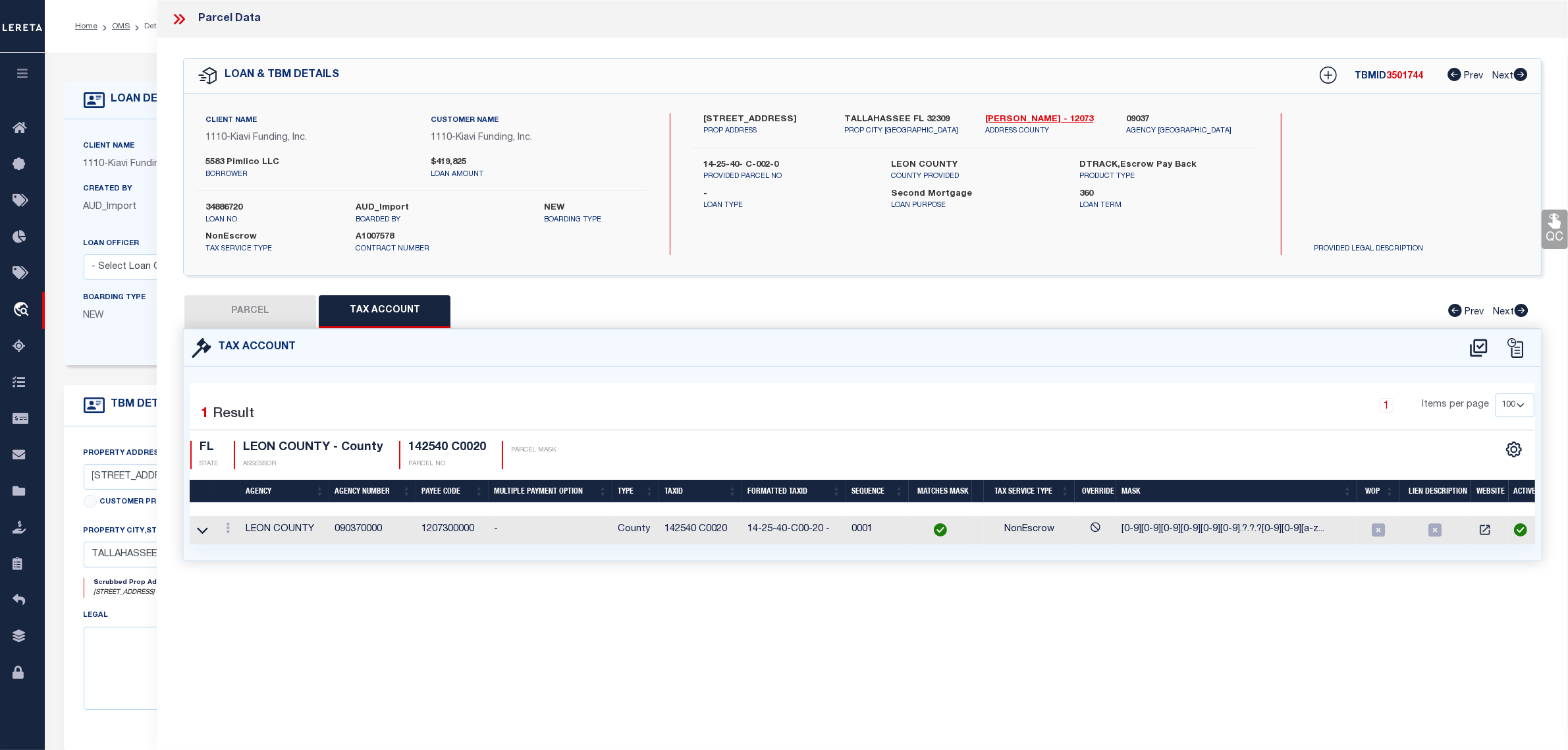
click at [260, 312] on button "PARCEL" at bounding box center [251, 312] width 132 height 33
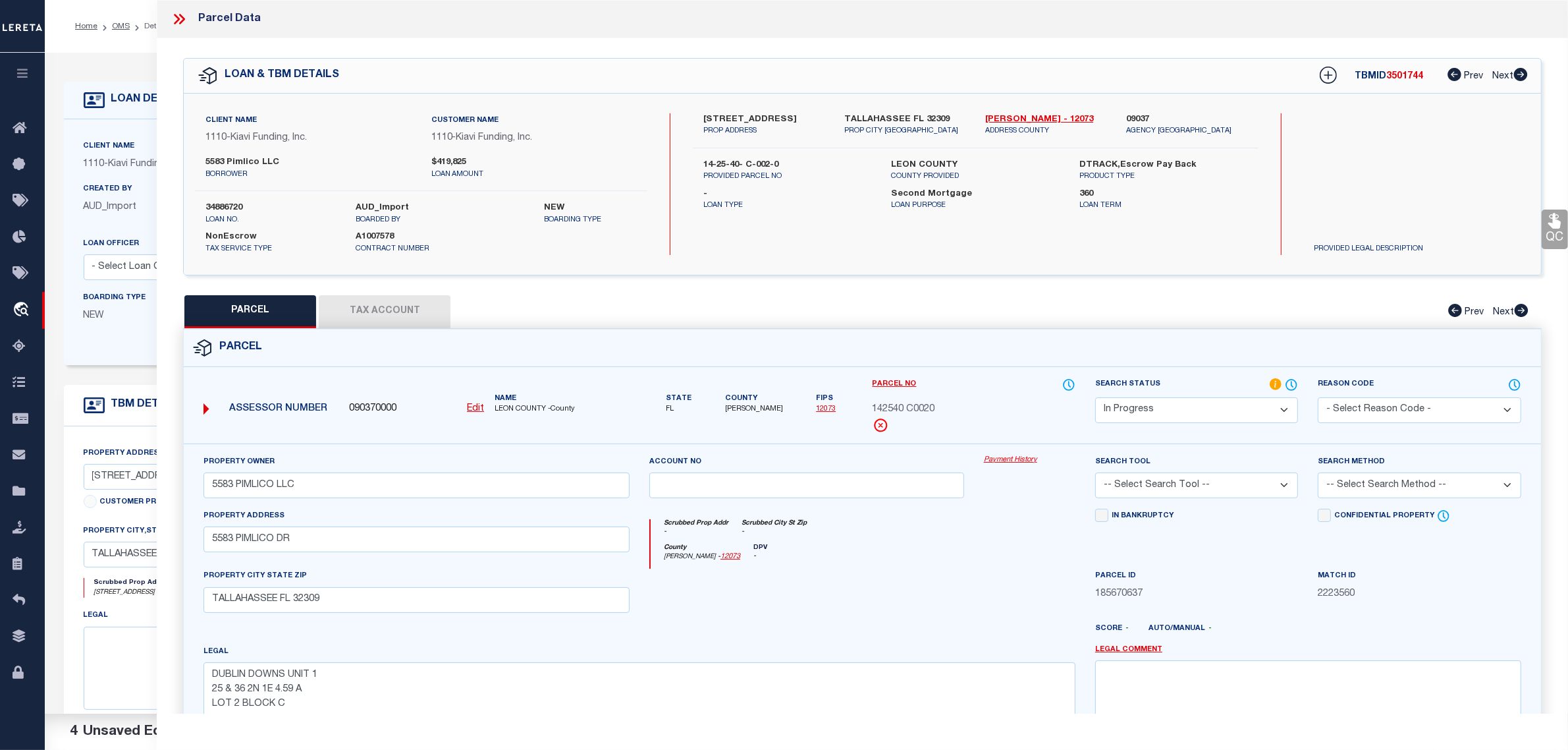
click at [1167, 413] on select "Automated Search Bad Parcel Complete Duplicate Parcel High Dollar Reporting In …" at bounding box center [1196, 409] width 203 height 25
click at [1095, 397] on select "Automated Search Bad Parcel Complete Duplicate Parcel High Dollar Reporting In …" at bounding box center [1196, 409] width 203 height 25
click at [1157, 495] on select "-- Select Search Tool -- 3rd Party Website Agency File Agency Website ATLS CNV-…" at bounding box center [1196, 485] width 203 height 25
click at [1095, 474] on select "-- Select Search Tool -- 3rd Party Website Agency File Agency Website ATLS CNV-…" at bounding box center [1196, 485] width 203 height 25
click at [1405, 484] on select "-- Select Search Method -- Property Address Legal Liability Info Provided" at bounding box center [1418, 485] width 203 height 25
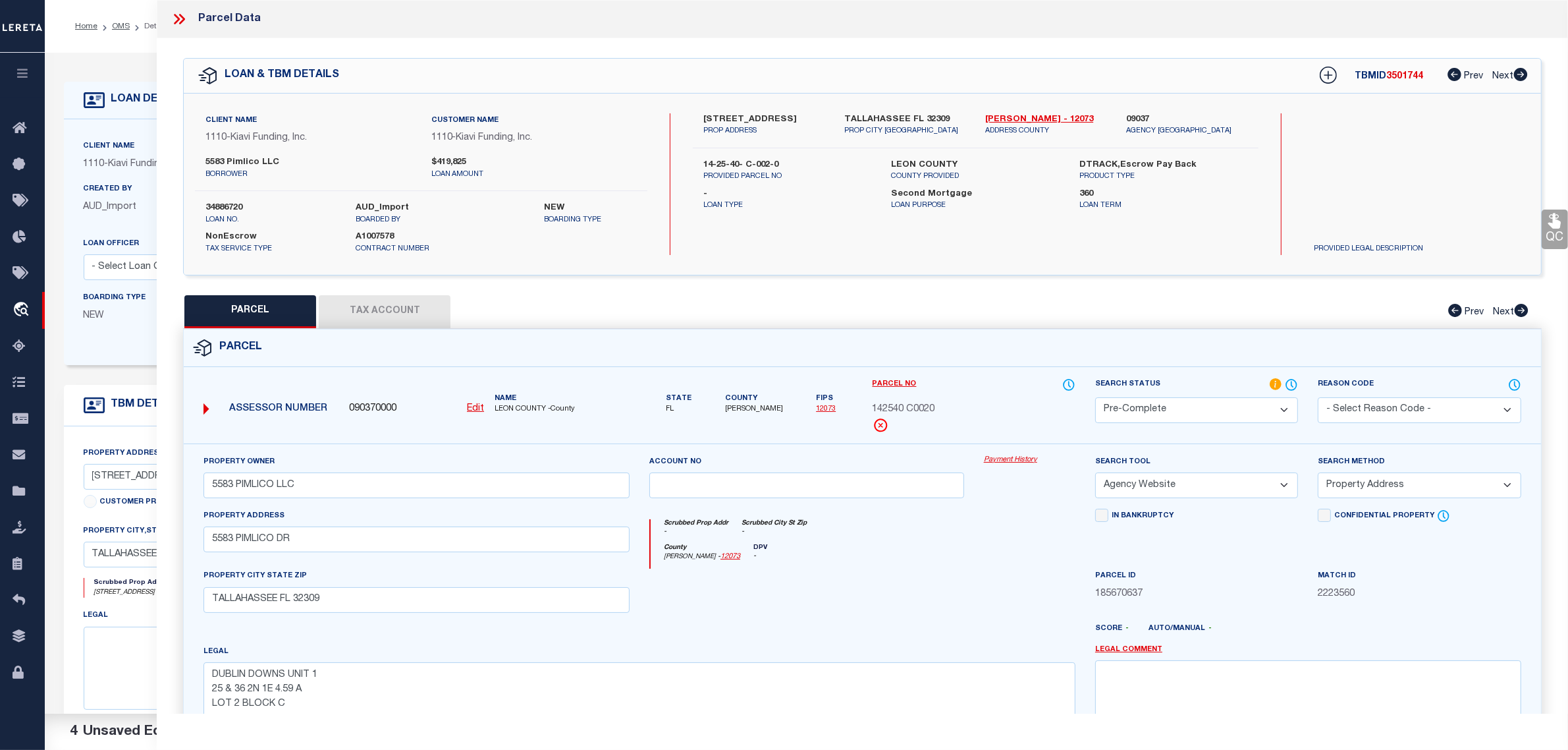
click at [1317, 474] on select "-- Select Search Method -- Property Address Legal Liability Info Provided" at bounding box center [1418, 485] width 203 height 25
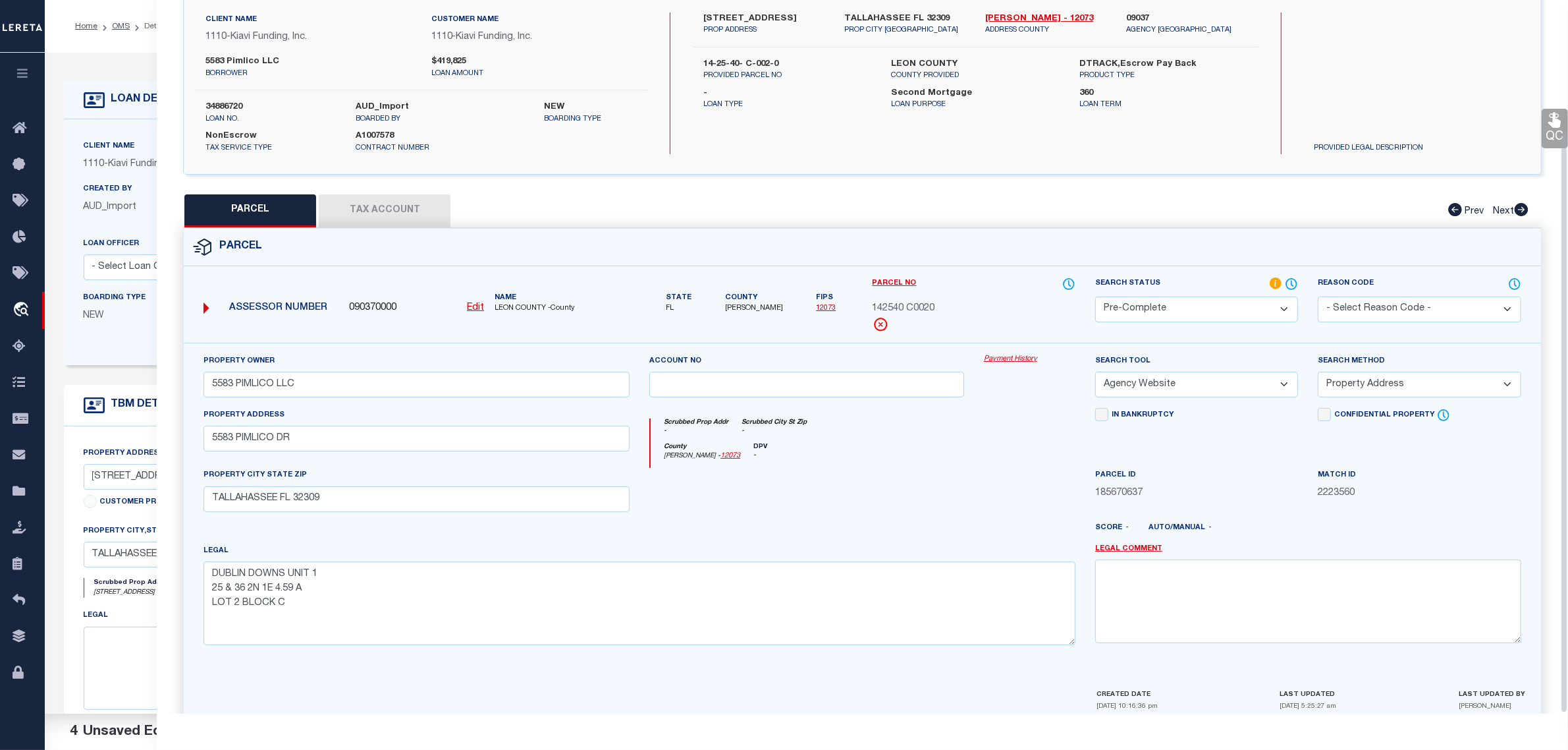
scroll to position [165, 0]
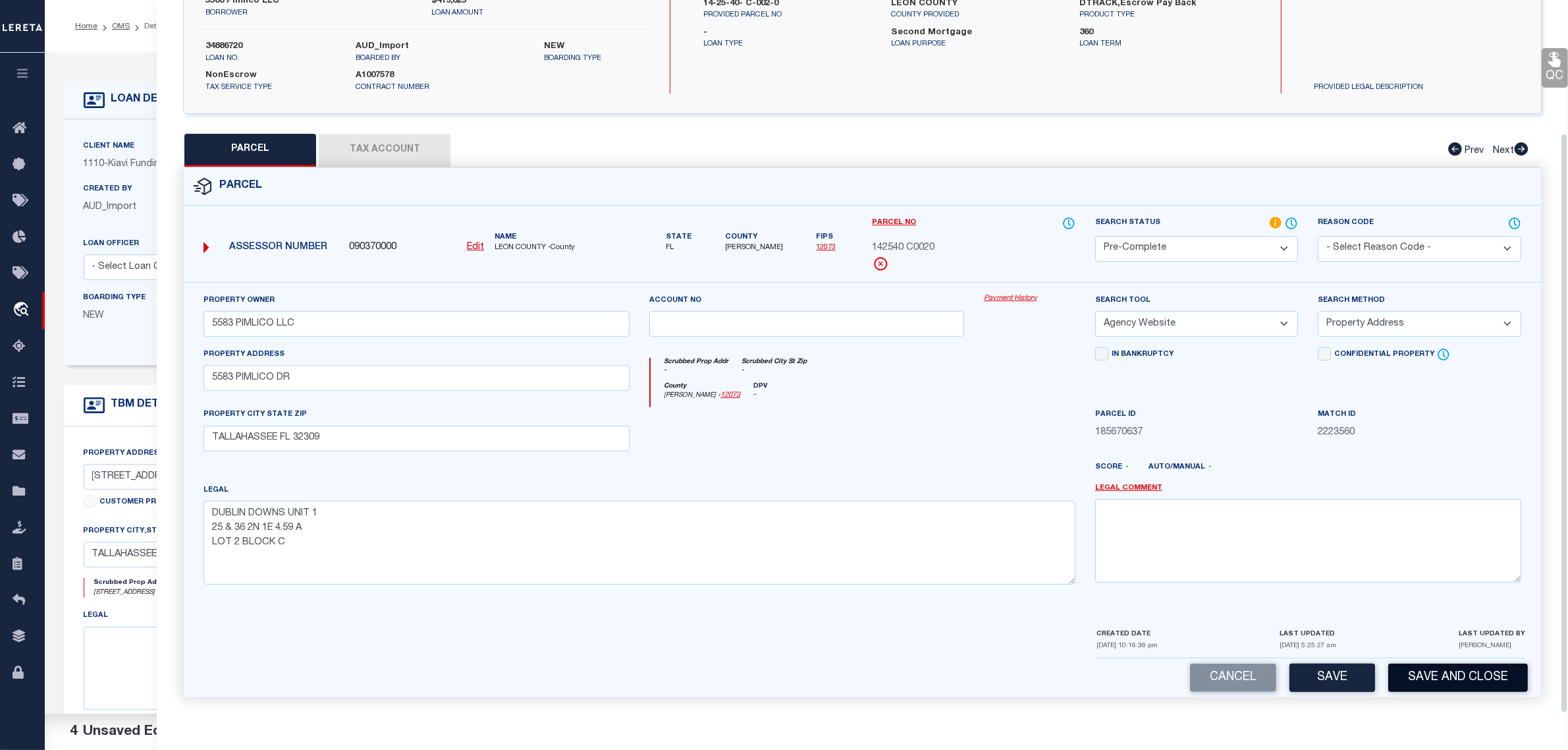
click at [1465, 679] on button "Save and Close" at bounding box center [1457, 677] width 139 height 28
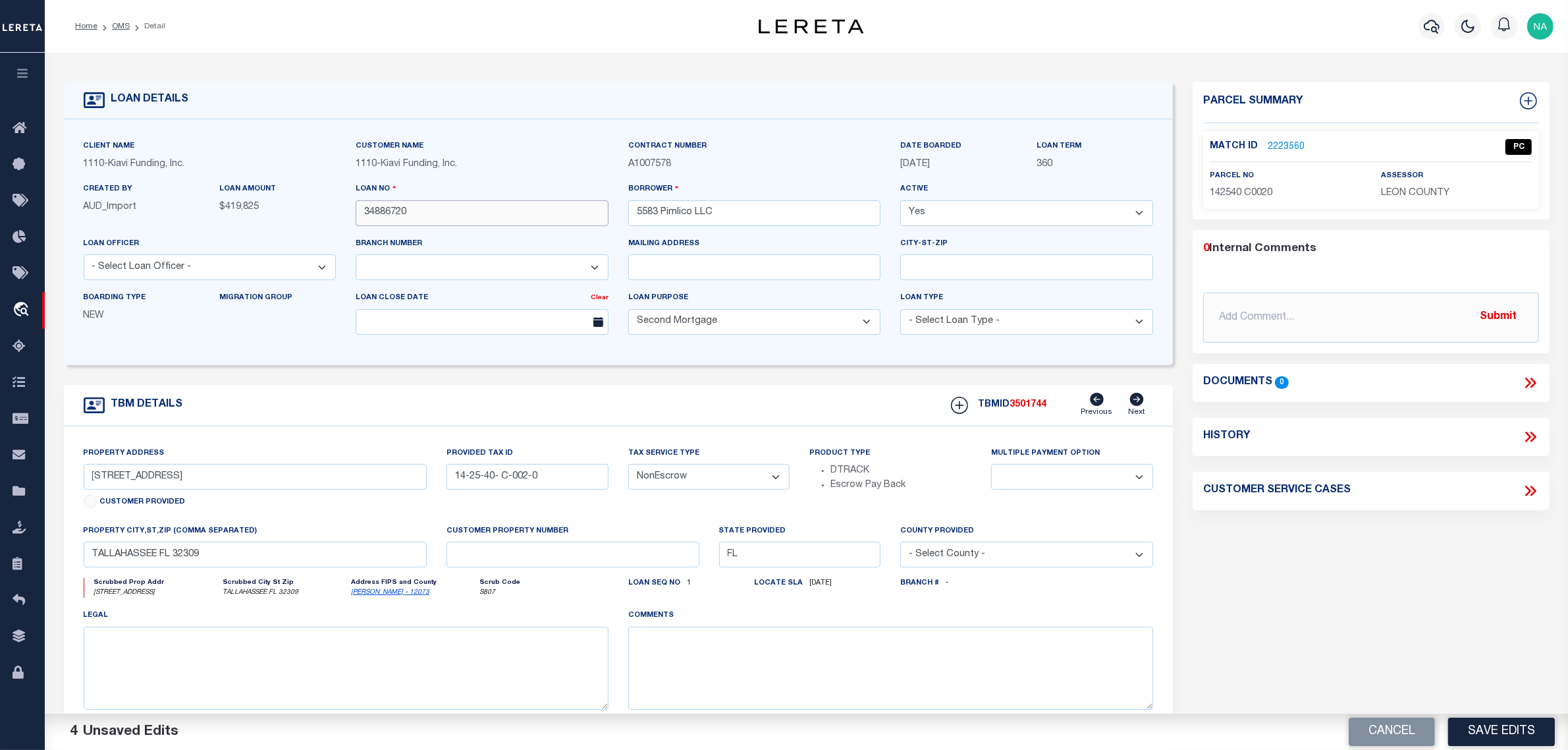
click at [387, 216] on input "34886720" at bounding box center [482, 213] width 253 height 25
click at [1023, 407] on span "3501744" at bounding box center [1028, 404] width 37 height 9
click at [1381, 192] on span "LEON COUNTY" at bounding box center [1415, 192] width 69 height 9
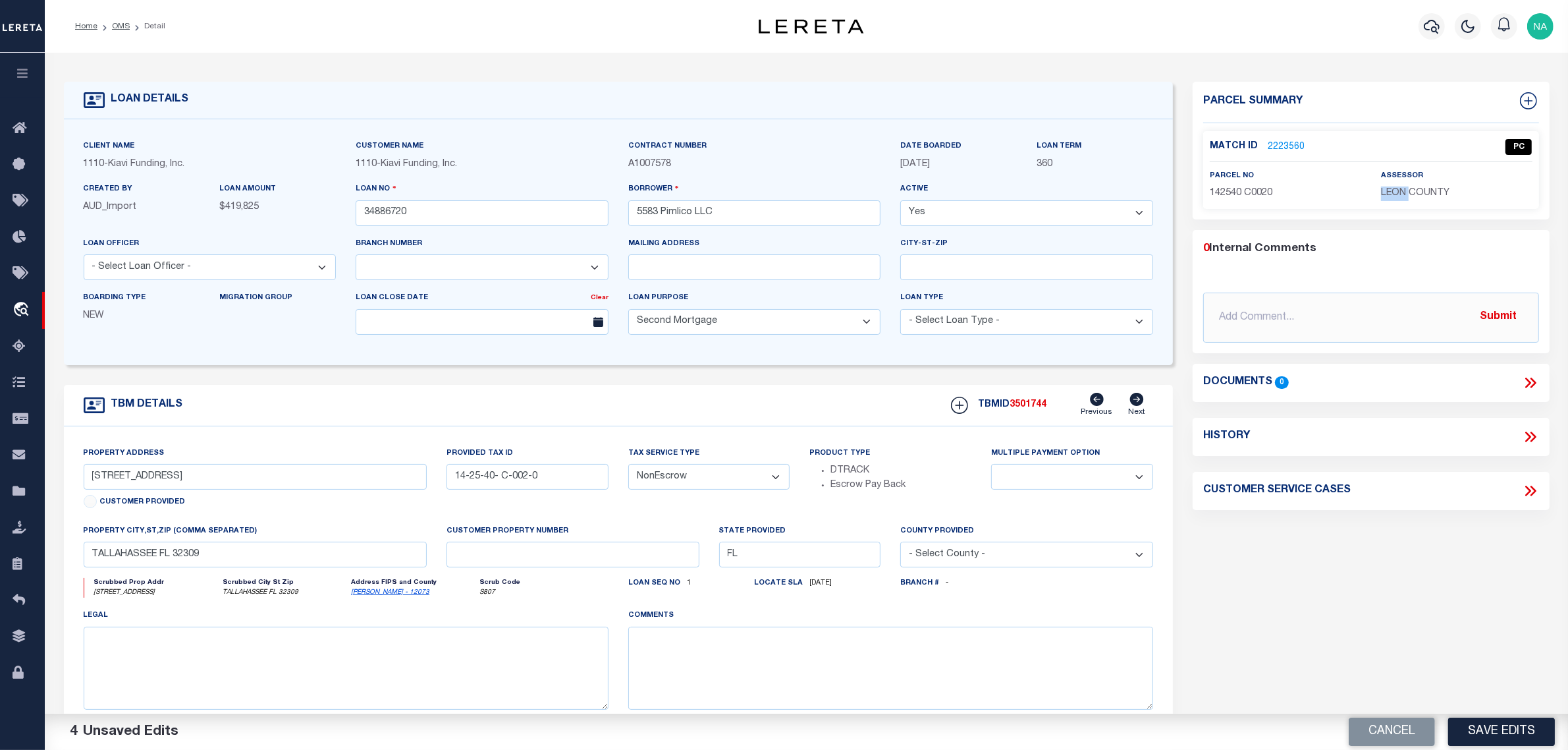
click at [1381, 192] on span "LEON COUNTY" at bounding box center [1415, 192] width 69 height 9
click at [1256, 193] on span "142540 C0020" at bounding box center [1241, 192] width 62 height 9
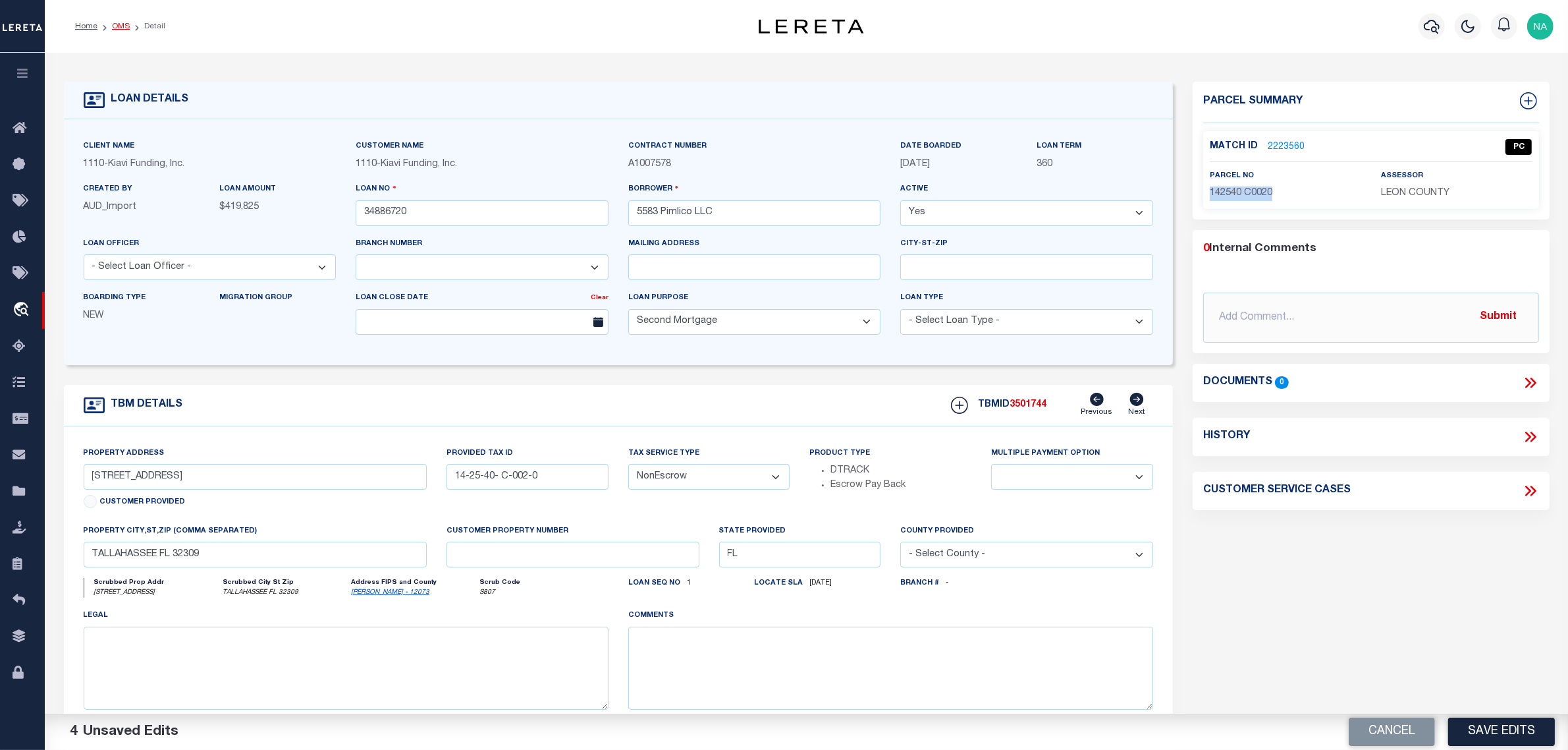
click at [120, 23] on link "OMS" at bounding box center [121, 27] width 18 height 8
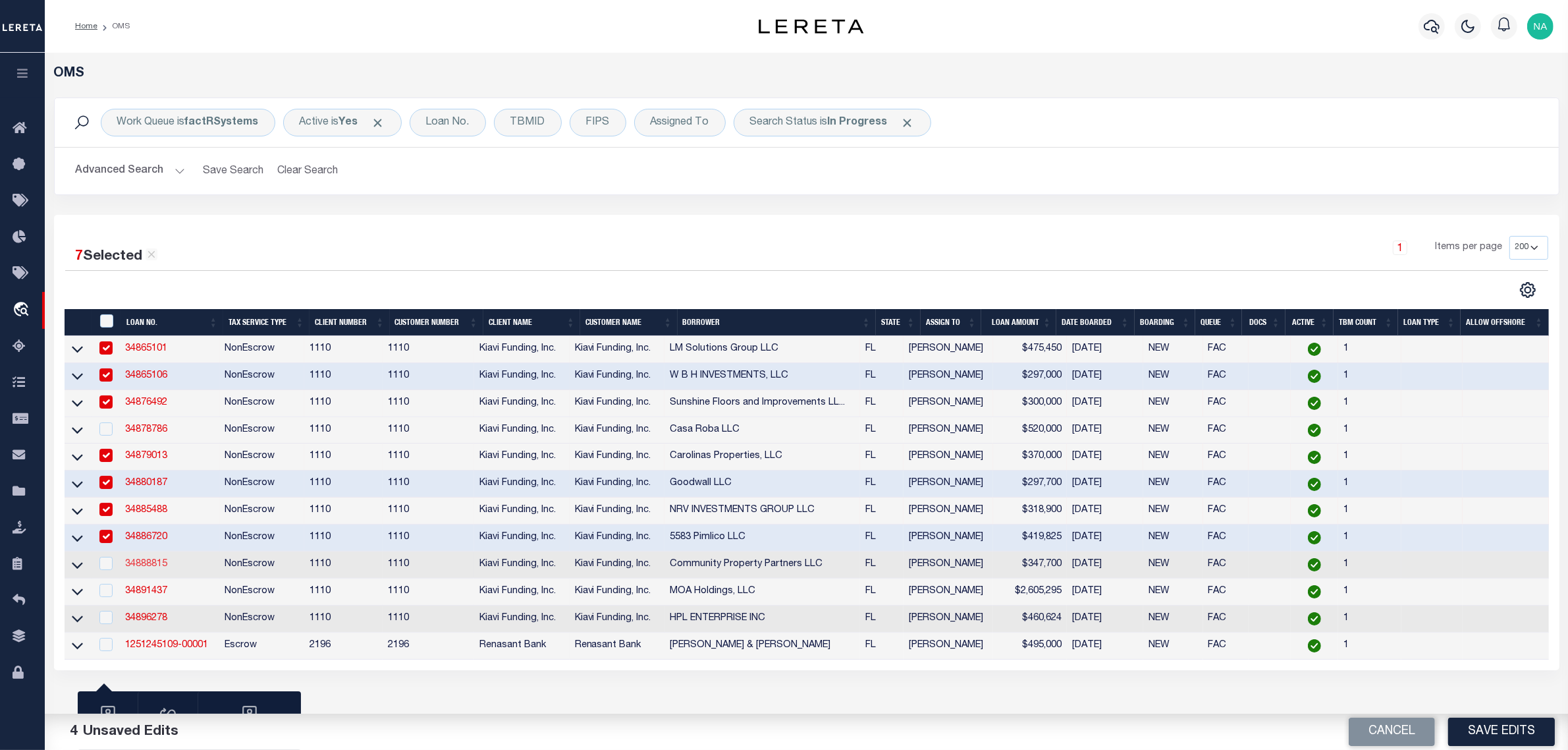
click at [146, 569] on link "34888815" at bounding box center [146, 563] width 42 height 9
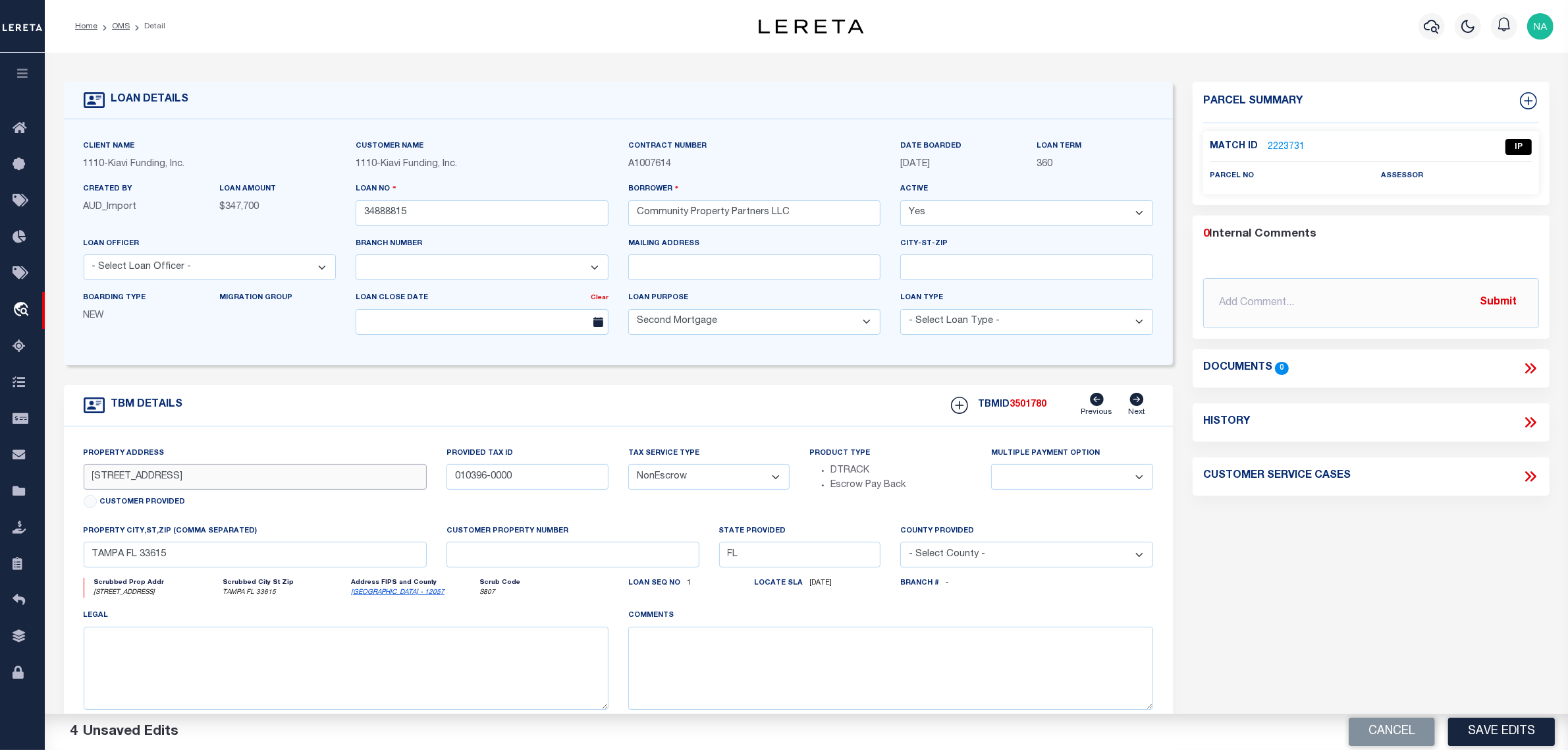
drag, startPoint x: 172, startPoint y: 482, endPoint x: 83, endPoint y: 482, distance: 89.0
click at [84, 482] on input "[STREET_ADDRESS]" at bounding box center [255, 476] width 343 height 25
click at [1284, 143] on link "2223731" at bounding box center [1286, 147] width 37 height 14
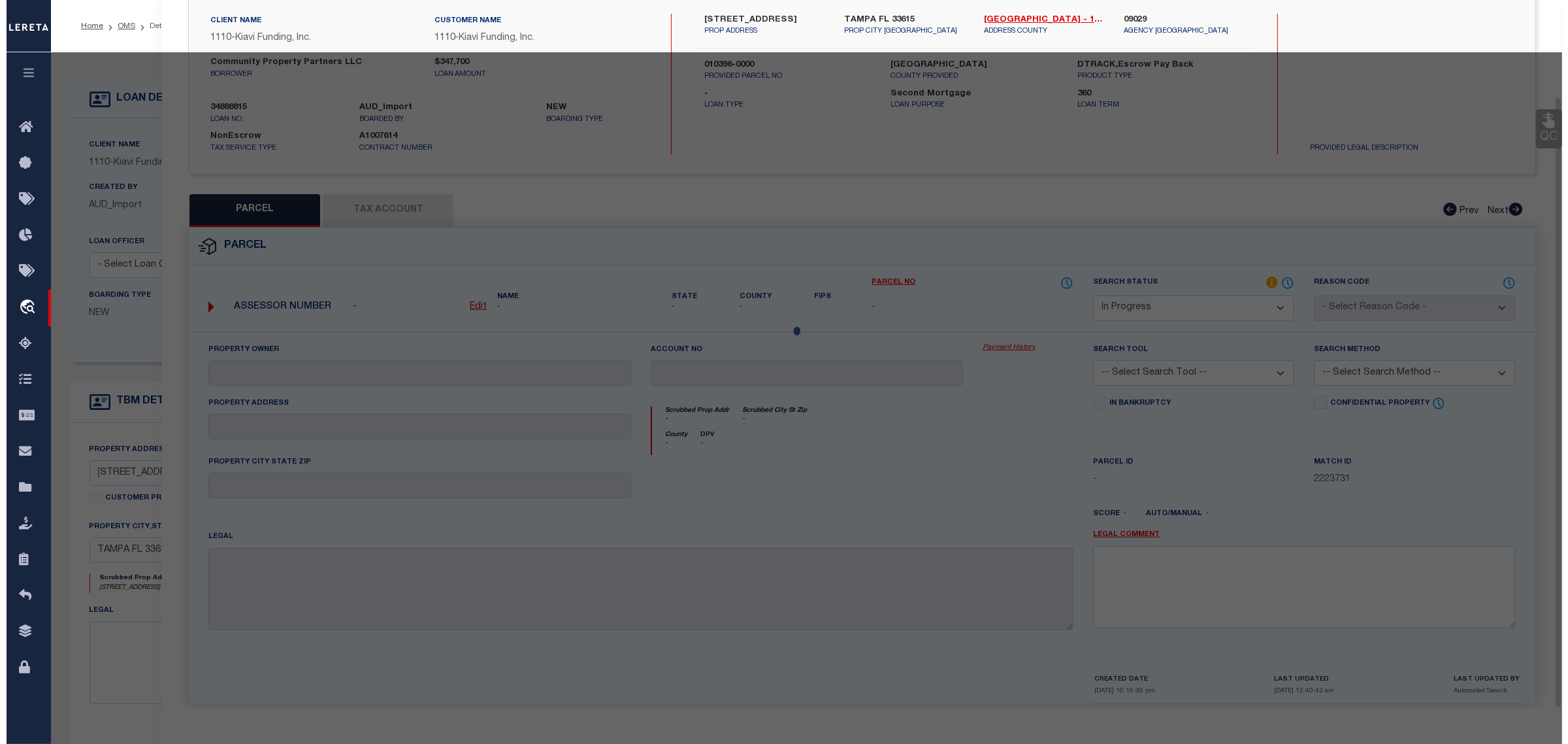
scroll to position [112, 0]
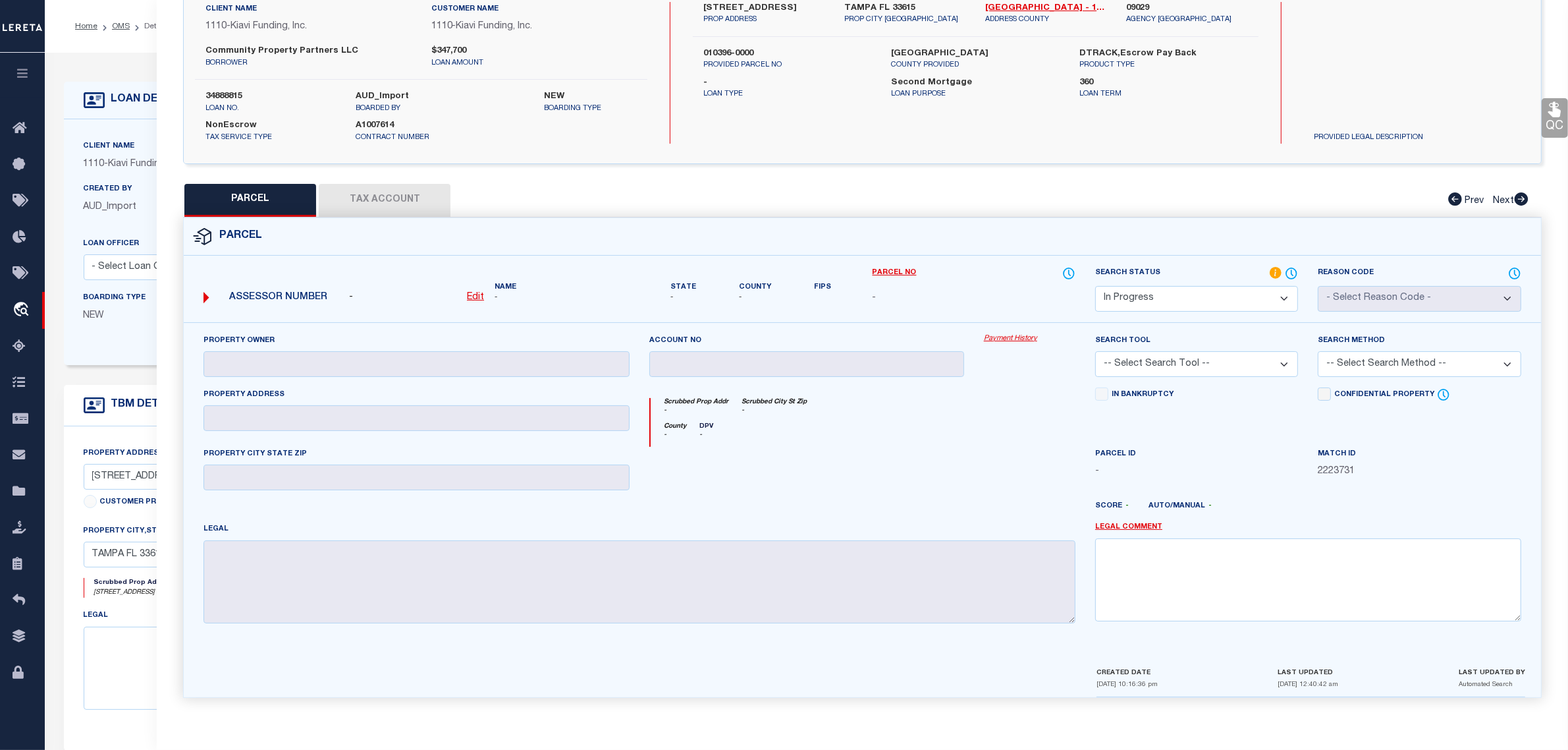
click at [475, 293] on u "Edit" at bounding box center [475, 297] width 17 height 9
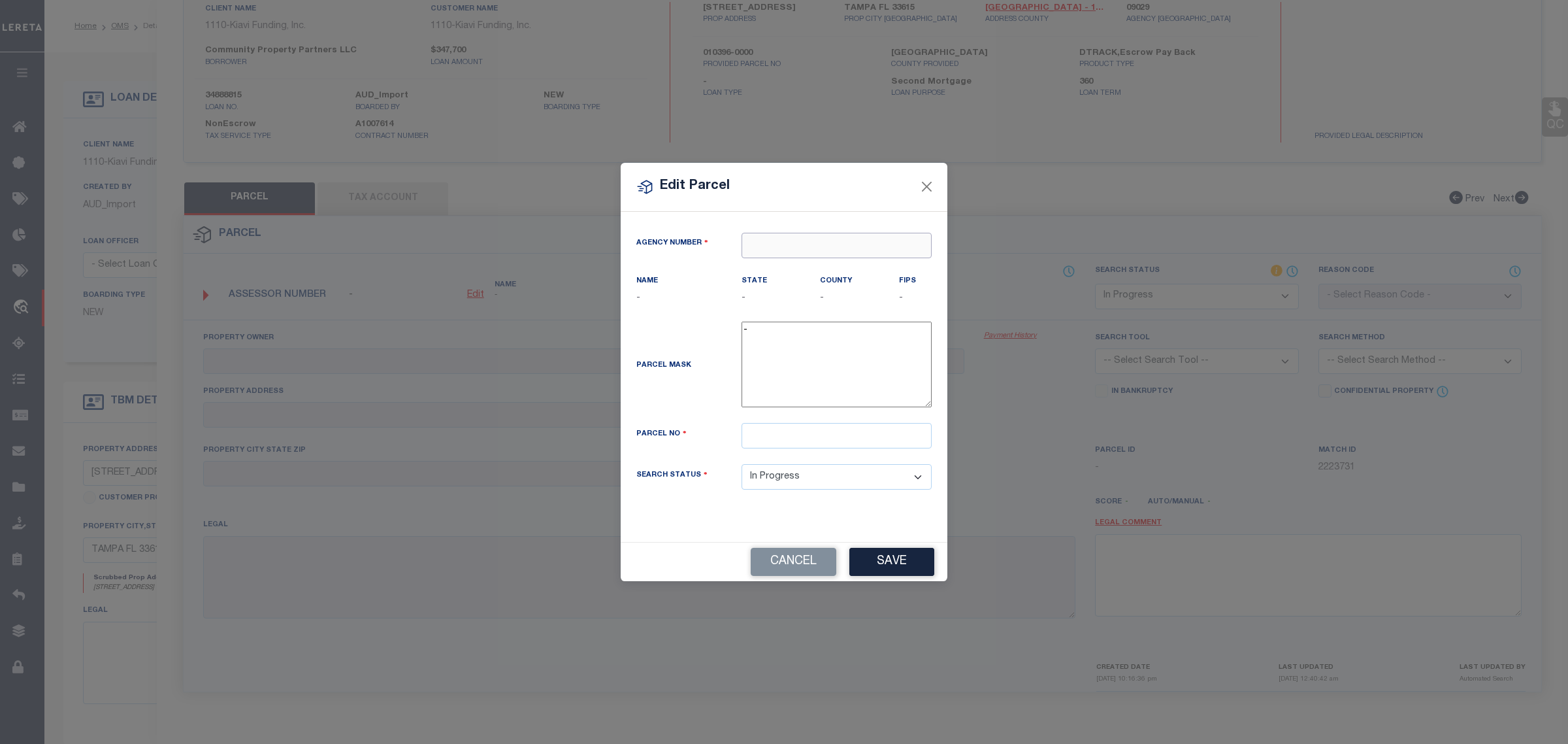
click at [791, 249] on input "text" at bounding box center [836, 245] width 190 height 25
click at [795, 264] on div "090290000 : [GEOGRAPHIC_DATA]" at bounding box center [852, 268] width 221 height 21
click at [791, 444] on input "text" at bounding box center [836, 435] width 190 height 25
paste input "010396-0000"
click at [875, 566] on button "Save" at bounding box center [892, 561] width 85 height 28
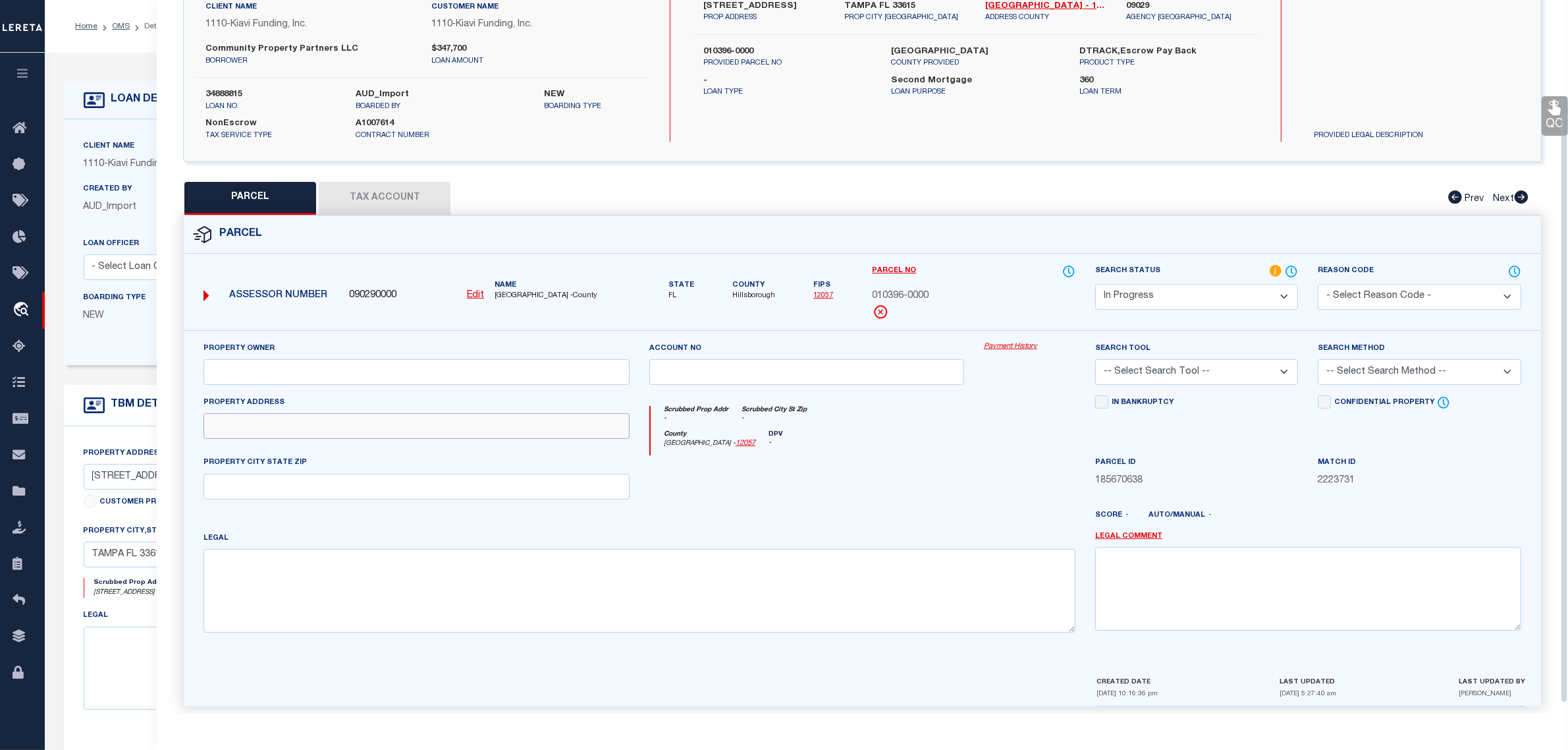
click at [341, 427] on input "text" at bounding box center [416, 425] width 426 height 25
paste input "[STREET_ADDRESS]"
click at [336, 425] on input "[STREET_ADDRESS]" at bounding box center [416, 425] width 426 height 25
click at [363, 491] on input "text" at bounding box center [416, 486] width 426 height 25
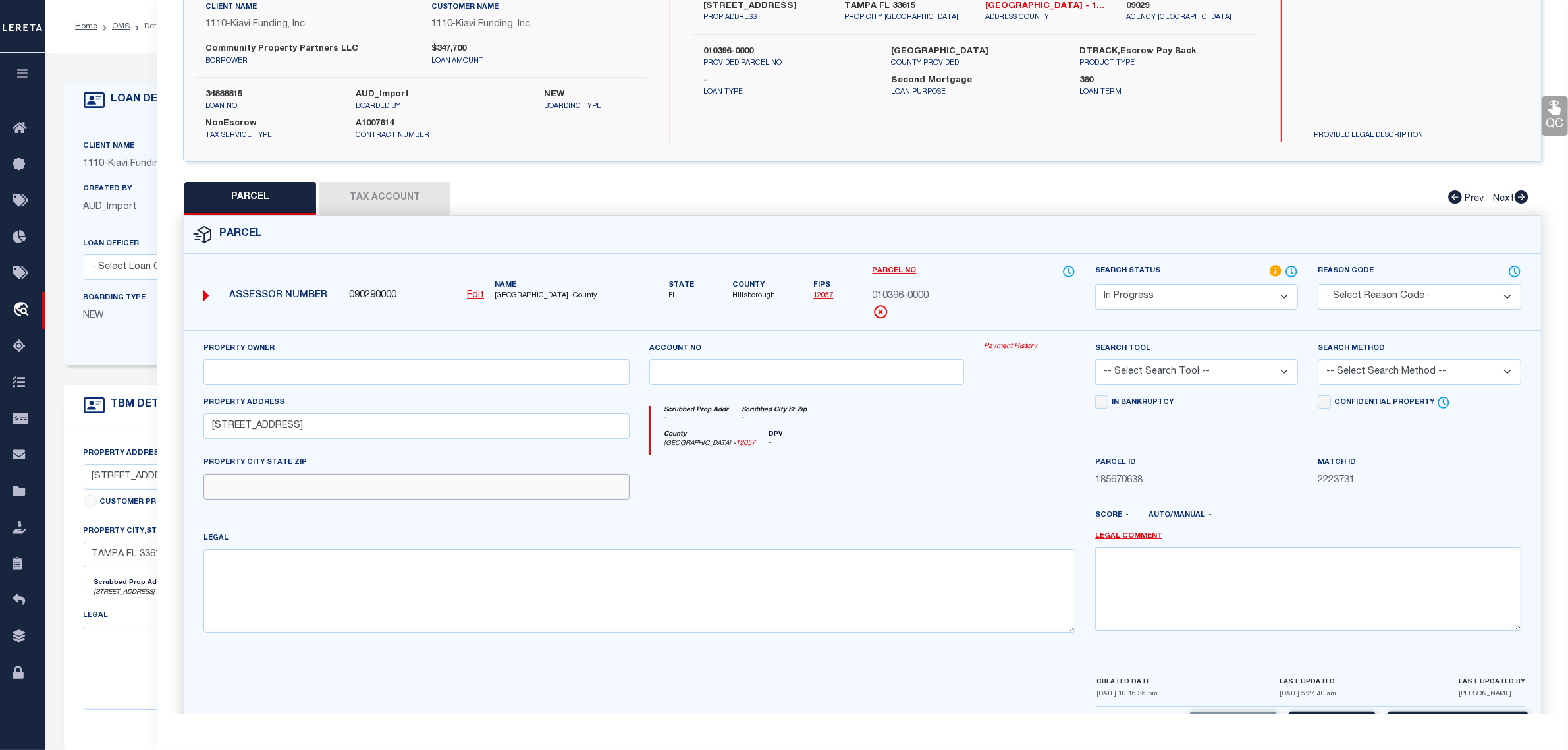
paste input "[GEOGRAPHIC_DATA]"
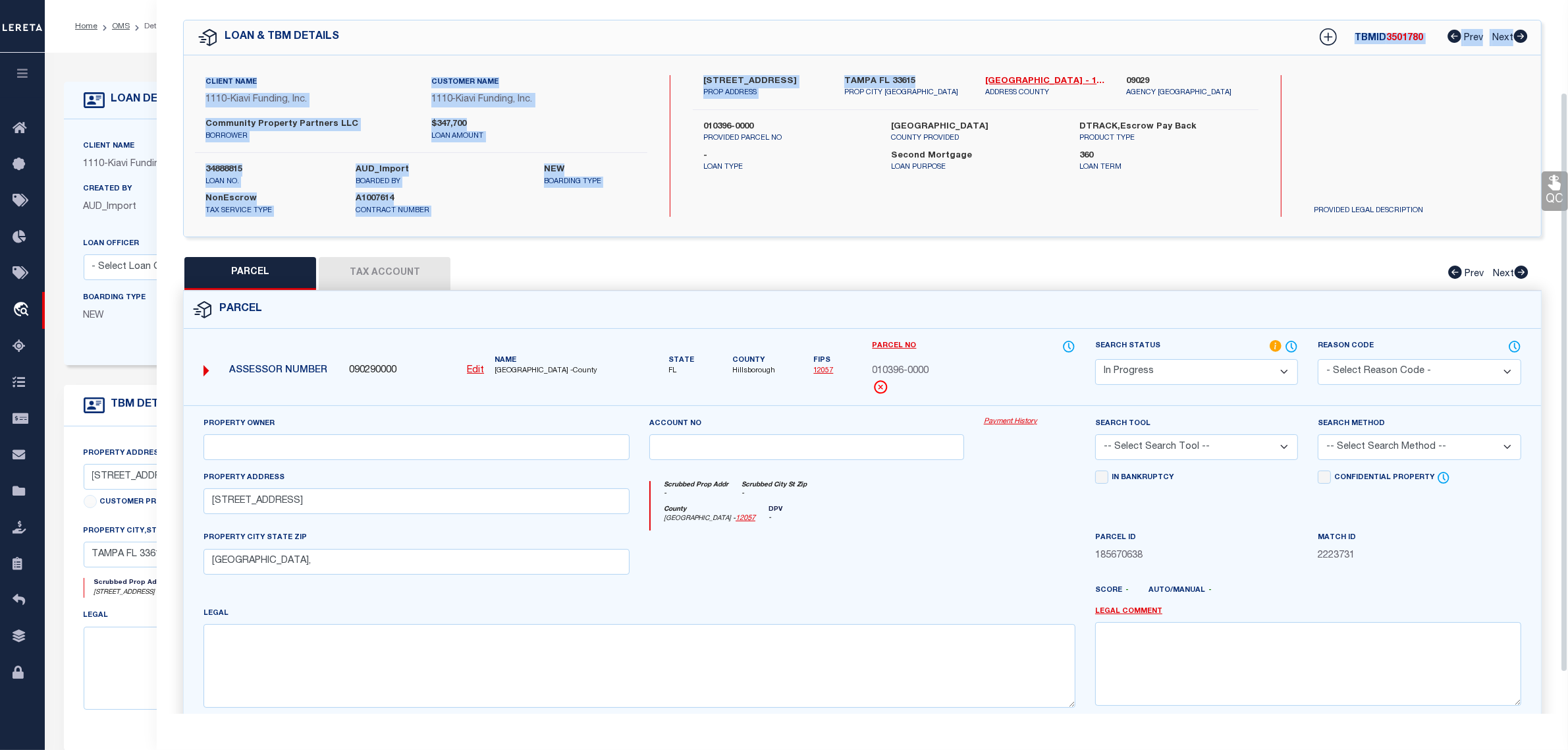
scroll to position [0, 0]
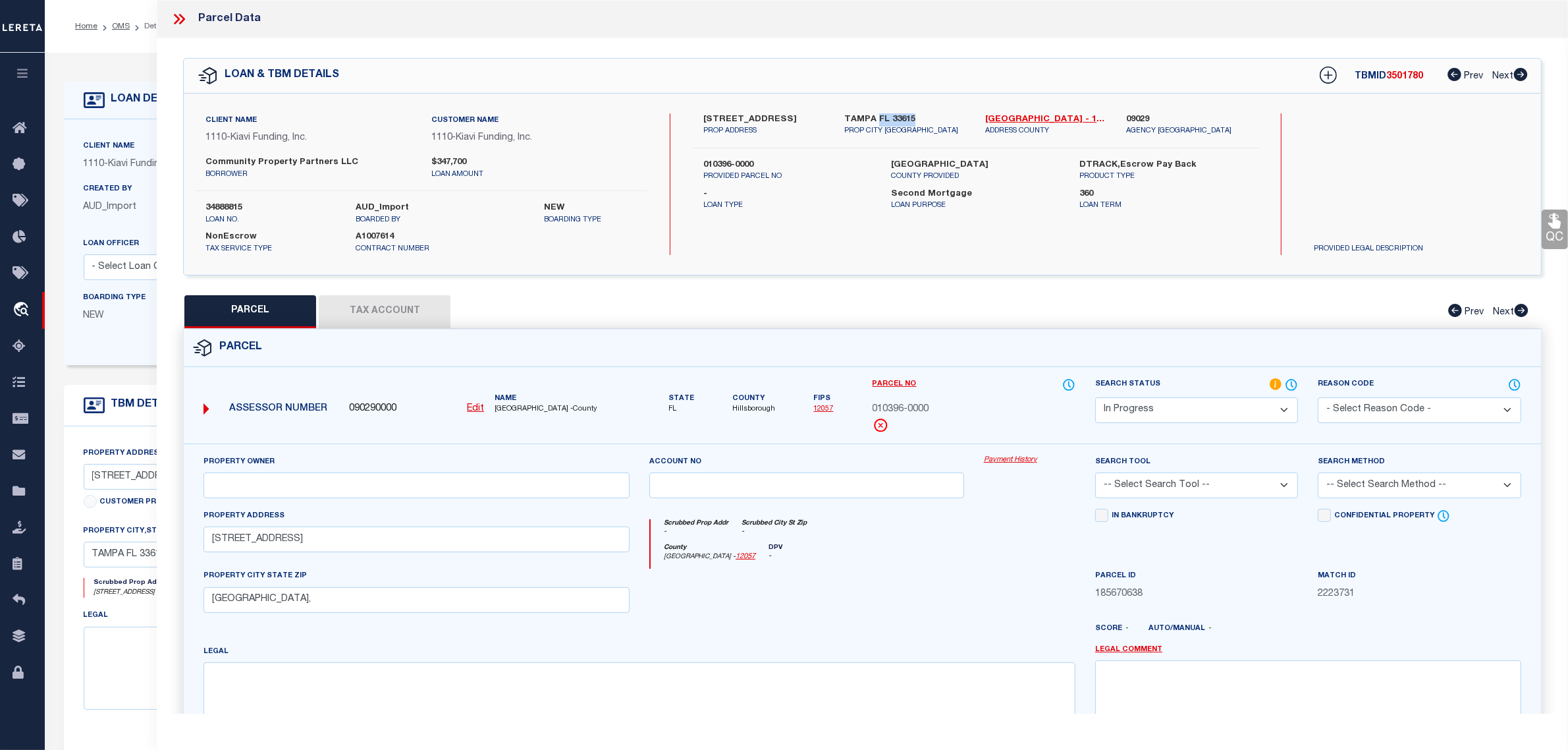
drag, startPoint x: 917, startPoint y: 5, endPoint x: 878, endPoint y: 122, distance: 123.3
click at [878, 122] on label "TAMPA FL 33615" at bounding box center [905, 120] width 121 height 13
click at [319, 607] on input "[GEOGRAPHIC_DATA]," at bounding box center [416, 600] width 426 height 25
paste input "FL 33615"
click at [295, 690] on textarea at bounding box center [639, 703] width 872 height 83
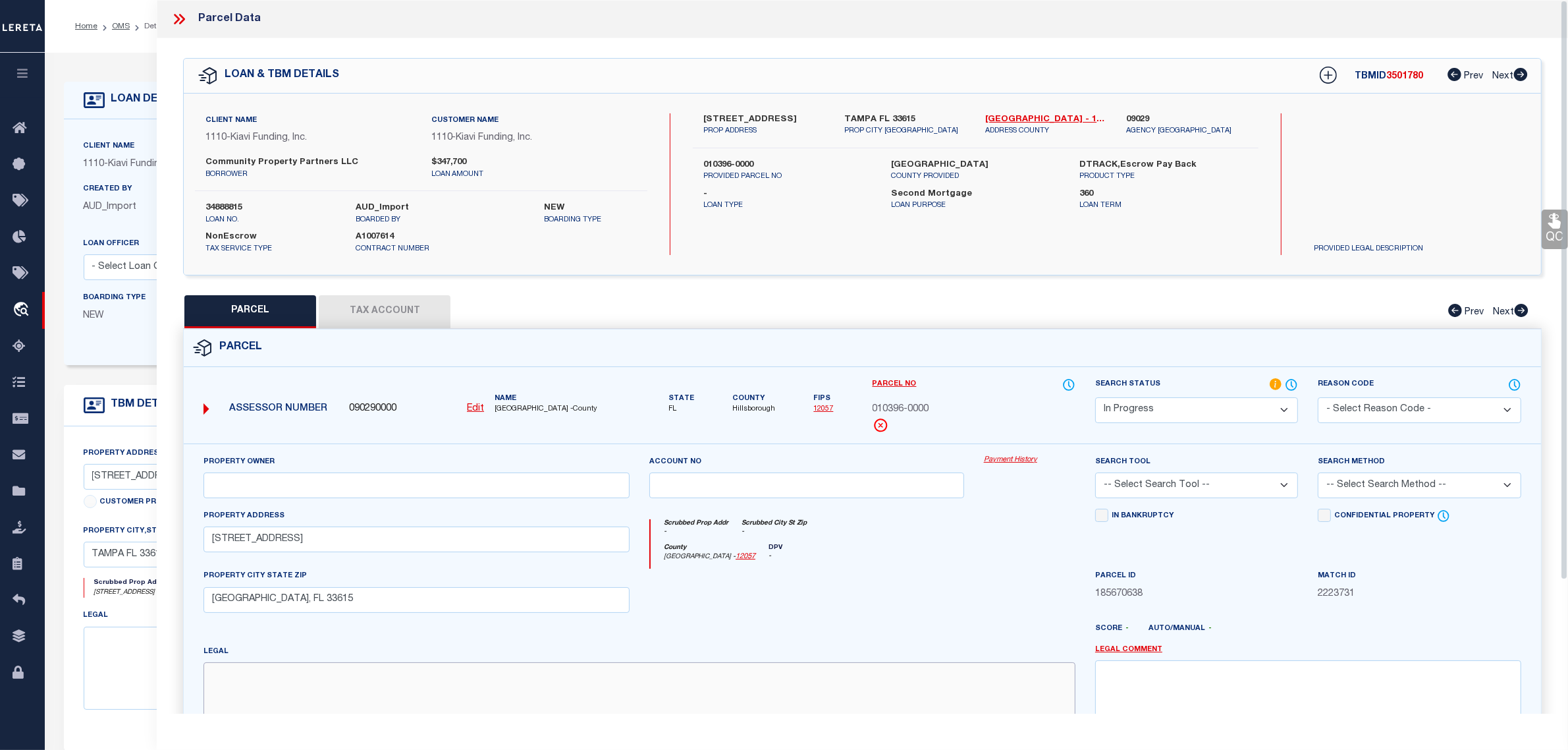
click at [577, 687] on textarea at bounding box center [639, 703] width 872 height 83
paste textarea "[GEOGRAPHIC_DATA] UNIT NO 01 LOT 27 BLOCK A"
click at [349, 495] on input "text" at bounding box center [416, 485] width 426 height 25
paste input "COMMUNITY PROPERTY PARTNERS"
click at [382, 315] on button "Tax Account" at bounding box center [384, 312] width 132 height 33
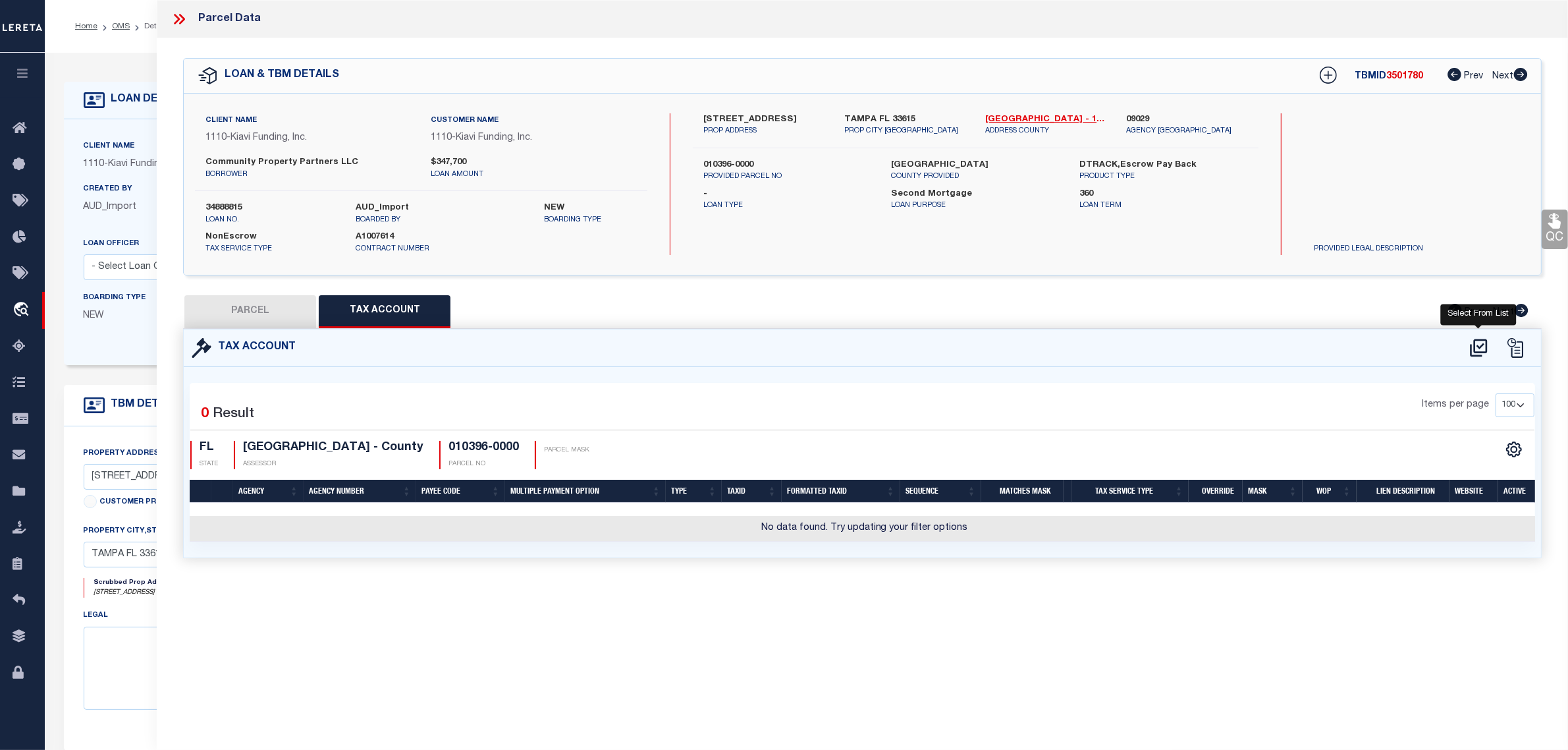
click at [1476, 341] on icon at bounding box center [1479, 348] width 22 height 21
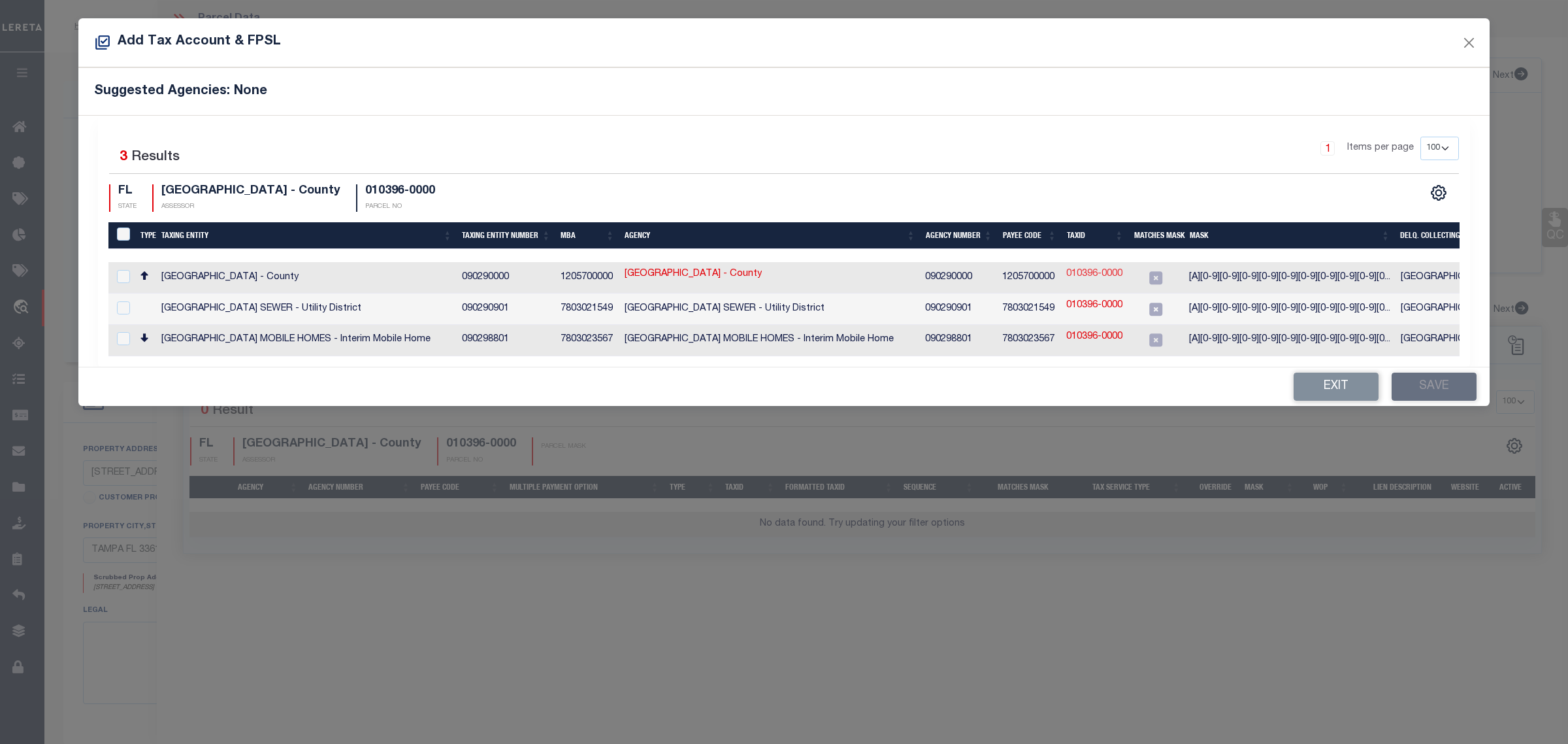
click at [1099, 273] on link "010396-0000" at bounding box center [1094, 274] width 56 height 14
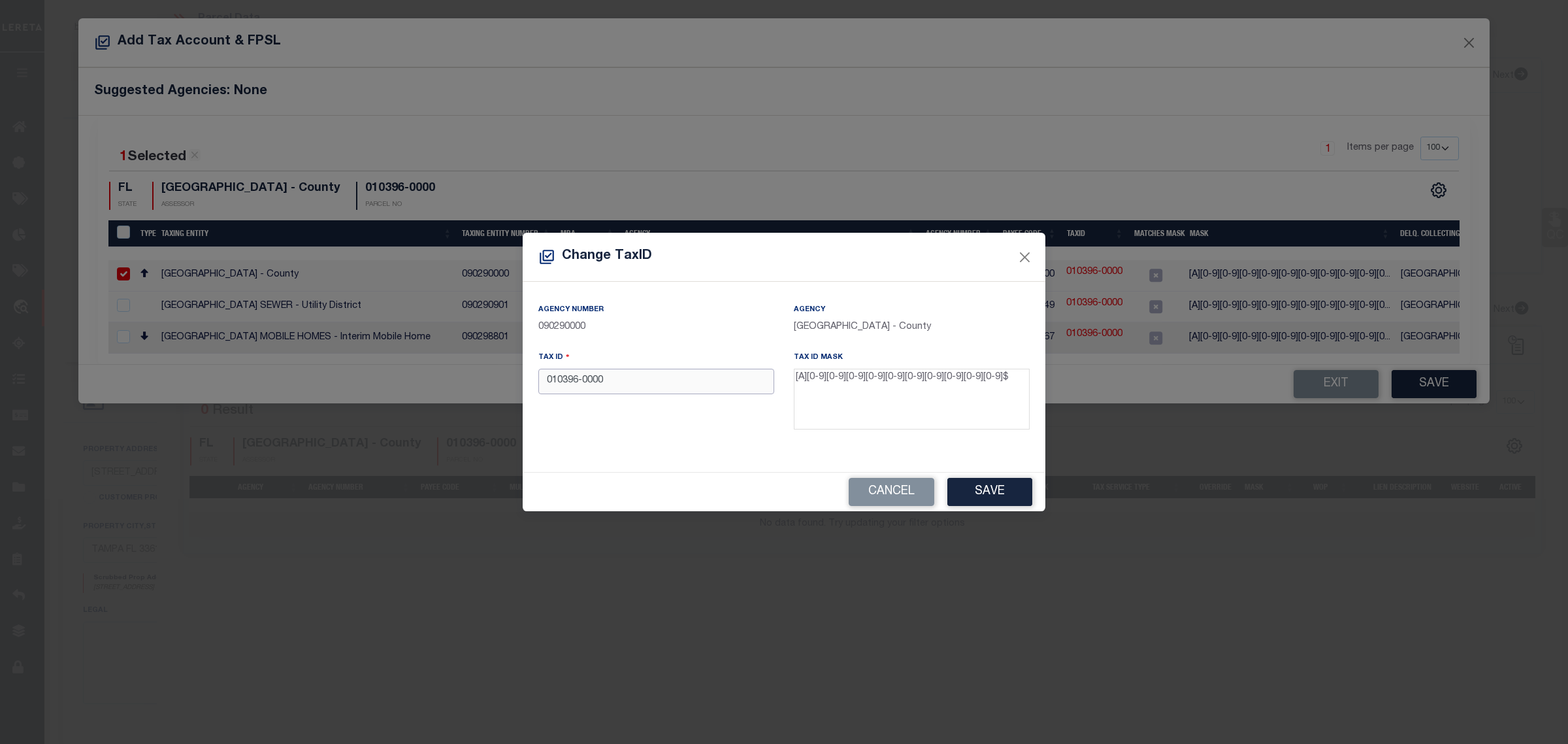
drag, startPoint x: 548, startPoint y: 386, endPoint x: 466, endPoint y: 384, distance: 82.0
click at [466, 384] on div "Change TaxID Agency Number 090290000 Agency [GEOGRAPHIC_DATA] - County Tax ID 0…" at bounding box center [784, 372] width 1568 height 744
paste input "U-02-29-17-0EP-A00000-00027."
click at [982, 491] on button "Save" at bounding box center [990, 491] width 85 height 28
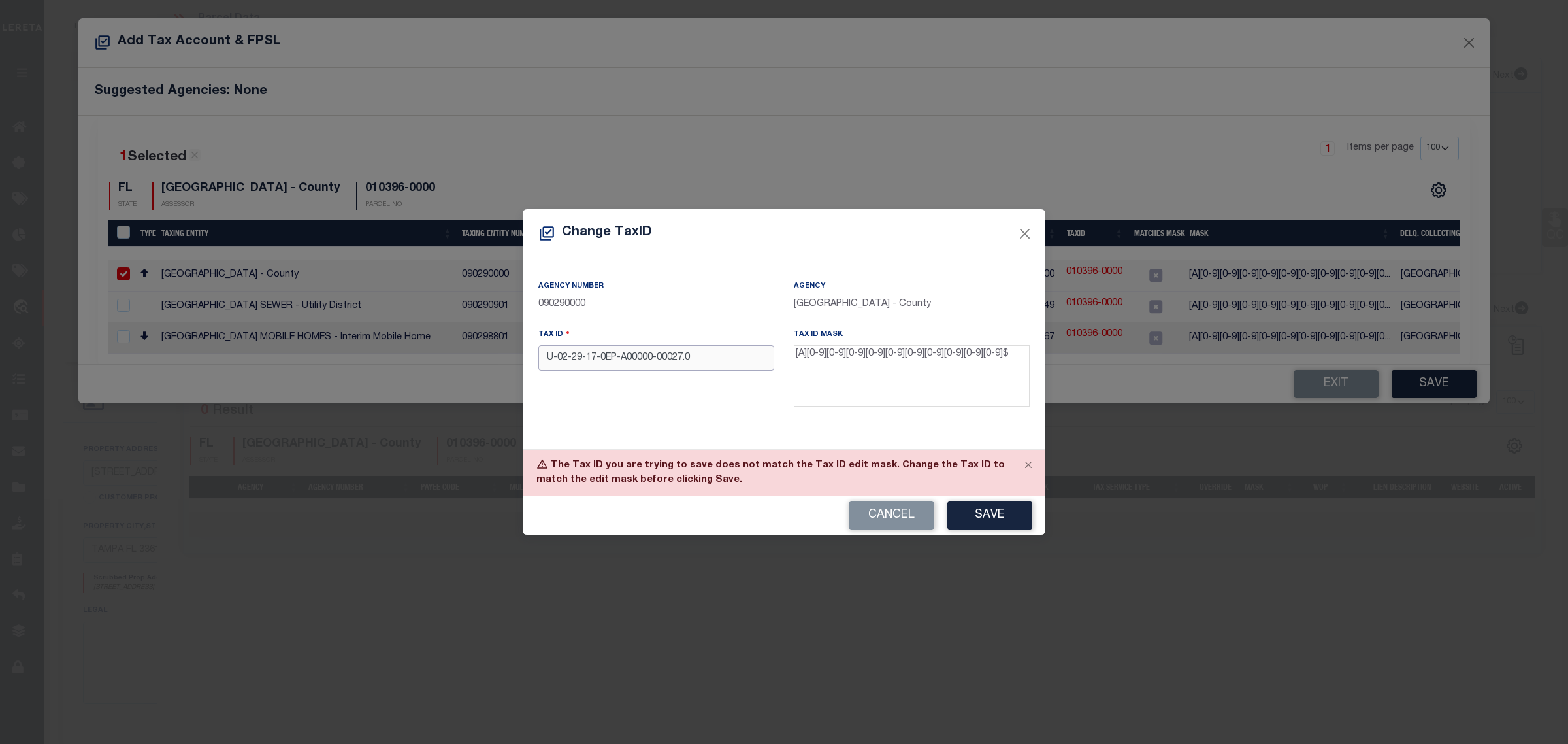
click at [716, 360] on input "U-02-29-17-0EP-A00000-00027.0" at bounding box center [656, 357] width 236 height 25
click at [972, 518] on button "Save" at bounding box center [990, 515] width 85 height 28
drag, startPoint x: 681, startPoint y: 354, endPoint x: 442, endPoint y: 357, distance: 239.0
click at [442, 357] on div "Change TaxID Agency Number 090290000 Agency [GEOGRAPHIC_DATA] - County Tax ID U…" at bounding box center [784, 372] width 1568 height 744
paste input "A010396000"
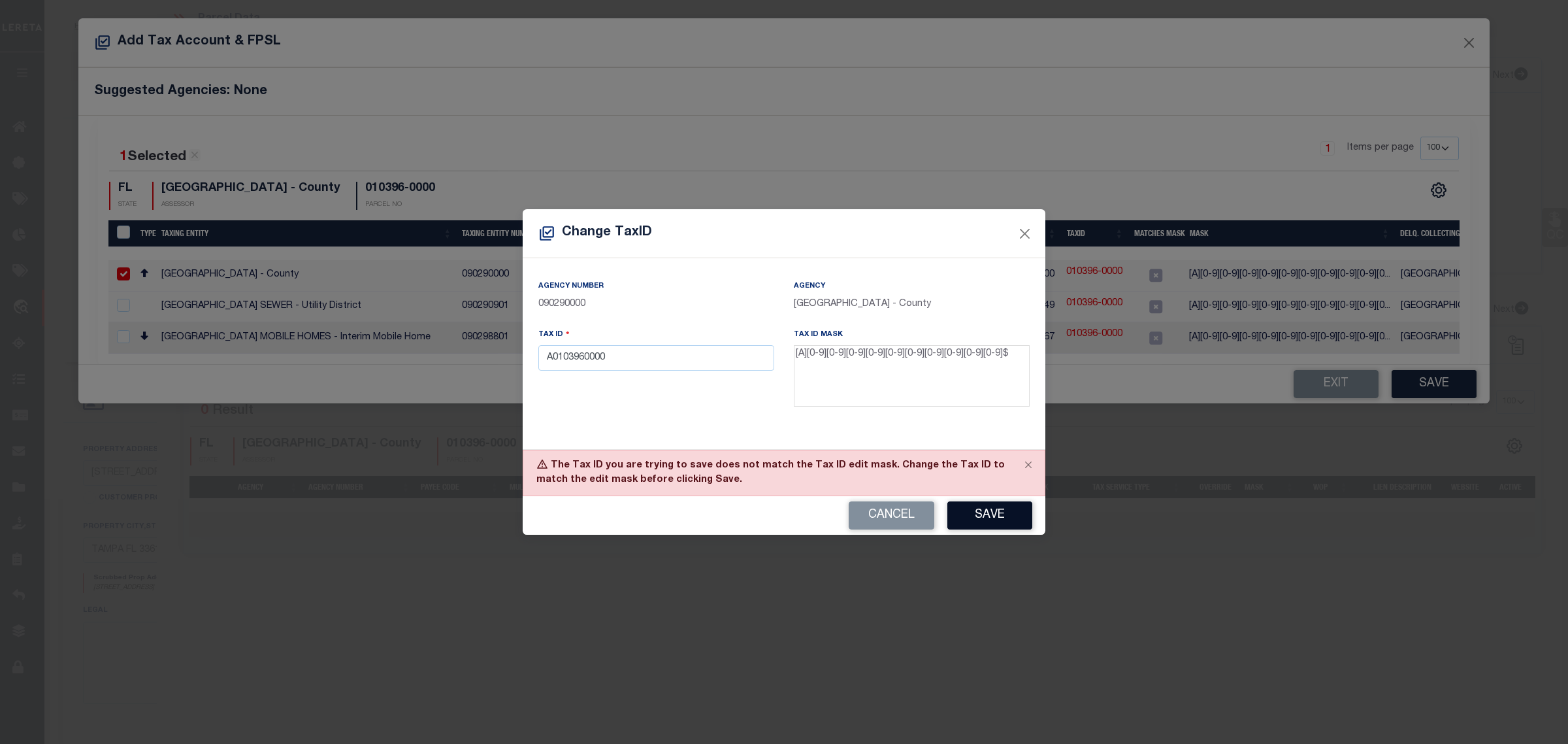
click at [1004, 514] on button "Save" at bounding box center [990, 515] width 85 height 28
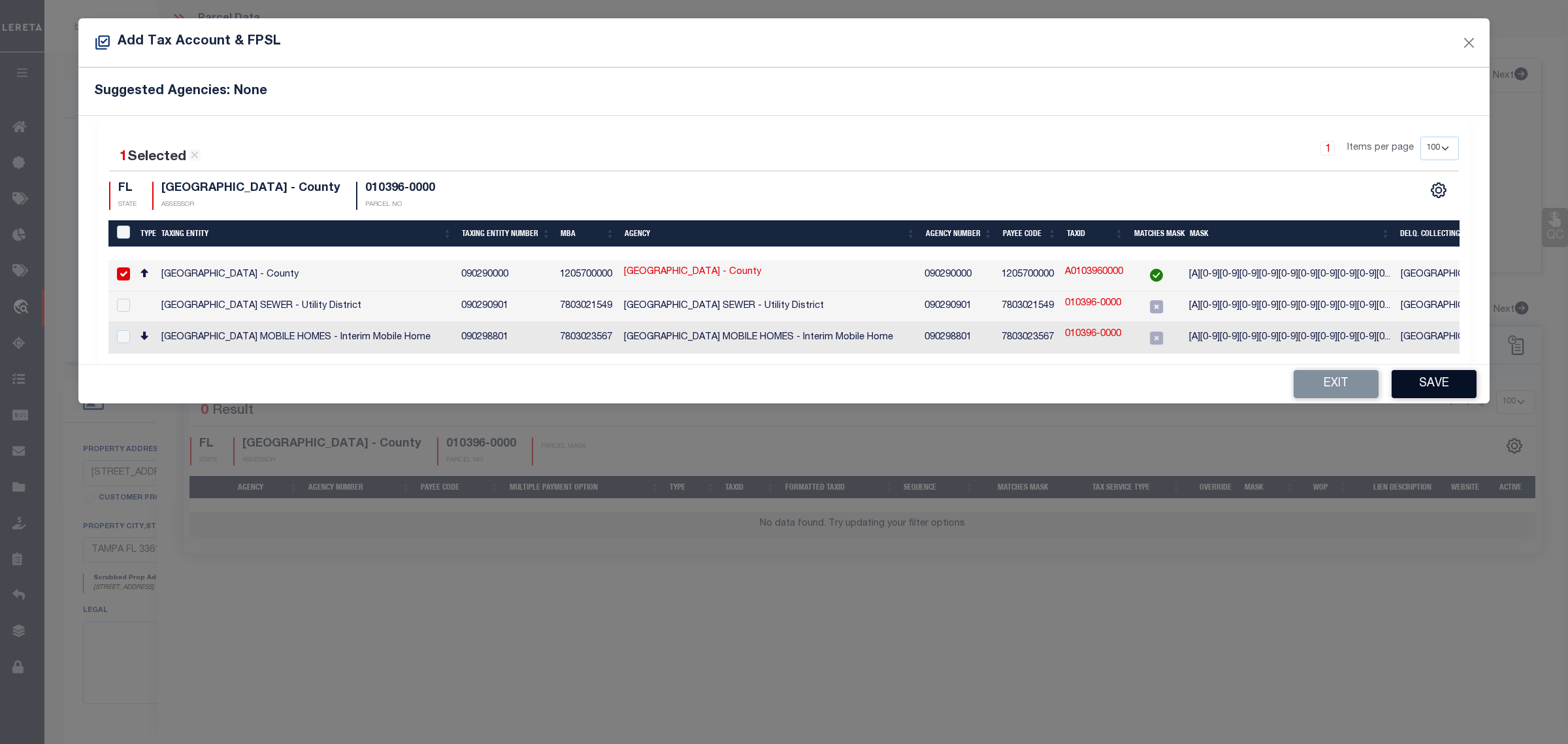
click at [1442, 386] on button "Save" at bounding box center [1434, 384] width 85 height 28
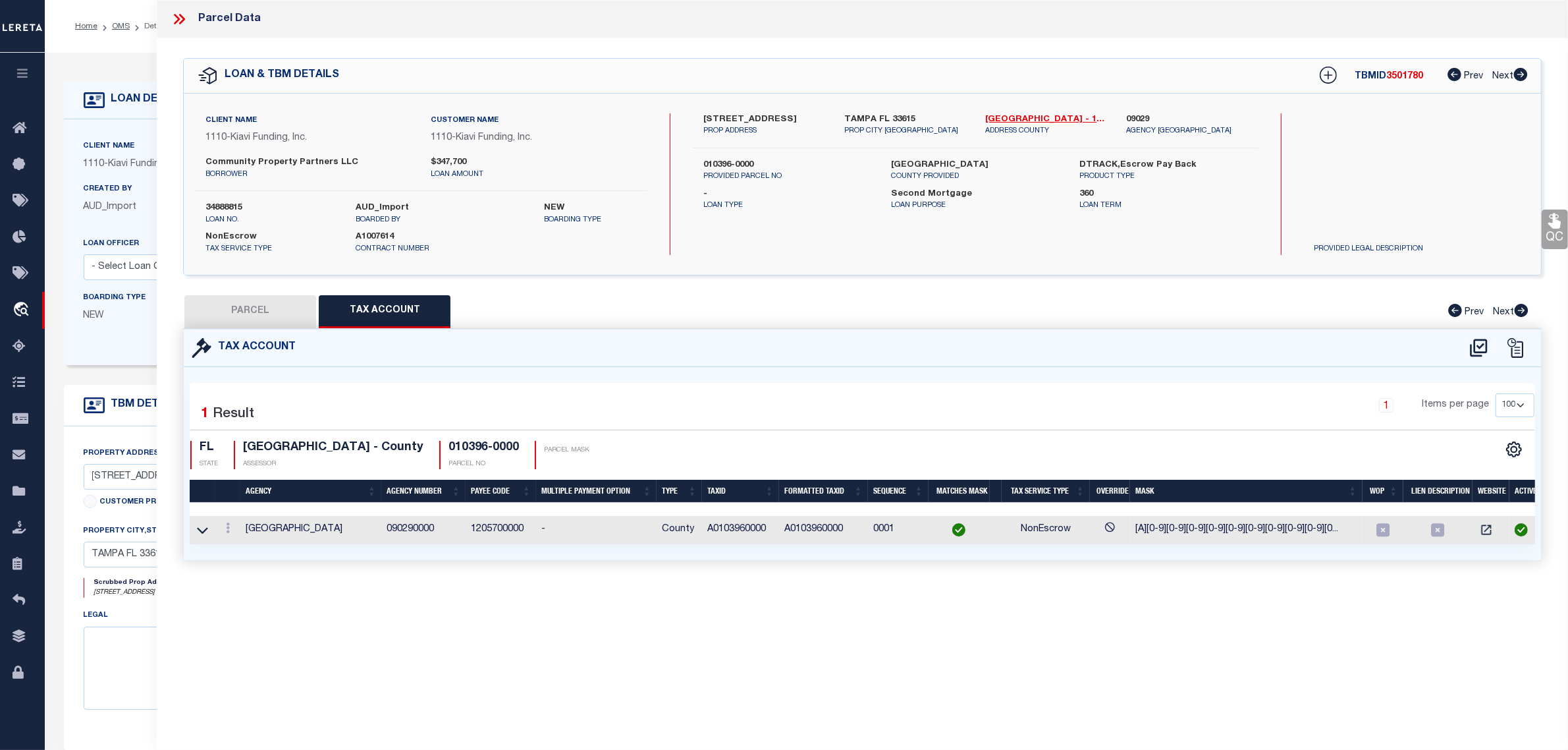
click at [251, 313] on button "PARCEL" at bounding box center [251, 312] width 132 height 33
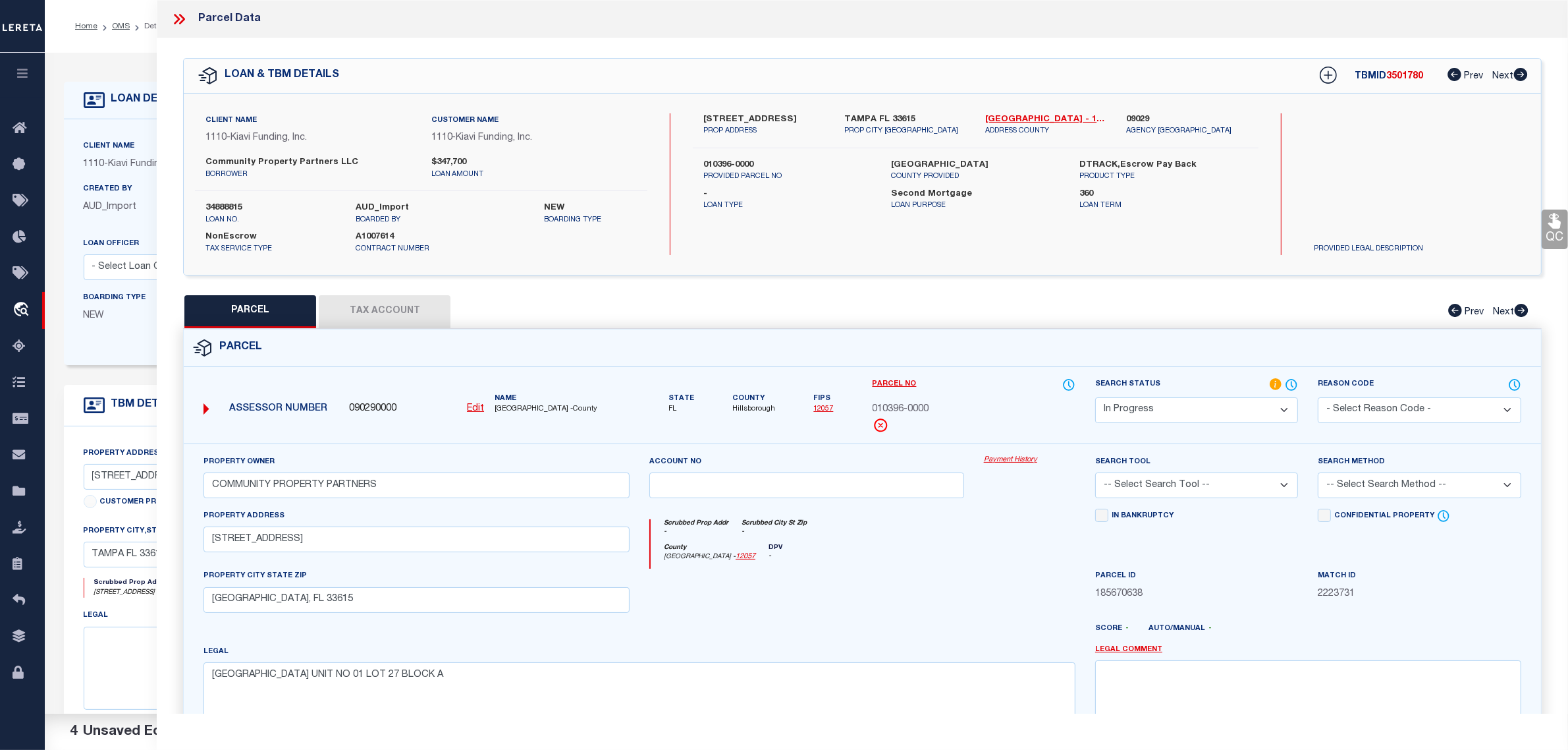
click at [1193, 411] on select "Automated Search Bad Parcel Complete Duplicate Parcel High Dollar Reporting In …" at bounding box center [1196, 409] width 203 height 25
click at [1095, 397] on select "Automated Search Bad Parcel Complete Duplicate Parcel High Dollar Reporting In …" at bounding box center [1196, 409] width 203 height 25
click at [1164, 485] on select "-- Select Search Tool -- 3rd Party Website Agency File Agency Website ATLS CNV-…" at bounding box center [1196, 485] width 203 height 25
click at [1095, 474] on select "-- Select Search Tool -- 3rd Party Website Agency File Agency Website ATLS CNV-…" at bounding box center [1196, 485] width 203 height 25
click at [1337, 476] on select "-- Select Search Method -- Property Address Legal Liability Info Provided" at bounding box center [1418, 485] width 203 height 25
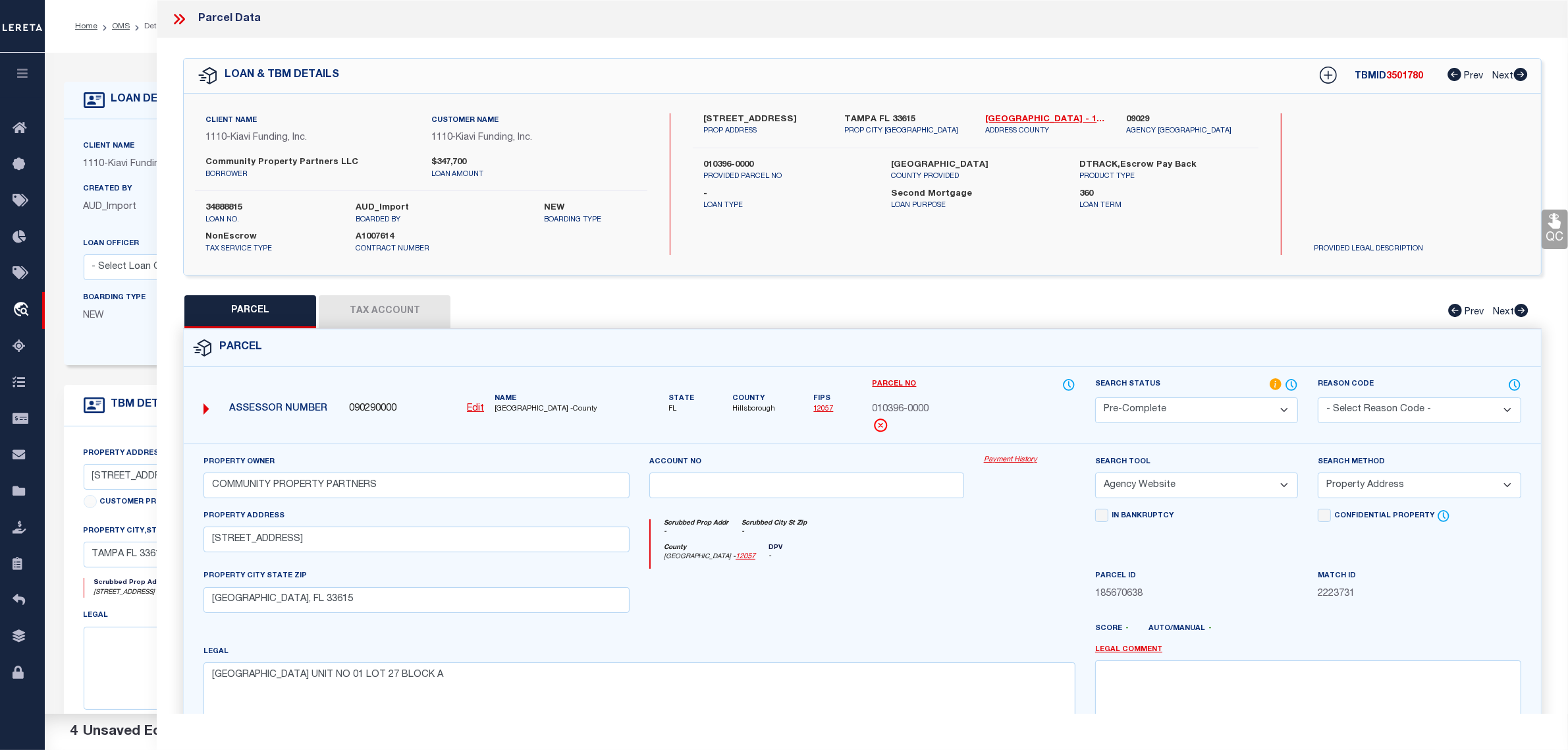
click at [1317, 474] on select "-- Select Search Method -- Property Address Legal Liability Info Provided" at bounding box center [1418, 485] width 203 height 25
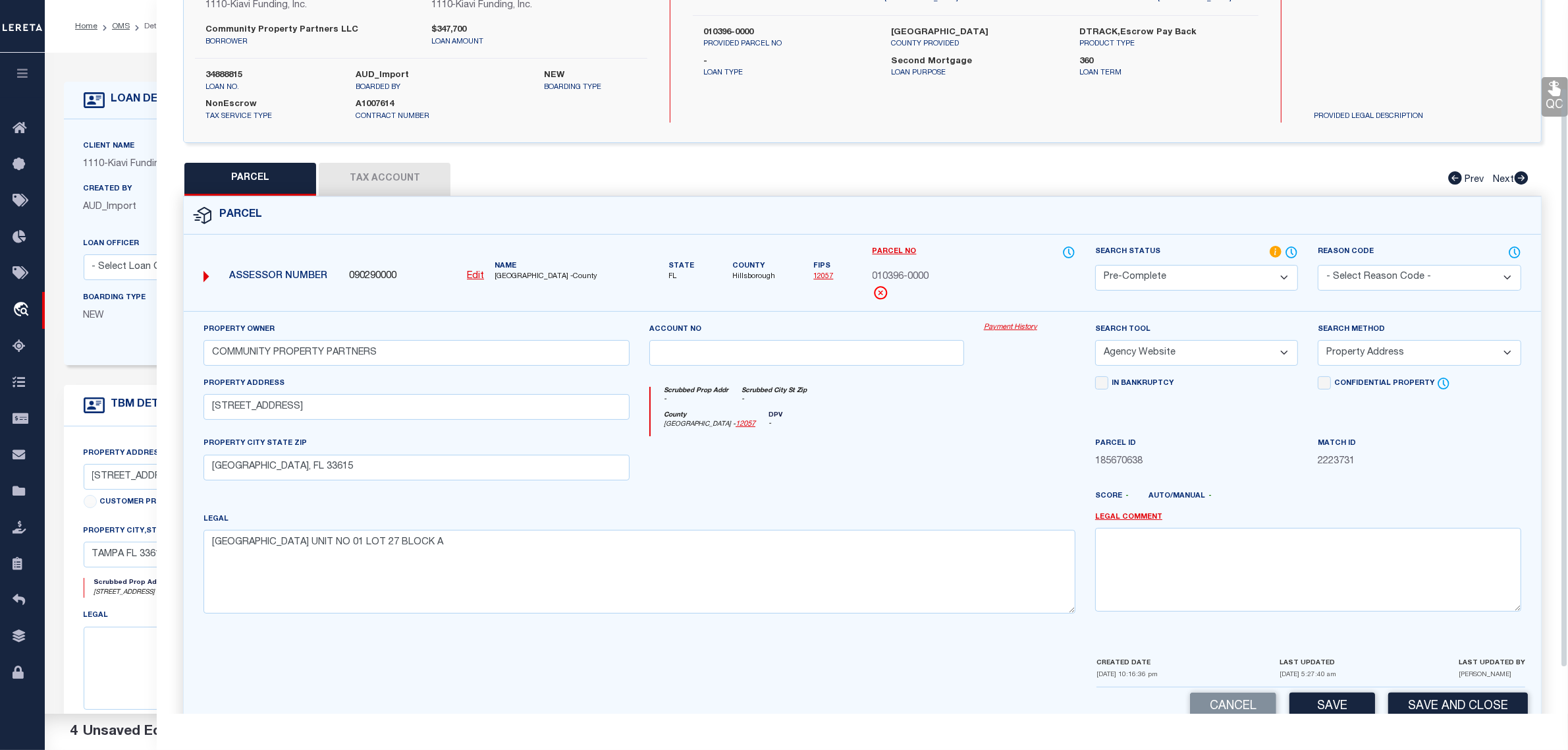
scroll to position [165, 0]
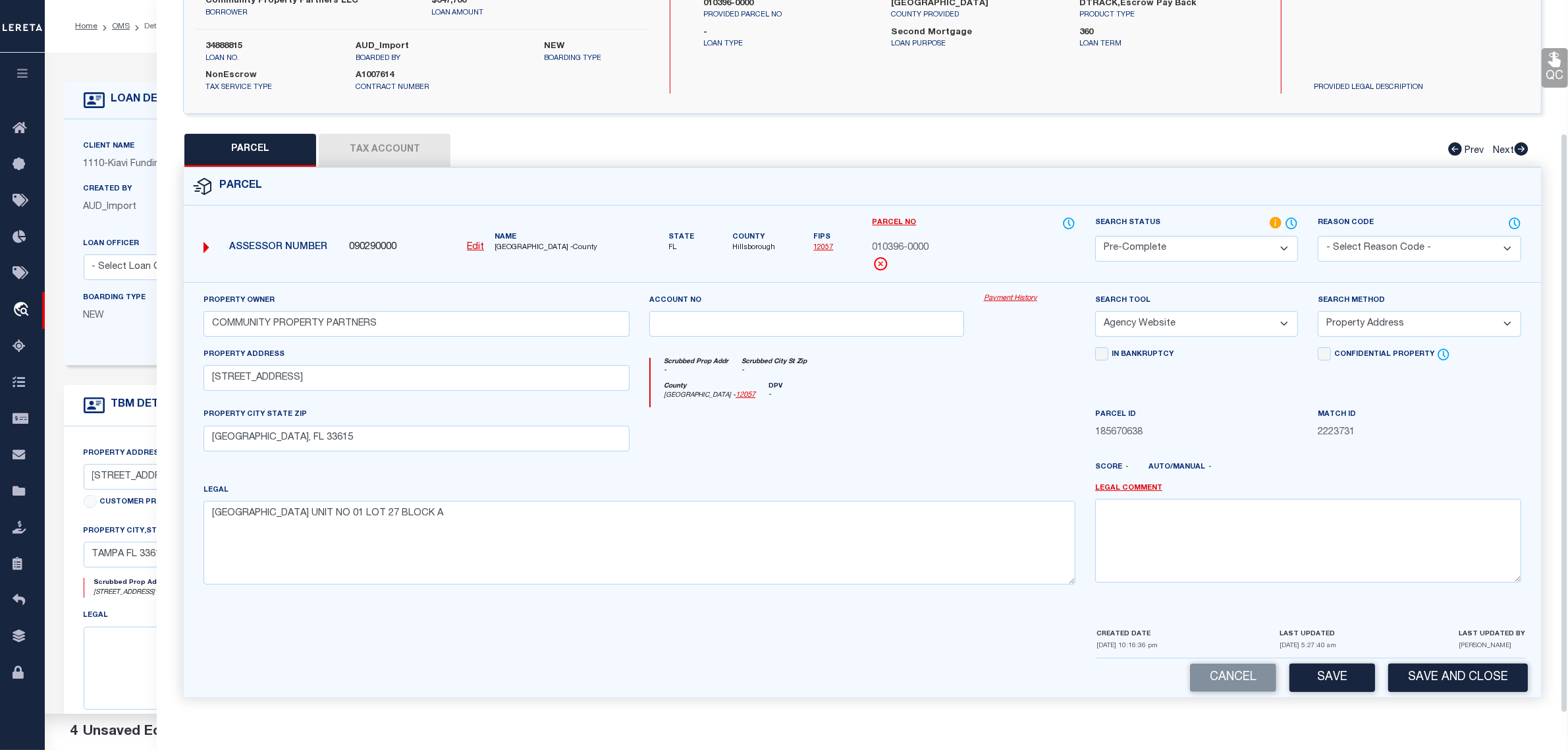
click at [1437, 672] on button "Save and Close" at bounding box center [1457, 677] width 139 height 28
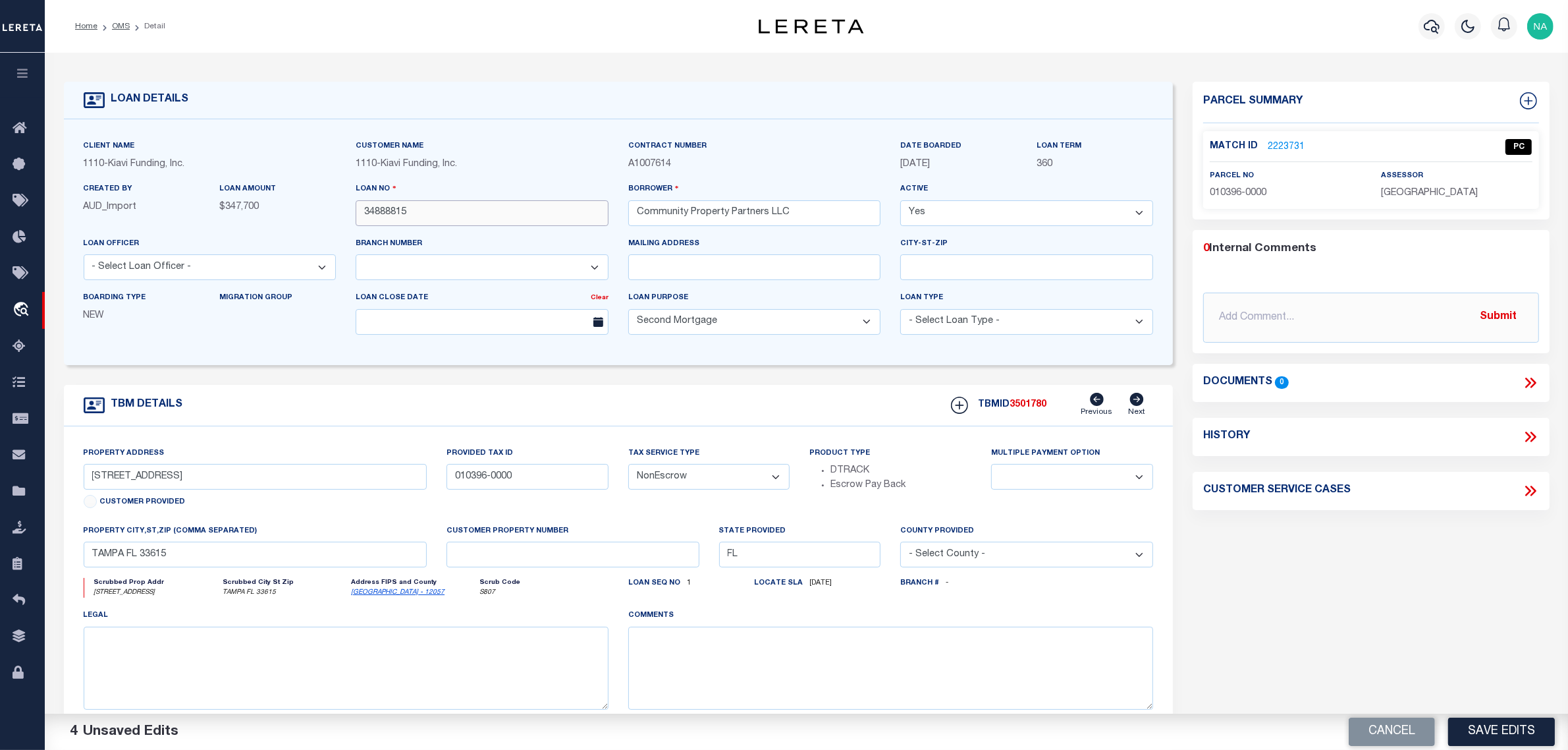
click at [370, 214] on input "34888815" at bounding box center [482, 213] width 253 height 25
click at [1034, 400] on div "TBMID 3501780 Previous Next" at bounding box center [1047, 405] width 212 height 25
click at [1425, 194] on span "[GEOGRAPHIC_DATA]" at bounding box center [1429, 192] width 97 height 9
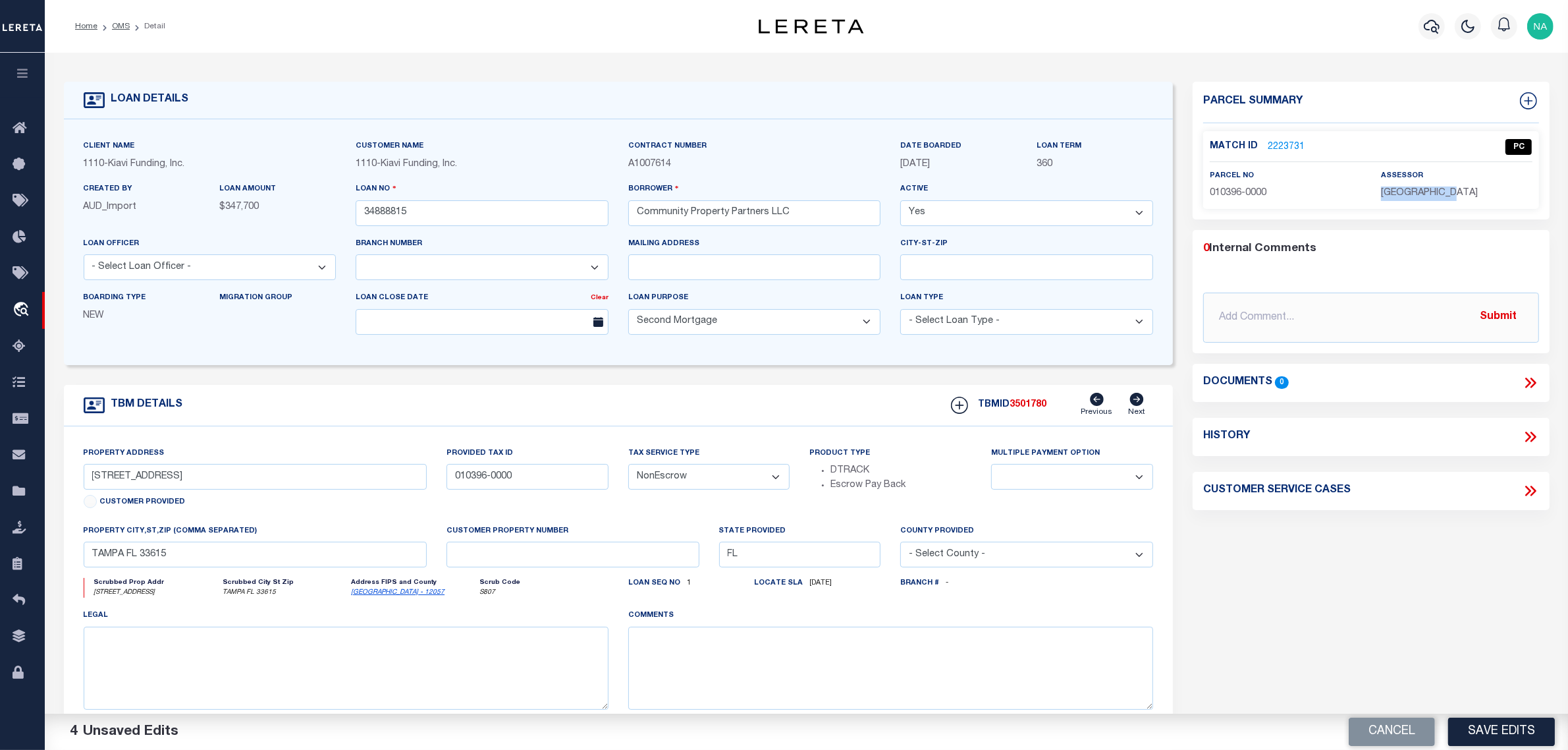
click at [1425, 194] on span "[GEOGRAPHIC_DATA]" at bounding box center [1429, 192] width 97 height 9
click at [1242, 194] on span "010396-0000" at bounding box center [1238, 192] width 56 height 9
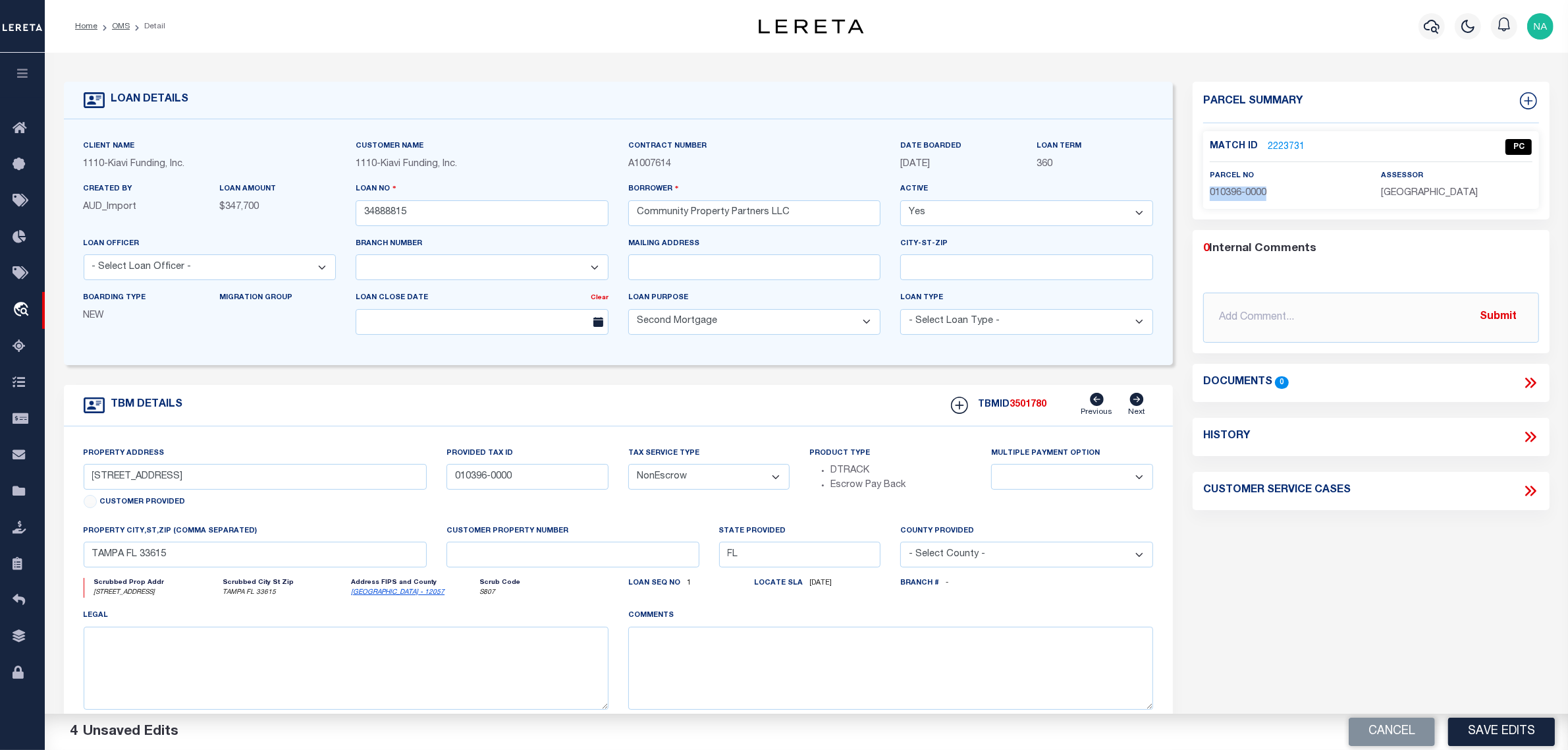
click at [1242, 194] on span "010396-0000" at bounding box center [1238, 192] width 56 height 9
click at [1335, 565] on div "Parcel Summary Match ID 2223731 0" at bounding box center [1371, 442] width 377 height 720
click at [120, 25] on link "OMS" at bounding box center [121, 27] width 18 height 8
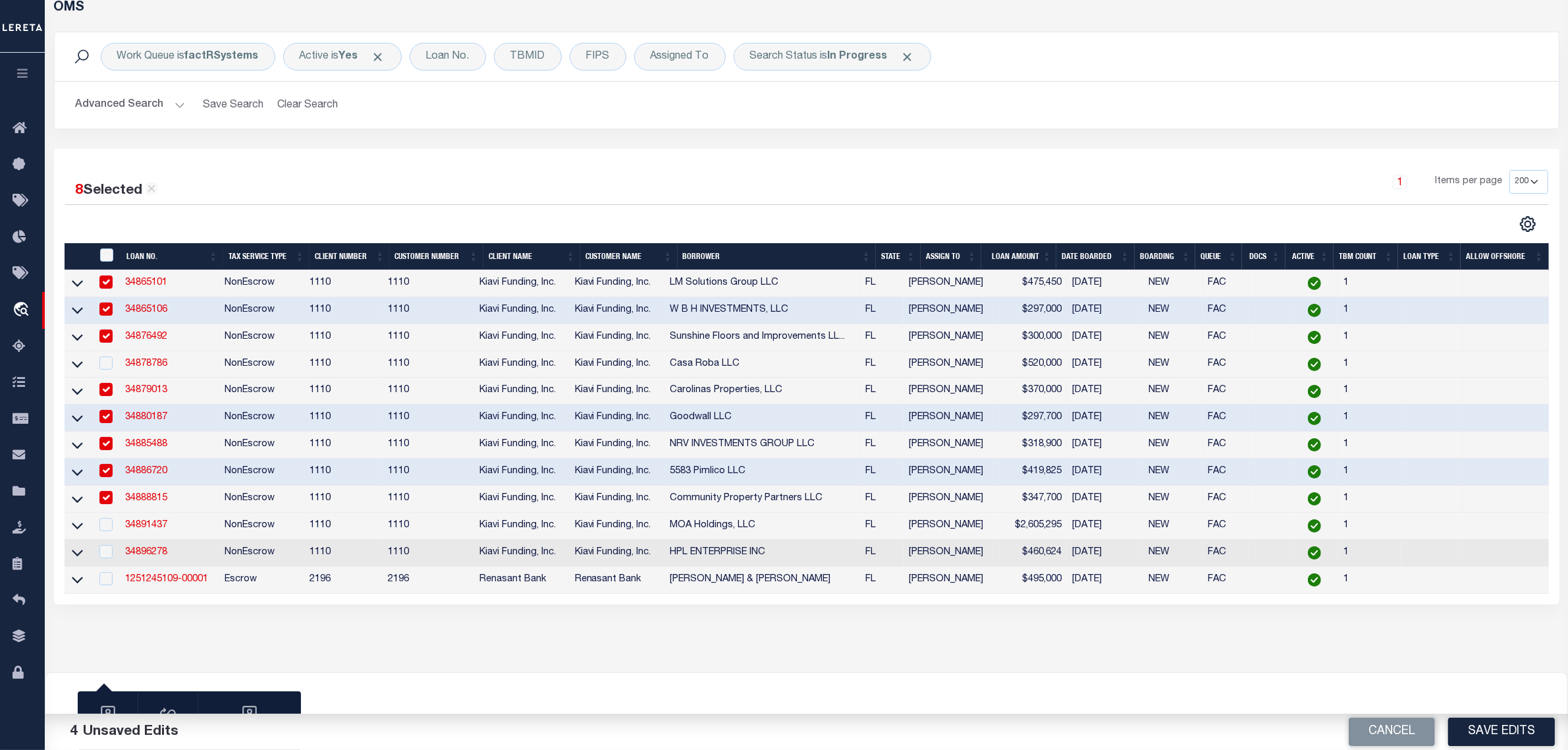
scroll to position [162, 0]
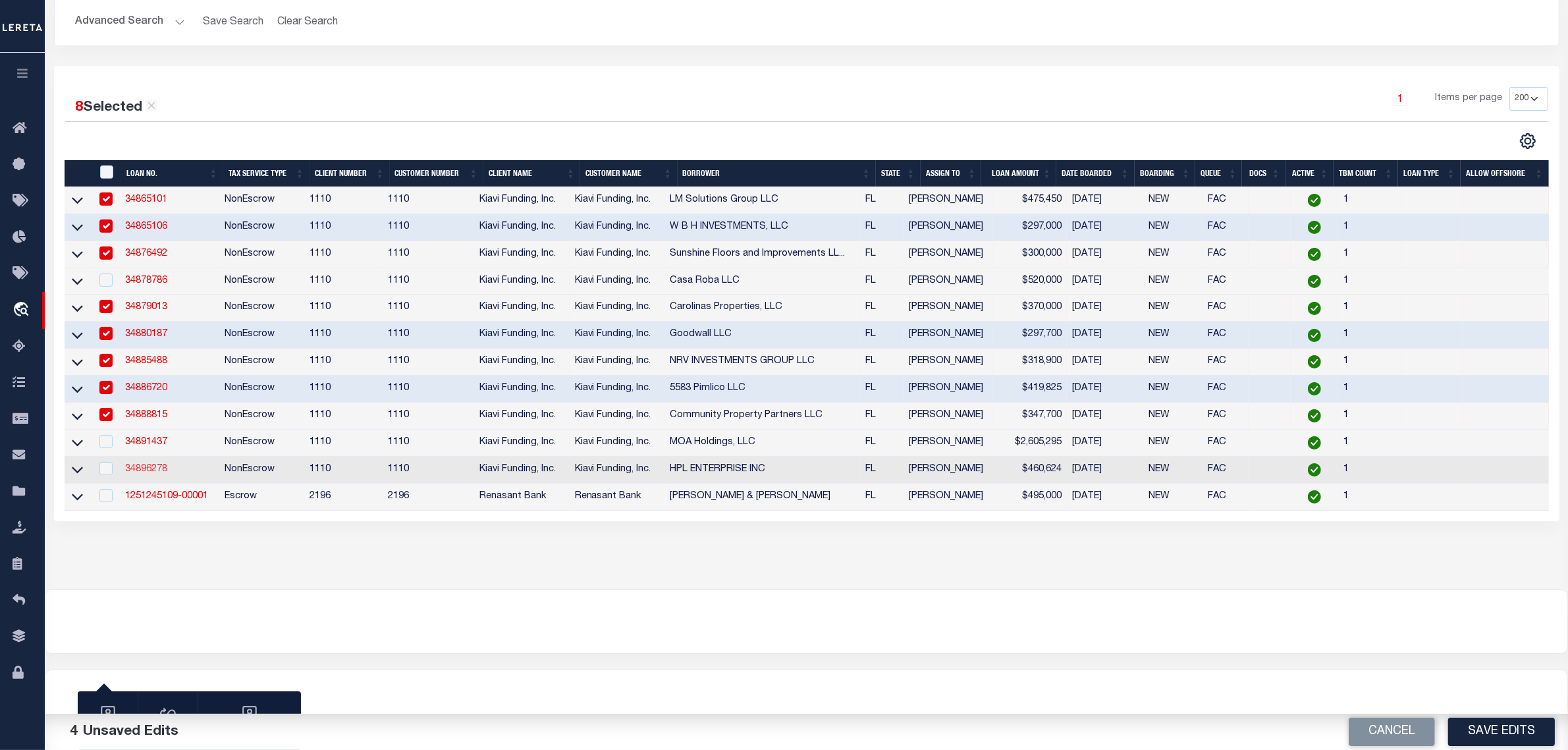
click at [149, 468] on link "34896278" at bounding box center [146, 468] width 42 height 9
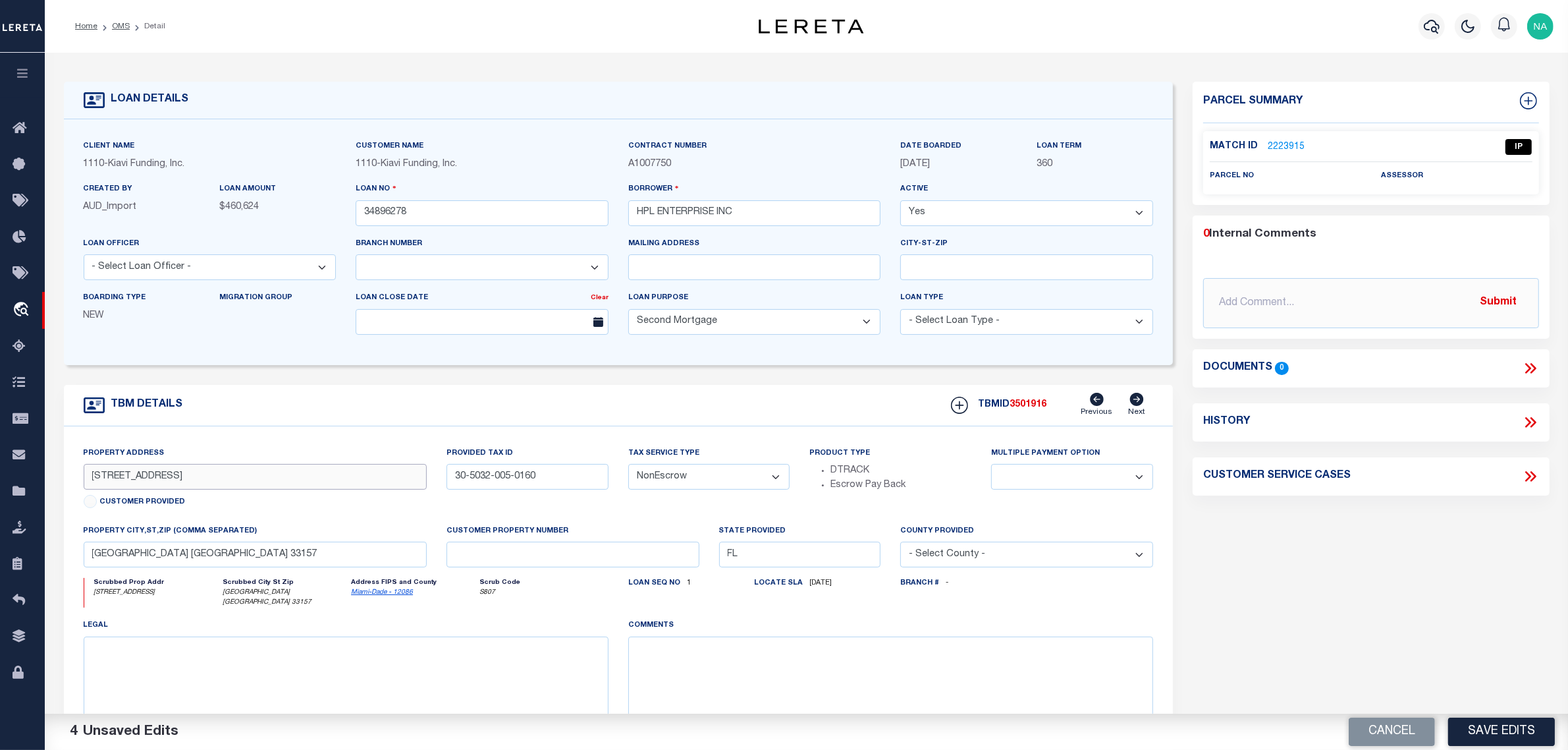
drag, startPoint x: 206, startPoint y: 481, endPoint x: 84, endPoint y: 481, distance: 122.0
click at [84, 481] on input "[STREET_ADDRESS]" at bounding box center [255, 476] width 343 height 25
click at [1287, 146] on link "2223915" at bounding box center [1286, 147] width 37 height 14
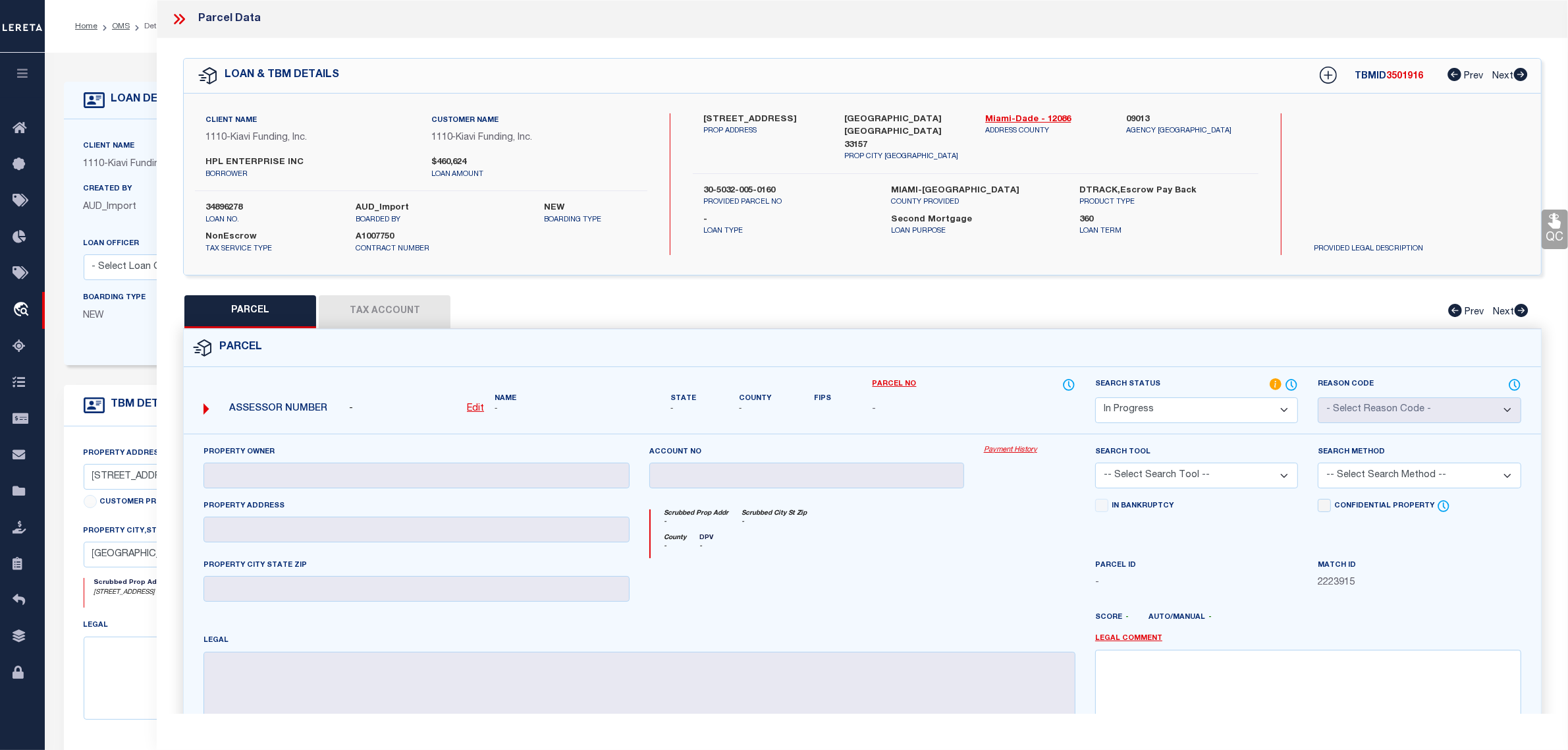
click at [479, 409] on u "Edit" at bounding box center [475, 408] width 17 height 9
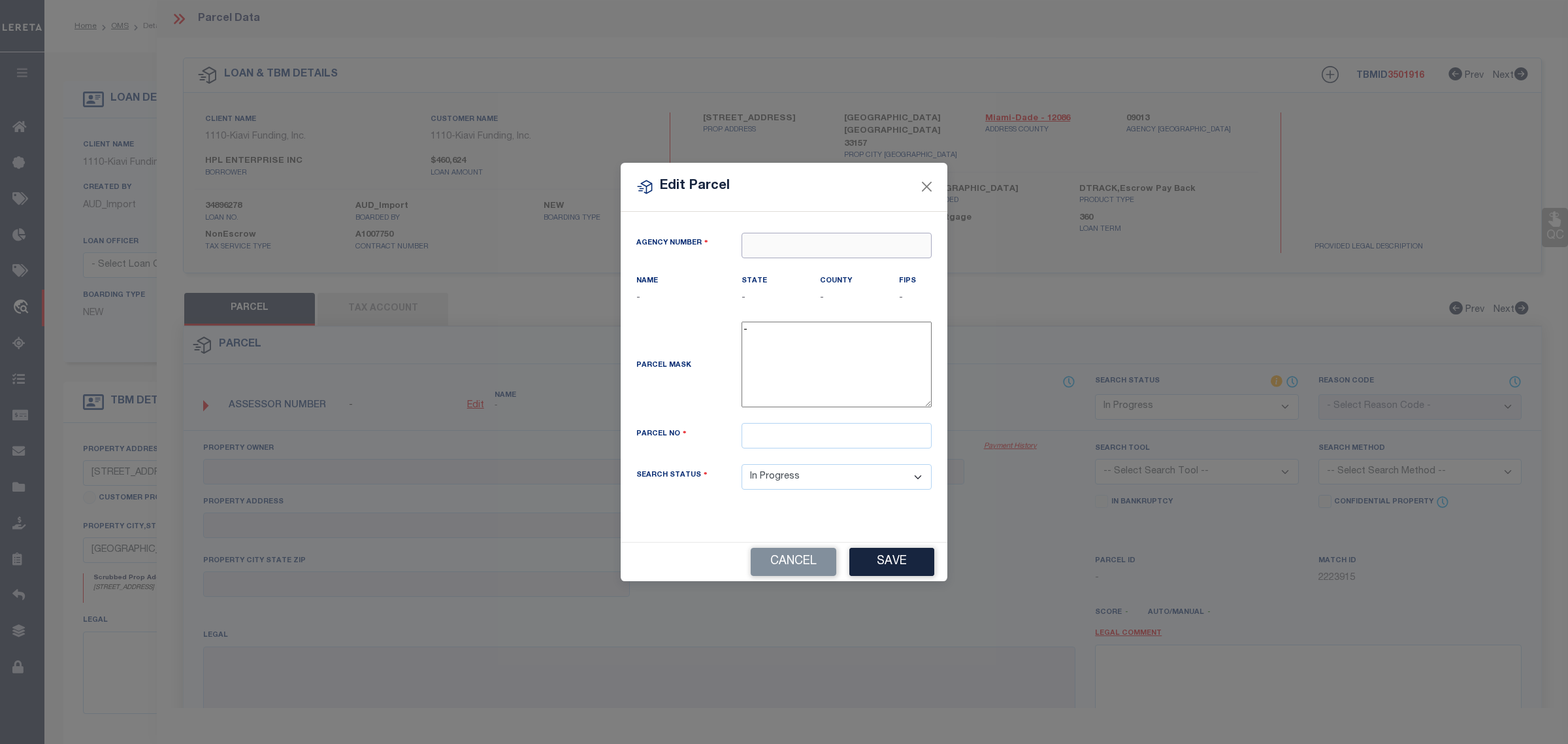
click at [766, 245] on input "text" at bounding box center [836, 245] width 190 height 25
click at [813, 270] on div "090130000 : [GEOGRAPHIC_DATA]-DADE COUNTY TAX COLLECTOR" at bounding box center [888, 277] width 292 height 37
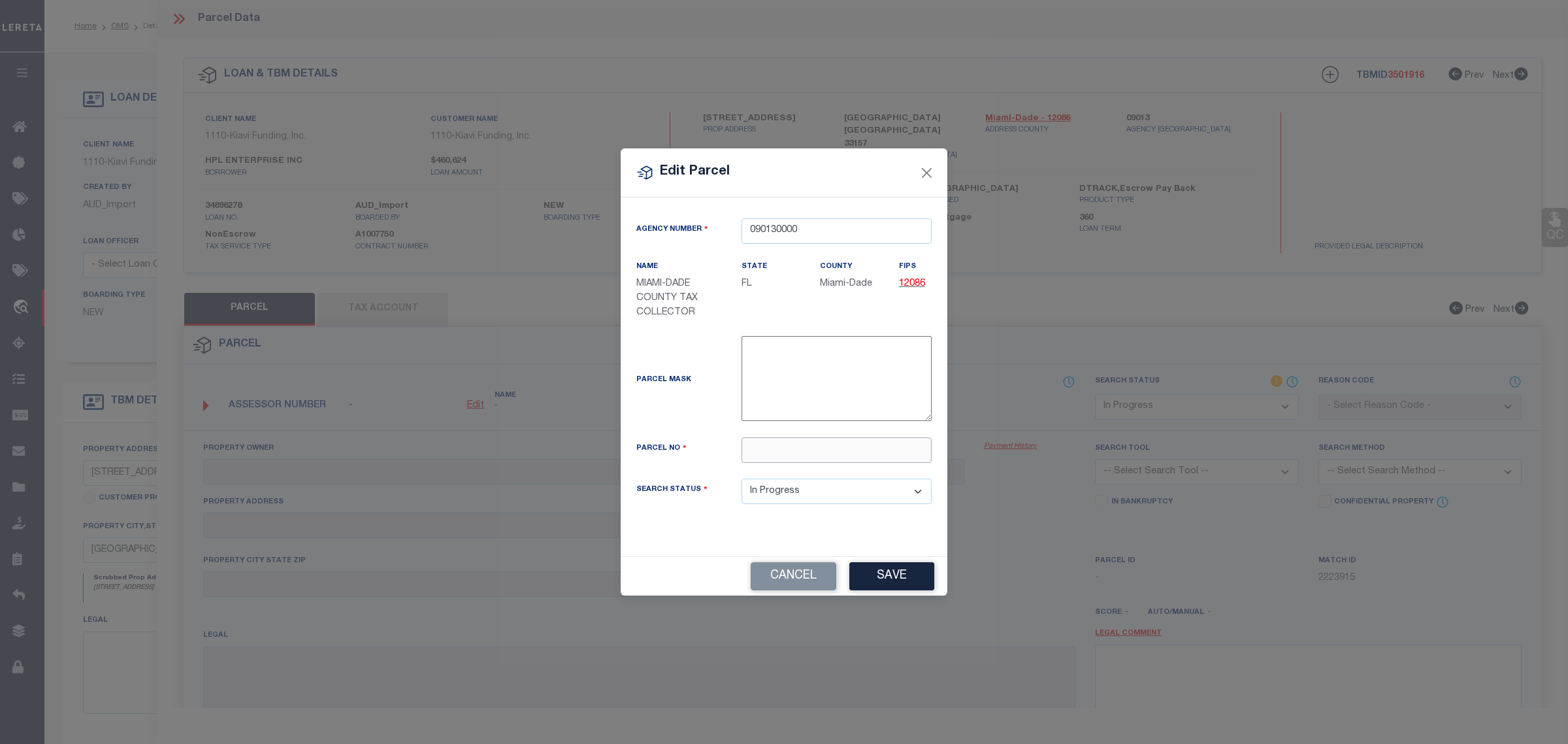
click at [802, 438] on input "text" at bounding box center [836, 450] width 190 height 25
paste input "30-5032-005-0160"
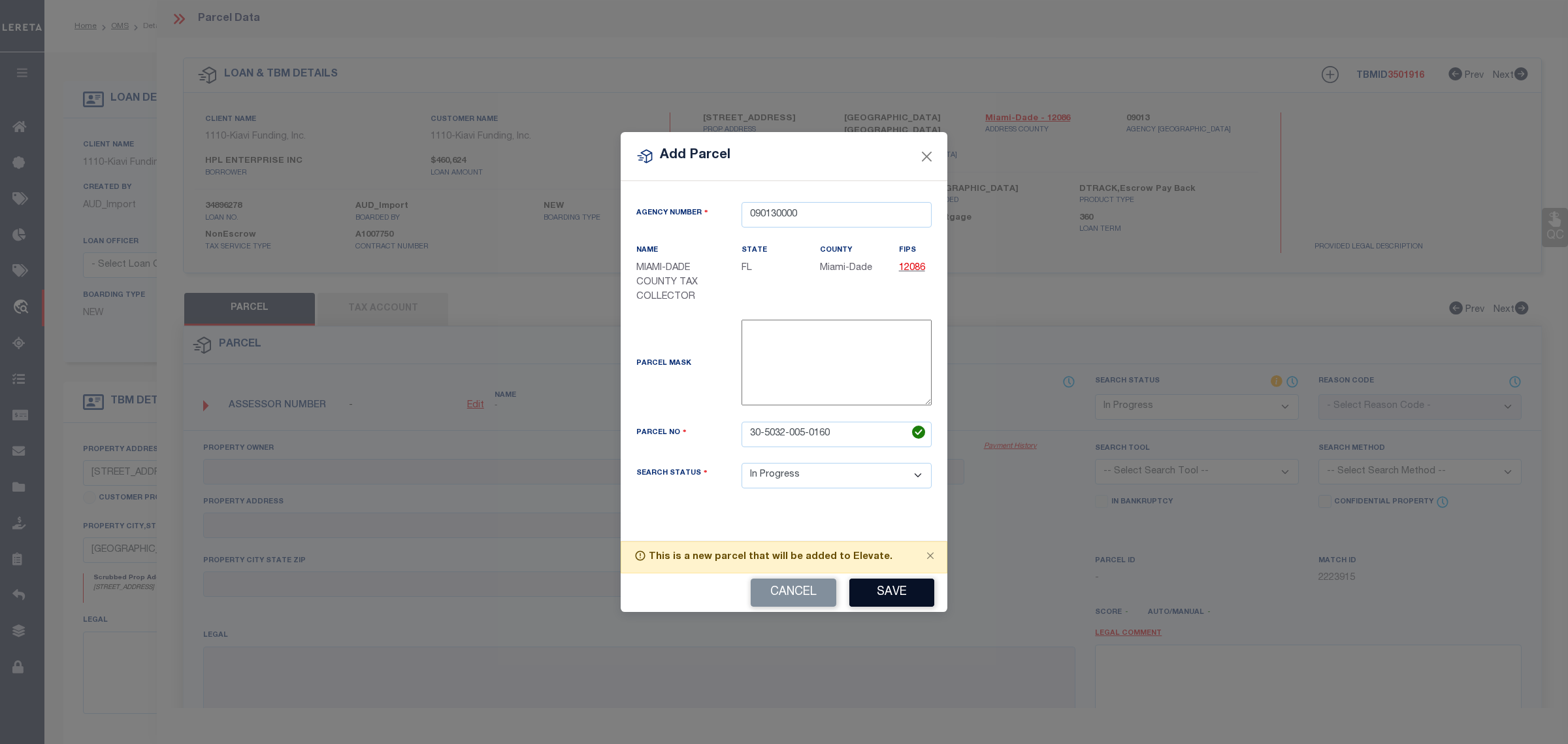
click at [885, 602] on button "Save" at bounding box center [892, 592] width 85 height 28
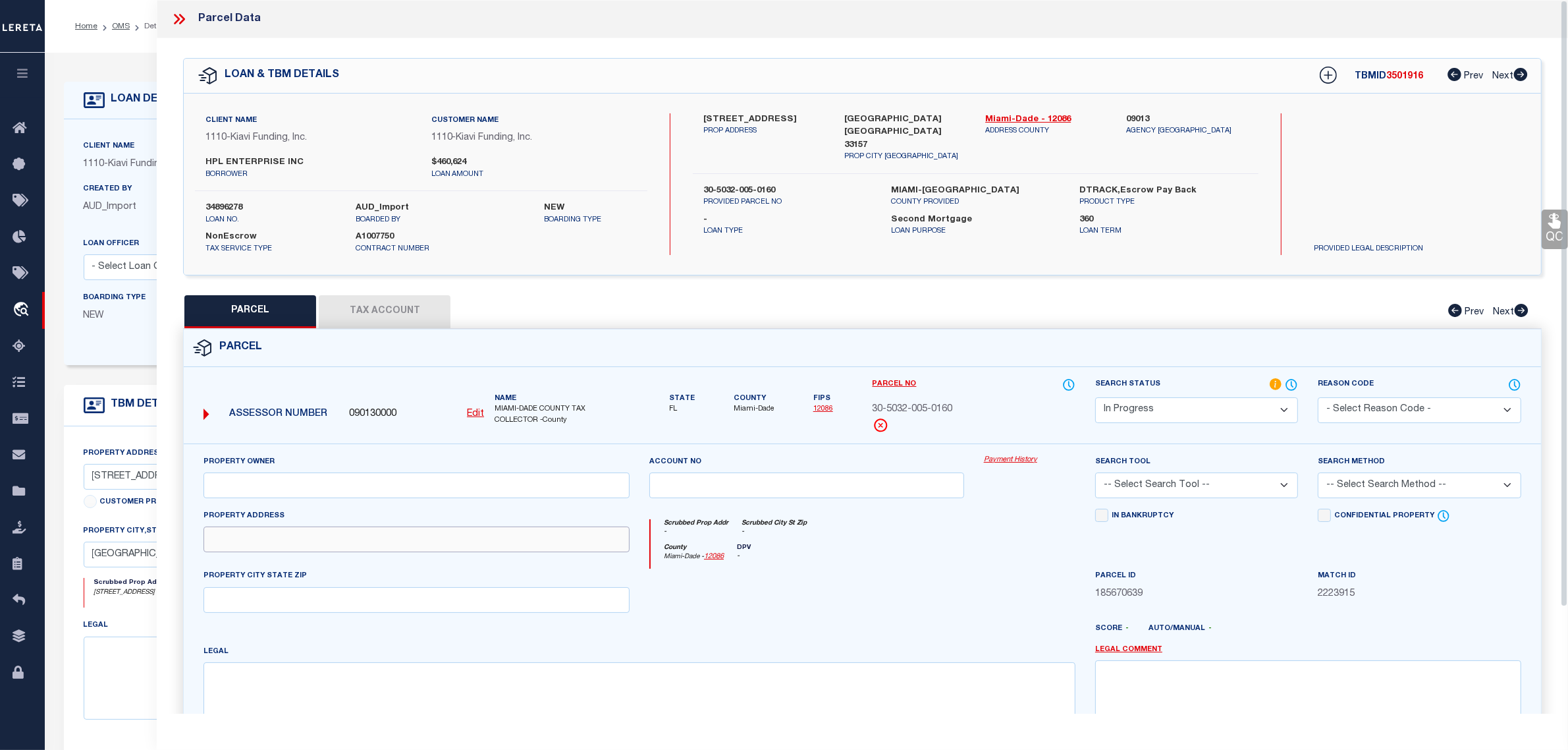
click at [264, 543] on input "text" at bounding box center [416, 538] width 426 height 25
paste input "10210 SW 170 TER"
drag, startPoint x: 903, startPoint y: 116, endPoint x: 844, endPoint y: 115, distance: 59.0
click at [844, 115] on label "[GEOGRAPHIC_DATA] [GEOGRAPHIC_DATA] 33157" at bounding box center [905, 133] width 121 height 39
click at [370, 608] on input "text" at bounding box center [416, 600] width 426 height 25
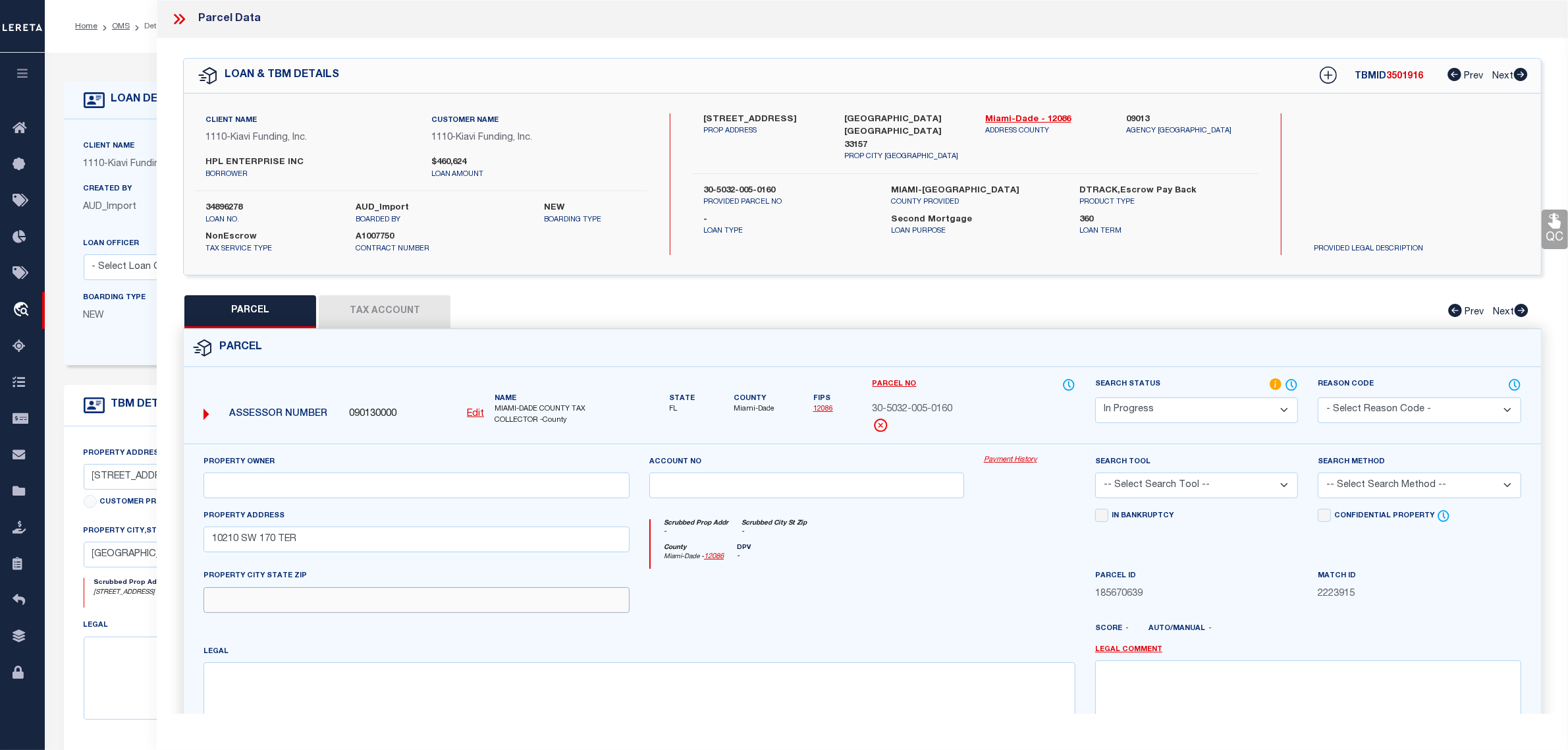
paste input "[GEOGRAPHIC_DATA] [GEOGRAPHIC_DATA] 33157"
click at [494, 475] on input "text" at bounding box center [416, 485] width 426 height 25
paste input "HPL ENTERPRISE INC"
click at [616, 673] on textarea at bounding box center [639, 703] width 872 height 83
paste textarea "[PERSON_NAME] SUB PB 48-91 LOT 7 BLK 2 LOT SIZE 75.000 X 111 OR 16061-2721 0993…"
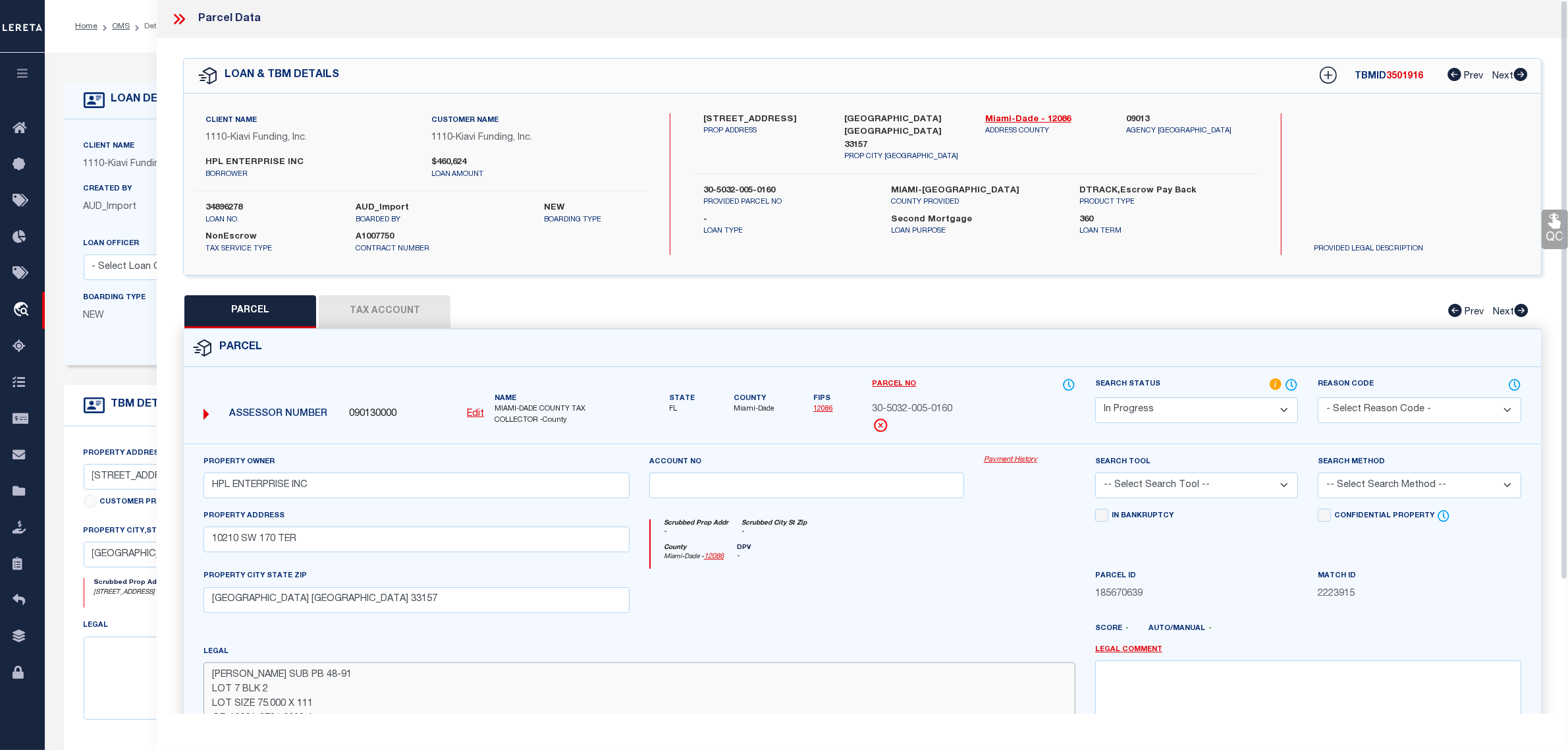
scroll to position [13, 0]
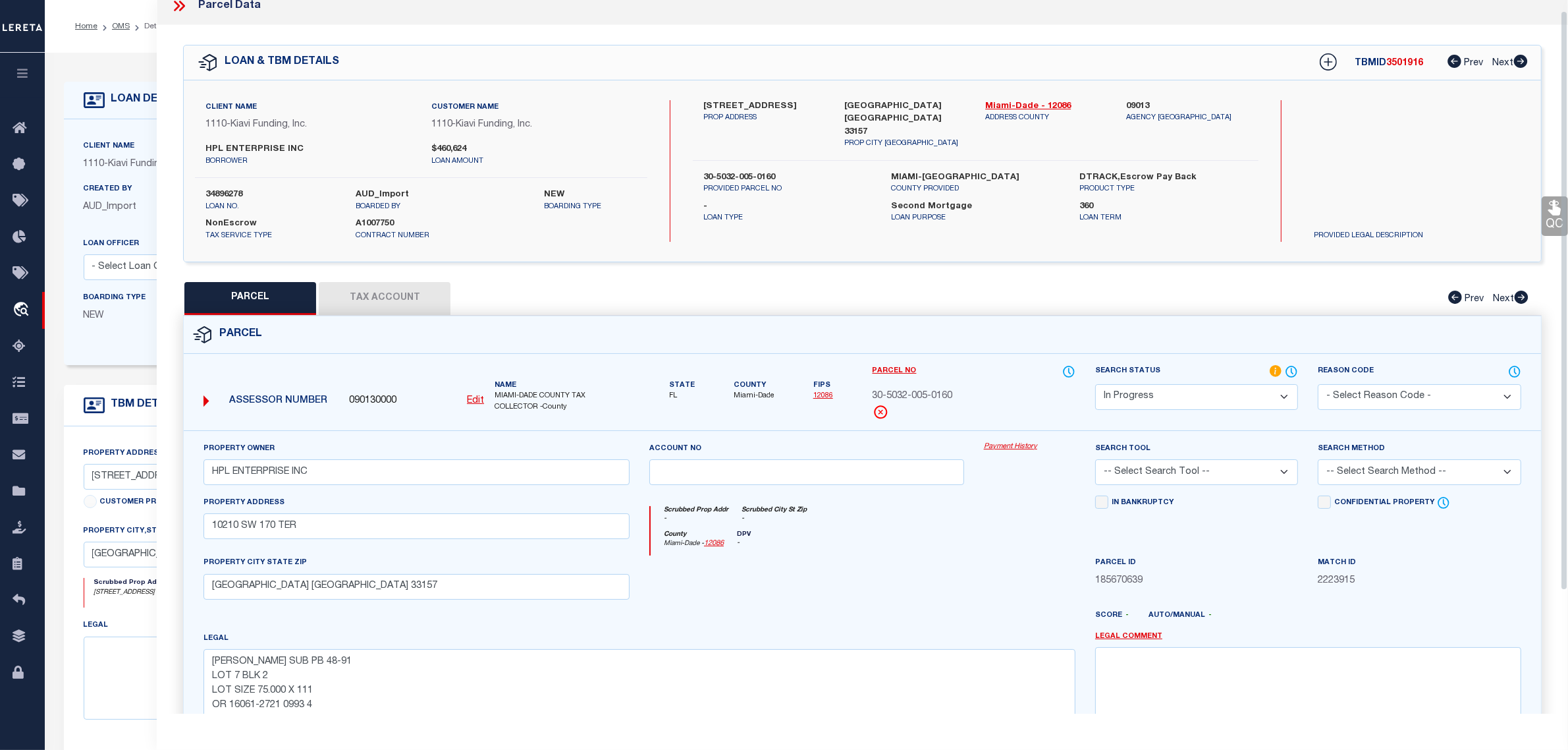
click at [382, 298] on button "Tax Account" at bounding box center [384, 299] width 132 height 33
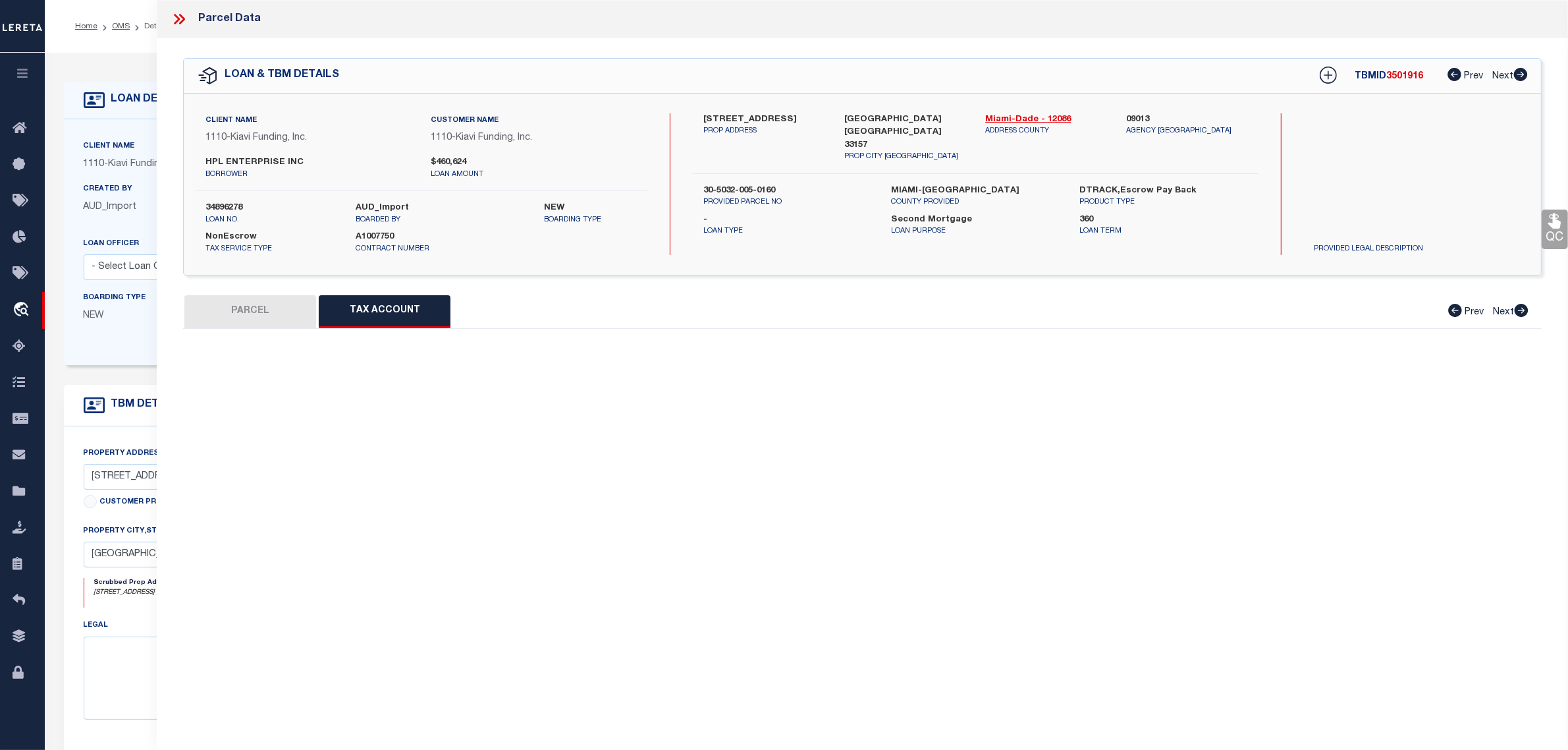
scroll to position [0, 0]
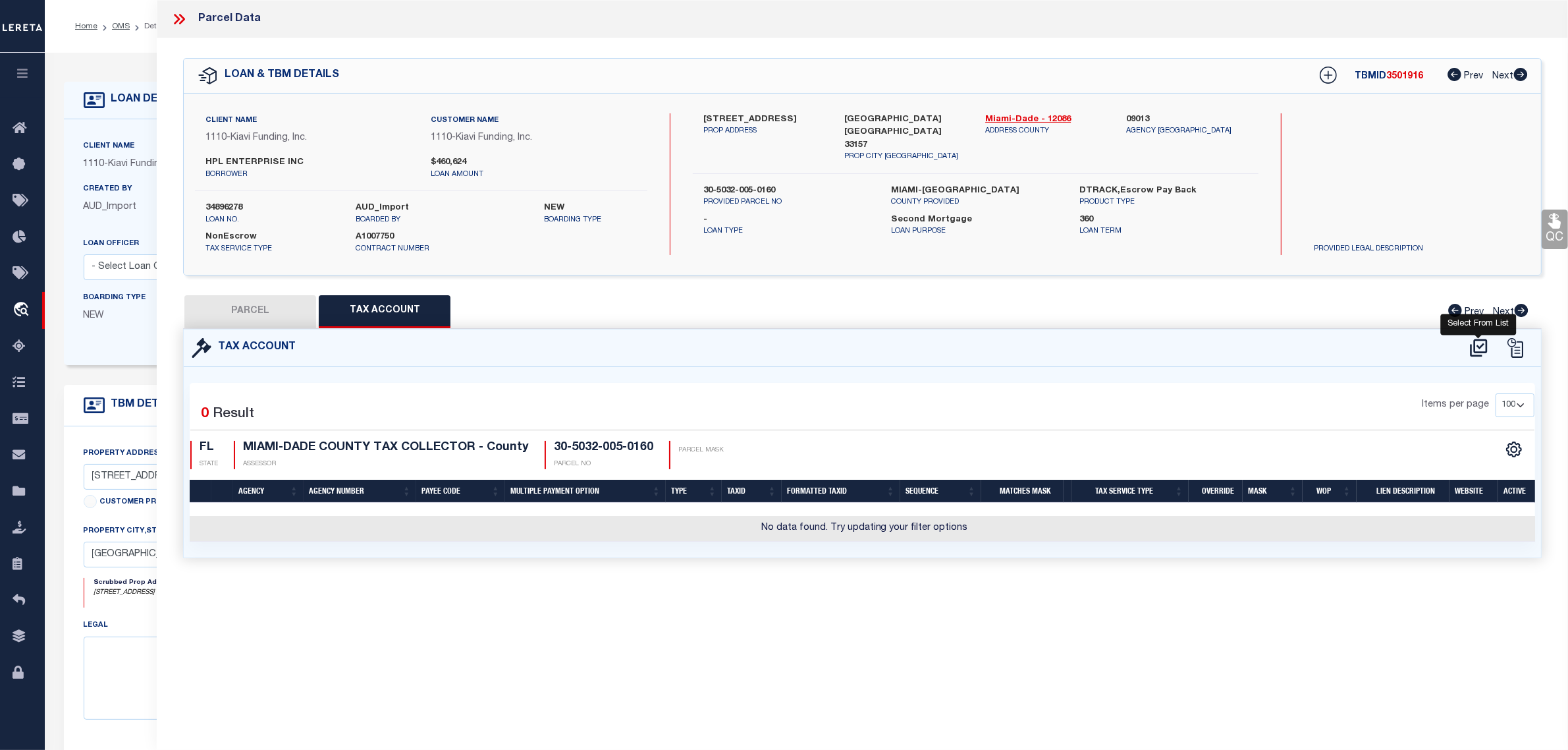
click at [1482, 345] on icon at bounding box center [1478, 348] width 17 height 18
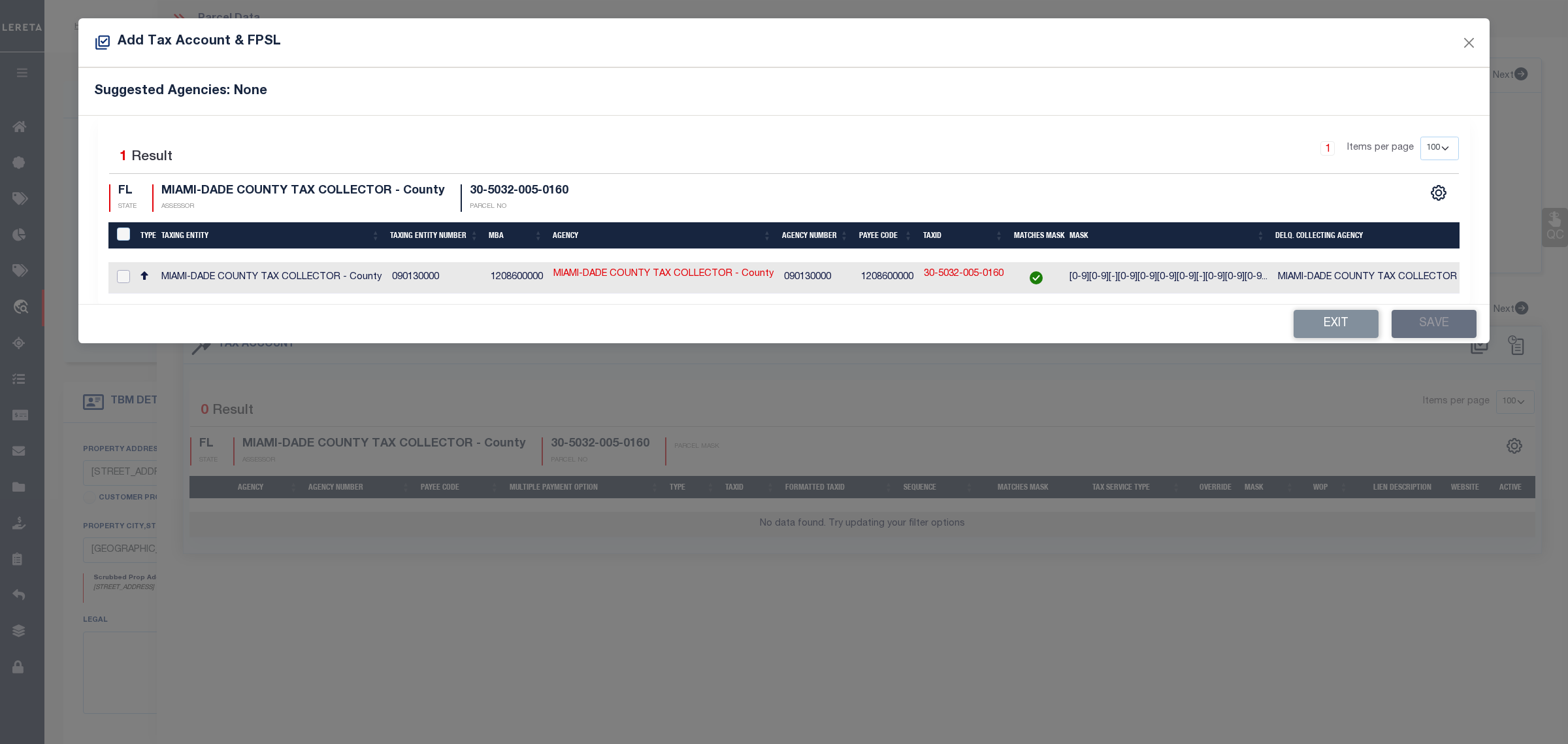
click at [121, 278] on input "checkbox" at bounding box center [123, 276] width 13 height 13
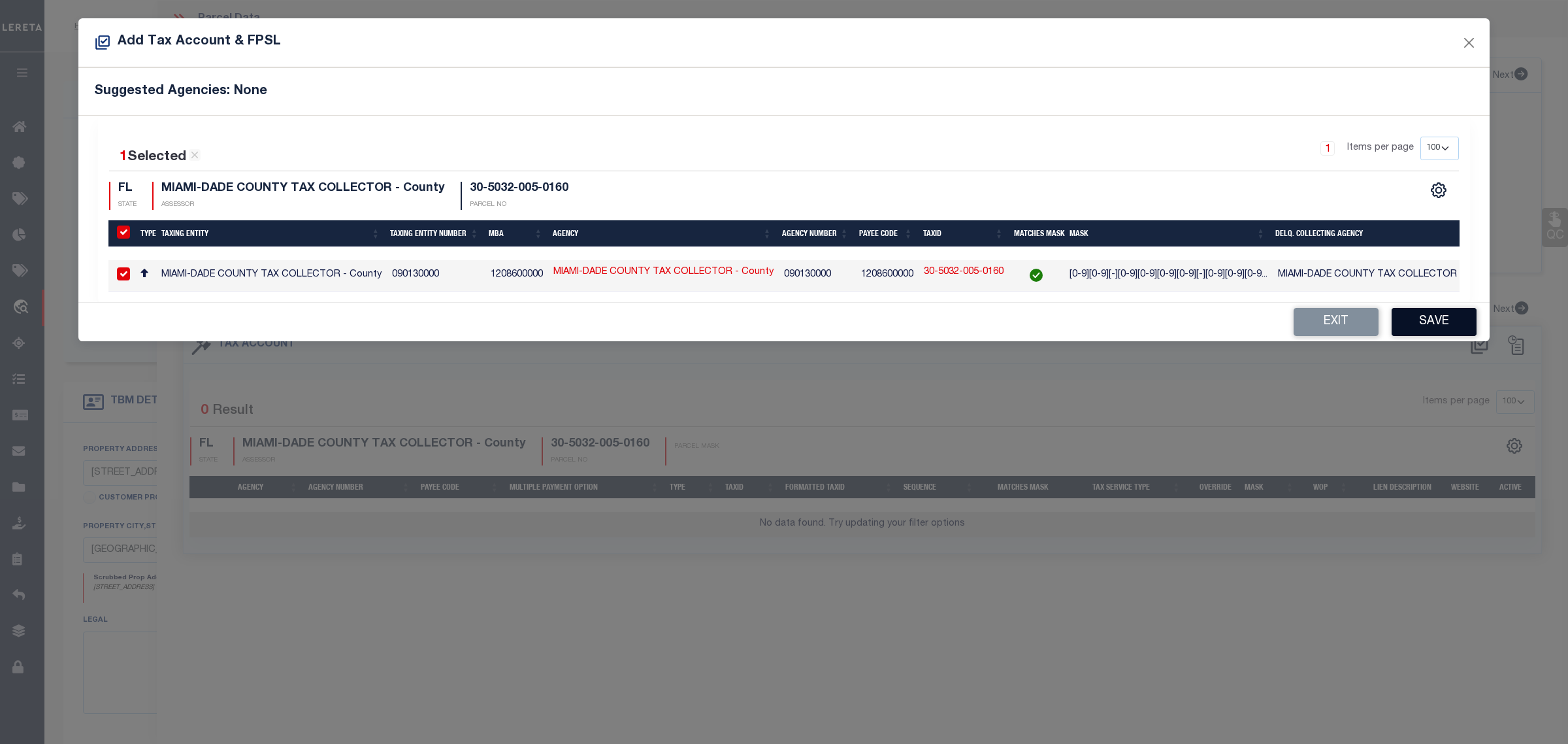
click at [1423, 328] on button "Save" at bounding box center [1434, 322] width 85 height 28
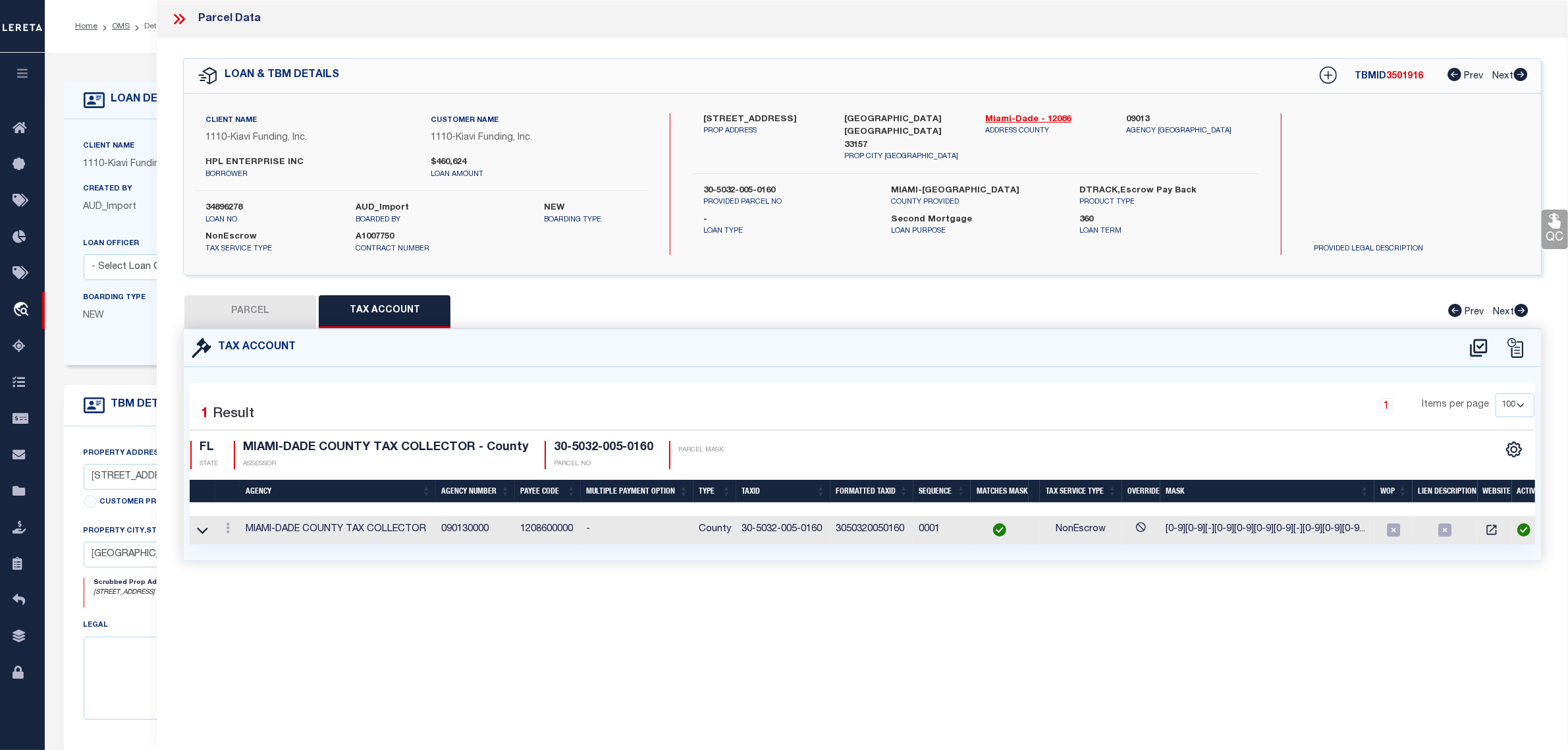
click at [259, 310] on button "PARCEL" at bounding box center [251, 312] width 132 height 33
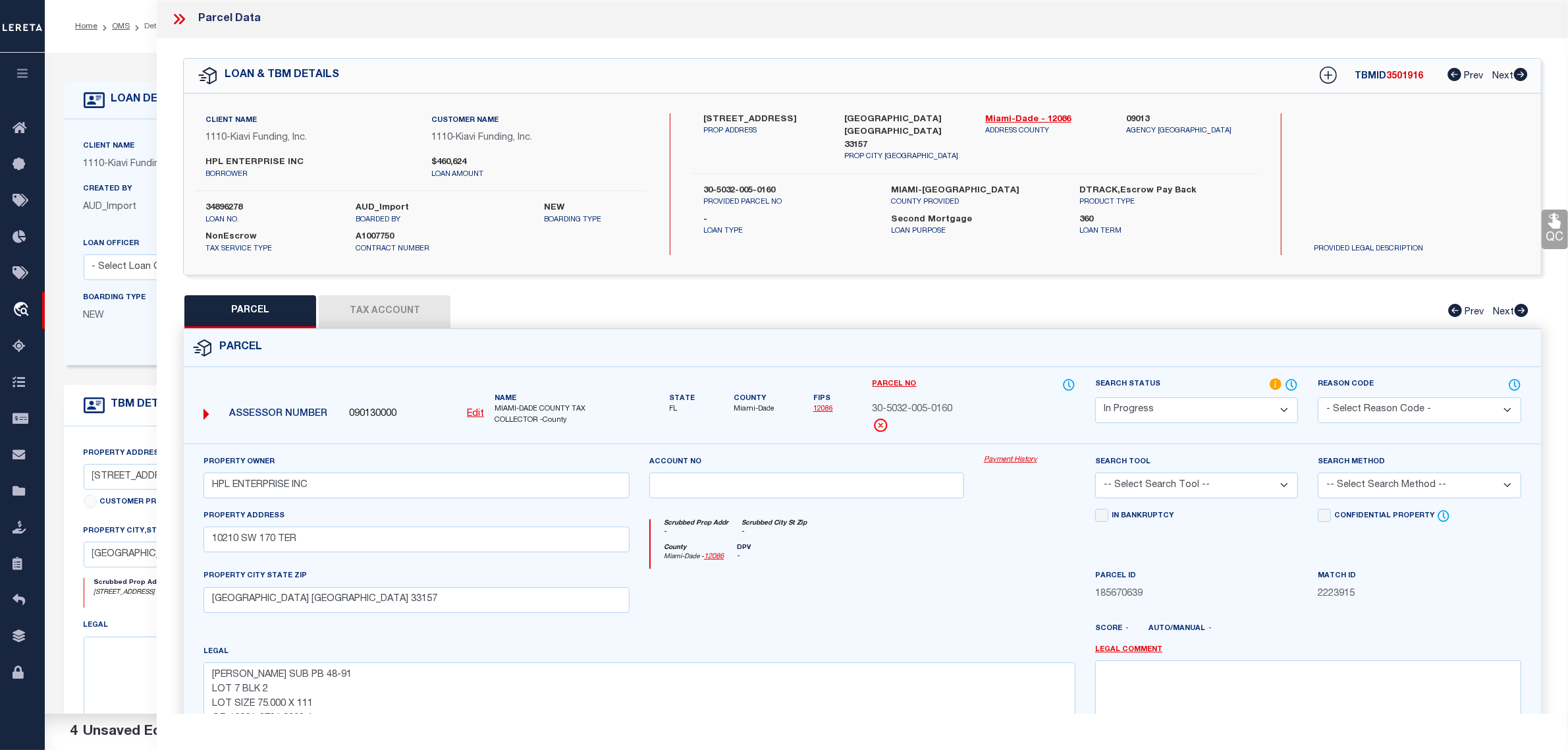
click at [1210, 409] on select "Automated Search Bad Parcel Complete Duplicate Parcel High Dollar Reporting In …" at bounding box center [1196, 409] width 203 height 25
click at [1095, 397] on select "Automated Search Bad Parcel Complete Duplicate Parcel High Dollar Reporting In …" at bounding box center [1196, 409] width 203 height 25
click at [1170, 488] on select "-- Select Search Tool -- 3rd Party Website Agency File Agency Website ATLS CNV-…" at bounding box center [1196, 485] width 203 height 25
click at [1095, 474] on select "-- Select Search Tool -- 3rd Party Website Agency File Agency Website ATLS CNV-…" at bounding box center [1196, 485] width 203 height 25
click at [1366, 494] on select "-- Select Search Method -- Property Address Legal Liability Info Provided" at bounding box center [1418, 485] width 203 height 25
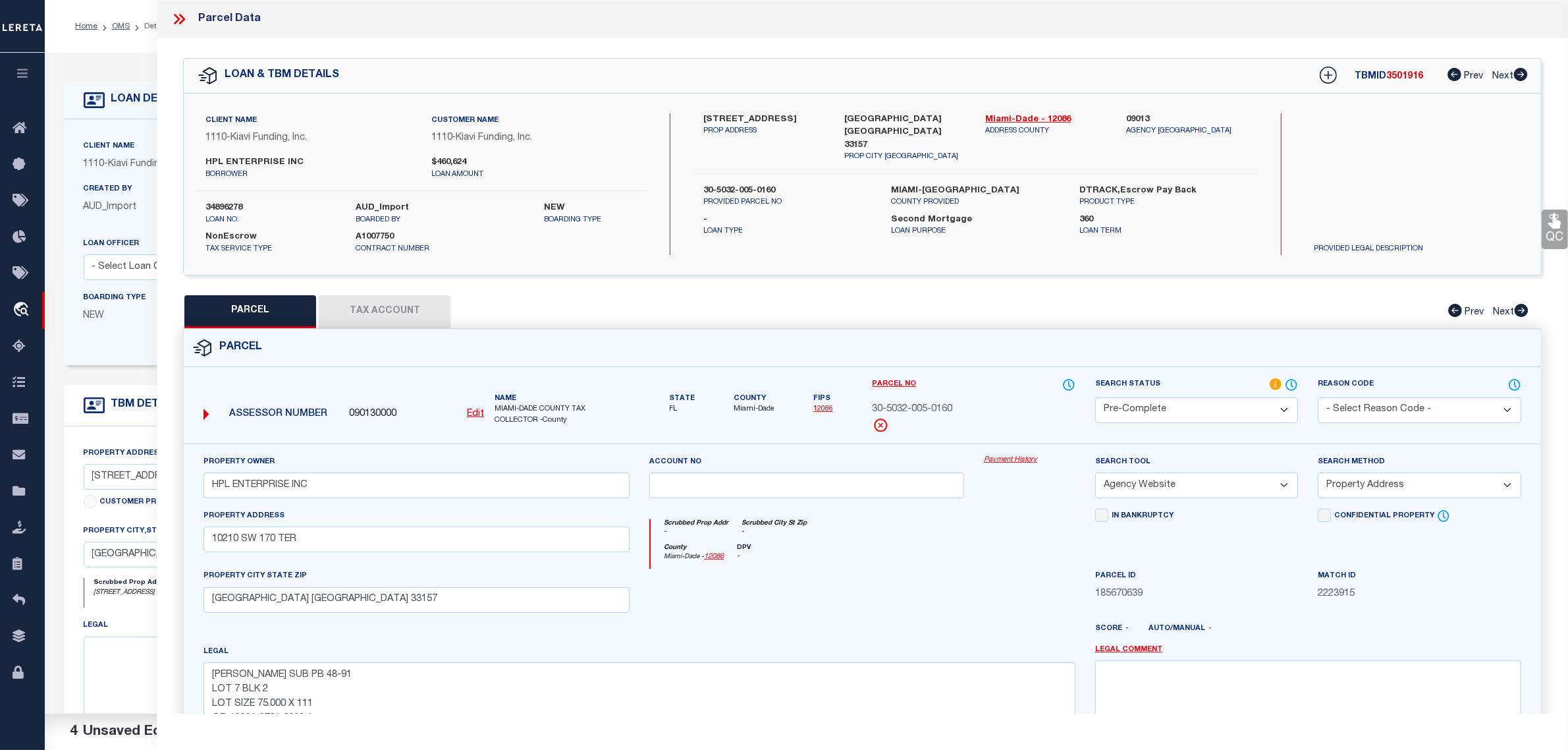
click at [1317, 474] on select "-- Select Search Method -- Property Address Legal Liability Info Provided" at bounding box center [1418, 485] width 203 height 25
click at [1233, 558] on div "In Bankruptcy" at bounding box center [1197, 538] width 222 height 60
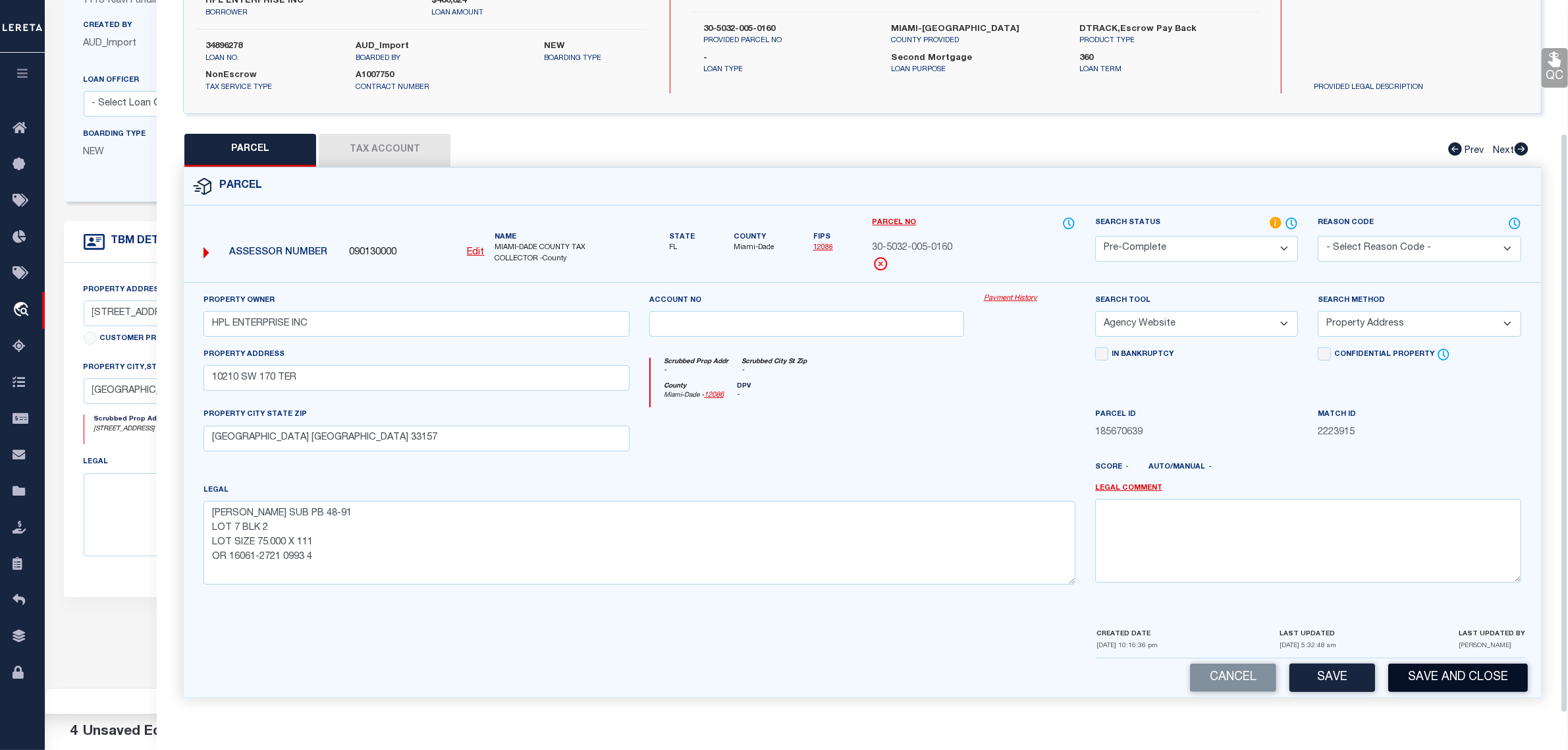
scroll to position [165, 0]
click at [1465, 679] on button "Save and Close" at bounding box center [1457, 677] width 139 height 28
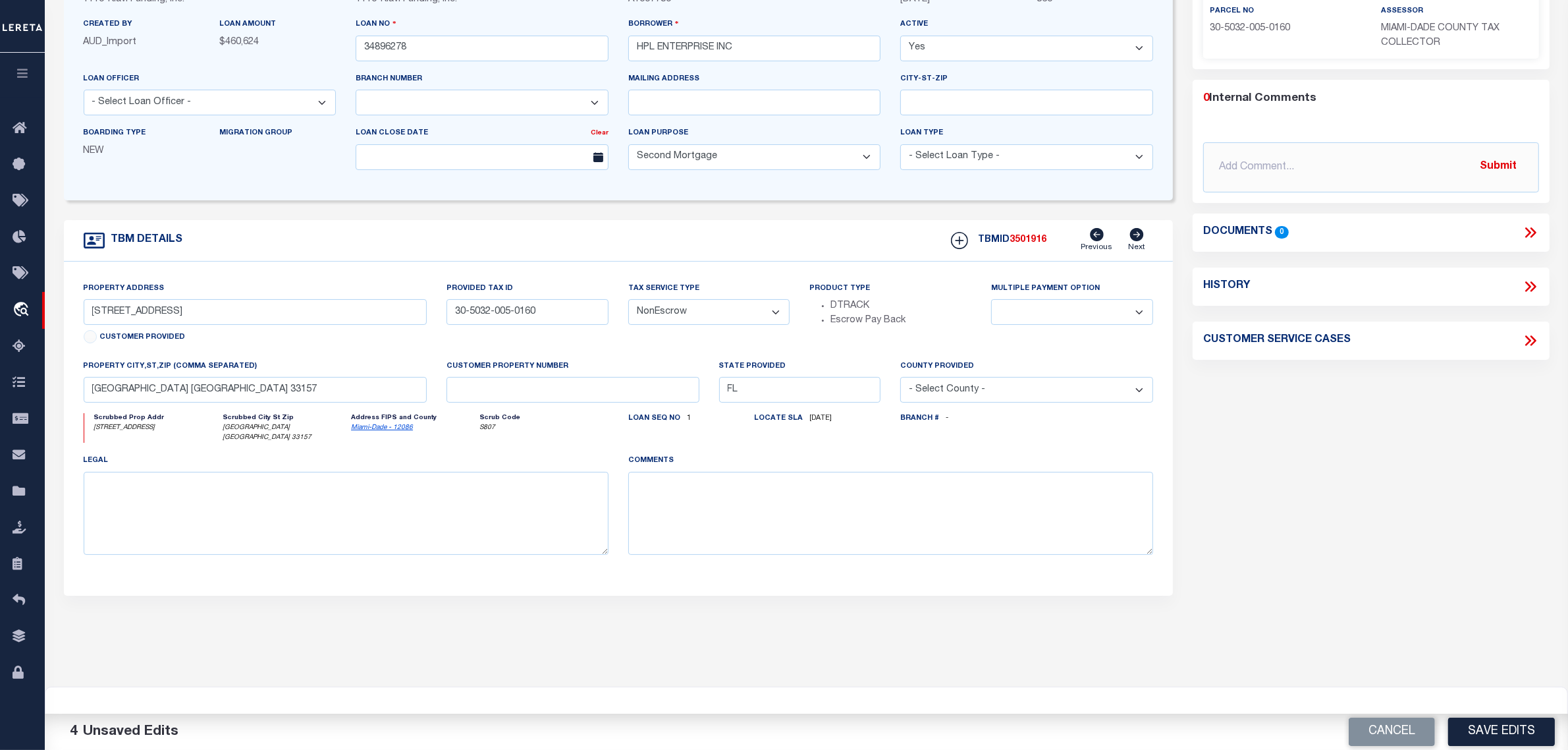
scroll to position [0, 0]
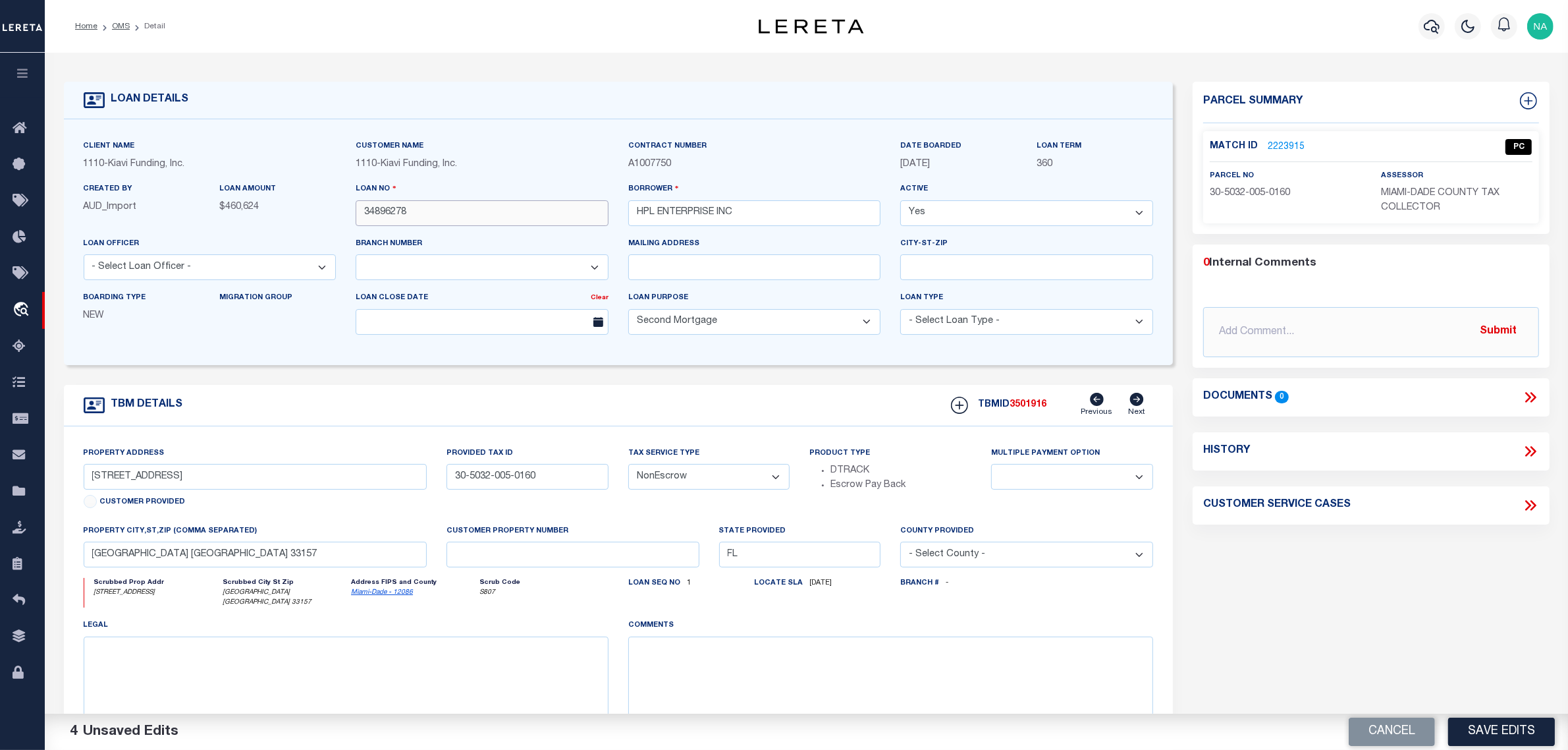
click at [397, 220] on input "34896278" at bounding box center [482, 213] width 253 height 25
click at [1018, 407] on span "3501916" at bounding box center [1028, 404] width 37 height 9
click at [1414, 205] on span "MIAMI-DADE COUNTY TAX COLLECTOR" at bounding box center [1440, 200] width 119 height 24
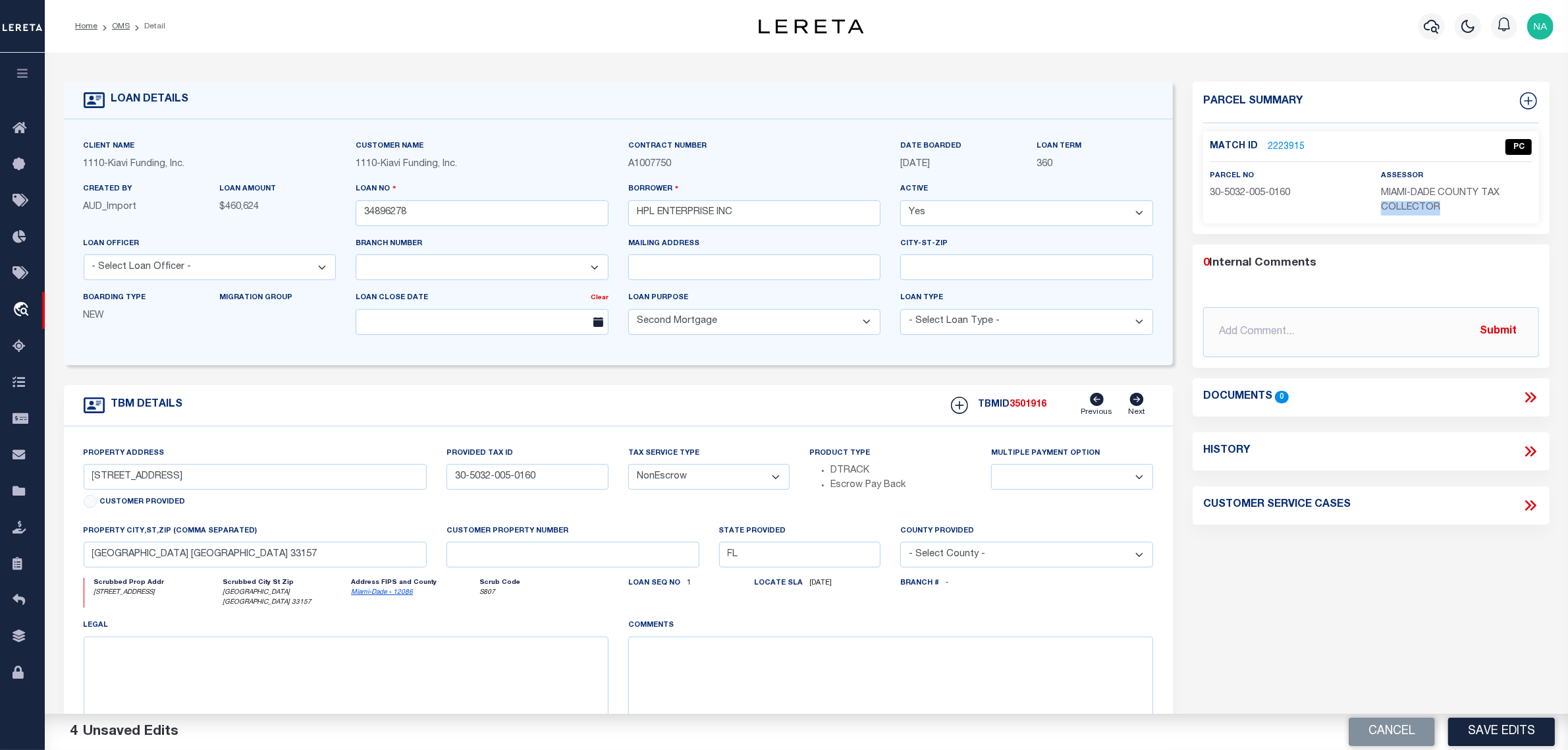
click at [1414, 205] on span "MIAMI-DADE COUNTY TAX COLLECTOR" at bounding box center [1440, 200] width 119 height 24
click at [1267, 198] on p "30-5032-005-0160" at bounding box center [1285, 193] width 152 height 14
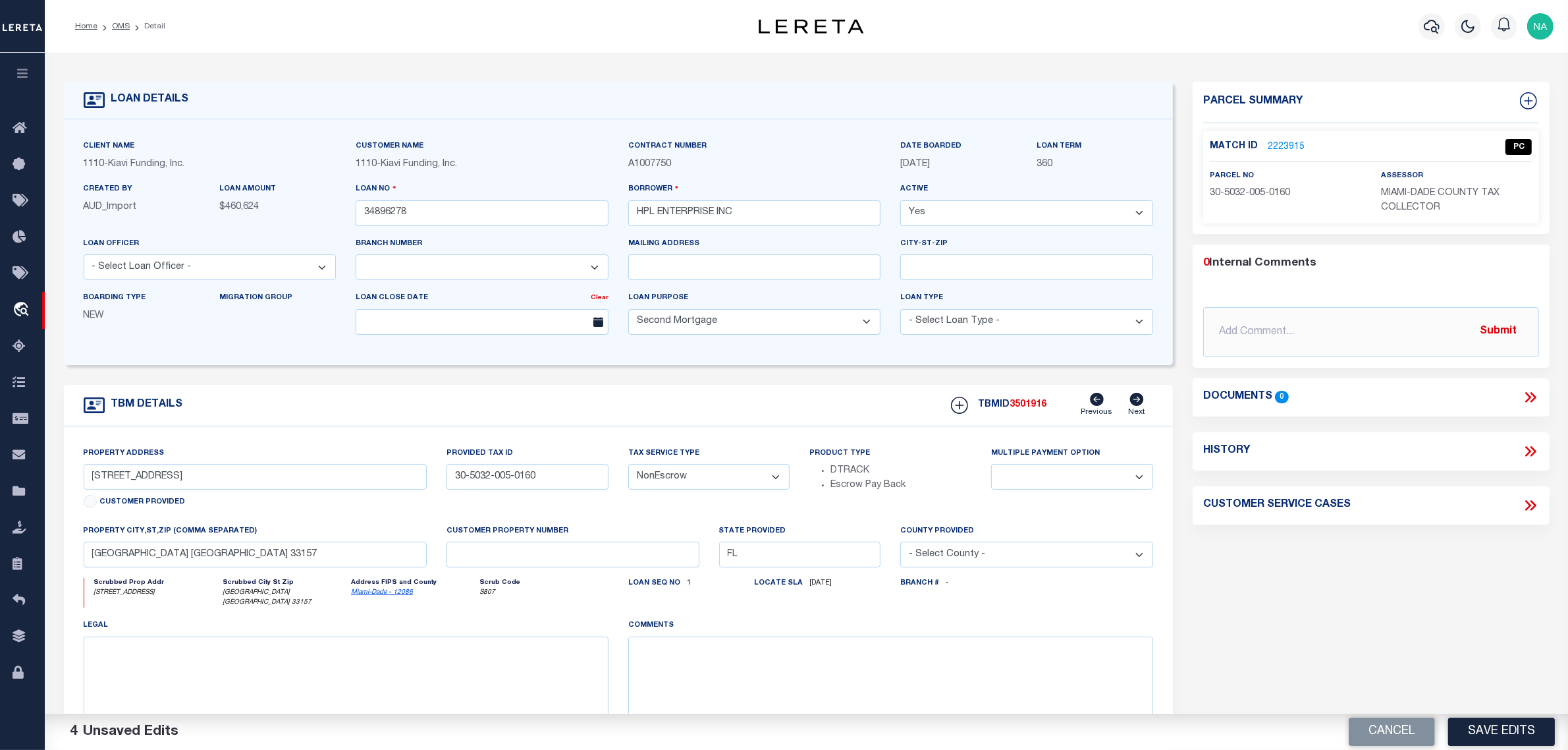
drag, startPoint x: 1462, startPoint y: 583, endPoint x: 893, endPoint y: 222, distance: 673.9
click at [1460, 584] on div "Parcel Summary Match ID 2223915 0" at bounding box center [1371, 446] width 377 height 730
drag, startPoint x: 119, startPoint y: 26, endPoint x: 139, endPoint y: 25, distance: 20.0
click at [119, 26] on link "OMS" at bounding box center [121, 27] width 18 height 8
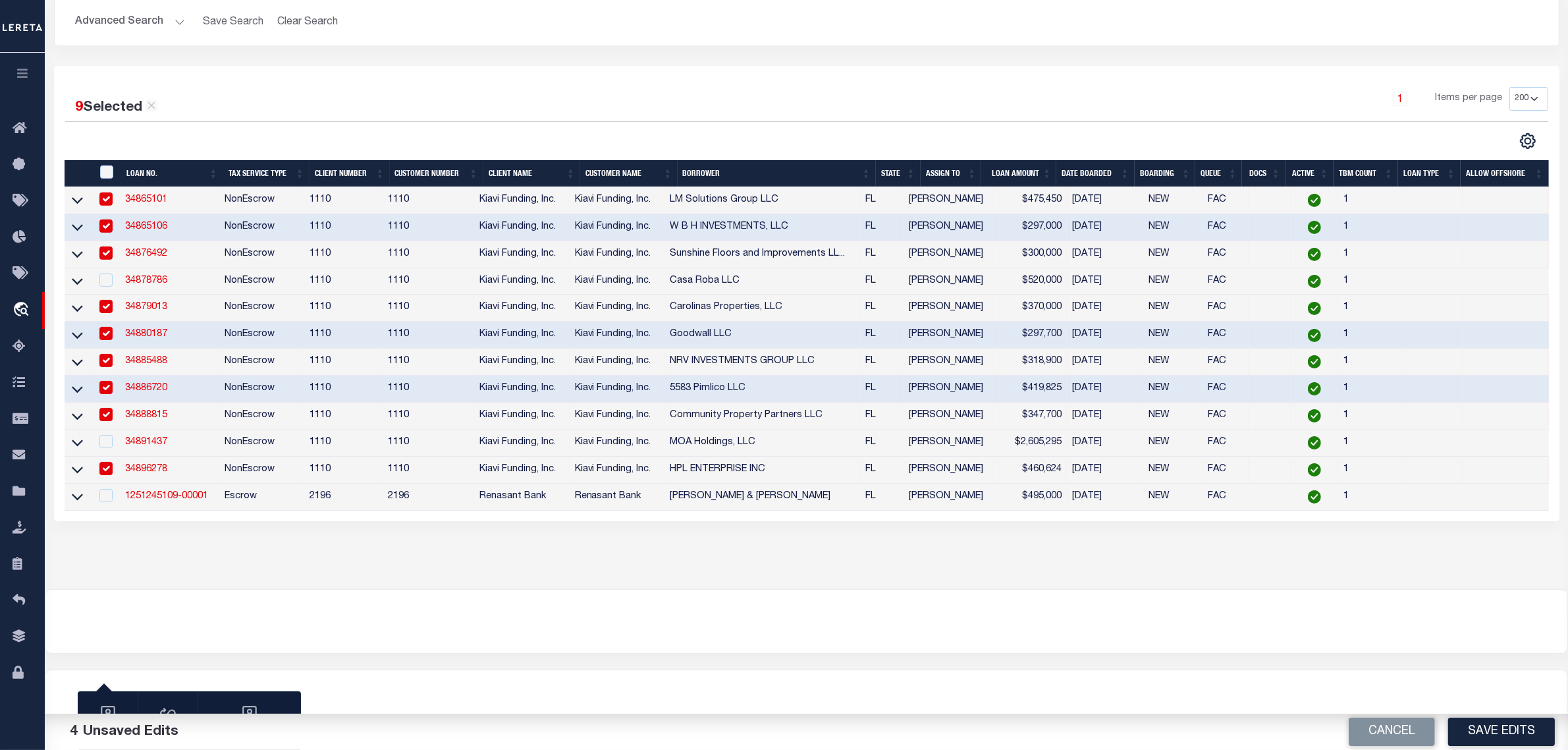
scroll to position [162, 0]
click at [172, 495] on link "1251245109-00001" at bounding box center [166, 496] width 83 height 9
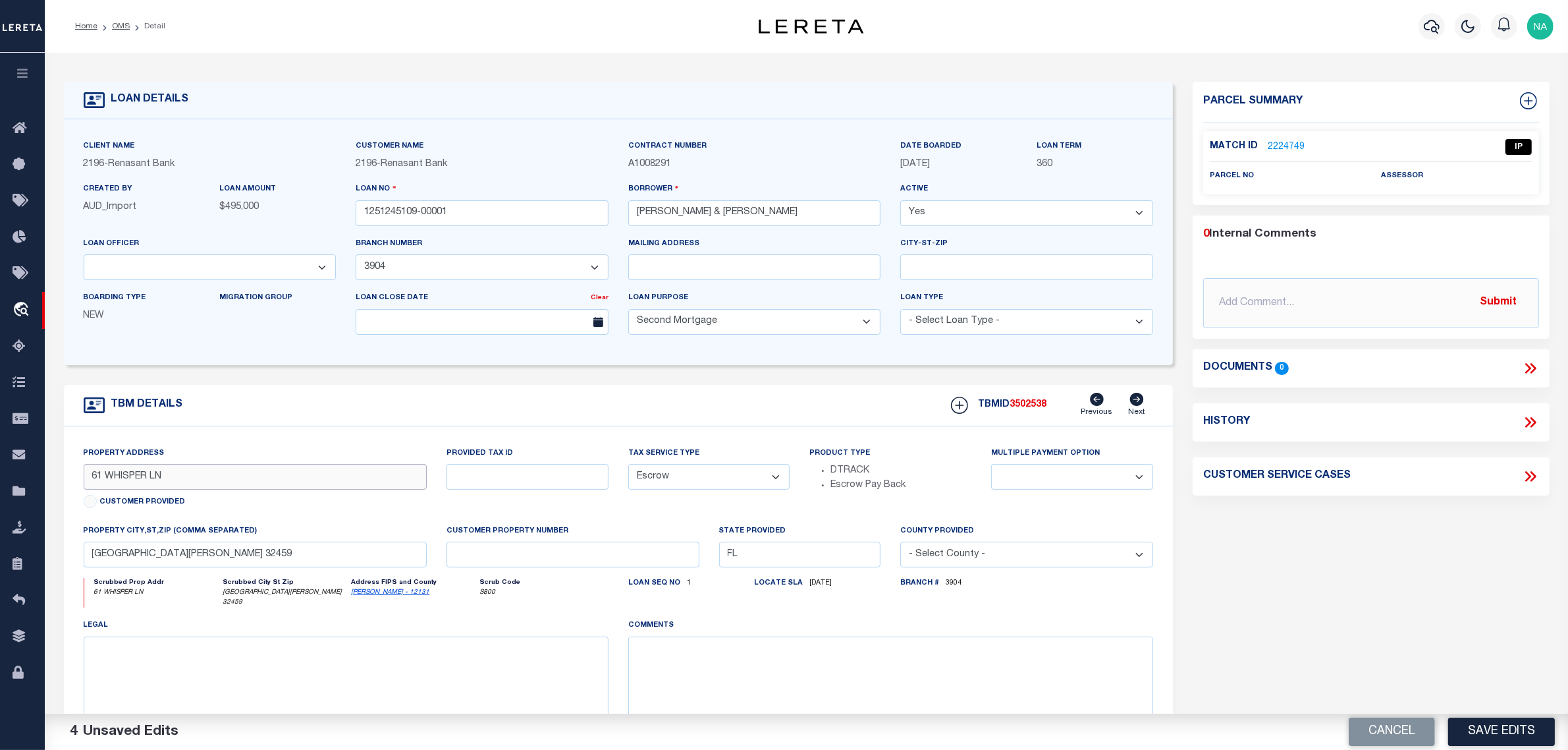
drag, startPoint x: 148, startPoint y: 477, endPoint x: 81, endPoint y: 481, distance: 67.1
click at [81, 481] on div "Property Address [STREET_ADDRESS] Customer Provided" at bounding box center [255, 484] width 363 height 78
click at [202, 478] on input "61 WHISPER LN" at bounding box center [255, 476] width 343 height 25
drag, startPoint x: 185, startPoint y: 479, endPoint x: 77, endPoint y: 479, distance: 108.0
click at [77, 479] on div "Property Address [STREET_ADDRESS] Customer Provided" at bounding box center [255, 484] width 363 height 78
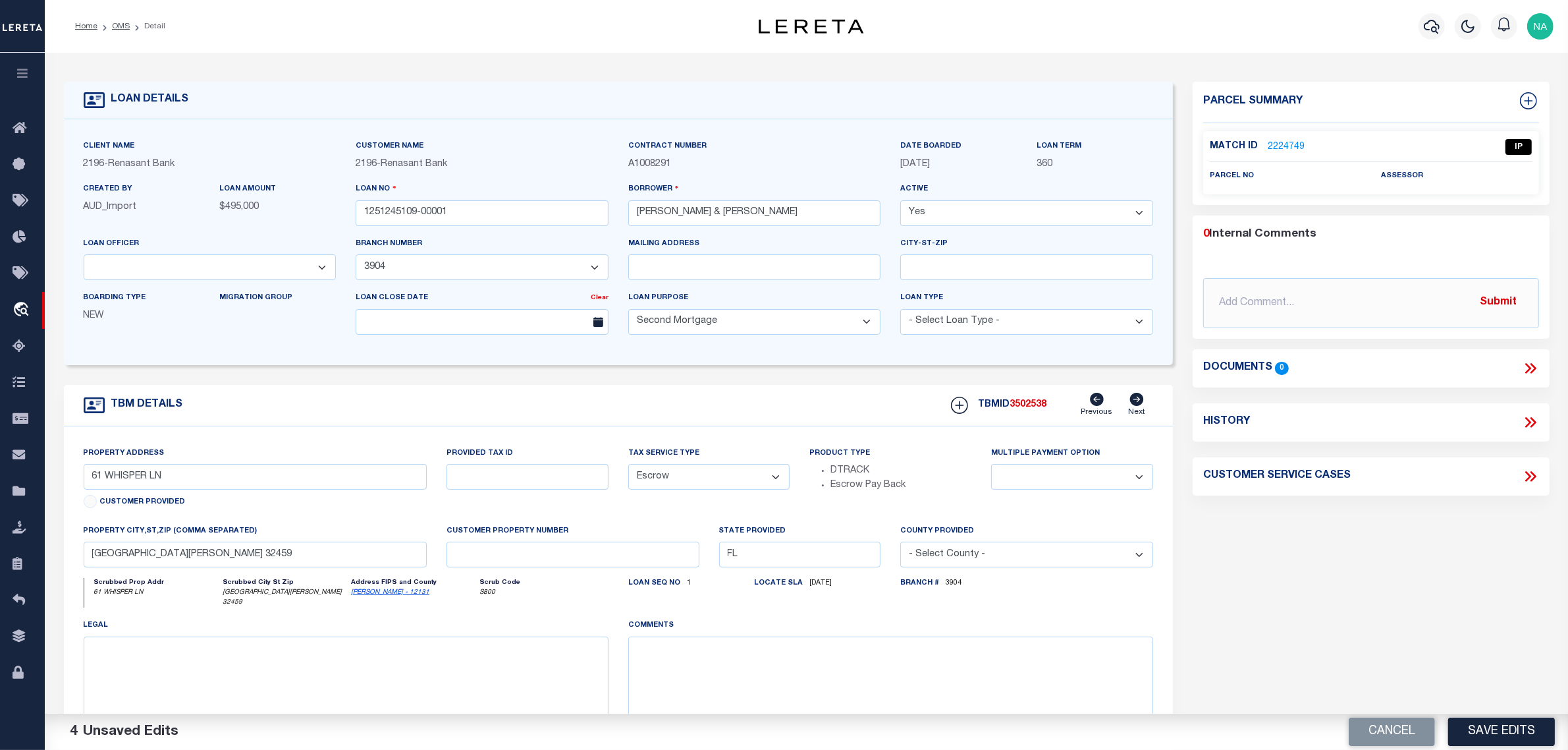
click at [1294, 146] on link "2224749" at bounding box center [1286, 147] width 37 height 14
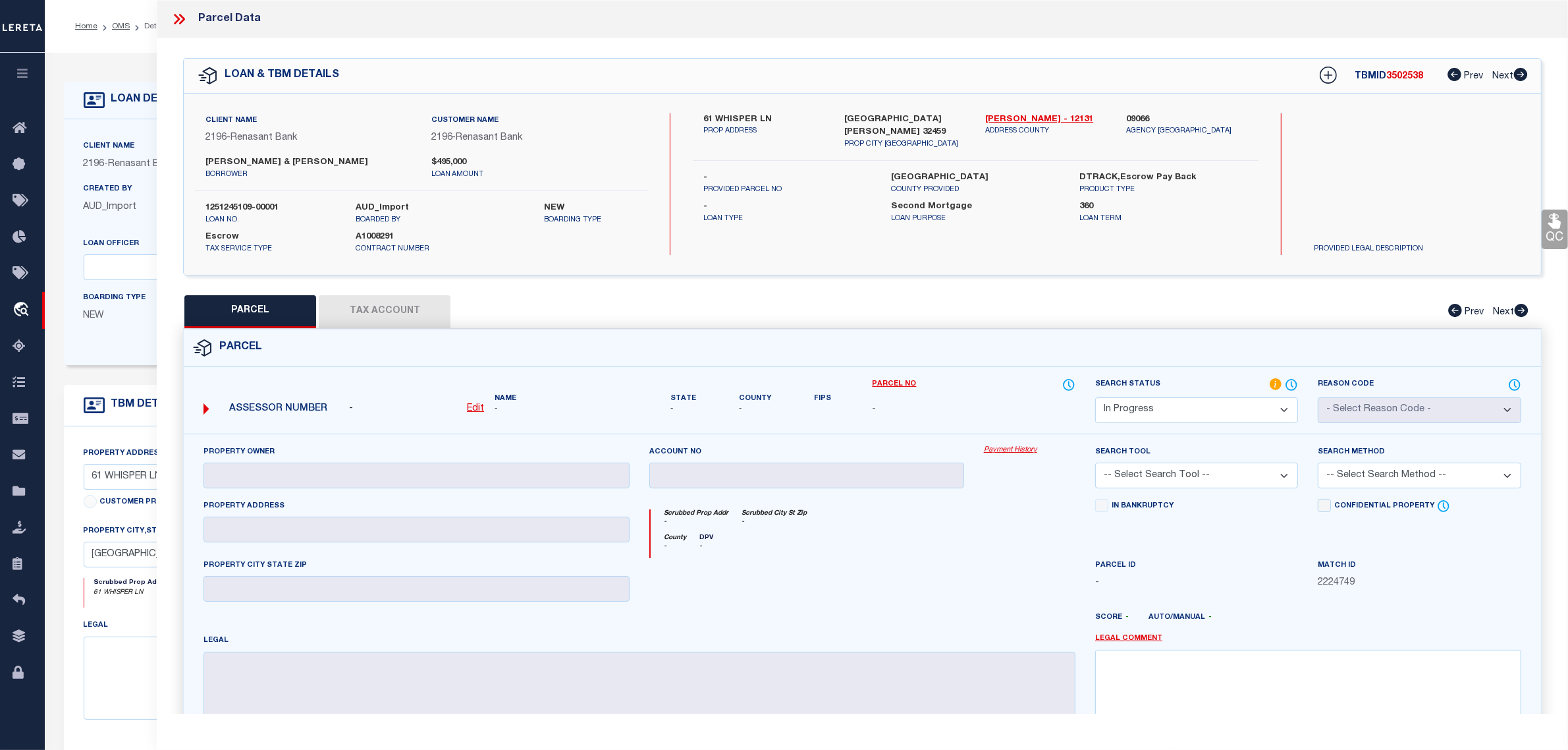
click at [479, 411] on u "Edit" at bounding box center [475, 408] width 17 height 9
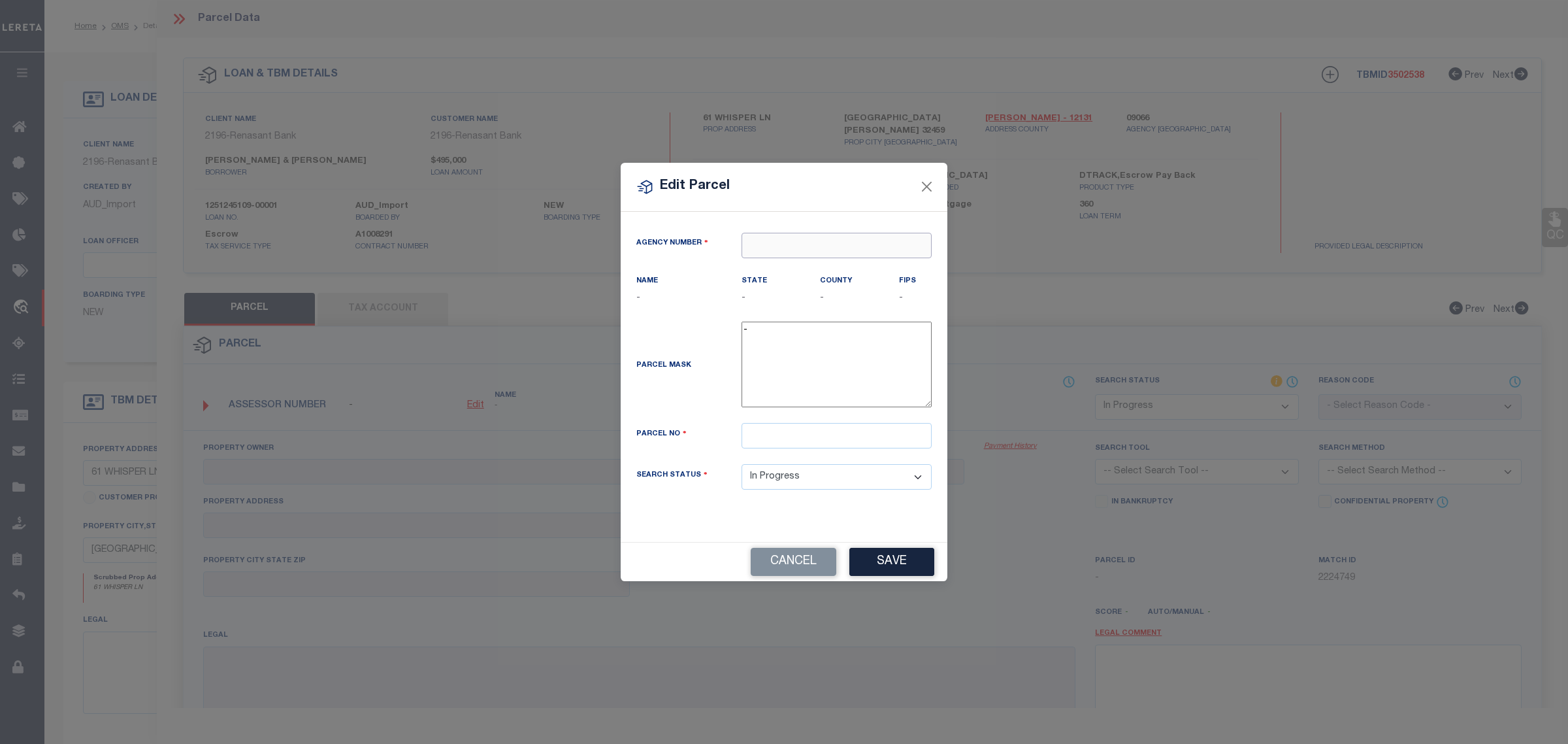
click at [853, 247] on input "text" at bounding box center [836, 245] width 190 height 25
click at [851, 268] on div "090660000 : [GEOGRAPHIC_DATA]" at bounding box center [836, 277] width 189 height 37
click at [819, 438] on input "text" at bounding box center [836, 435] width 190 height 25
paste input "10-2S-20-33010-00B-0030"
click at [900, 561] on button "Save" at bounding box center [892, 561] width 85 height 28
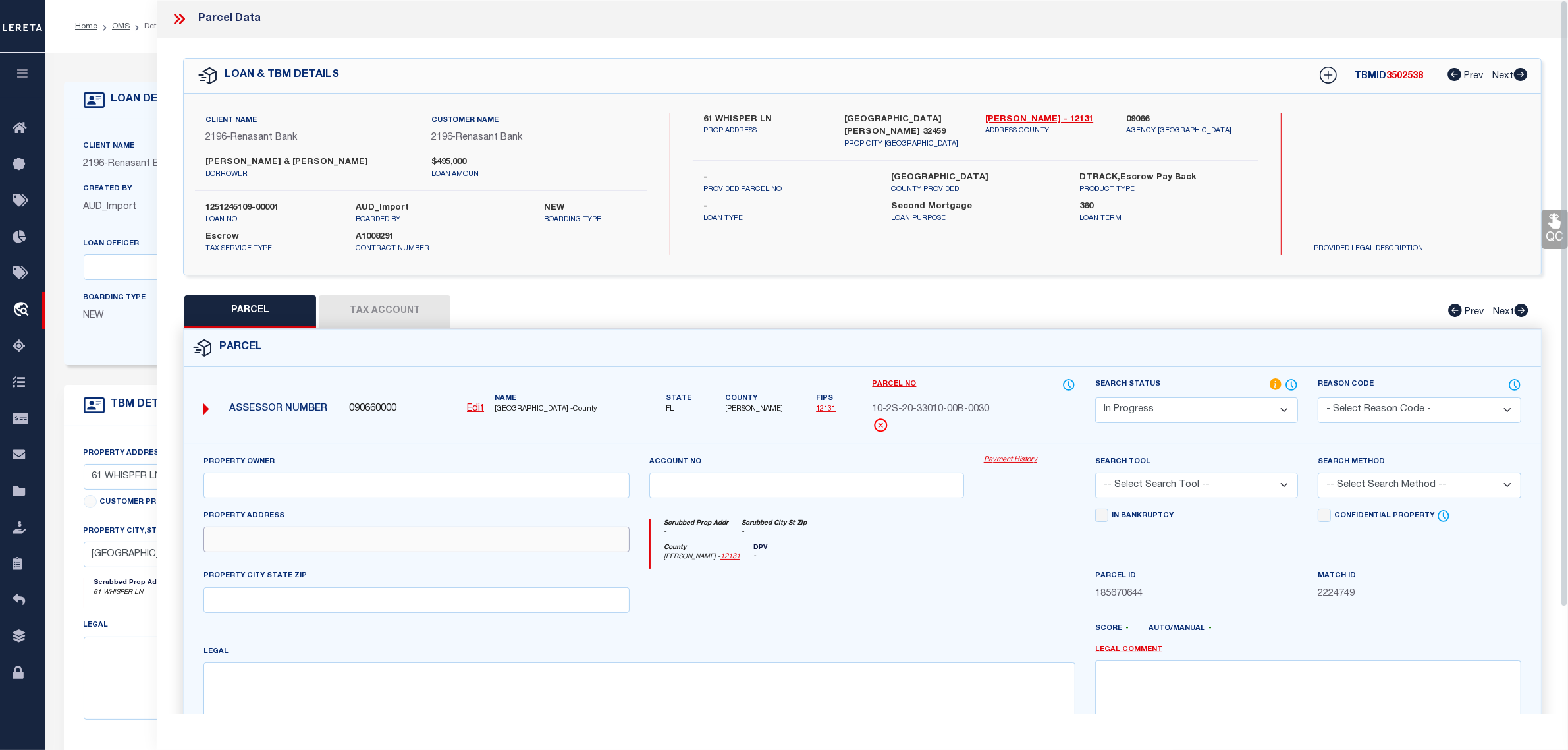
click at [314, 547] on input "text" at bounding box center [416, 538] width 426 height 25
paste input "[STREET_ADDRESS][PERSON_NAME]"
drag, startPoint x: 310, startPoint y: 545, endPoint x: 572, endPoint y: 544, distance: 262.0
click at [572, 544] on input "[STREET_ADDRESS][PERSON_NAME]" at bounding box center [416, 538] width 426 height 25
click at [468, 598] on input "text" at bounding box center [416, 600] width 426 height 25
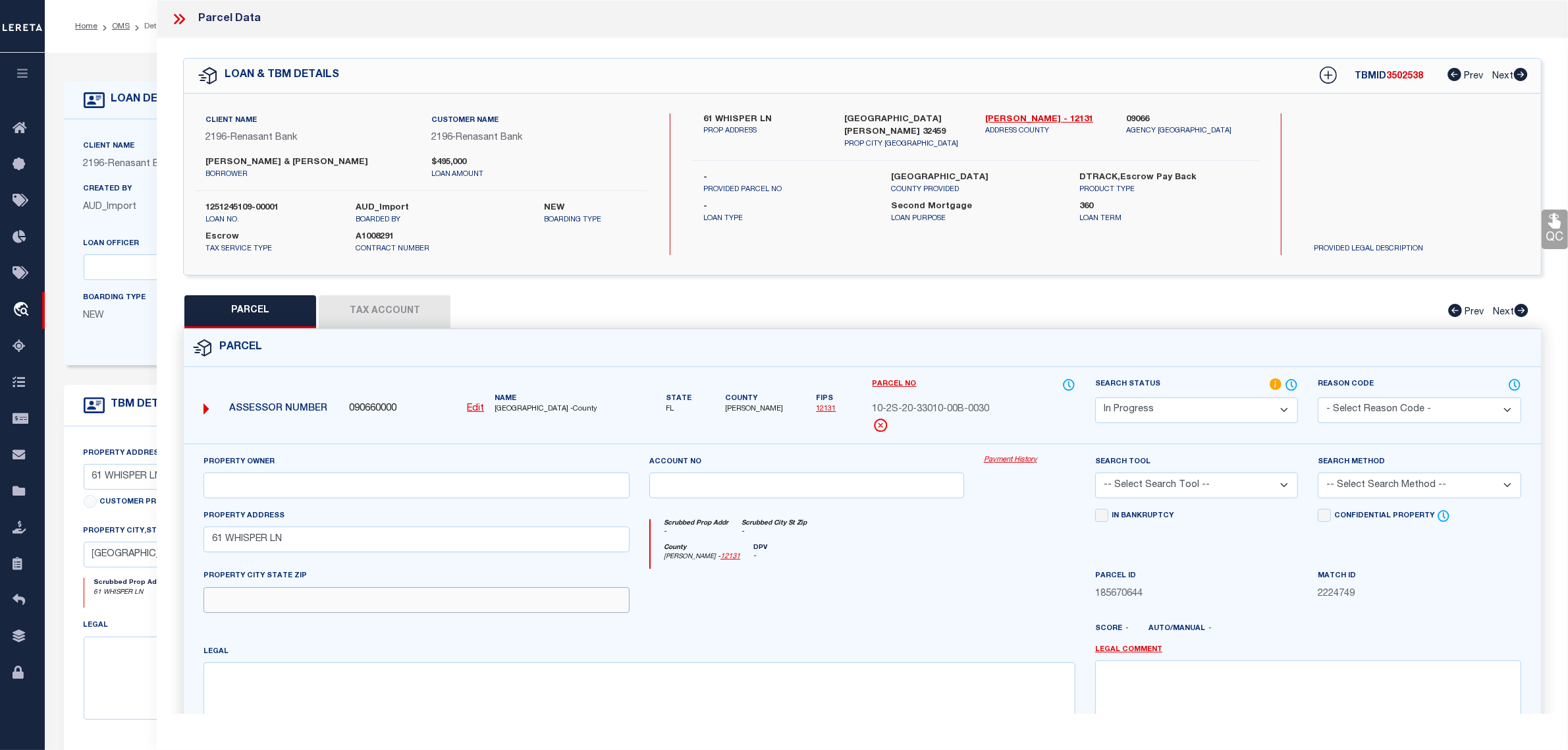
paste input "[GEOGRAPHIC_DATA][PERSON_NAME] 32459"
click at [416, 532] on input "61 WHISPER LN" at bounding box center [416, 538] width 426 height 25
click at [334, 489] on input "text" at bounding box center [416, 485] width 426 height 25
paste input "[PERSON_NAME] & [PERSON_NAME]"
click at [331, 697] on textarea at bounding box center [639, 703] width 872 height 83
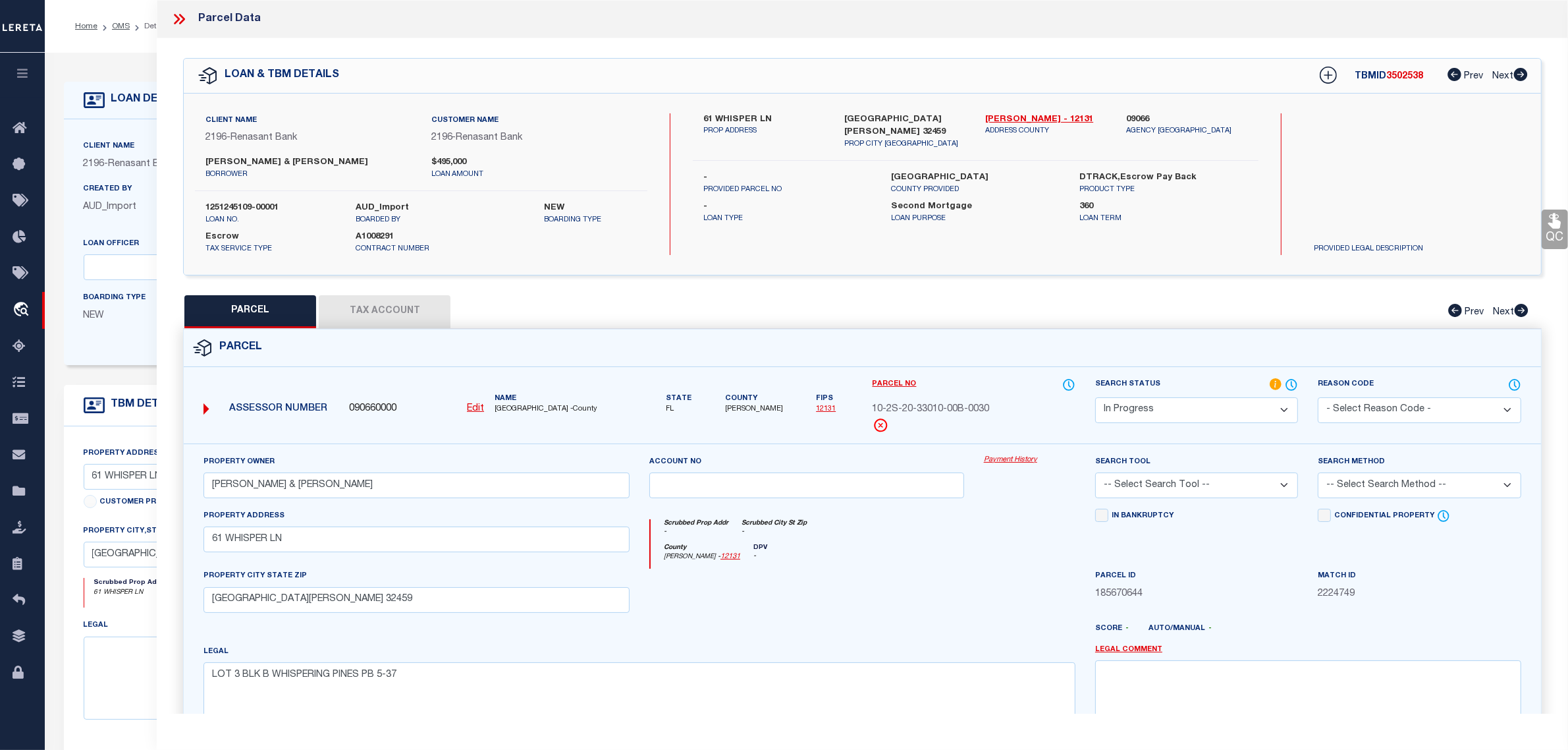
click at [413, 303] on button "Tax Account" at bounding box center [384, 312] width 132 height 33
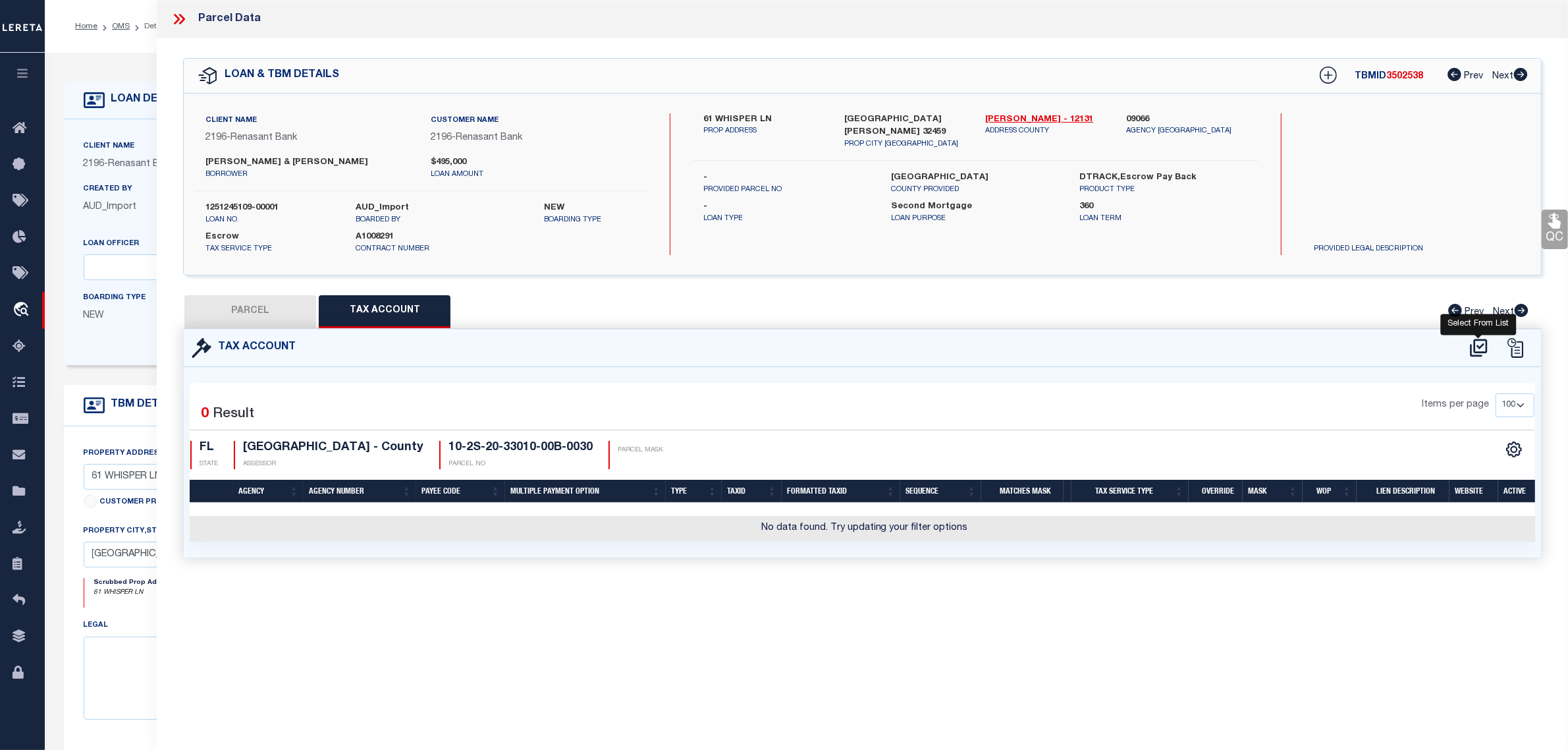
click at [1474, 341] on icon at bounding box center [1478, 348] width 17 height 18
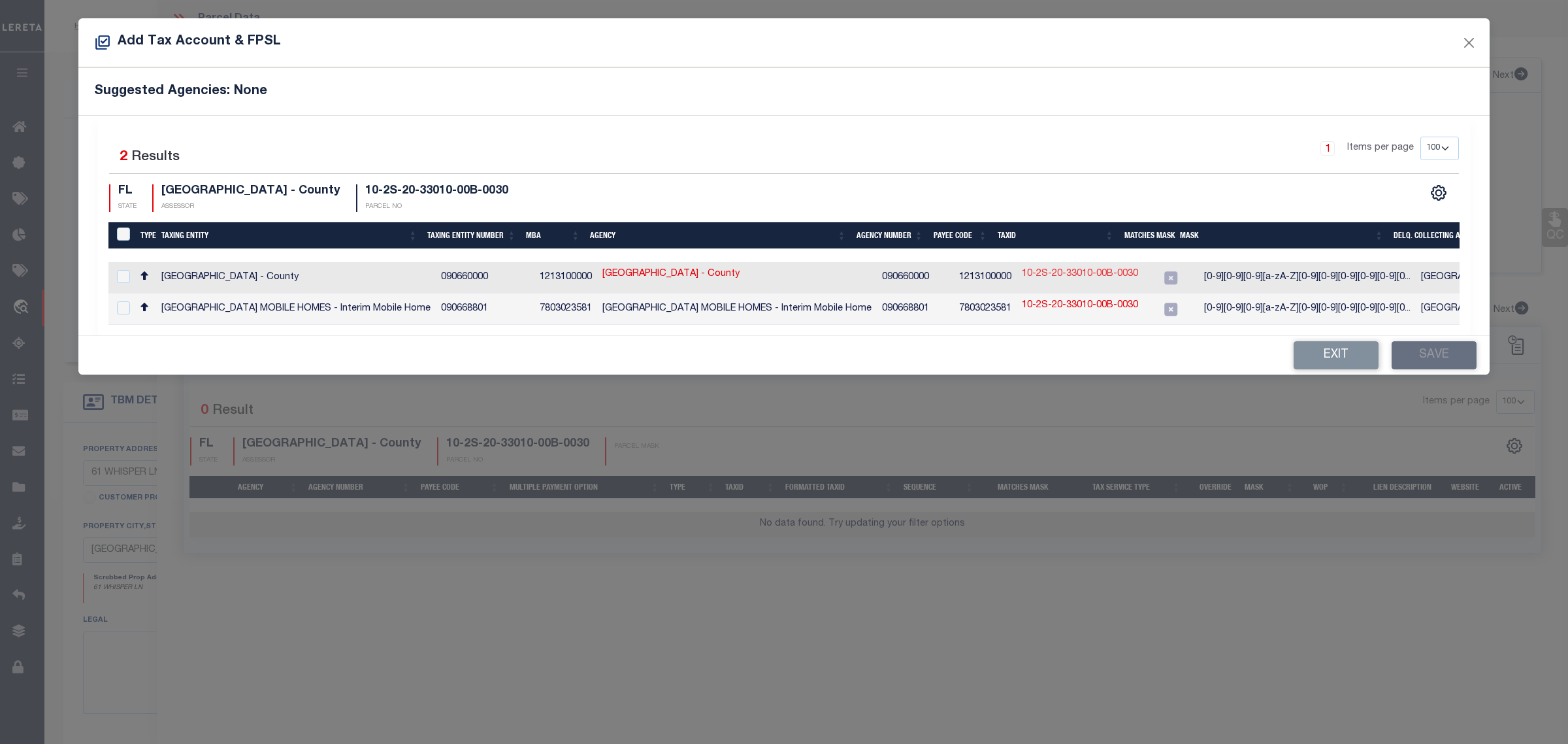
click at [1033, 277] on link "10-2S-20-33010-00B-0030" at bounding box center [1080, 274] width 116 height 14
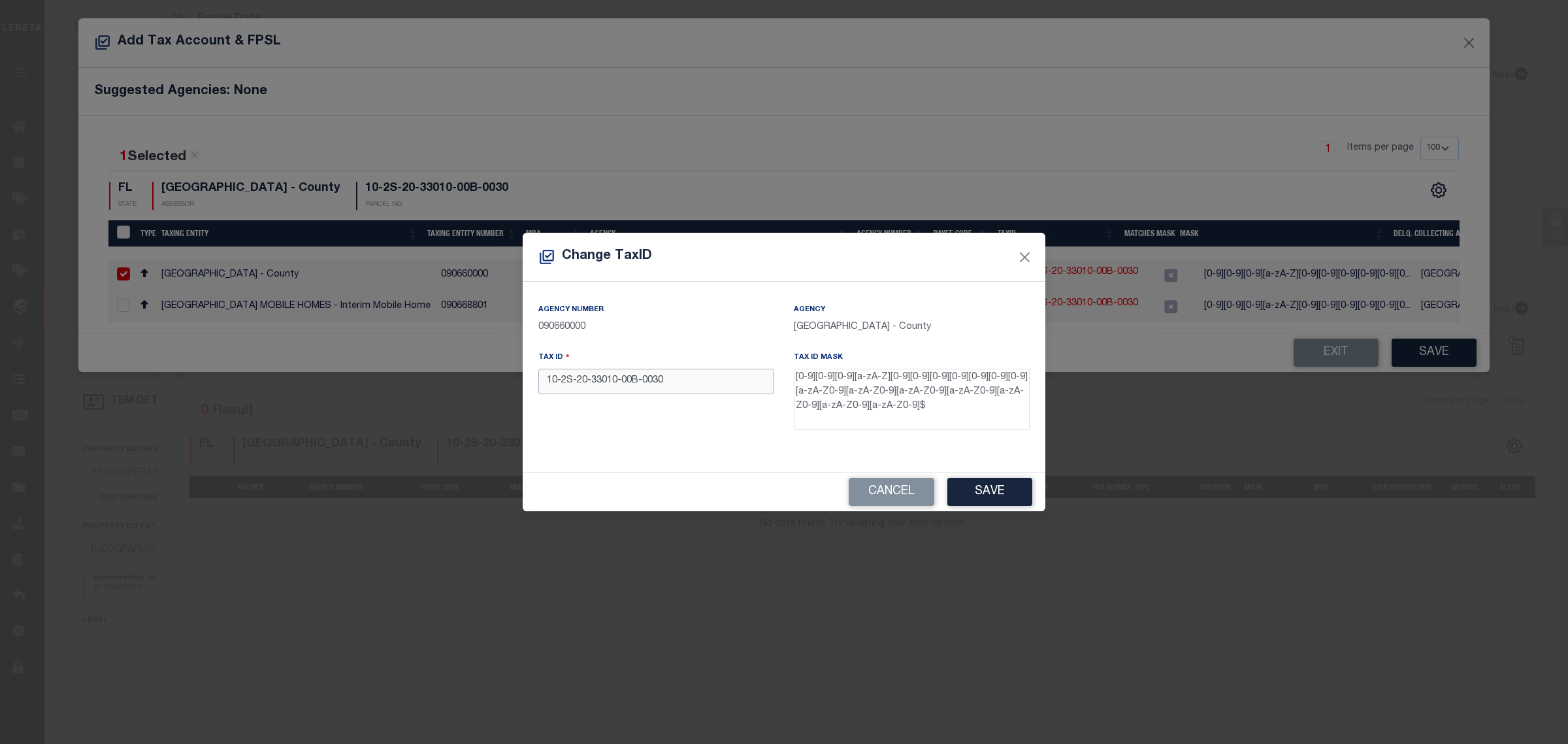
click at [691, 386] on input "10-2S-20-33010-00B-0030" at bounding box center [656, 381] width 236 height 25
click at [990, 487] on button "Save" at bounding box center [990, 491] width 85 height 28
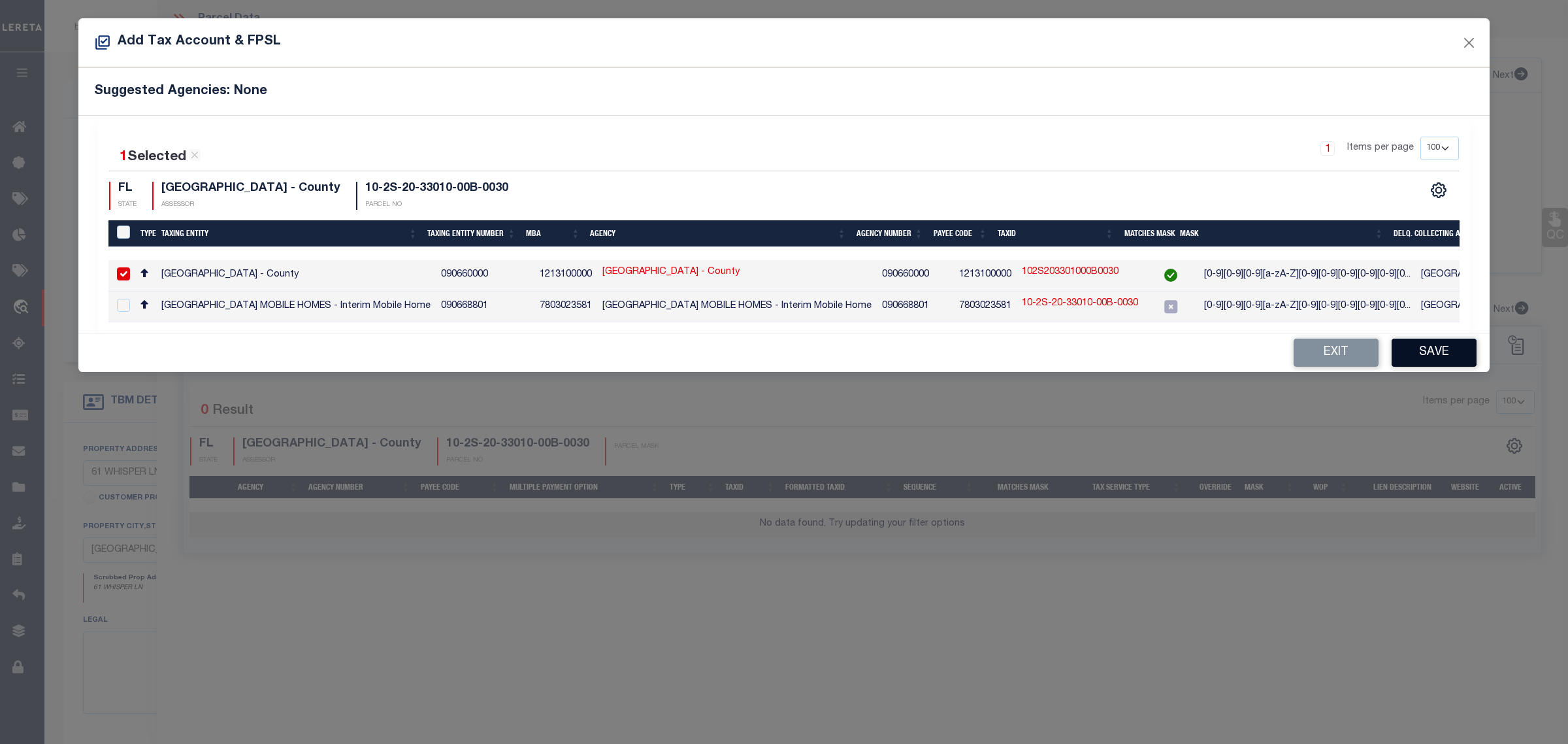
click at [1442, 363] on button "Save" at bounding box center [1434, 352] width 85 height 28
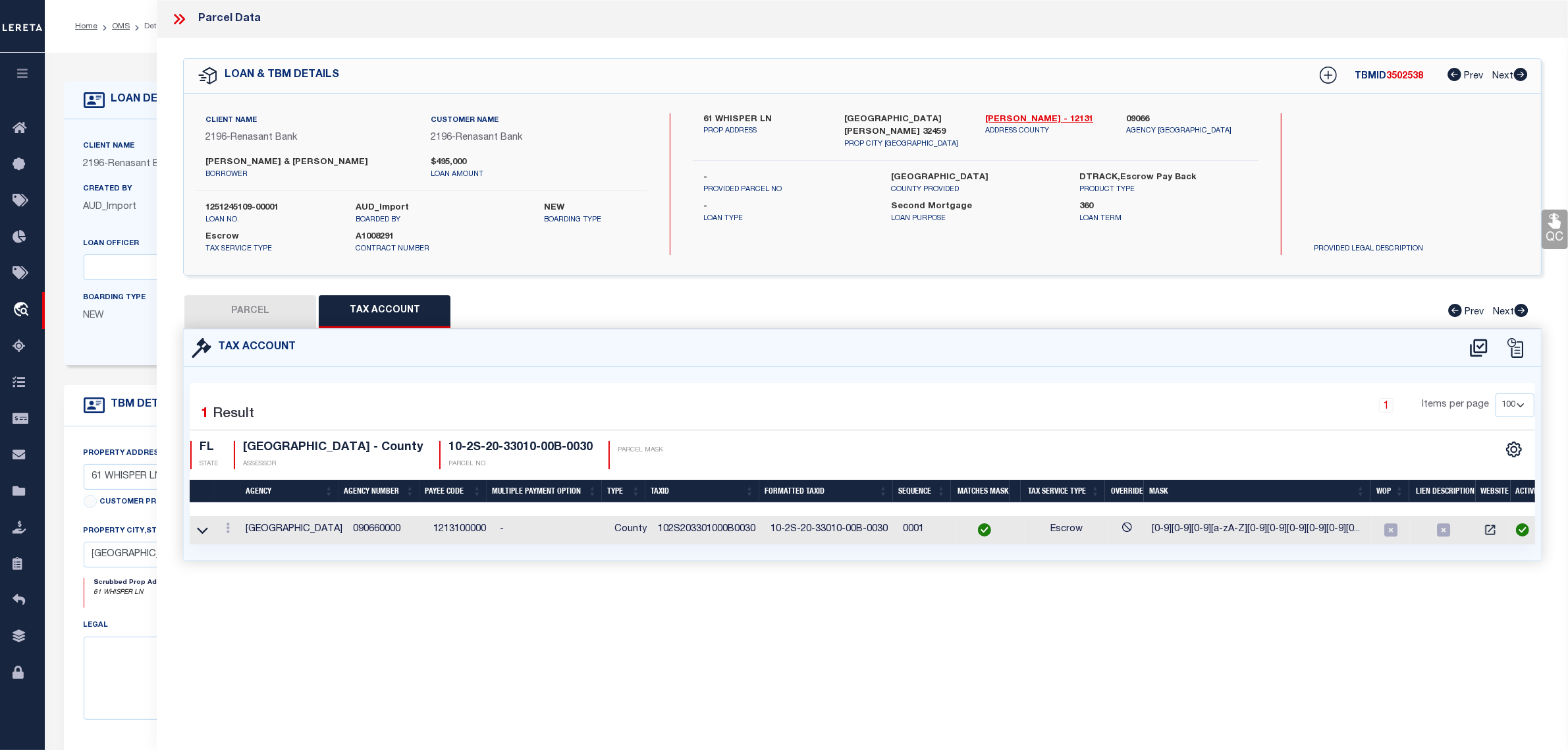
click at [257, 307] on button "PARCEL" at bounding box center [251, 312] width 132 height 33
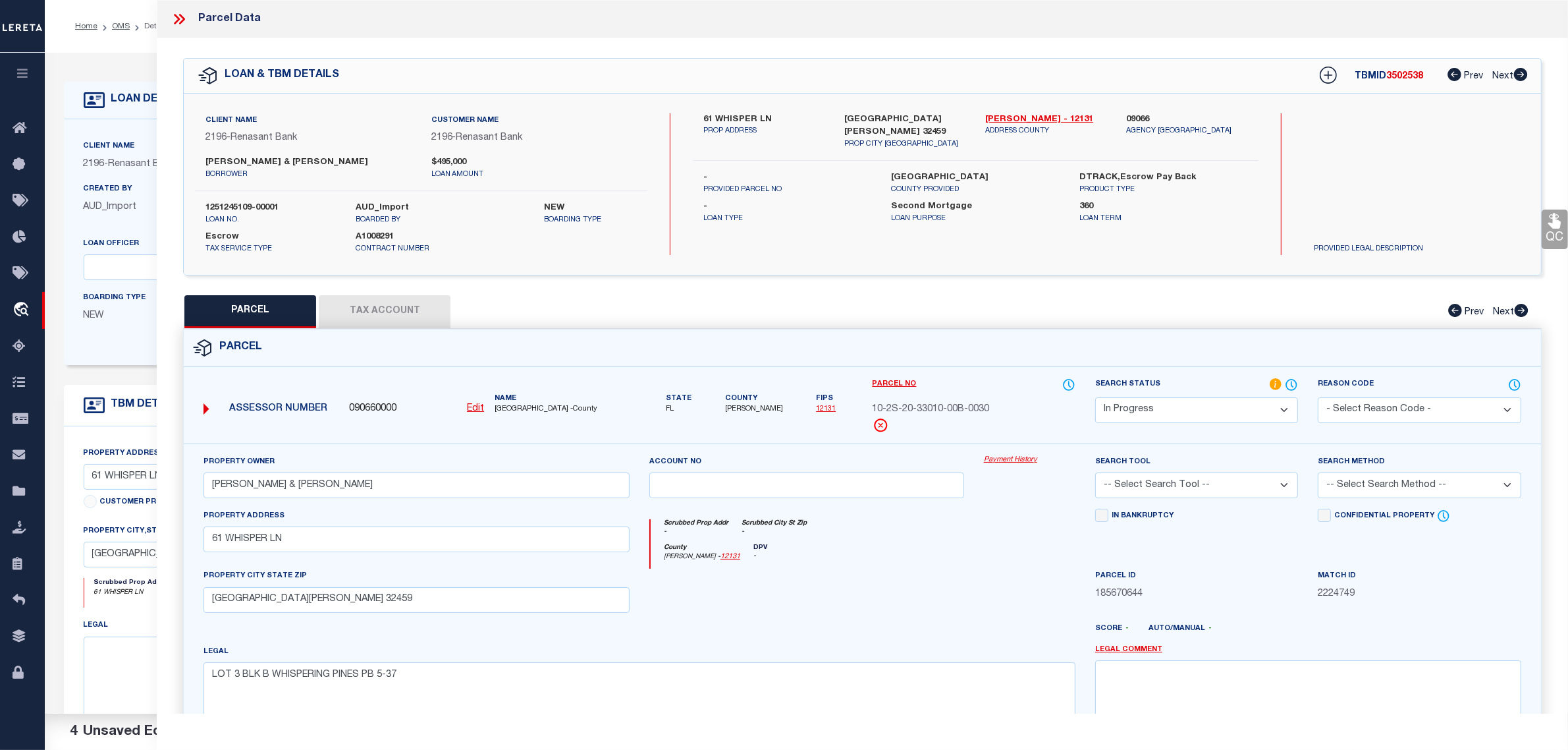
click at [1155, 409] on select "Automated Search Bad Parcel Complete Duplicate Parcel High Dollar Reporting In …" at bounding box center [1196, 409] width 203 height 25
click at [1095, 397] on select "Automated Search Bad Parcel Complete Duplicate Parcel High Dollar Reporting In …" at bounding box center [1196, 409] width 203 height 25
click at [1155, 490] on select "-- Select Search Tool -- 3rd Party Website Agency File Agency Website ATLS CNV-…" at bounding box center [1196, 485] width 203 height 25
click at [1095, 474] on select "-- Select Search Tool -- 3rd Party Website Agency File Agency Website ATLS CNV-…" at bounding box center [1196, 485] width 203 height 25
click at [1357, 483] on select "-- Select Search Method -- Property Address Legal Liability Info Provided" at bounding box center [1418, 485] width 203 height 25
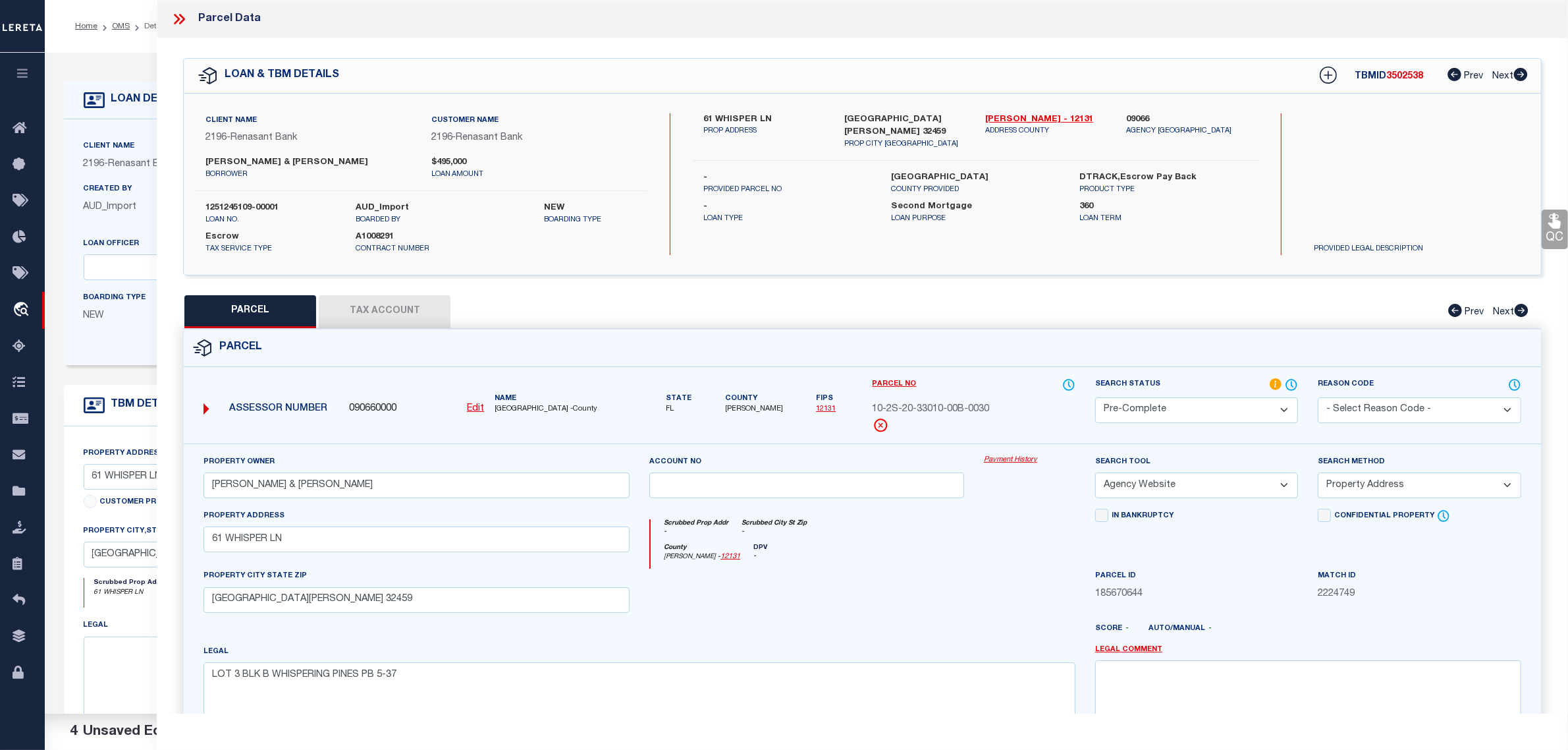
click at [1317, 474] on select "-- Select Search Method -- Property Address Legal Liability Info Provided" at bounding box center [1418, 485] width 203 height 25
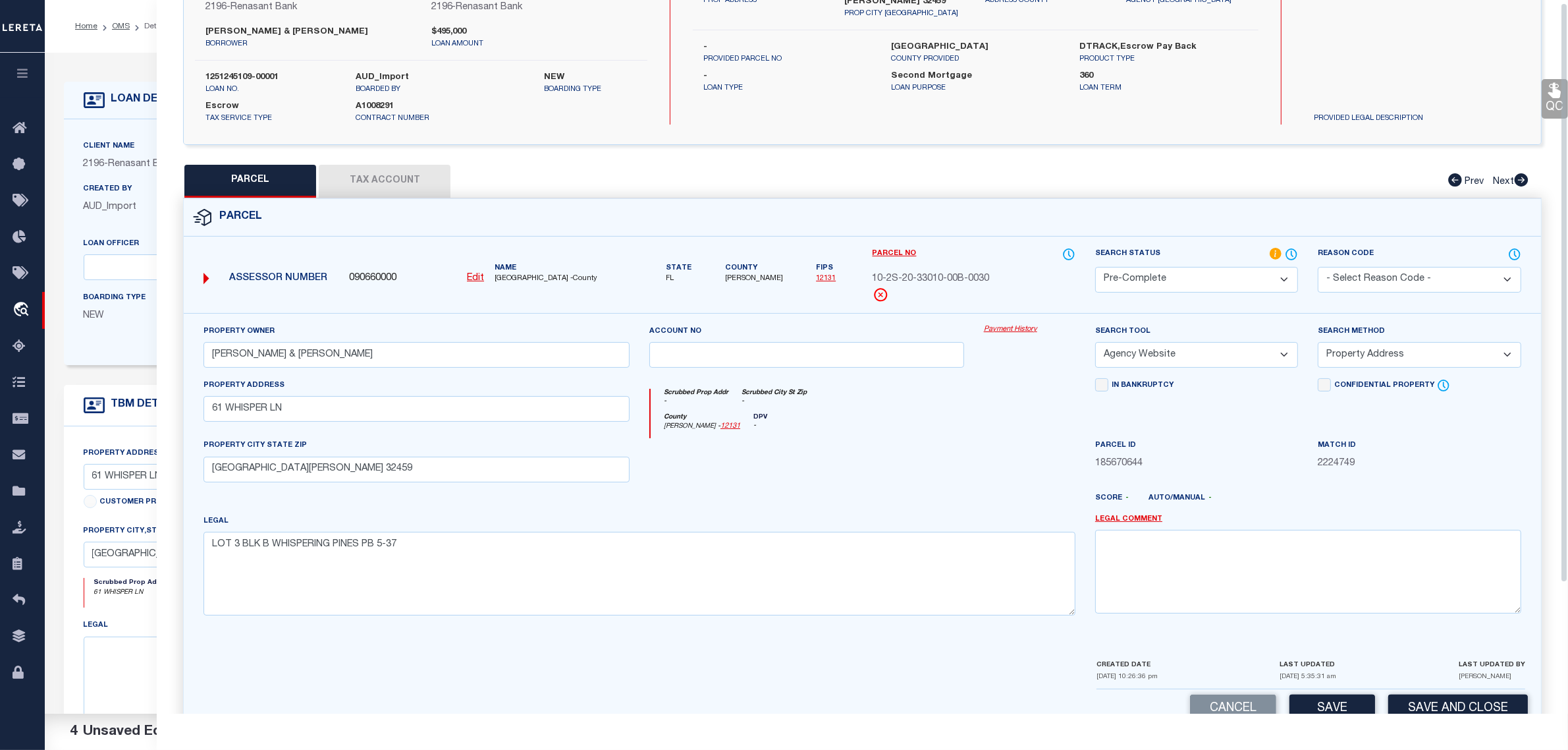
scroll to position [165, 0]
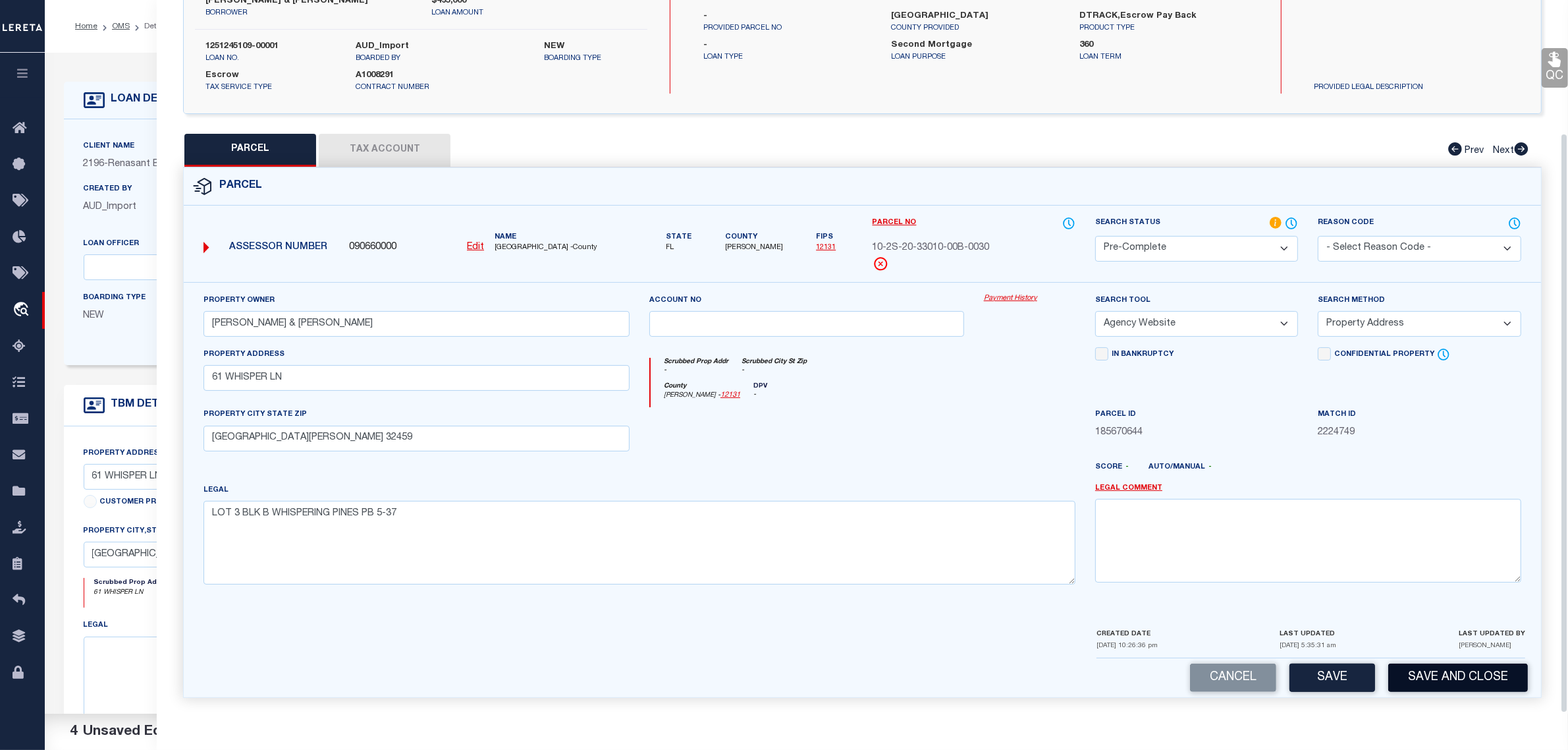
click at [1439, 673] on button "Save and Close" at bounding box center [1457, 677] width 139 height 28
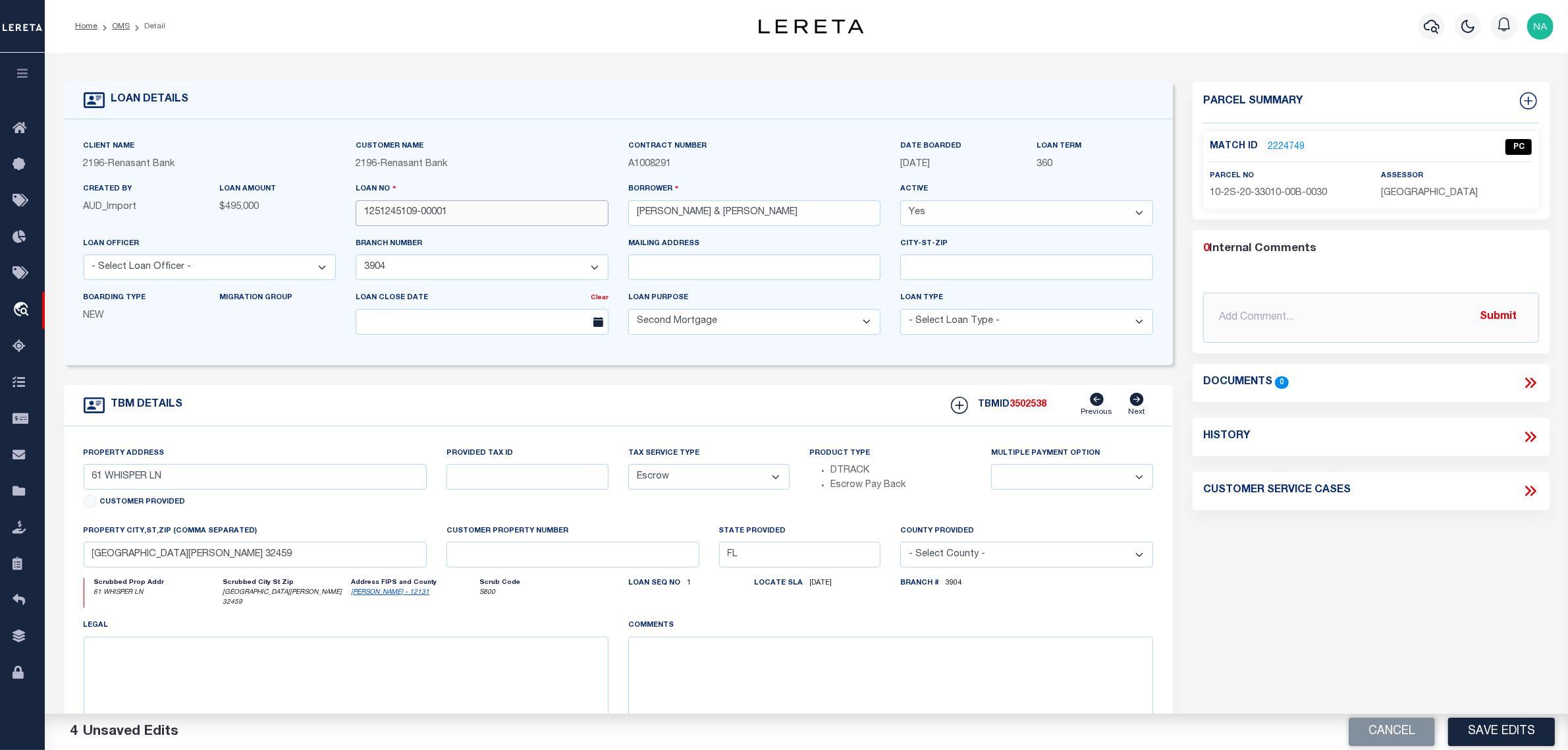
click at [399, 206] on input "1251245109-00001" at bounding box center [482, 213] width 253 height 25
click at [413, 213] on input "1251245109-00001" at bounding box center [482, 213] width 253 height 25
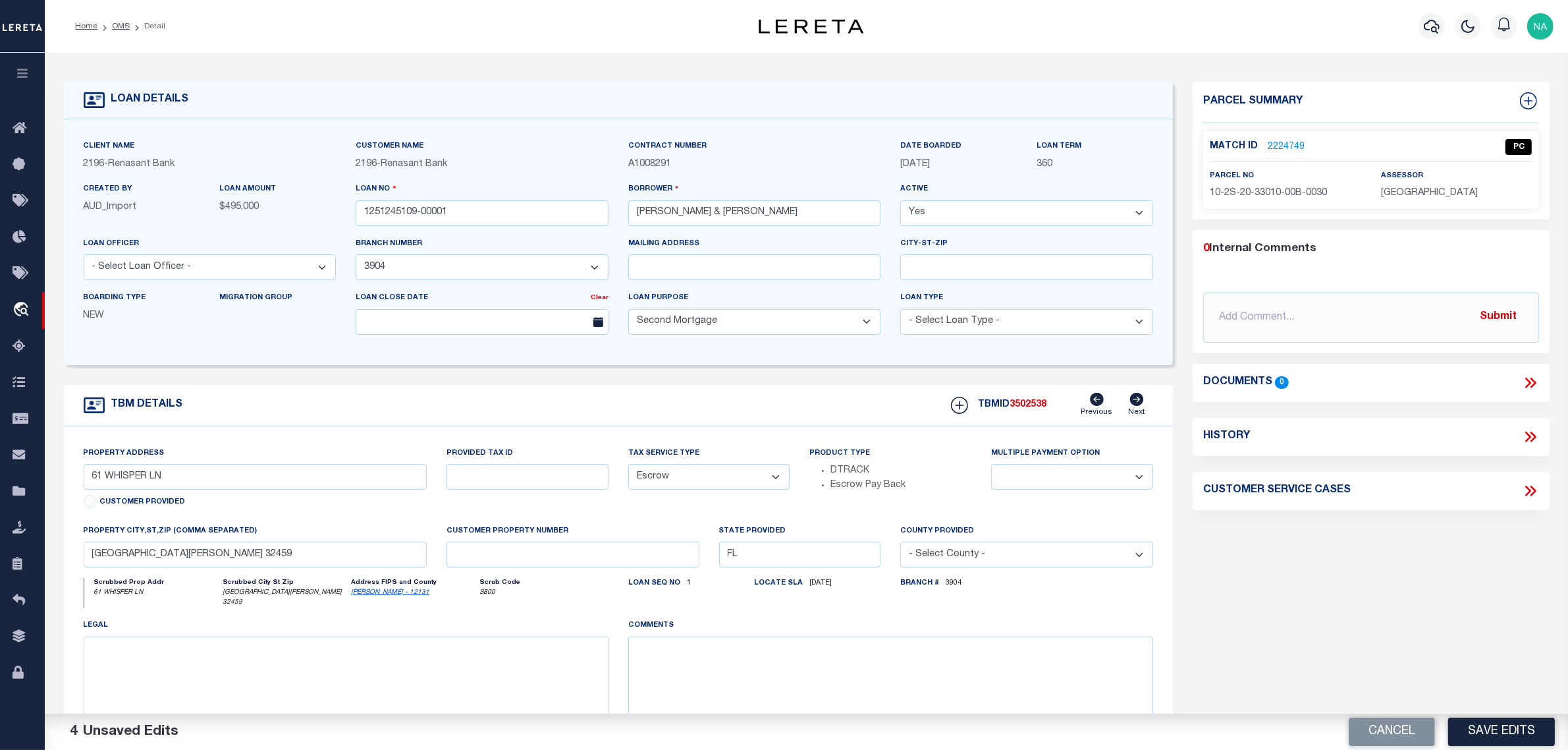
click at [1015, 418] on div "TBMID 3502538 Previous Next" at bounding box center [1047, 405] width 212 height 25
click at [1031, 409] on span "3502538" at bounding box center [1028, 404] width 37 height 9
click at [1396, 196] on span "[GEOGRAPHIC_DATA]" at bounding box center [1429, 192] width 97 height 9
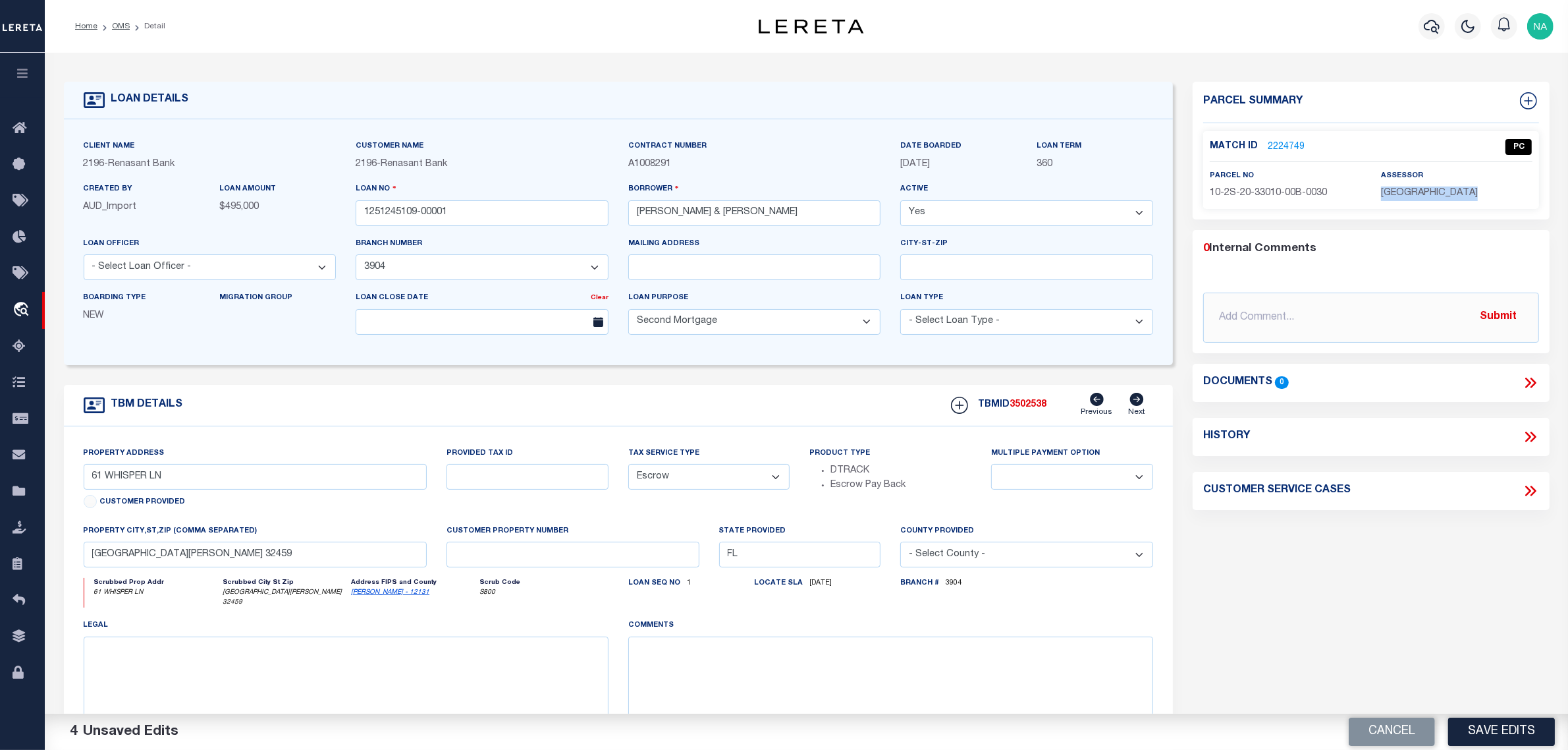
click at [1396, 196] on span "[GEOGRAPHIC_DATA]" at bounding box center [1429, 192] width 97 height 9
click at [1295, 194] on span "10-2S-20-33010-00B-0030" at bounding box center [1268, 192] width 117 height 9
click at [1348, 573] on div "Parcel Summary Match ID 2224749 0" at bounding box center [1371, 446] width 377 height 730
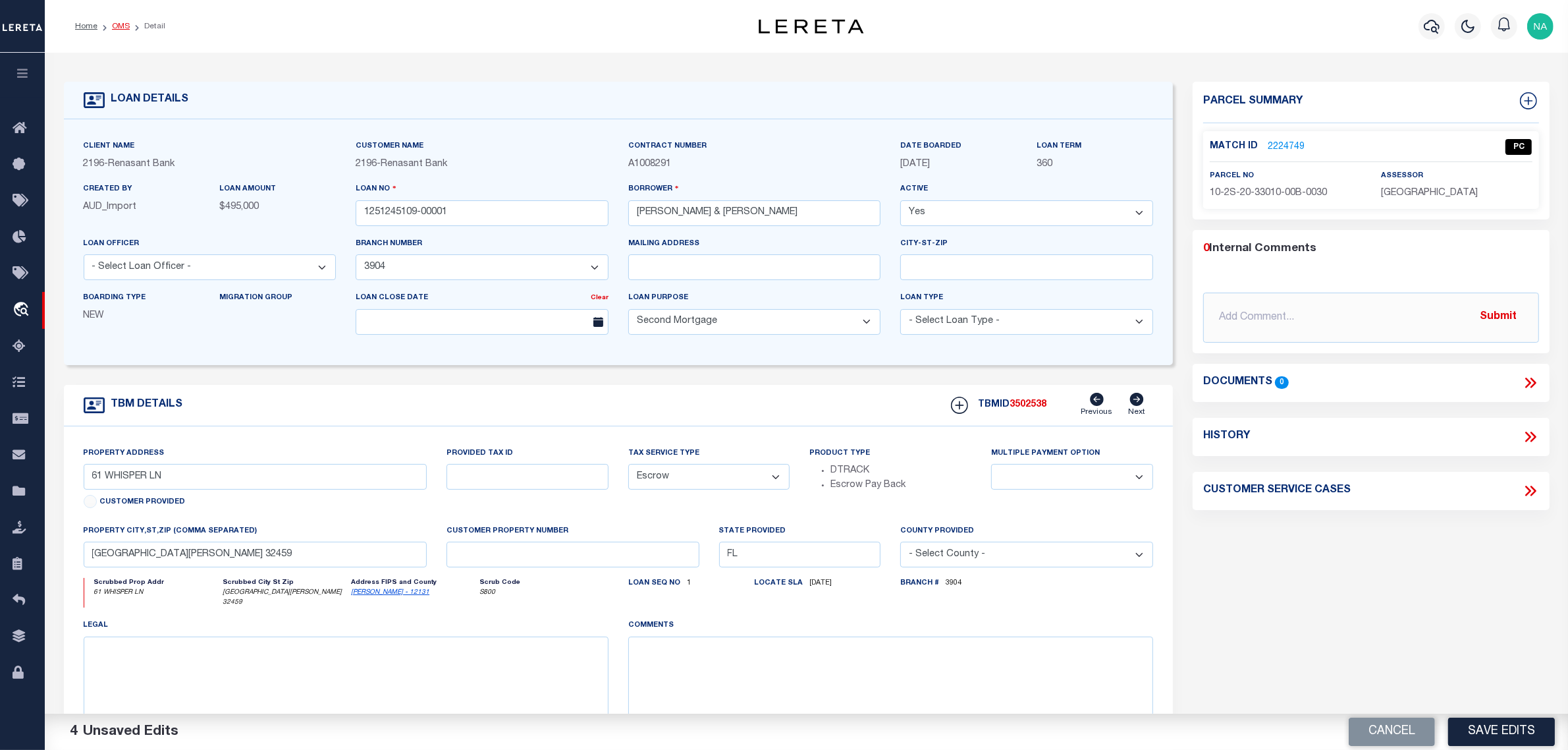
click at [122, 24] on link "OMS" at bounding box center [121, 27] width 18 height 8
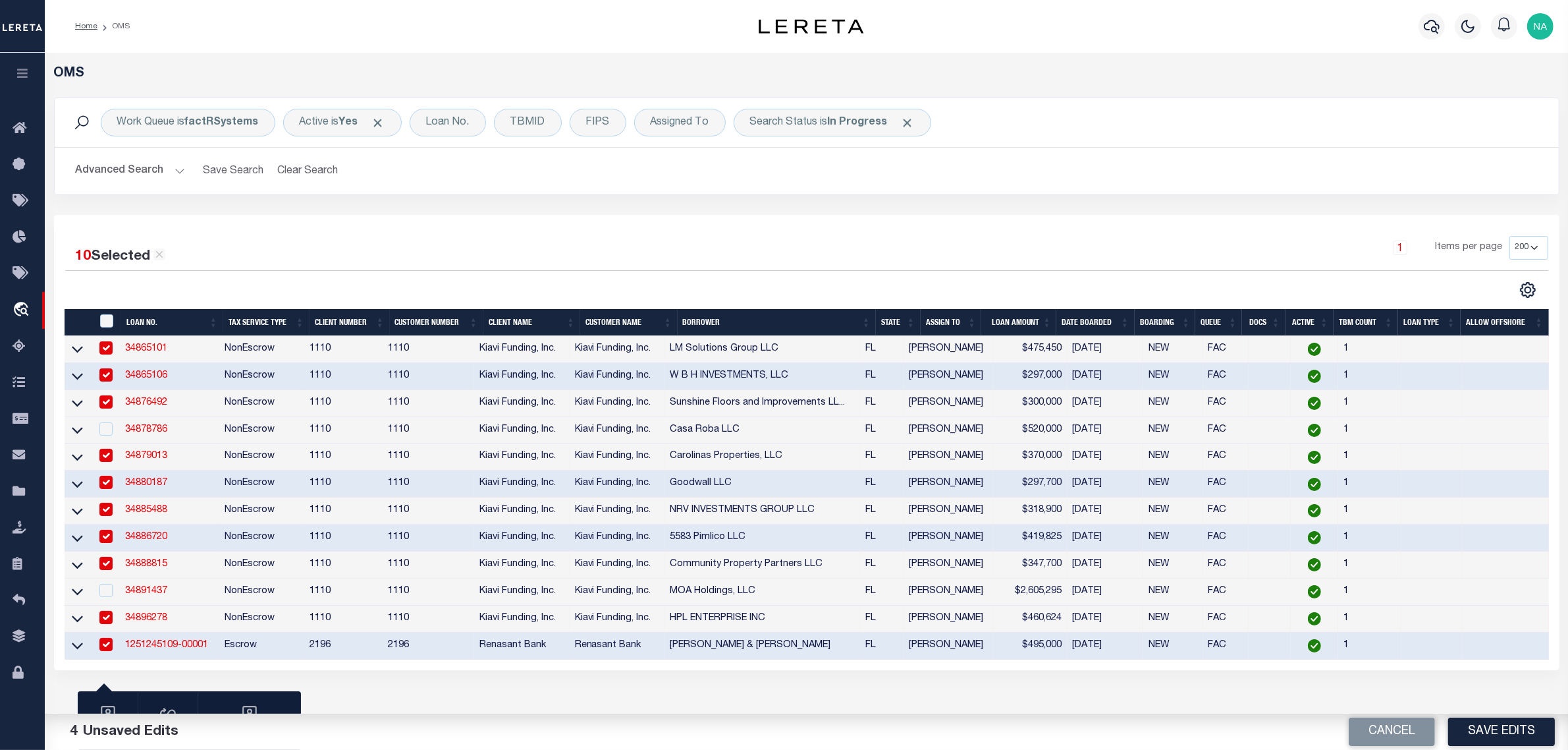
click at [667, 251] on div "1 Items per page 10 25 50 100 200" at bounding box center [994, 253] width 1107 height 34
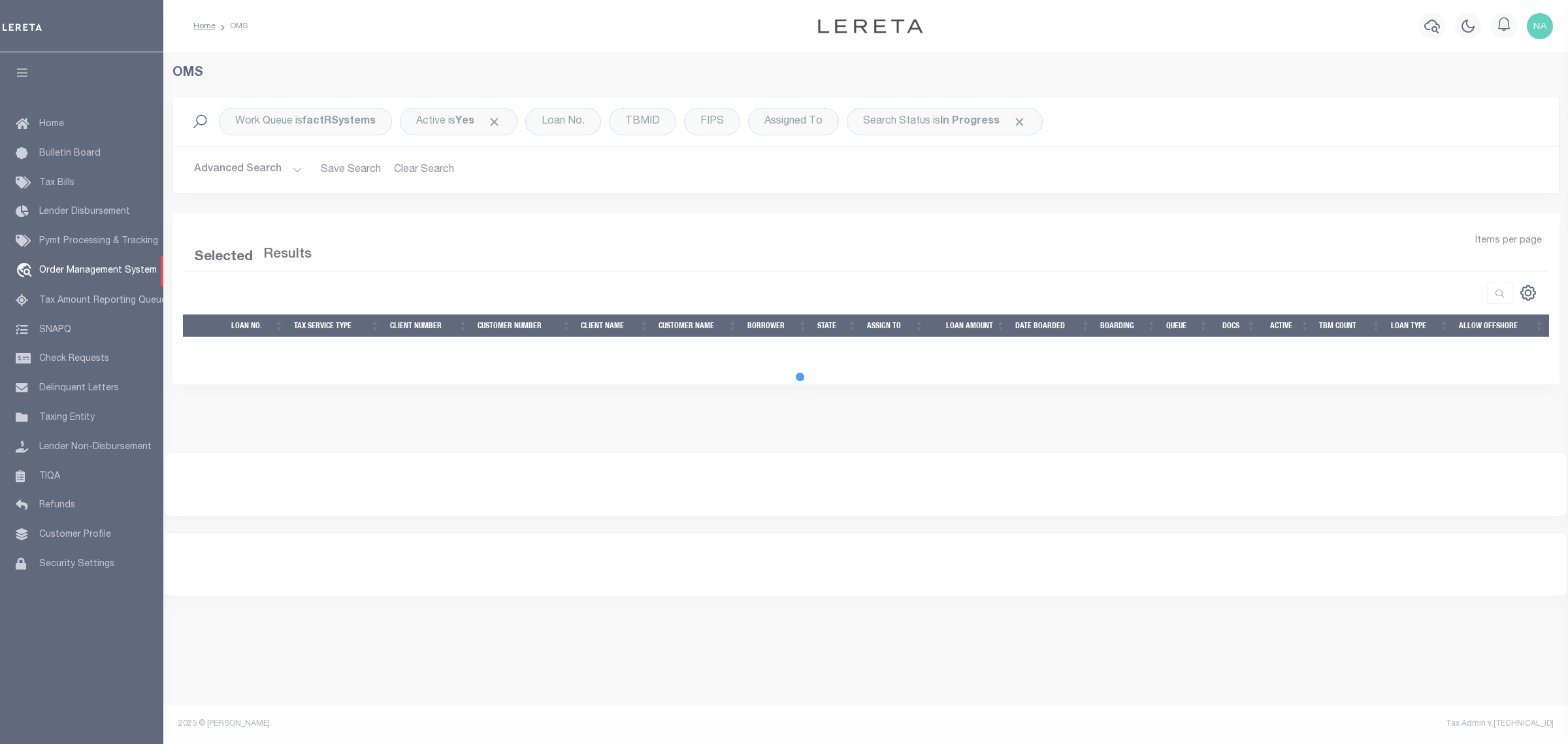
select select "200"
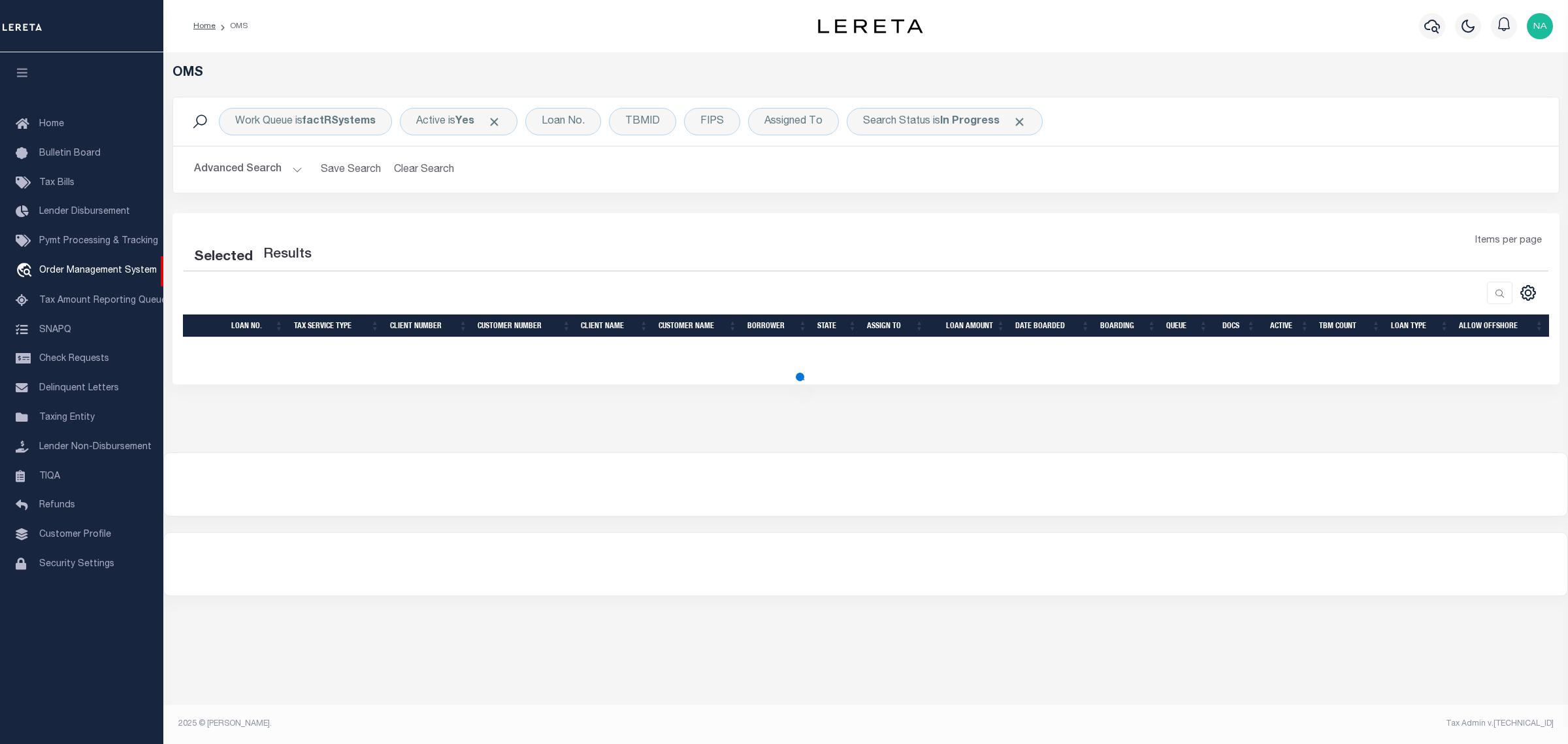
select select "200"
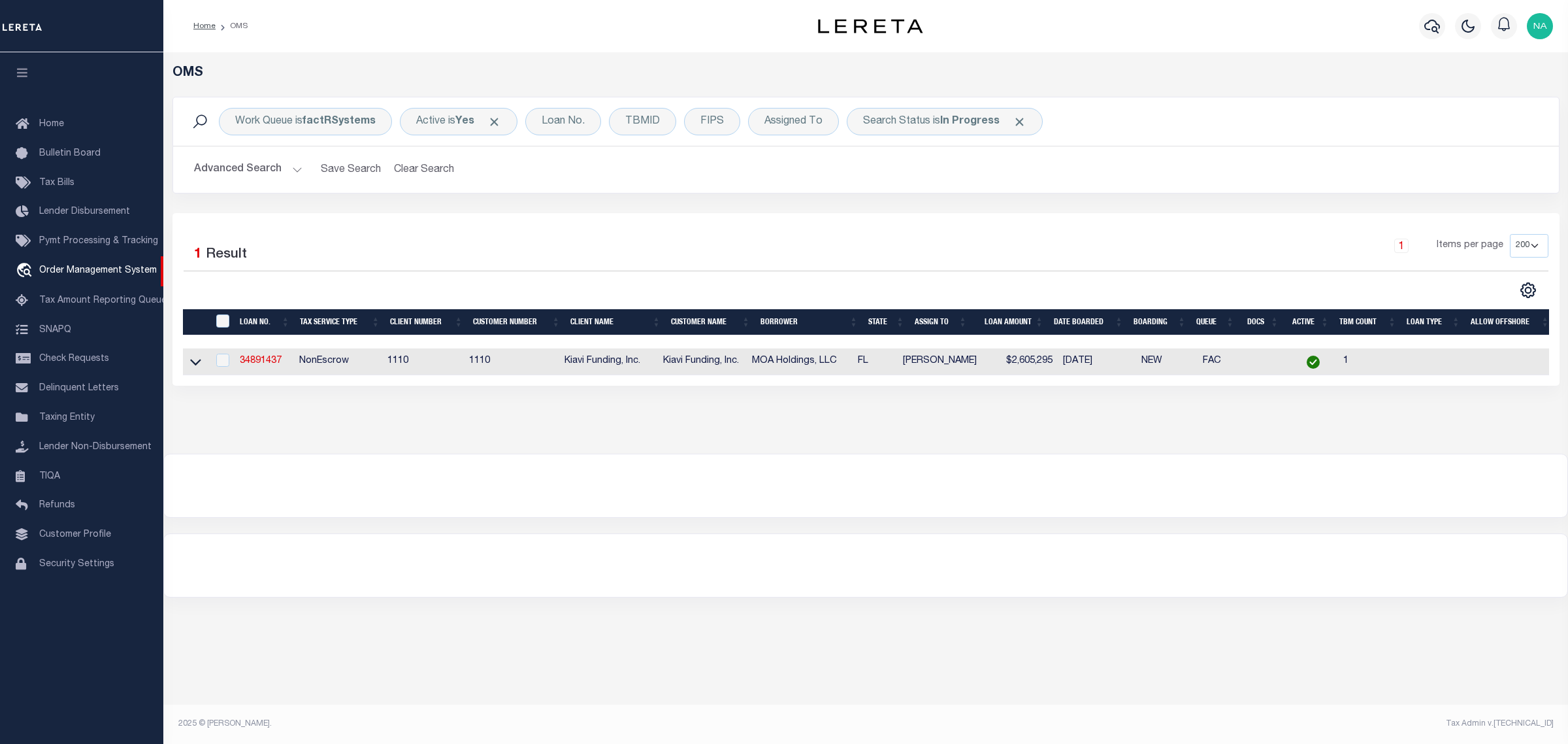
click at [252, 172] on button "Advanced Search" at bounding box center [248, 169] width 108 height 25
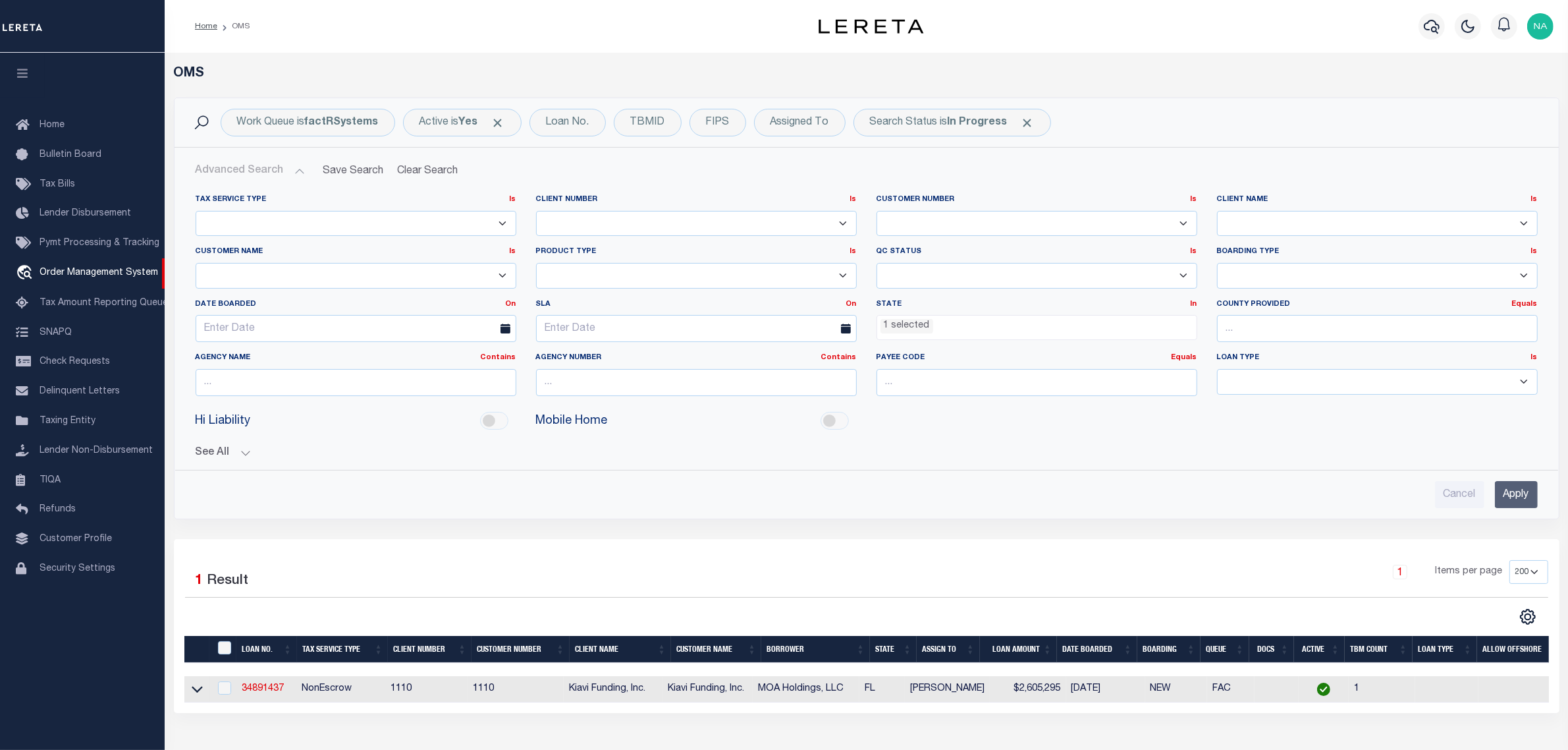
click at [1107, 330] on ul "1 selected" at bounding box center [1037, 324] width 319 height 18
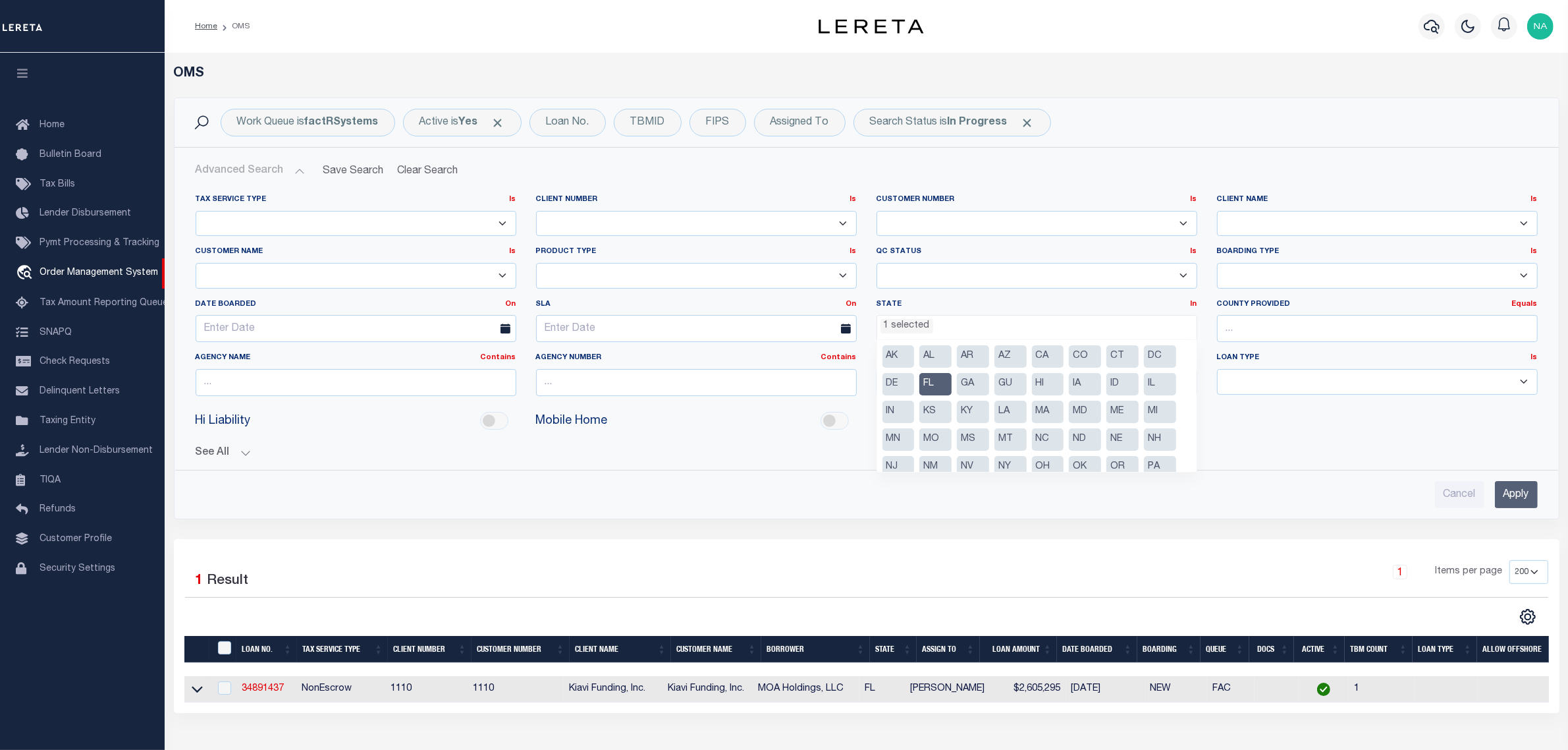
click at [937, 380] on li "FL" at bounding box center [935, 384] width 32 height 23
select select
click at [1298, 429] on div "Hi Liability Mobile Home" at bounding box center [866, 421] width 1362 height 30
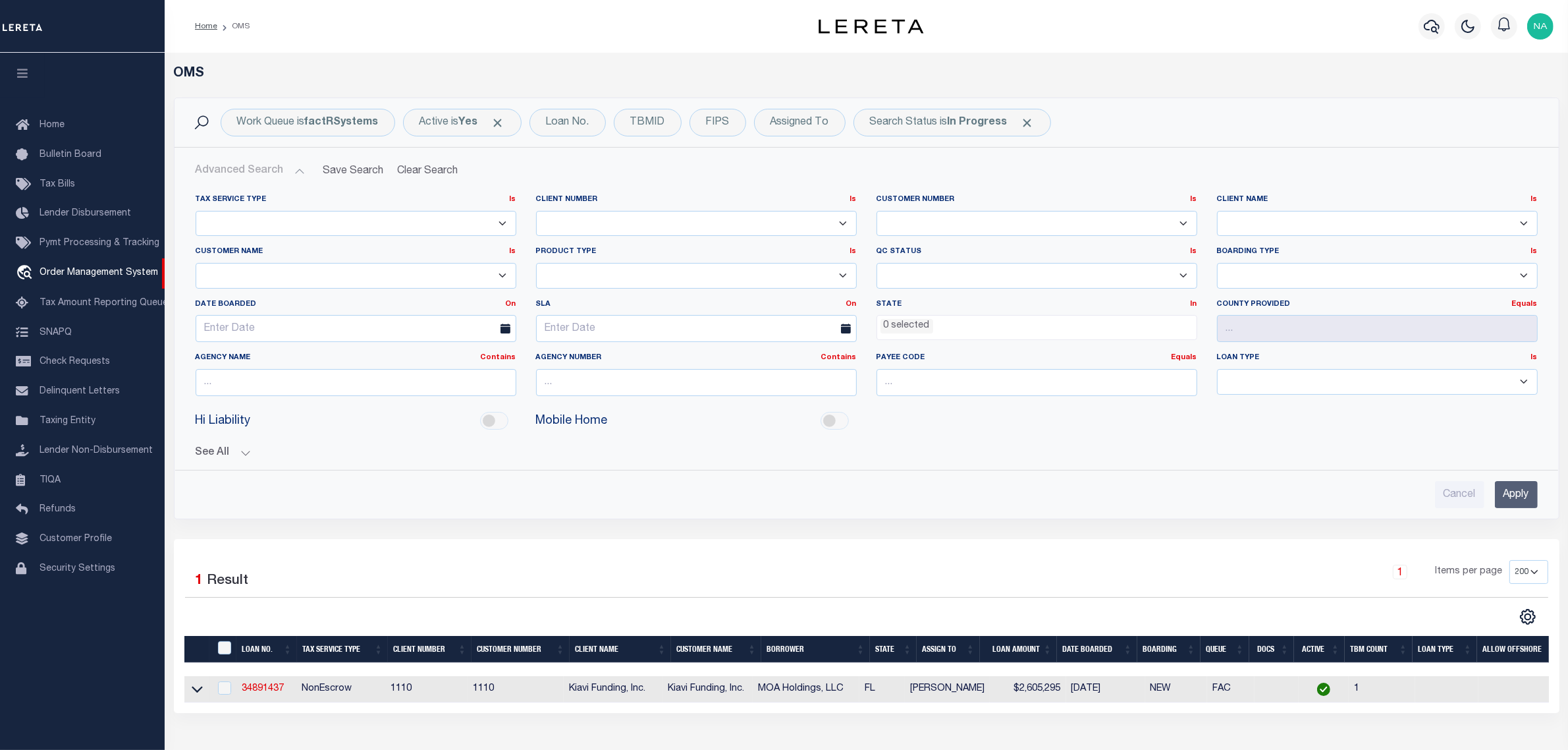
click at [1506, 496] on input "Apply" at bounding box center [1516, 494] width 43 height 27
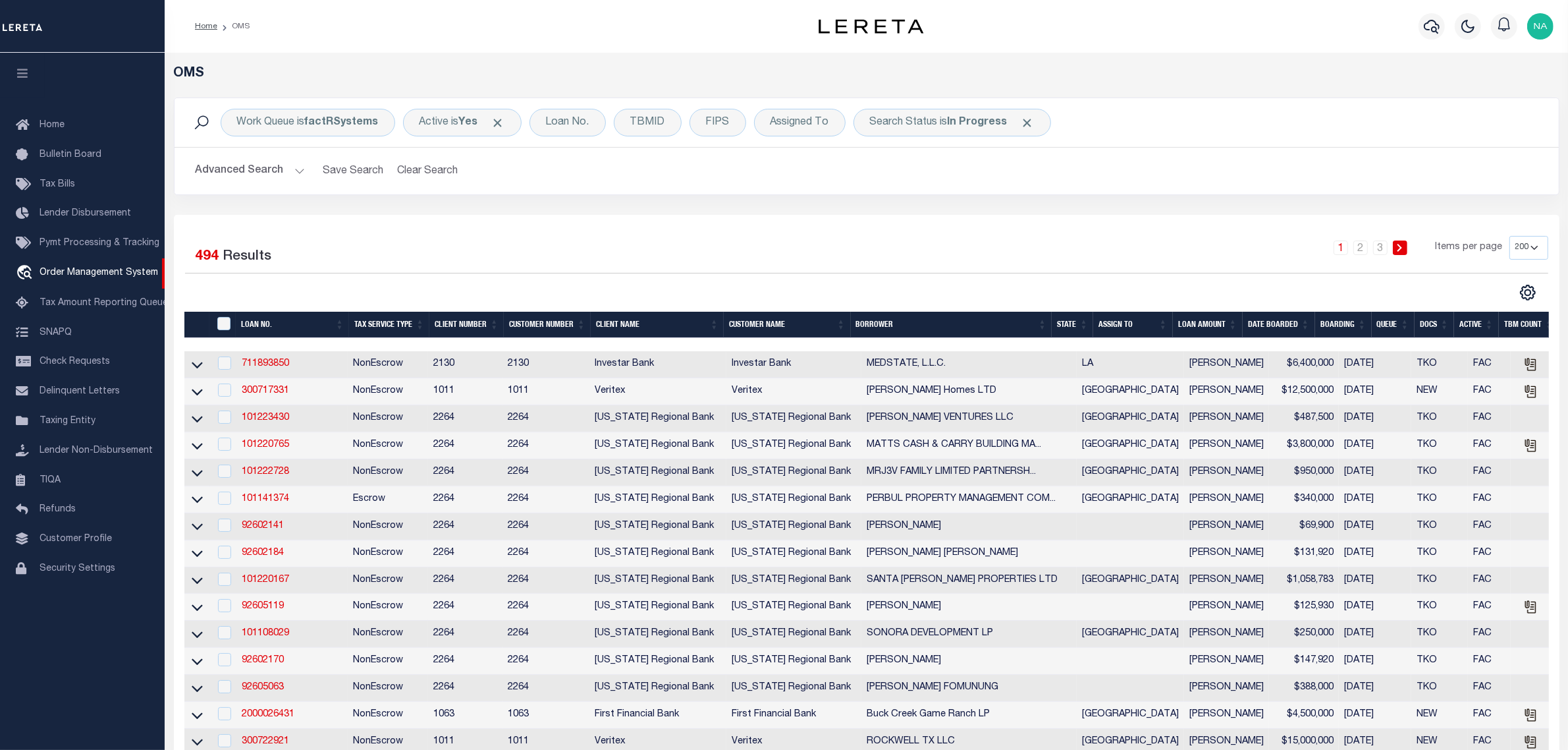
click at [952, 126] on b "In Progress" at bounding box center [977, 122] width 60 height 10
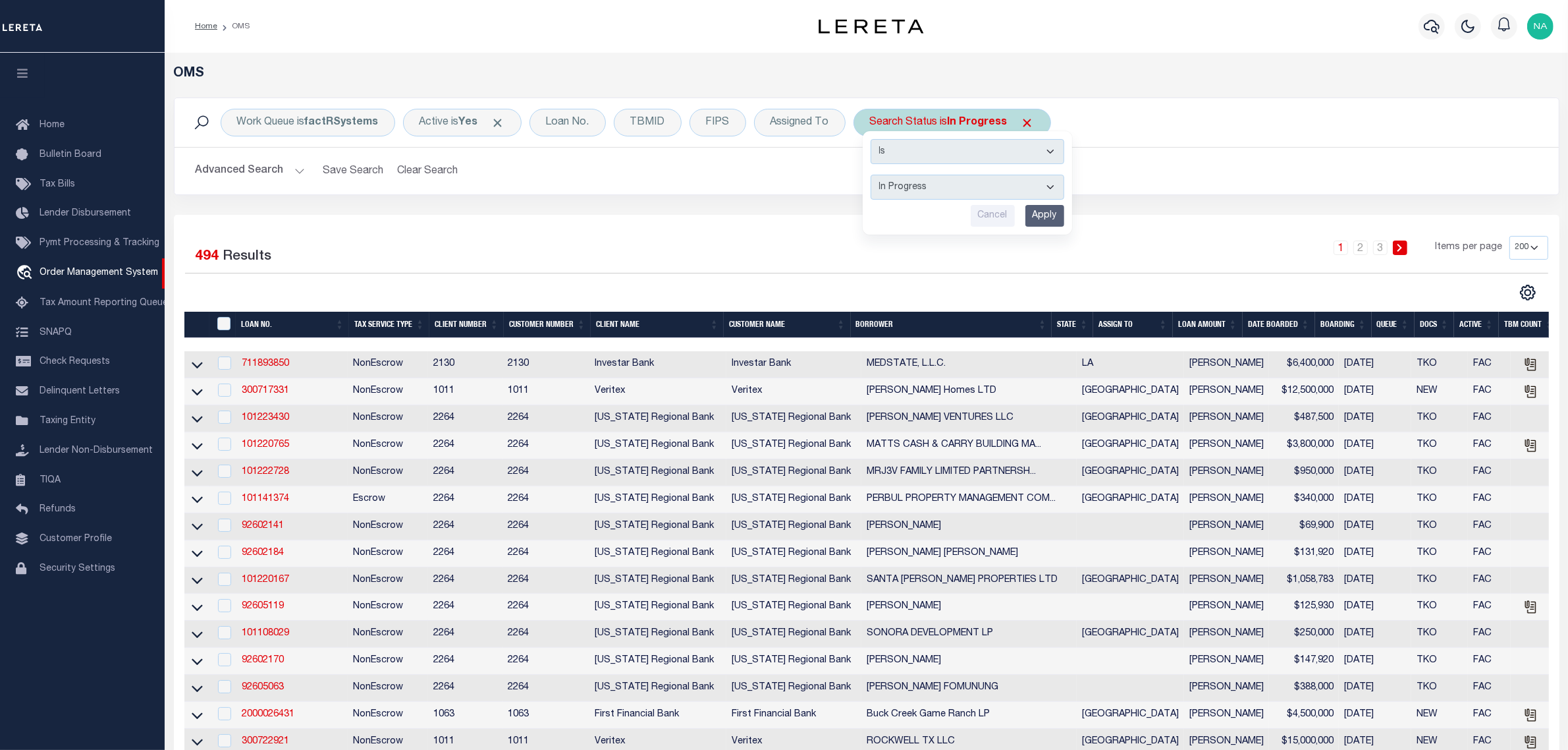
click at [944, 192] on select "Automated Search Bad Parcel Complete Duplicate Parcel High Dollar Reporting In …" at bounding box center [967, 187] width 194 height 25
select select "RD"
click at [871, 175] on select "Automated Search Bad Parcel Complete Duplicate Parcel High Dollar Reporting In …" at bounding box center [967, 187] width 194 height 25
click at [1057, 220] on input "Apply" at bounding box center [1044, 216] width 39 height 22
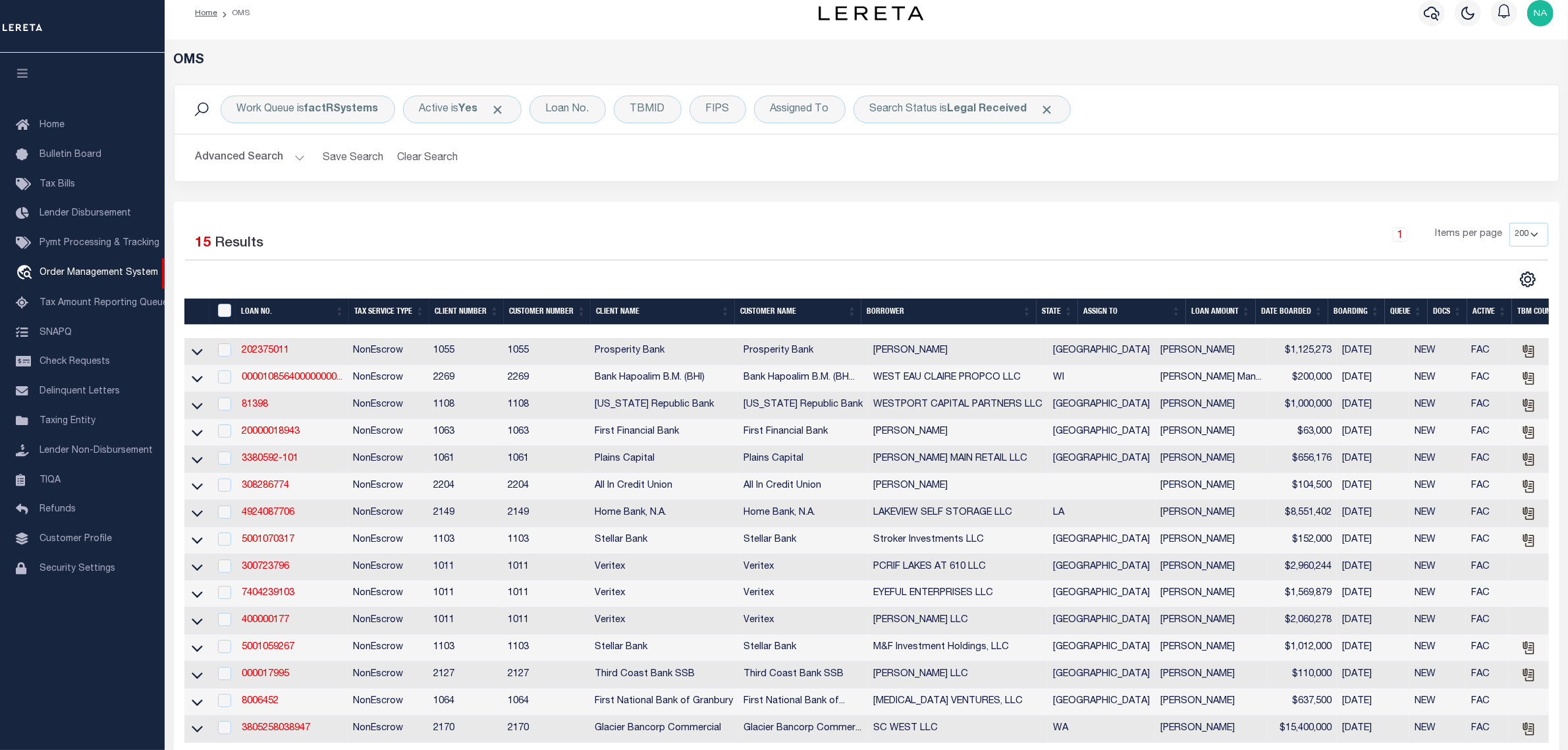
scroll to position [0, 0]
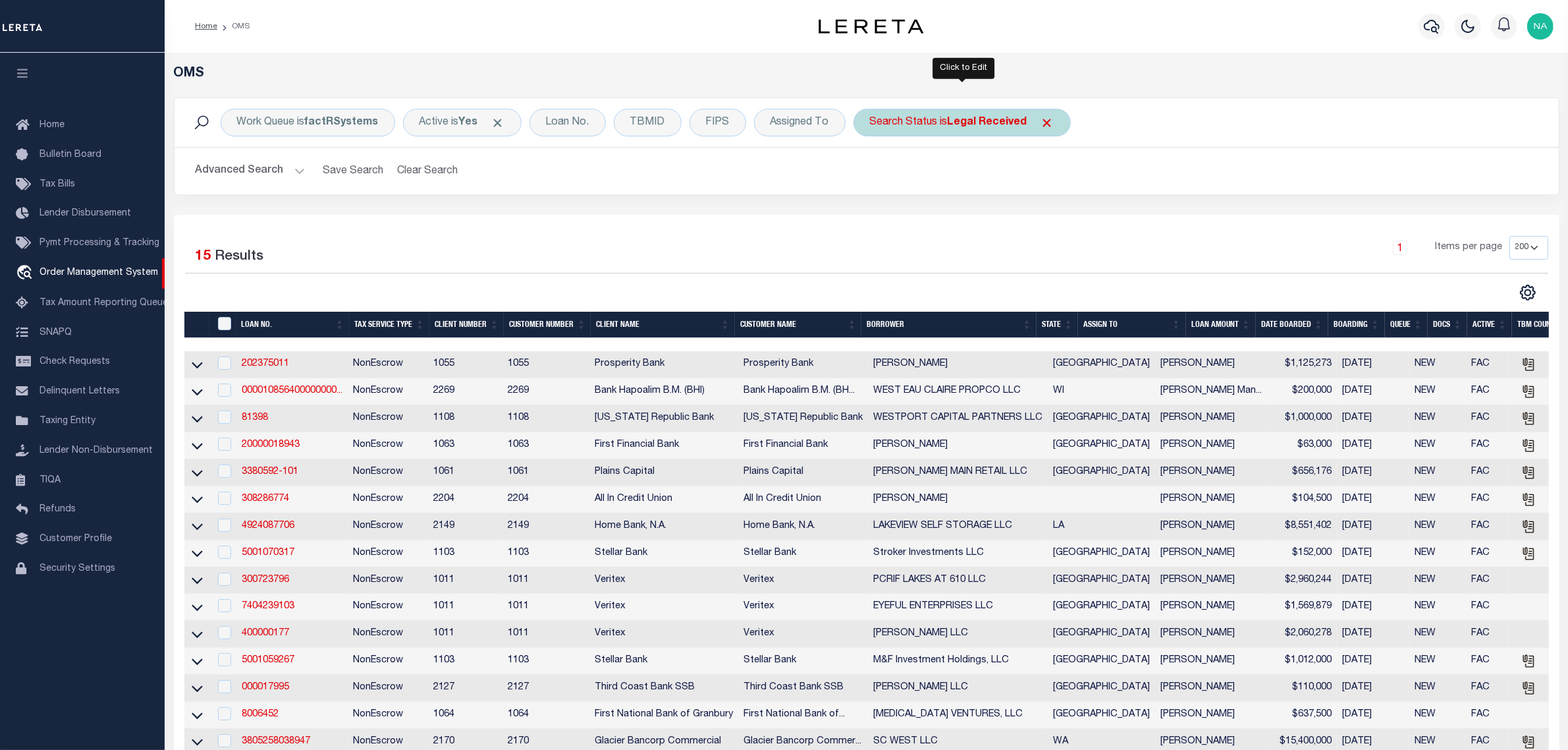
click at [950, 117] on b "Legal Received" at bounding box center [987, 122] width 80 height 10
click at [934, 185] on select "Automated Search Bad Parcel Complete Duplicate Parcel High Dollar Reporting In …" at bounding box center [967, 187] width 194 height 25
select select "IP"
click at [871, 175] on select "Automated Search Bad Parcel Complete Duplicate Parcel High Dollar Reporting In …" at bounding box center [967, 187] width 194 height 25
click at [1046, 214] on input "Apply" at bounding box center [1044, 216] width 39 height 22
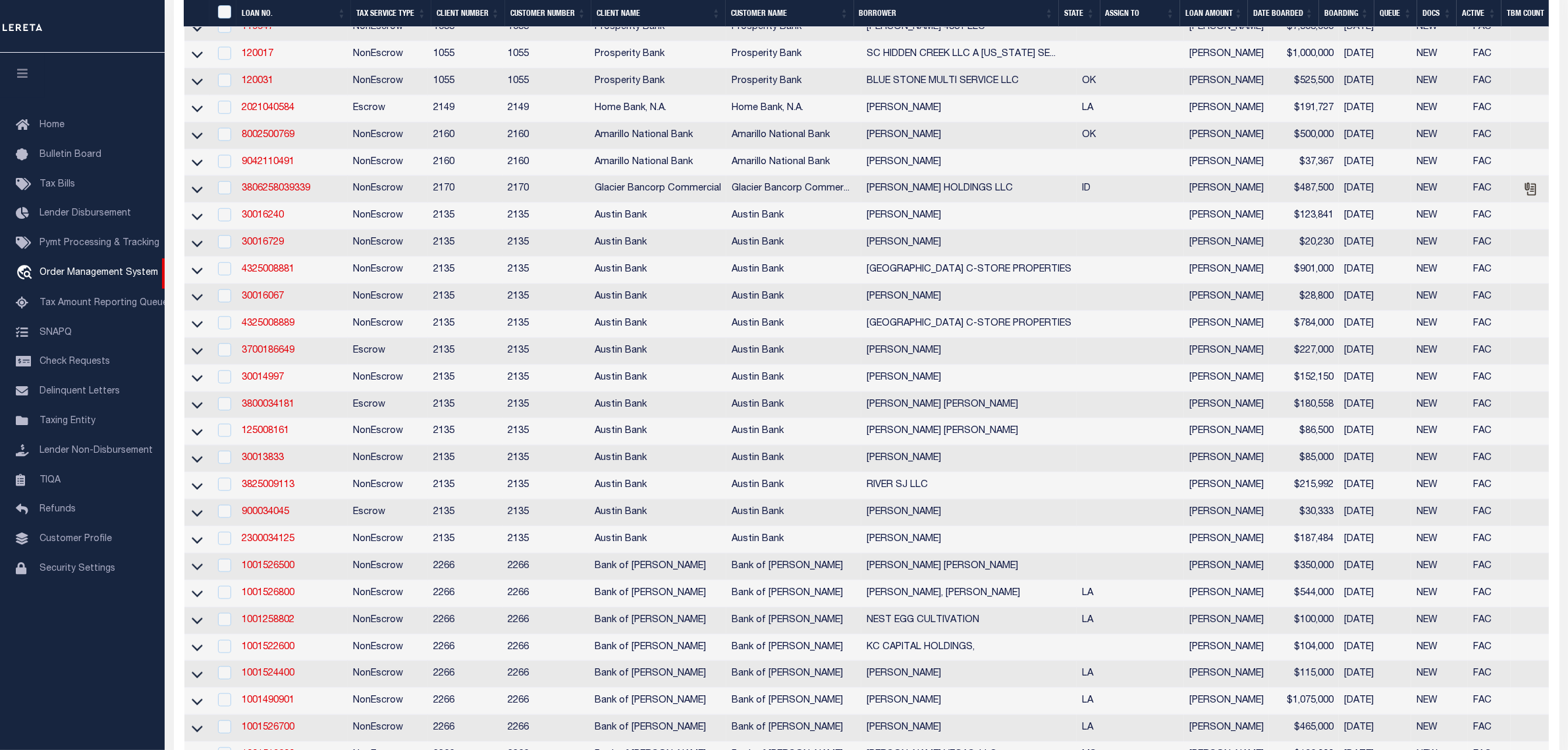
scroll to position [1482, 0]
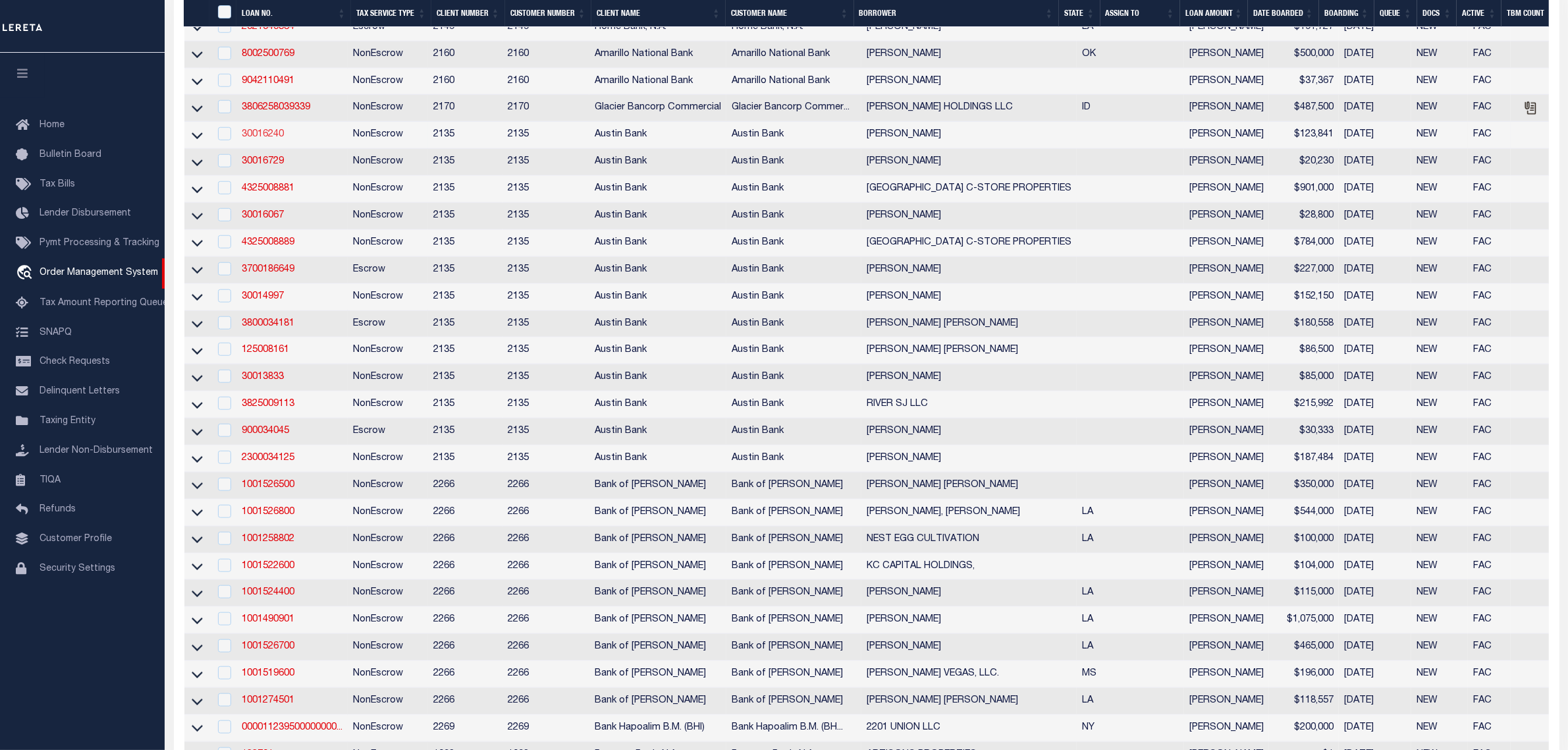
click at [270, 139] on link "30016240" at bounding box center [262, 134] width 42 height 9
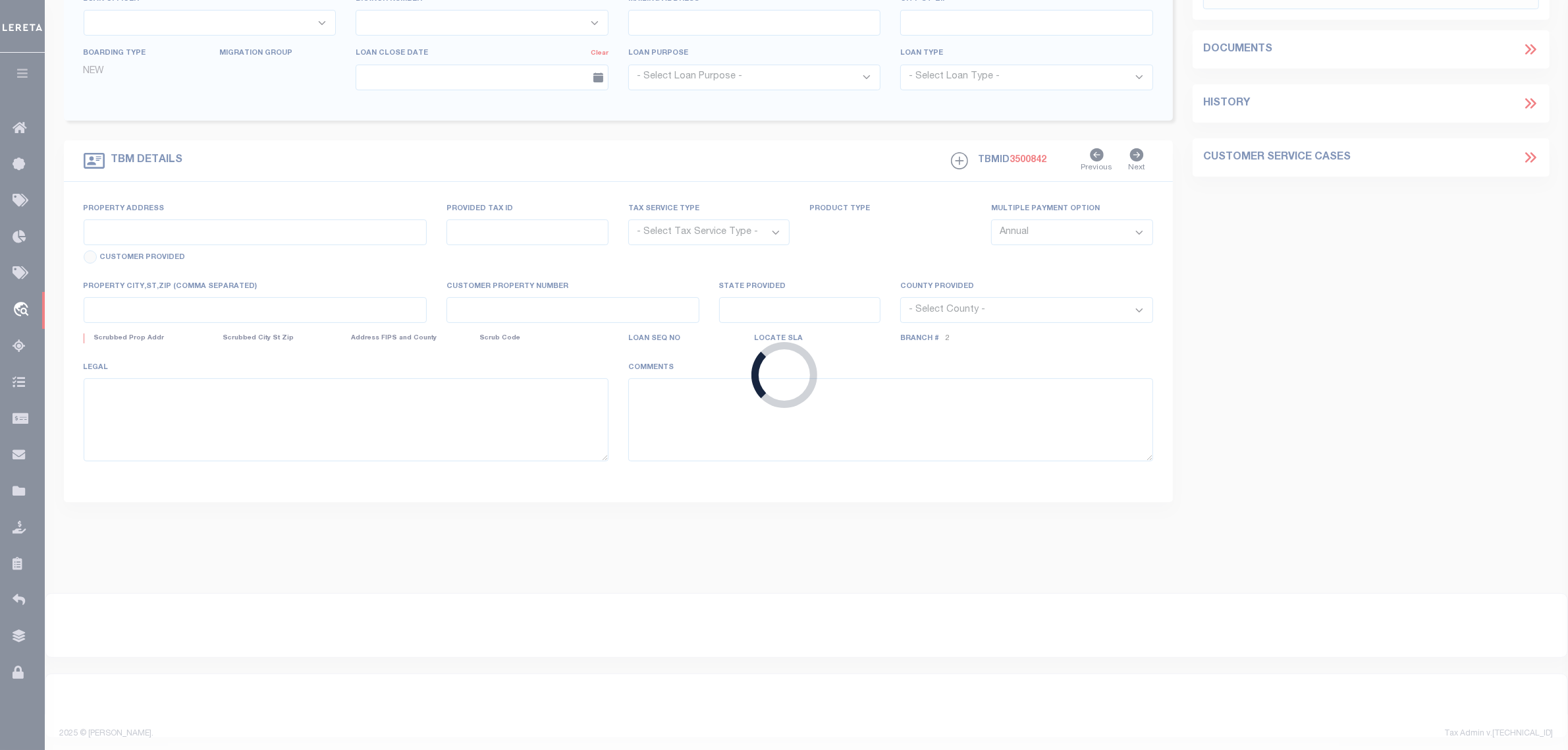
type input "30016240"
type input "THOMAS SELEY"
select select
type input "12579 FM 3226"
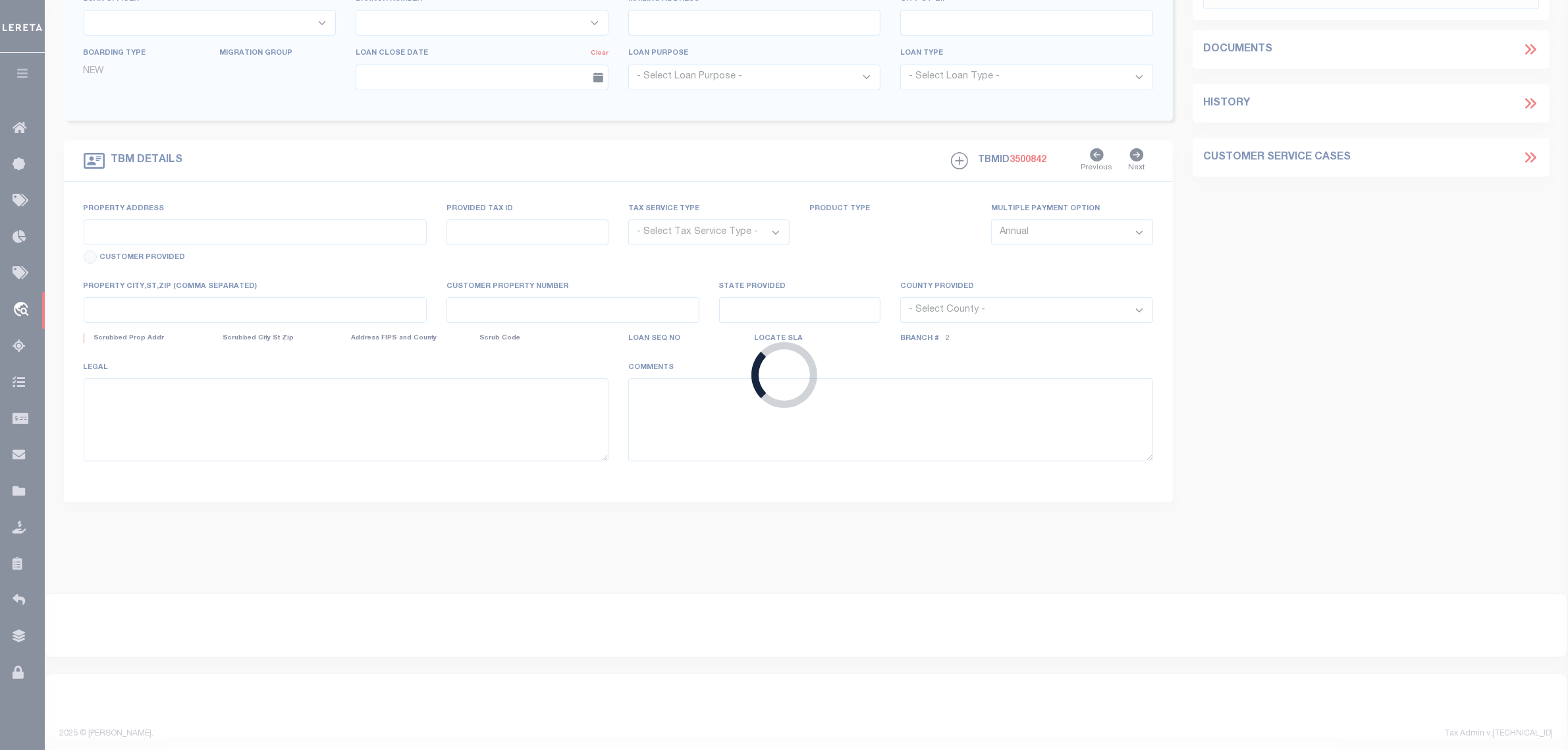
type input "TYLER, TX 75707"
select select "700"
select select "NonEscrow"
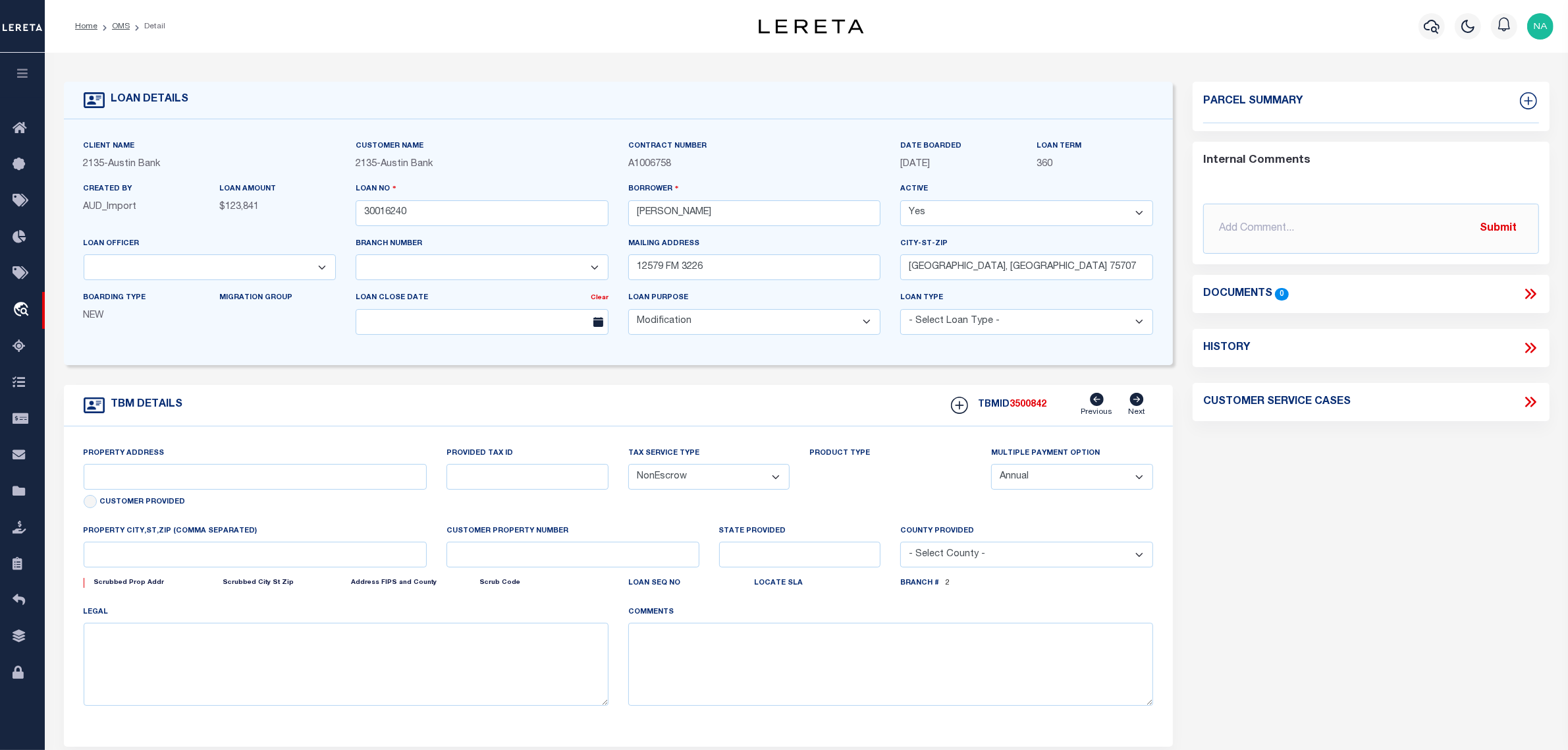
select select "49045"
select select "2587"
type input "TBD FM 223"
select select
type input "ARP TX 75750"
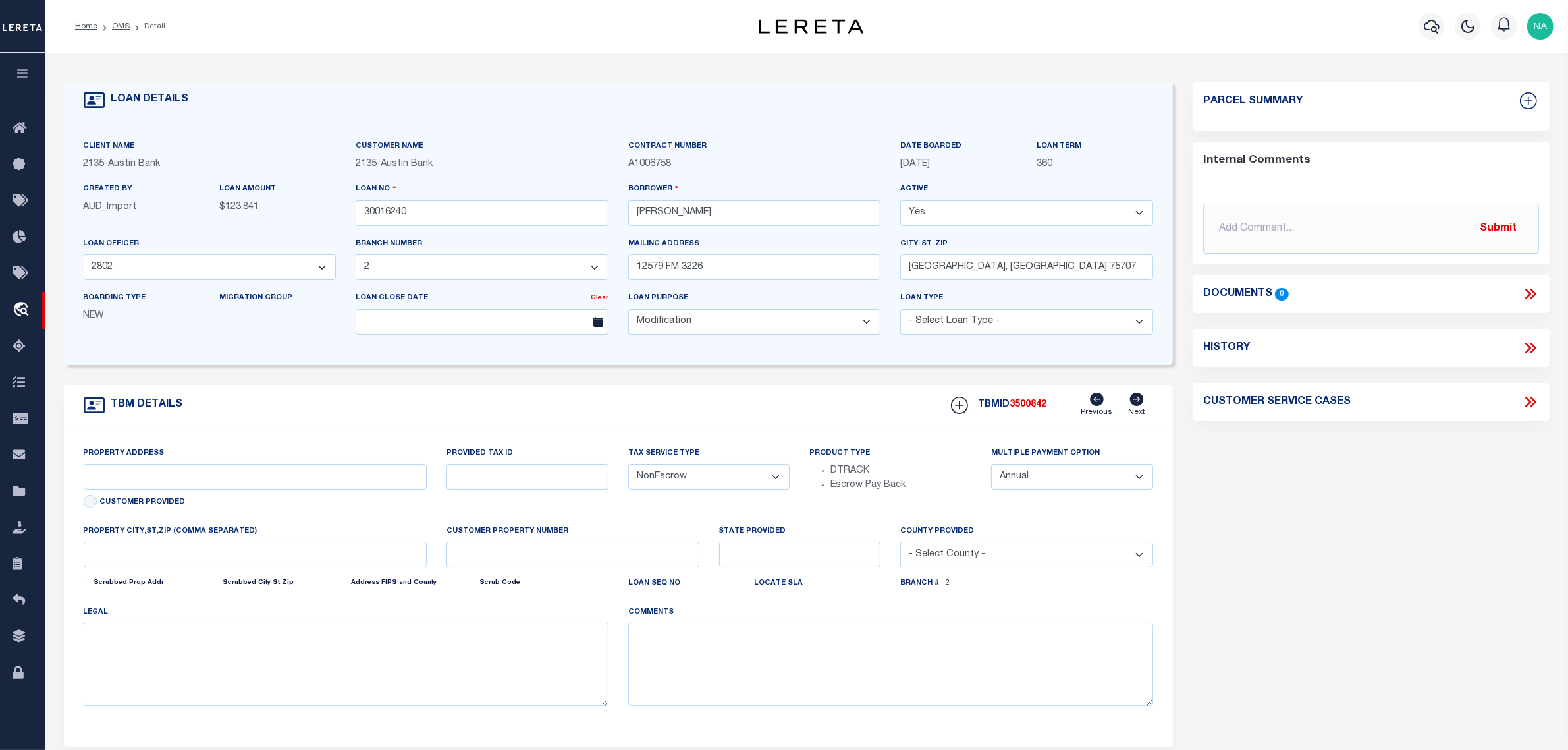
type textarea "DT 9.713 ACRES NATHANIEL ALEXANDER SVY A-40"
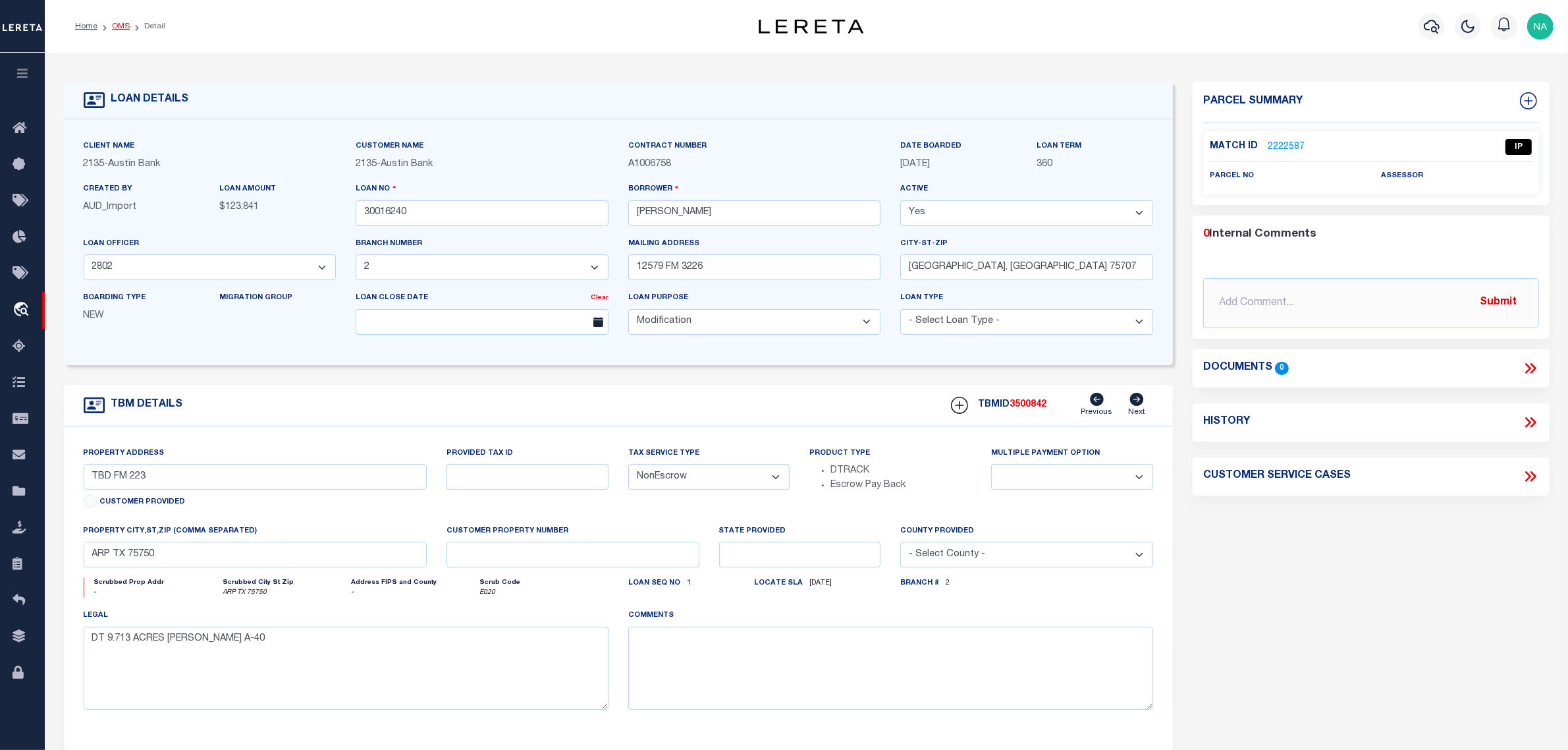
click at [116, 27] on link "OMS" at bounding box center [121, 27] width 18 height 8
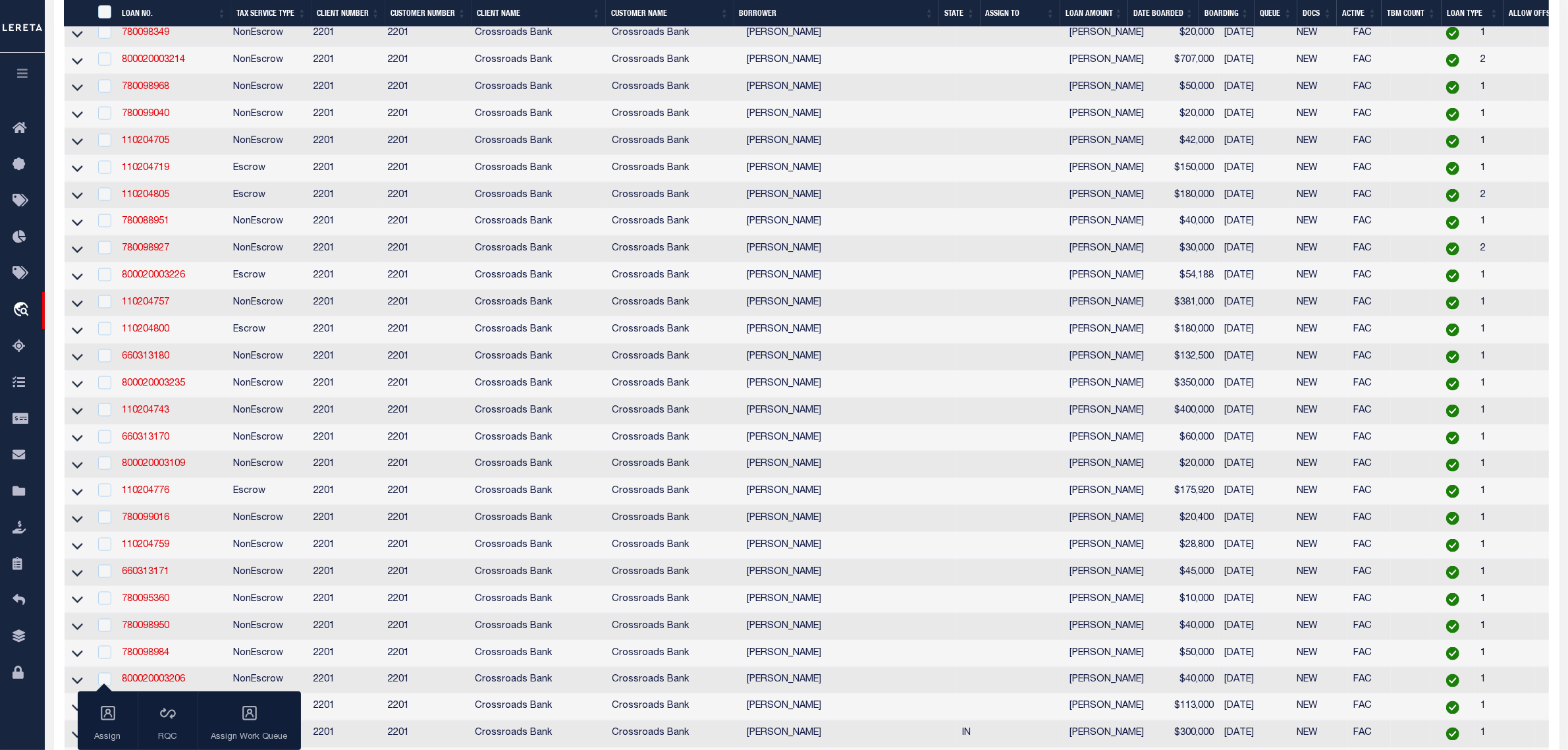
scroll to position [2718, 0]
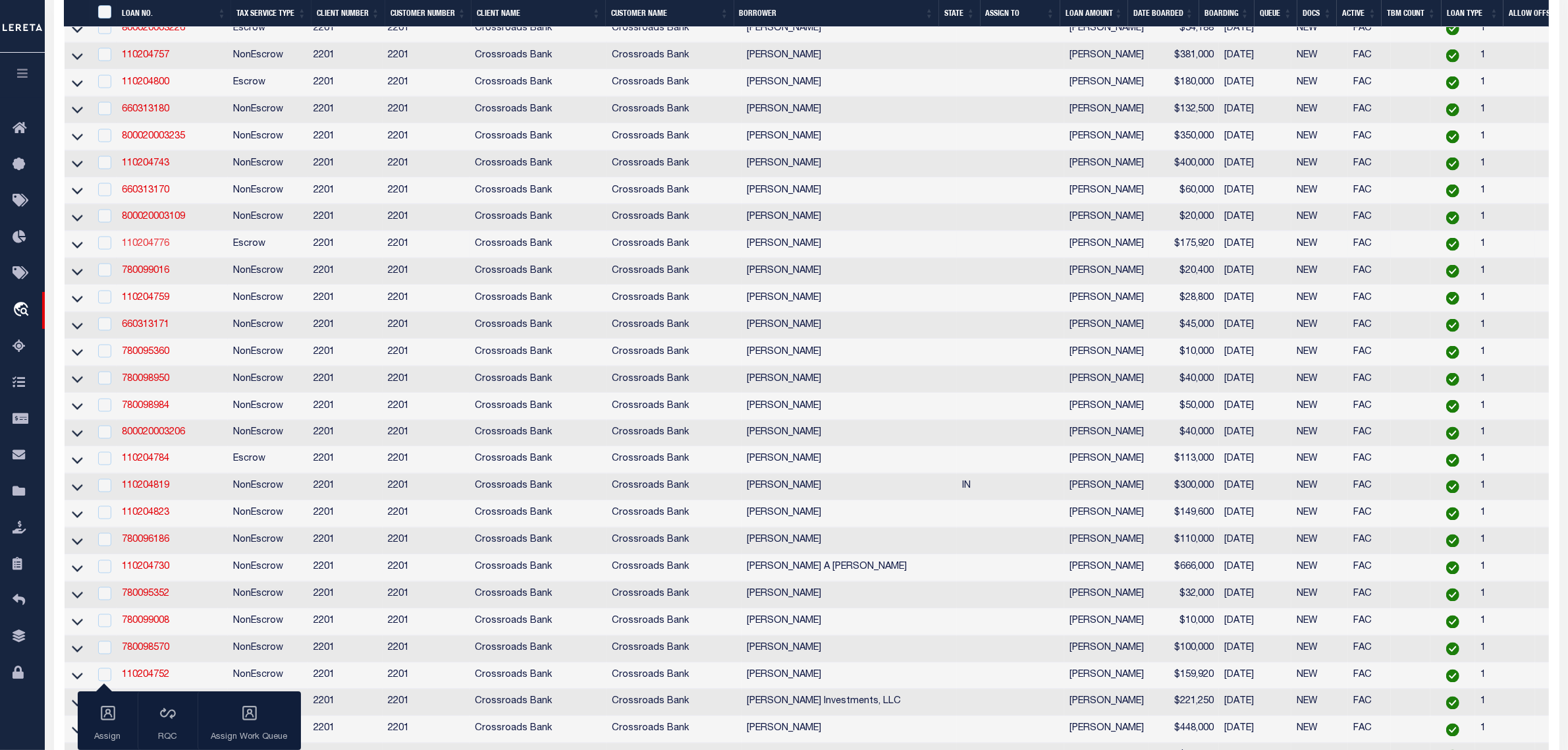
click at [139, 249] on link "110204776" at bounding box center [145, 243] width 47 height 9
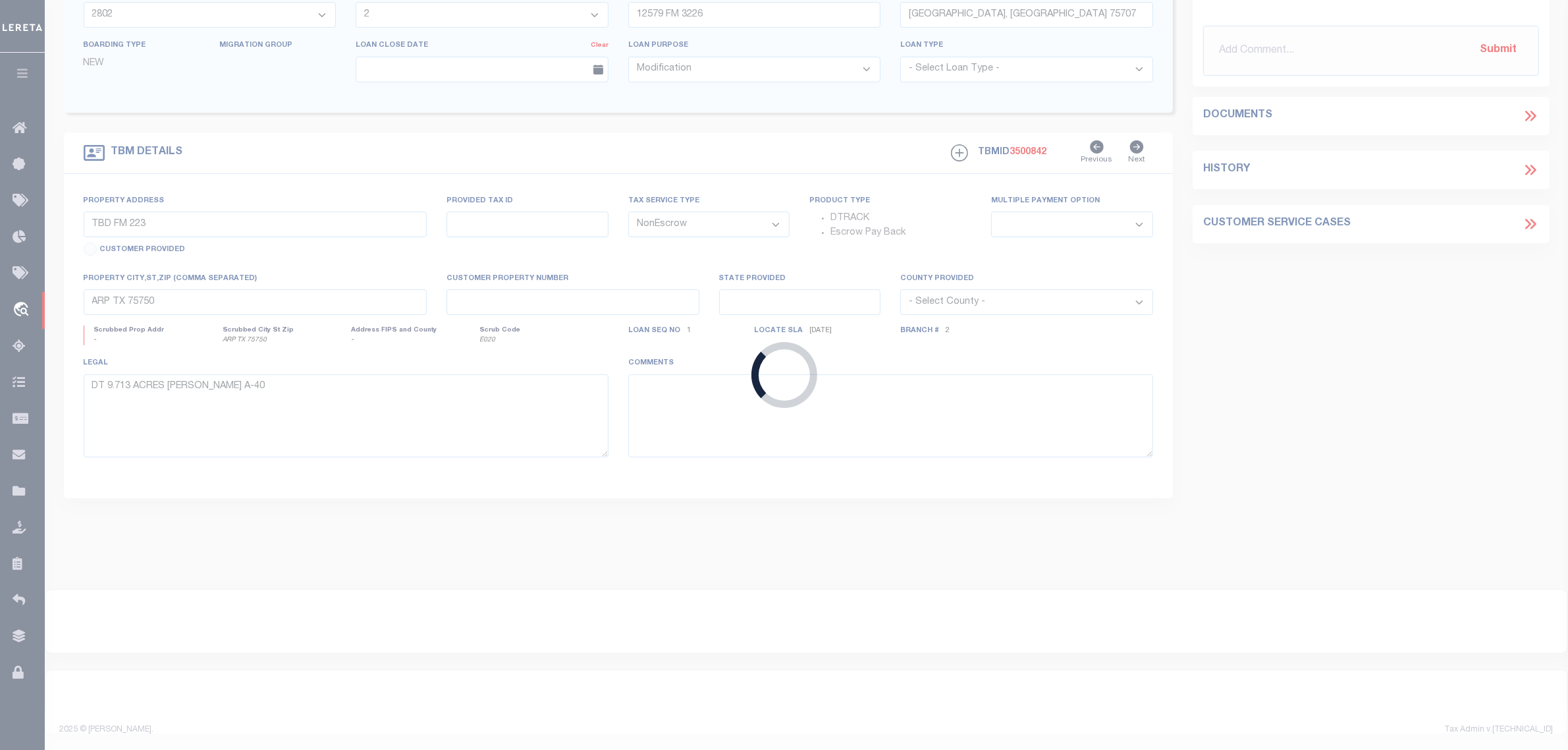
type input "110204776"
type input "Dane Schuler"
select select
select select "100"
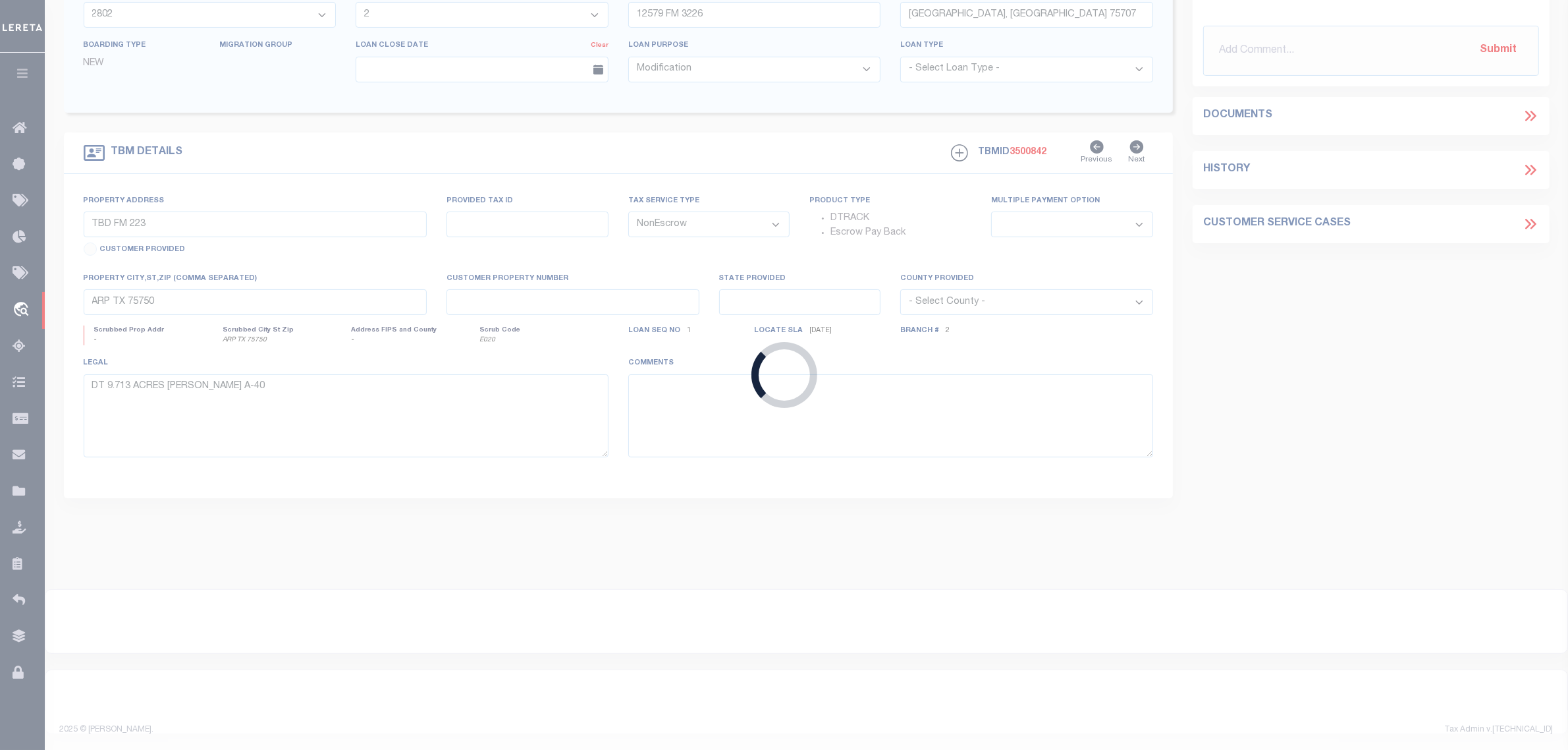
select select "Escrow"
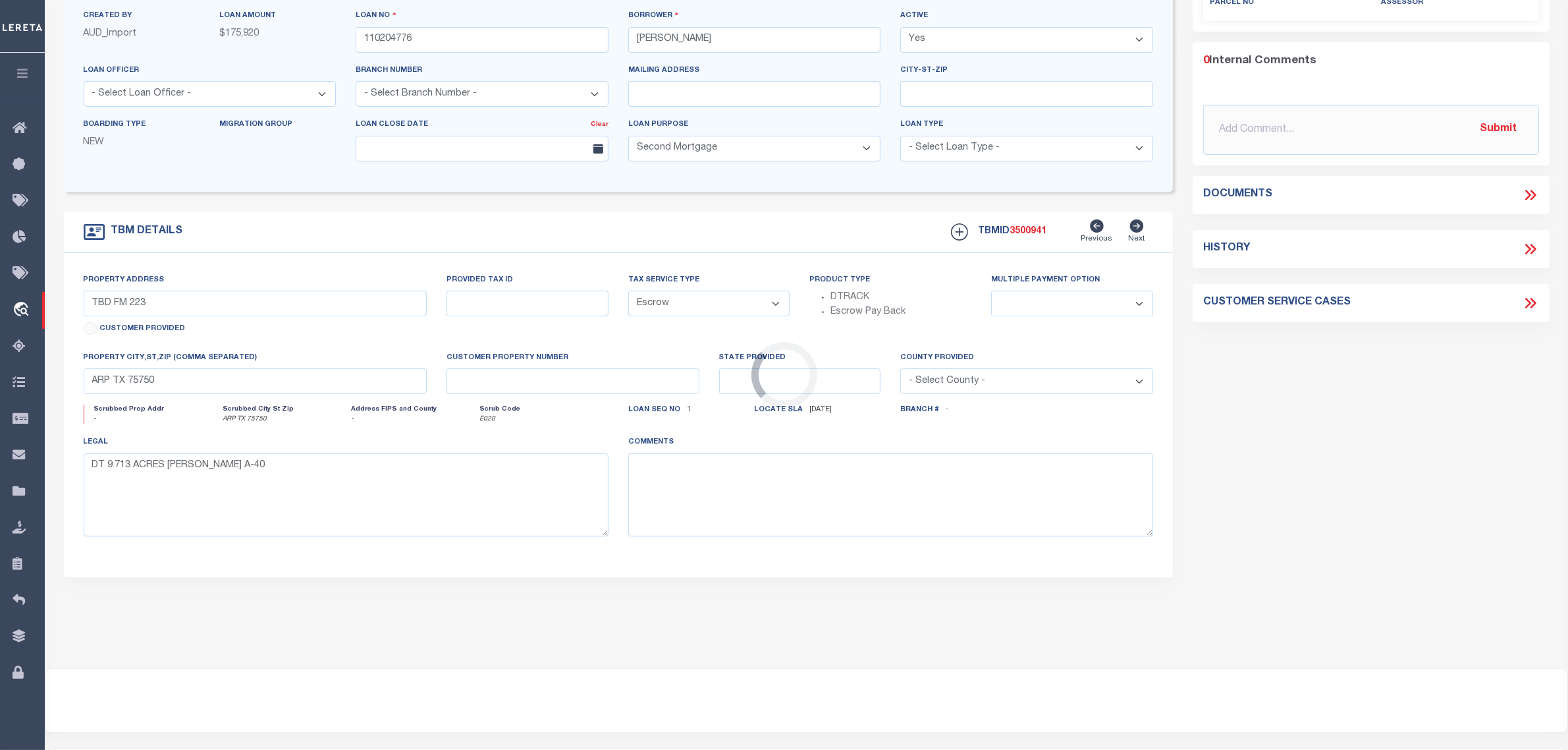
type input "907 N Orchard Dr"
type input "85-0333-101-015.000-002"
select select
type input "North ManchesterIN46962"
type textarea "HOSTETLERS E 1/2 LOT 24 & LOT 25"
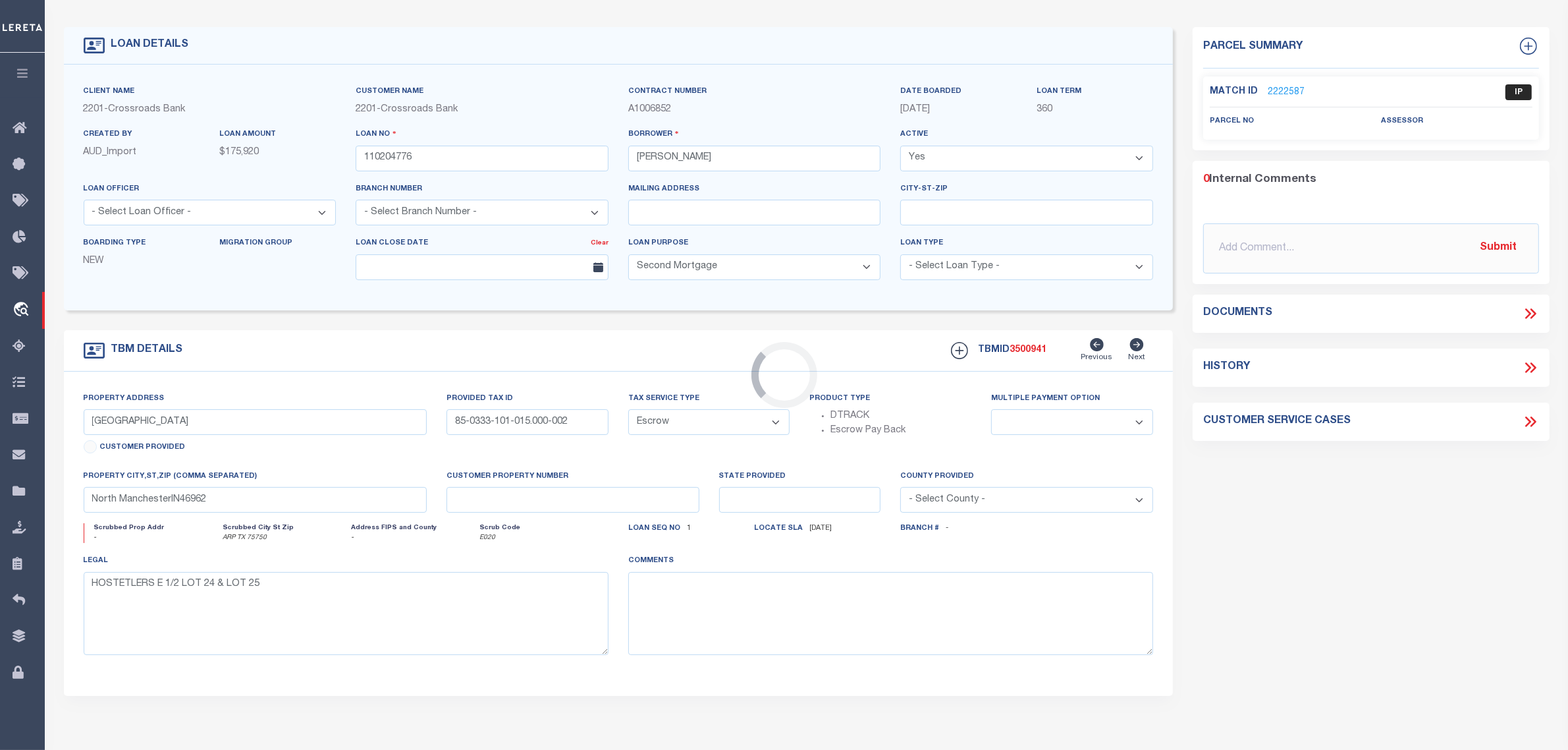
select select "26595"
select select "7571"
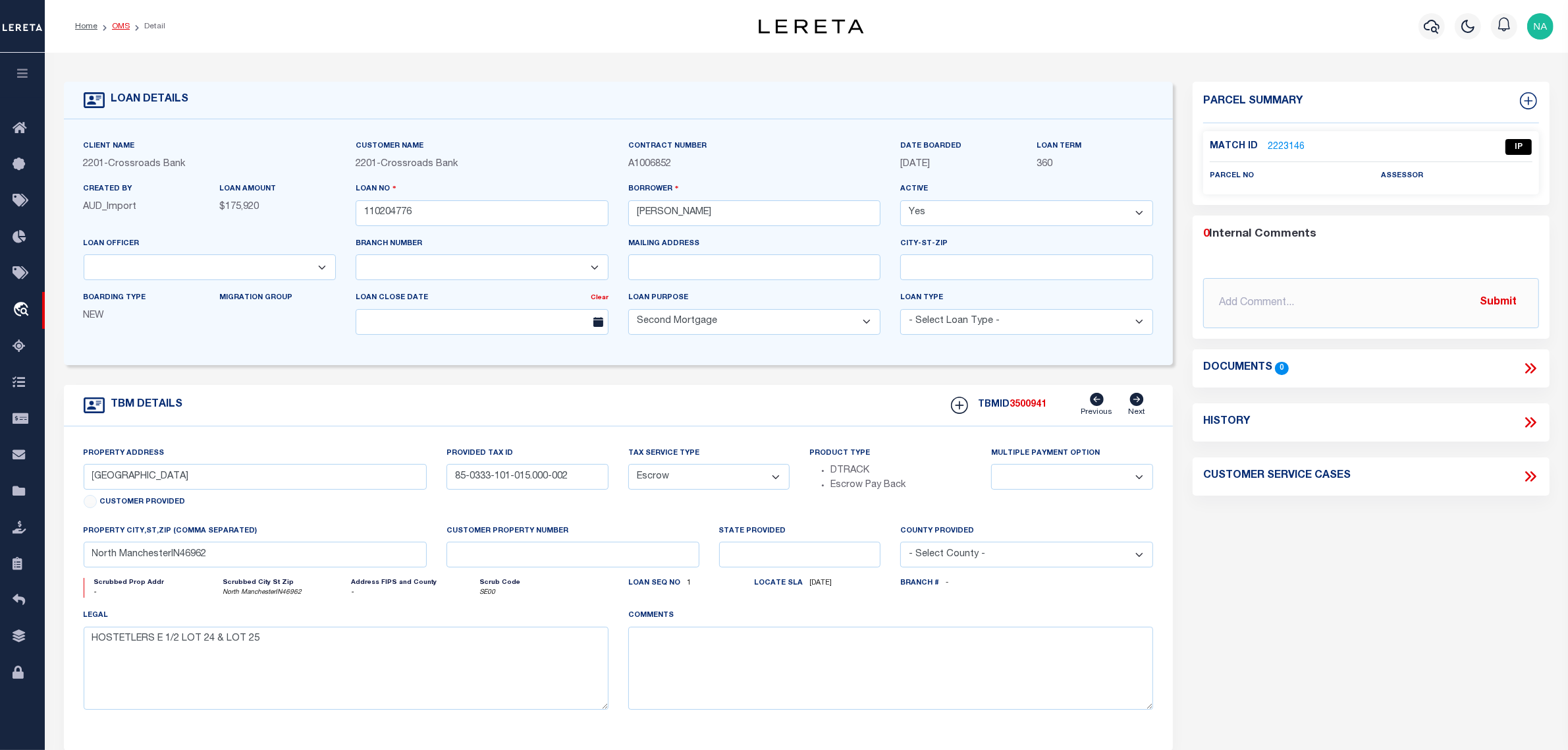
click at [124, 23] on link "OMS" at bounding box center [121, 27] width 18 height 8
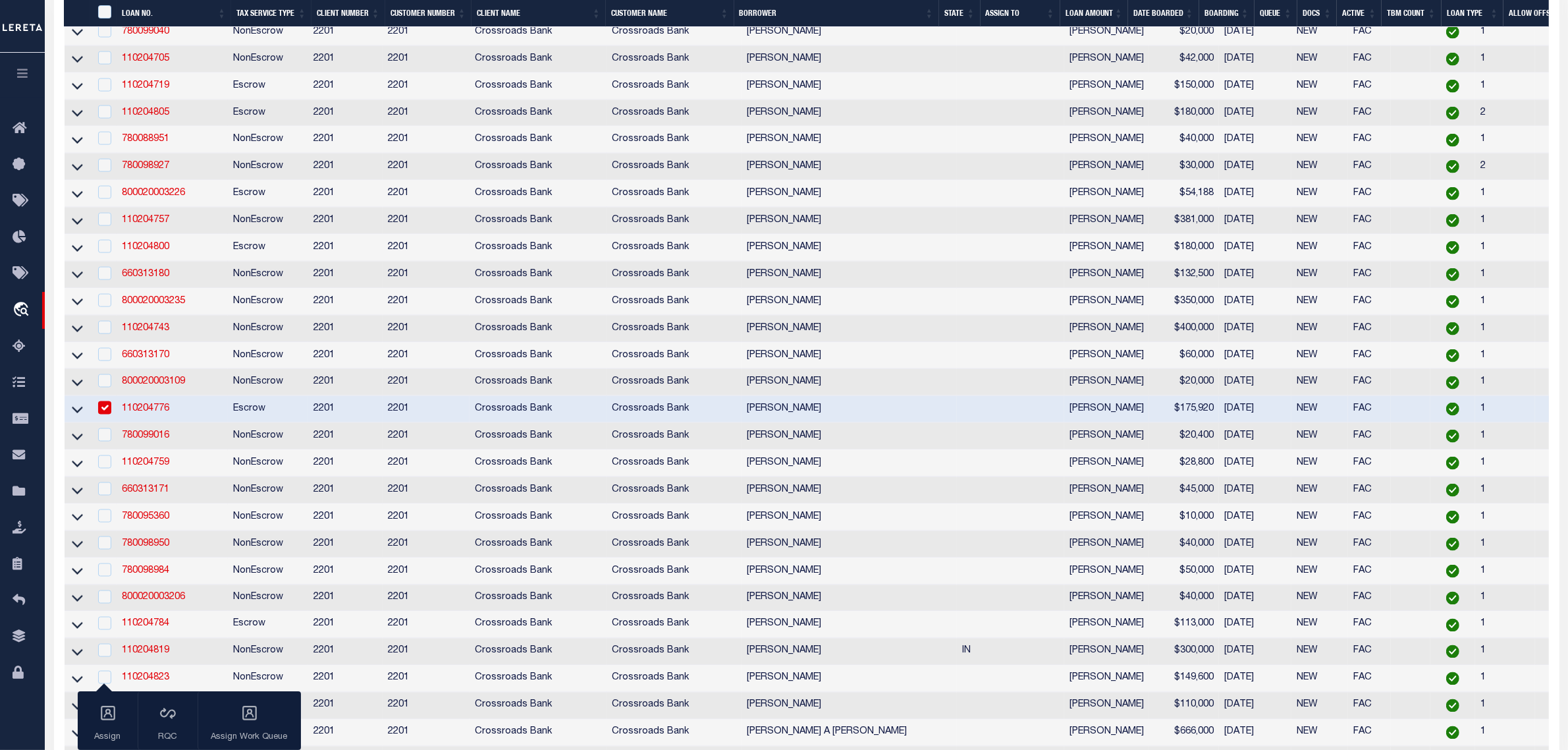
scroll to position [2470, 0]
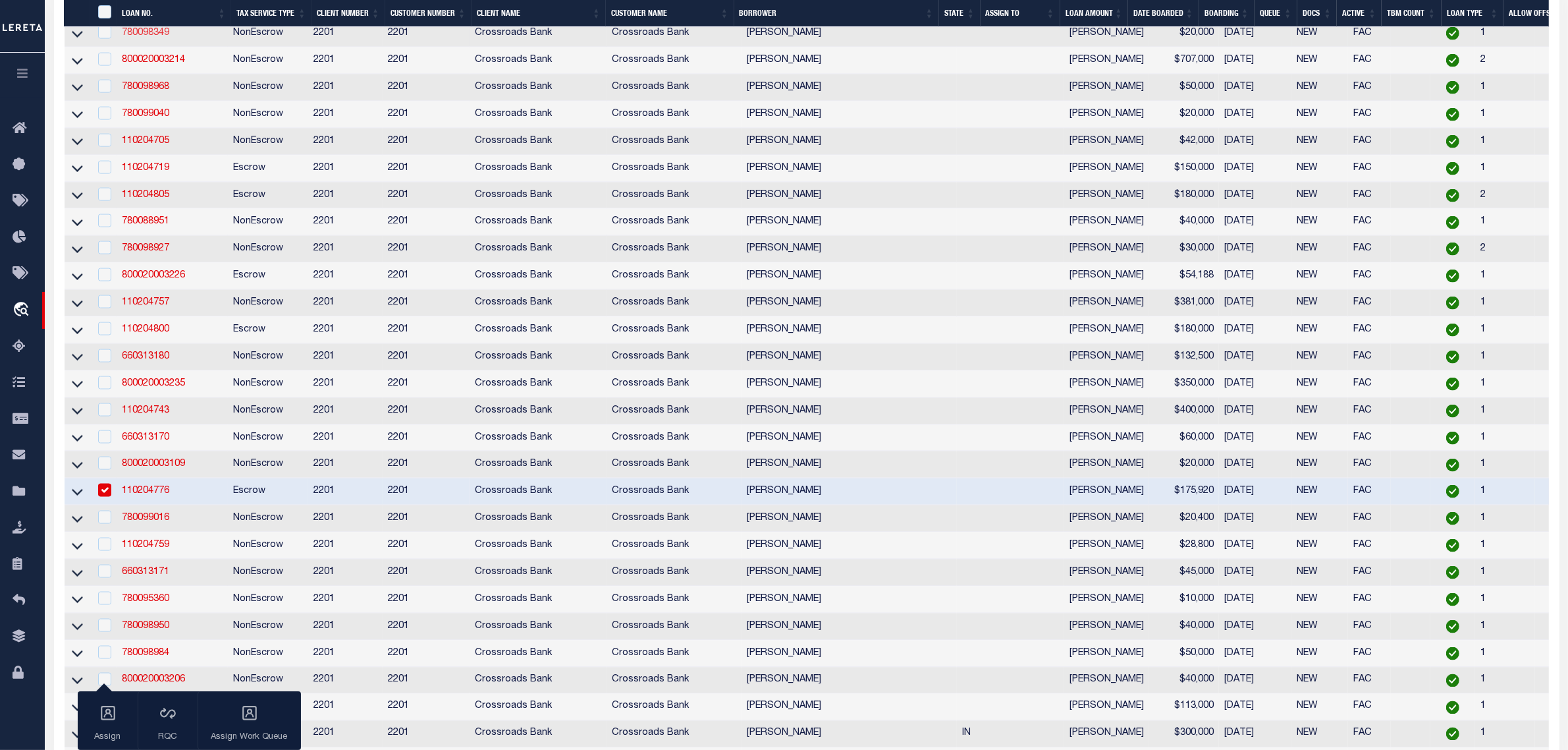
click at [137, 38] on link "780098349" at bounding box center [145, 32] width 47 height 9
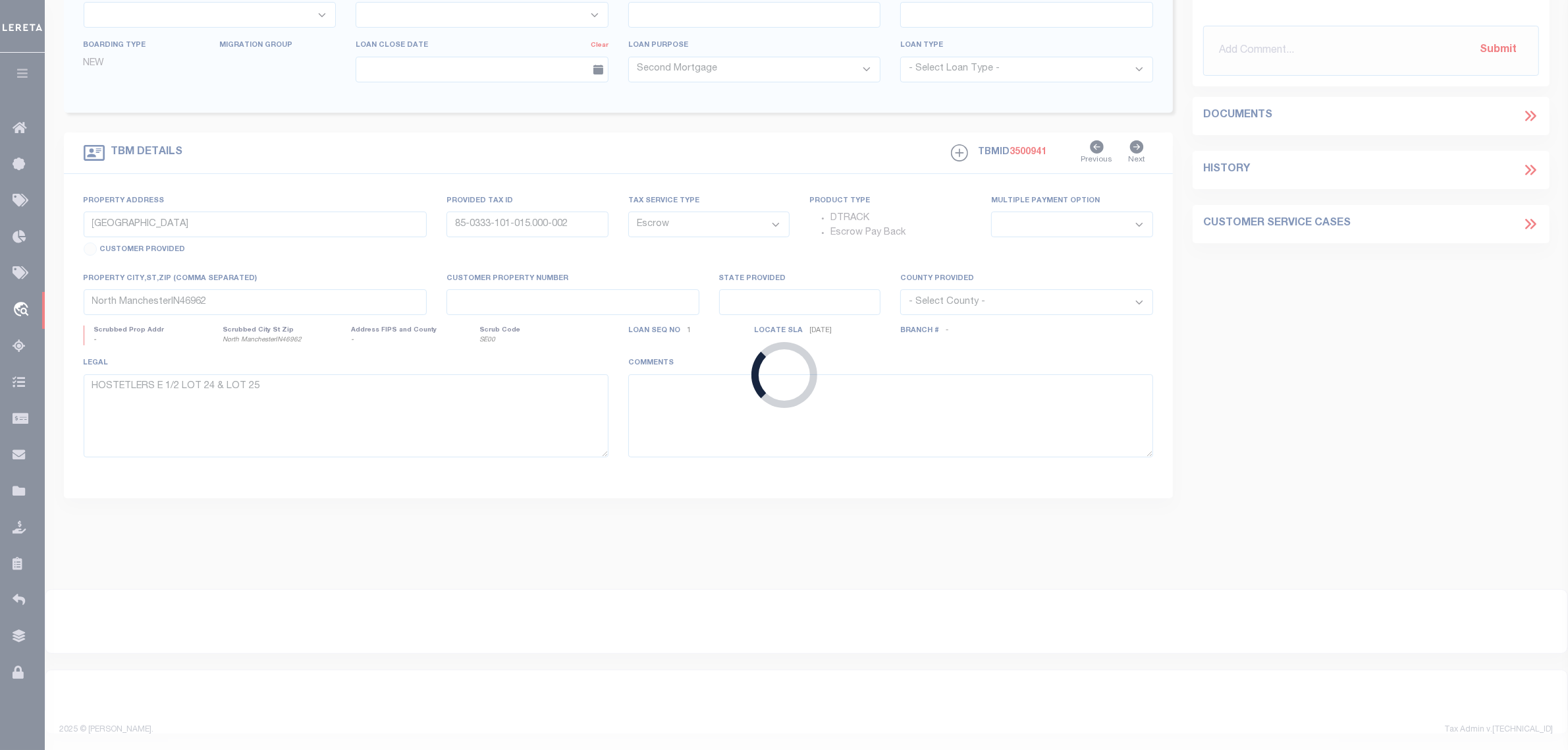
type input "780098349"
type input "Corey J Shepler"
select select "NonEscrow"
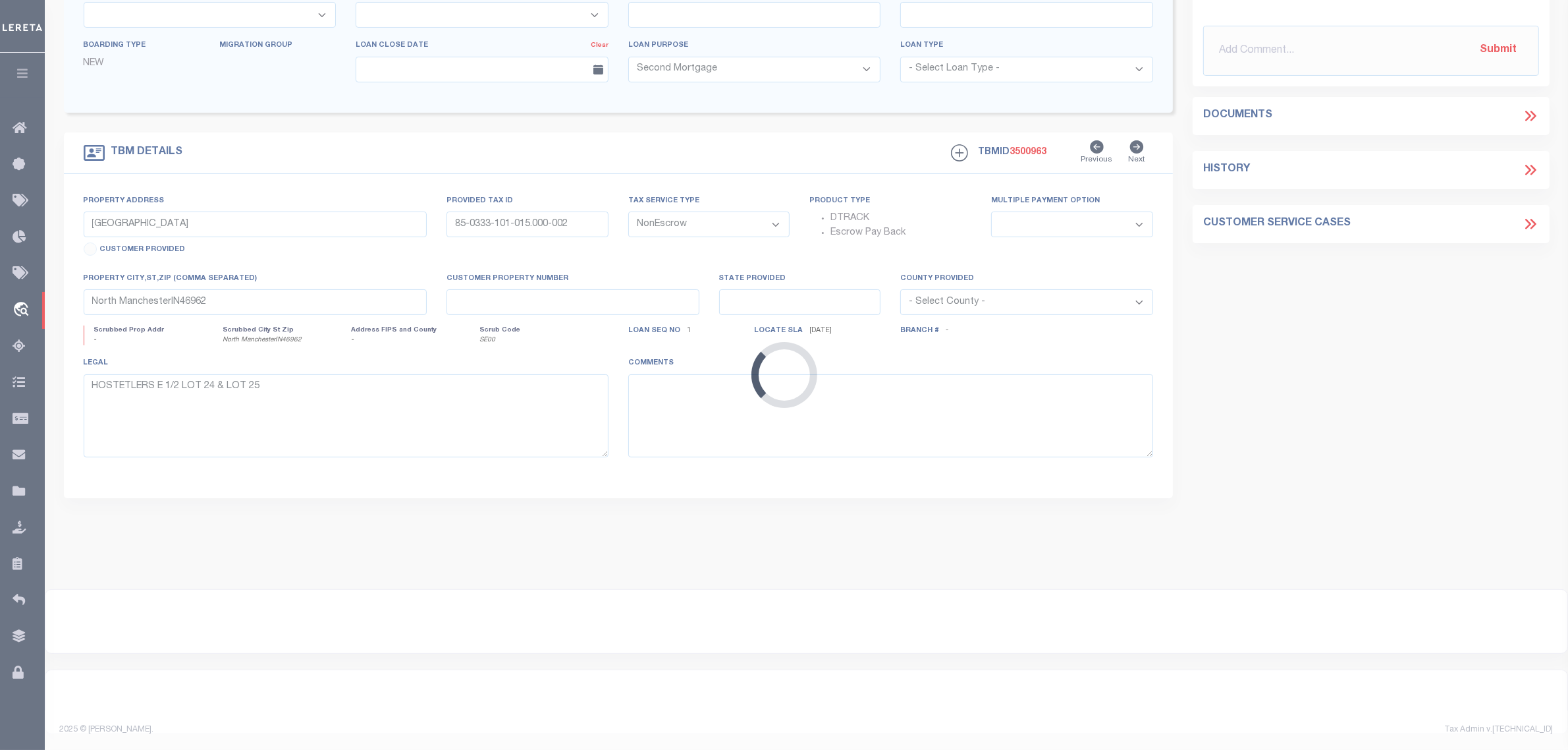
scroll to position [56, 0]
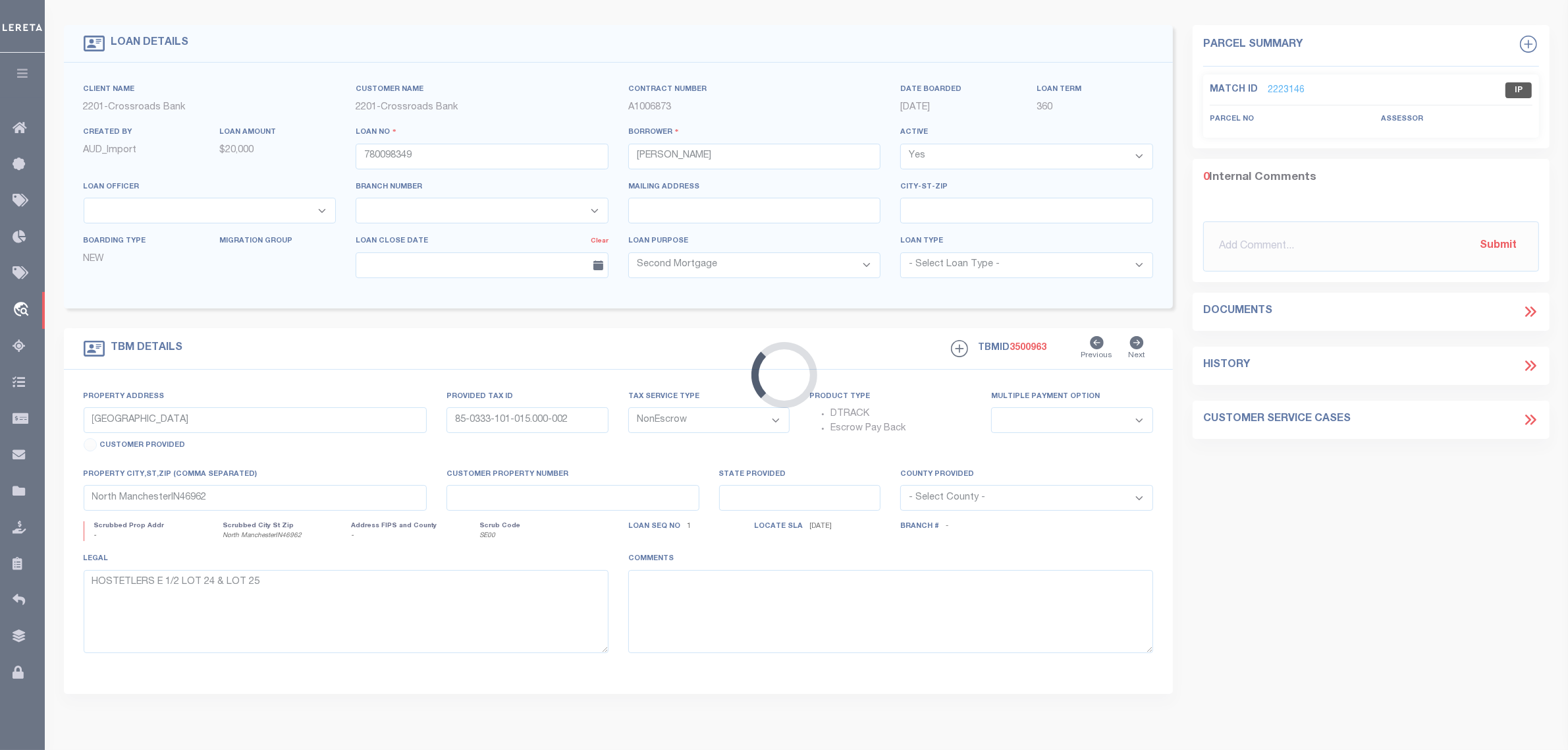
type input "3788 S 400 W"
type input "85-14-20-400-009.000-007"
select select
type input "WabashIN46992"
type textarea "PT SE1/4 20-27-6 1.23AC"
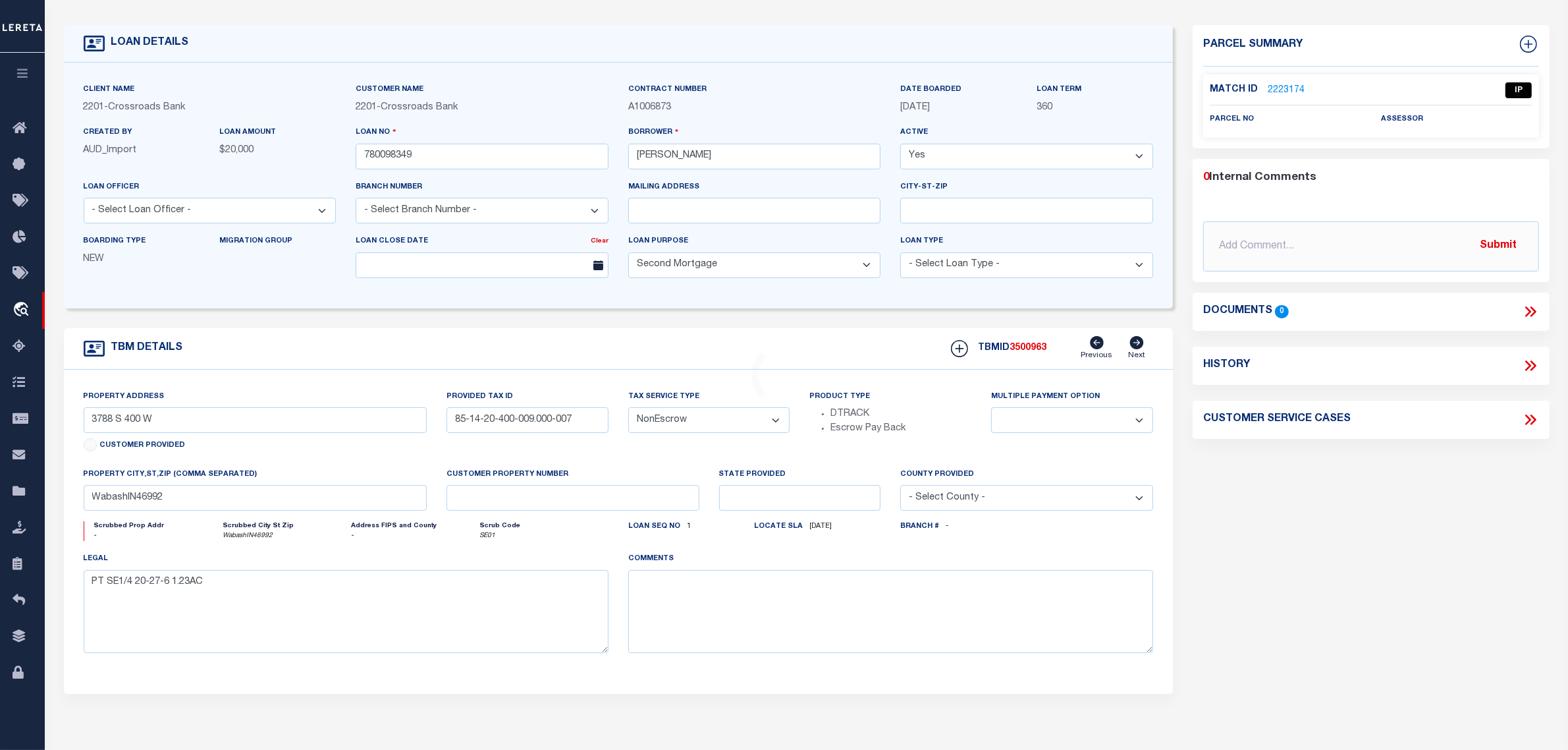
scroll to position [0, 0]
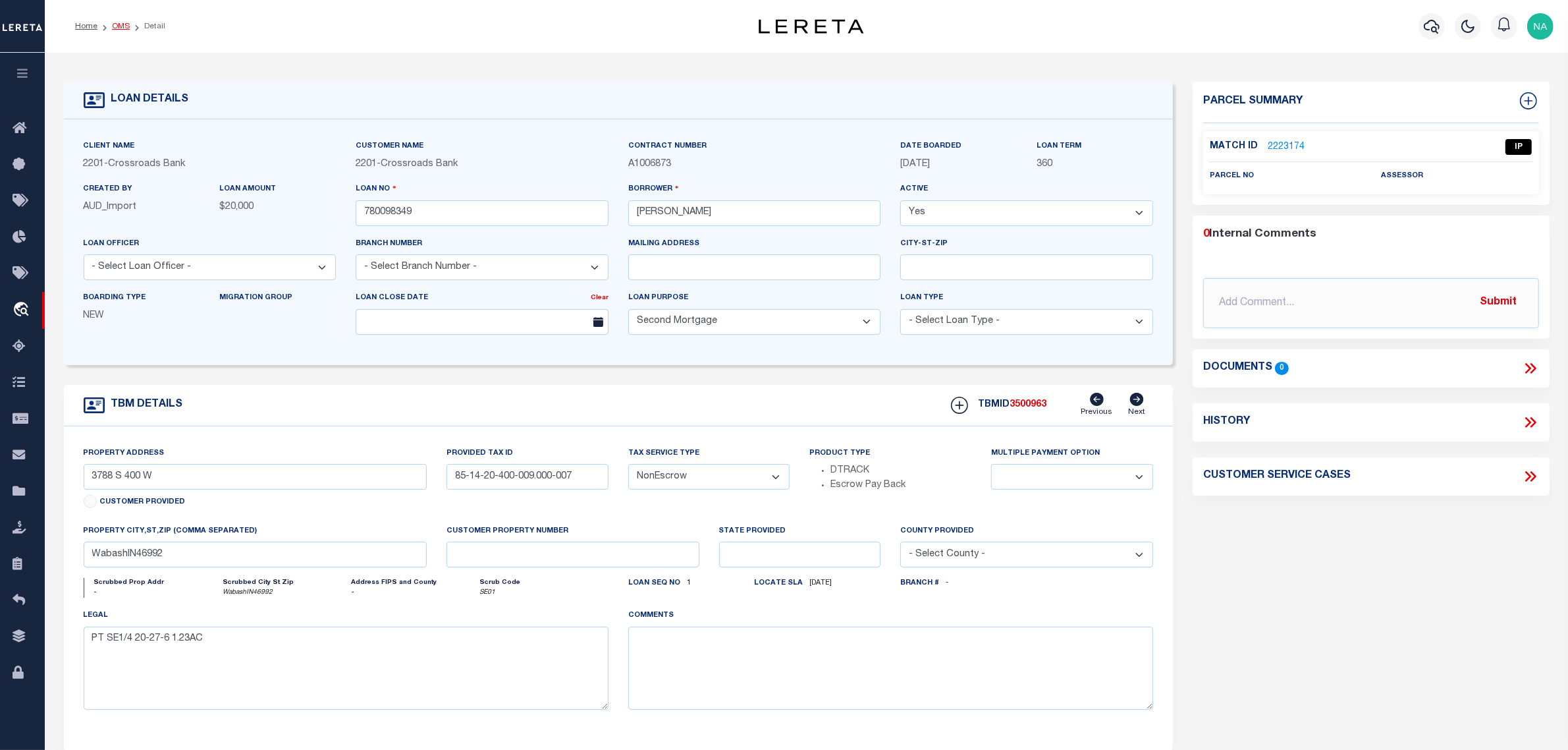
click at [116, 24] on link "OMS" at bounding box center [121, 27] width 18 height 8
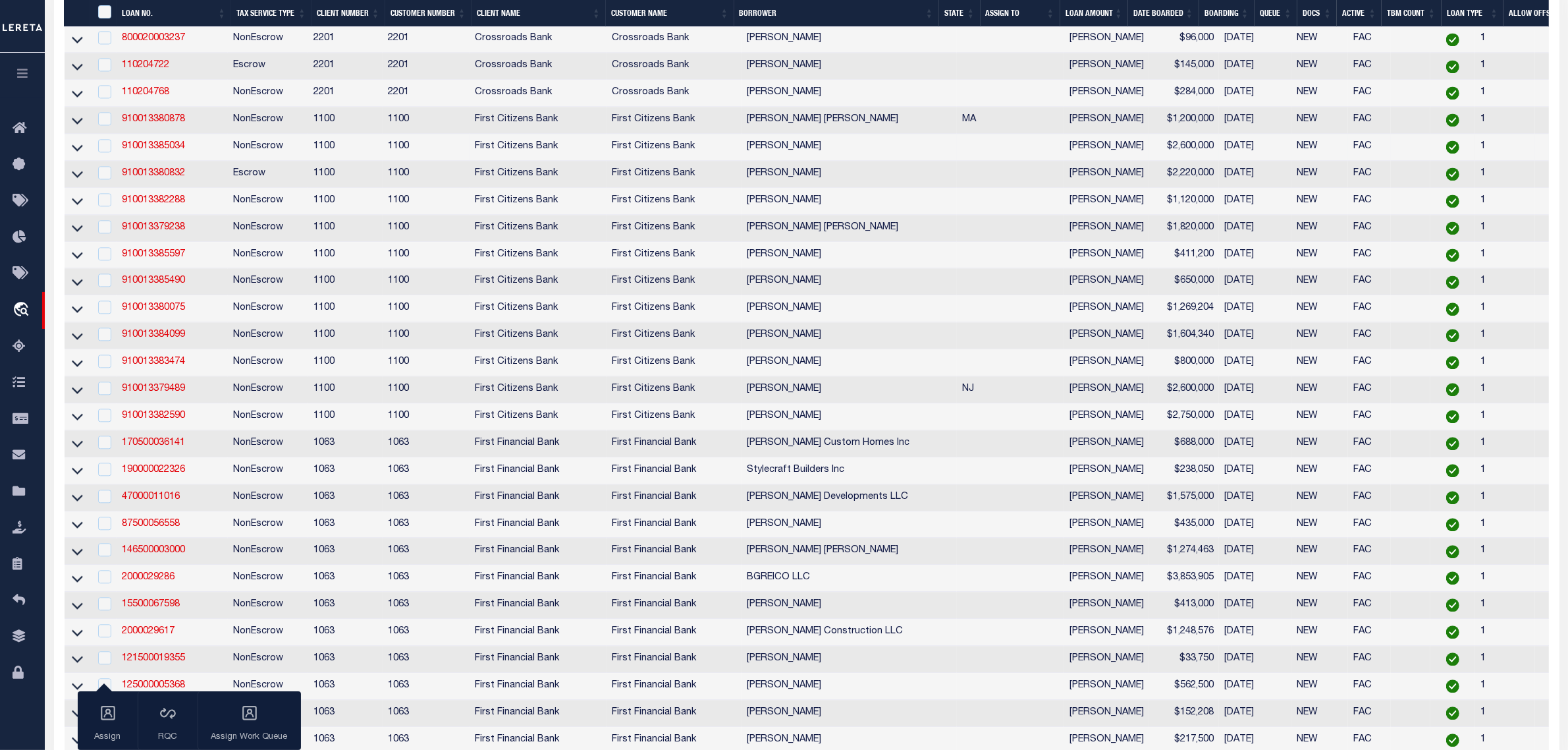
scroll to position [3788, 0]
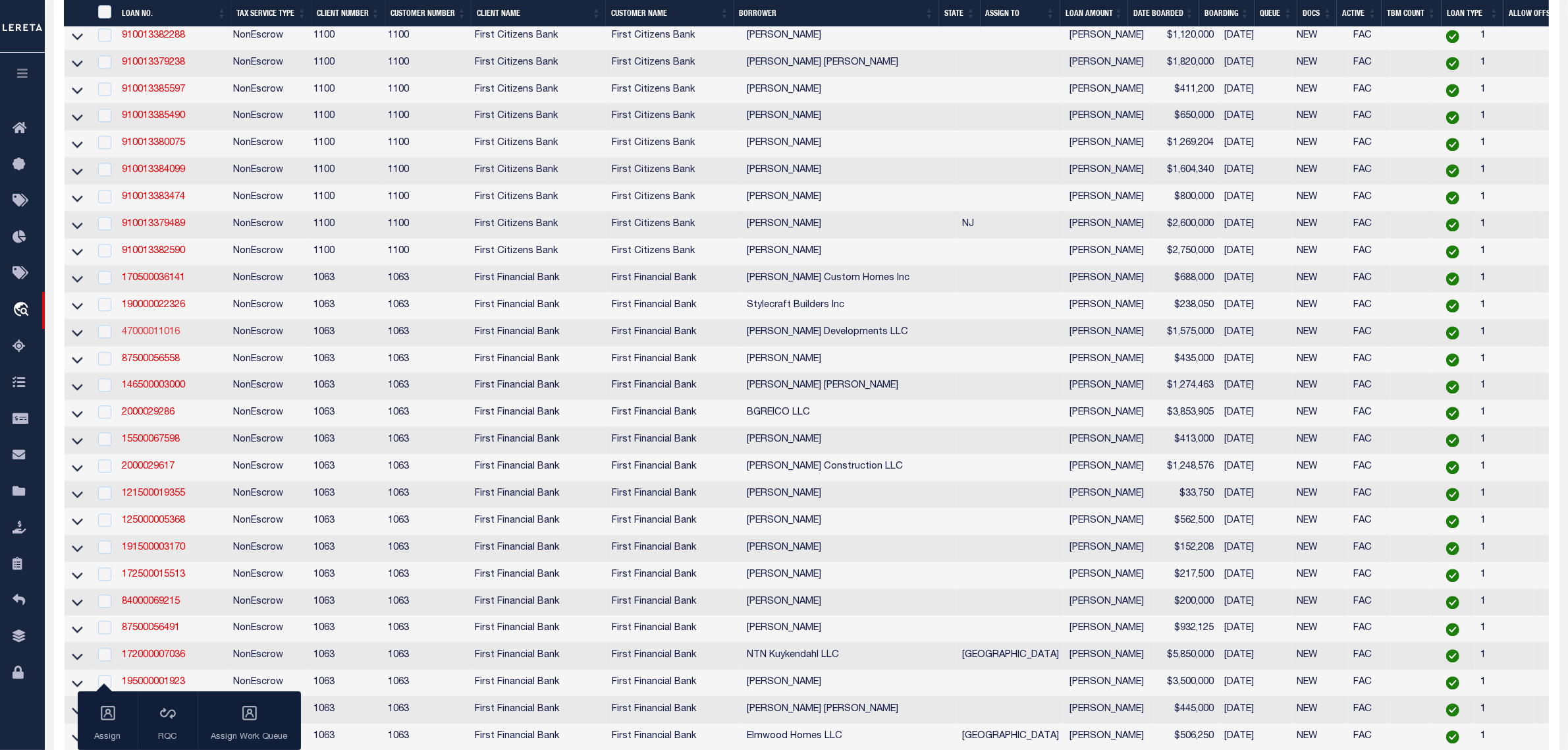
click at [165, 337] on link "47000011016" at bounding box center [150, 332] width 58 height 9
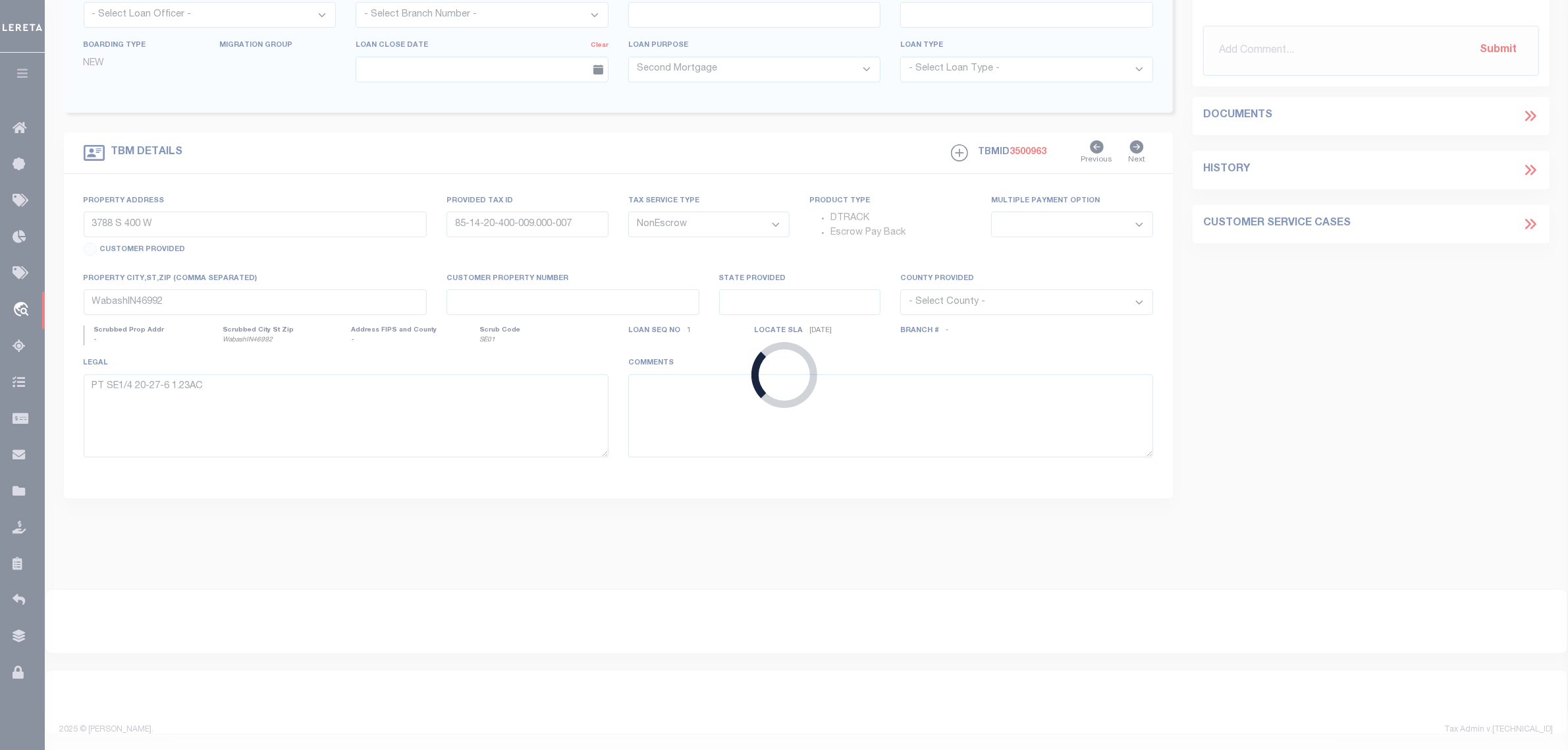
type input "47000011016"
type input "Vernon Jack Developments LLC"
select select
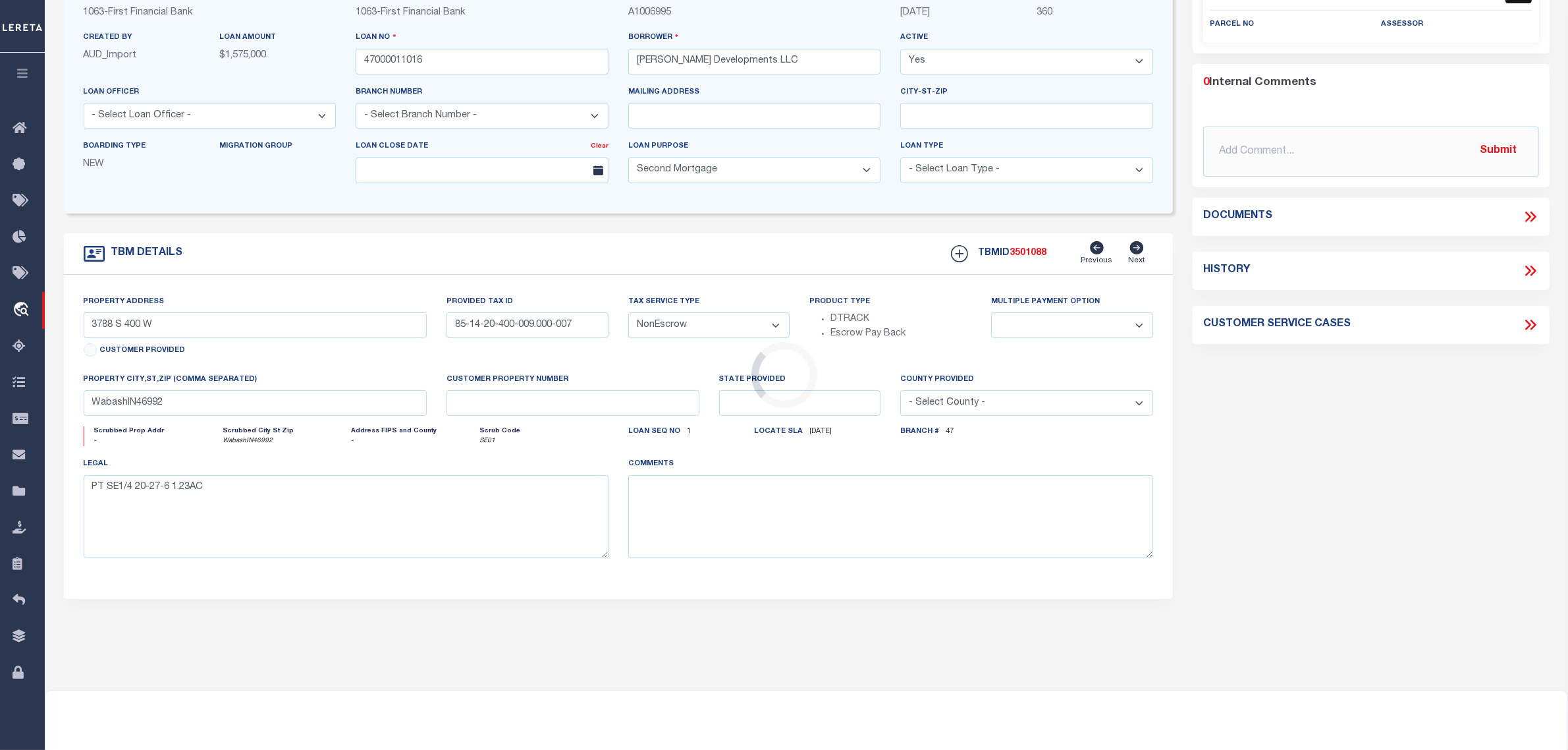
select select "519"
type input "000 South Ring Road"
select select
type input "Waxahachie TX 75165"
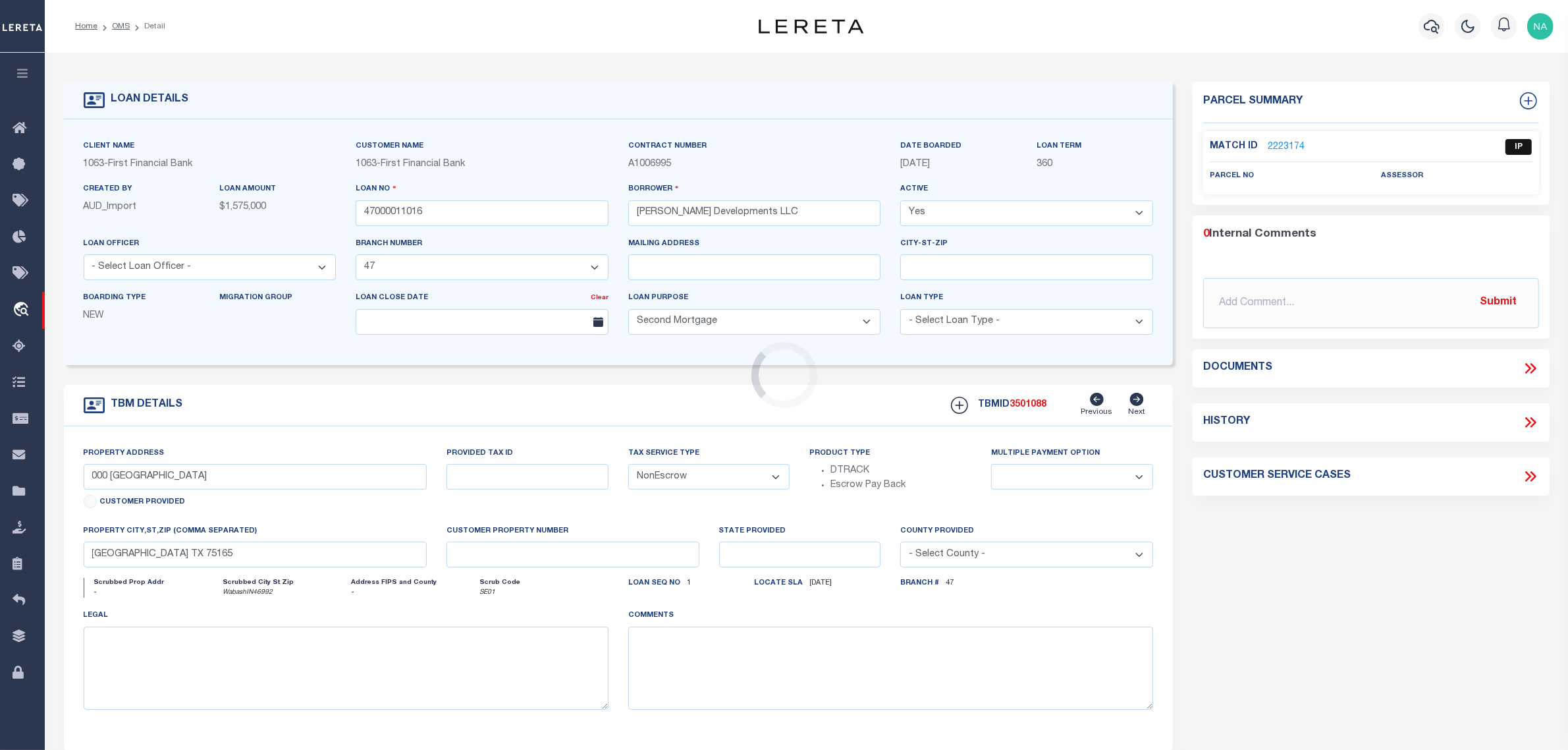
select select "712"
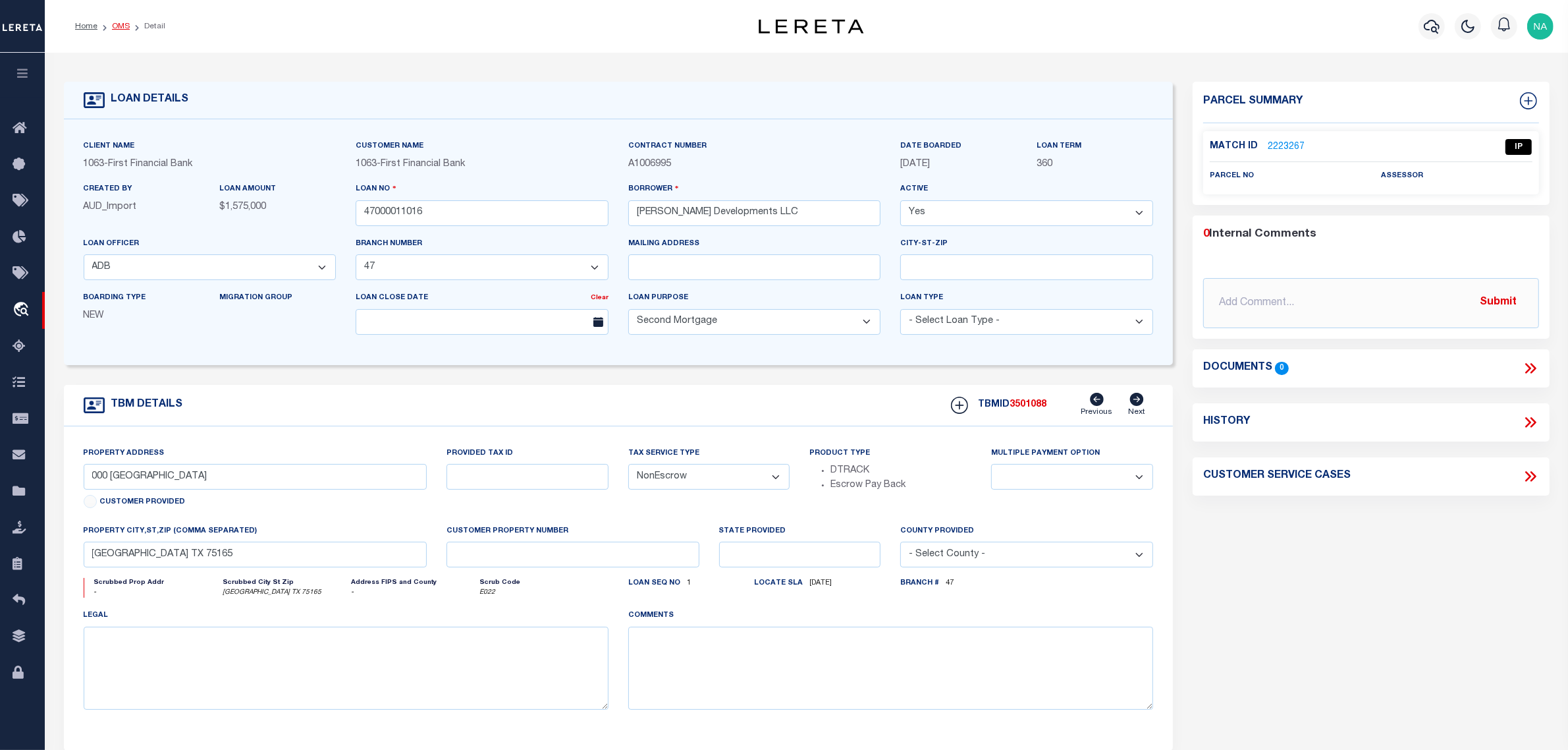
click at [116, 23] on link "OMS" at bounding box center [121, 27] width 18 height 8
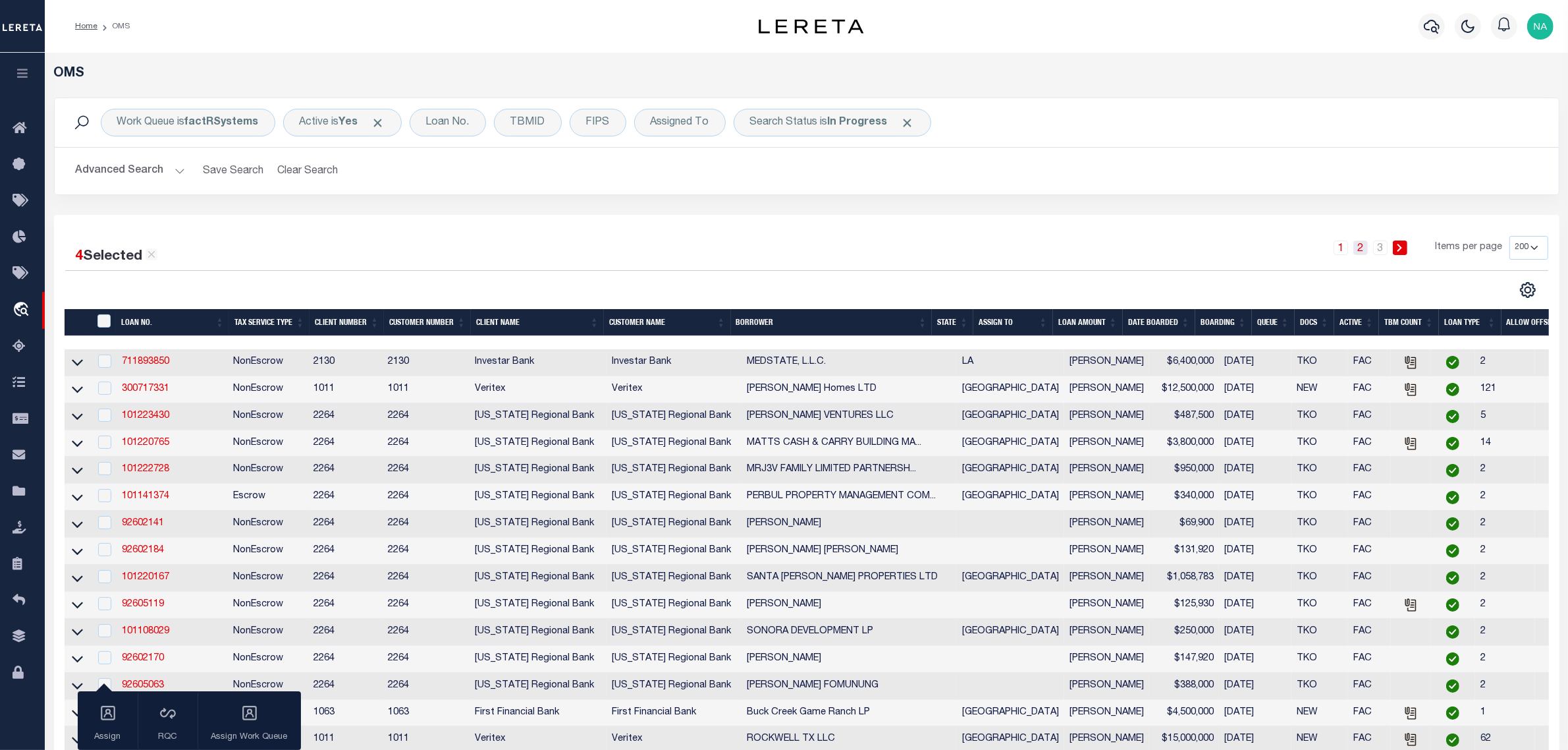
click at [1361, 250] on link "2" at bounding box center [1360, 247] width 14 height 14
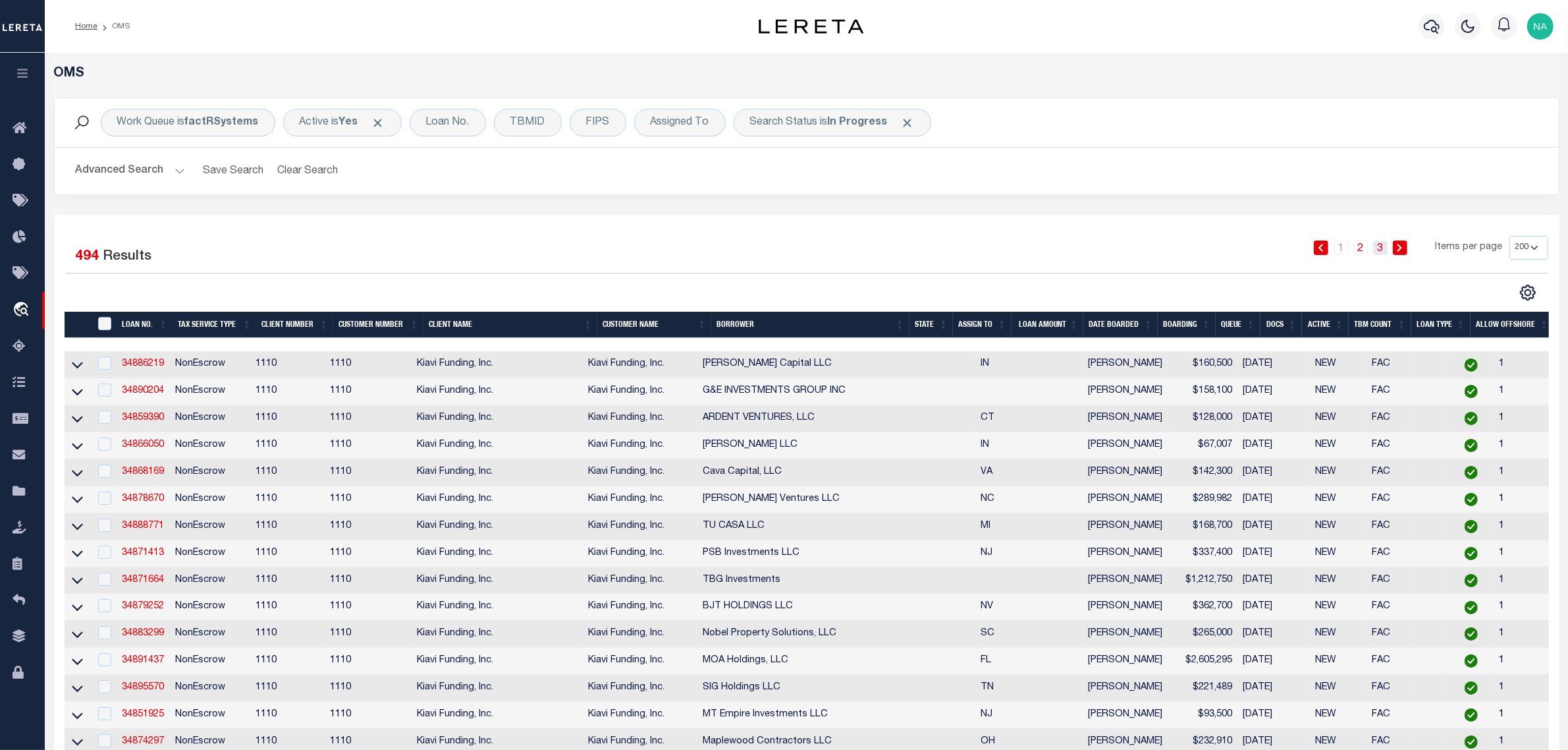
click at [1383, 247] on link "3" at bounding box center [1380, 247] width 14 height 14
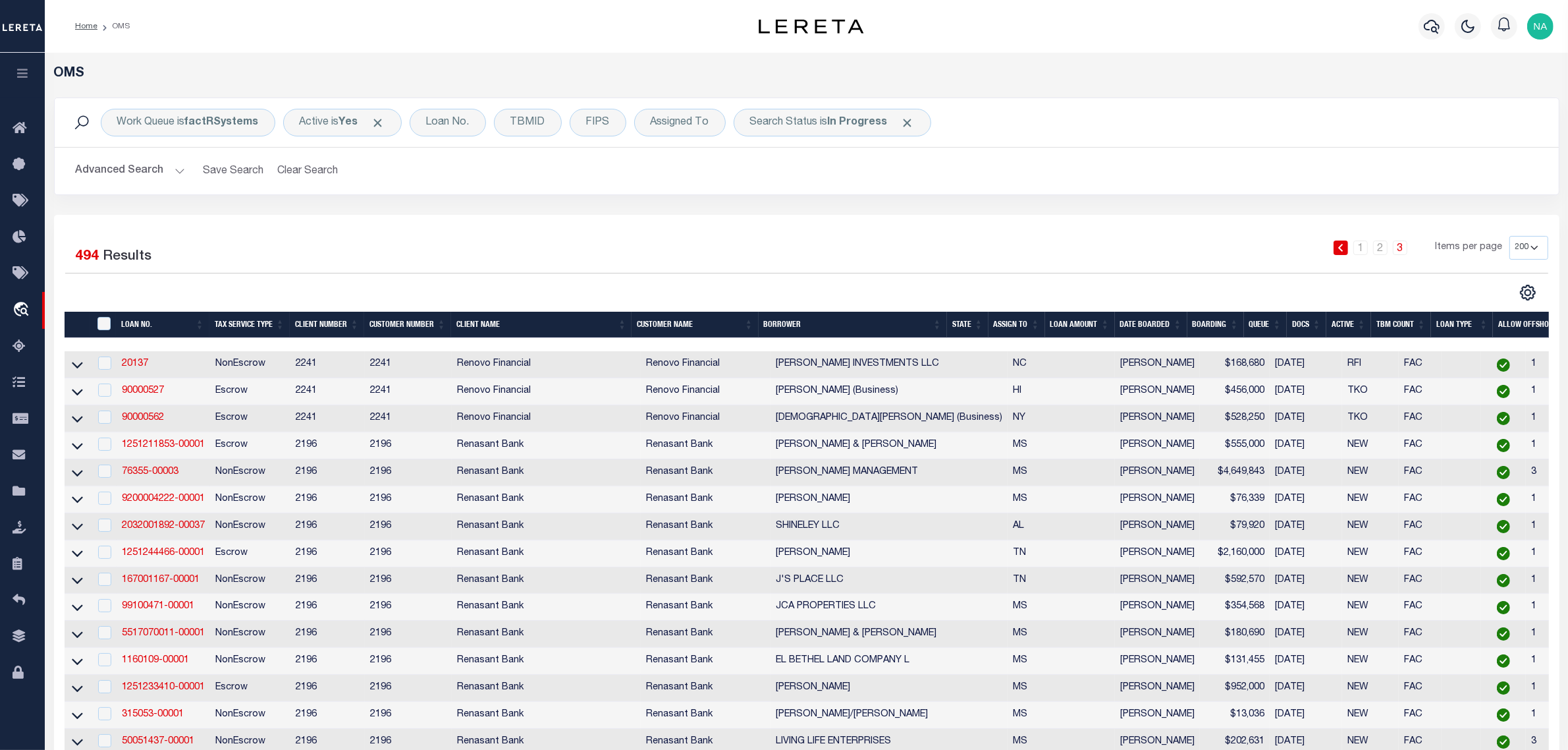
drag, startPoint x: 124, startPoint y: 175, endPoint x: 303, endPoint y: 219, distance: 184.3
click at [124, 177] on button "Advanced Search" at bounding box center [130, 170] width 109 height 25
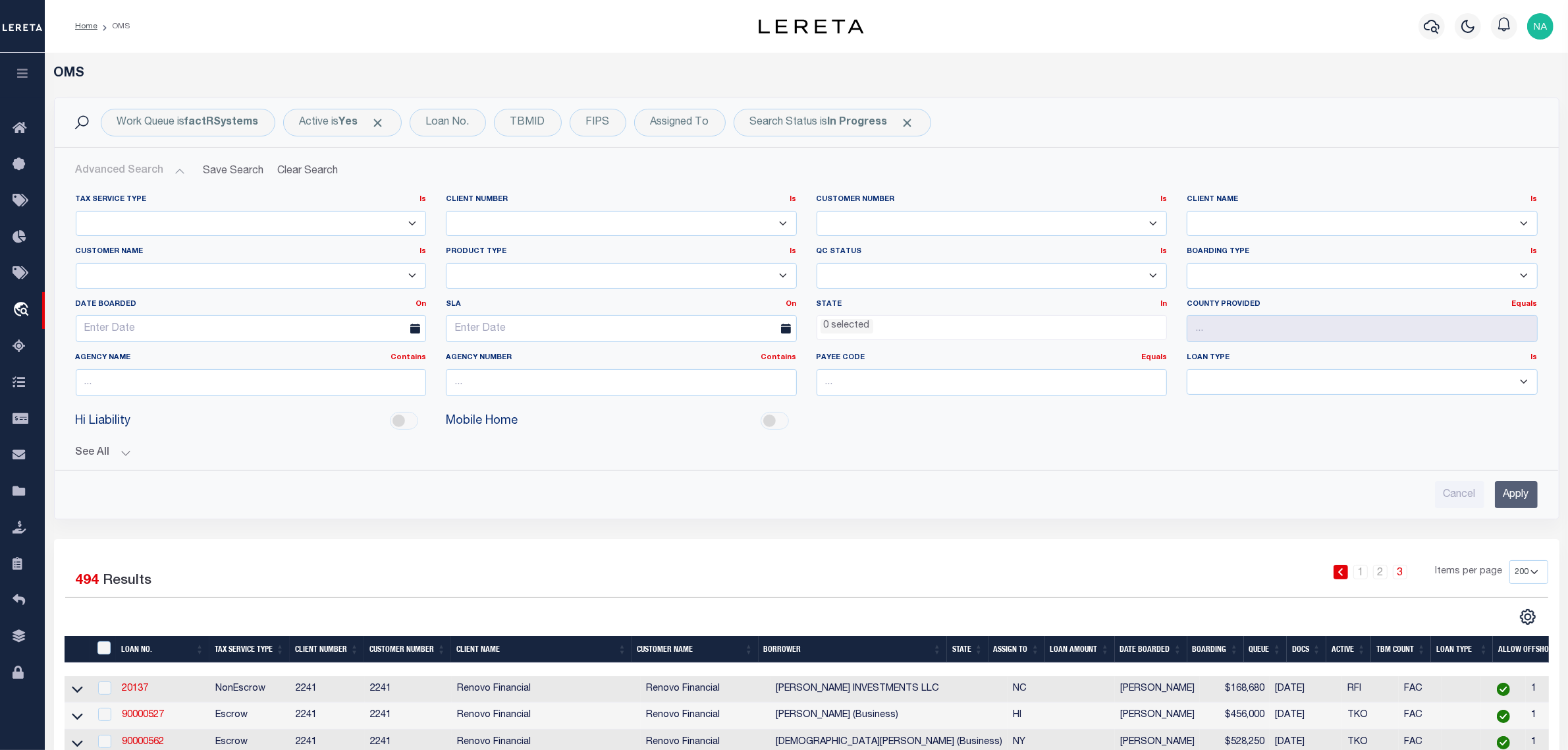
click at [952, 332] on ul "0 selected" at bounding box center [991, 324] width 349 height 18
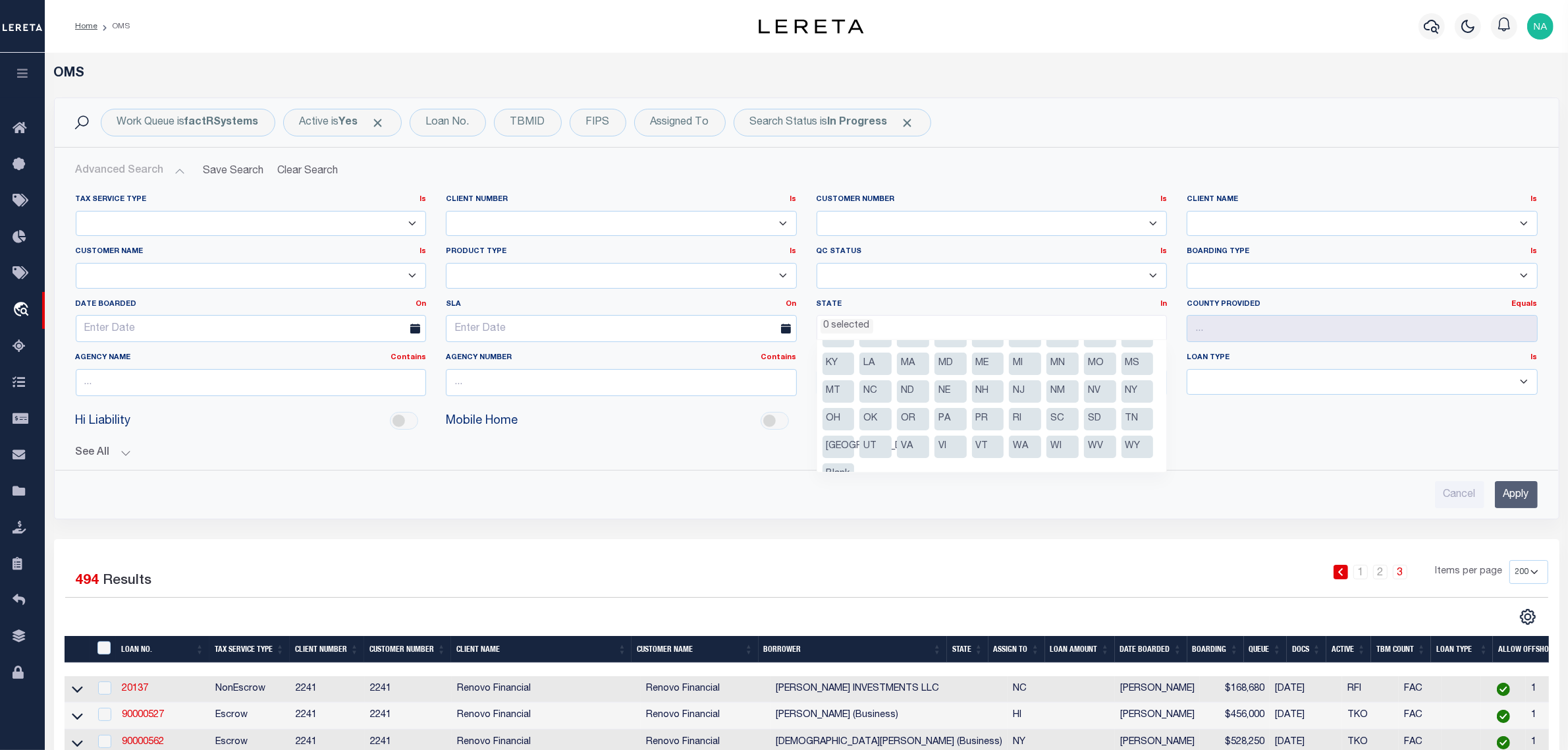
scroll to position [67, 0]
click at [1121, 384] on li "NY" at bounding box center [1137, 373] width 32 height 23
select select "NY"
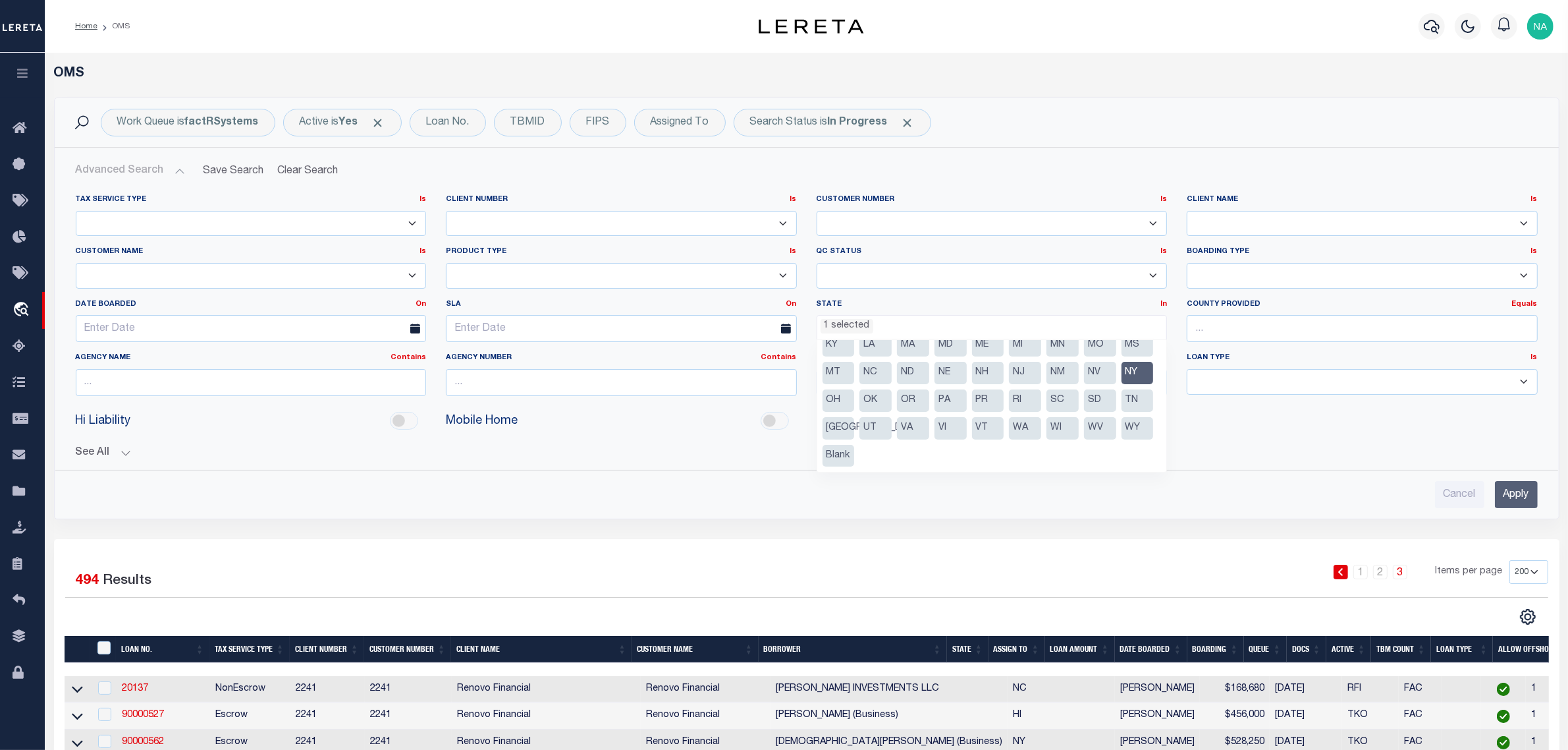
click at [1350, 456] on button "See All" at bounding box center [806, 453] width 1462 height 12
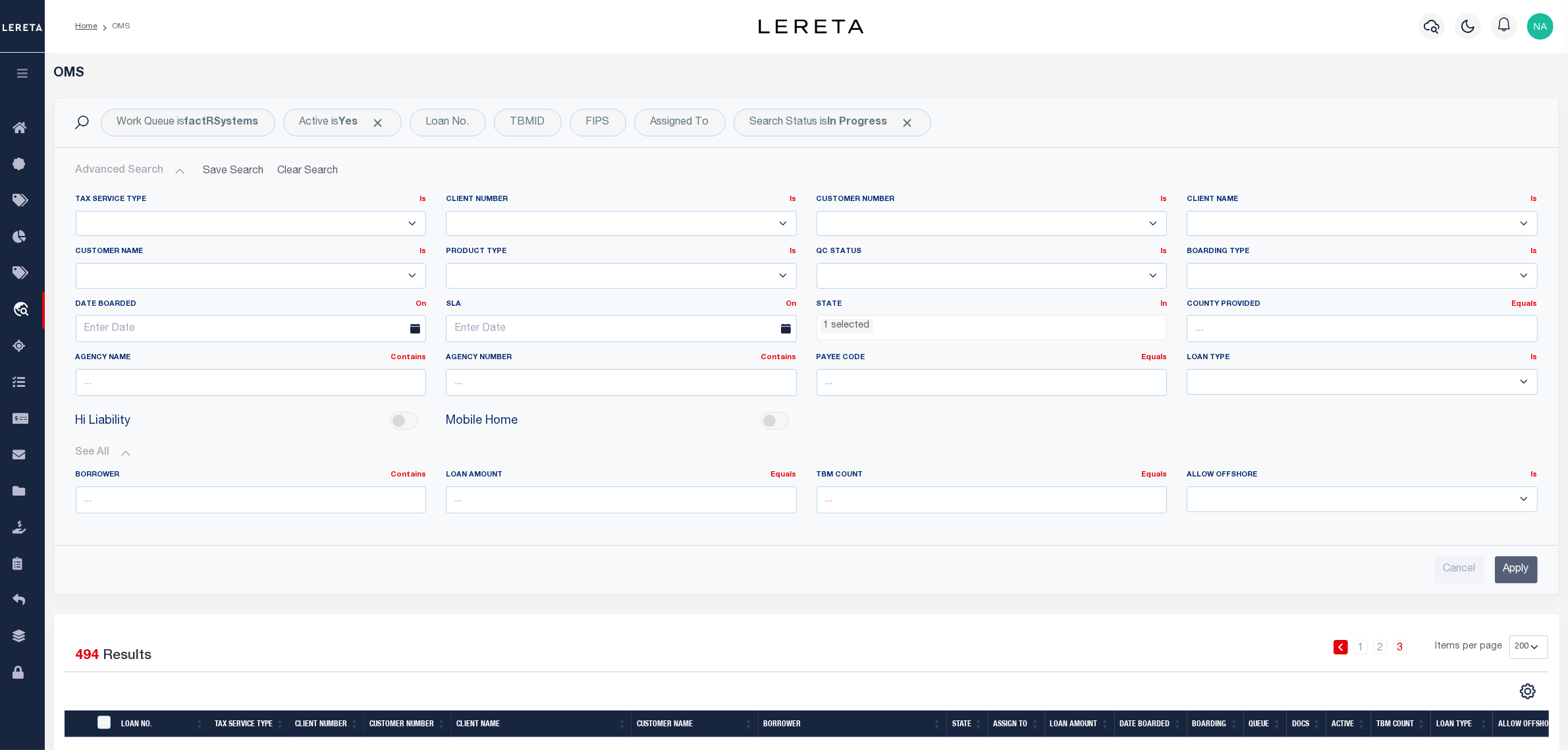
click at [1525, 573] on input "Apply" at bounding box center [1516, 569] width 43 height 27
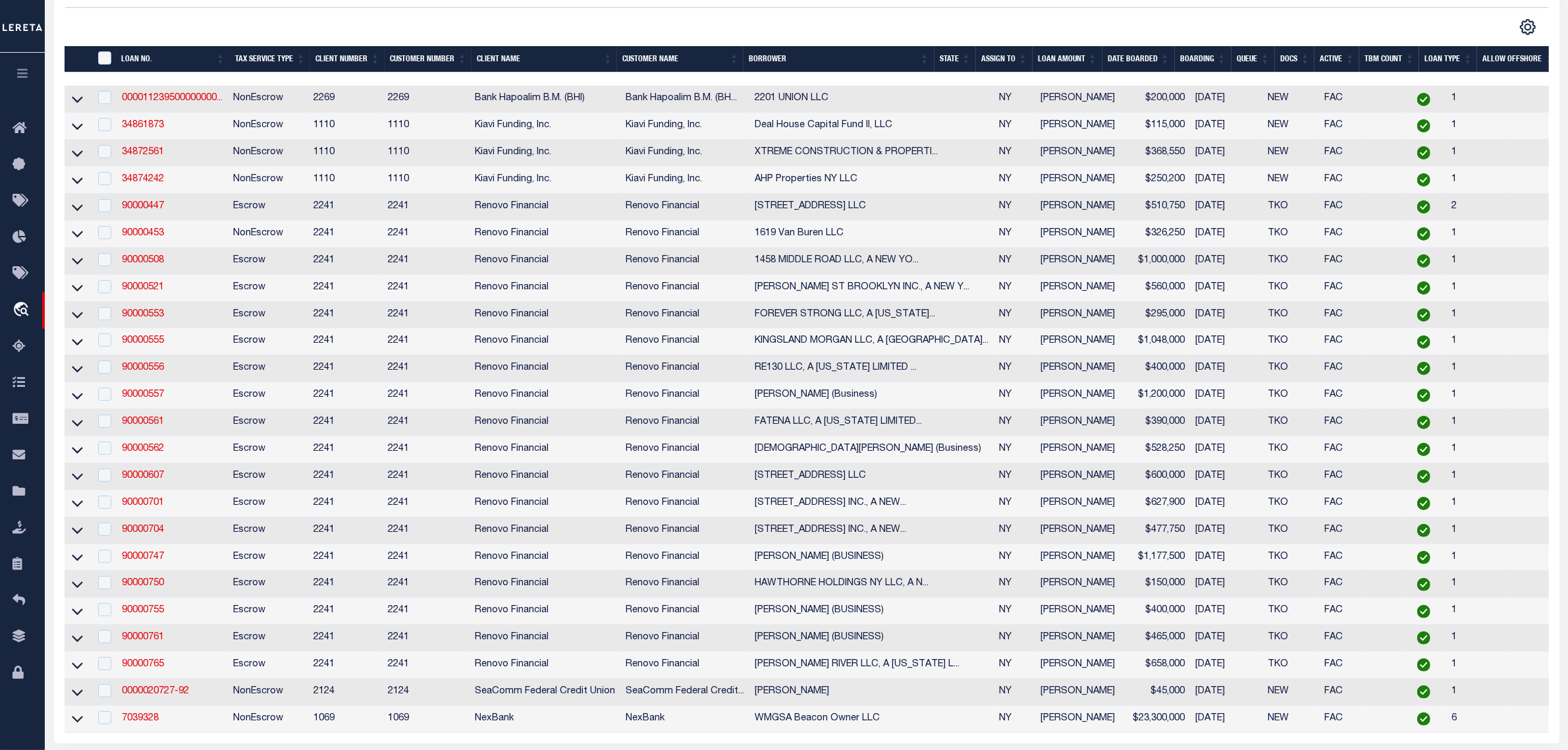
scroll to position [247, 0]
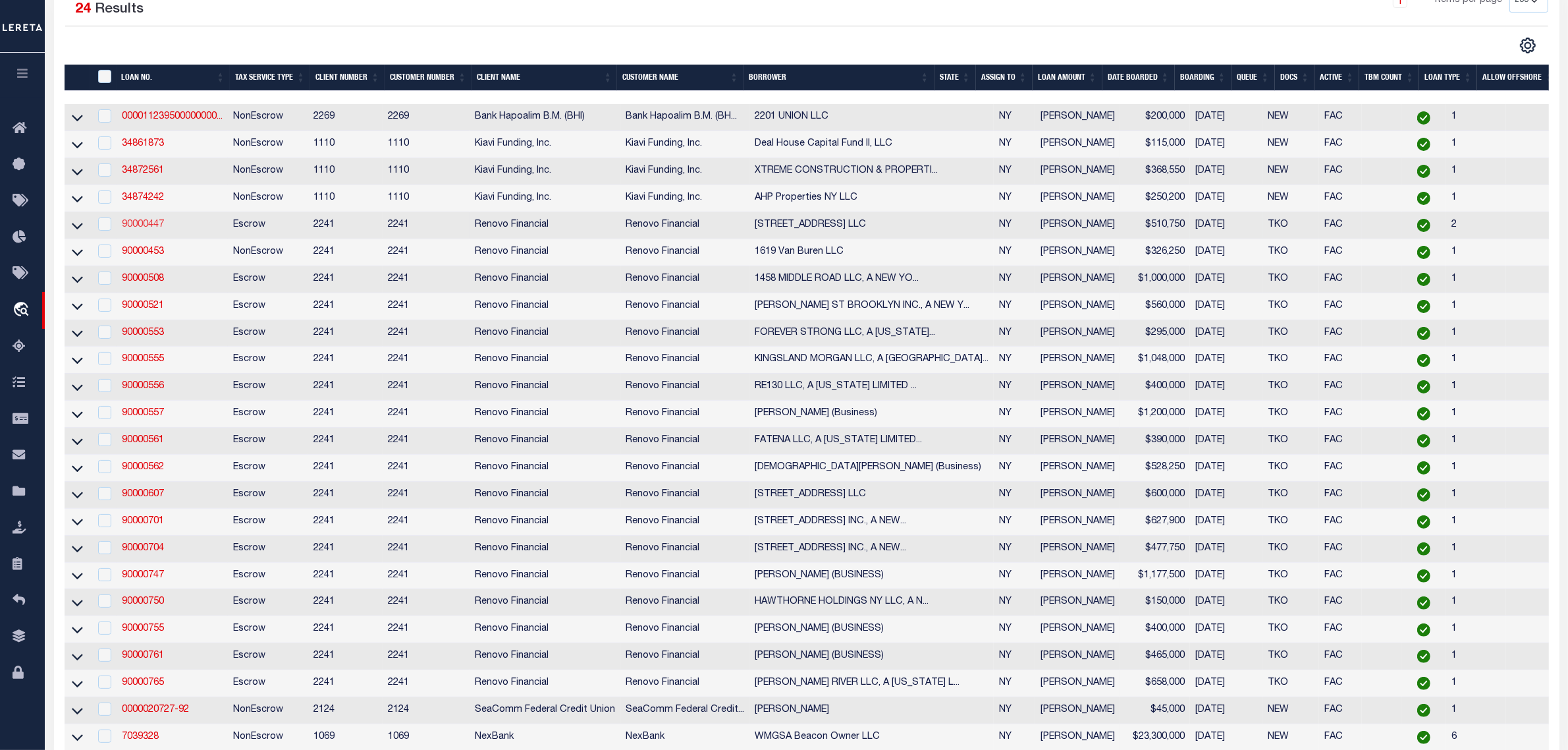
click at [143, 229] on link "90000447" at bounding box center [142, 224] width 42 height 9
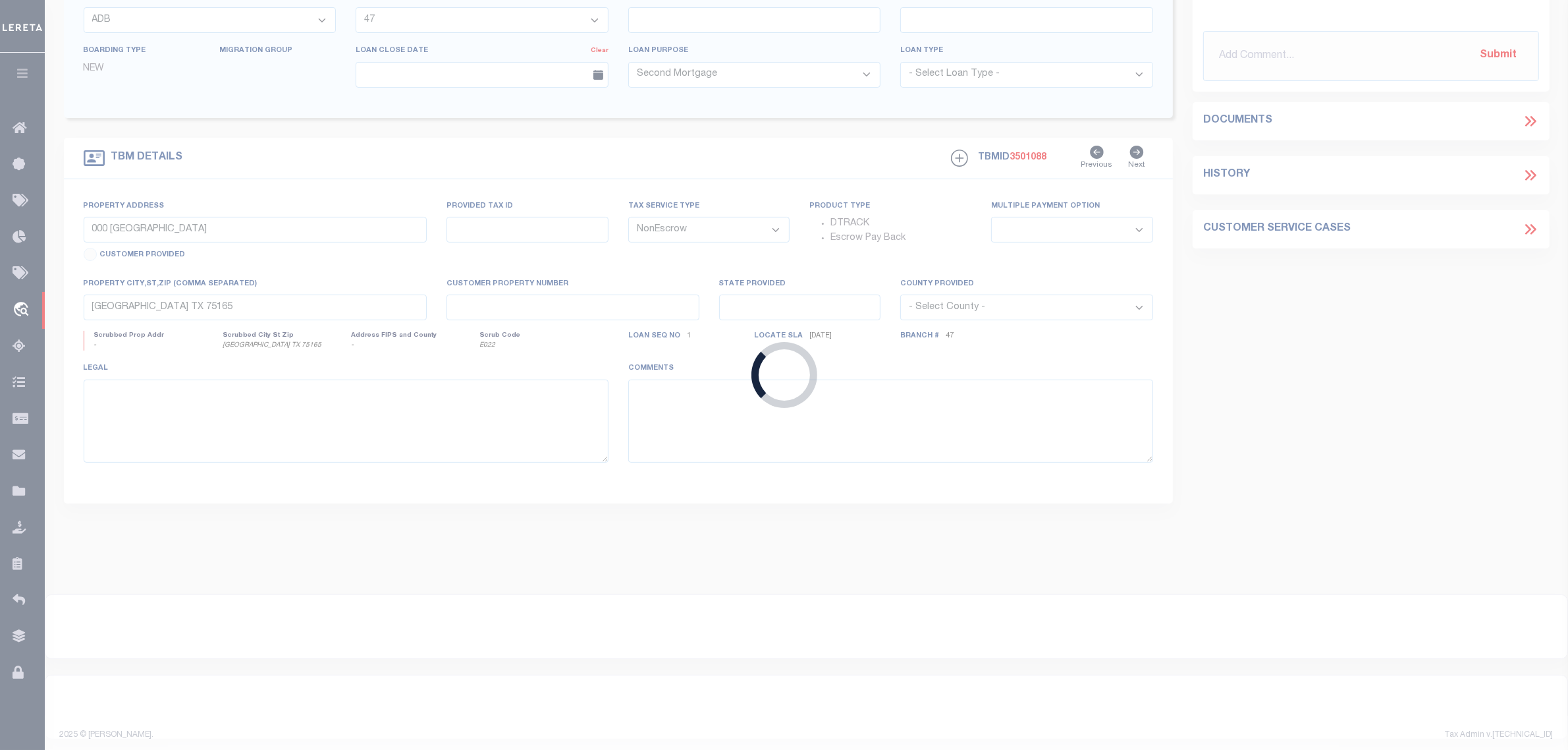
type input "90000447"
type input "17915 EVELETH ROAD LLC"
select select
type input "60-19 44th Avenue"
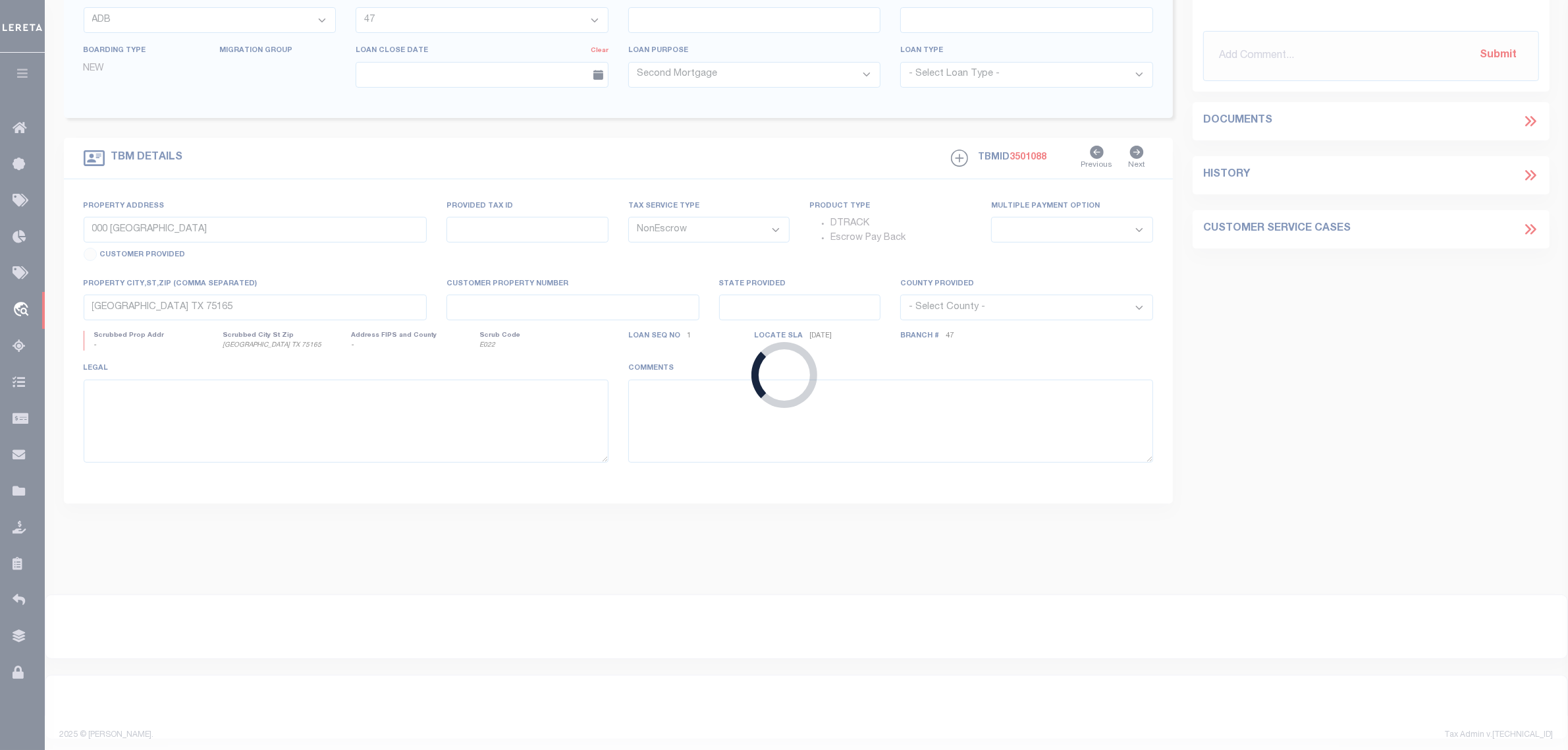
type input "woodside, NY 11377"
select select "Escrow"
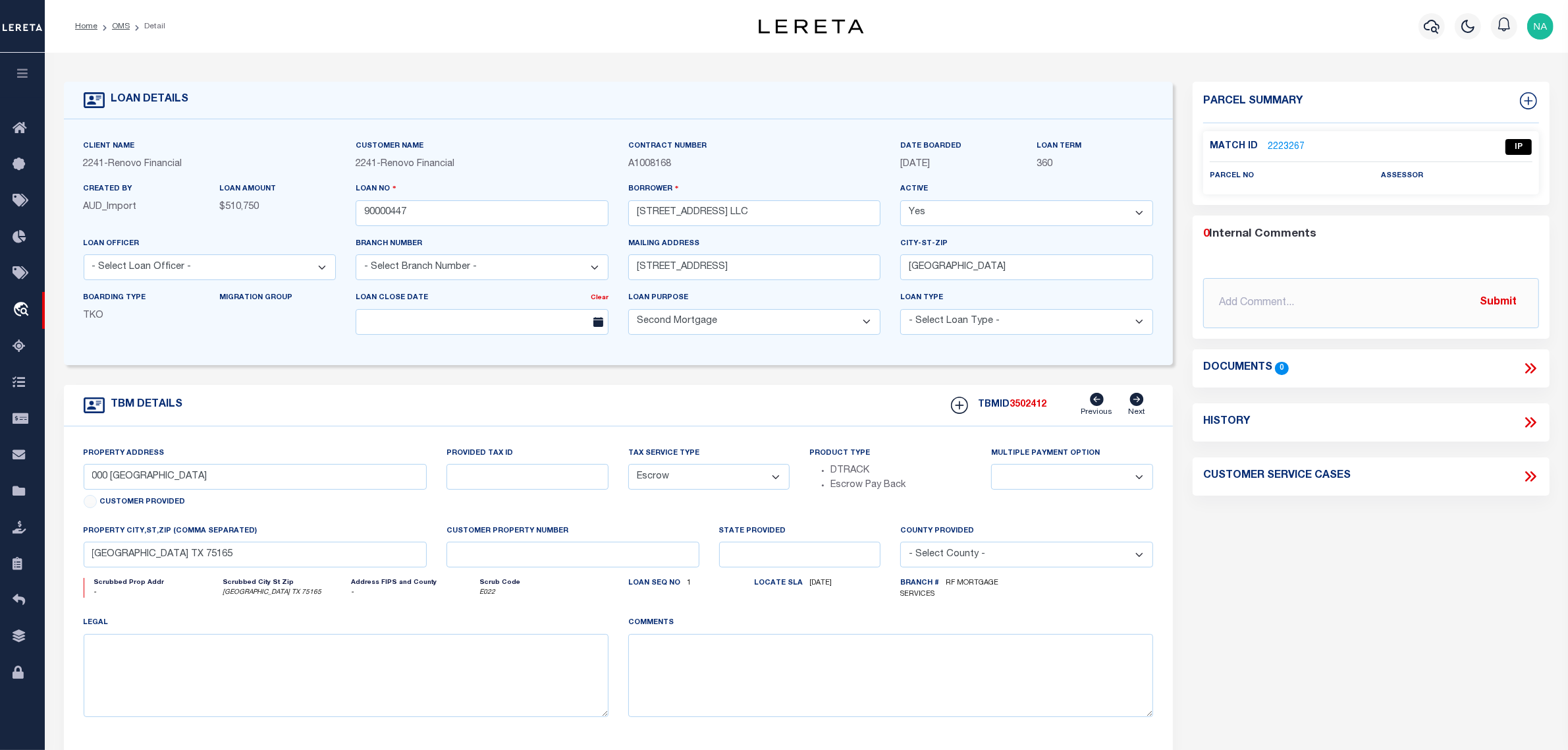
type input "17915 EVELETH RD"
type input "12477"
type input "JAMAICA, NY 11434"
type input "NY"
select select
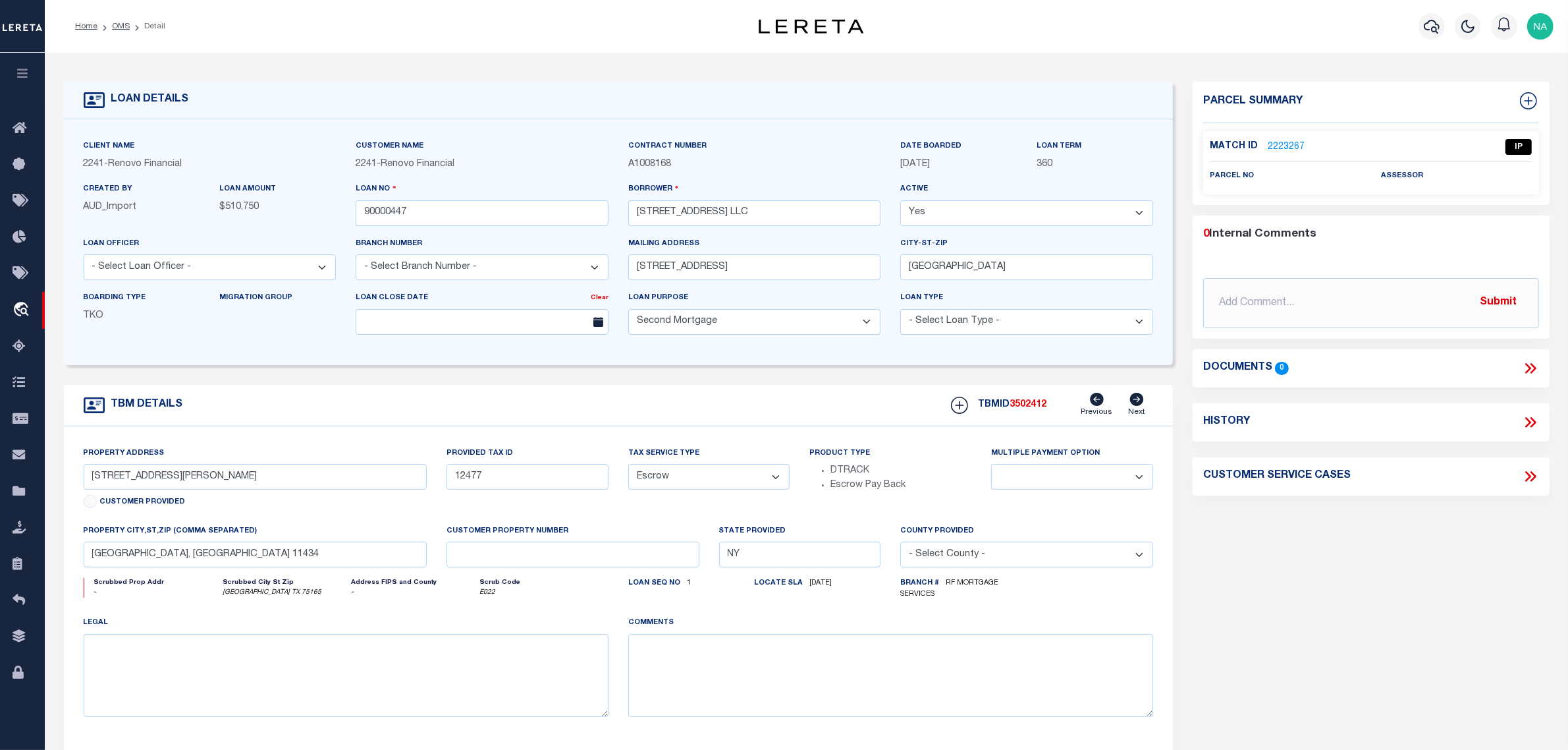
select select "25067"
select select "4"
click at [122, 25] on link "OMS" at bounding box center [121, 27] width 18 height 8
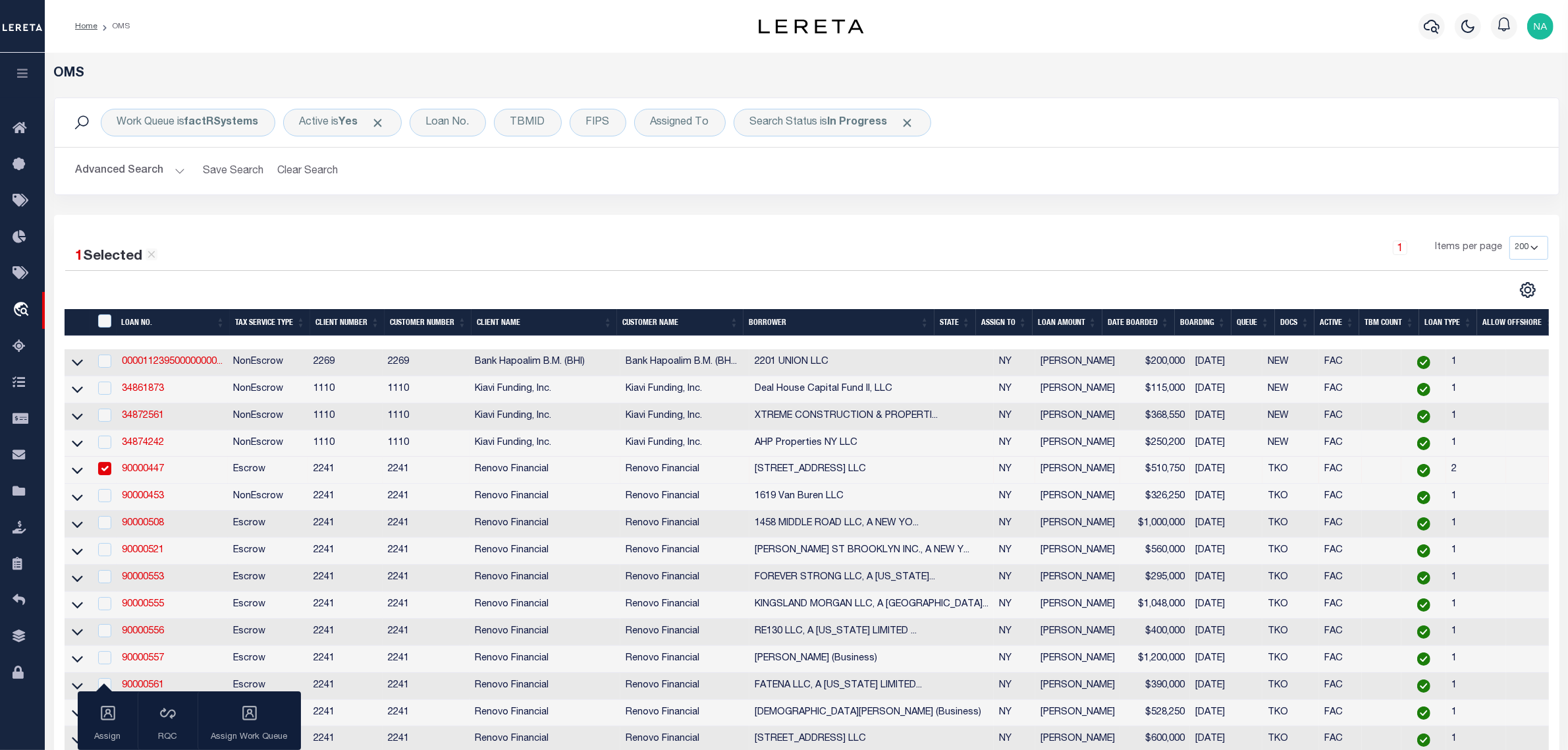
scroll to position [330, 0]
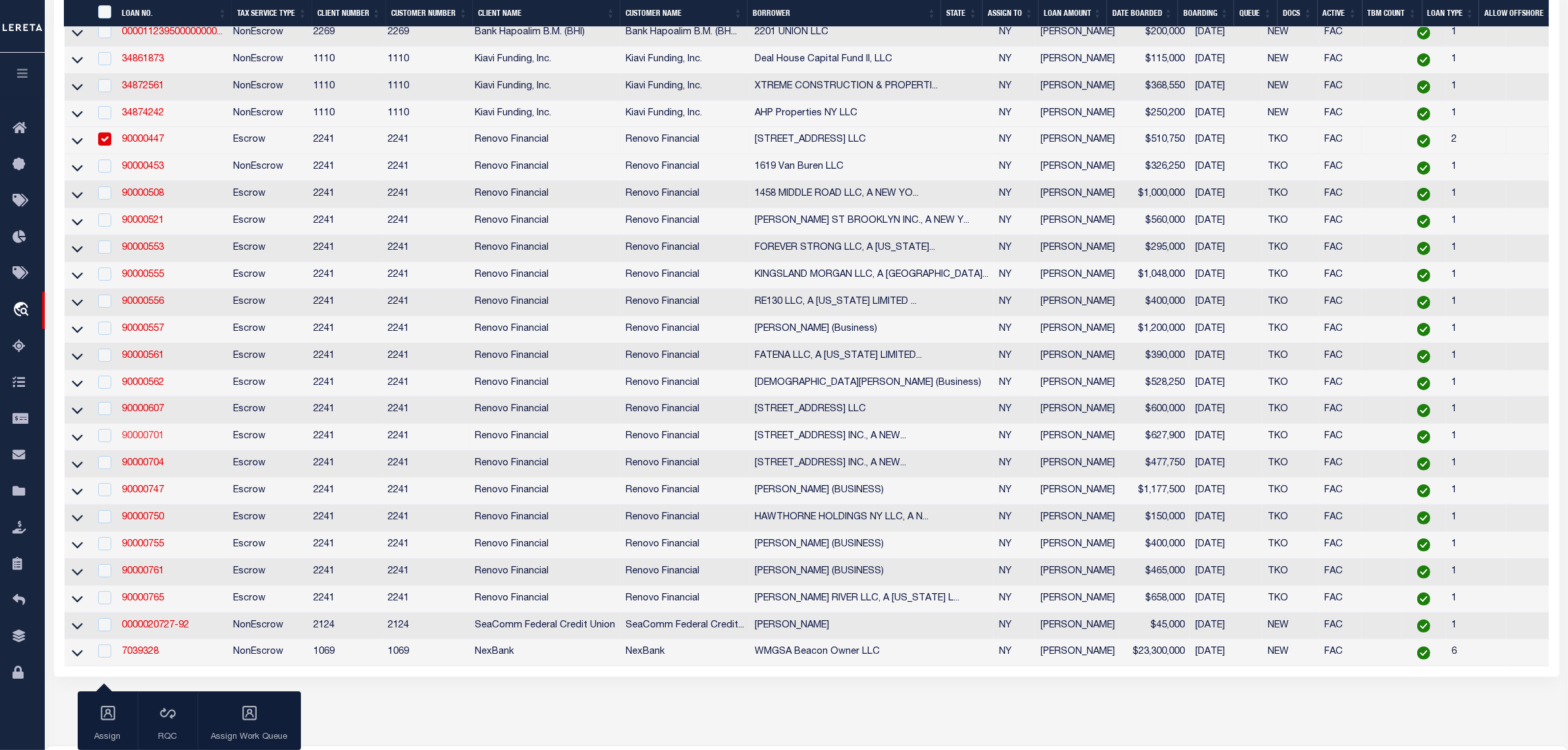
click at [134, 441] on link "90000701" at bounding box center [142, 435] width 42 height 9
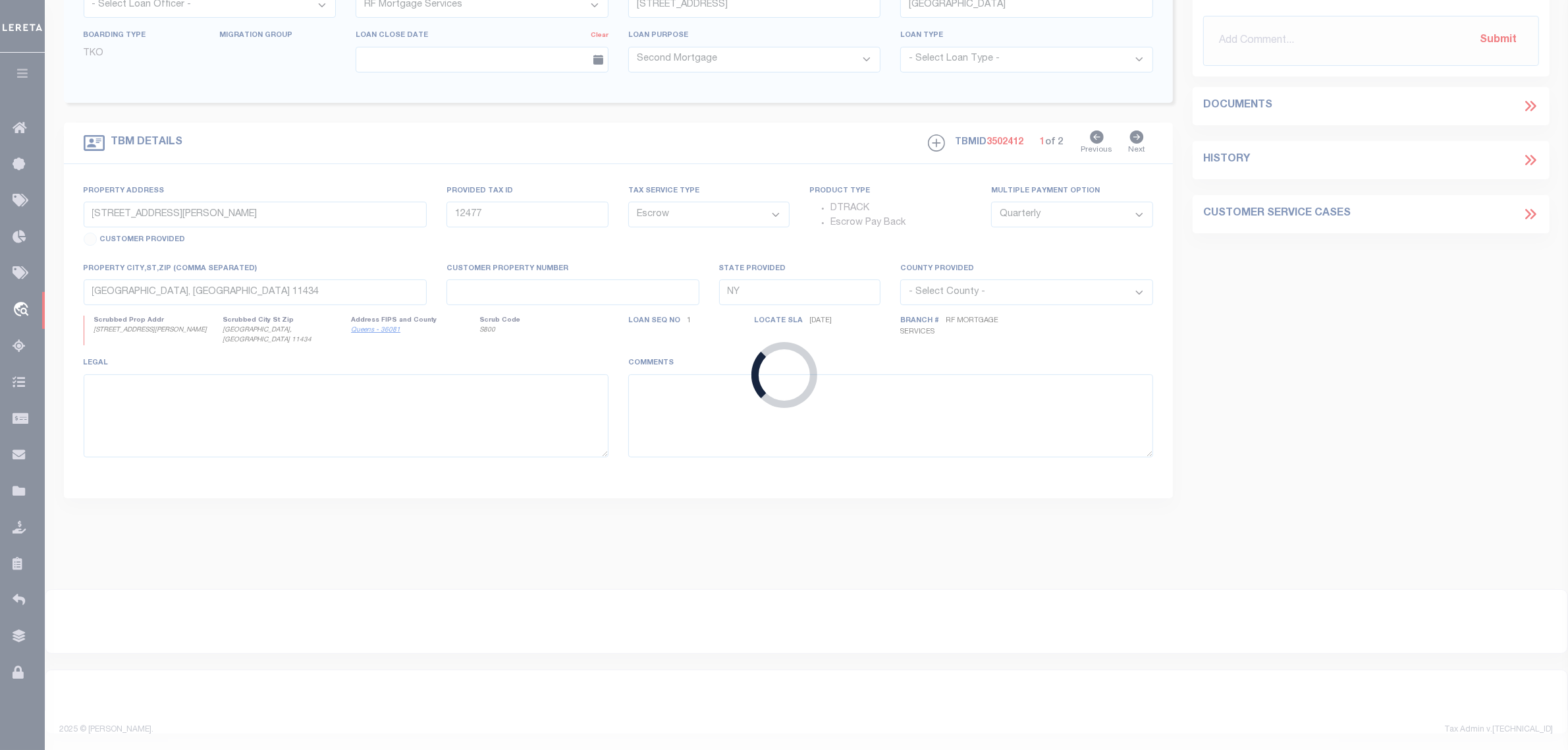
type input "90000701"
type input "10207 135TH STREET INC., A NEW YORK CORPORATION"
type input "1 Hill Lane"
type input "Roslyn Heights, NY 11577"
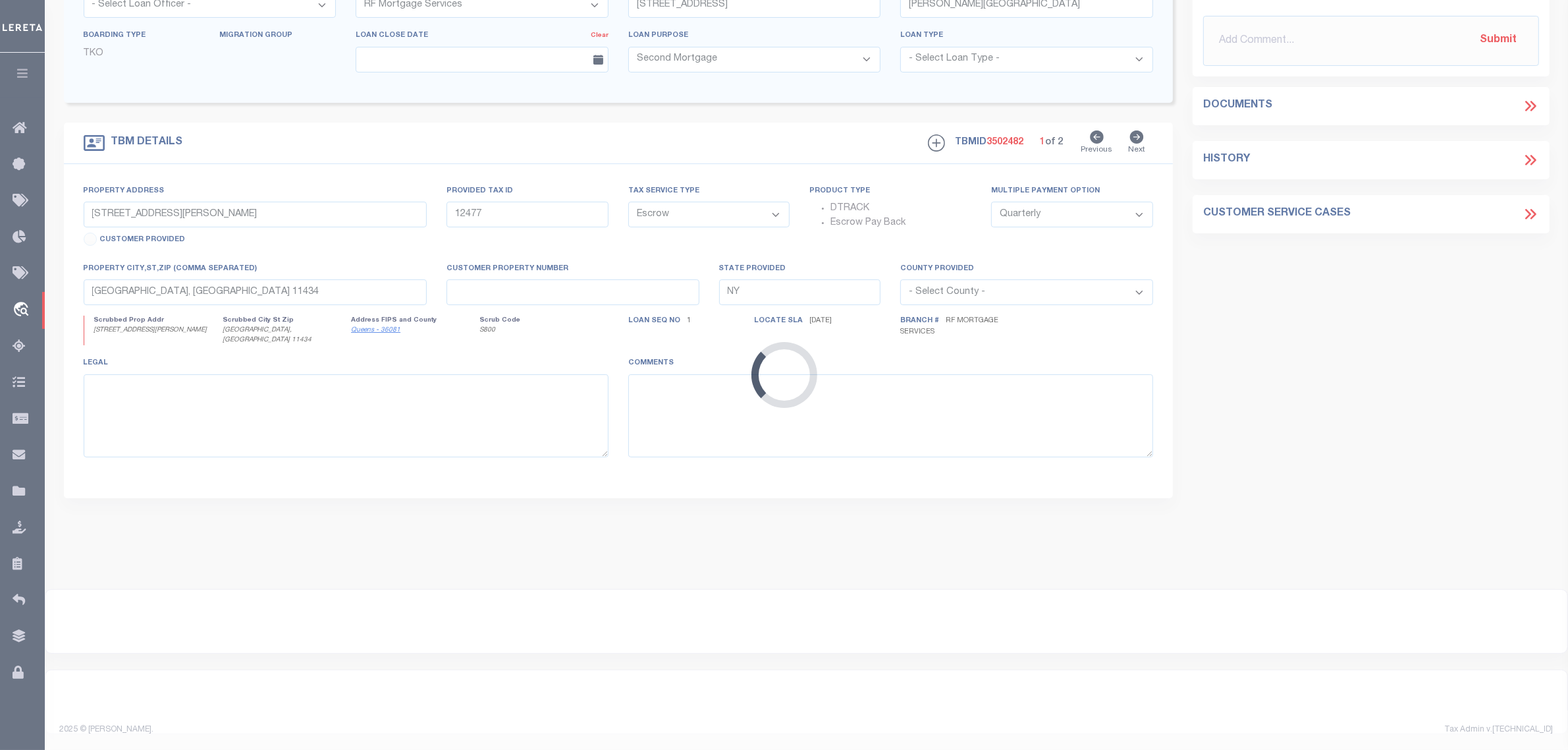
scroll to position [185, 0]
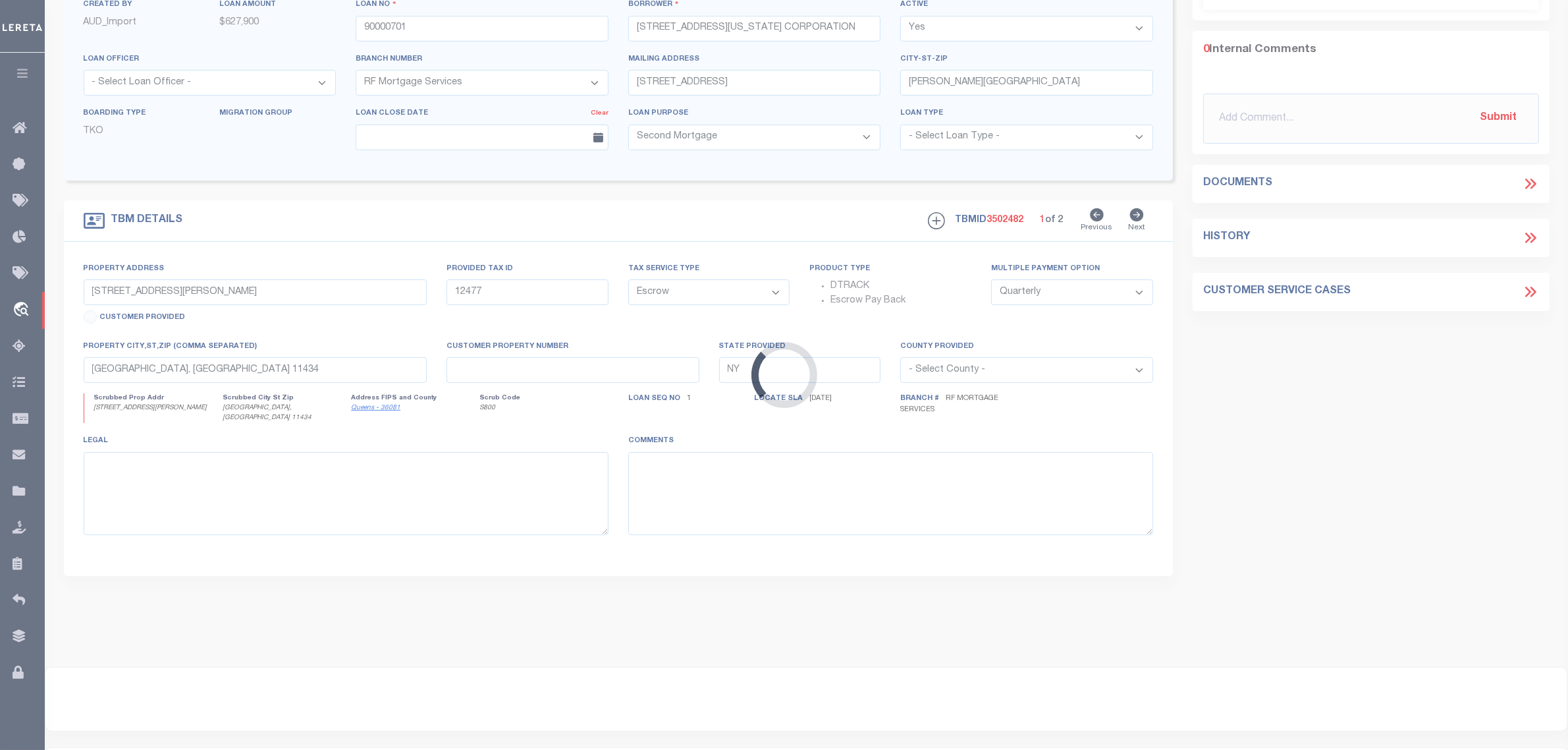
type input "10207 135th Street"
type input "4095030067"
type input "South Richmond Hill, NY 11419"
select select
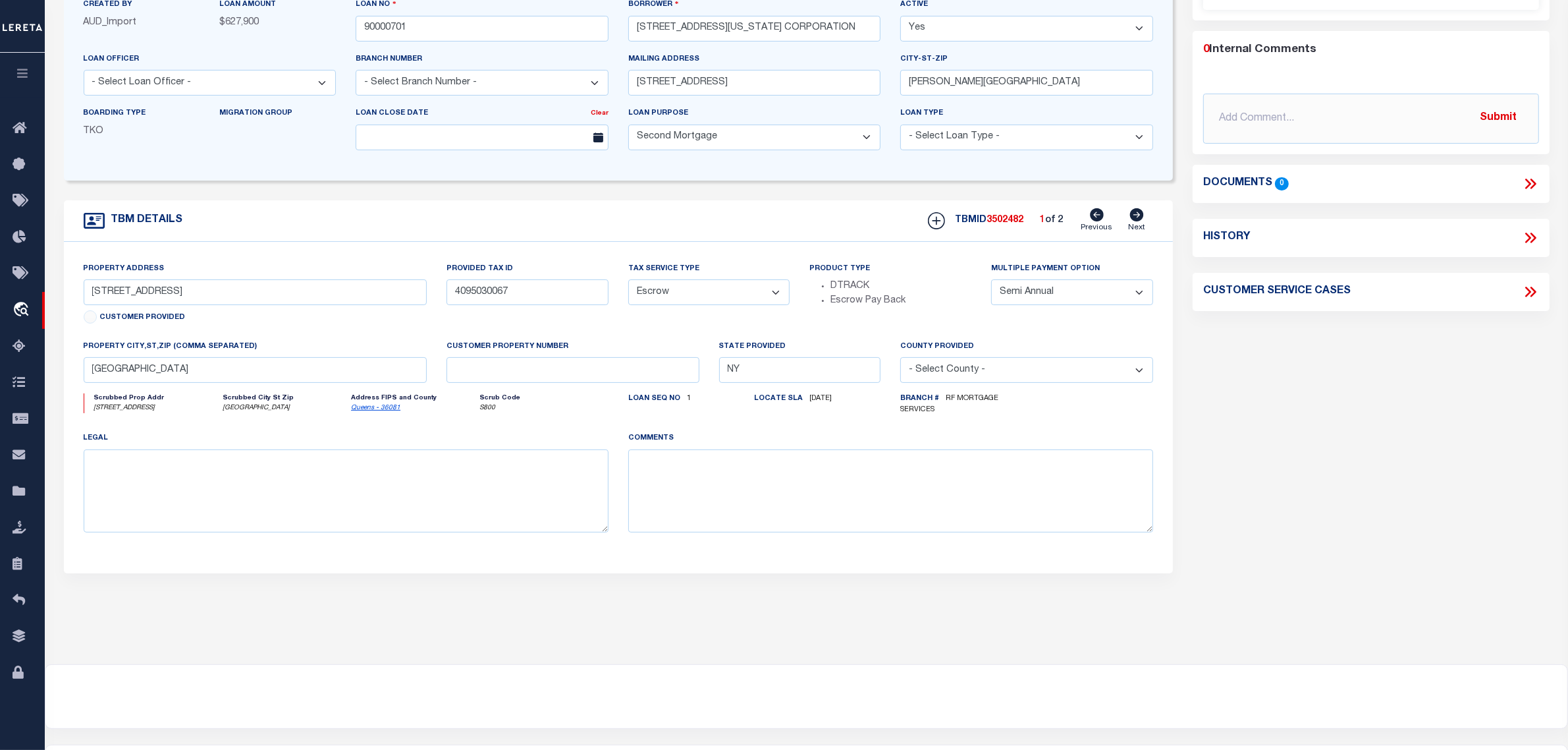
scroll to position [0, 0]
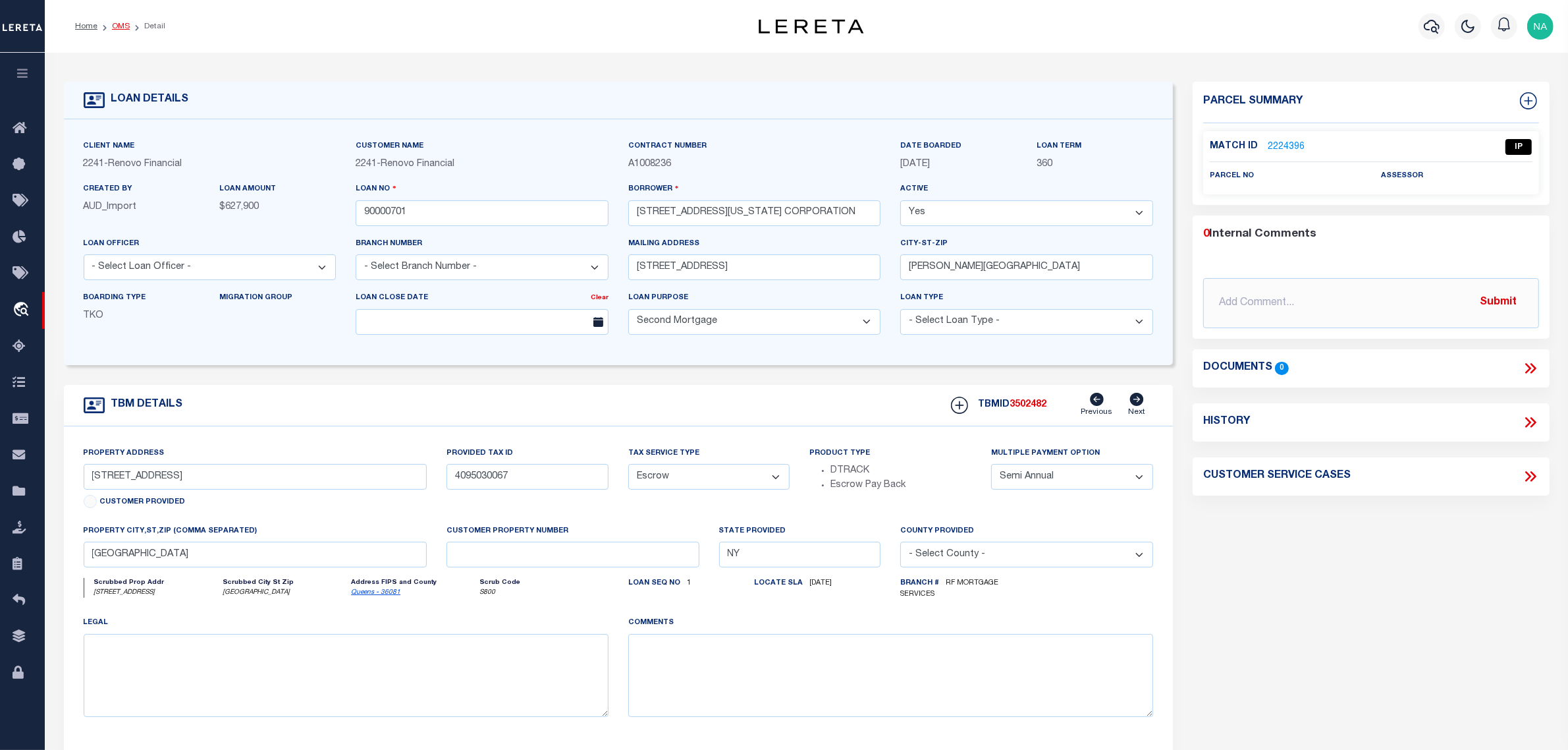
click at [122, 27] on link "OMS" at bounding box center [121, 27] width 18 height 8
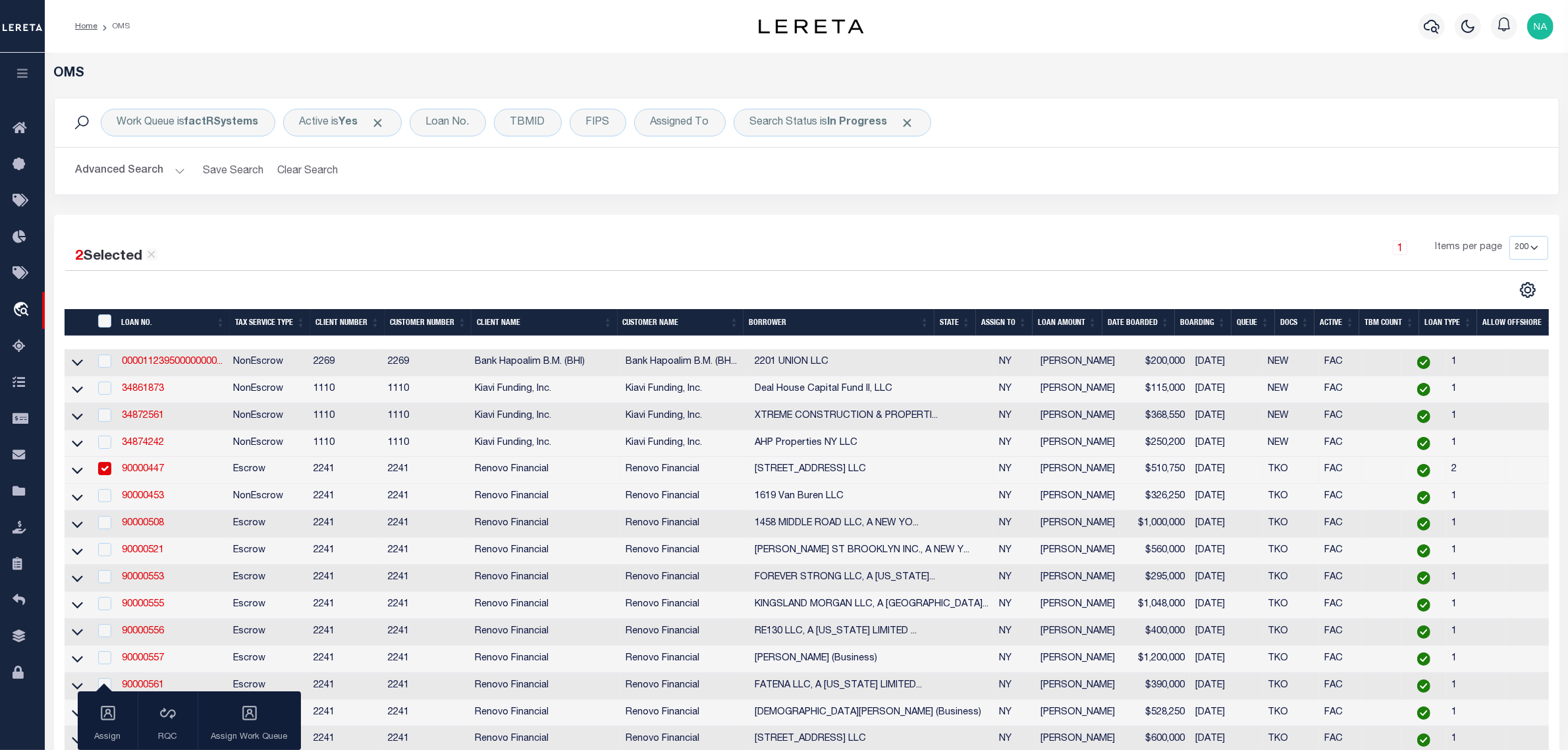
scroll to position [494, 0]
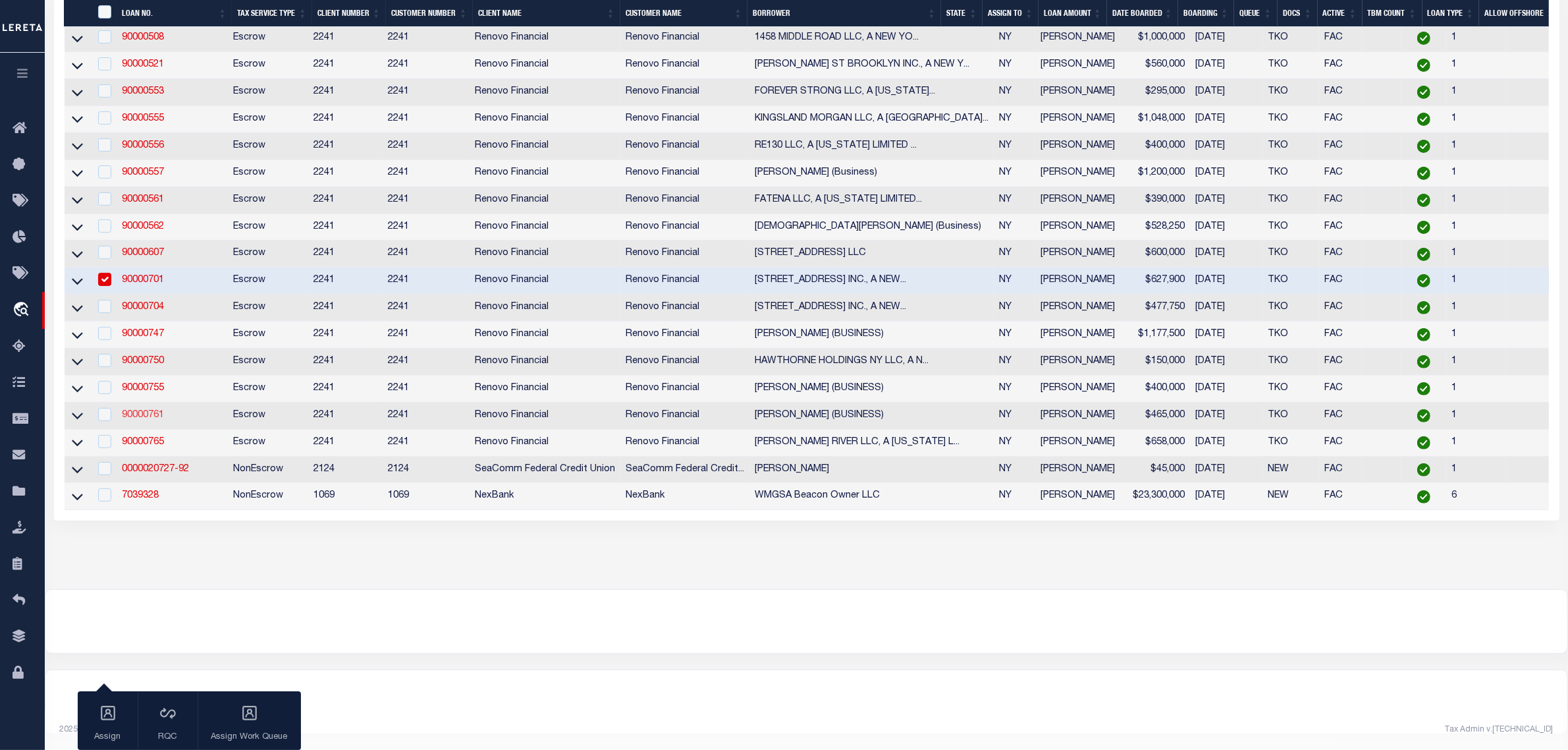
click at [137, 413] on link "90000761" at bounding box center [142, 415] width 42 height 9
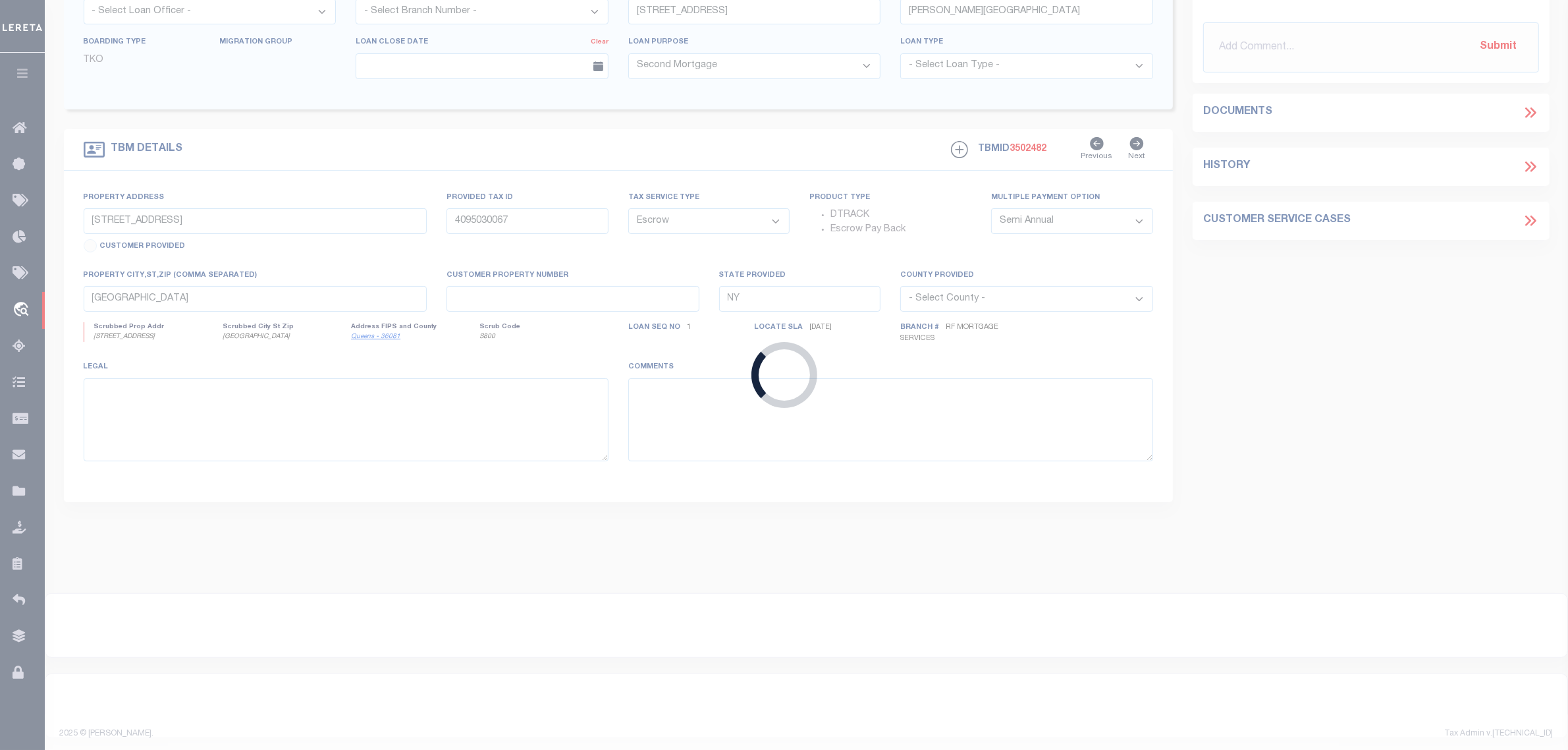
type input "90000761"
type input "CHRISTOPHER RIGGS (BUSINESS)"
select select "14701"
select select "400"
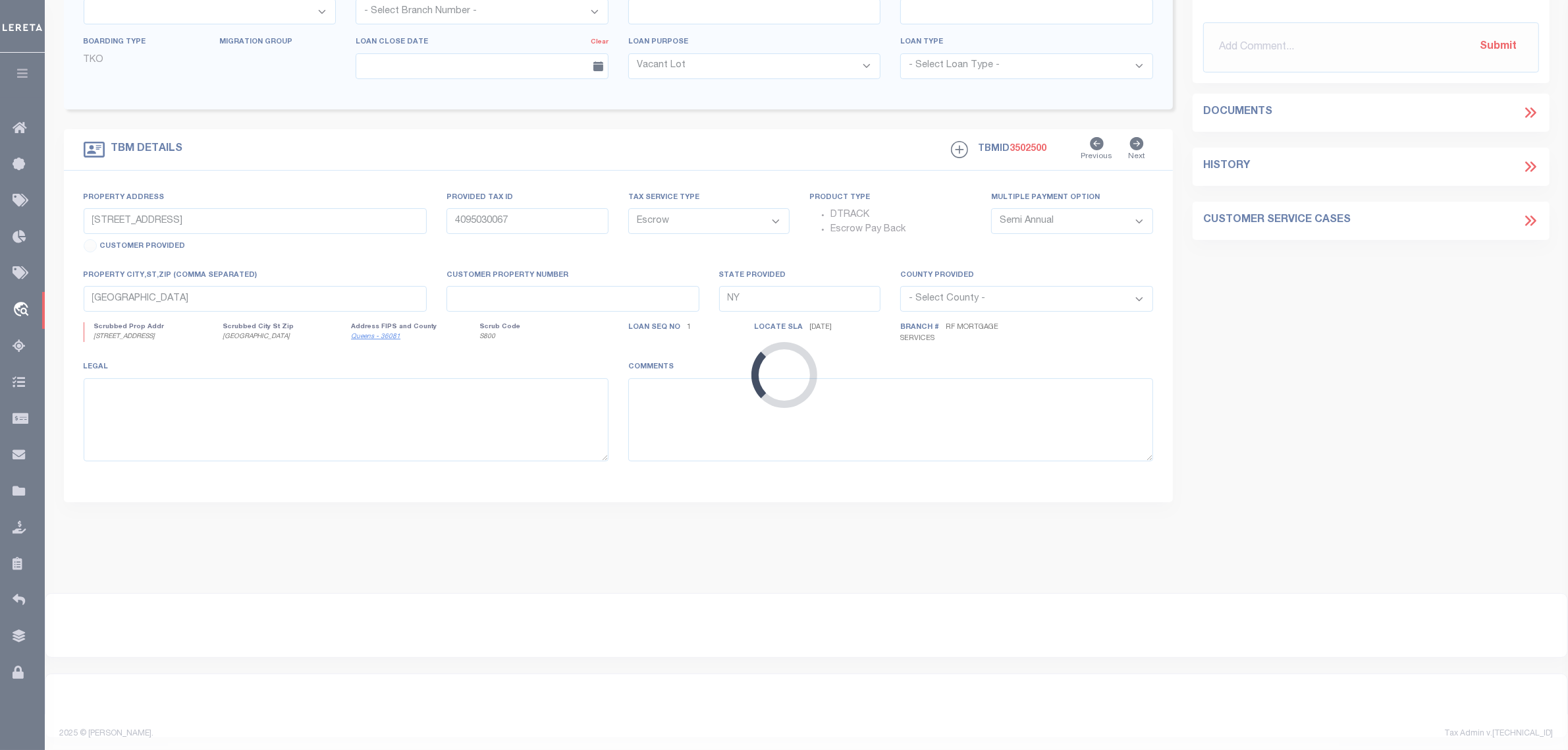
scroll to position [172, 0]
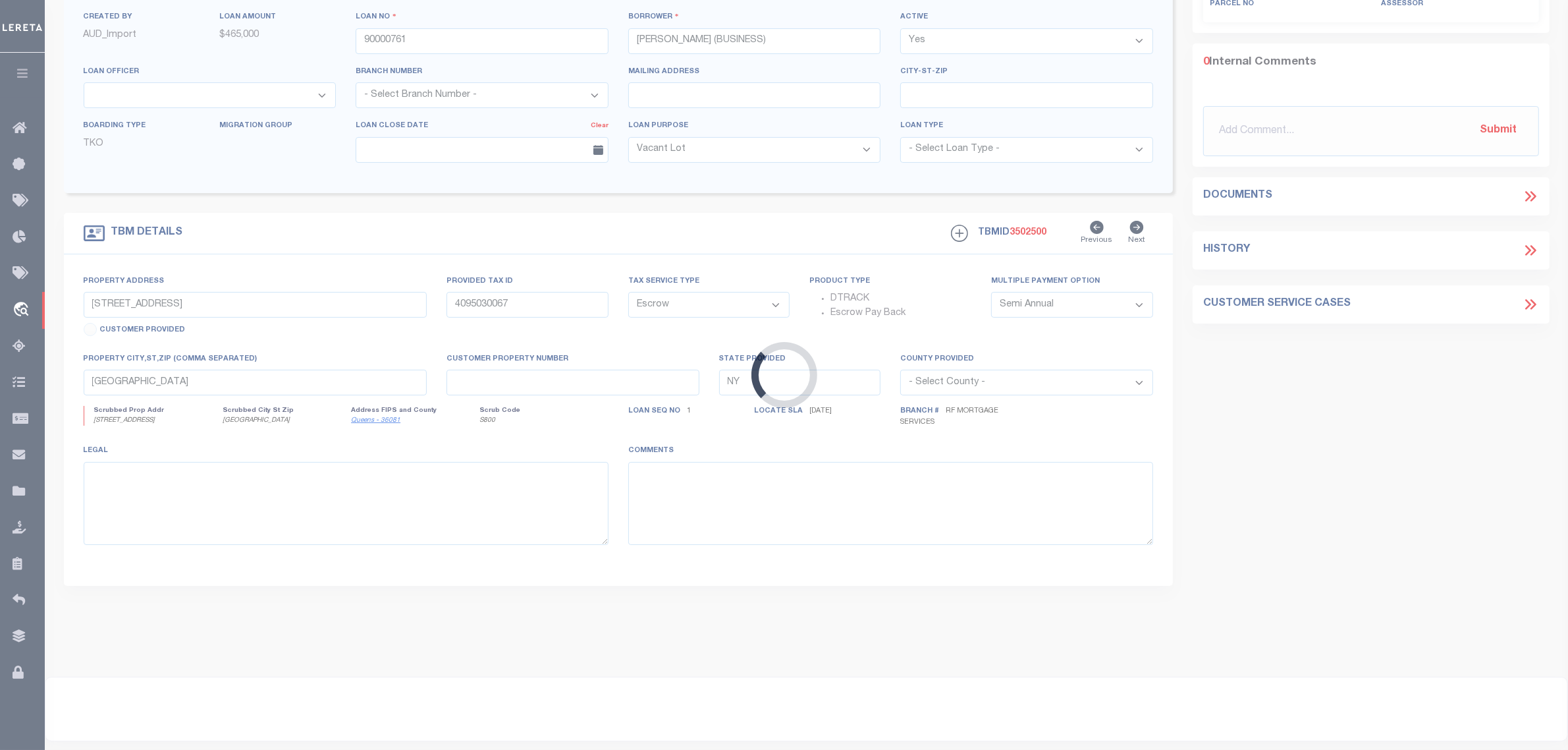
type input "184 HULL ST C"
type input "3015401027"
type input "BROOKLYN, NY 11233"
type input "a0kUS00000CoqFp"
select select
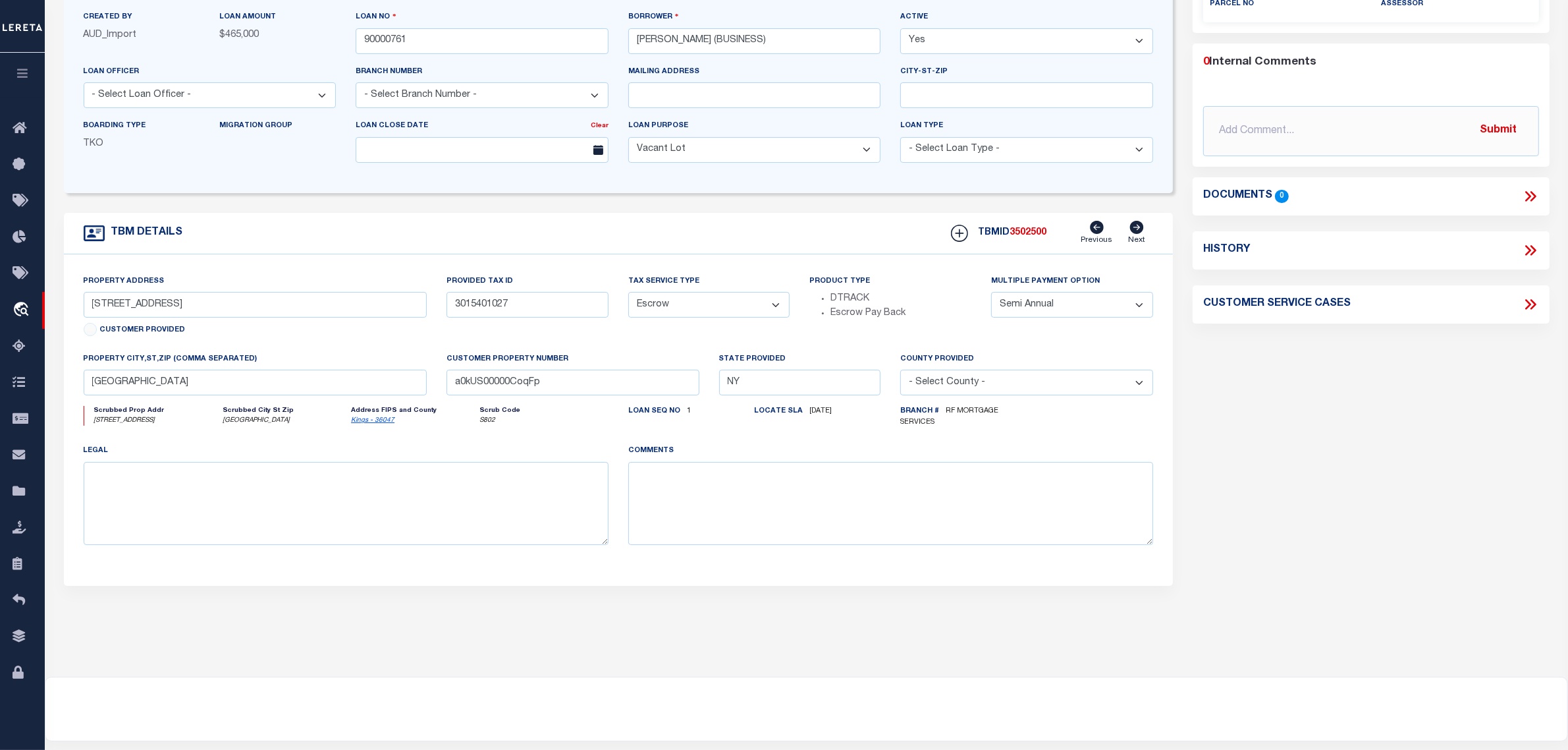
scroll to position [0, 0]
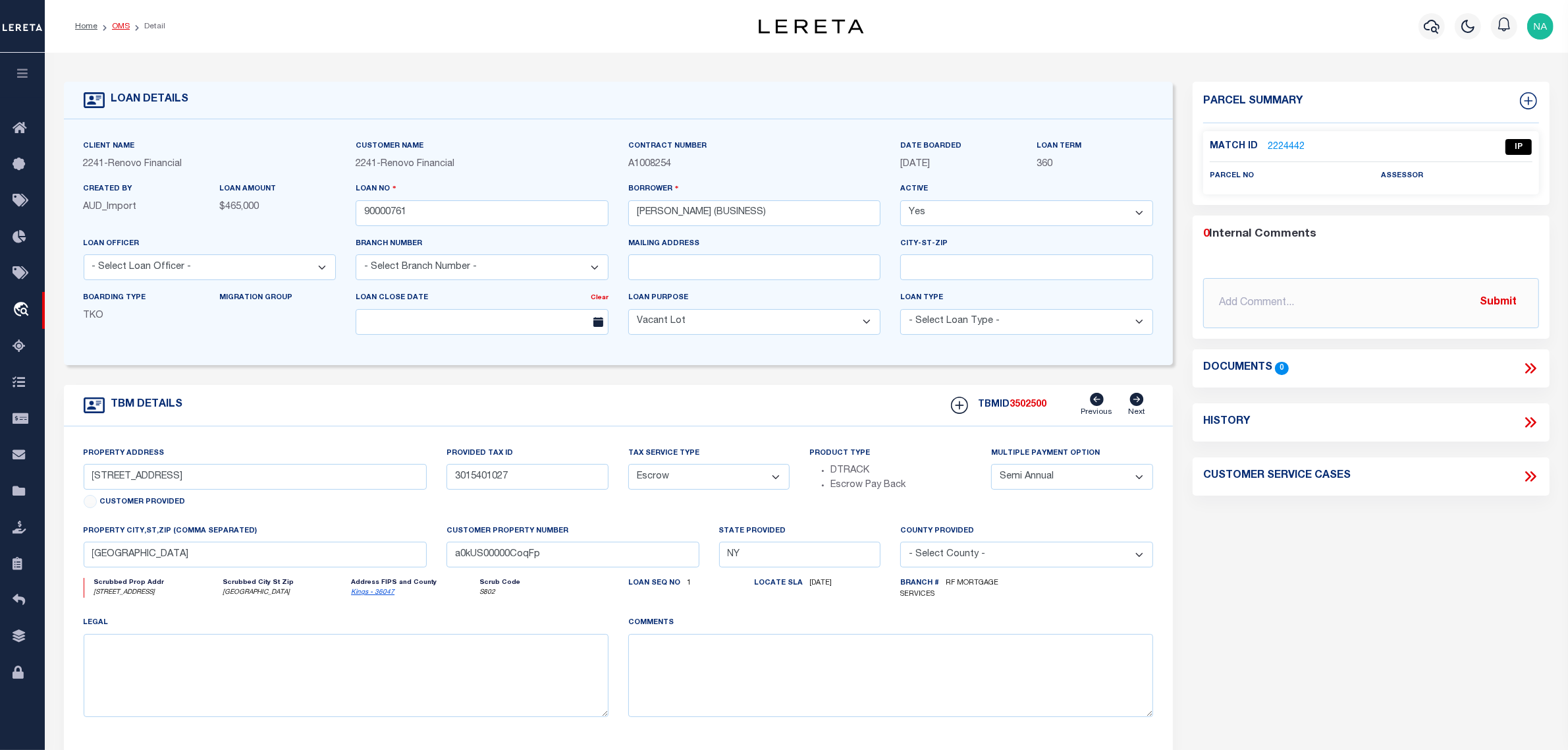
click at [120, 23] on link "OMS" at bounding box center [121, 27] width 18 height 8
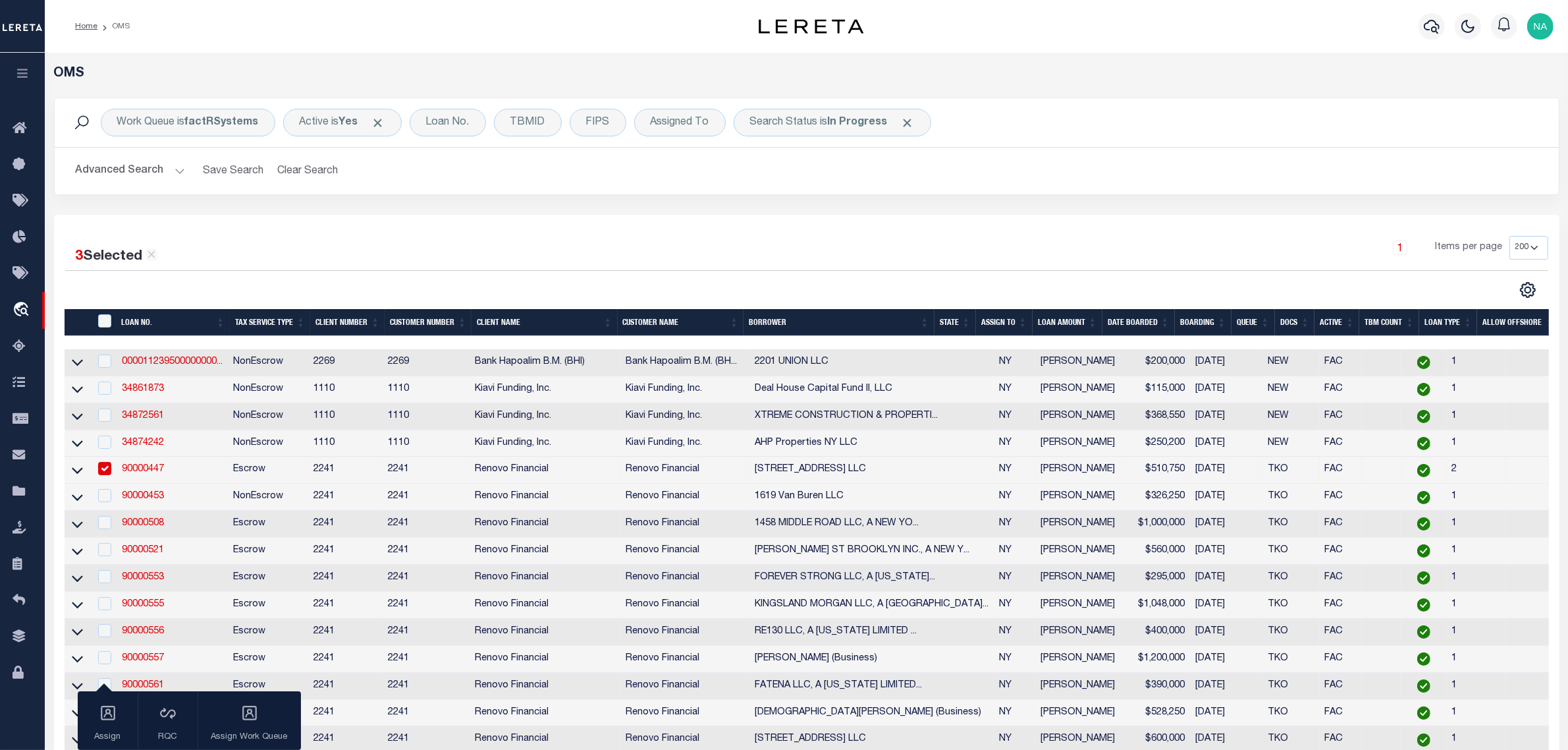
click at [163, 172] on button "Advanced Search" at bounding box center [130, 170] width 109 height 25
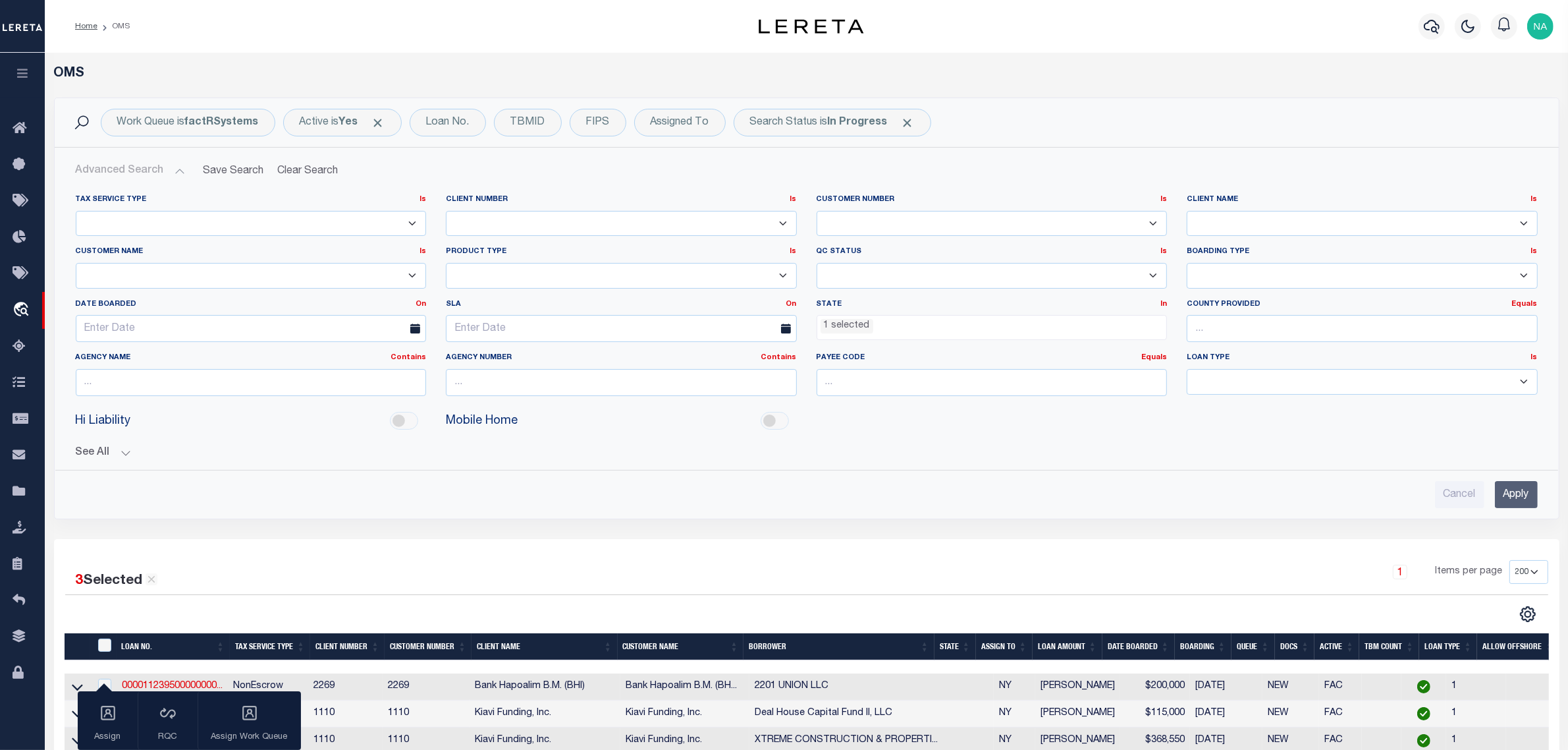
click at [919, 321] on ul "1 selected" at bounding box center [991, 324] width 349 height 18
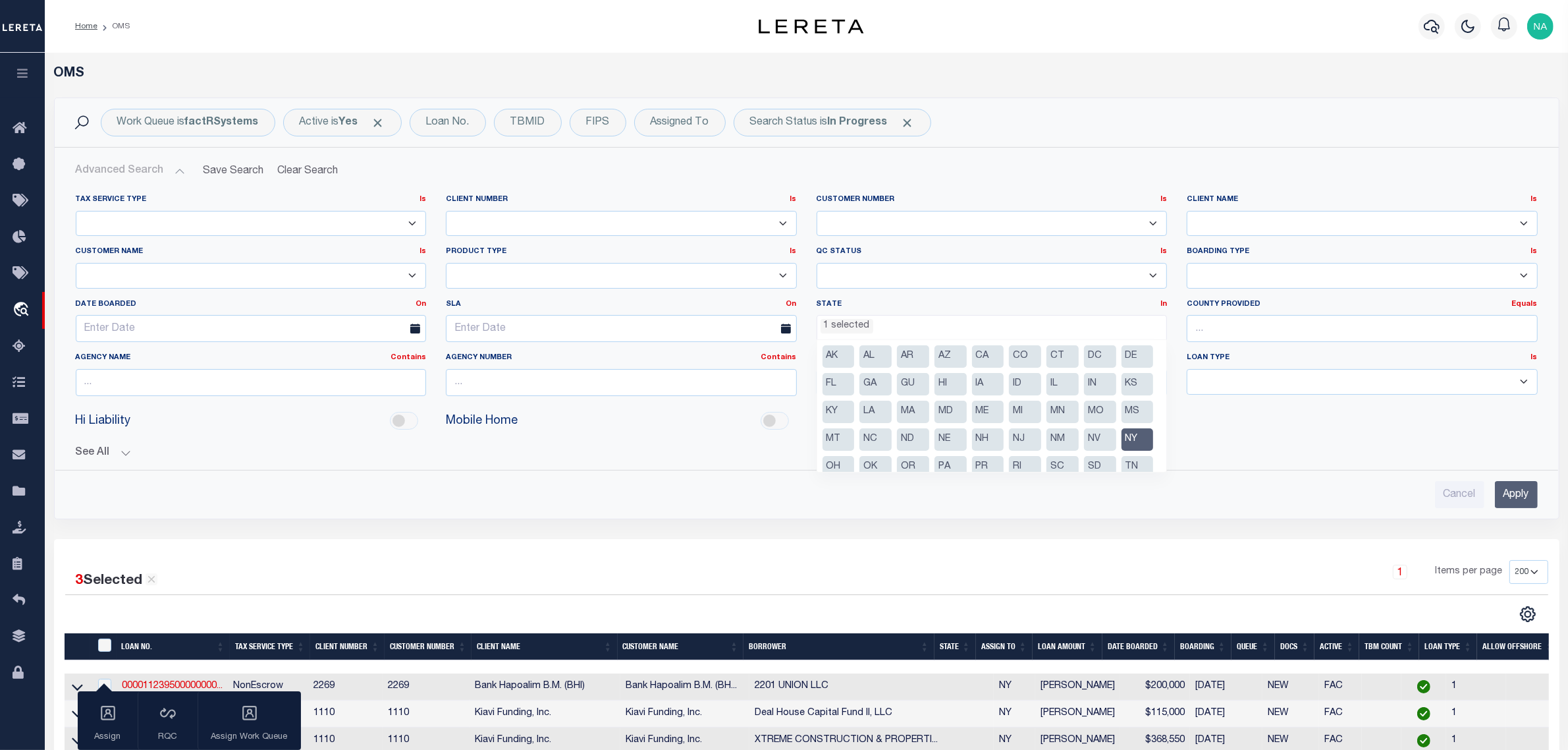
click at [1121, 451] on li "NY" at bounding box center [1137, 439] width 32 height 23
click at [1023, 504] on div "Cancel Apply" at bounding box center [806, 494] width 1462 height 27
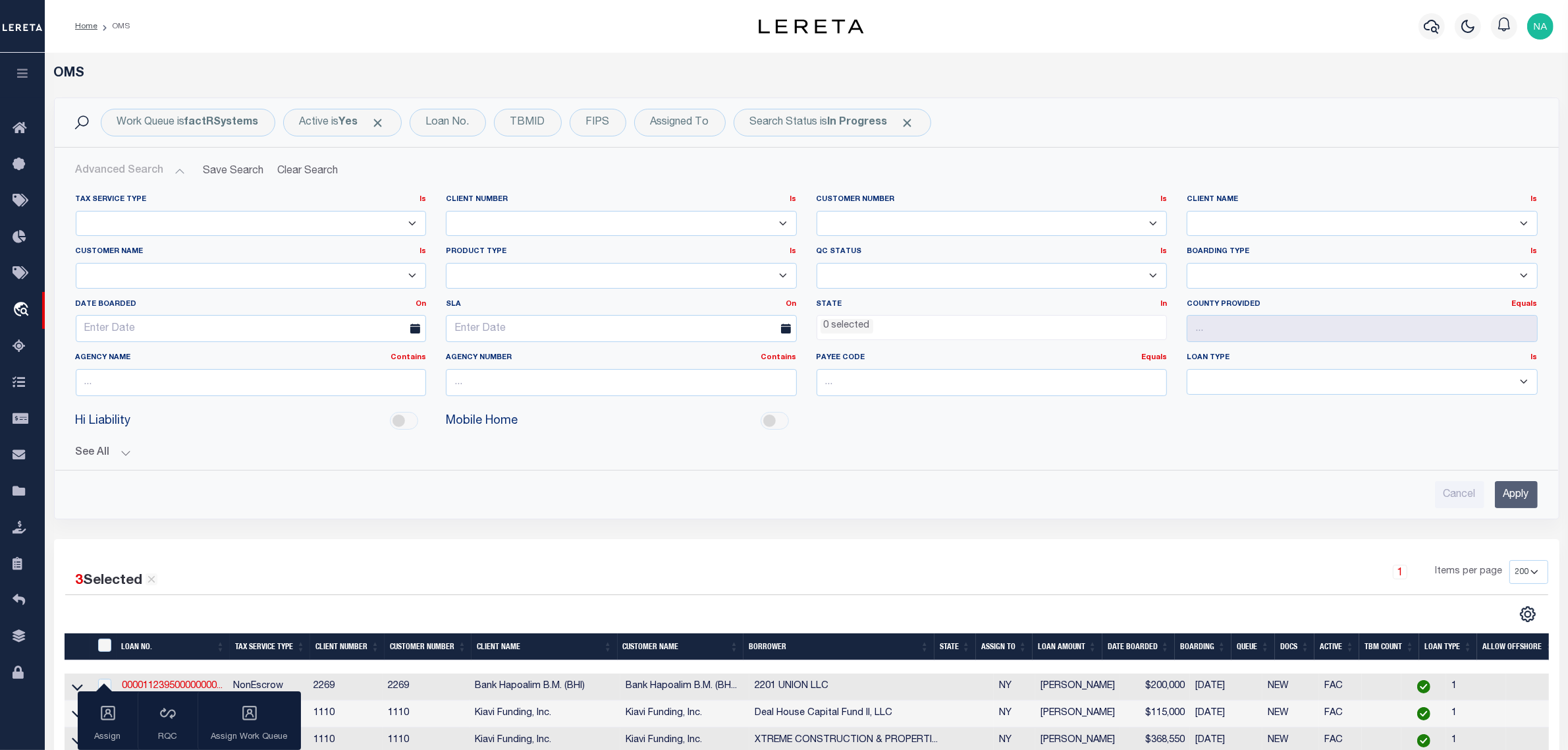
click at [947, 328] on ul "0 selected" at bounding box center [991, 324] width 349 height 18
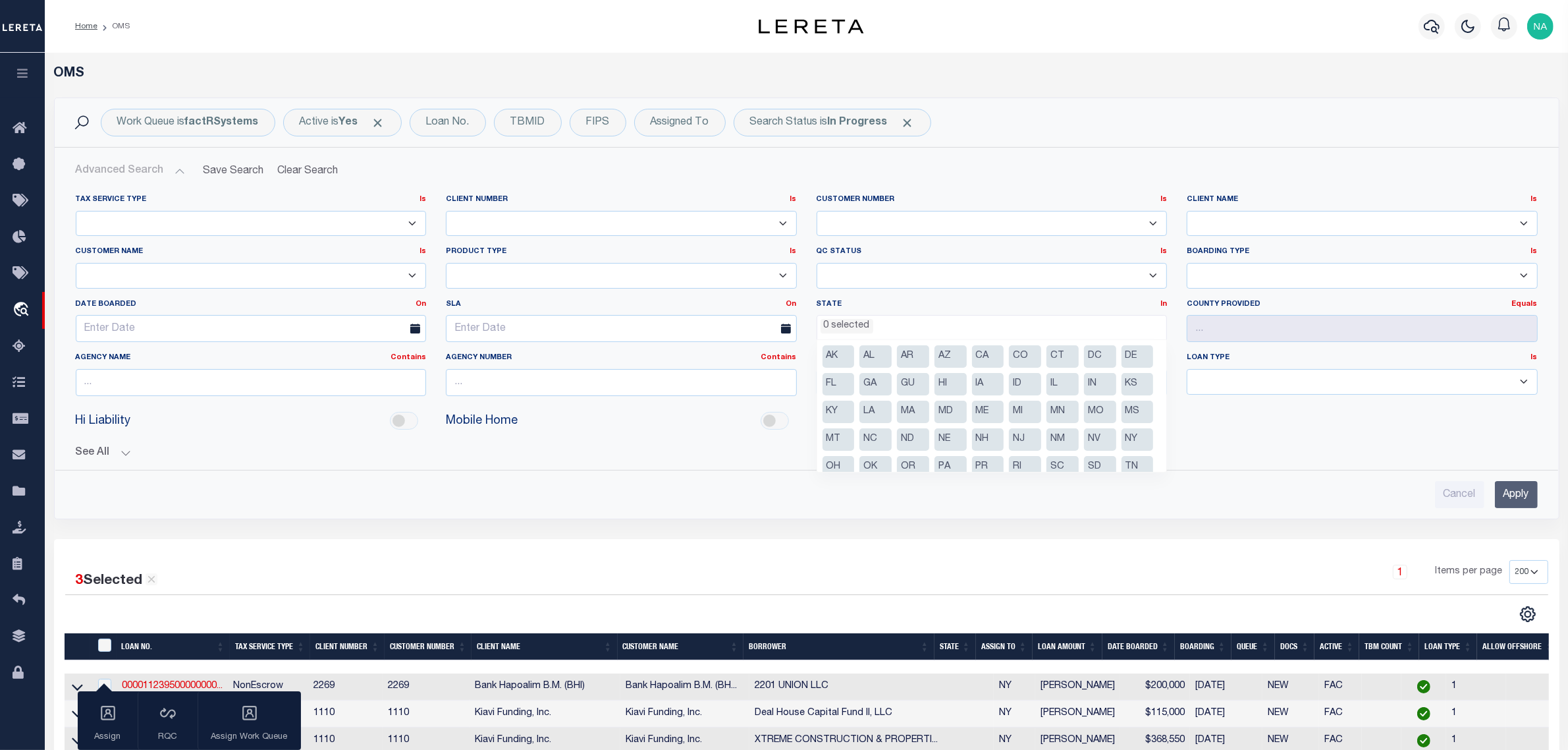
click at [855, 460] on li "OH" at bounding box center [838, 467] width 32 height 23
select select "OH"
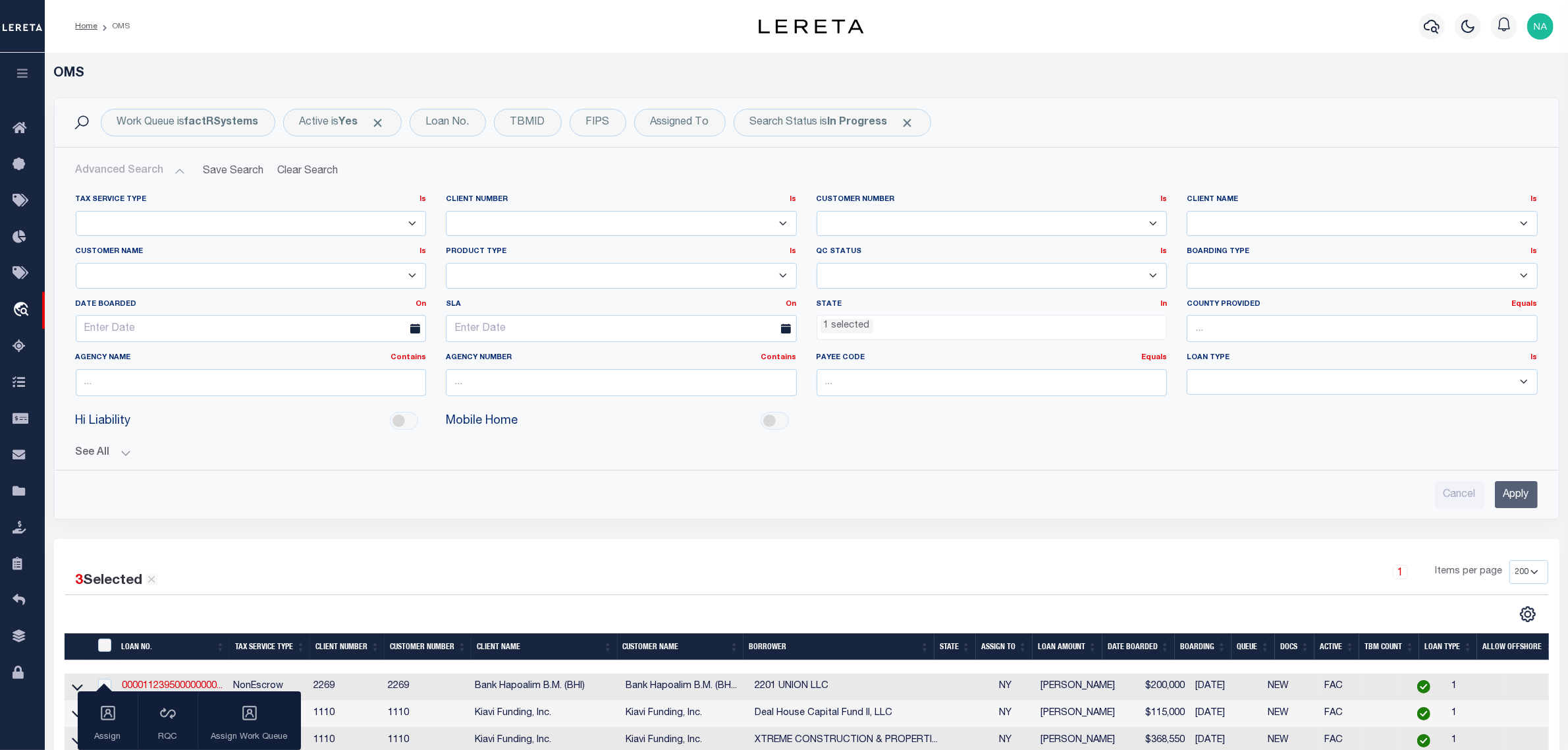
click at [1513, 496] on input "Apply" at bounding box center [1516, 494] width 43 height 27
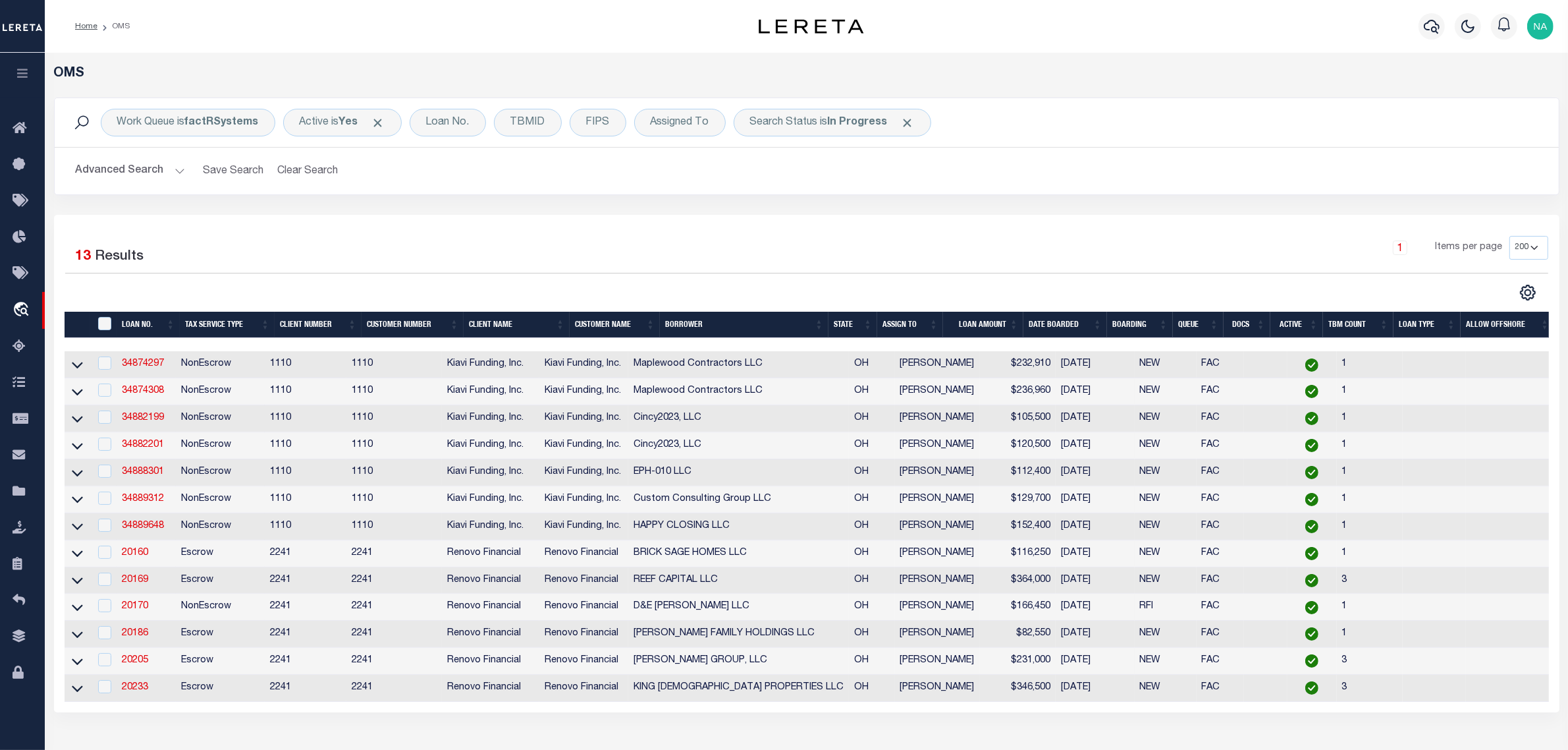
click at [126, 172] on button "Advanced Search" at bounding box center [130, 170] width 109 height 25
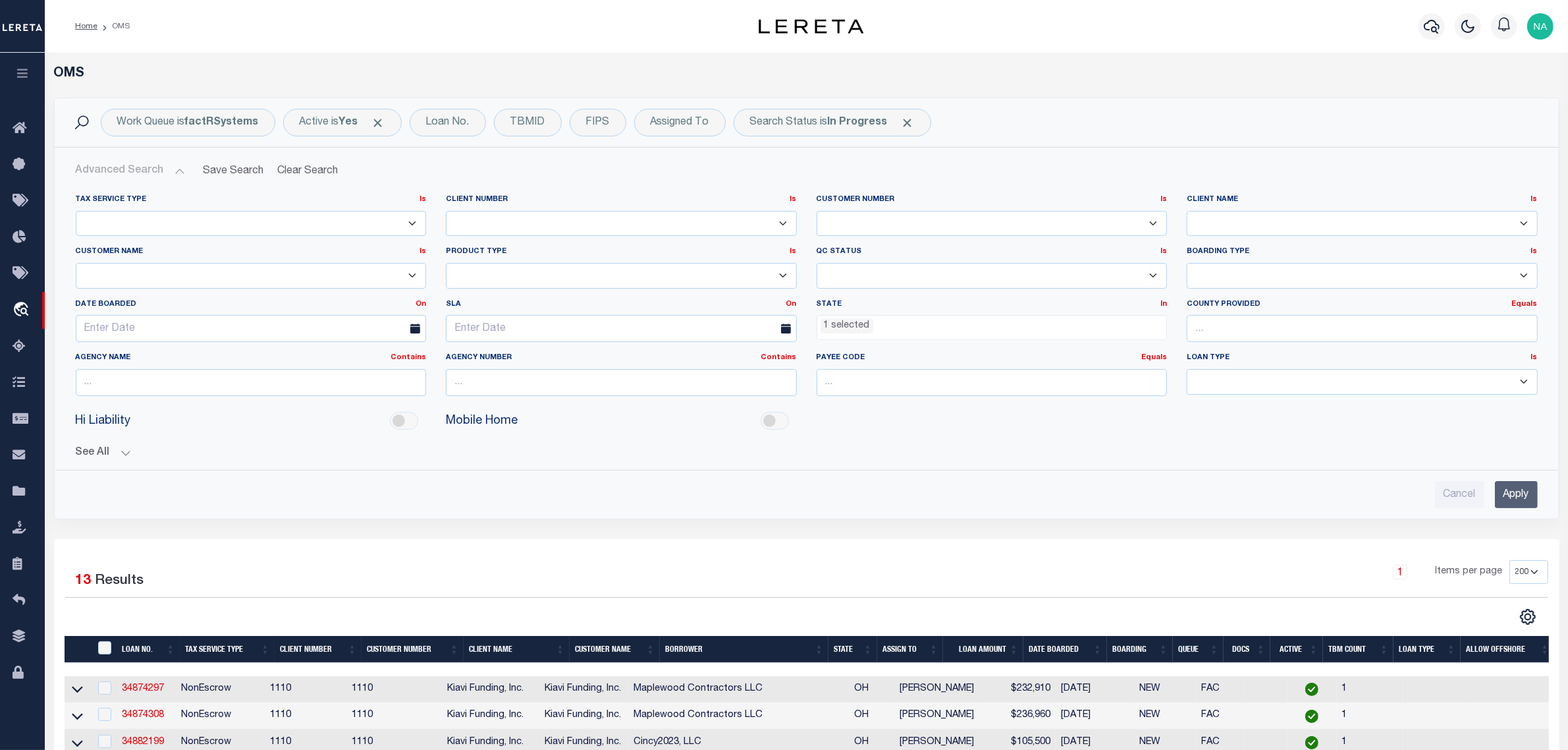
click at [1052, 323] on ul "1 selected" at bounding box center [991, 324] width 349 height 18
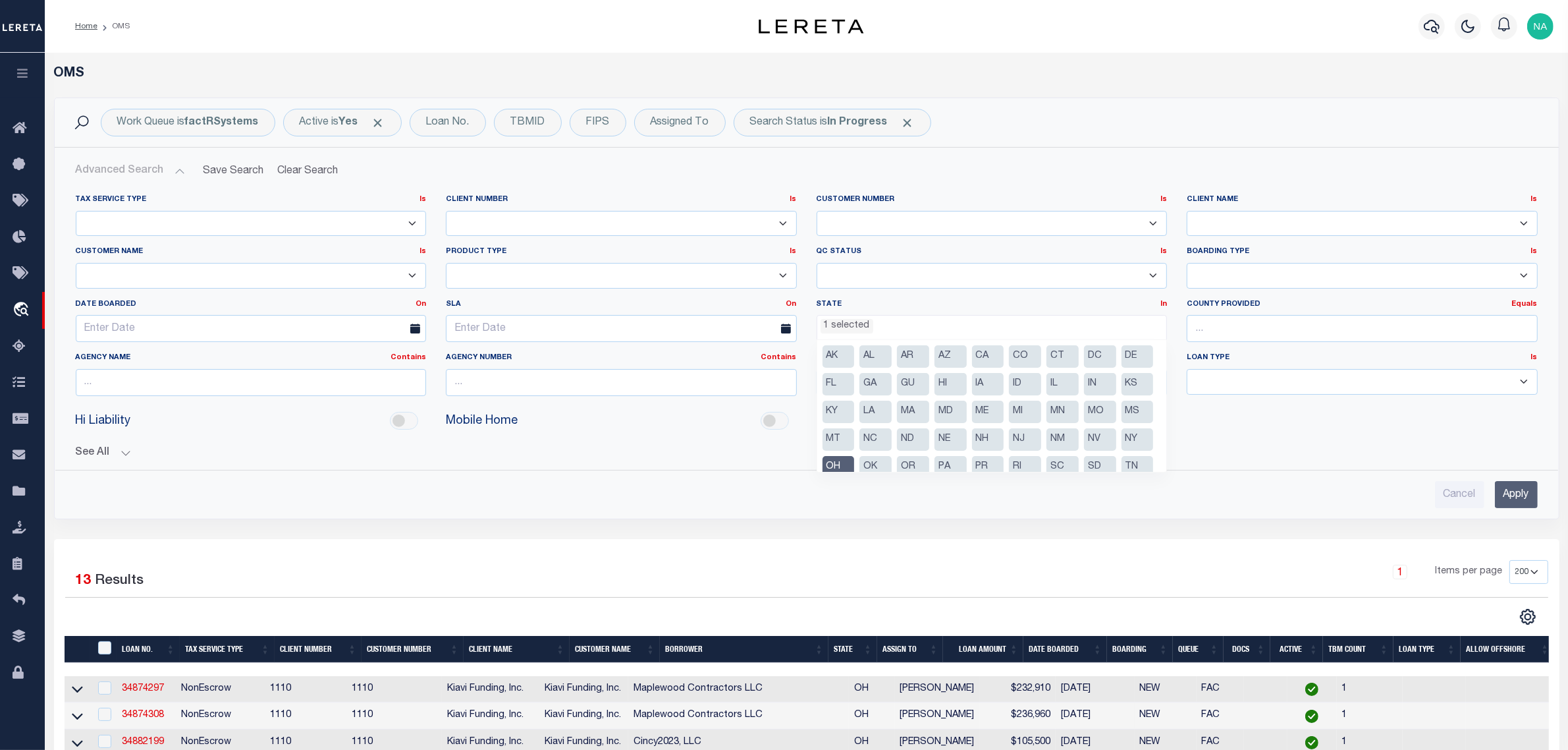
scroll to position [11, 0]
click at [855, 455] on li "OH" at bounding box center [838, 455] width 32 height 23
select select
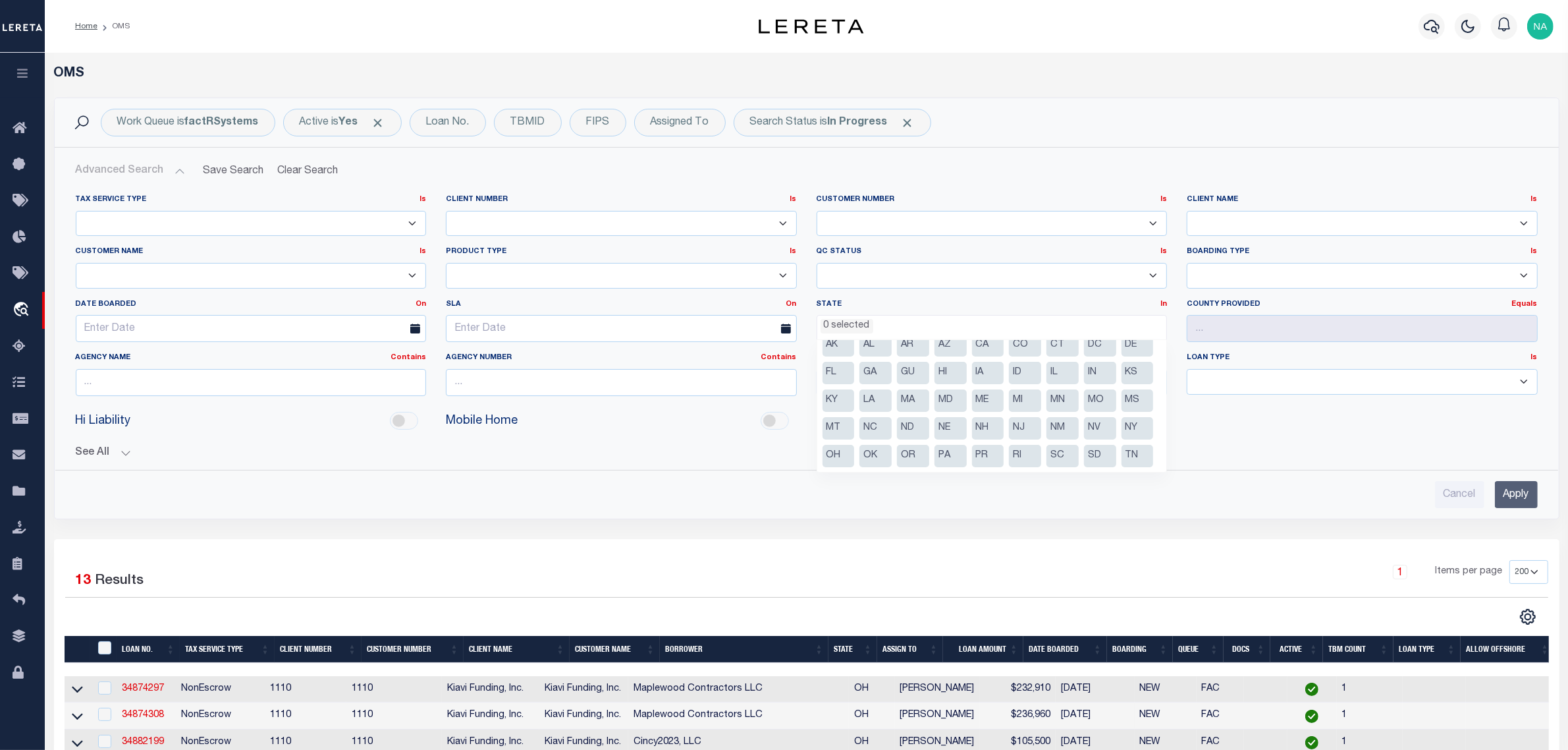
click at [1082, 503] on div "Cancel Apply" at bounding box center [806, 494] width 1462 height 27
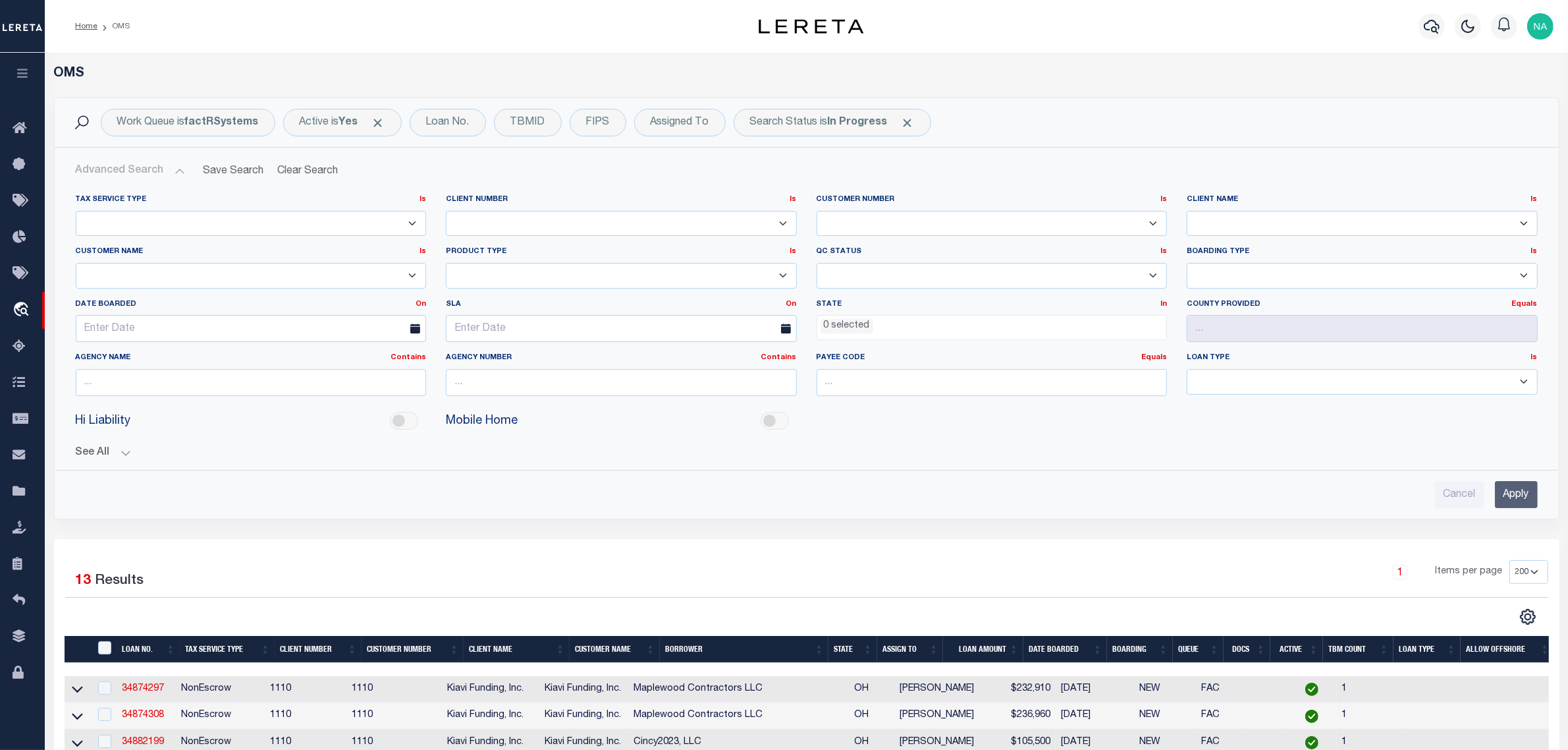
click at [1513, 497] on input "Apply" at bounding box center [1516, 494] width 43 height 27
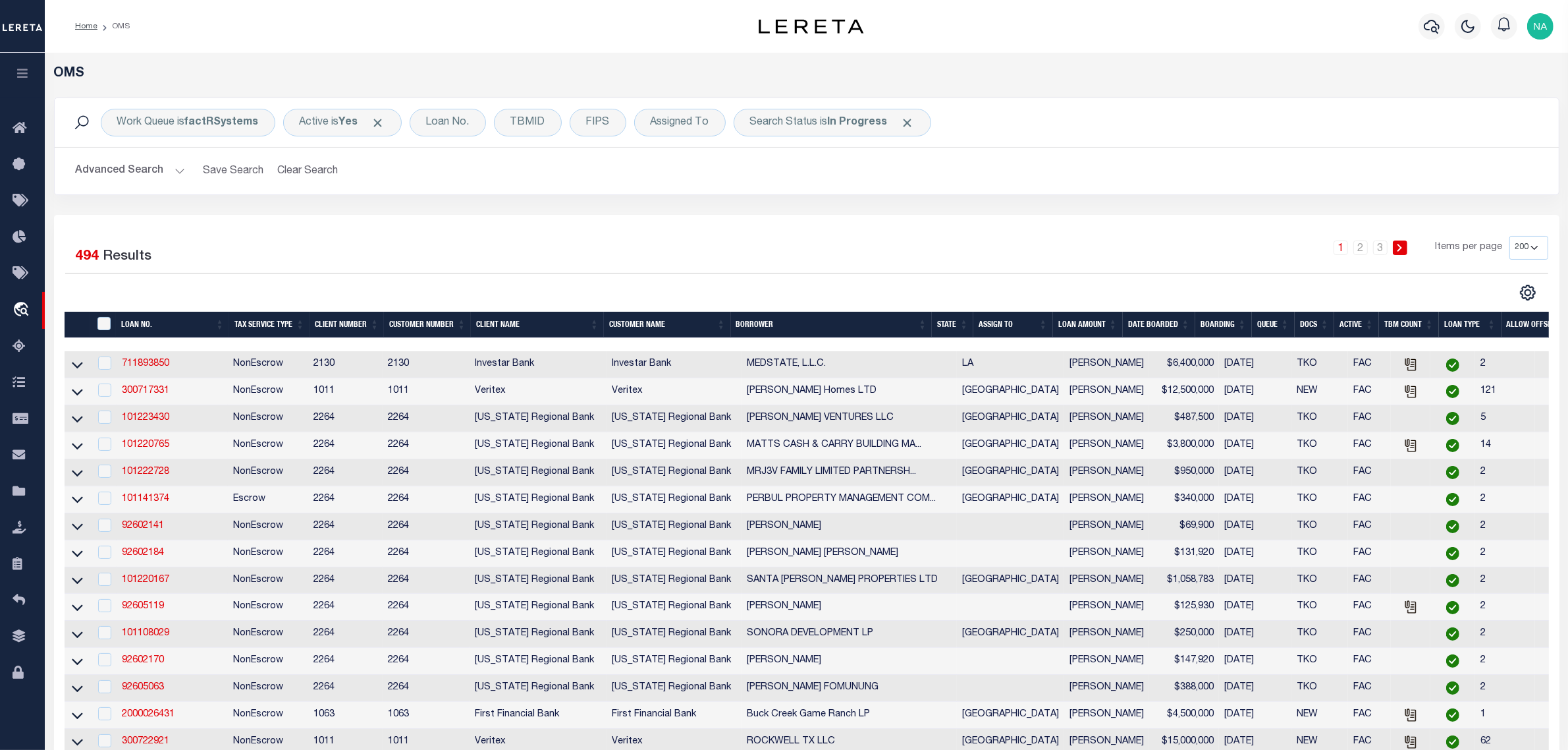
click at [1544, 27] on img "button" at bounding box center [1540, 26] width 26 height 26
click at [1482, 96] on span "Sign out" at bounding box center [1488, 93] width 38 height 9
